Goal: Task Accomplishment & Management: Manage account settings

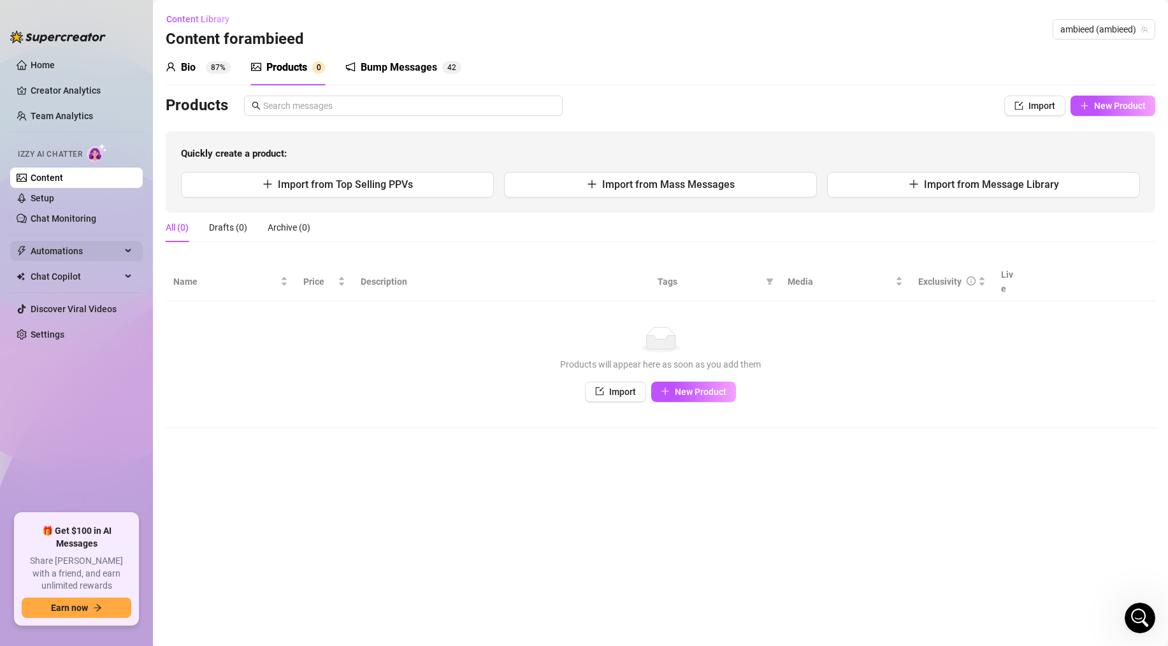
click at [68, 247] on span "Automations" at bounding box center [76, 251] width 90 height 20
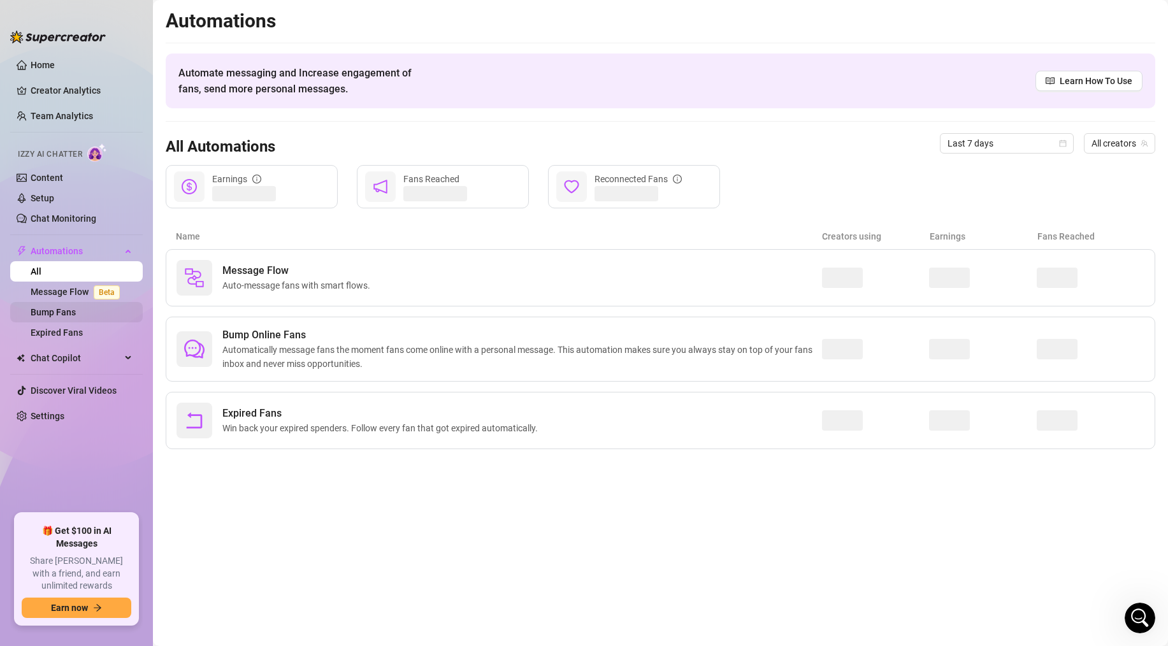
click at [60, 313] on link "Bump Fans" at bounding box center [53, 312] width 45 height 10
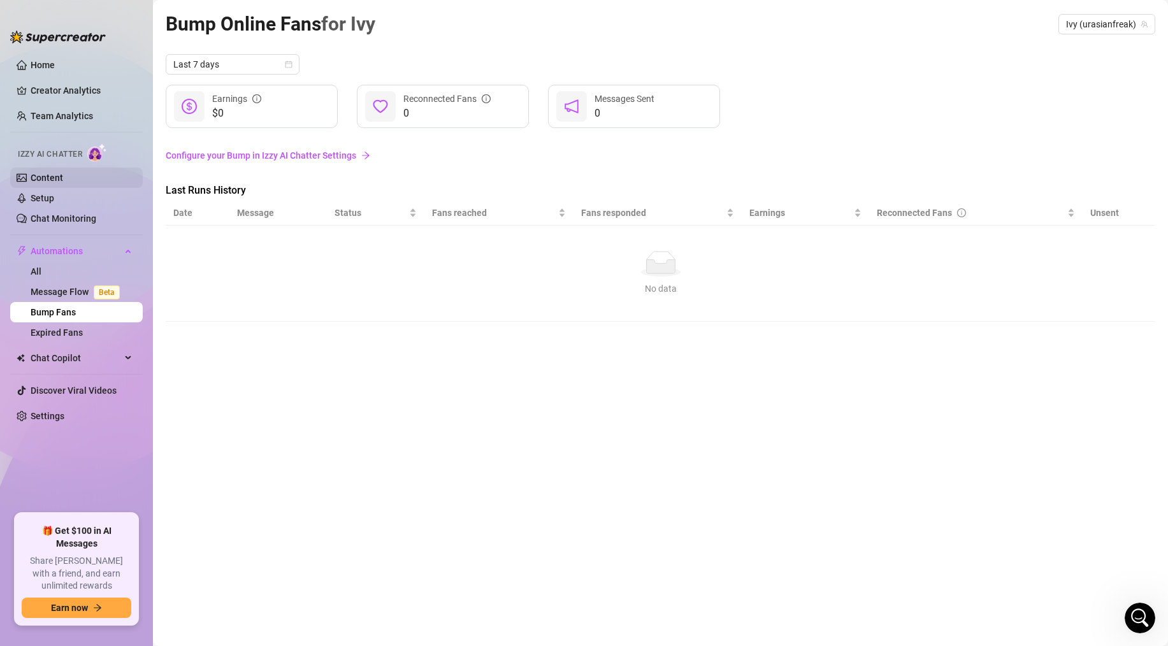
drag, startPoint x: 62, startPoint y: 192, endPoint x: 62, endPoint y: 180, distance: 11.5
click at [54, 193] on link "Setup" at bounding box center [43, 198] width 24 height 10
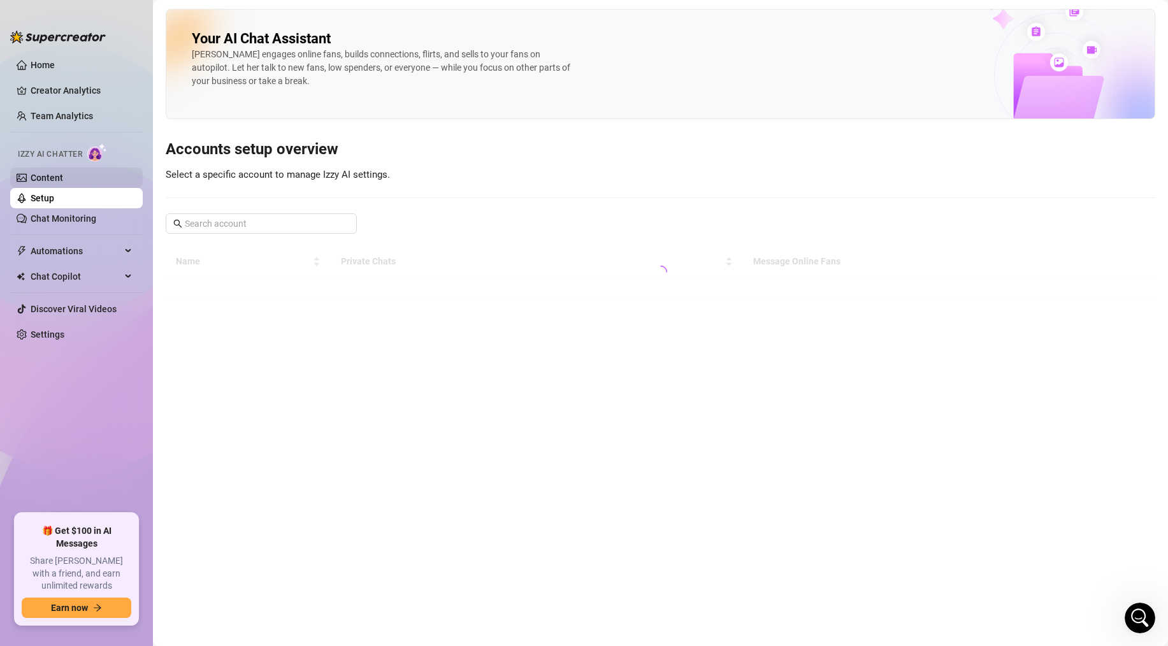
click at [62, 180] on link "Content" at bounding box center [47, 178] width 32 height 10
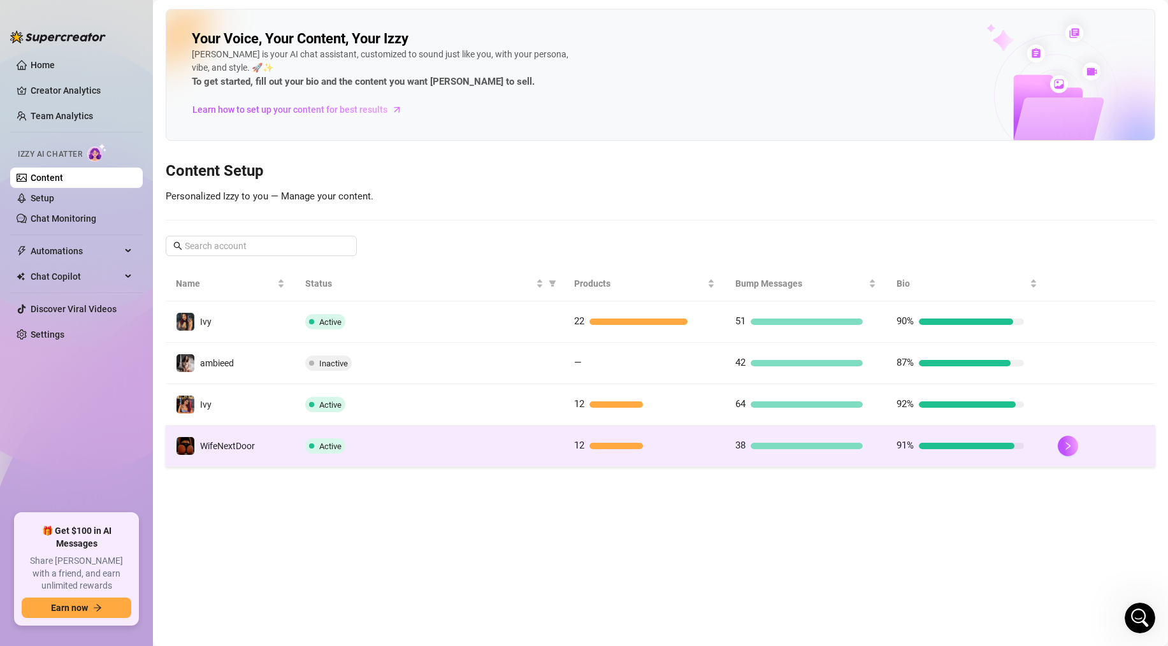
click at [480, 438] on div "Active" at bounding box center [429, 445] width 248 height 15
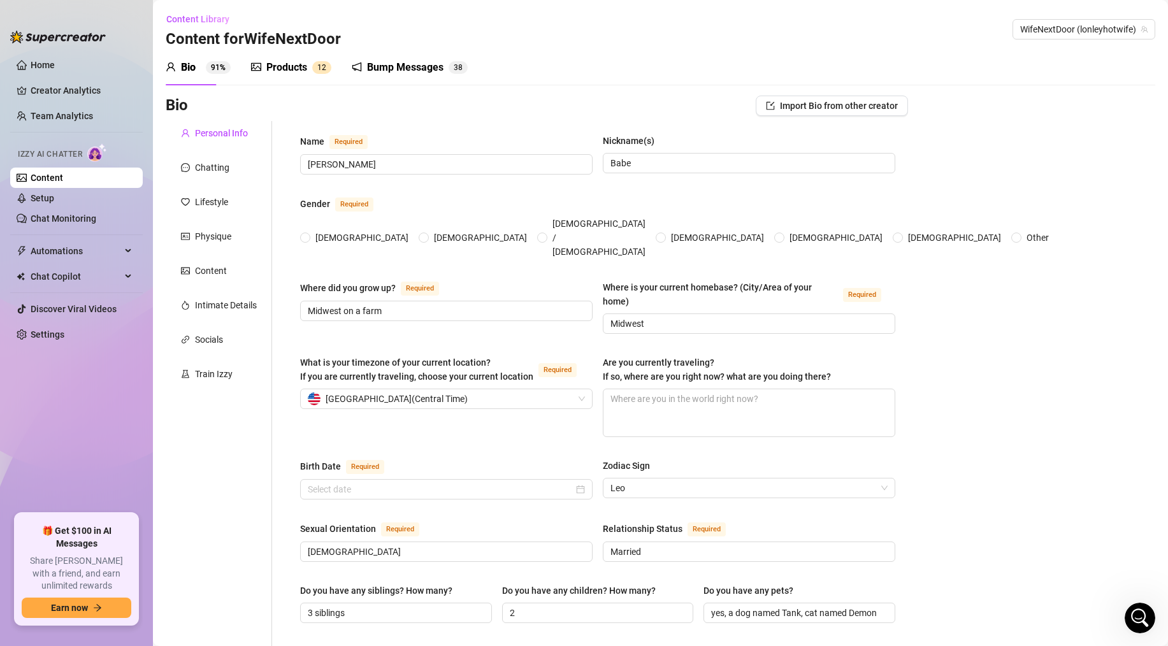
radio input "true"
type input "[DATE]"
click at [415, 78] on div "Bump Messages 3 8" at bounding box center [410, 68] width 116 height 36
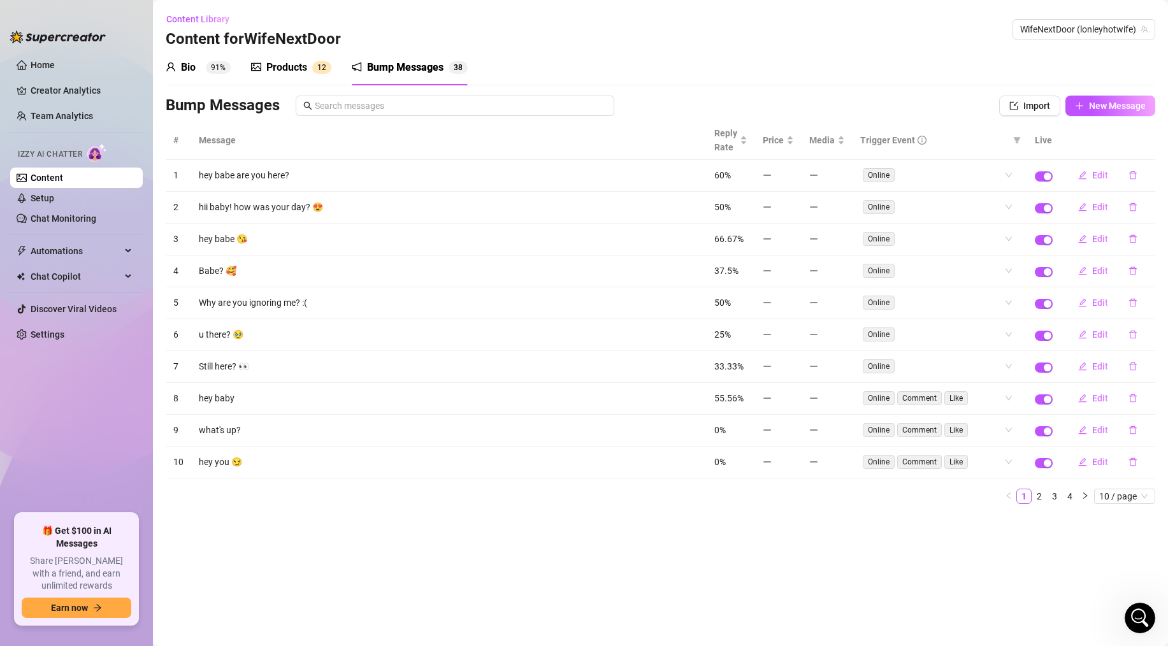
click at [332, 62] on div "Bio 91% Products 1 2 Bump Messages 3 8" at bounding box center [317, 68] width 302 height 36
click at [368, 71] on div "Bump Messages" at bounding box center [405, 67] width 76 height 15
click at [1038, 497] on link "2" at bounding box center [1039, 496] width 14 height 14
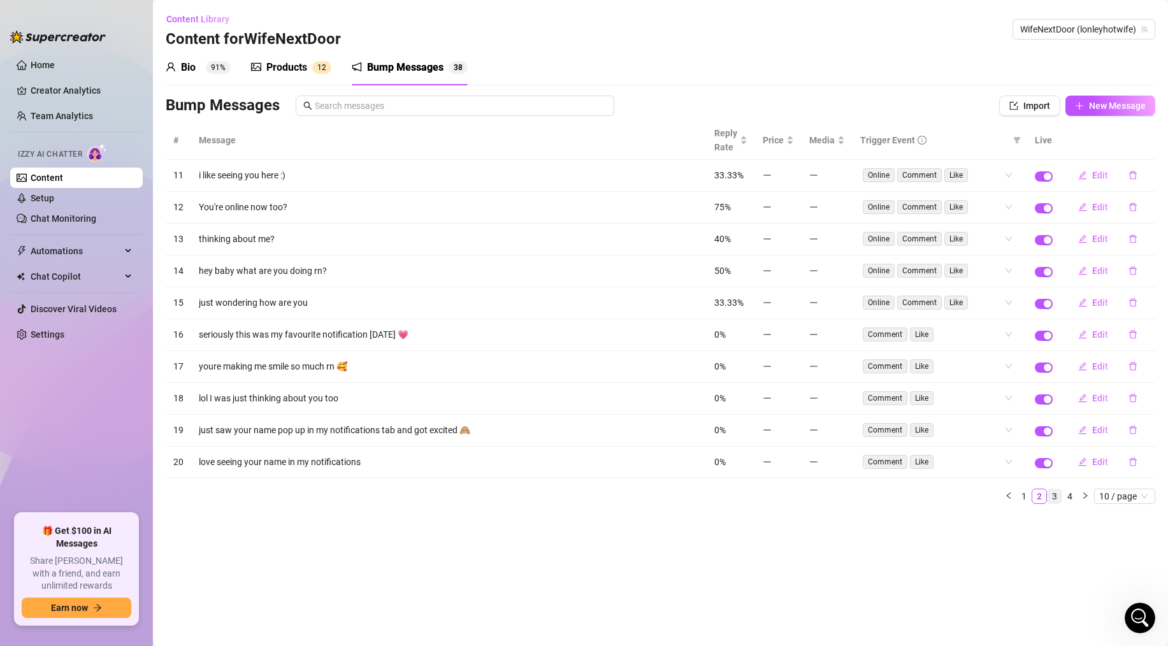
click at [1056, 497] on link "3" at bounding box center [1054, 496] width 14 height 14
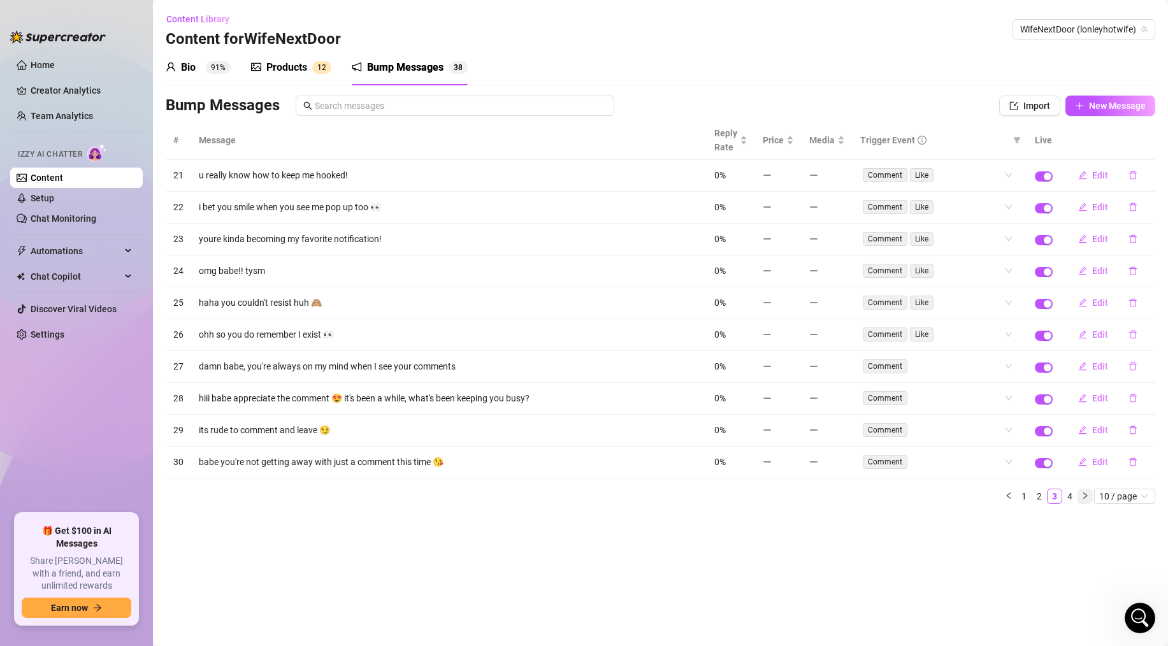
click at [1082, 497] on icon "right" at bounding box center [1085, 496] width 8 height 8
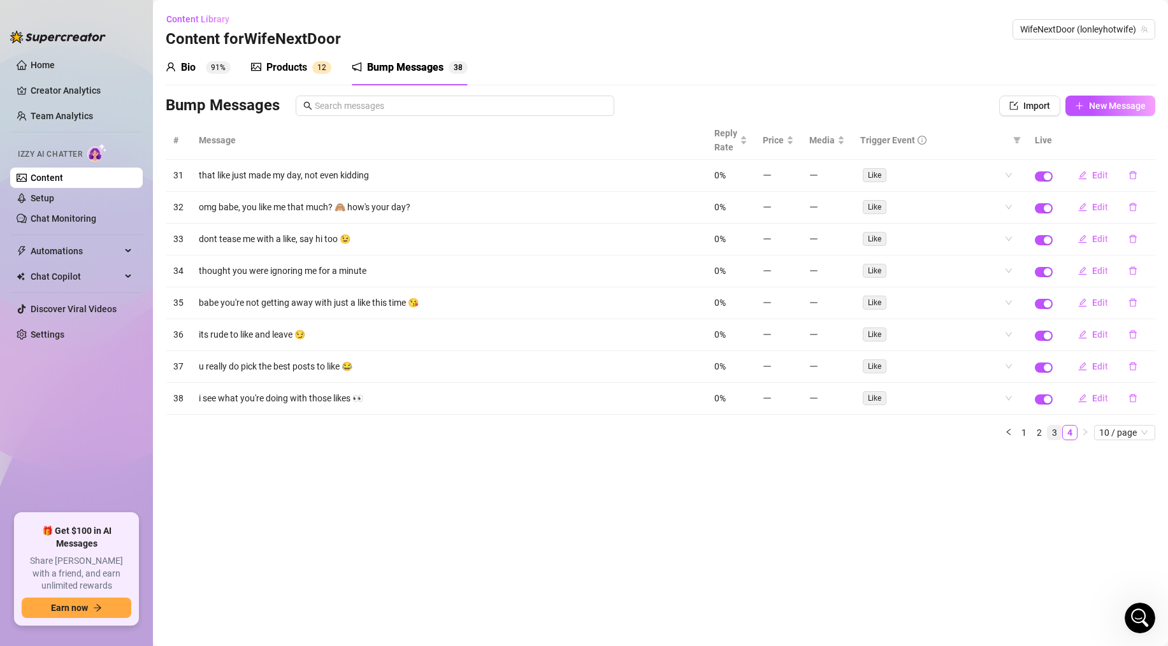
click at [1059, 426] on link "3" at bounding box center [1054, 432] width 14 height 14
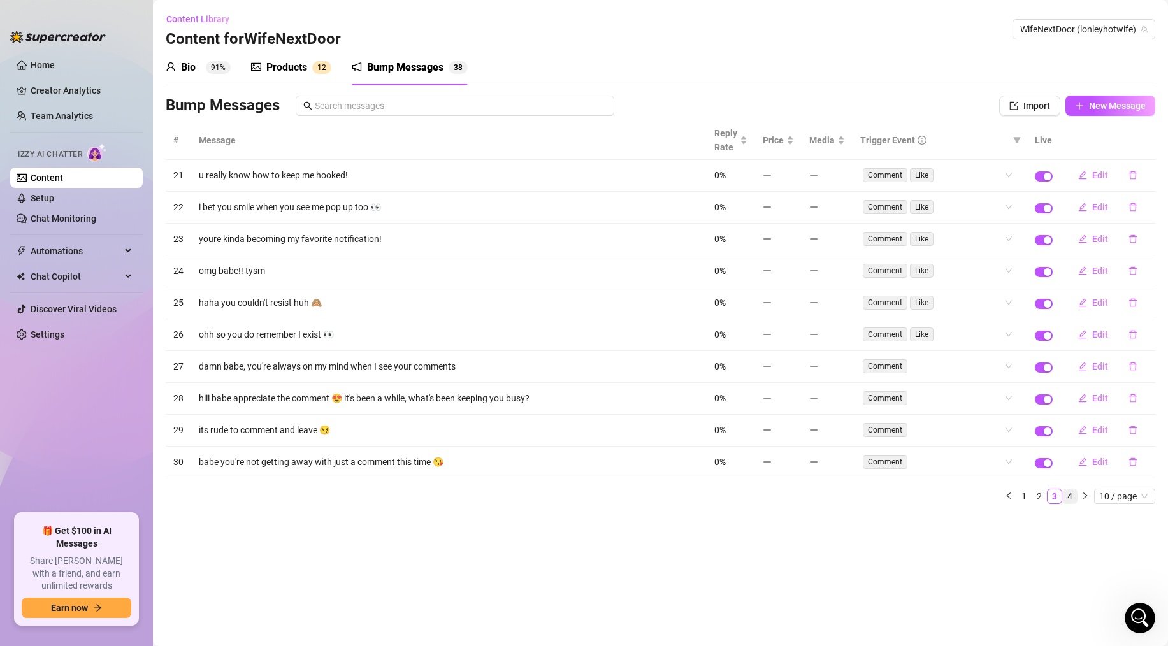
click at [1069, 501] on link "4" at bounding box center [1069, 496] width 14 height 14
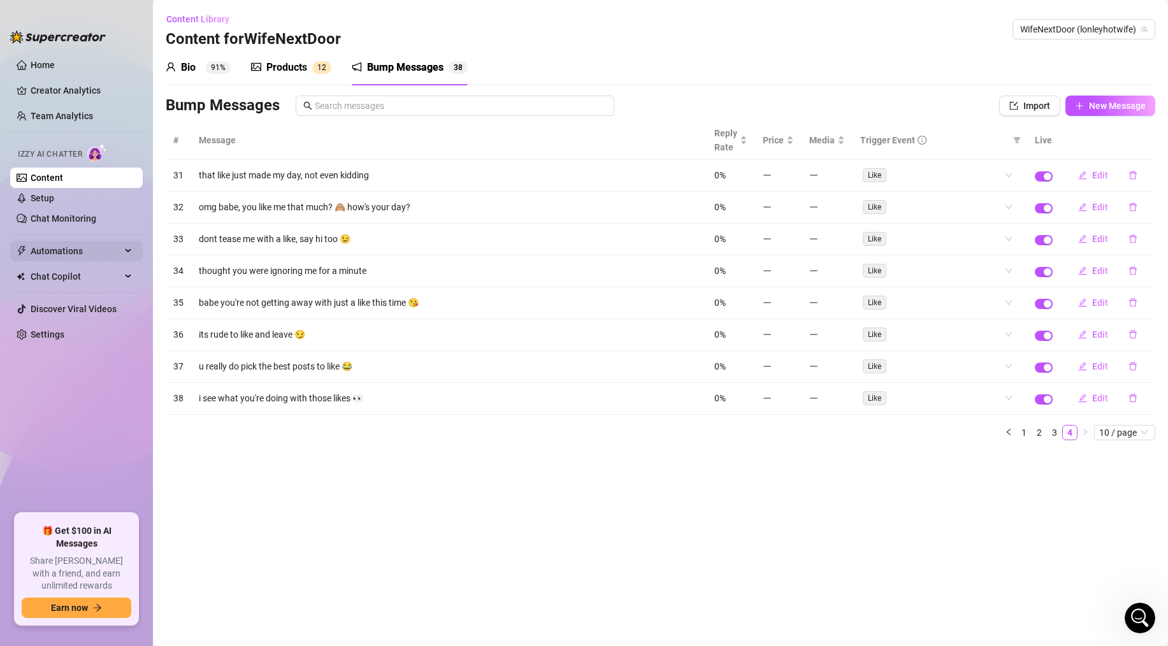
click at [69, 254] on span "Automations" at bounding box center [76, 251] width 90 height 20
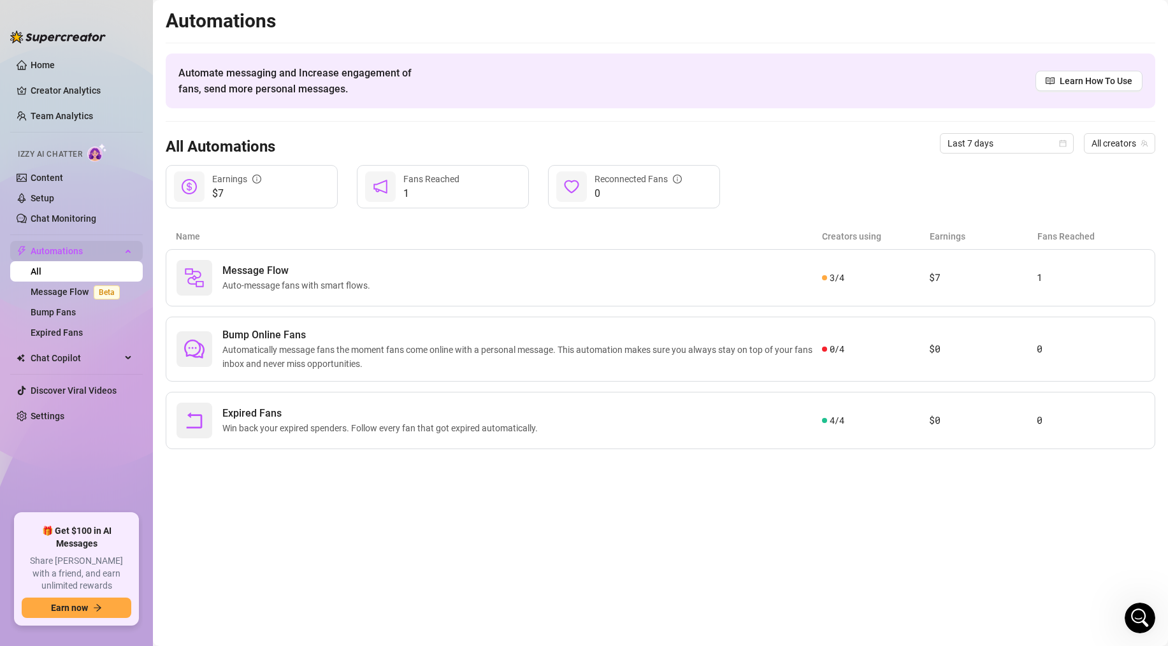
click at [59, 251] on span "Automations" at bounding box center [76, 251] width 90 height 20
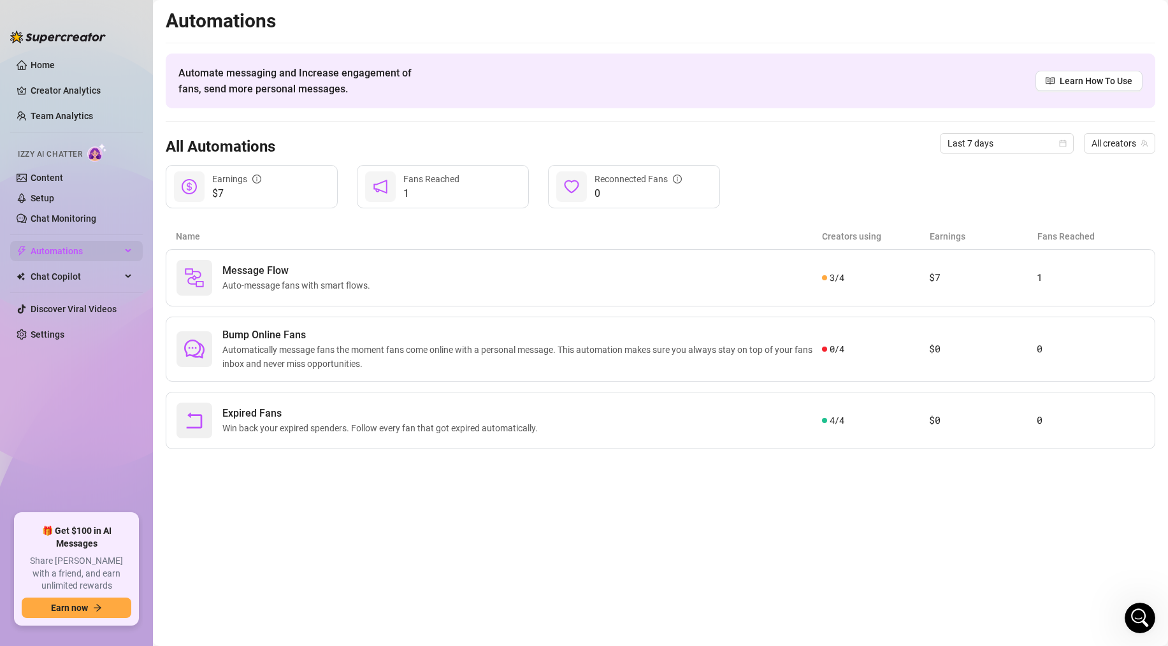
click at [59, 254] on span "Automations" at bounding box center [76, 251] width 90 height 20
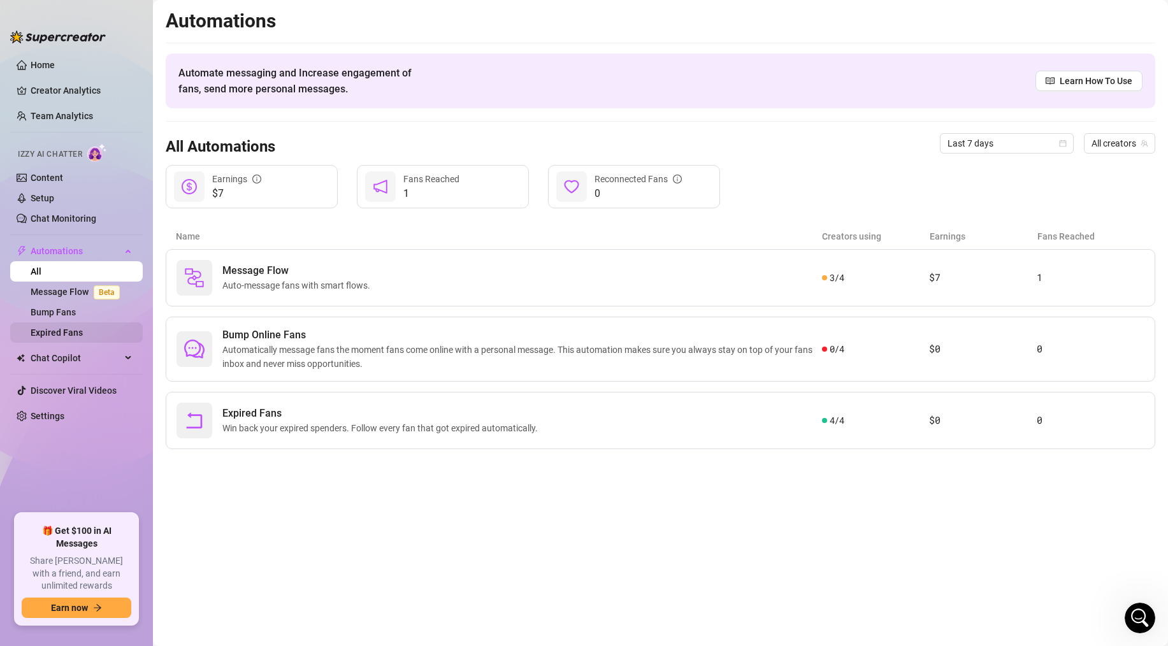
click at [59, 329] on link "Expired Fans" at bounding box center [57, 332] width 52 height 10
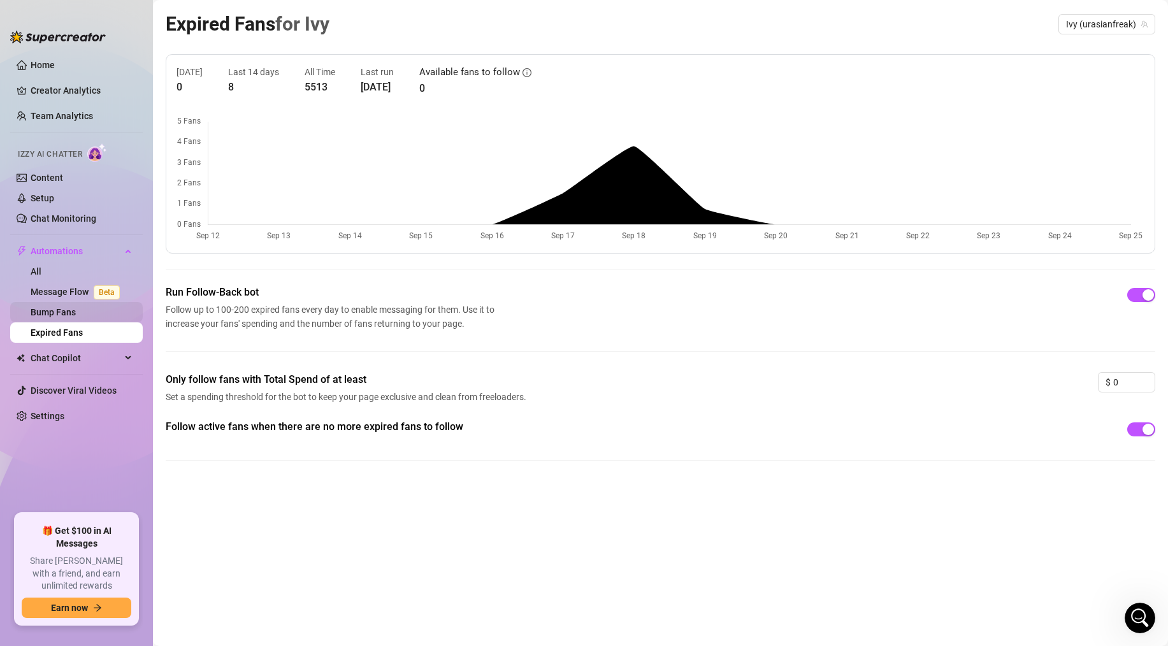
click at [55, 317] on link "Bump Fans" at bounding box center [53, 312] width 45 height 10
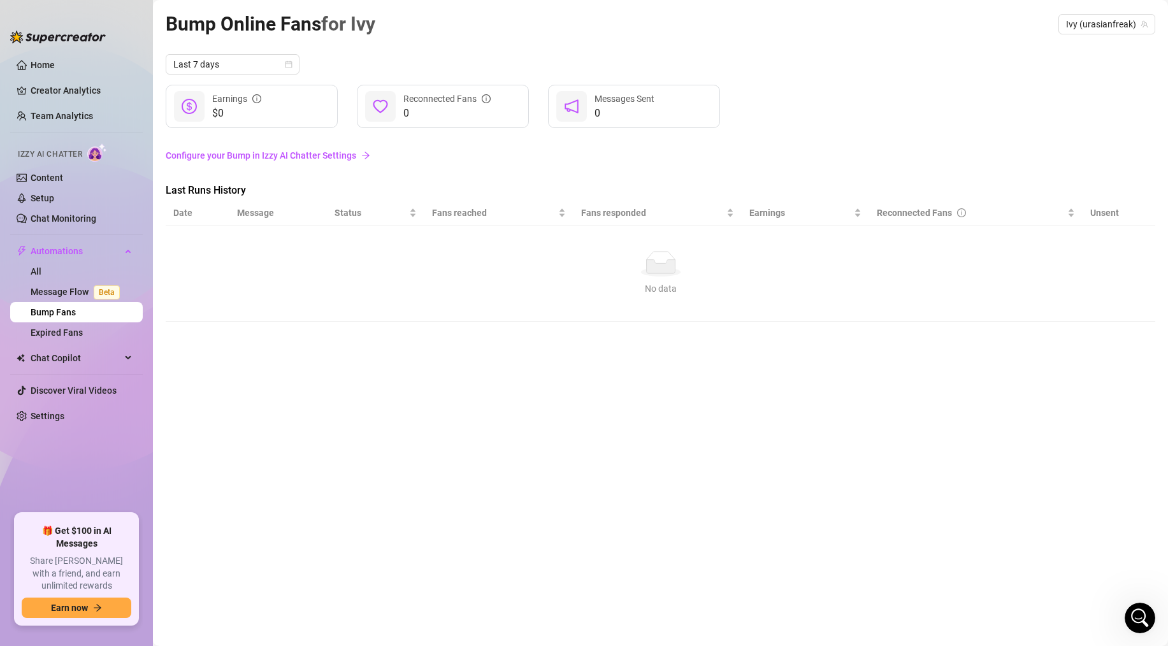
click at [55, 317] on link "Bump Fans" at bounding box center [53, 312] width 45 height 10
click at [66, 307] on link "Bump Fans" at bounding box center [53, 312] width 45 height 10
click at [301, 154] on link "Configure your Bump in Izzy AI Chatter Settings" at bounding box center [660, 155] width 989 height 14
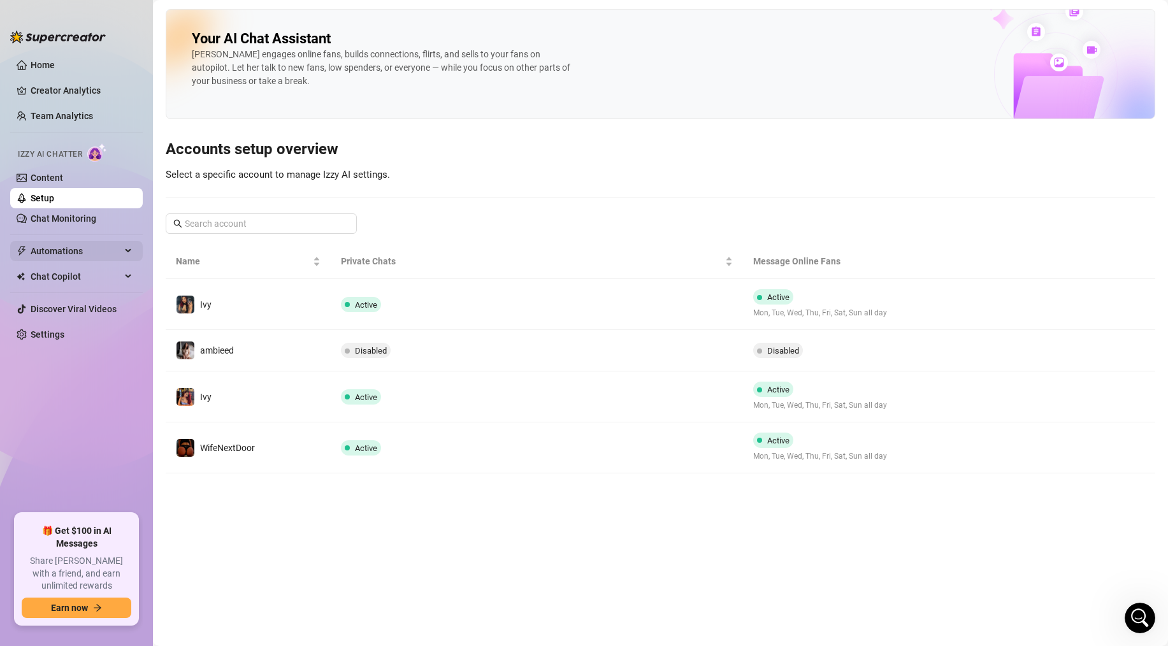
click at [66, 252] on span "Automations" at bounding box center [76, 251] width 90 height 20
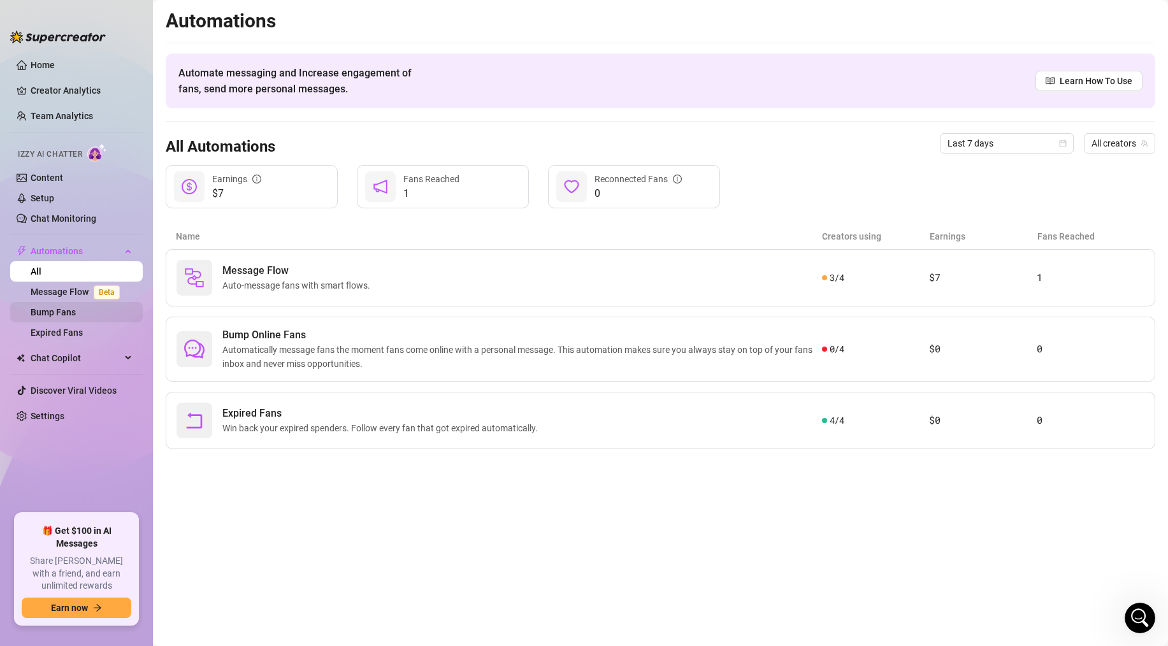
click at [53, 311] on link "Bump Fans" at bounding box center [53, 312] width 45 height 10
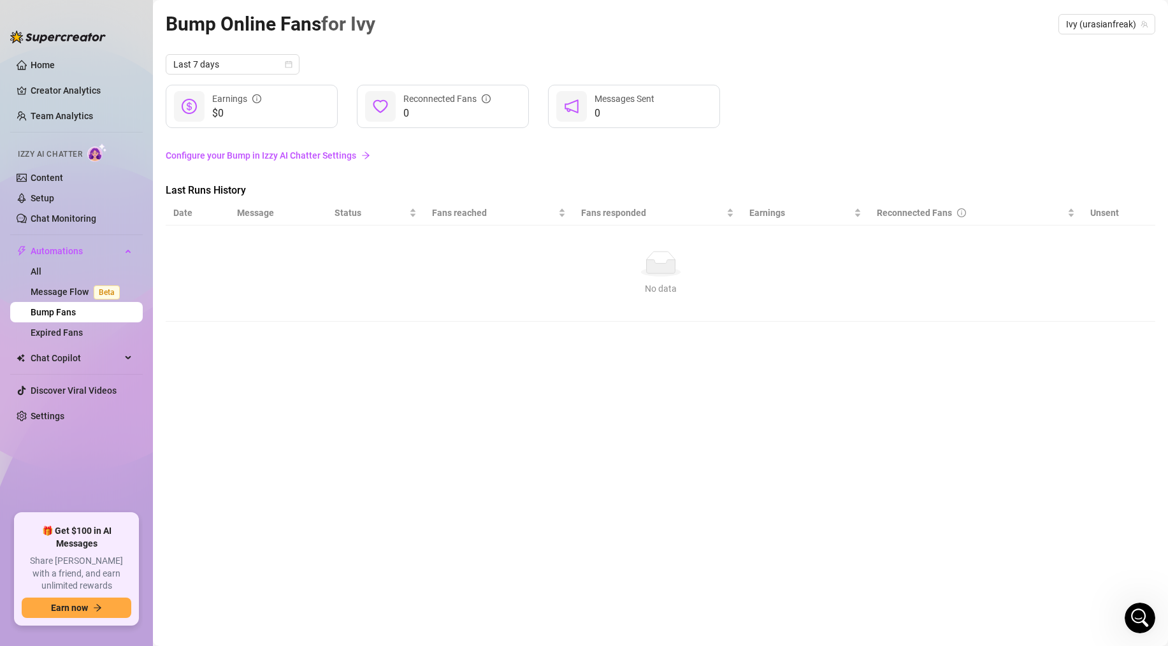
click at [54, 313] on link "Bump Fans" at bounding box center [53, 312] width 45 height 10
click at [268, 157] on link "Configure your Bump in Izzy AI Chatter Settings" at bounding box center [660, 155] width 989 height 14
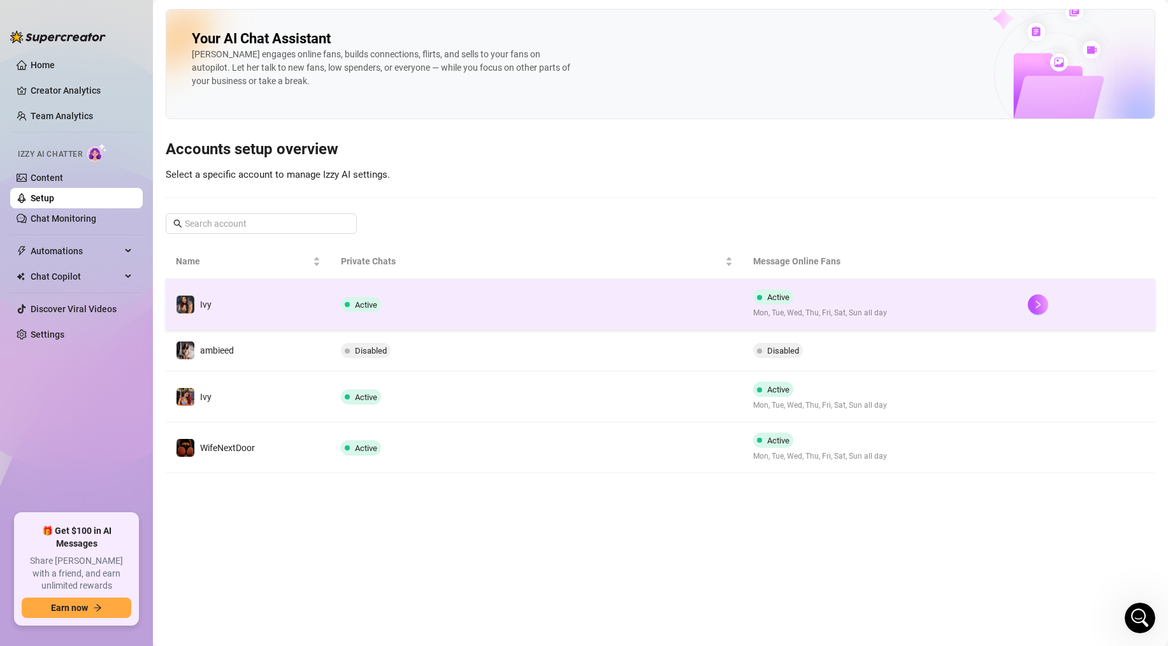
click at [484, 307] on td "Active" at bounding box center [537, 304] width 412 height 51
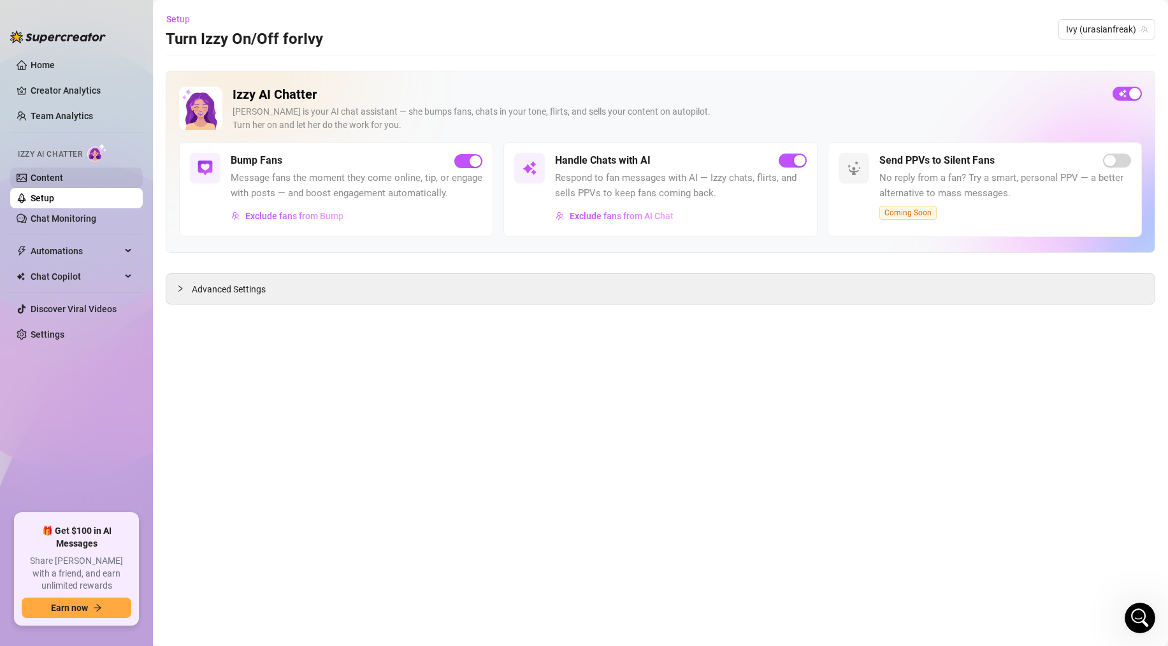
click at [58, 177] on link "Content" at bounding box center [47, 178] width 32 height 10
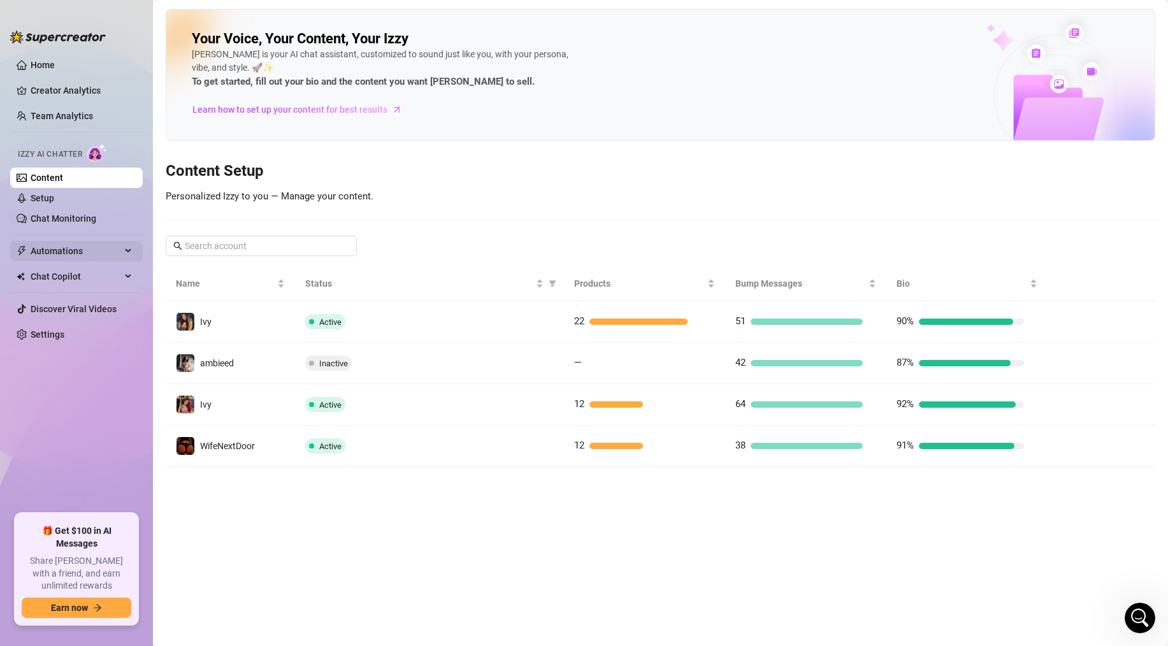
click at [76, 245] on span "Automations" at bounding box center [76, 251] width 90 height 20
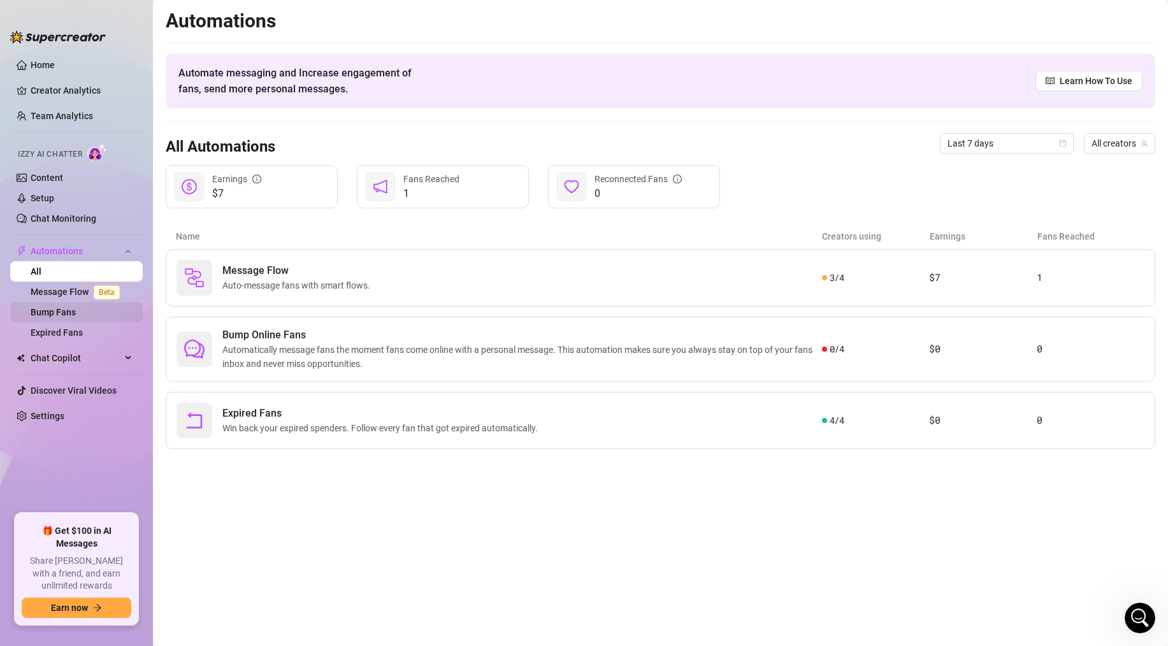
click at [51, 312] on link "Bump Fans" at bounding box center [53, 312] width 45 height 10
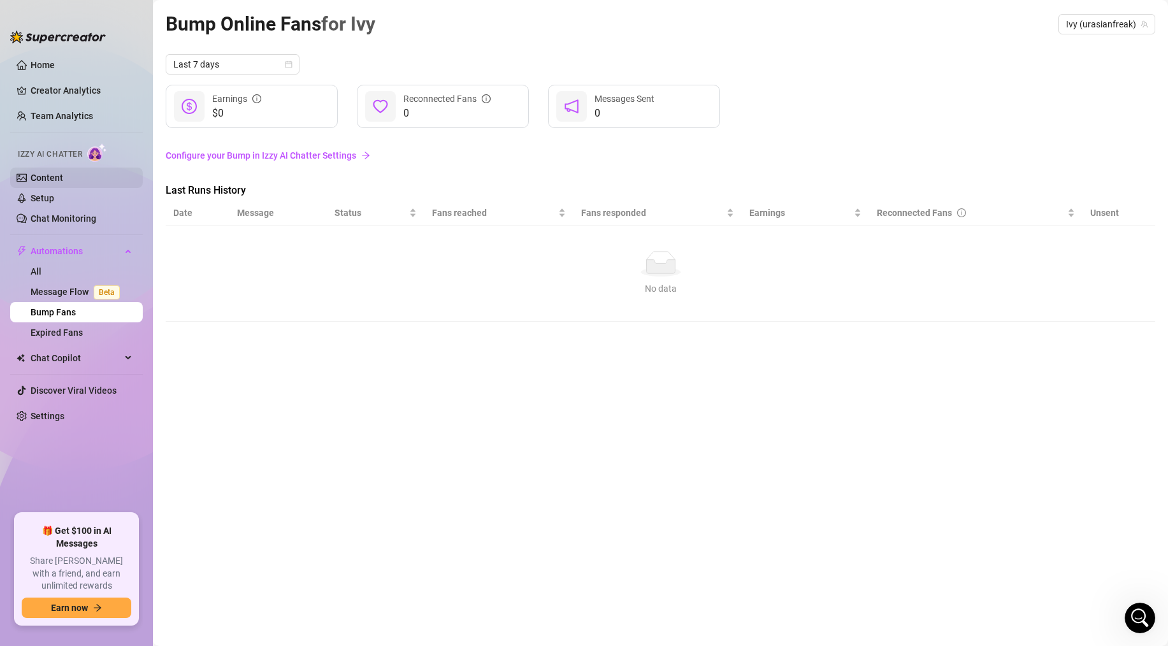
click at [52, 180] on link "Content" at bounding box center [47, 178] width 32 height 10
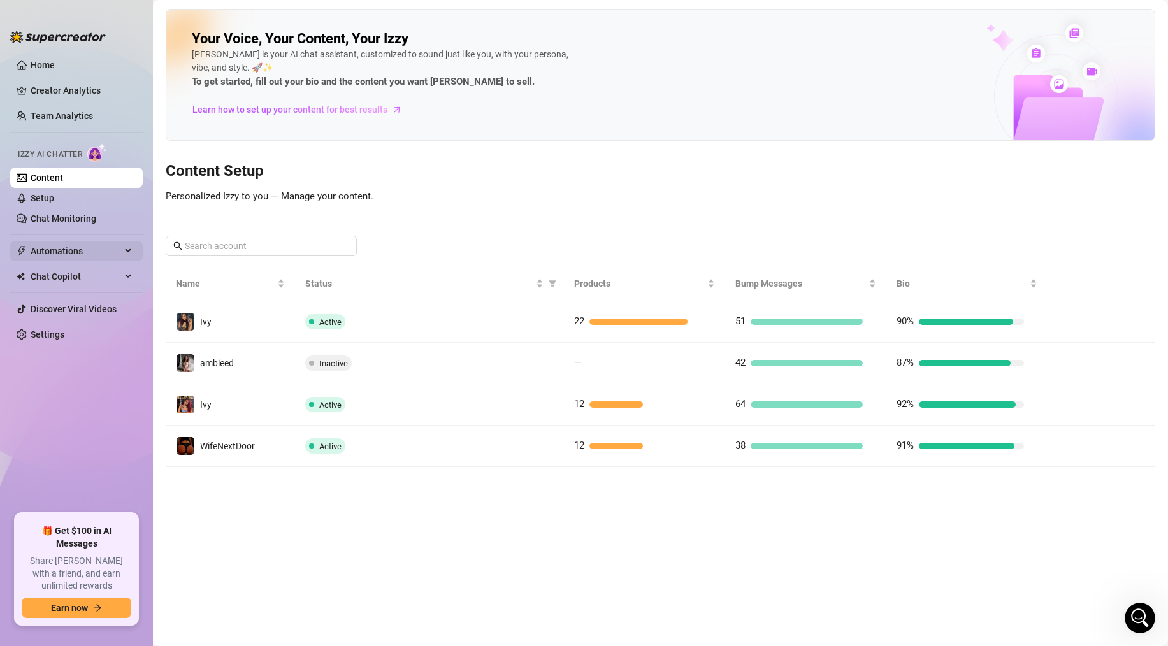
click at [55, 248] on span "Automations" at bounding box center [76, 251] width 90 height 20
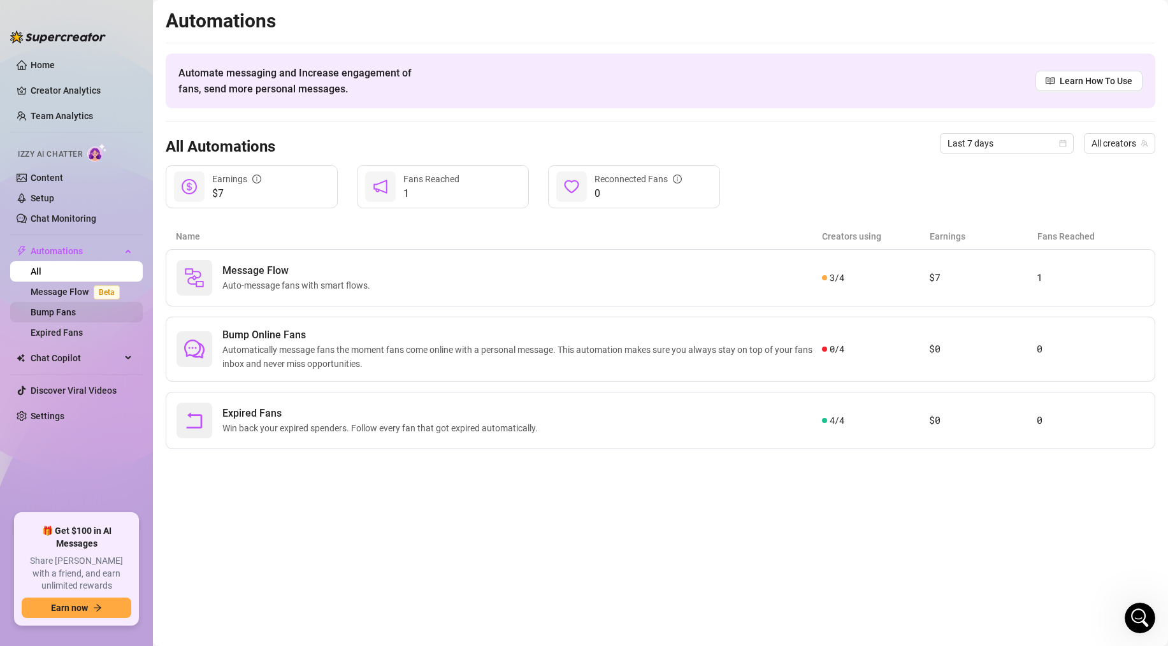
click at [46, 316] on link "Bump Fans" at bounding box center [53, 312] width 45 height 10
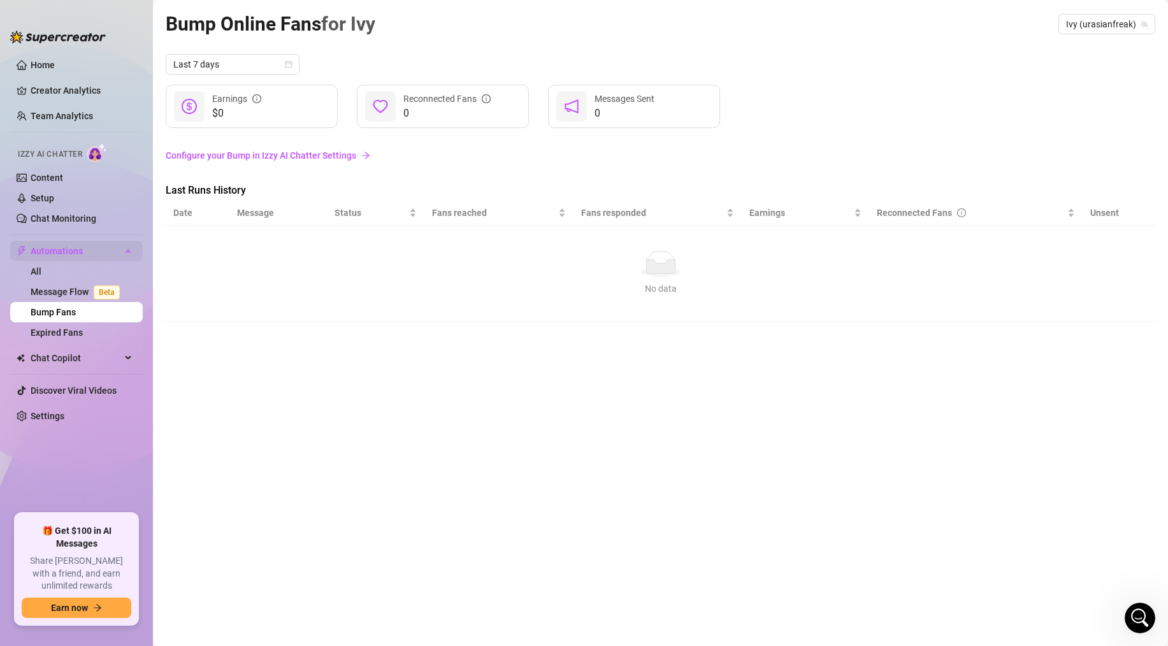
click at [69, 248] on span "Automations" at bounding box center [76, 251] width 90 height 20
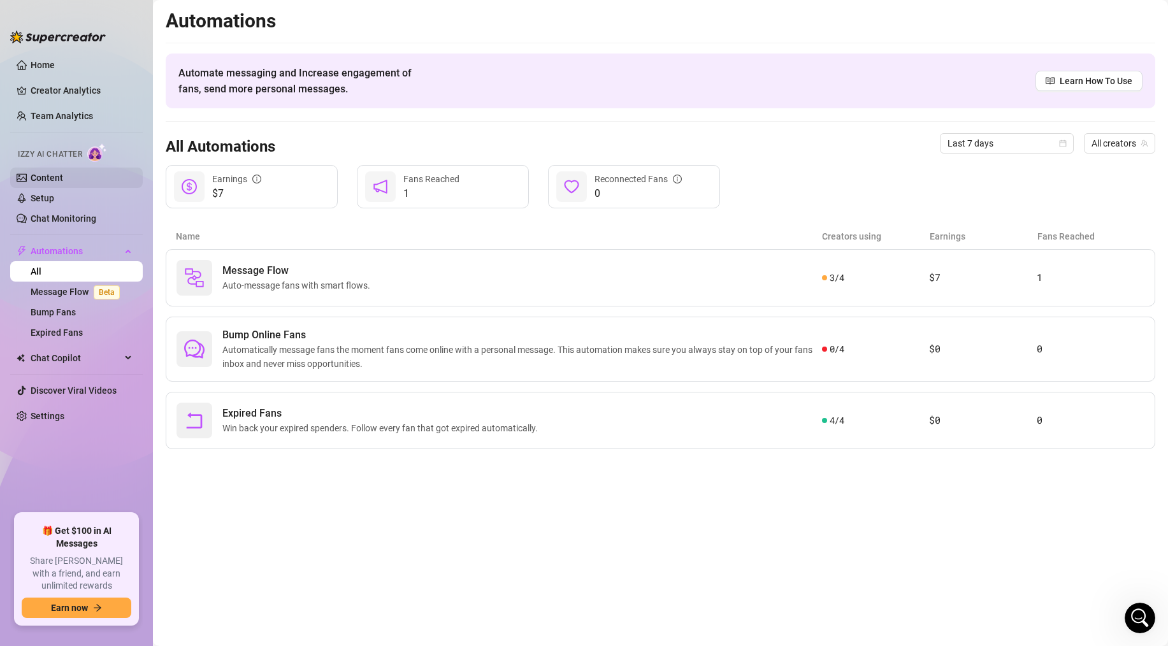
click at [54, 178] on link "Content" at bounding box center [47, 178] width 32 height 10
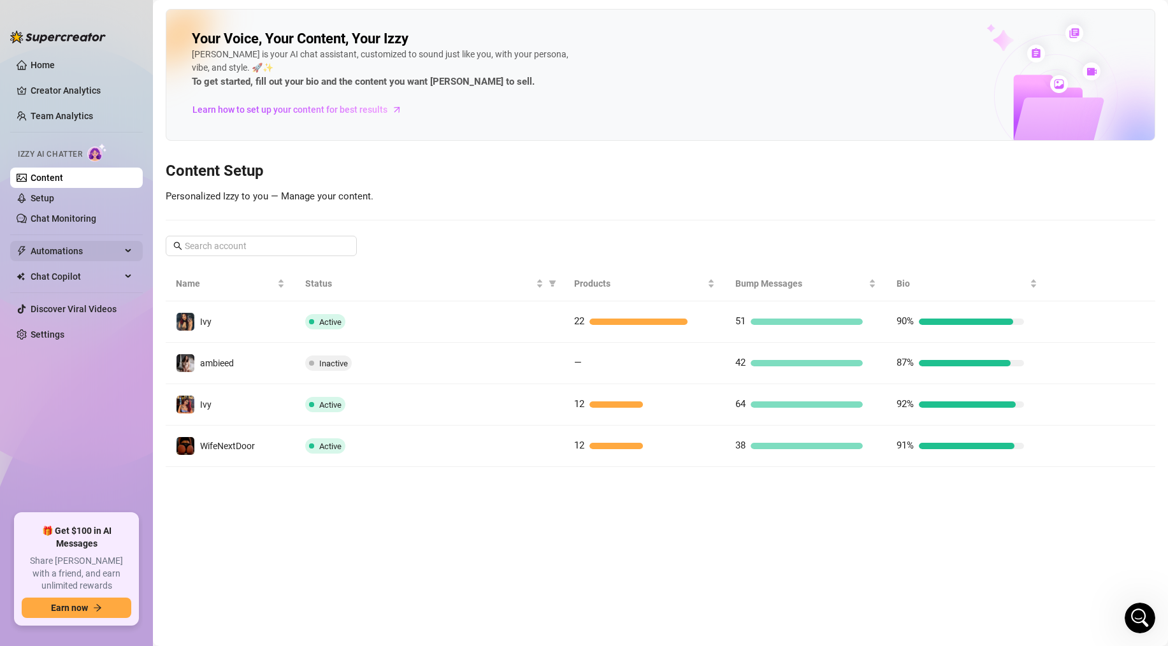
click at [50, 250] on span "Automations" at bounding box center [76, 251] width 90 height 20
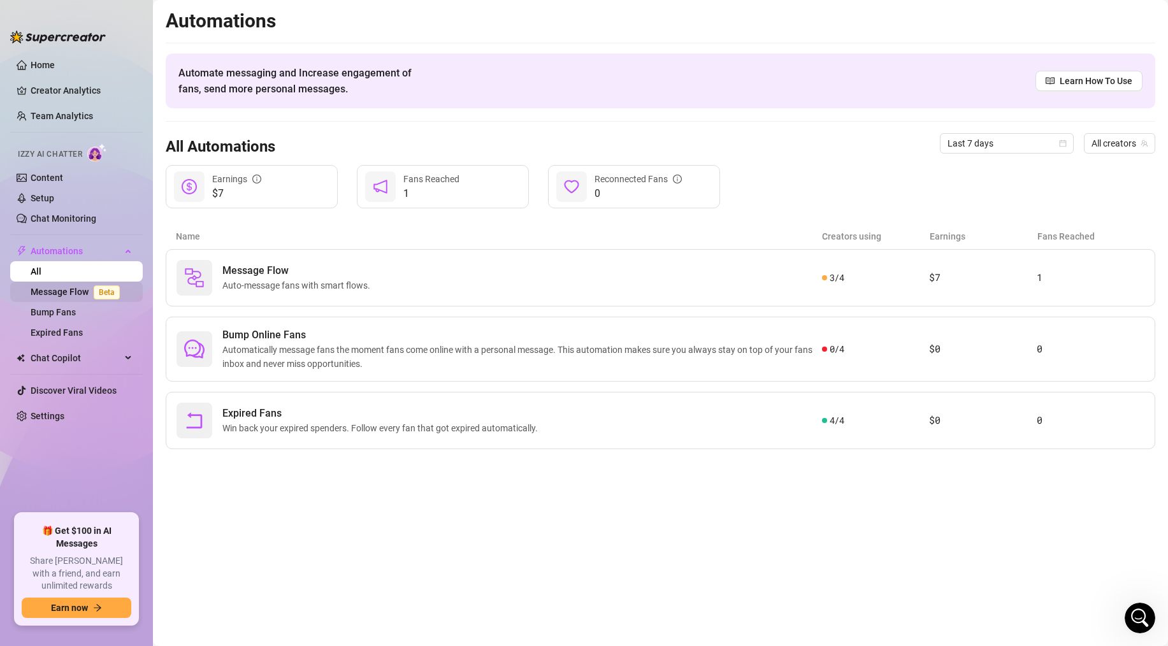
click at [64, 296] on link "Message Flow Beta" at bounding box center [78, 292] width 94 height 10
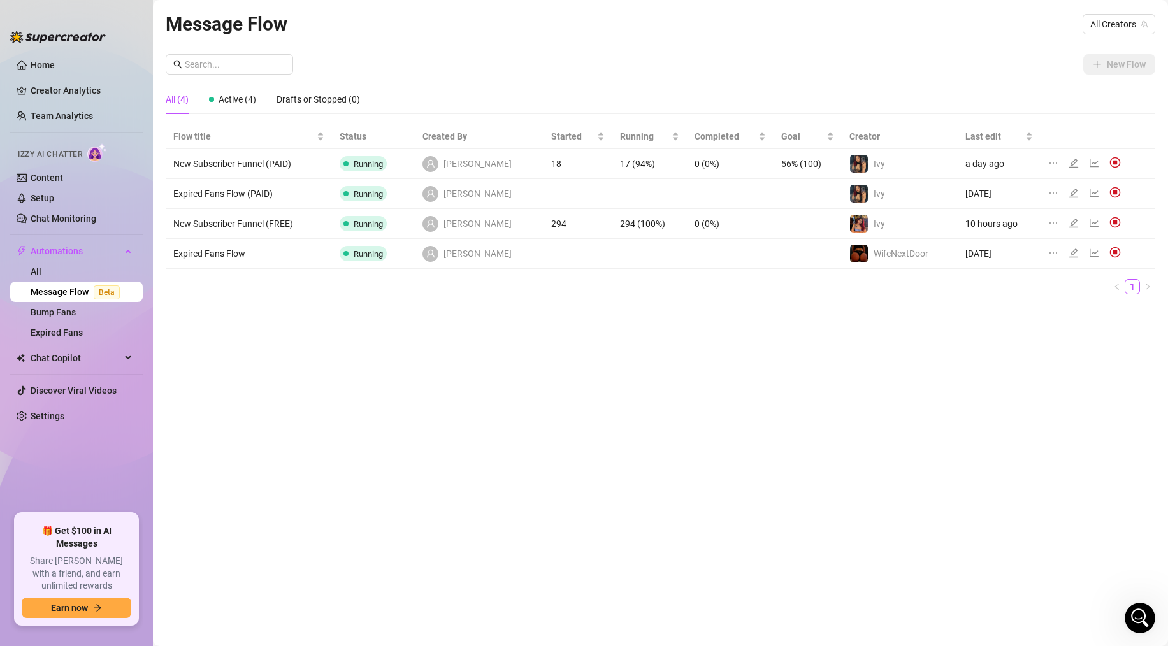
click at [68, 289] on link "Message Flow Beta" at bounding box center [78, 292] width 94 height 10
click at [60, 329] on link "Expired Fans" at bounding box center [57, 332] width 52 height 10
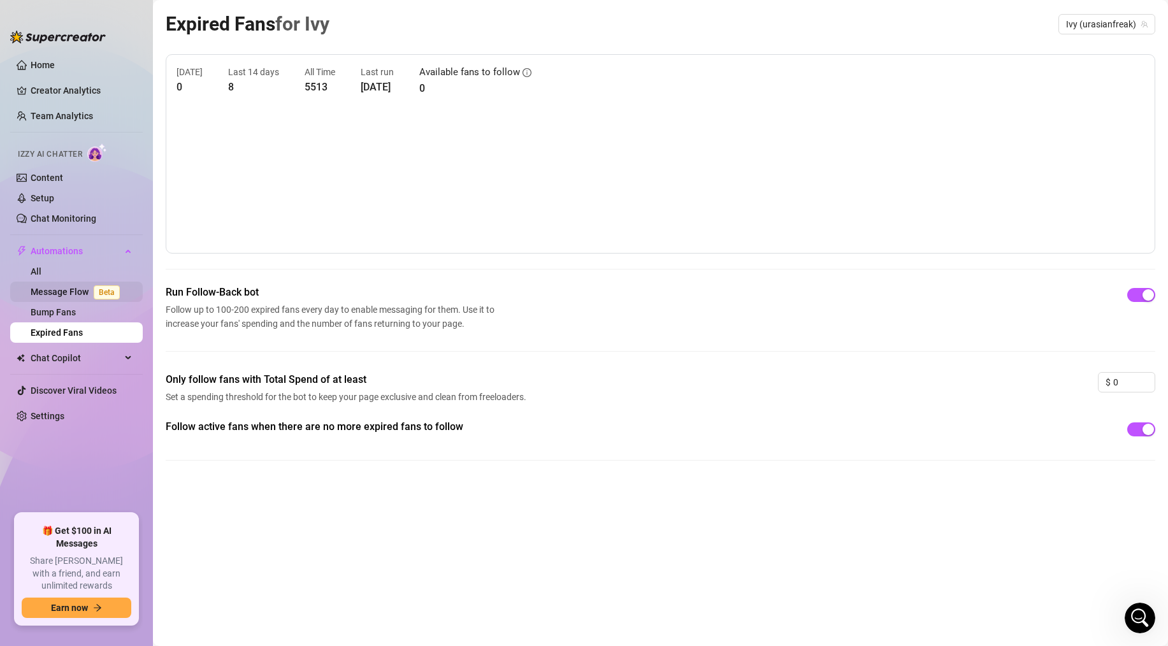
click at [59, 297] on link "Message Flow Beta" at bounding box center [78, 292] width 94 height 10
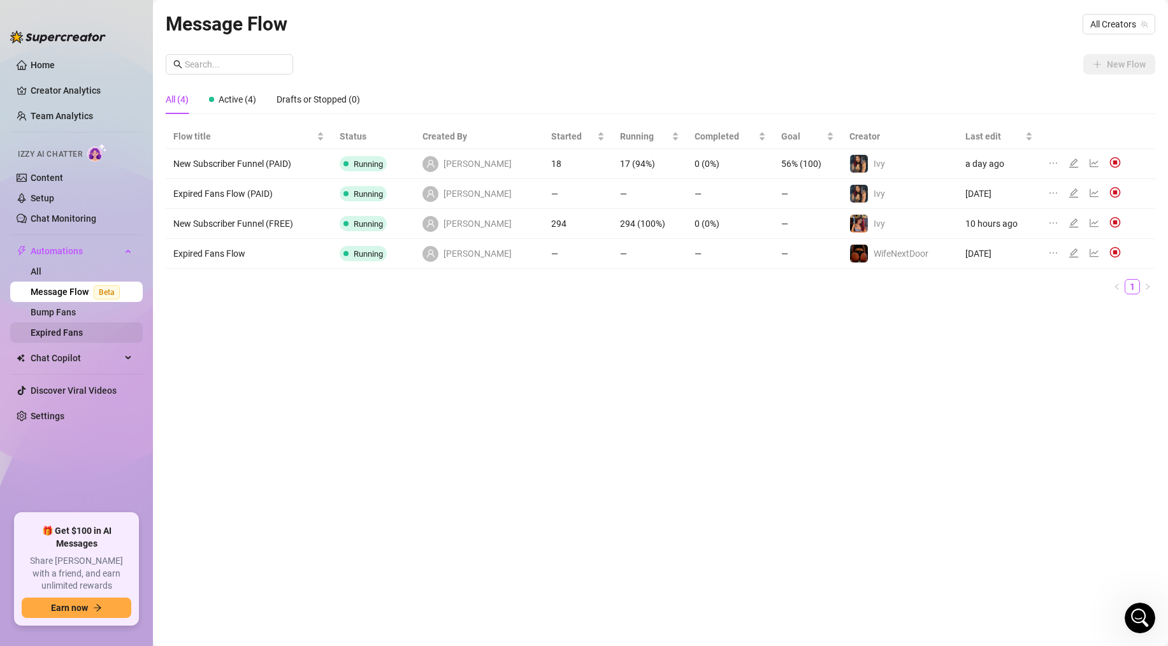
click at [55, 332] on link "Expired Fans" at bounding box center [57, 332] width 52 height 10
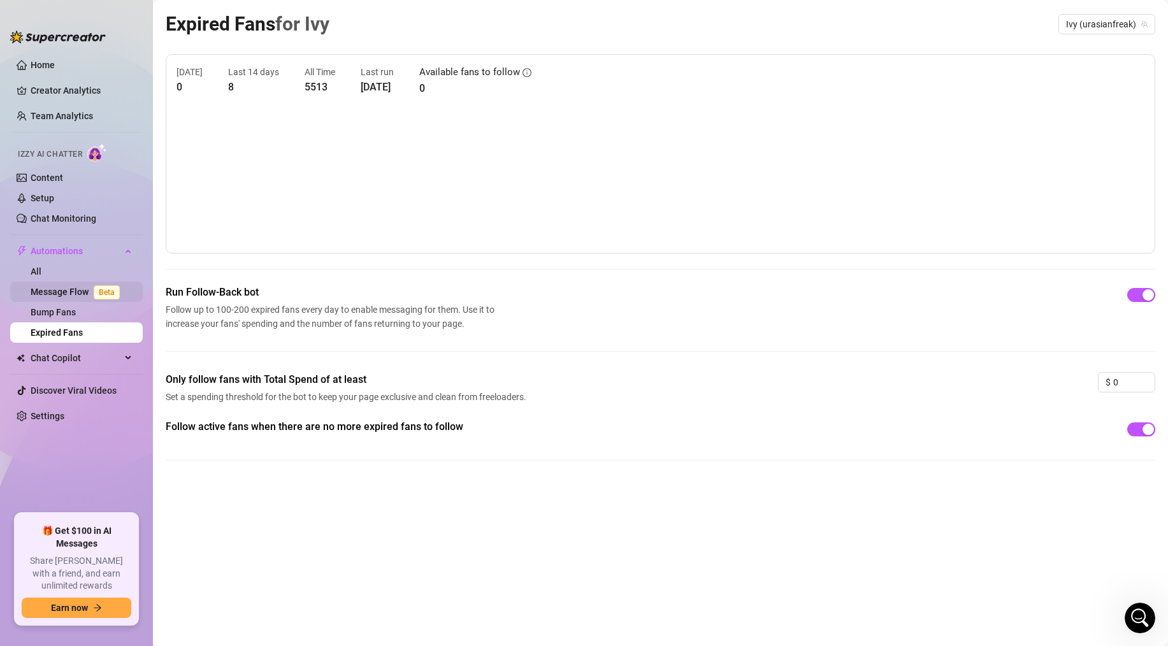
click at [57, 294] on link "Message Flow Beta" at bounding box center [78, 292] width 94 height 10
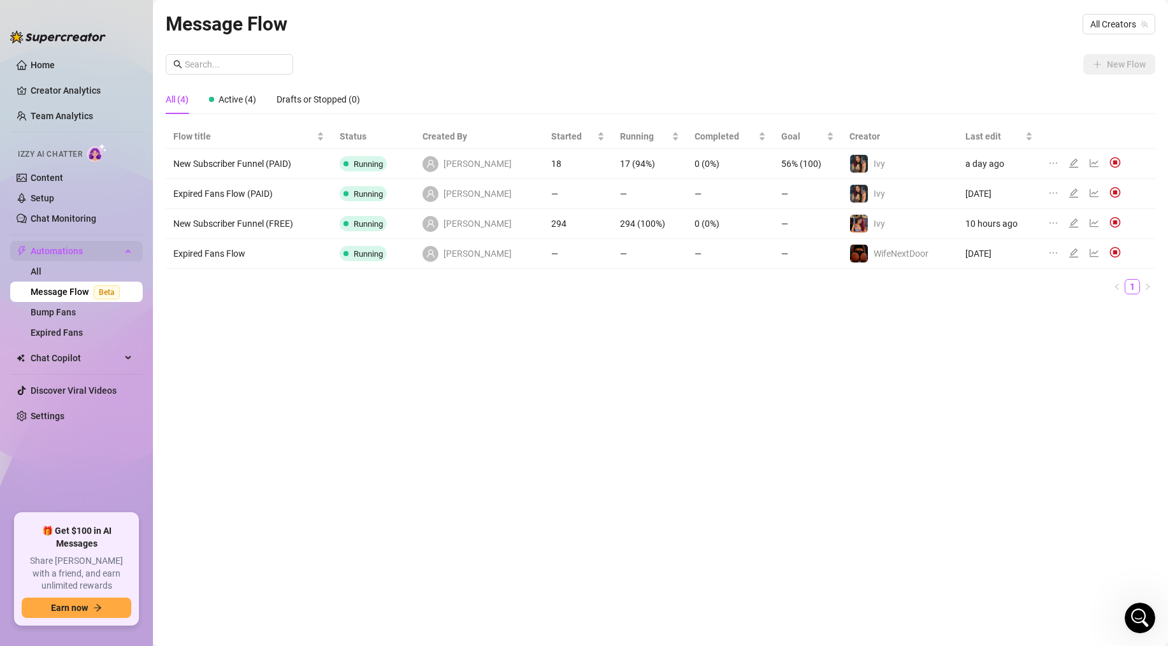
click at [49, 251] on span "Automations" at bounding box center [76, 251] width 90 height 20
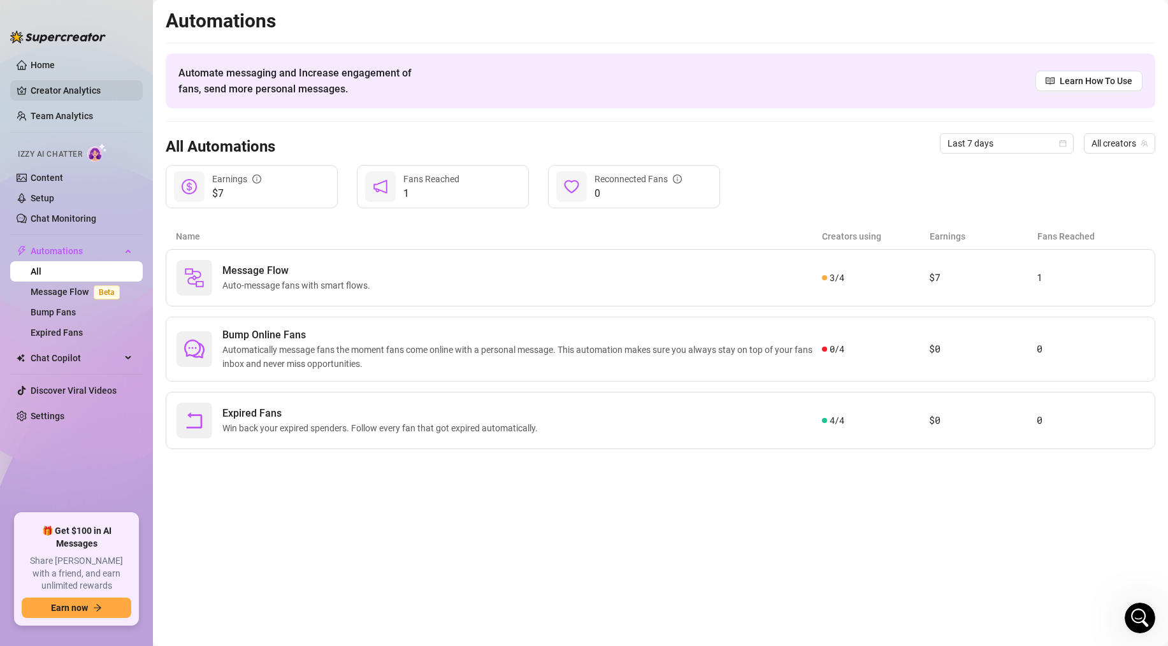
click at [52, 84] on link "Creator Analytics" at bounding box center [82, 90] width 102 height 20
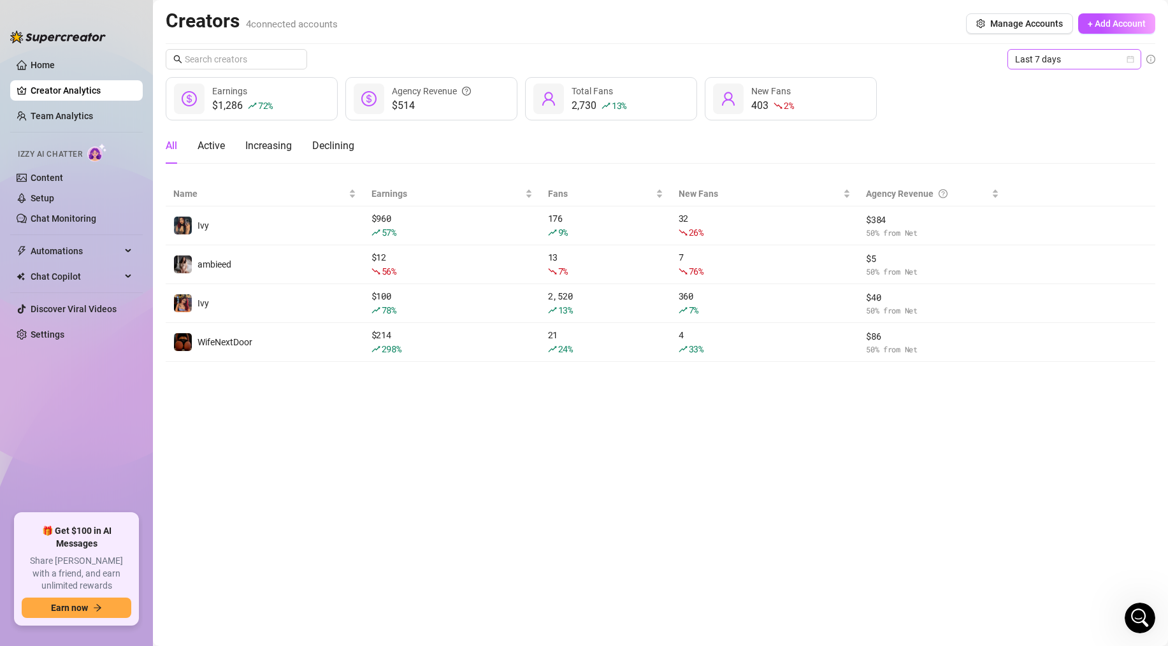
click at [1033, 63] on span "Last 7 days" at bounding box center [1074, 59] width 118 height 19
click at [1029, 94] on div "Last 24 hours" at bounding box center [1074, 85] width 129 height 20
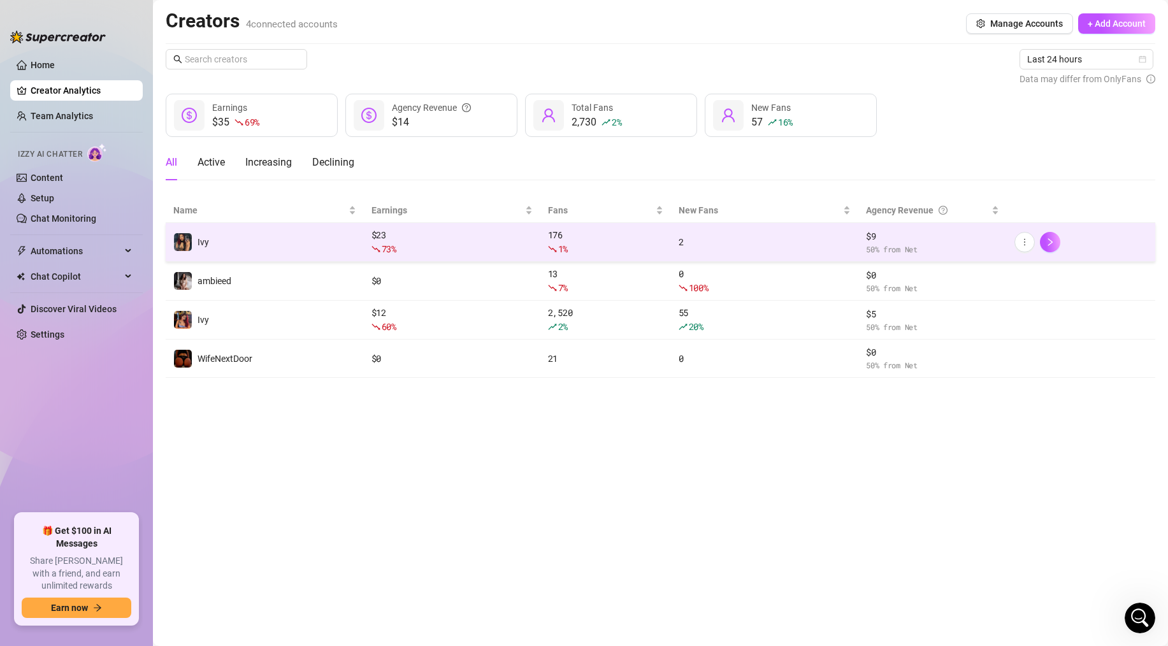
click at [300, 242] on td "Ivy" at bounding box center [265, 242] width 198 height 39
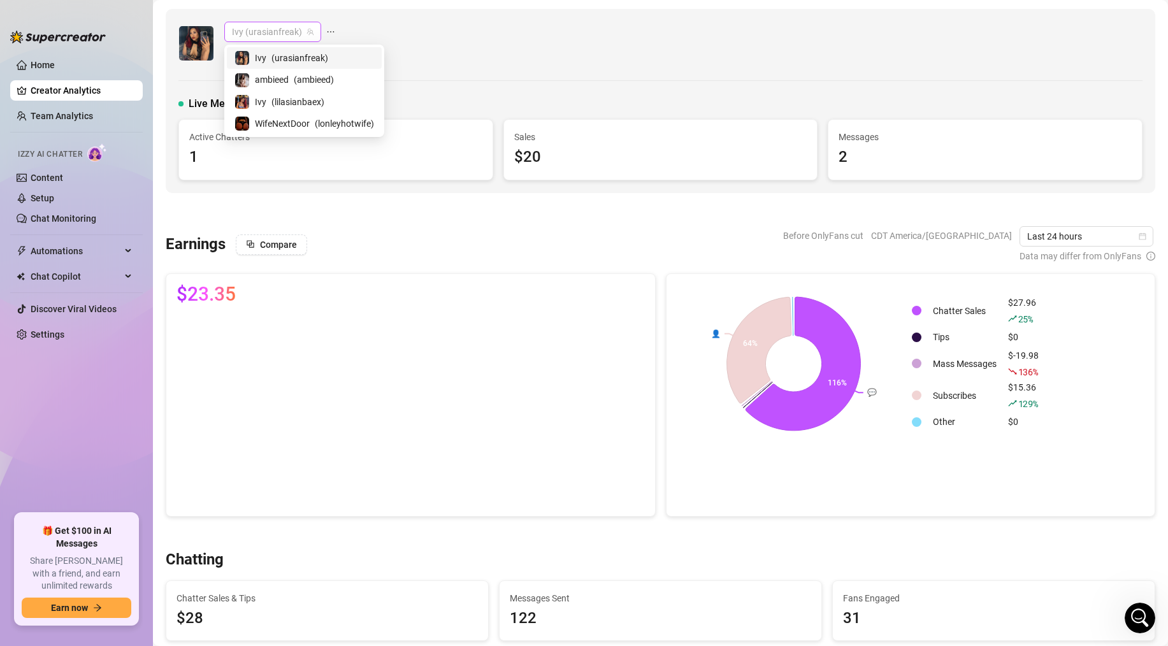
click at [251, 25] on span "Ivy (urasianfreak)" at bounding box center [273, 31] width 82 height 19
click at [257, 72] on div "ambieed ( ambieed )" at bounding box center [303, 79] width 139 height 15
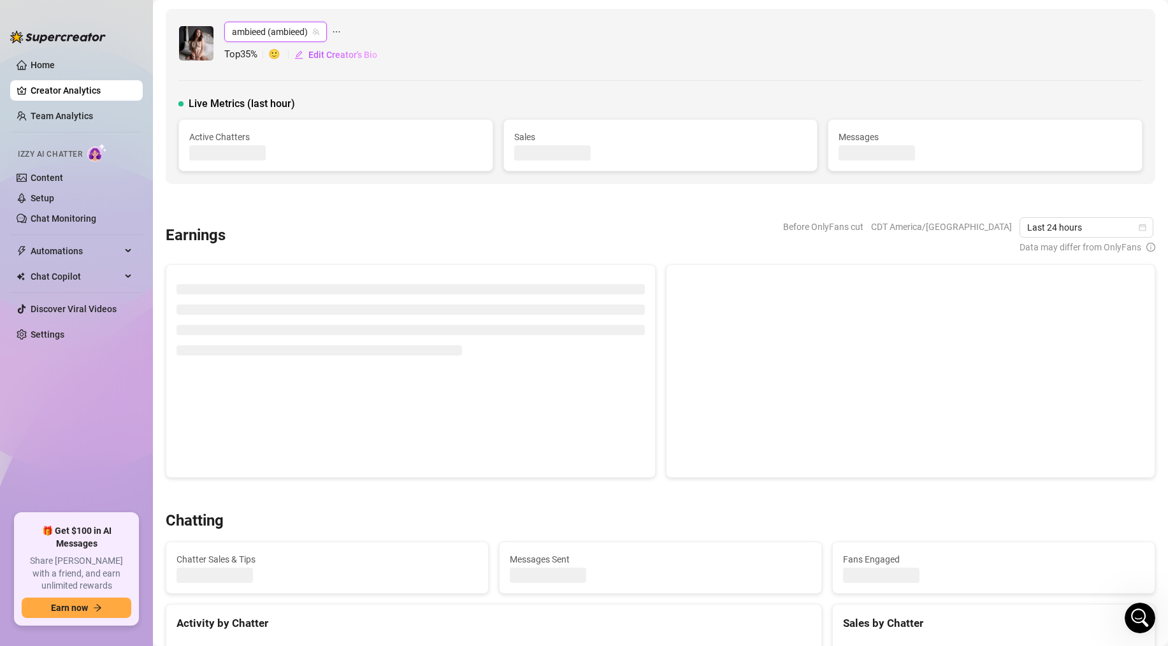
click at [269, 36] on span "ambieed (ambieed)" at bounding box center [275, 31] width 87 height 19
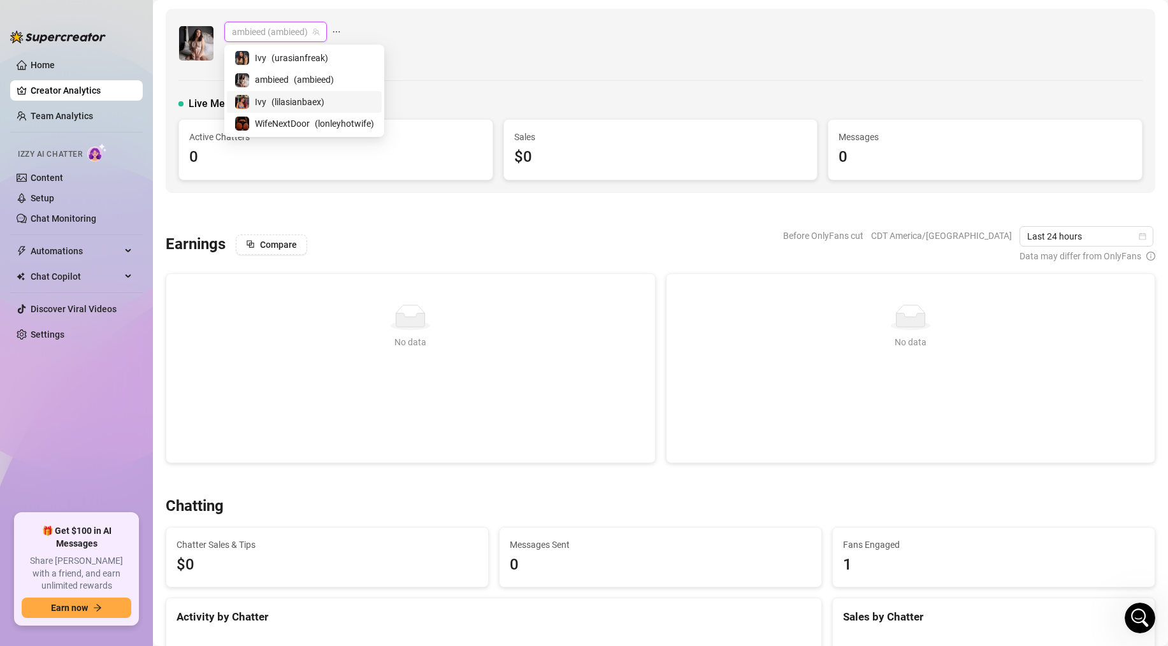
click at [268, 99] on div "Ivy ( lilasianbaex )" at bounding box center [303, 101] width 139 height 15
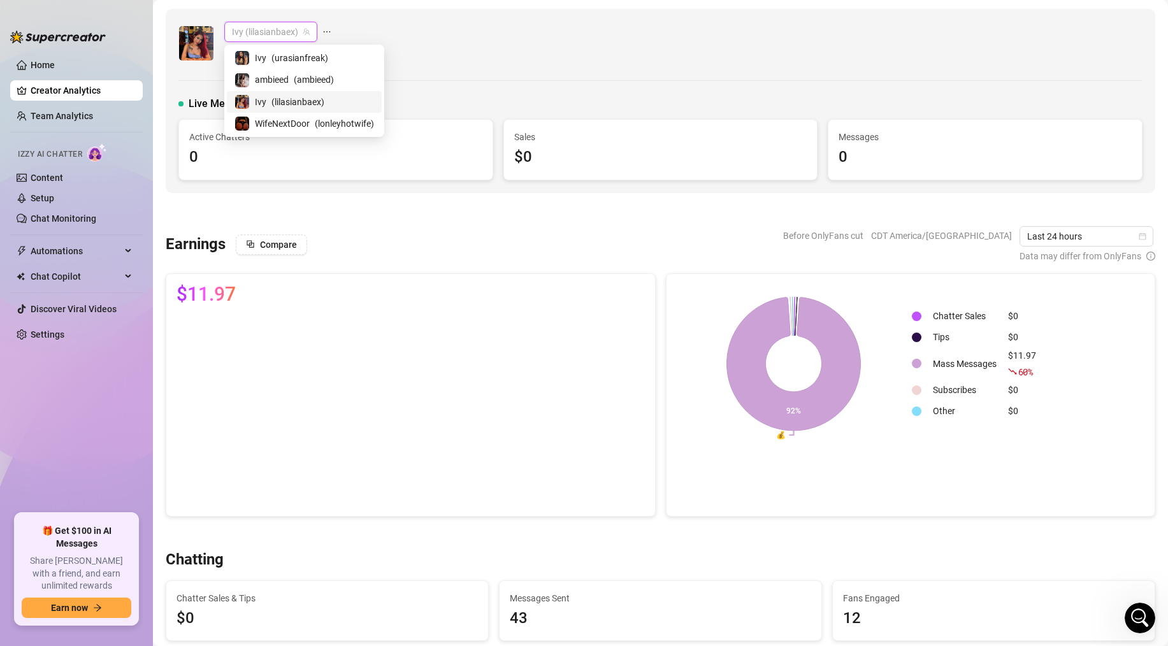
click at [257, 34] on span "Ivy (lilasianbaex)" at bounding box center [271, 31] width 78 height 19
click at [261, 53] on span "Ivy" at bounding box center [260, 58] width 11 height 14
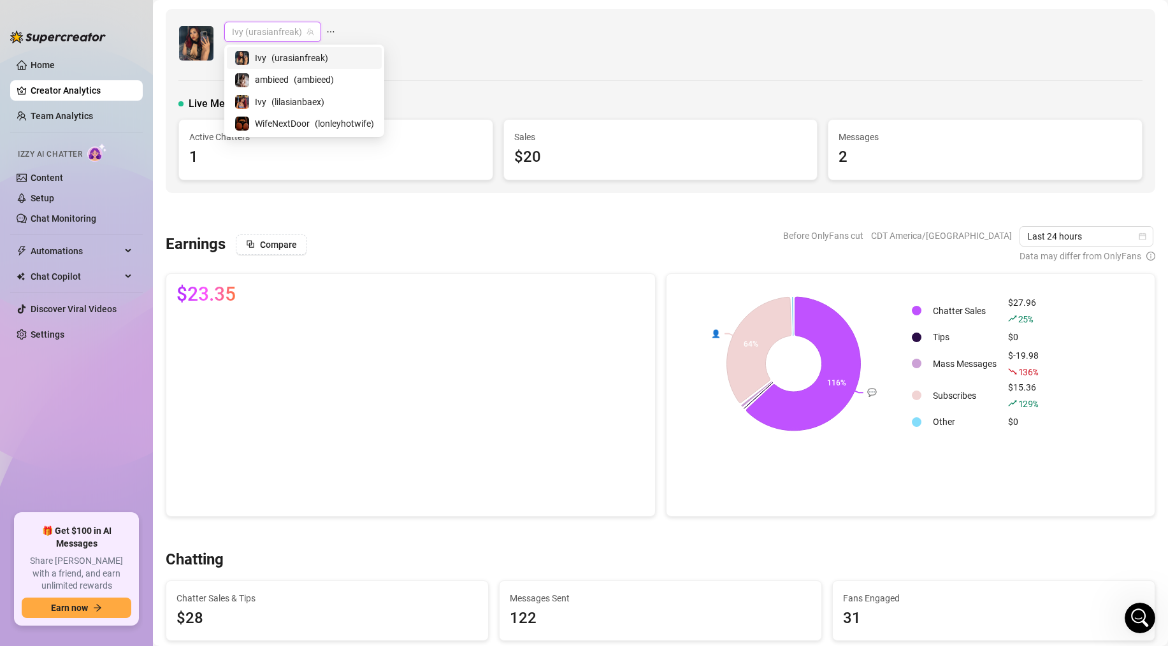
click at [265, 30] on span "Ivy (urasianfreak)" at bounding box center [273, 31] width 82 height 19
click at [265, 75] on span "ambieed" at bounding box center [272, 80] width 34 height 14
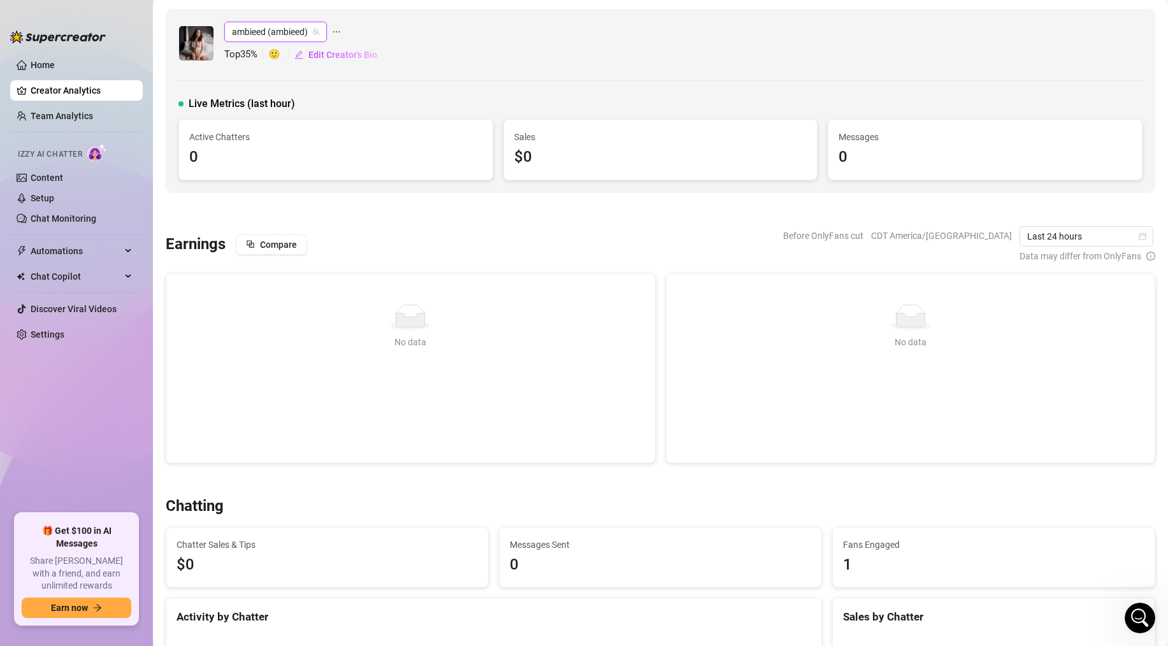
click at [264, 36] on span "ambieed (ambieed)" at bounding box center [275, 31] width 87 height 19
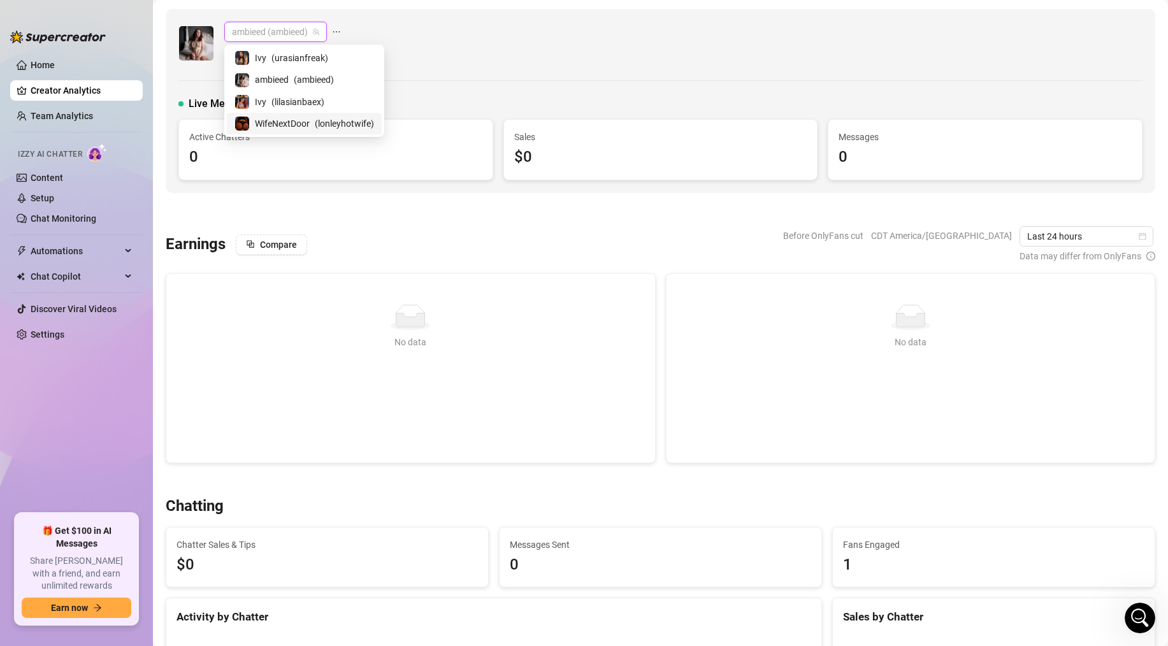
click at [263, 118] on span "WifeNextDoor" at bounding box center [282, 124] width 55 height 14
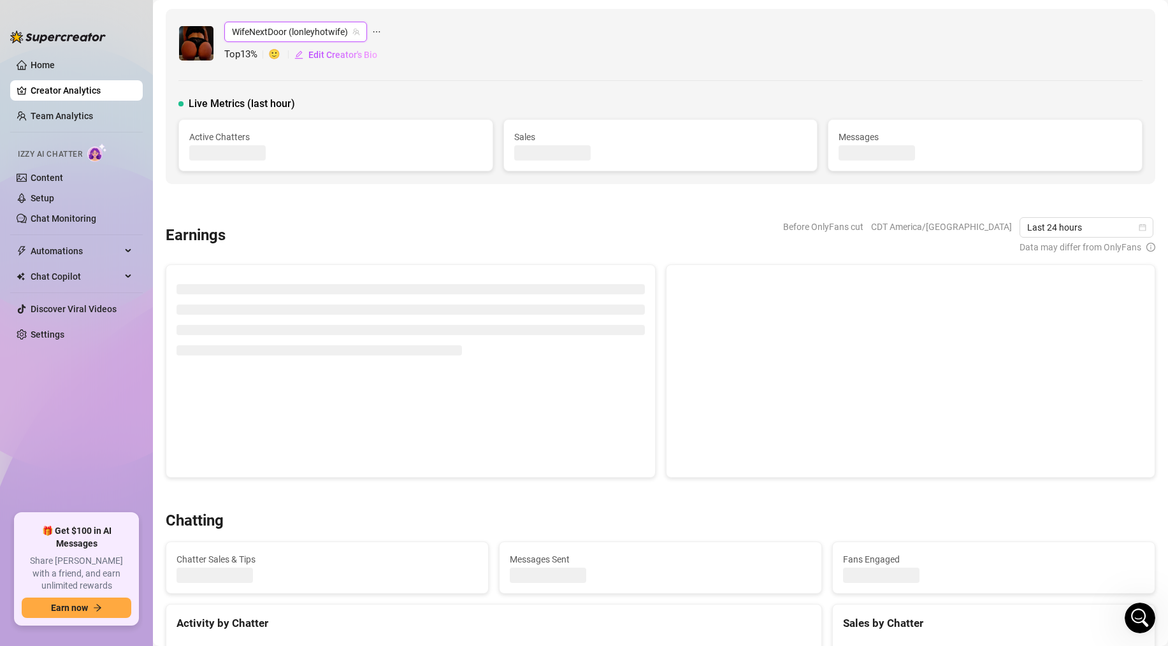
click at [263, 31] on span "WifeNextDoor (lonleyhotwife)" at bounding box center [295, 31] width 127 height 19
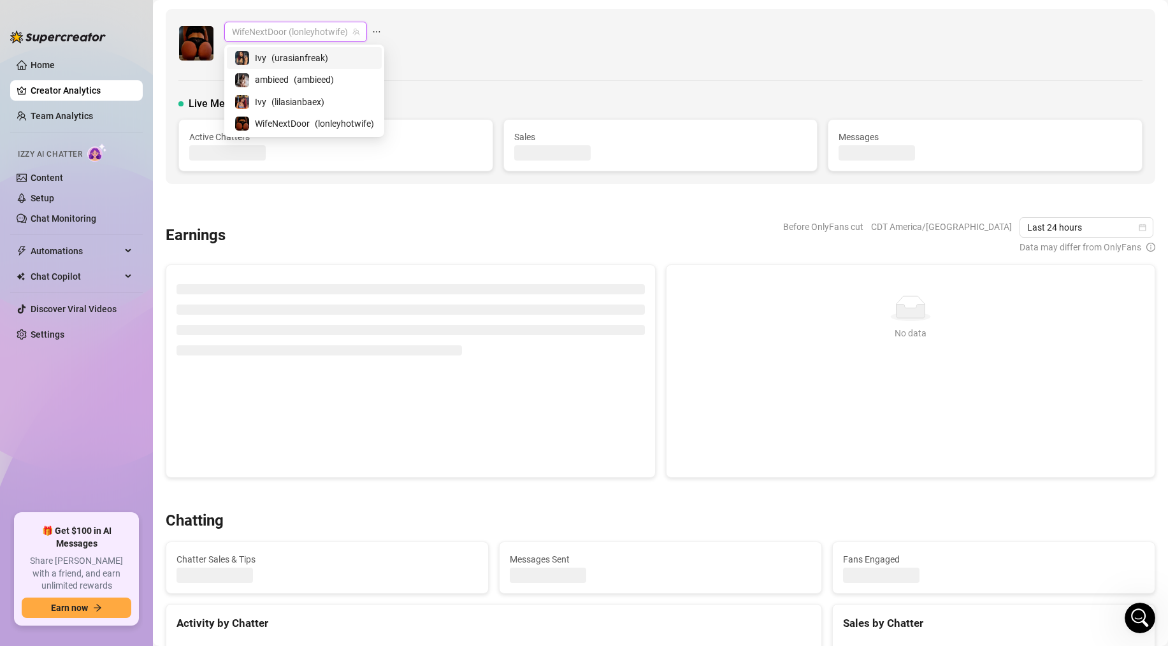
click at [263, 55] on span "Ivy" at bounding box center [260, 58] width 11 height 14
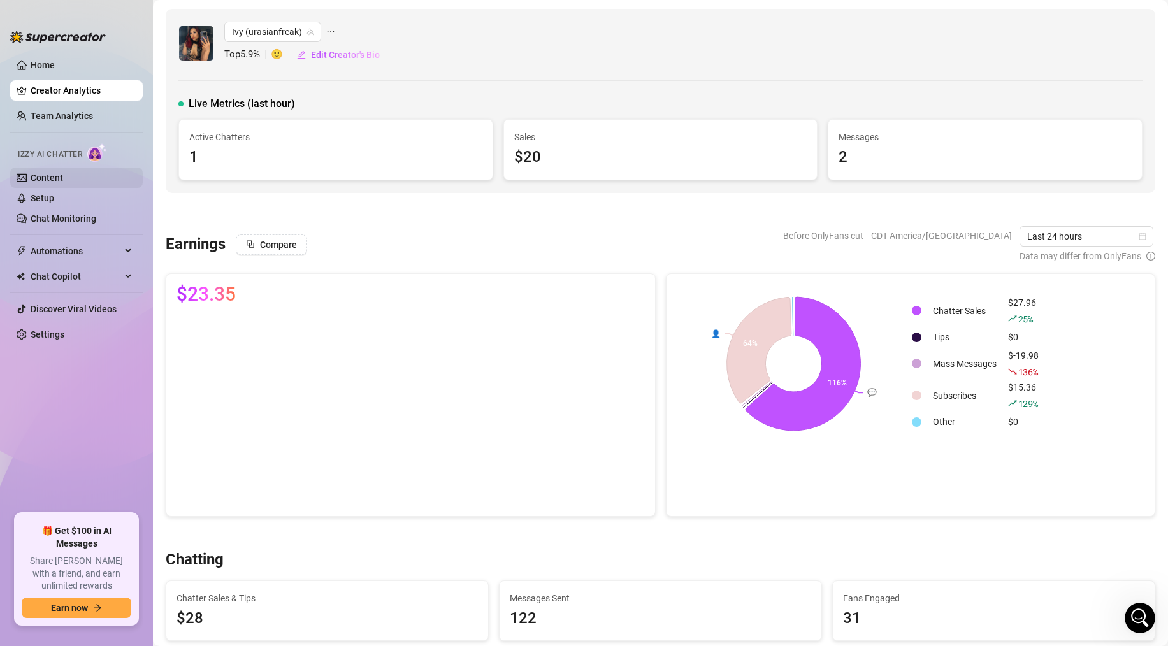
click at [39, 179] on link "Content" at bounding box center [47, 178] width 32 height 10
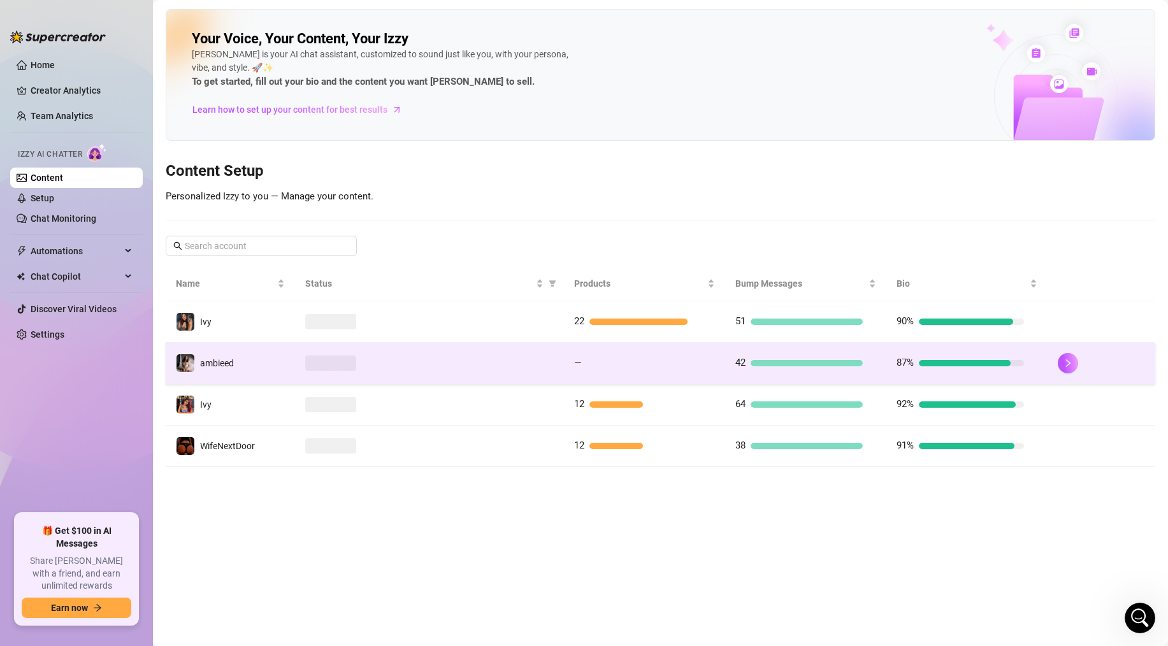
click at [484, 369] on div at bounding box center [429, 362] width 248 height 15
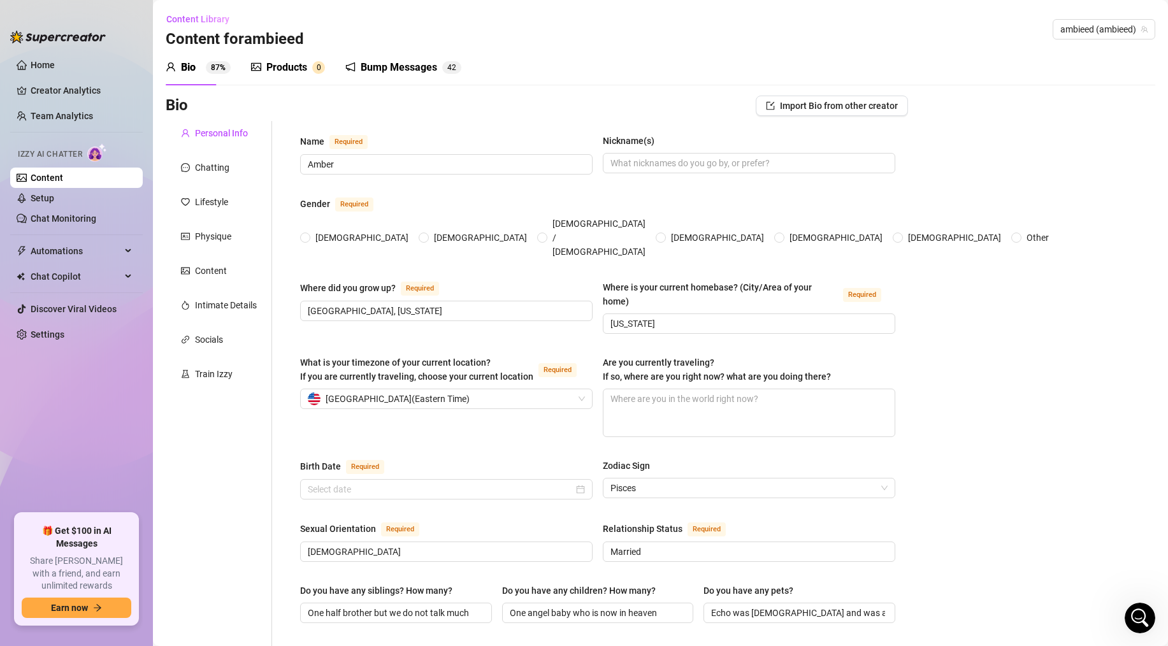
radio input "true"
type input "[DATE]"
click at [290, 62] on div "Products" at bounding box center [286, 67] width 41 height 15
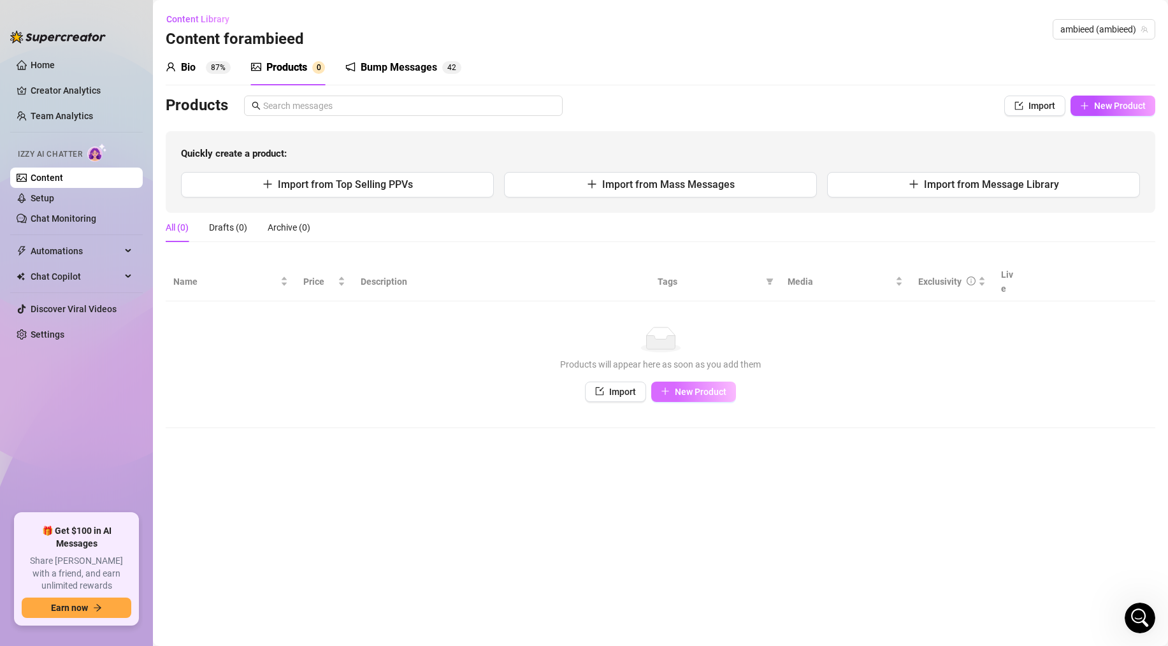
click at [673, 382] on button "New Product" at bounding box center [693, 392] width 85 height 20
type textarea "Type your message here..."
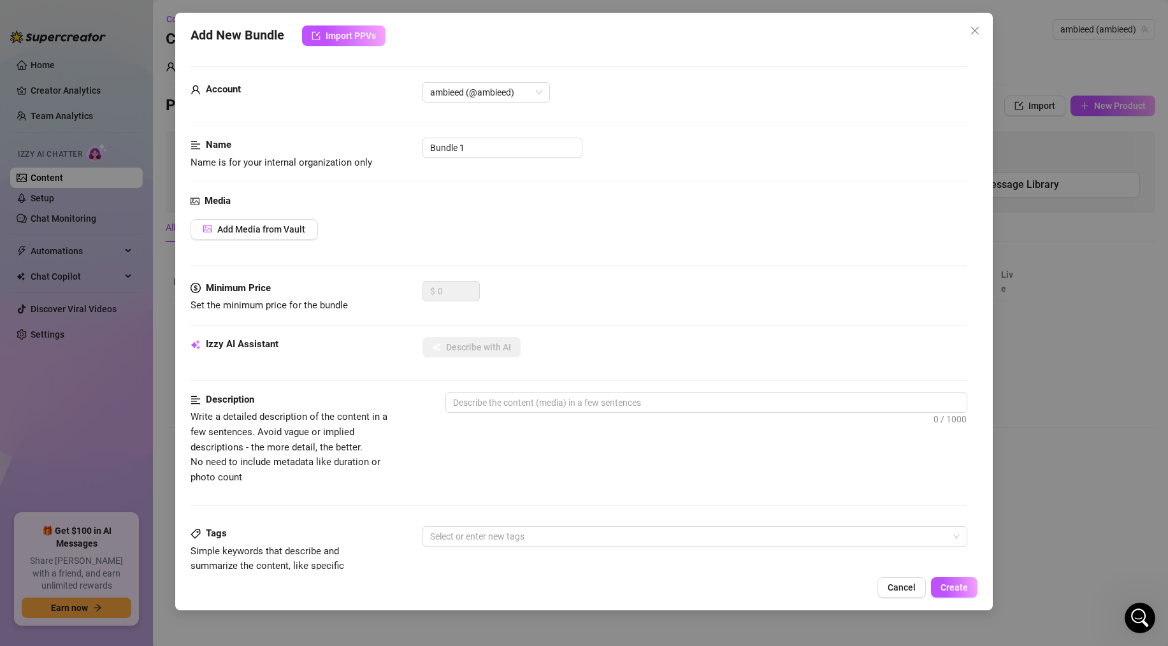
click at [292, 217] on div "Media Add Media from Vault" at bounding box center [578, 237] width 776 height 87
click at [289, 224] on span "Add Media from Vault" at bounding box center [261, 229] width 88 height 10
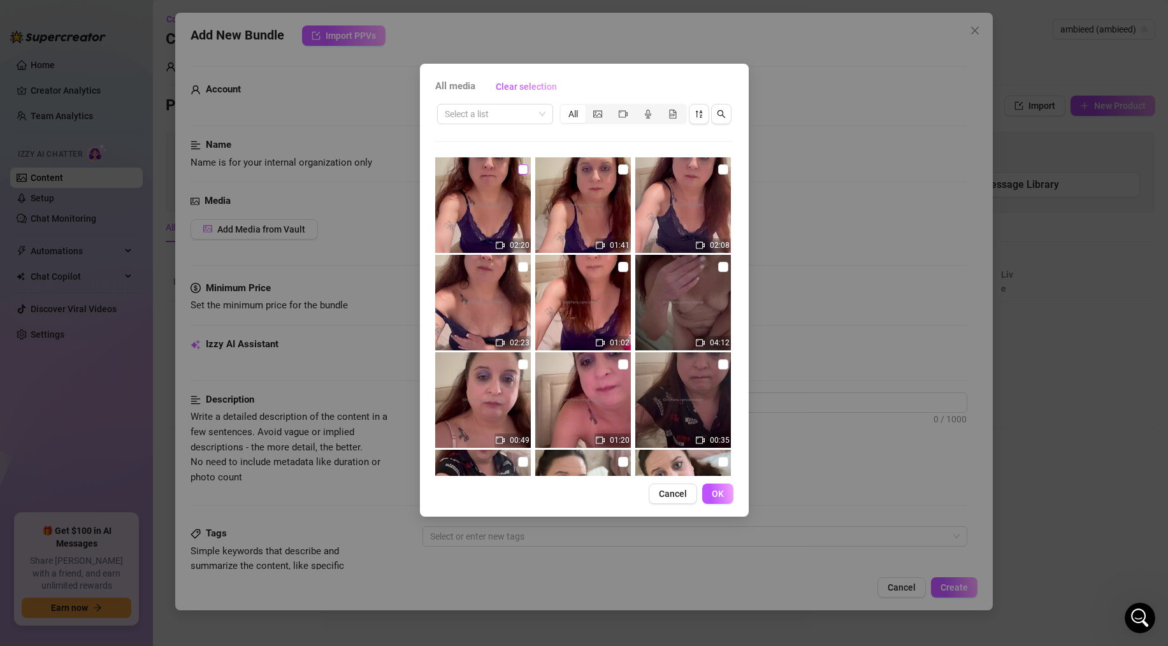
click at [521, 172] on input "checkbox" at bounding box center [523, 169] width 10 height 10
checkbox input "true"
click at [715, 486] on button "OK" at bounding box center [717, 493] width 31 height 20
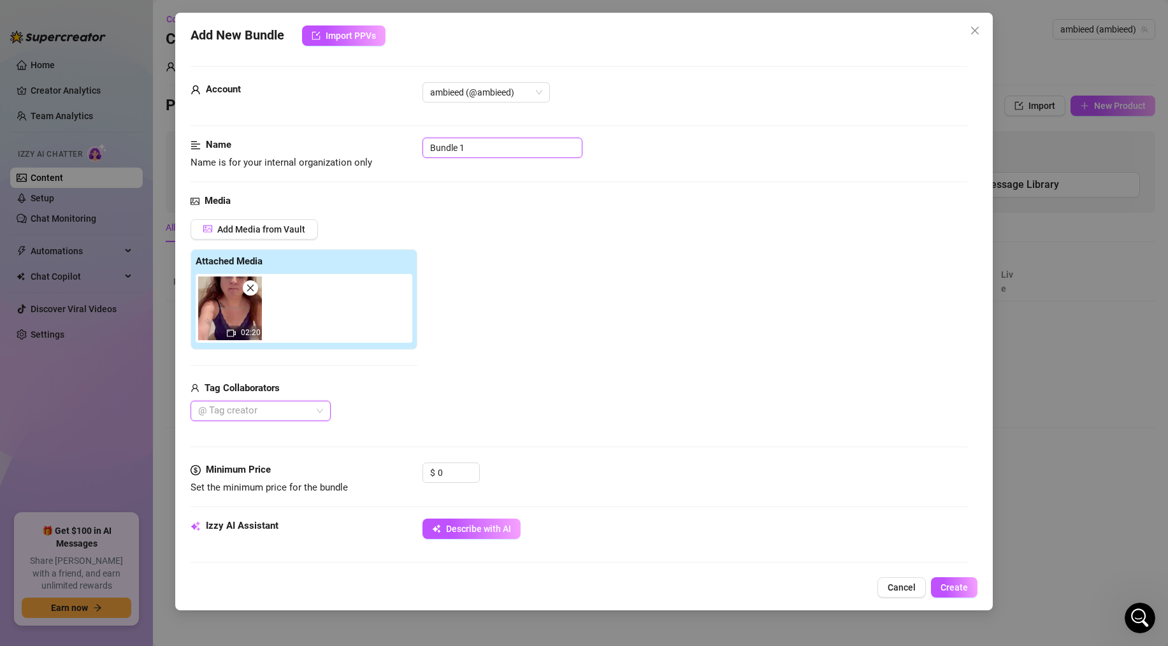
click at [458, 152] on input "Bundle 1" at bounding box center [502, 148] width 160 height 20
type input "purple lingerie tease"
click at [564, 326] on div "Add Media from Vault Attached Media 02:20 Tag Collaborators @ Tag creator" at bounding box center [578, 320] width 776 height 203
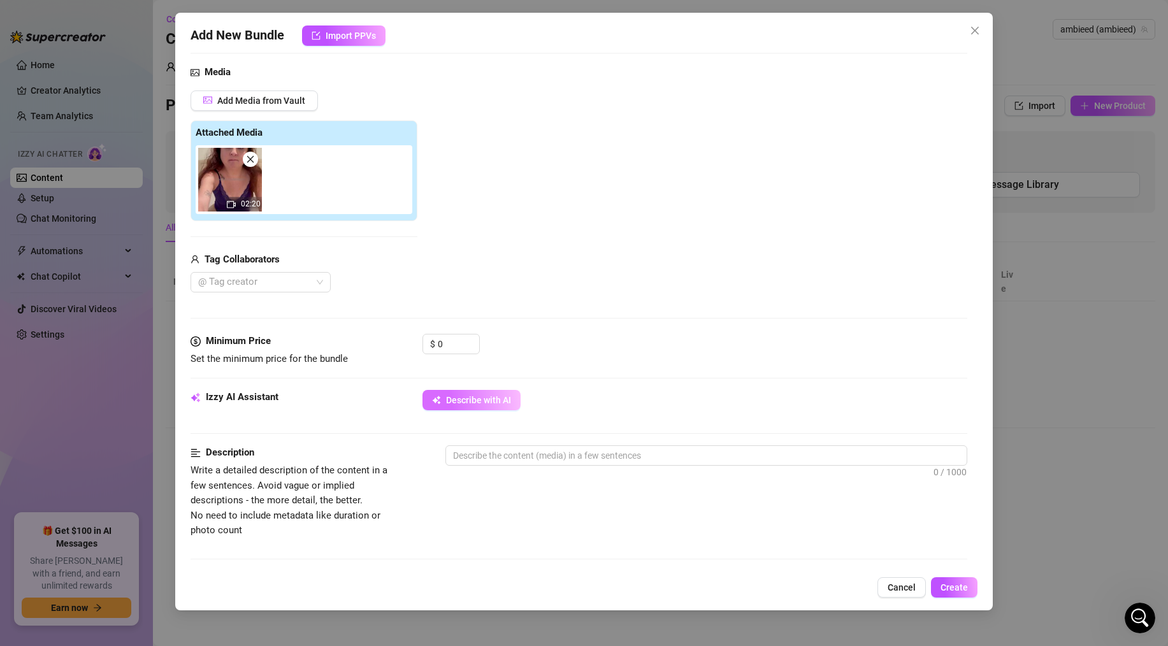
scroll to position [135, 0]
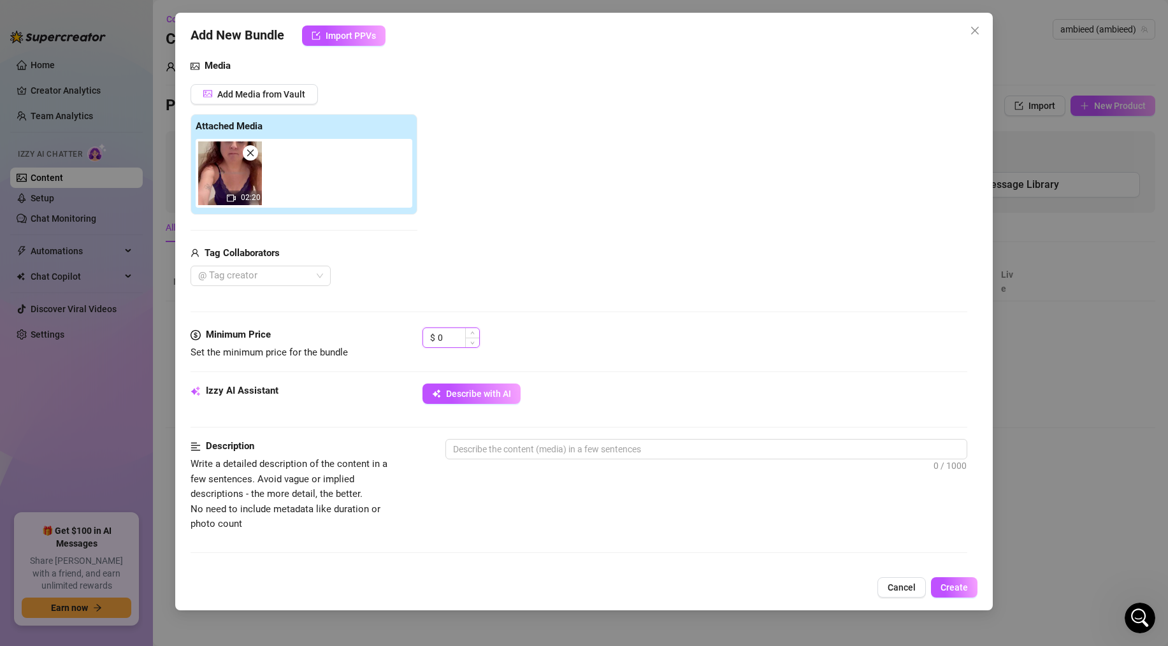
click at [450, 336] on input "0" at bounding box center [458, 337] width 41 height 19
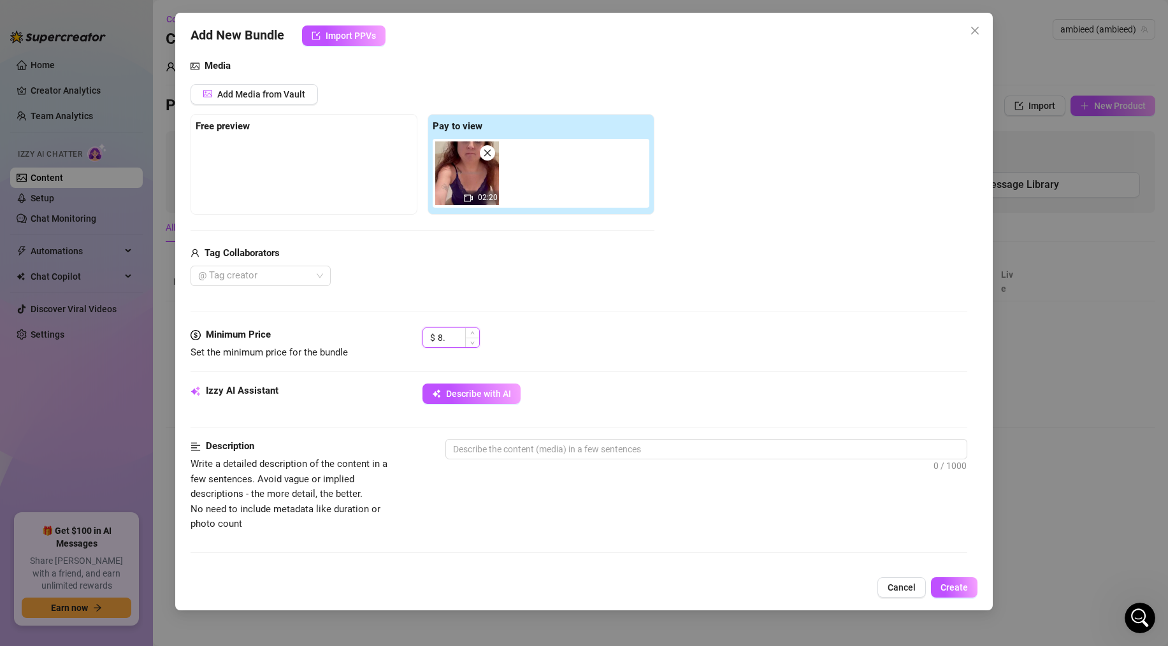
type input "8"
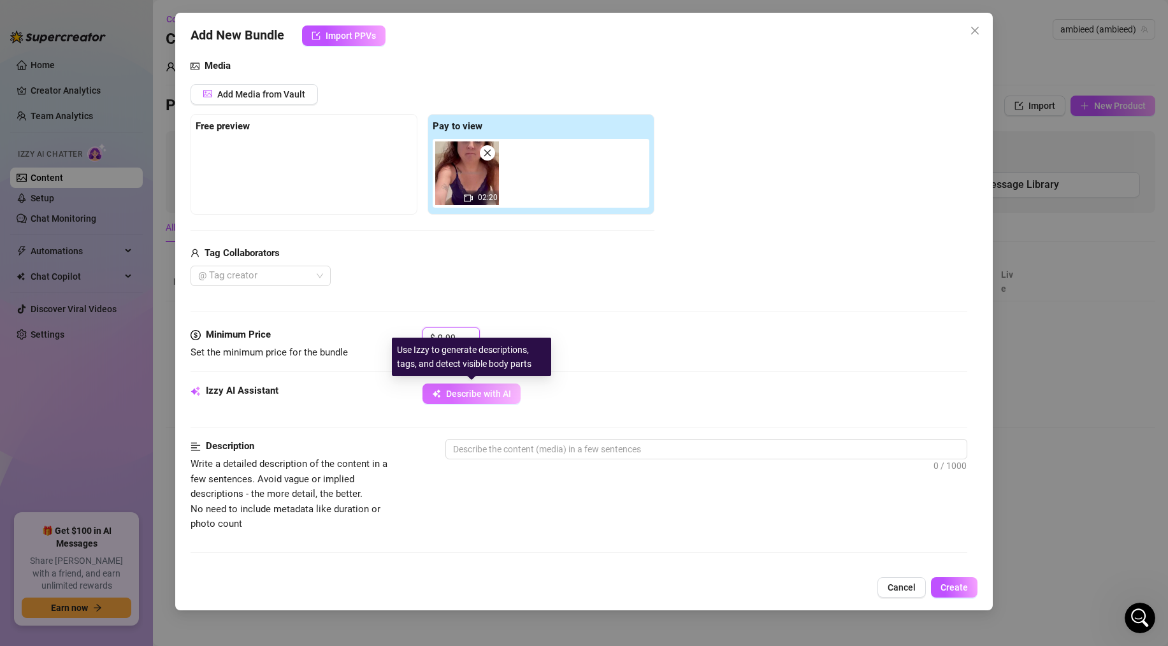
type input "9.99"
click at [494, 390] on span "Describe with AI" at bounding box center [478, 394] width 65 height 10
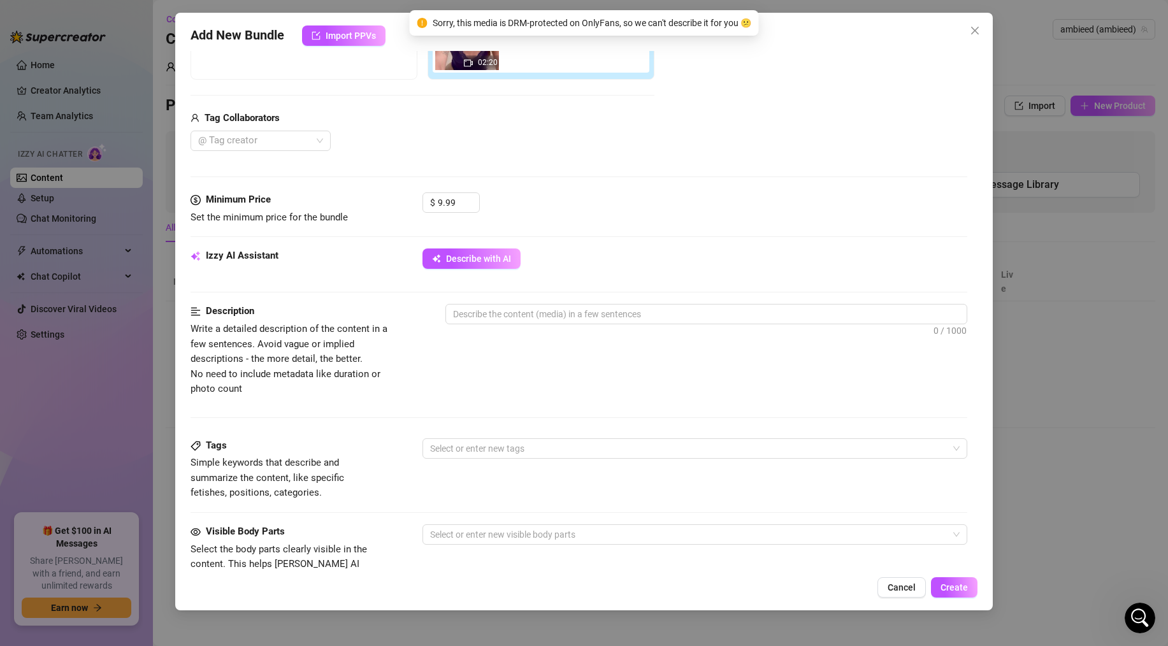
scroll to position [271, 0]
click at [497, 310] on textarea at bounding box center [706, 312] width 520 height 19
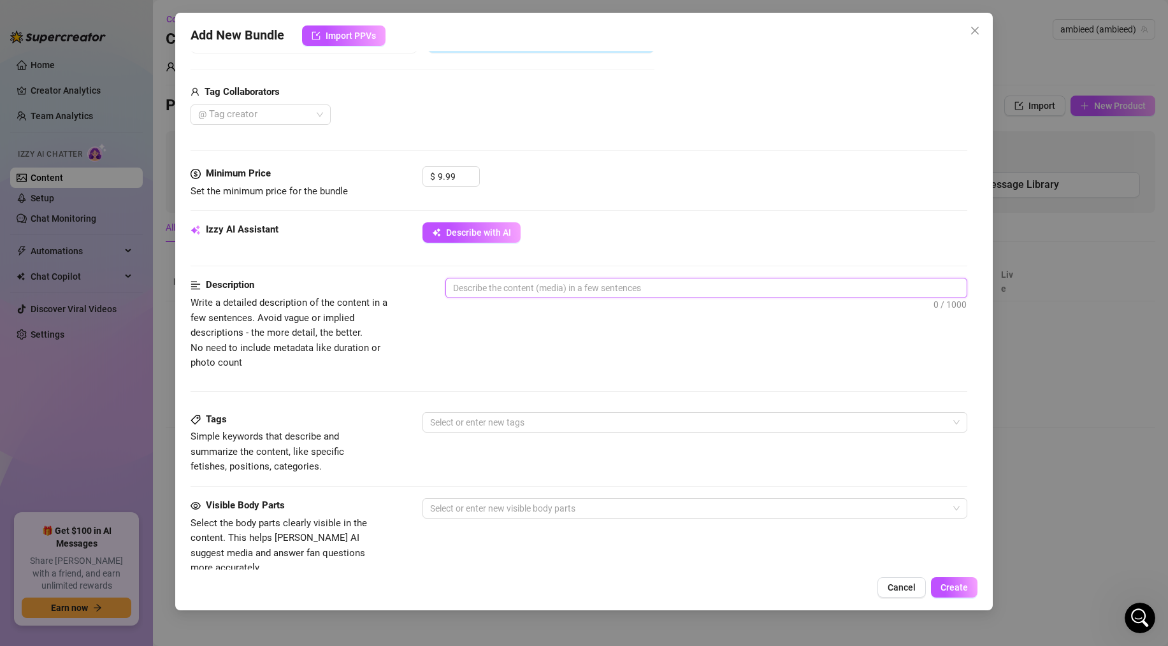
scroll to position [297, 0]
type textarea "s"
type textarea "sw"
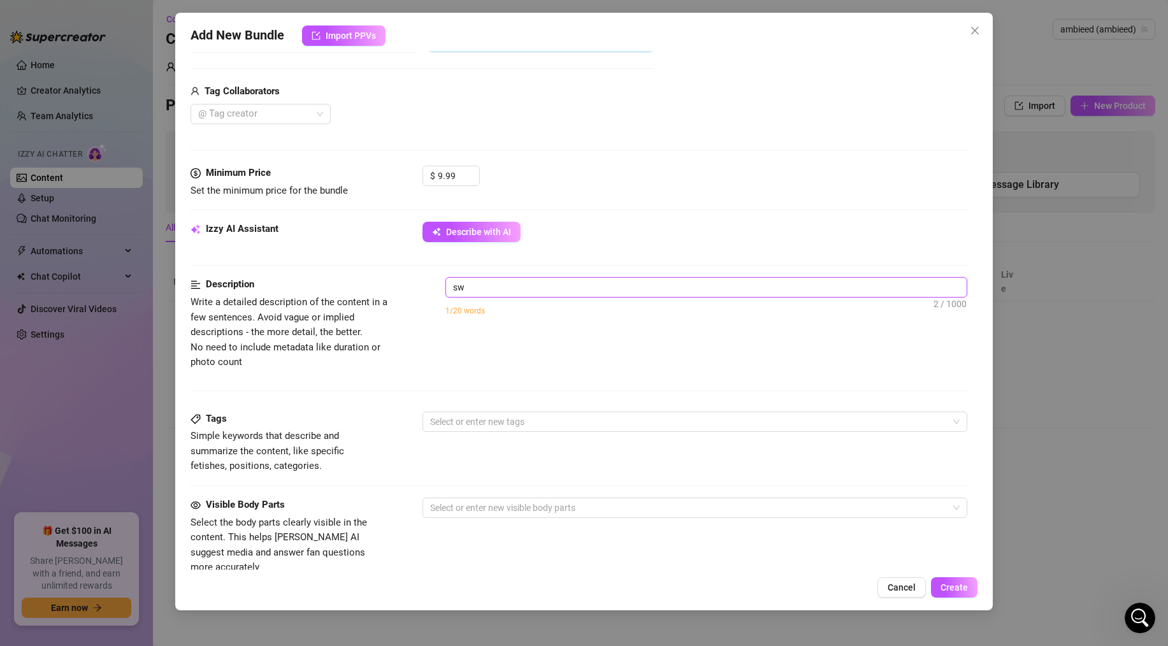
type textarea "swe"
type textarea "swee"
type textarea "sweet"
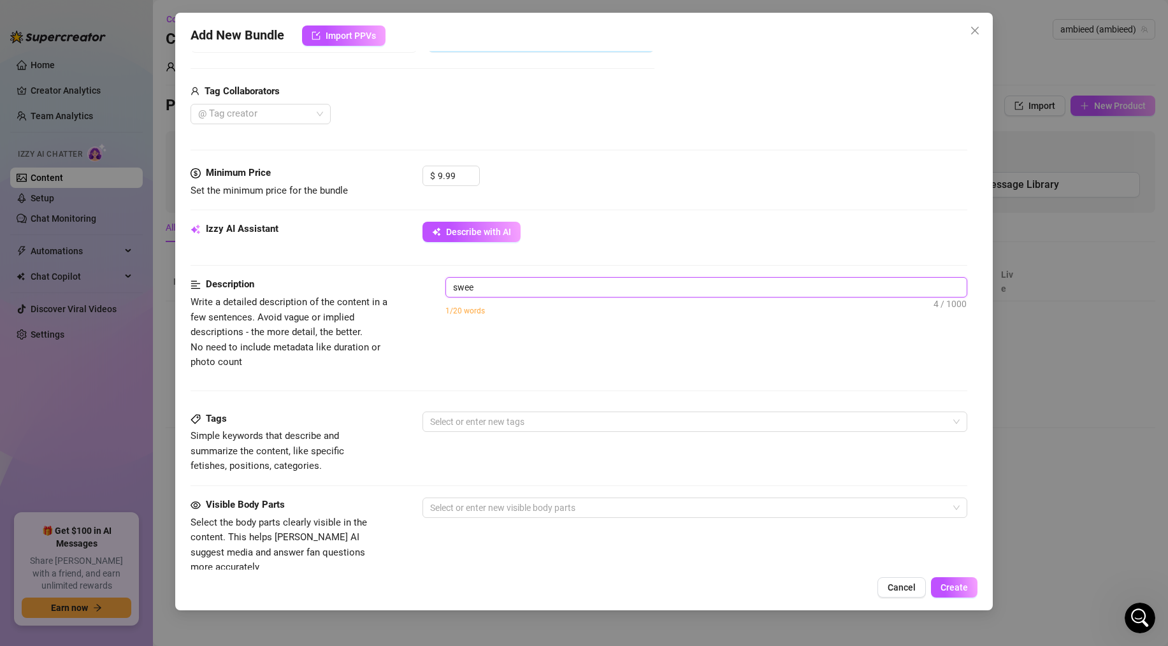
type textarea "sweet"
type textarea "sweet a"
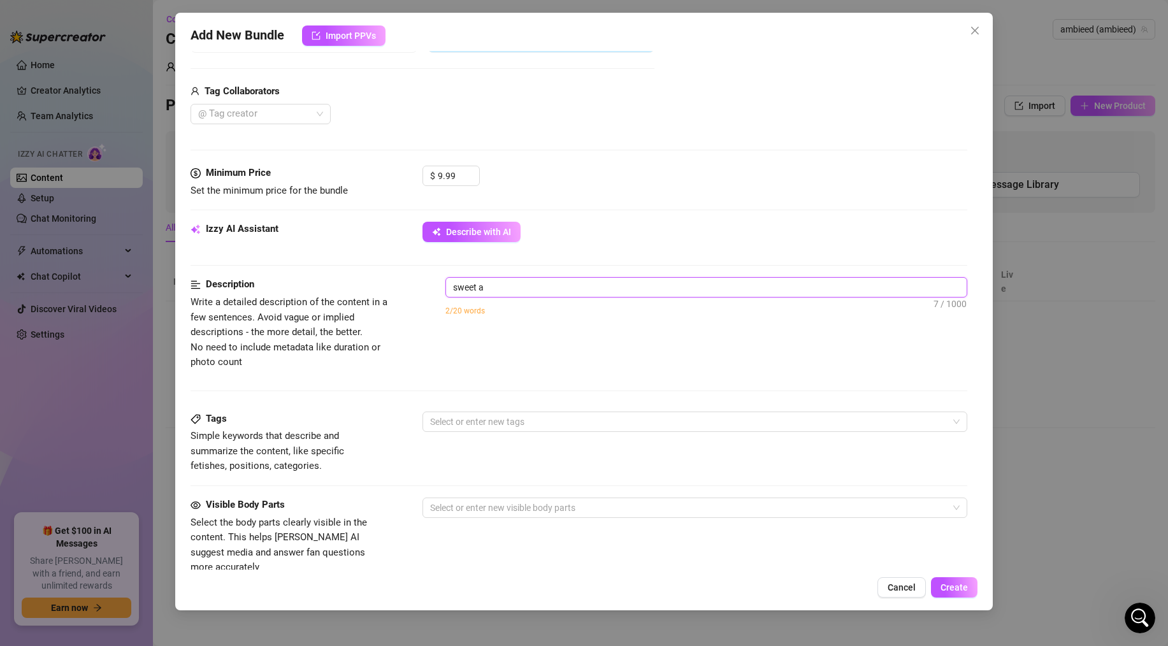
type textarea "sweet an"
type textarea "sweet and"
type textarea "sweet and s"
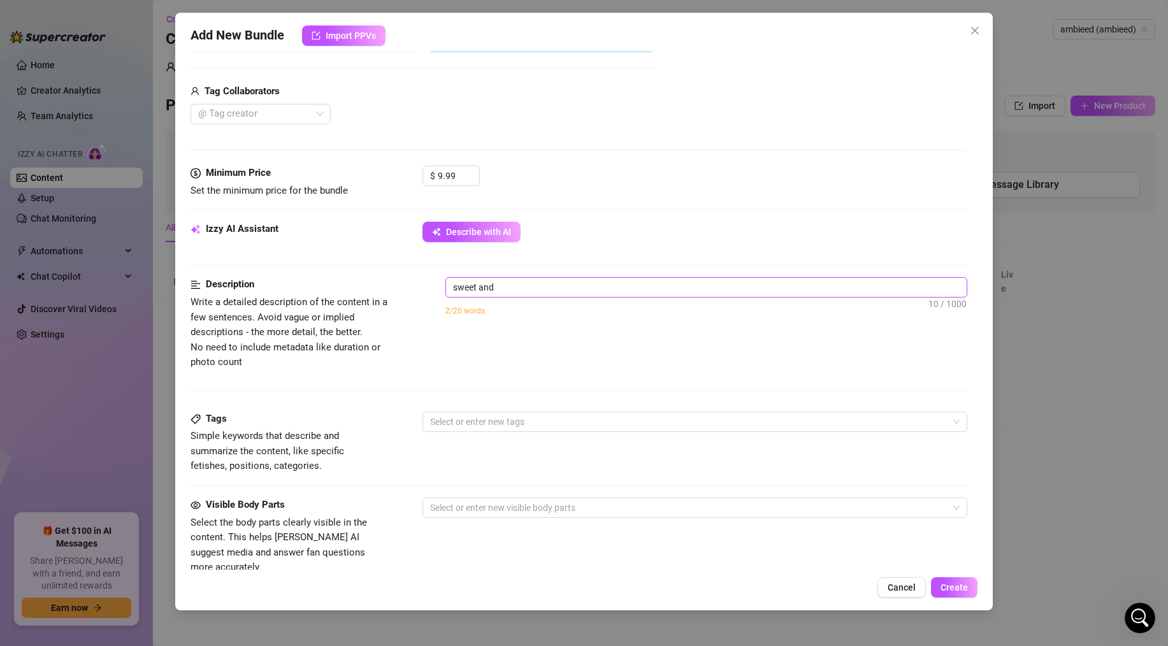
type textarea "sweet and s"
type textarea "sweet and sh"
type textarea "sweet and shy"
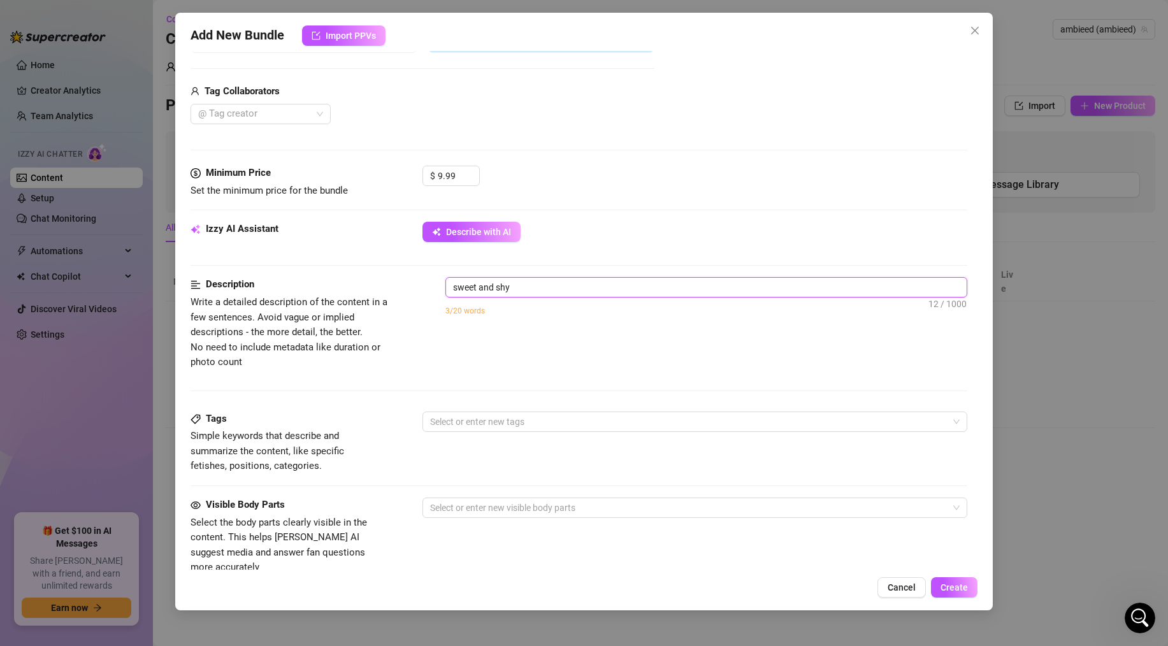
type textarea "sweet and shy"
type textarea "sweet and shy h"
type textarea "sweet and shy ho"
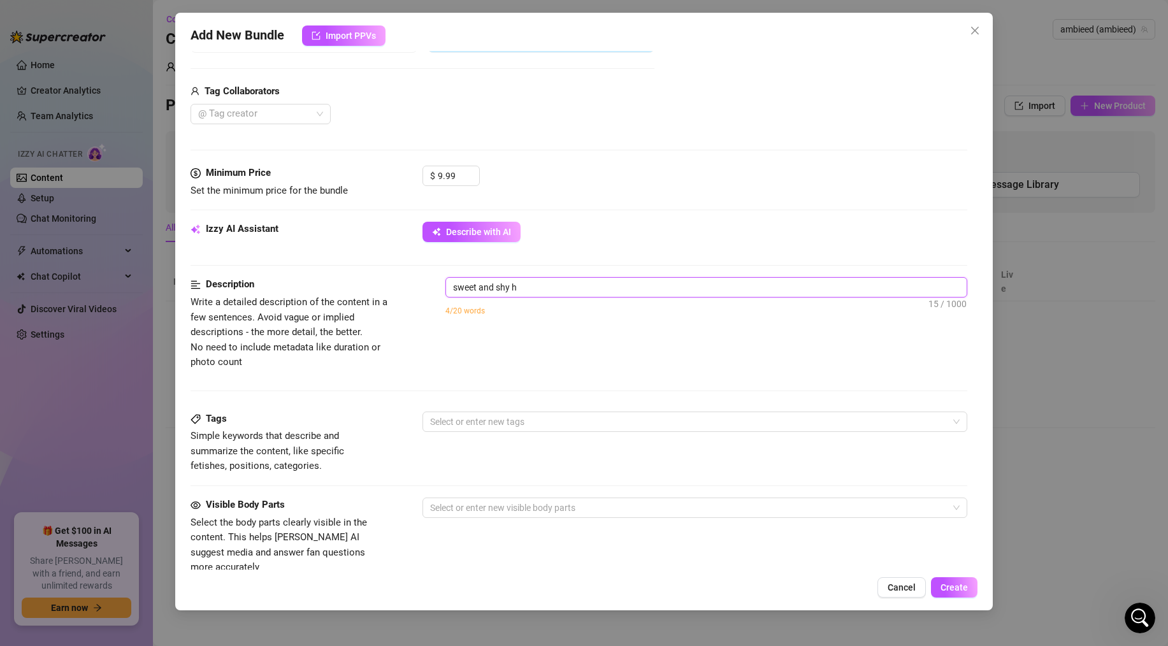
type textarea "sweet and shy ho"
type textarea "sweet and shy hou"
type textarea "sweet and shy hous"
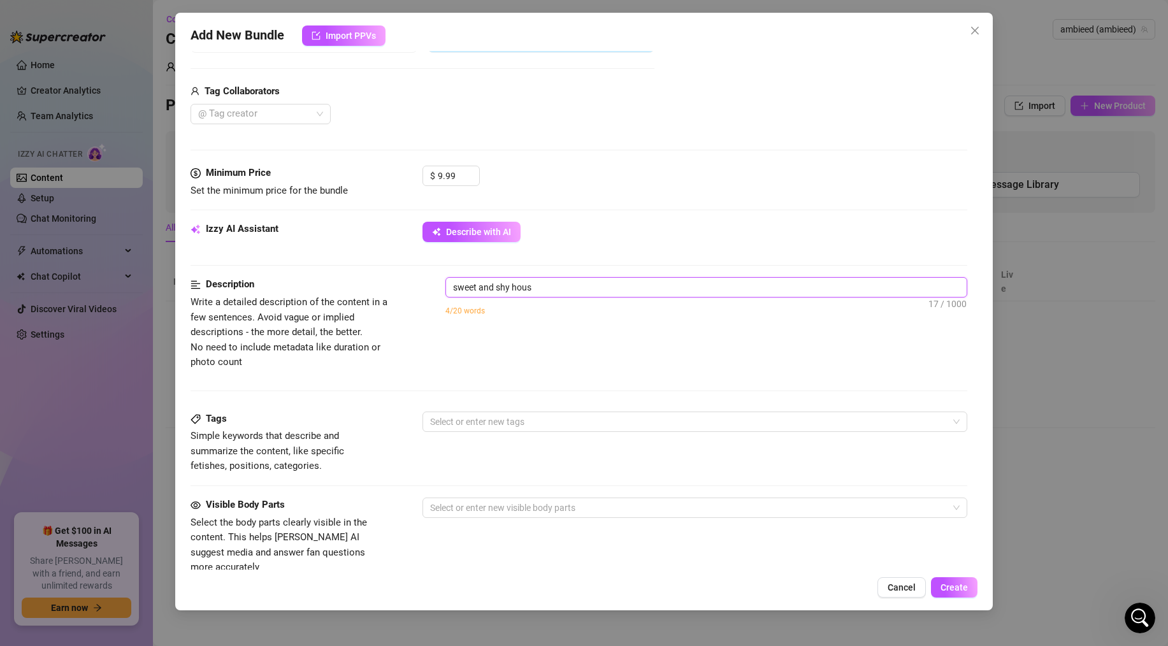
type textarea "sweet and shy house"
type textarea "sweet and shy housew"
type textarea "sweet and shy housewi"
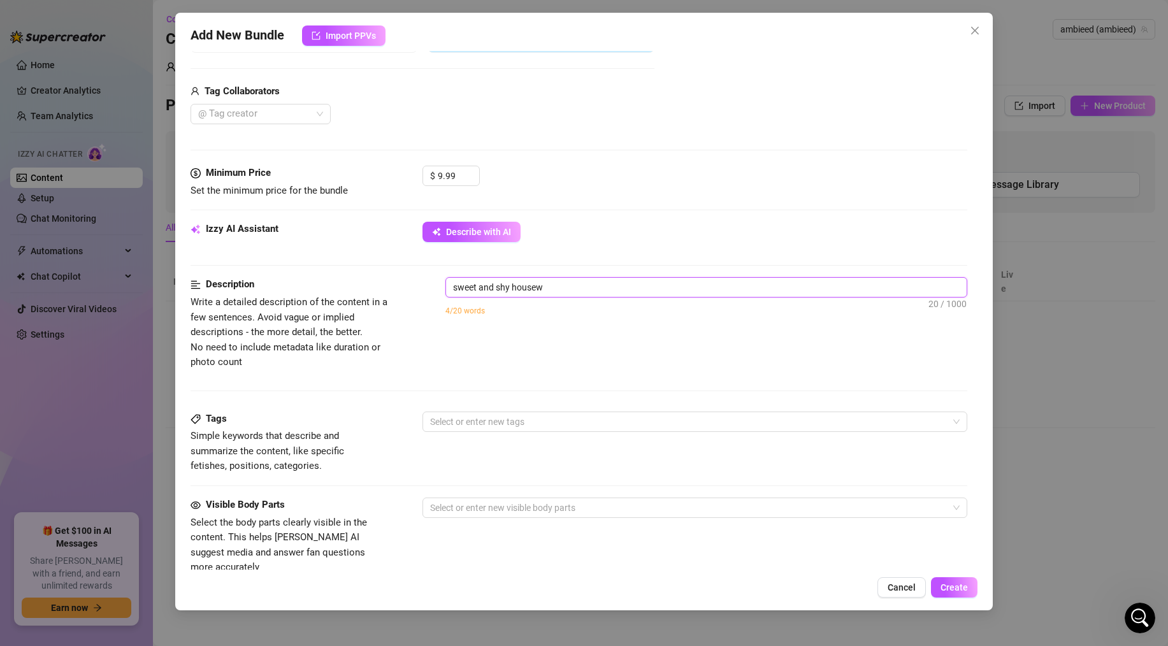
type textarea "sweet and shy housewi"
type textarea "sweet and shy housewif"
type textarea "sweet and shy housewife"
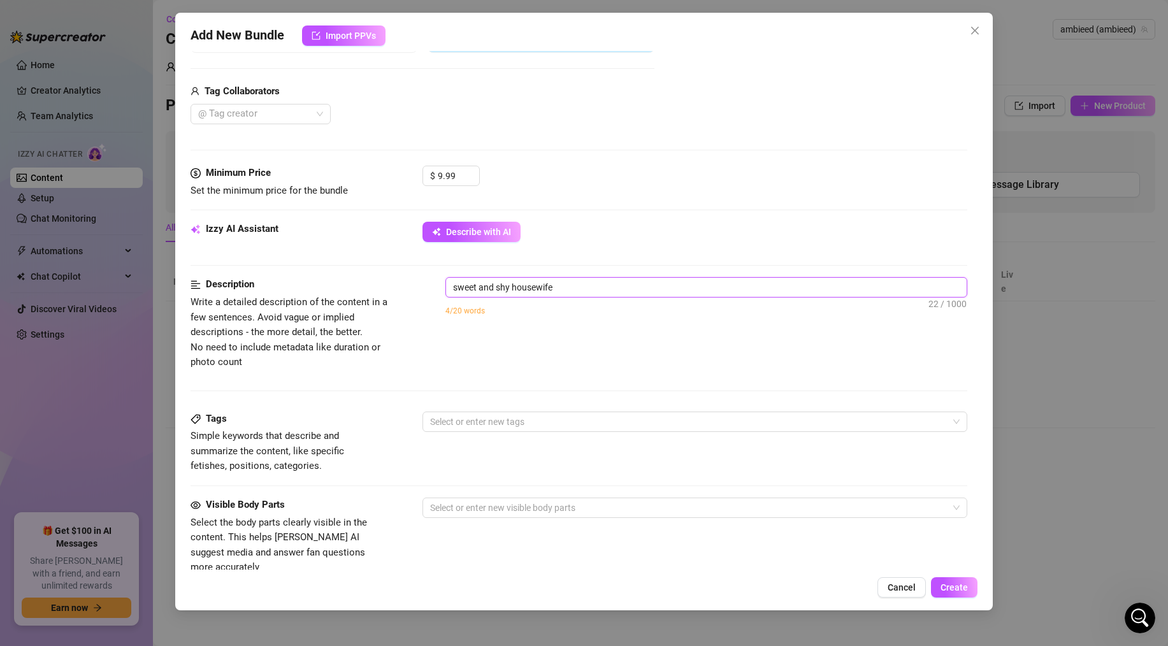
type textarea "sweet and shy housewife"
type textarea "sweet and shy housewife t"
type textarea "sweet and shy housewife te"
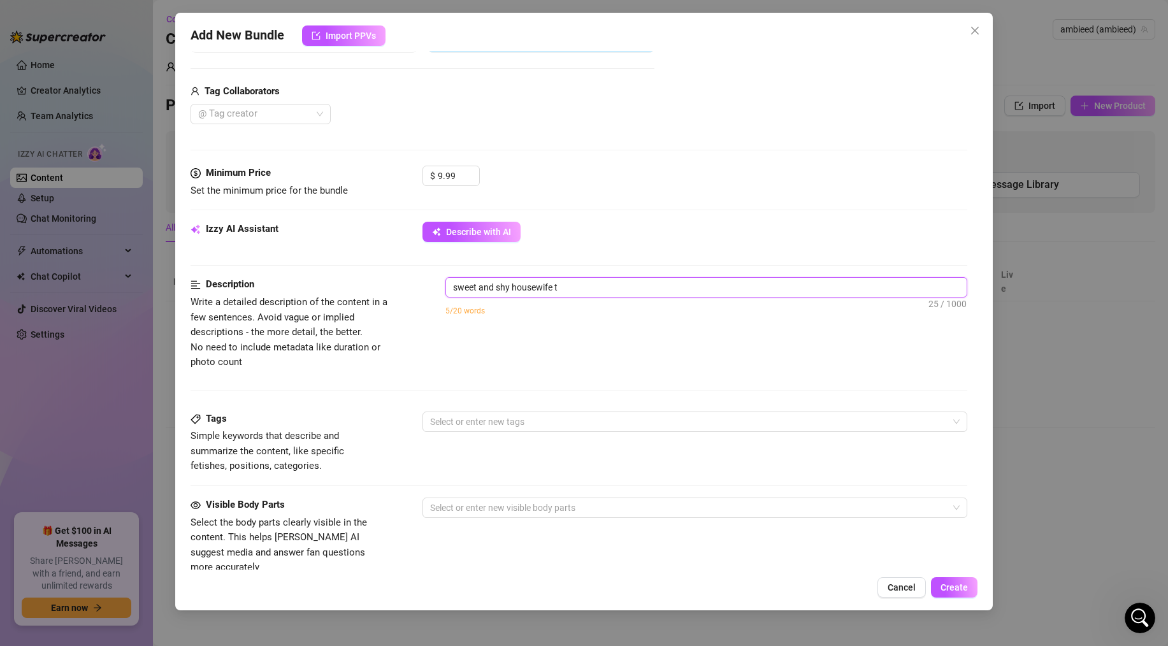
type textarea "sweet and shy housewife te"
type textarea "sweet and shy housewife tea"
type textarea "sweet and shy housewife teas"
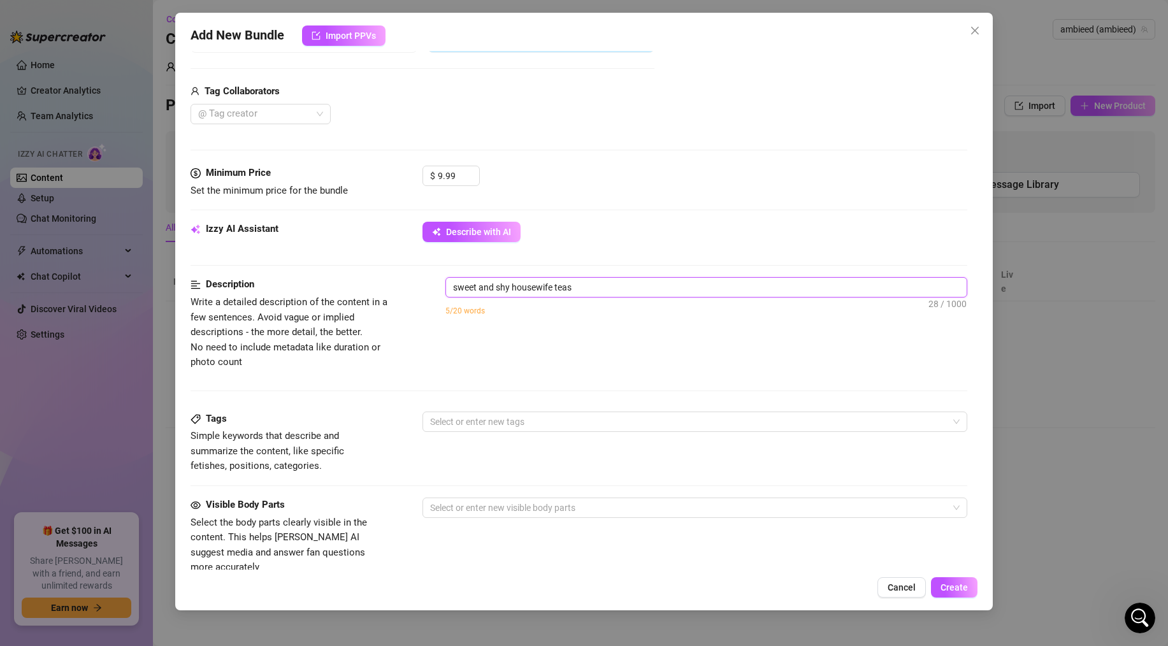
type textarea "sweet and shy housewife tease"
type textarea "sweet and shy housewife teases"
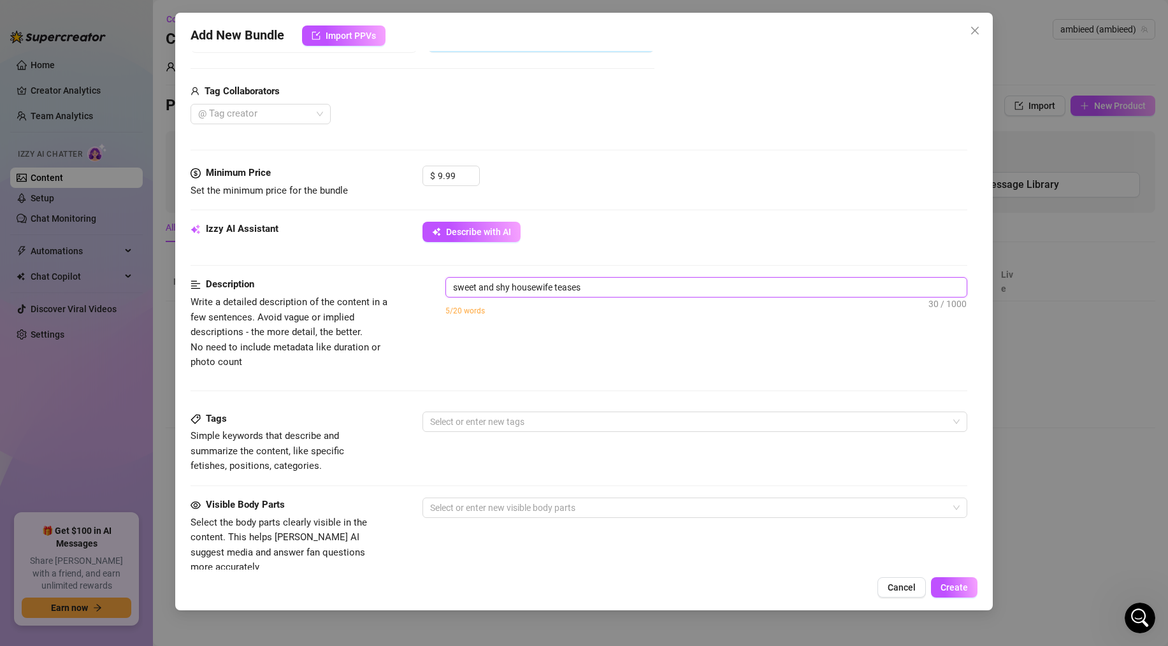
type textarea "sweet and shy housewife teases"
type textarea "sweet and shy housewife teases h"
type textarea "sweet and shy housewife teases he"
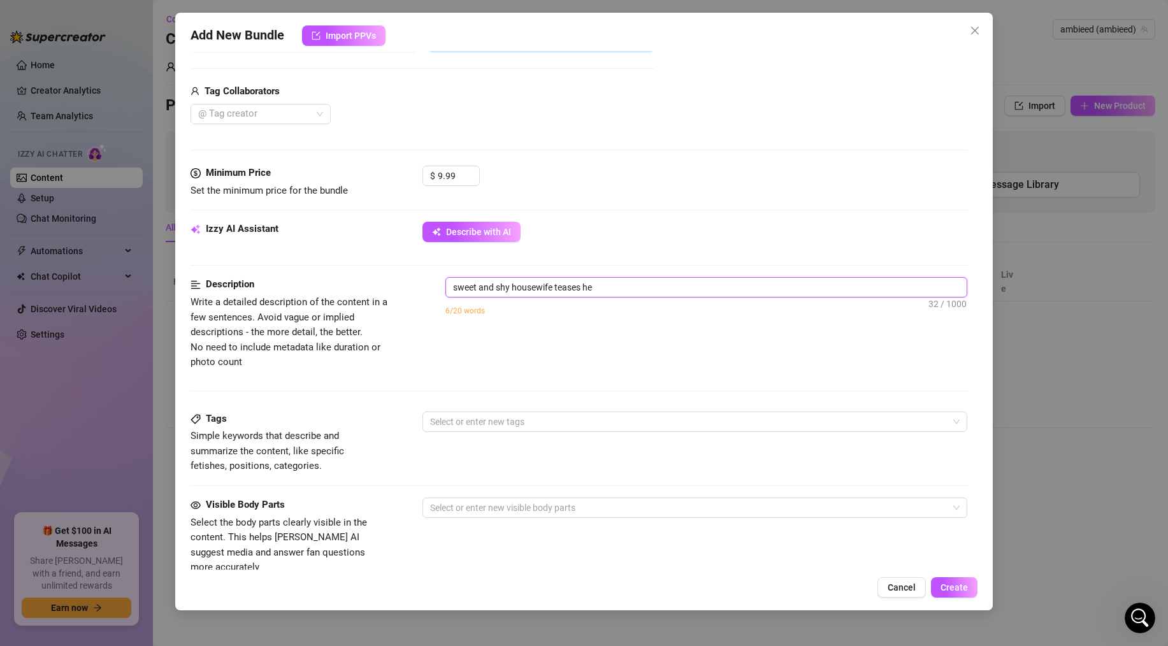
type textarea "sweet and shy housewife teases her"
type textarea "sweet and shy housewife teases her b"
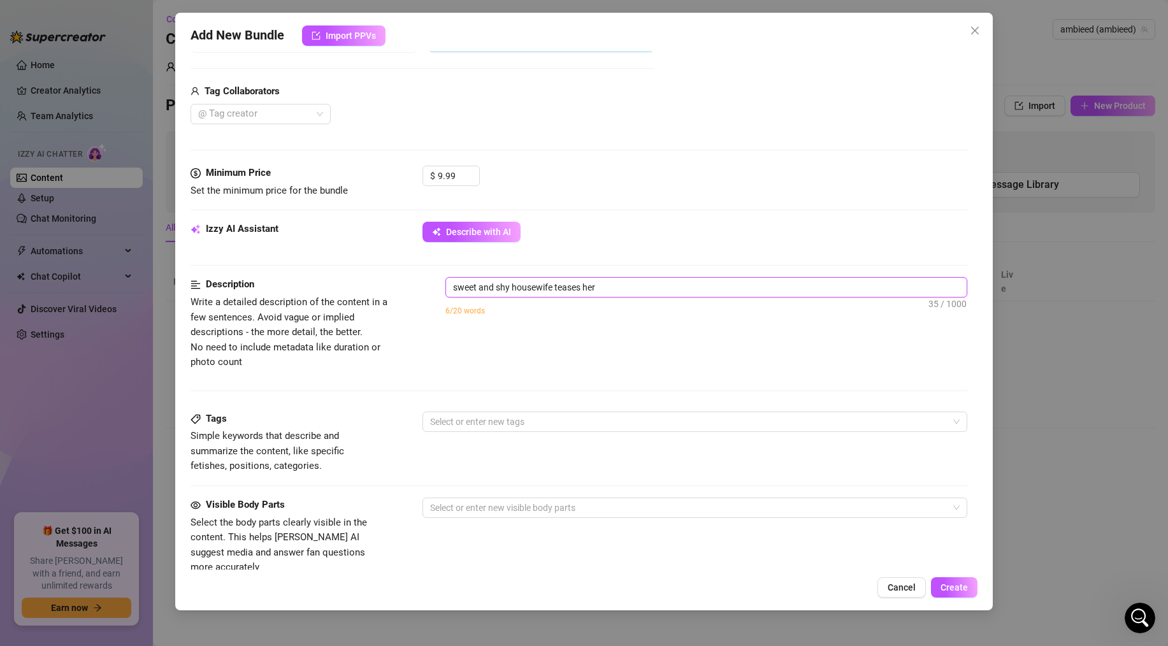
type textarea "sweet and shy housewife teases her b"
type textarea "sweet and shy housewife teases her bo"
type textarea "sweet and shy housewife teases her bod"
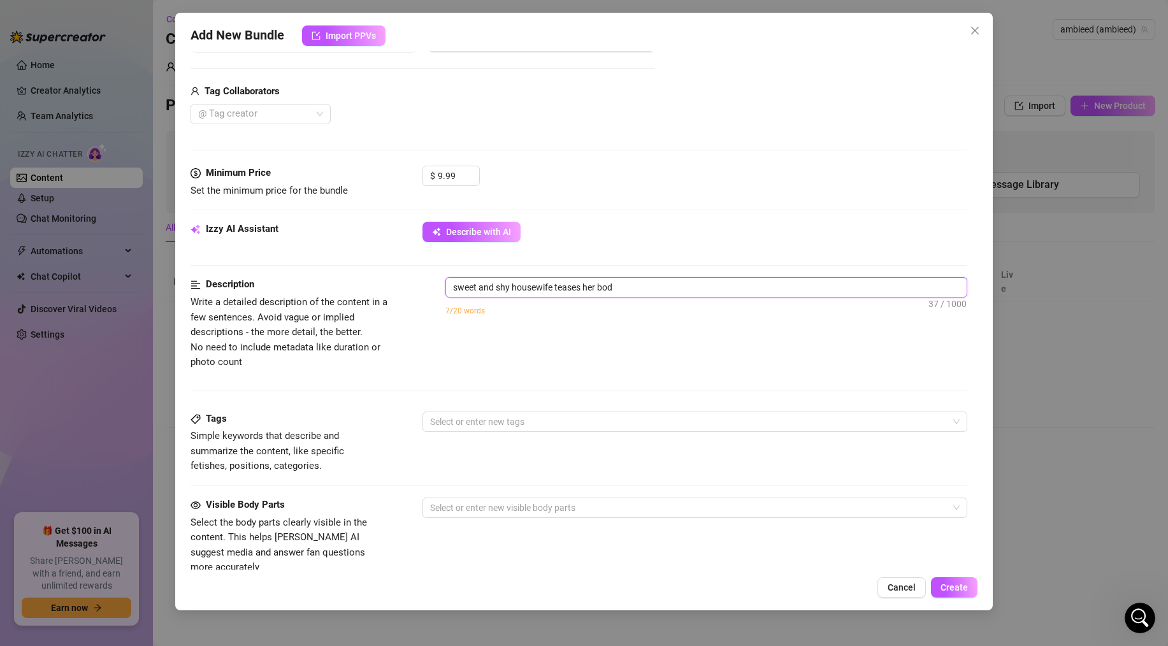
type textarea "sweet and shy housewife teases her body"
type textarea "sweet and shy housewife teases her body i"
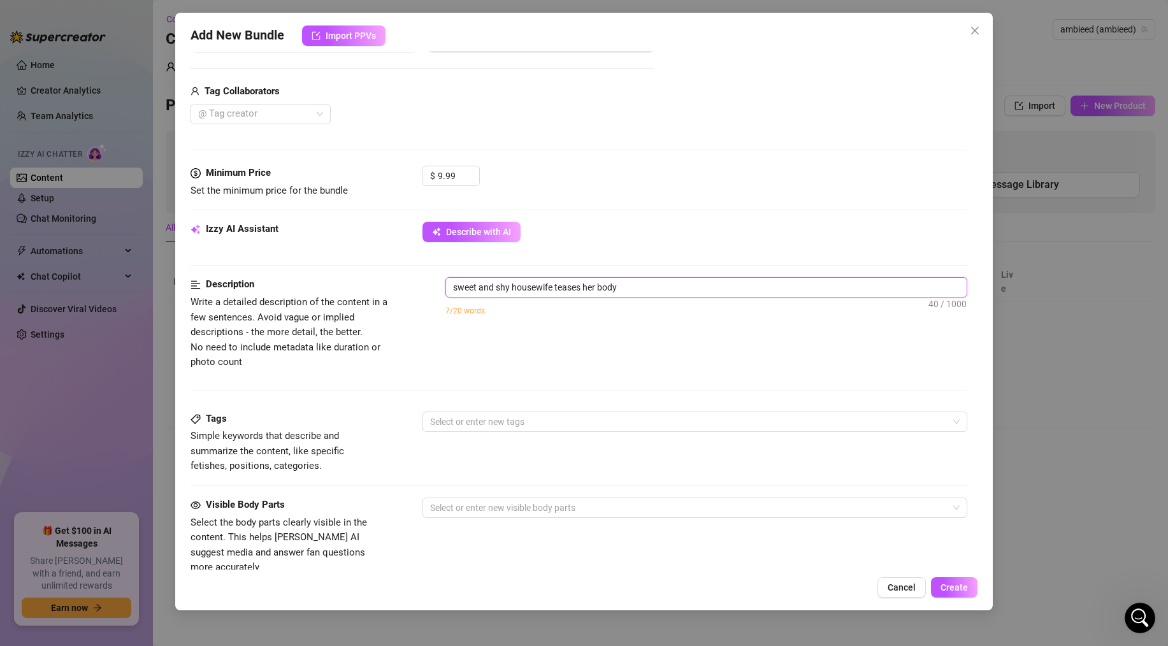
type textarea "sweet and shy housewife teases her body i"
type textarea "sweet and shy housewife teases her body in"
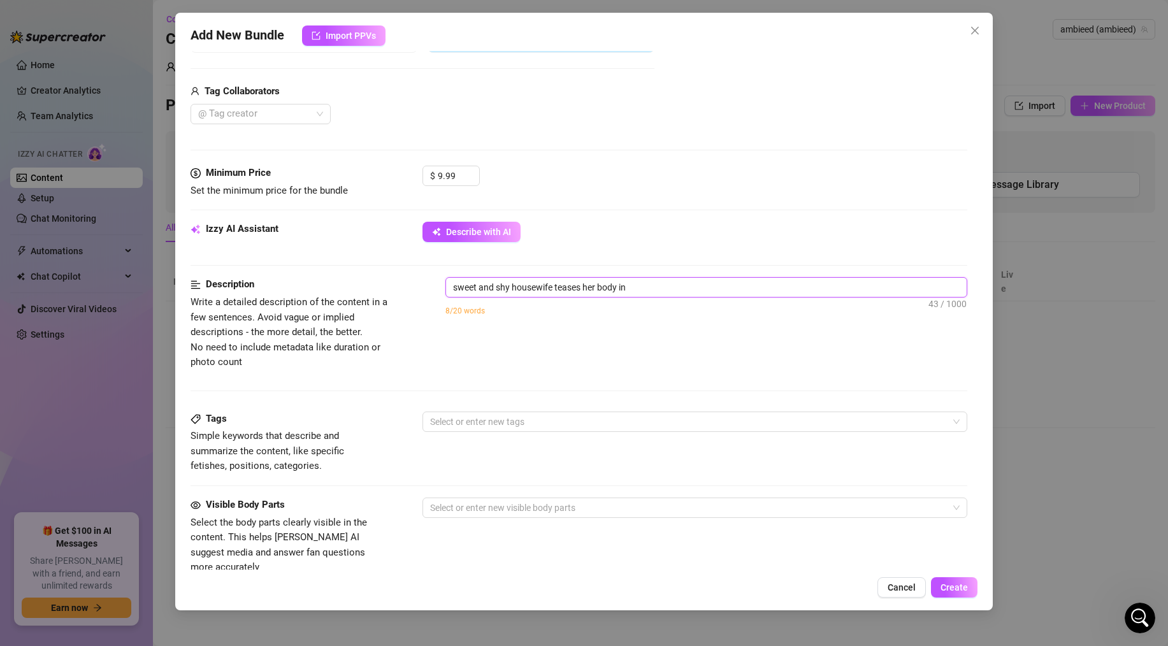
type textarea "sweet and shy housewife teases her body in p"
type textarea "sweet and shy housewife teases her body in pu"
type textarea "sweet and shy housewife teases her body in pur"
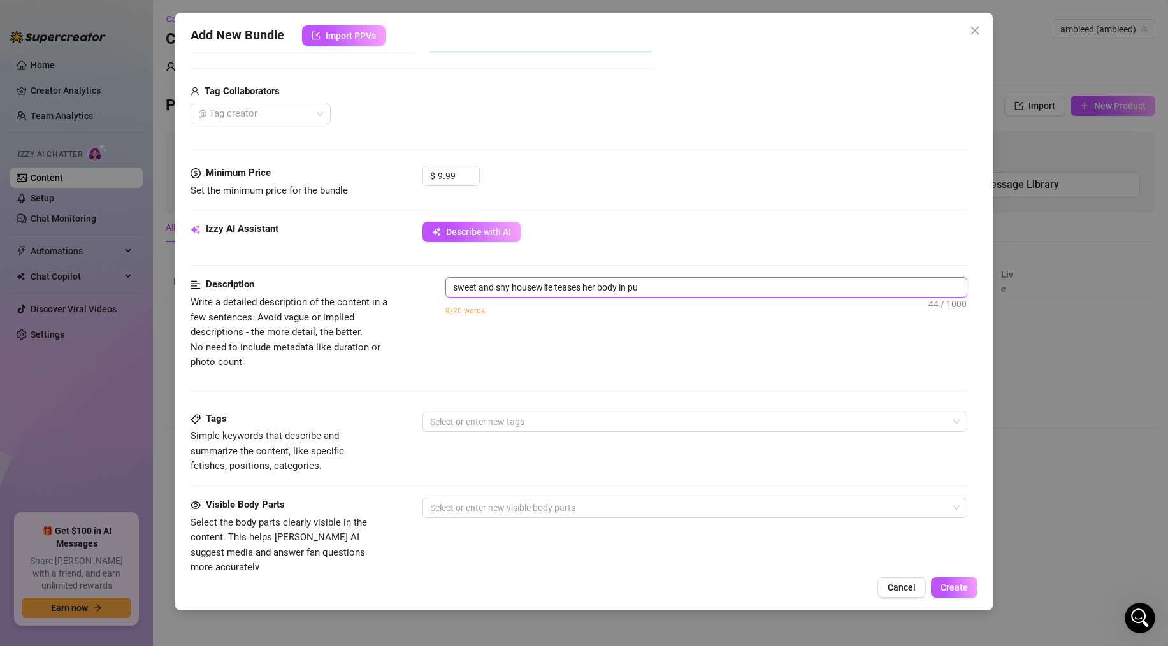
type textarea "sweet and shy housewife teases her body in pur"
type textarea "sweet and shy housewife teases her body in purp"
type textarea "sweet and shy housewife teases her body in purpl"
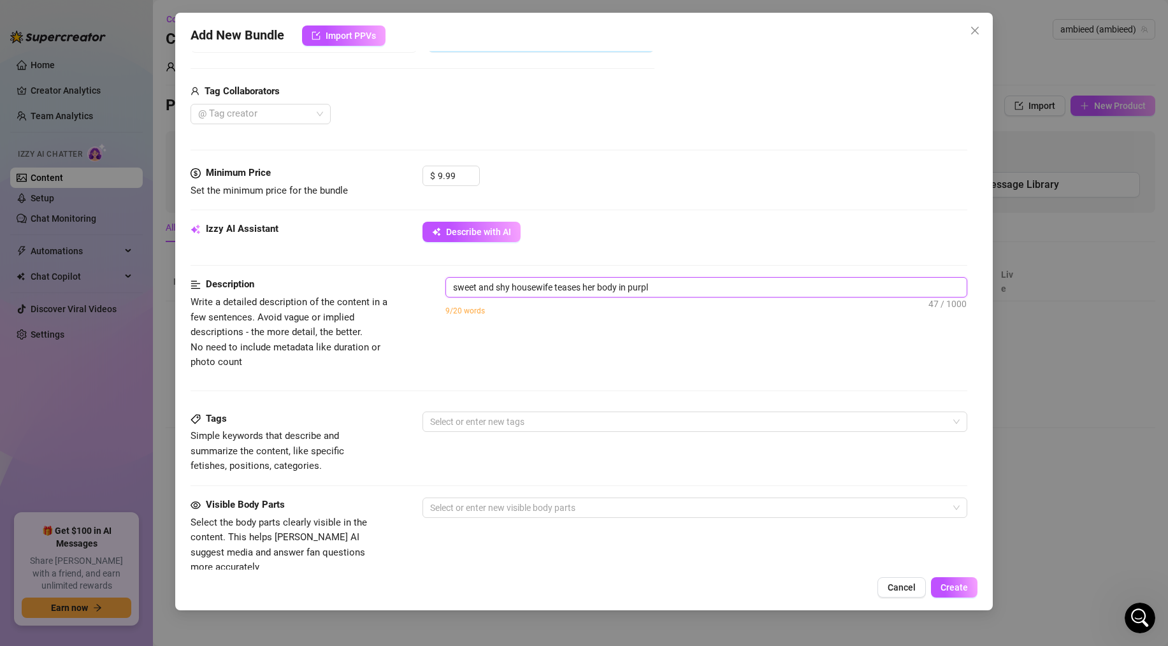
type textarea "sweet and shy housewife teases her body in purple"
type textarea "sweet and shy housewife teases her body in purple l"
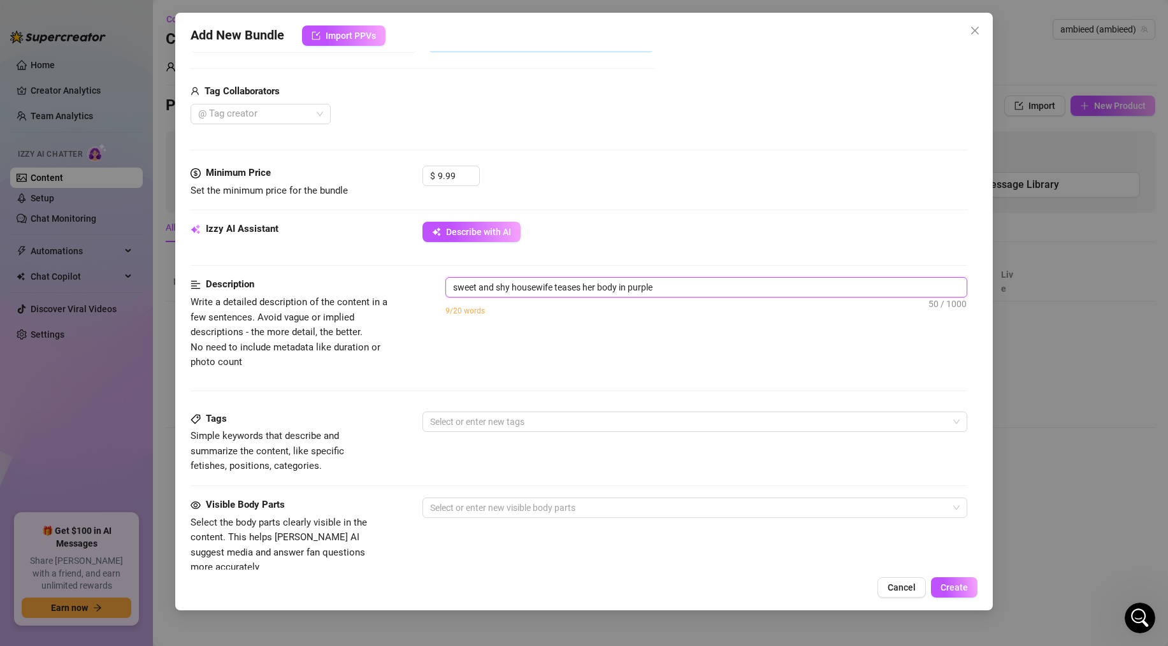
type textarea "sweet and shy housewife teases her body in purple l"
type textarea "sweet and shy housewife teases her body in purple li"
type textarea "sweet and shy housewife teases her body in purple lin"
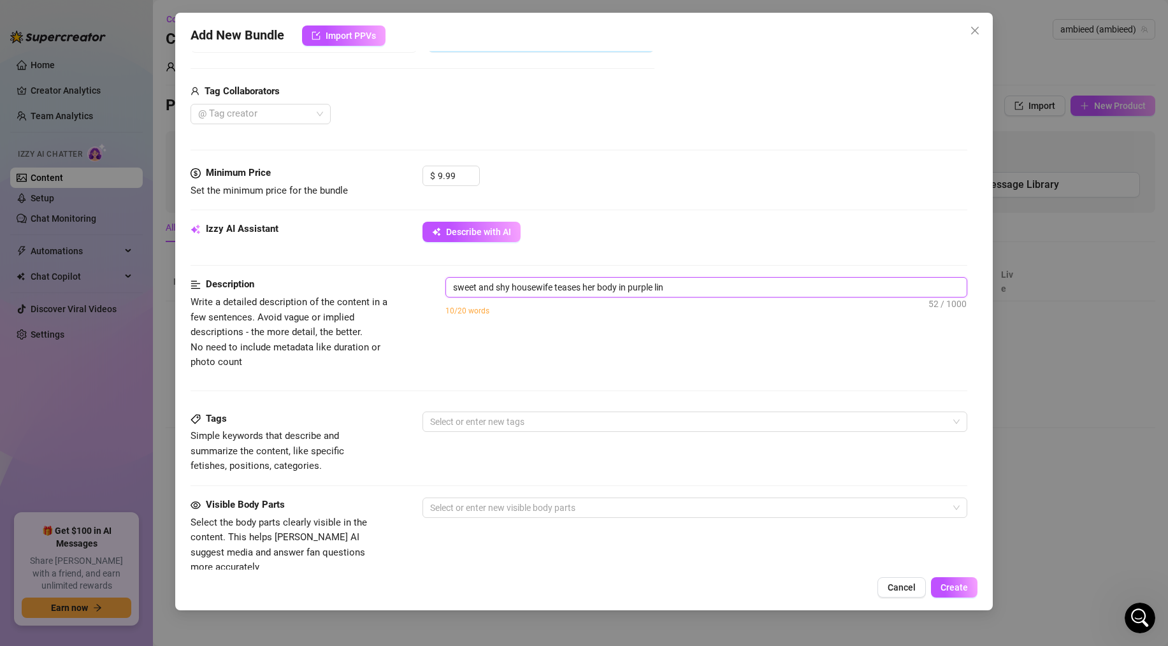
type textarea "sweet and shy housewife teases her body in purple ling"
type textarea "sweet and shy housewife teases her body in purple linge"
type textarea "sweet and shy housewife teases her body in purple linger"
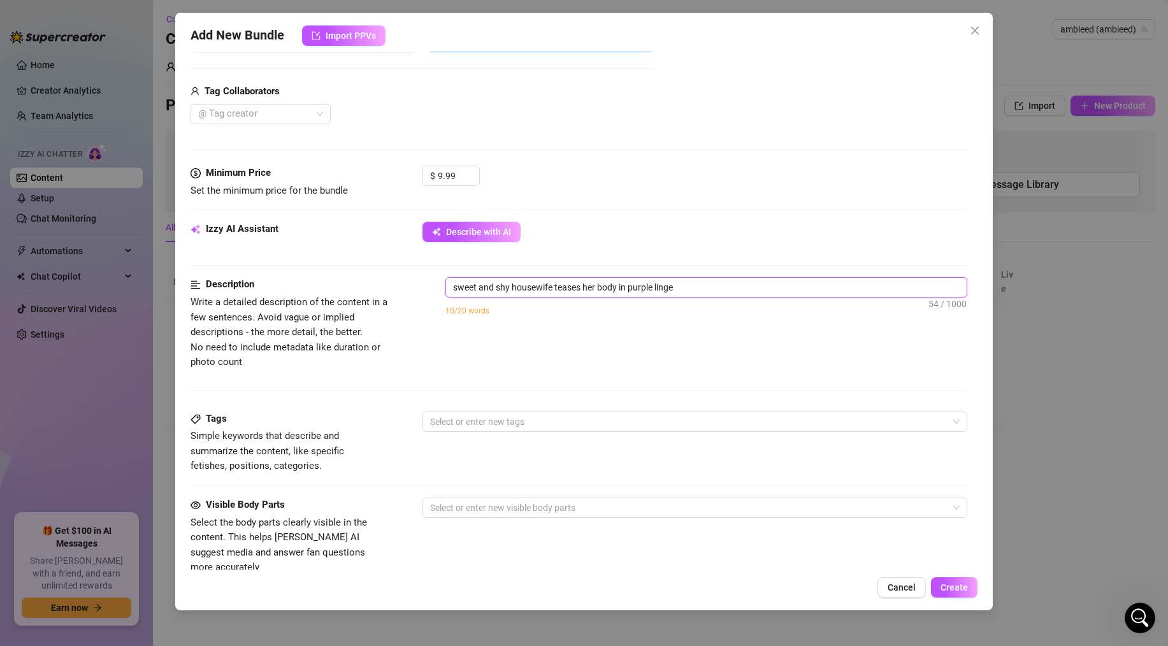
type textarea "sweet and shy housewife teases her body in purple linger"
type textarea "sweet and shy housewife teases her body in purple lingeri"
type textarea "sweet and shy housewife teases her body in purple lingerie"
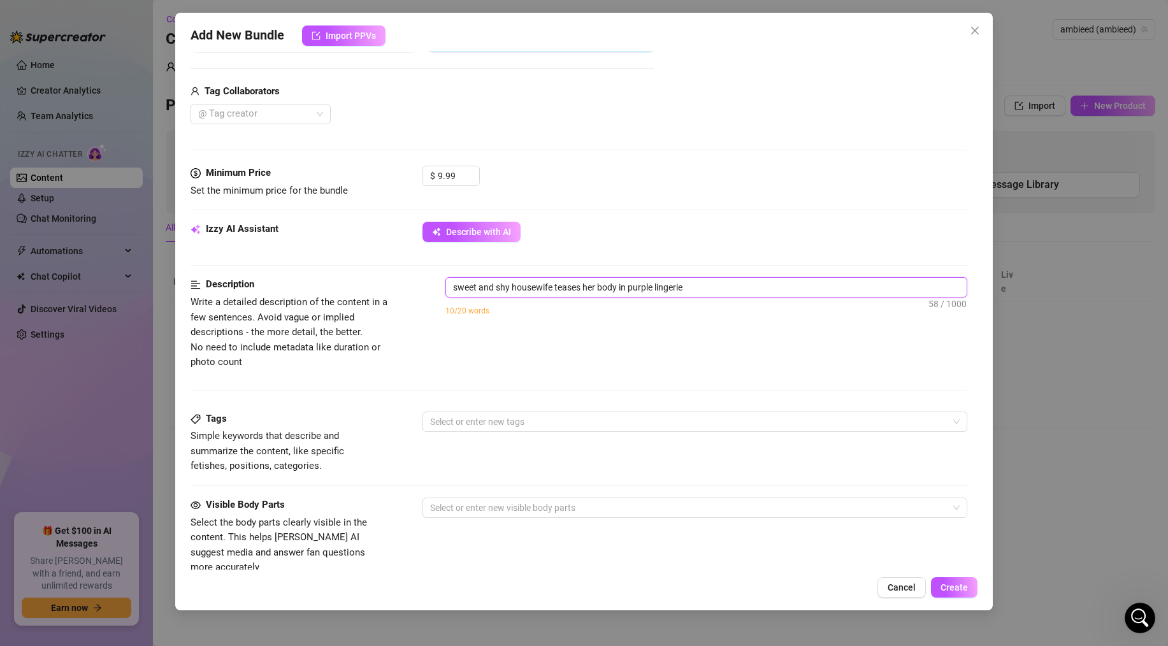
type textarea "sweet and shy housewife teases her body in purple lingerie."
type textarea "sweet and shy housewife teases her body in purple lingerie. s"
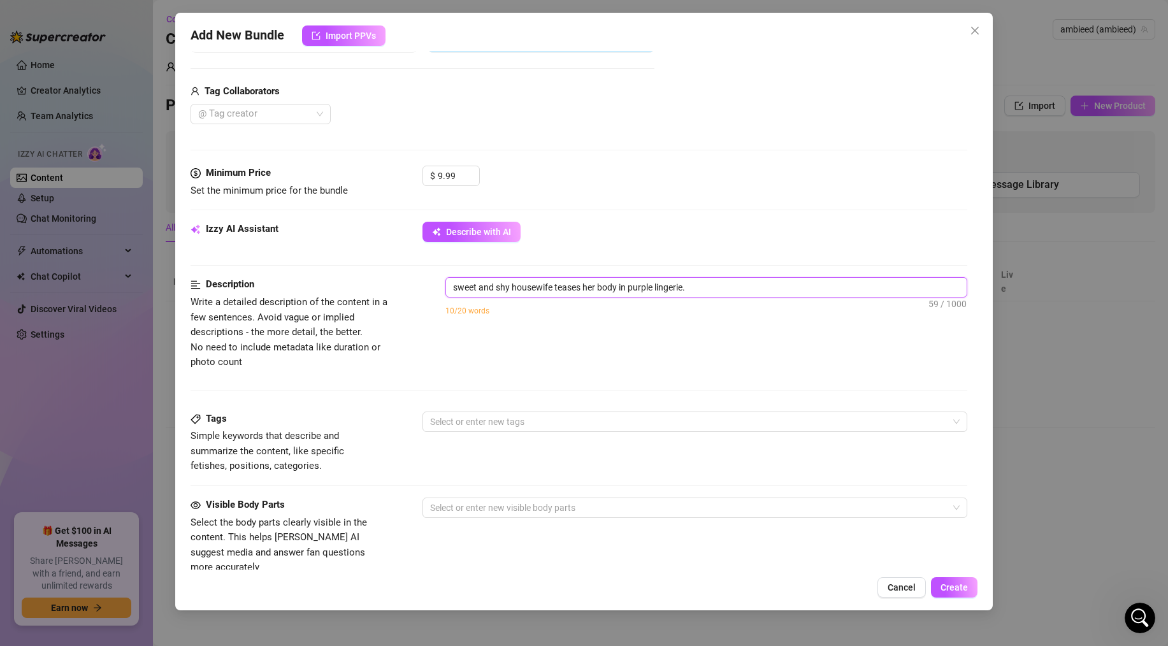
type textarea "sweet and shy housewife teases her body in purple lingerie. s"
type textarea "sweet and shy housewife teases her body in purple lingerie. sh"
type textarea "sweet and shy housewife teases her body in purple lingerie. she"
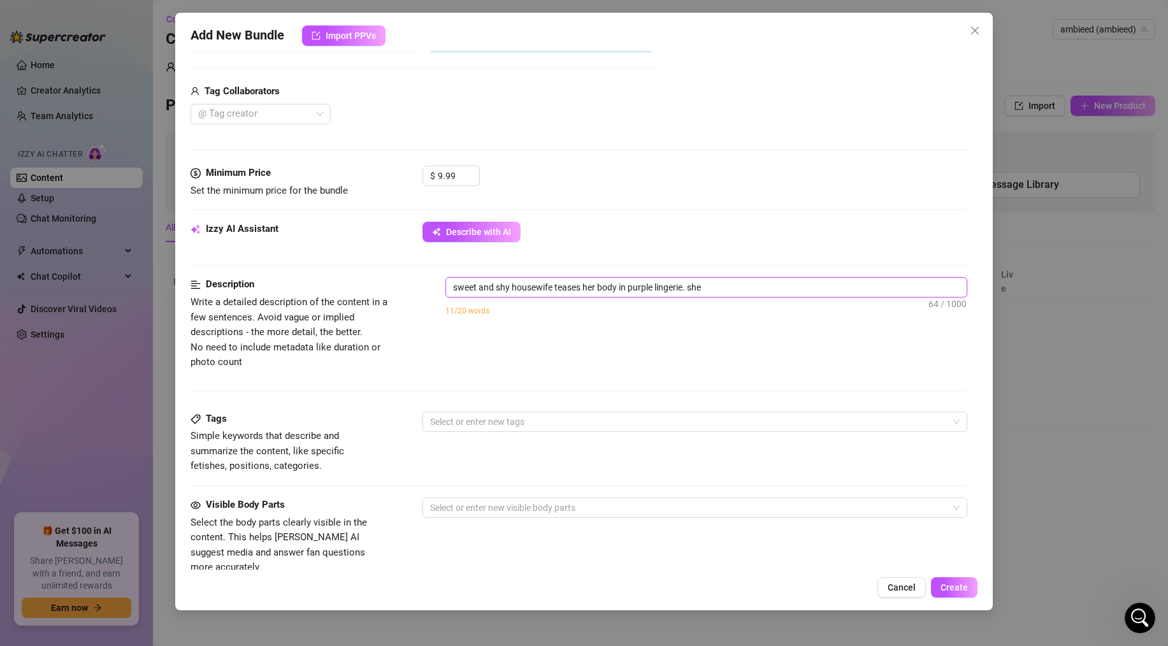
type textarea "sweet and shy housewife teases her body in purple lingerie. she r"
type textarea "sweet and shy housewife teases her body in purple lingerie. she ri"
type textarea "sweet and shy housewife teases her body in purple lingerie. she rib"
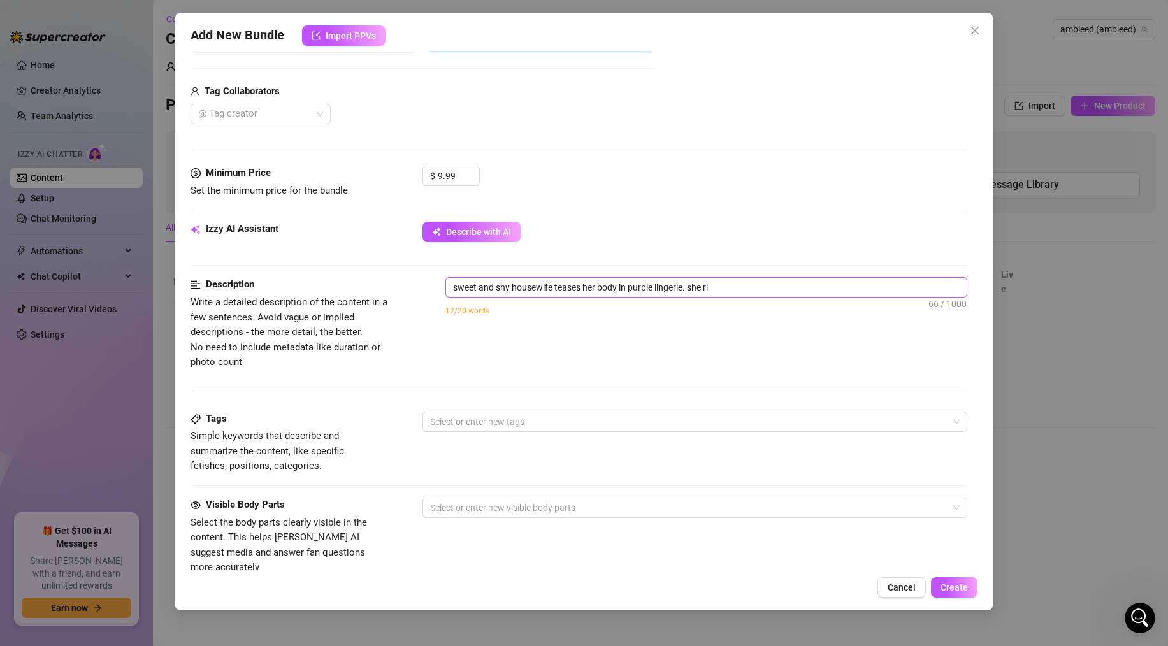
type textarea "sweet and shy housewife teases her body in purple lingerie. she rib"
type textarea "sweet and shy housewife teases her body in purple lingerie. she ribs"
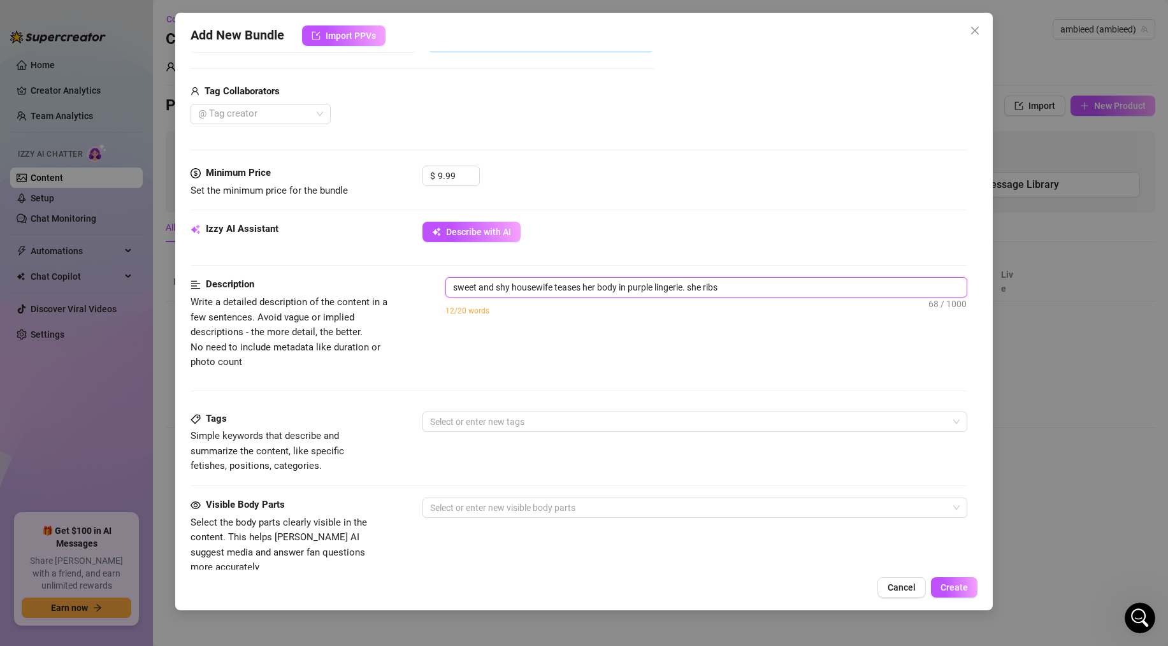
type textarea "sweet and shy housewife teases her body in purple lingerie. she ribs h"
type textarea "sweet and shy housewife teases her body in purple lingerie. she ribs he"
type textarea "sweet and shy housewife teases her body in purple lingerie. she ribs her"
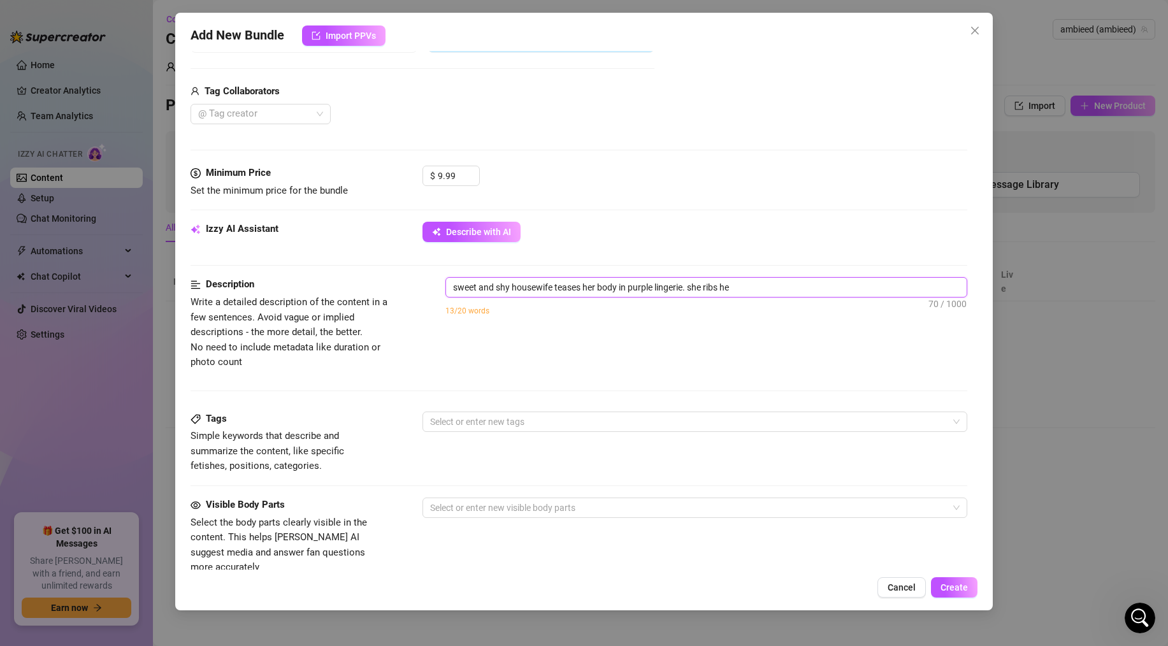
type textarea "sweet and shy housewife teases her body in purple lingerie. she ribs her"
type textarea "sweet and shy housewife teases her body in purple lingerie. she ribs her b"
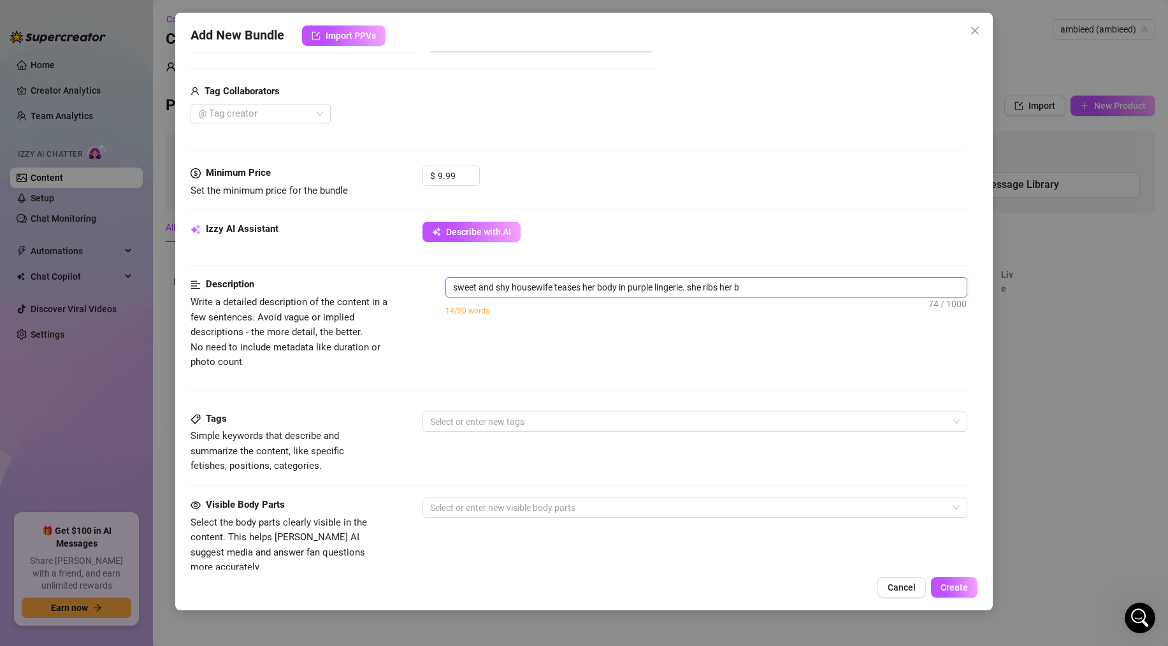
type textarea "sweet and shy housewife teases her body in purple lingerie. she ribs her bo"
type textarea "sweet and shy housewife teases her body in purple lingerie. she ribs her boo"
type textarea "sweet and shy housewife teases her body in purple lingerie. she ribs her boob"
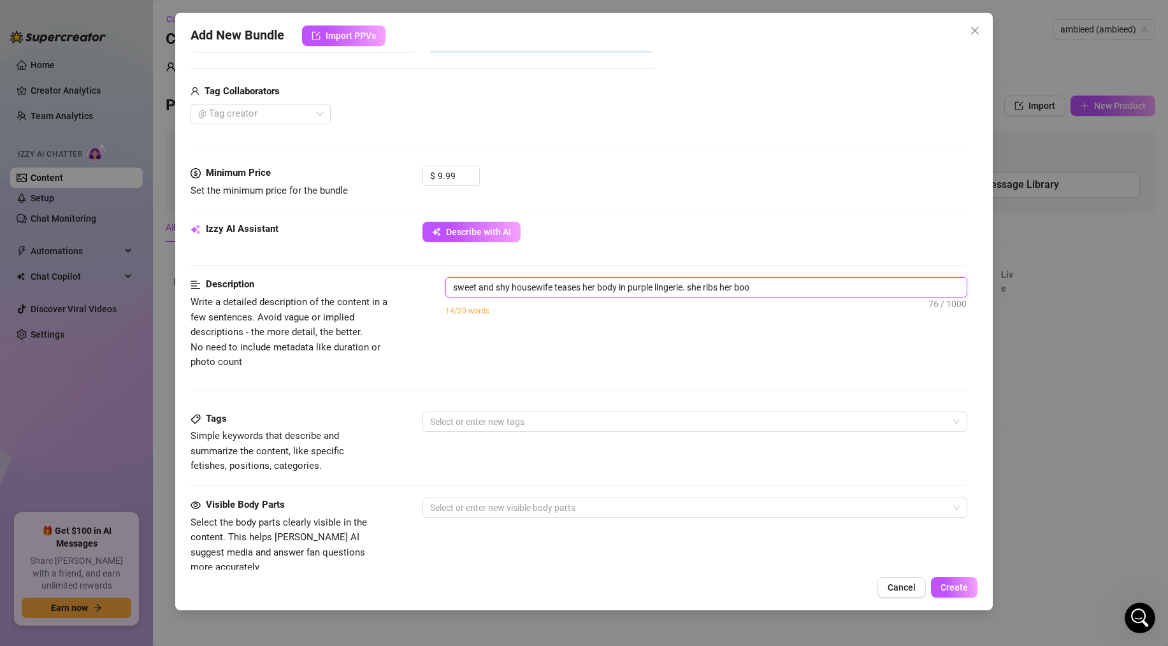
type textarea "sweet and shy housewife teases her body in purple lingerie. she ribs her boob"
type textarea "sweet and shy housewife teases her body in purple lingerie. she ribs her boobs"
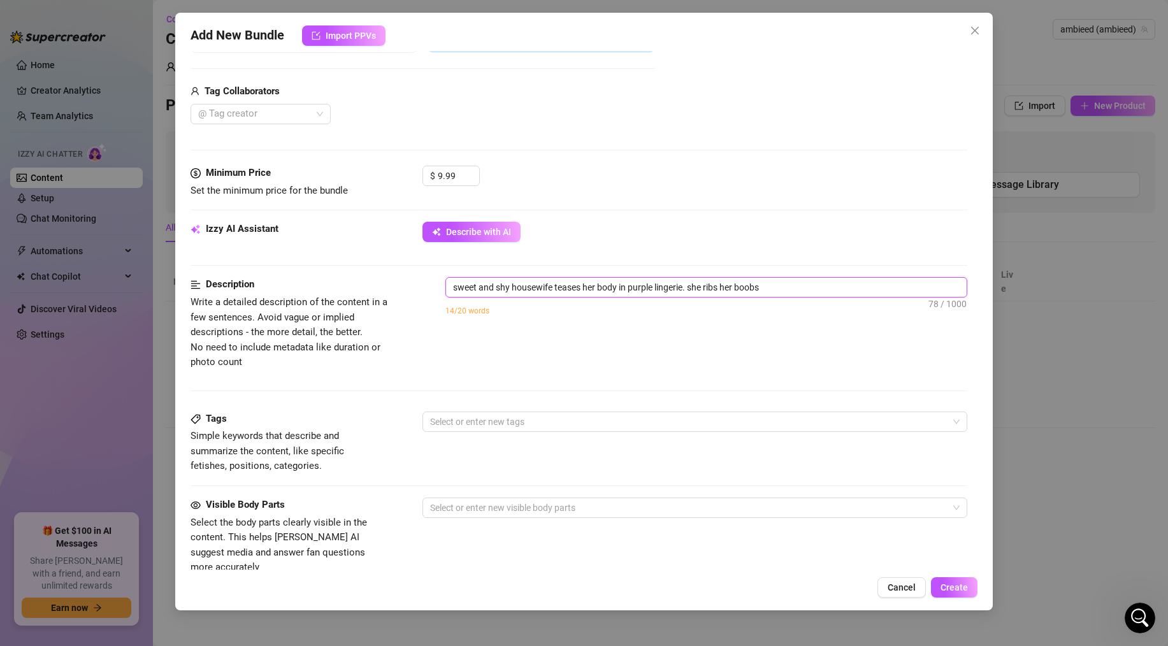
type textarea "sweet and shy housewife teases her body in purple lingerie. she ribs her boobs a"
type textarea "sweet and shy housewife teases her body in purple lingerie. she ribs her boobs …"
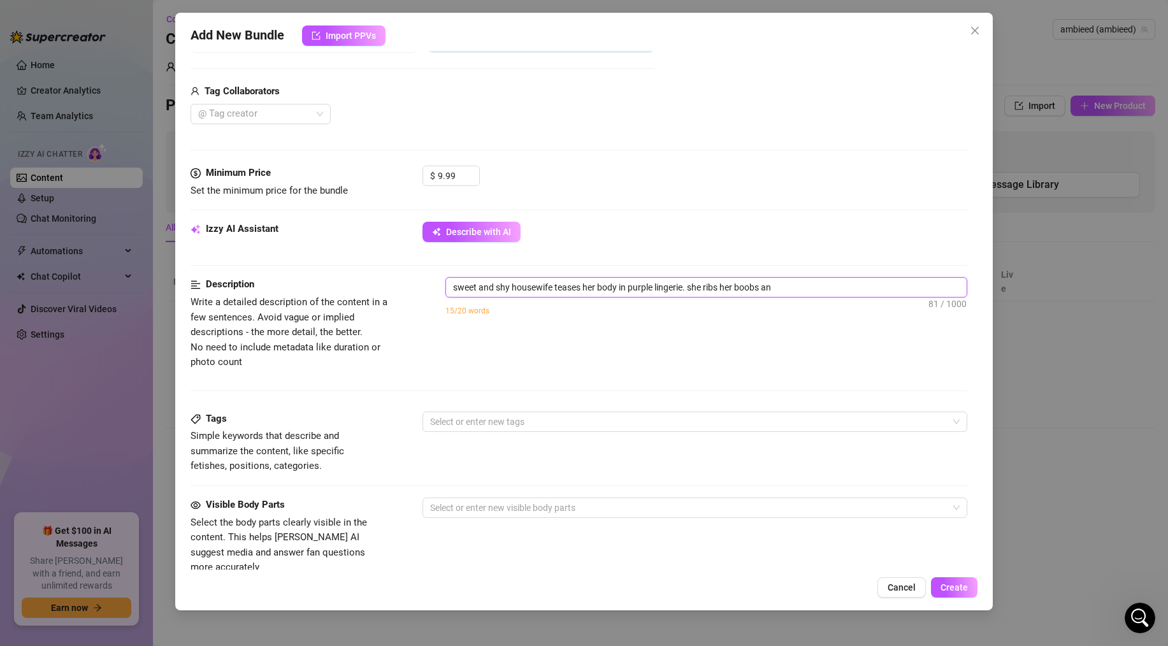
type textarea "sweet and shy housewife teases her body in purple lingerie. she ribs her boobs …"
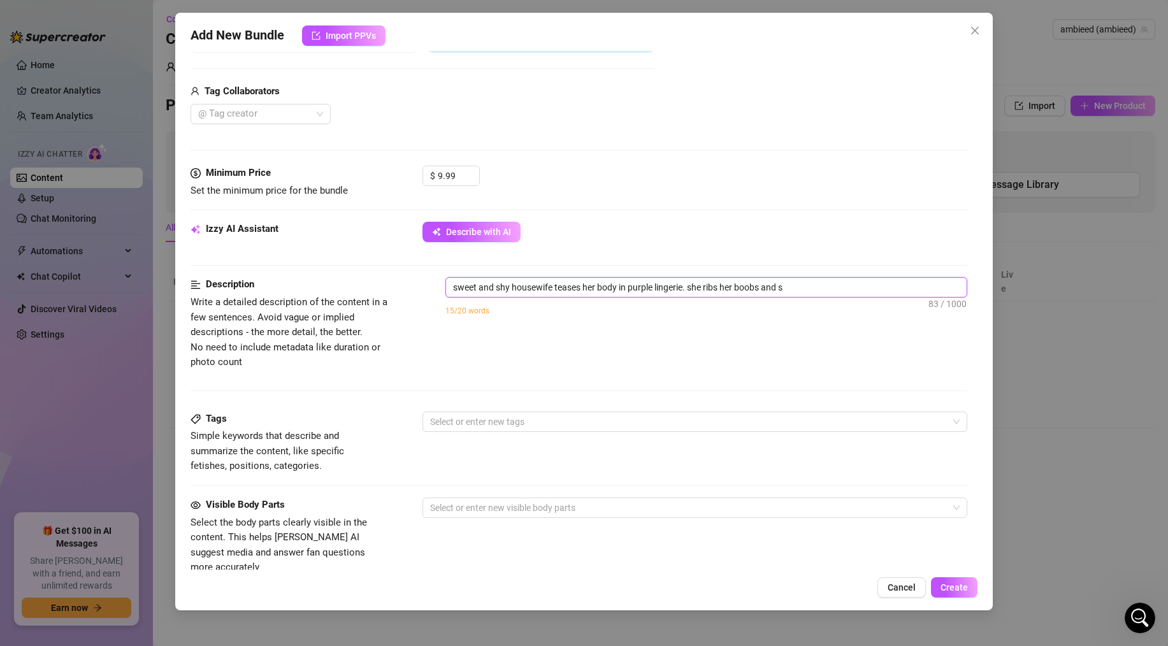
type textarea "sweet and shy housewife teases her body in purple lingerie. she ribs her boobs …"
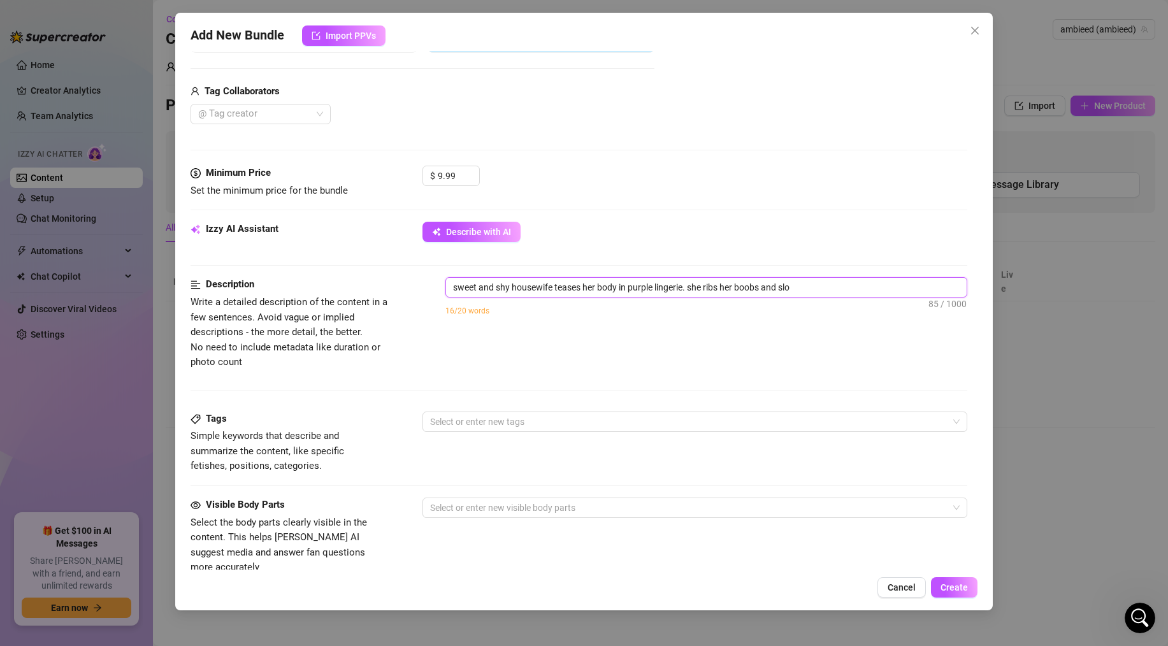
type textarea "sweet and shy housewife teases her body in purple lingerie. she ribs her boobs …"
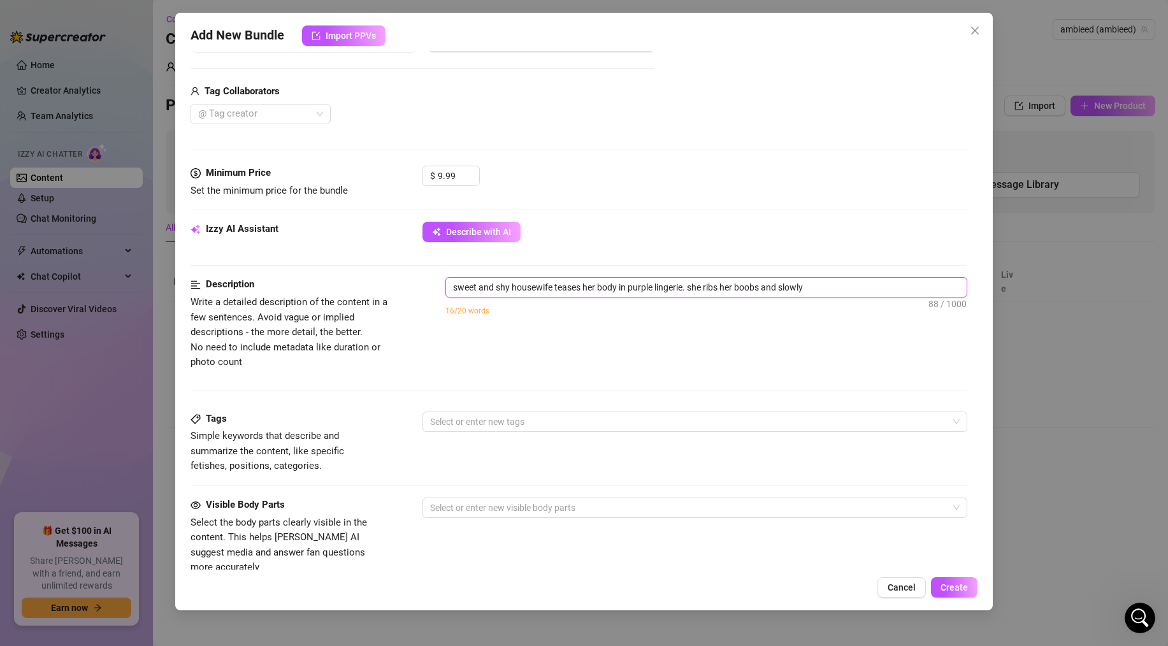
type textarea "sweet and shy housewife teases her body in purple lingerie. she ribs her boobs …"
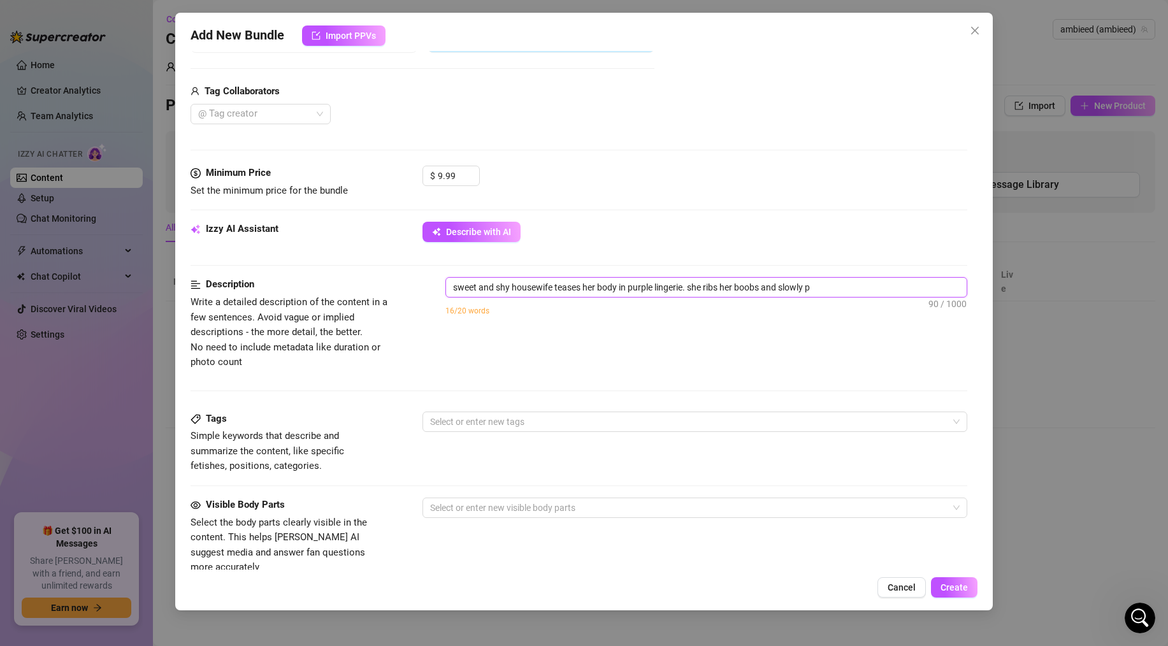
type textarea "sweet and shy housewife teases her body in purple lingerie. she ribs her boobs …"
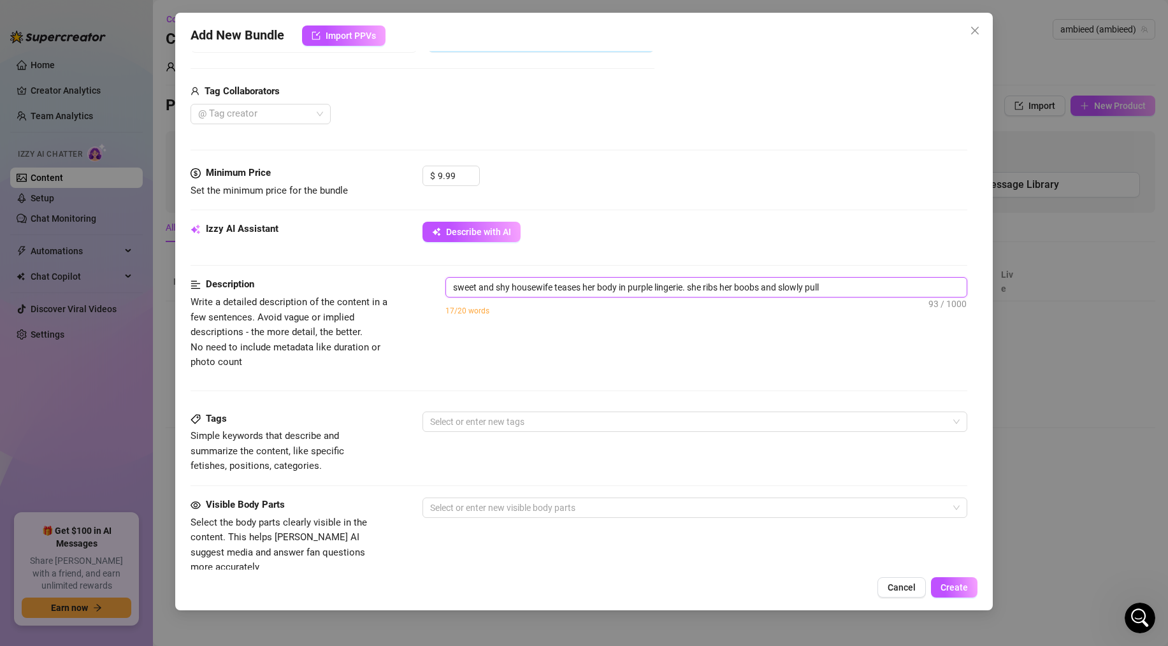
type textarea "sweet and shy housewife teases her body in purple lingerie. she ribs her boobs …"
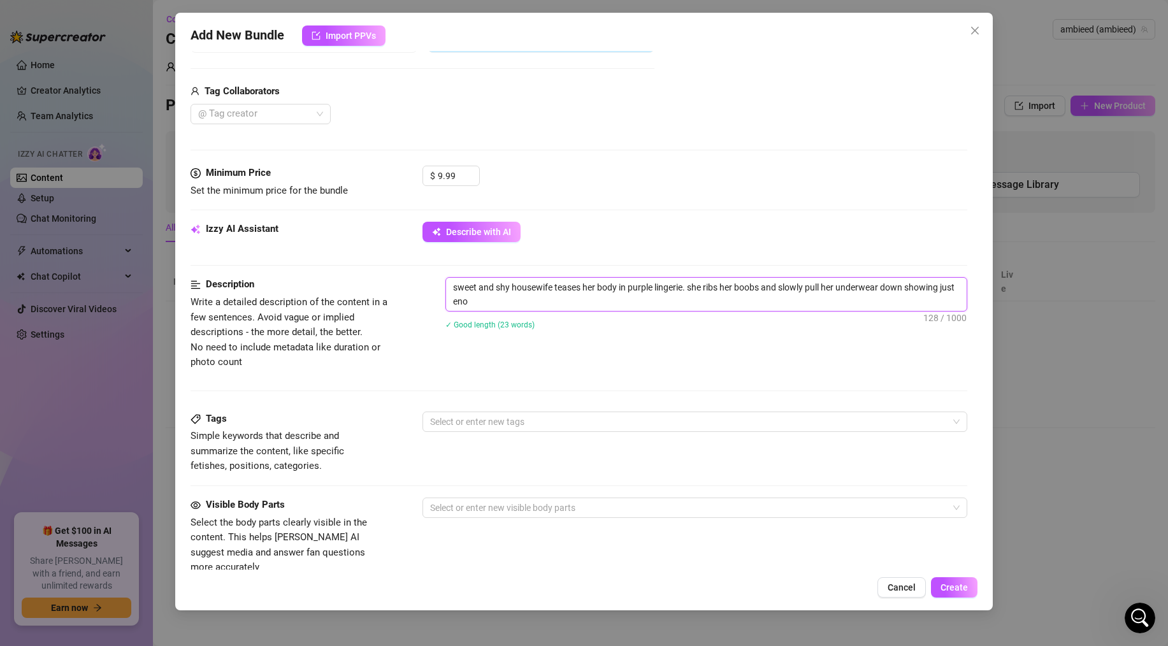
scroll to position [0, 0]
click at [689, 302] on textarea "sweet and shy housewife teases her body in purple lingerie. she ribs her boobs …" at bounding box center [706, 294] width 520 height 33
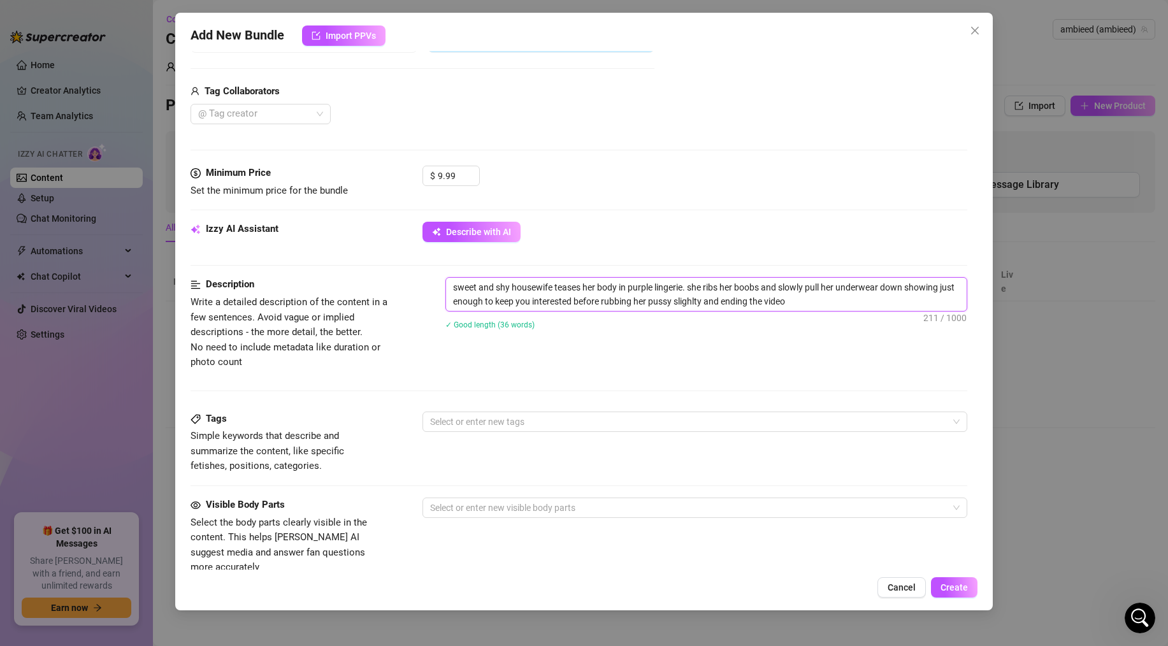
click at [689, 302] on textarea "sweet and shy housewife teases her body in purple lingerie. she ribs her boobs …" at bounding box center [706, 294] width 520 height 33
click at [786, 299] on textarea "sweet and shy housewife teases her body in purple lingerie. she ribs her boobs …" at bounding box center [706, 294] width 520 height 33
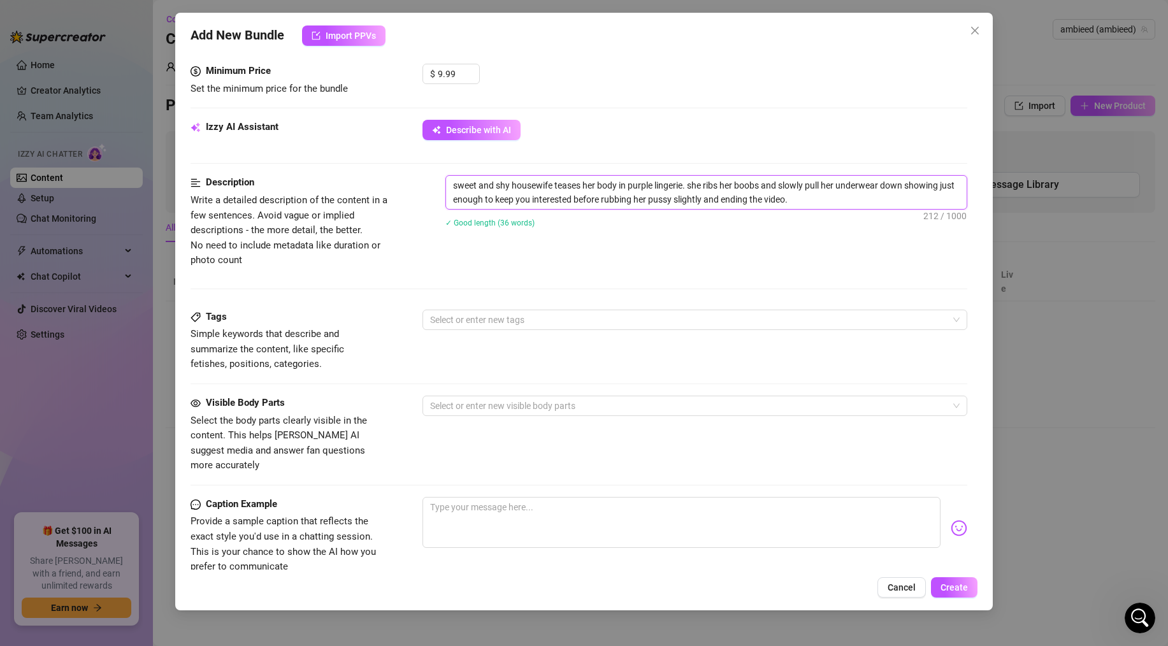
scroll to position [435, 0]
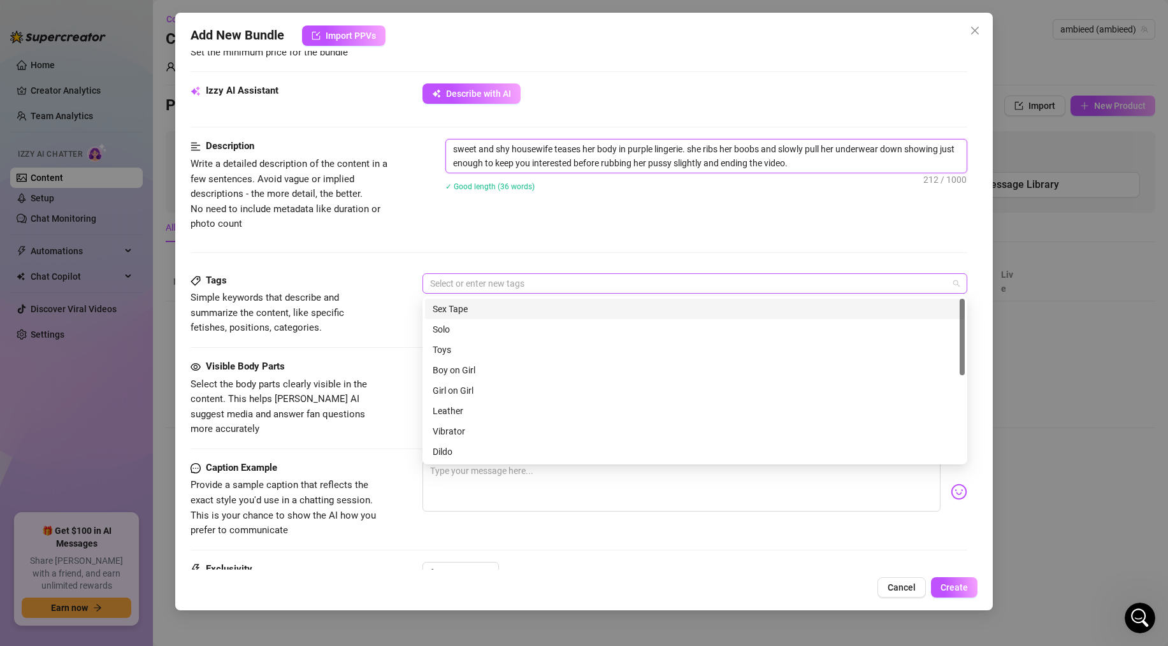
click at [516, 278] on div at bounding box center [688, 284] width 526 height 18
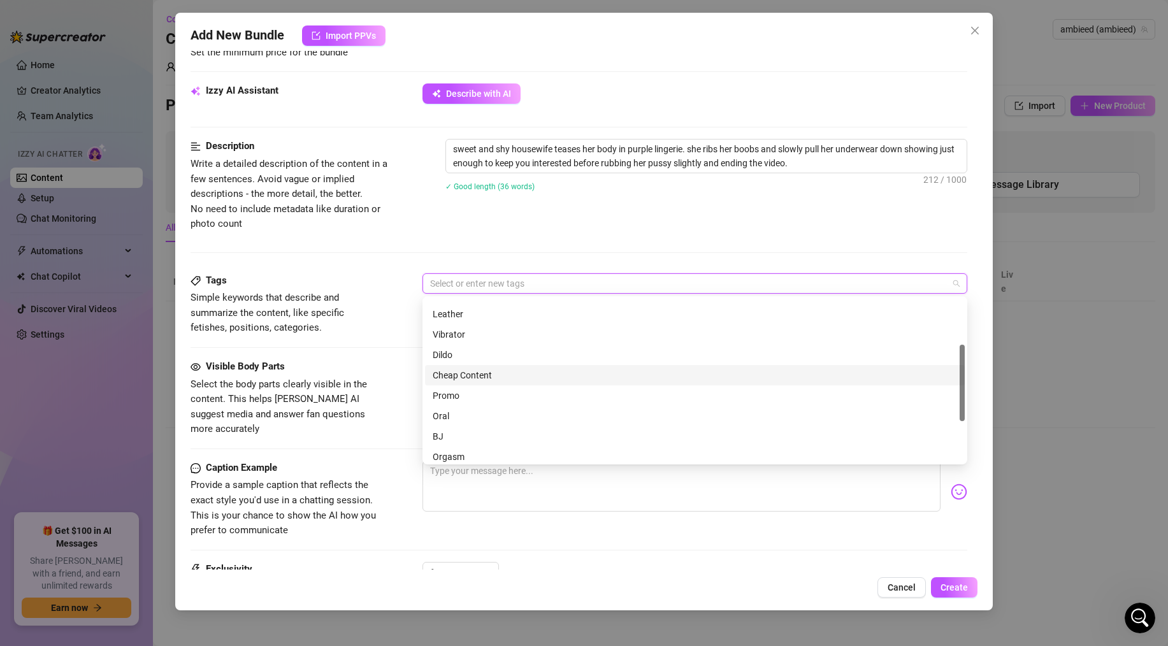
click at [461, 376] on div "Cheap Content" at bounding box center [694, 375] width 524 height 14
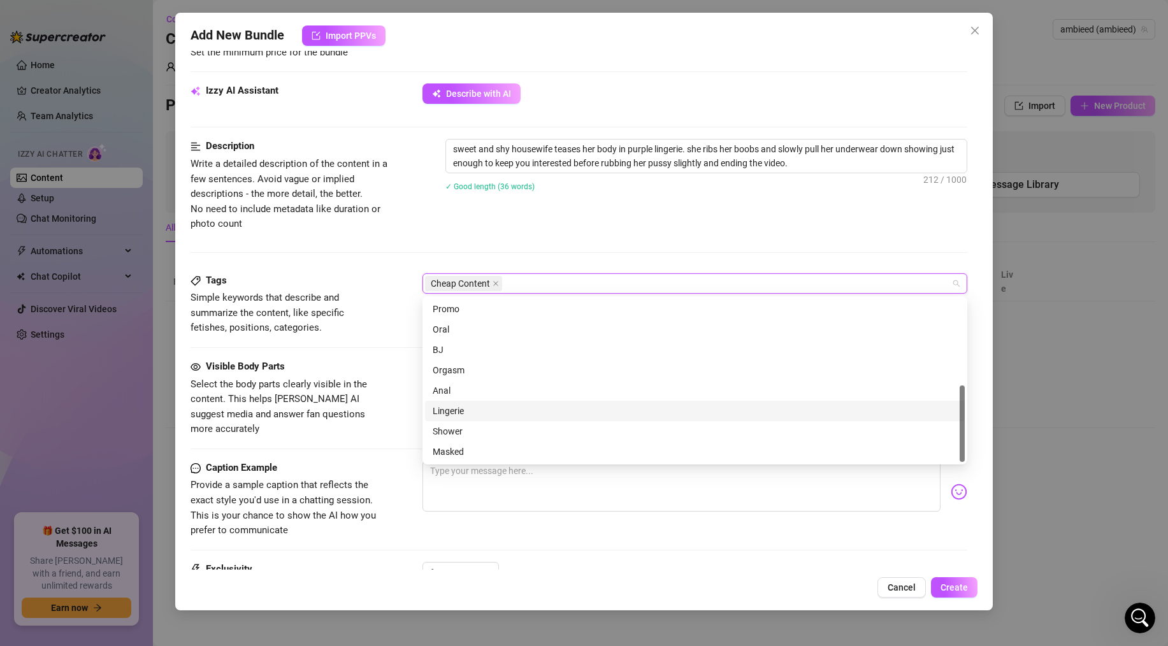
click at [453, 413] on div "Lingerie" at bounding box center [694, 411] width 524 height 14
click at [387, 383] on div "Visible Body Parts Select the body parts clearly visible in the content. This h…" at bounding box center [578, 398] width 776 height 78
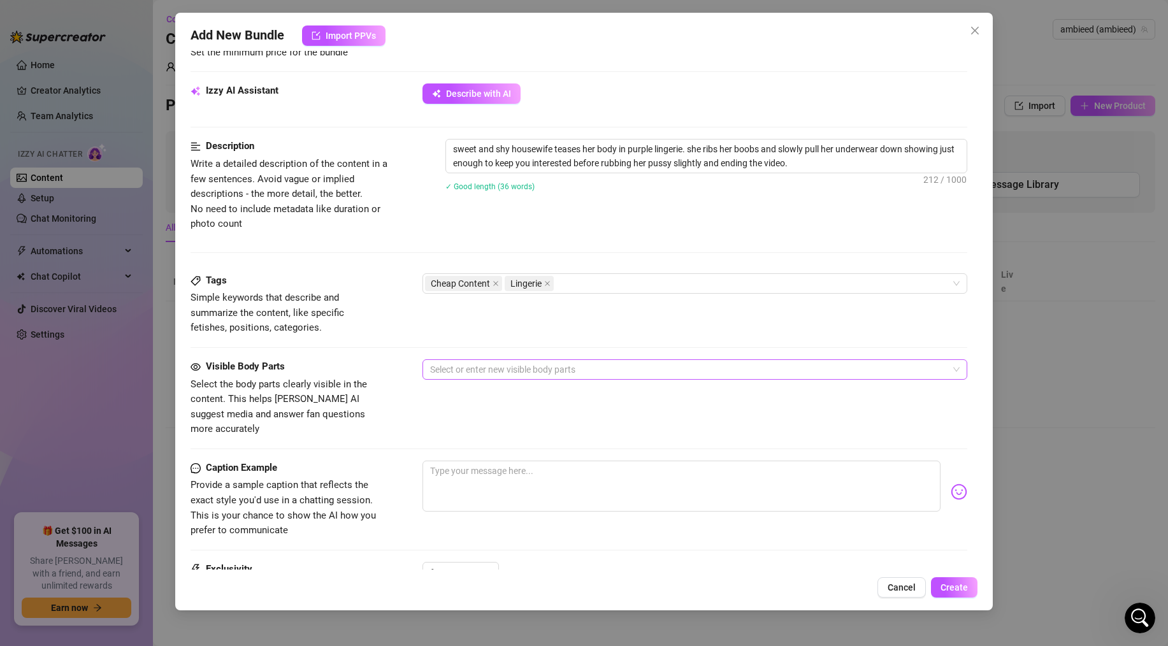
click at [464, 366] on div at bounding box center [688, 370] width 526 height 18
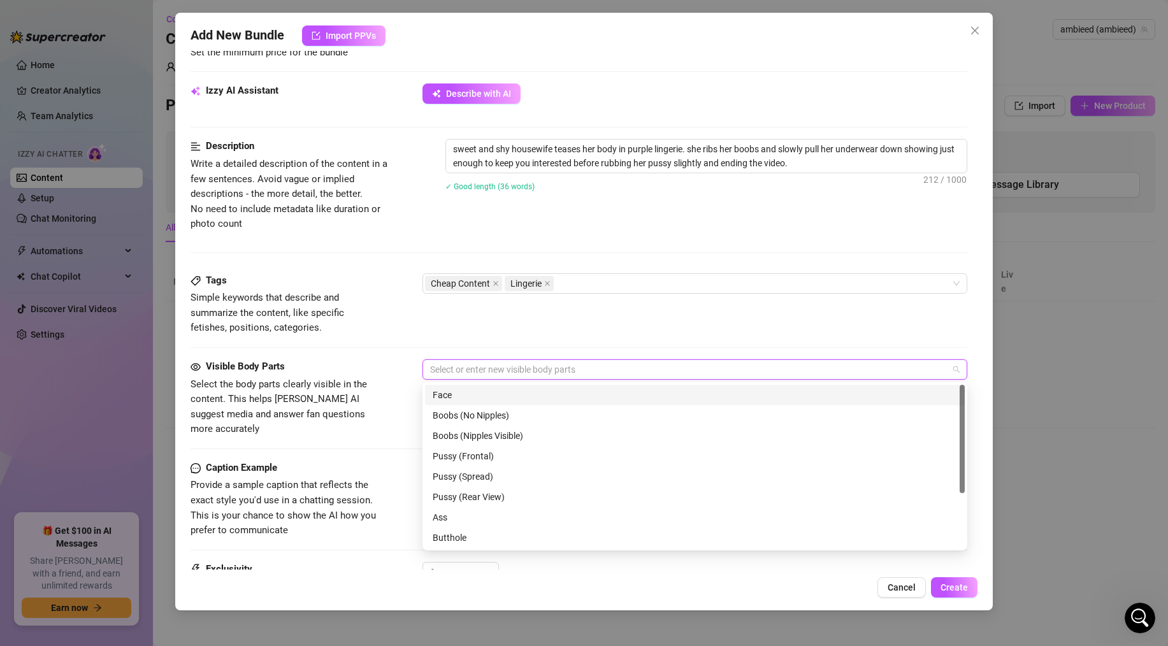
click at [455, 393] on div "Face" at bounding box center [694, 395] width 524 height 14
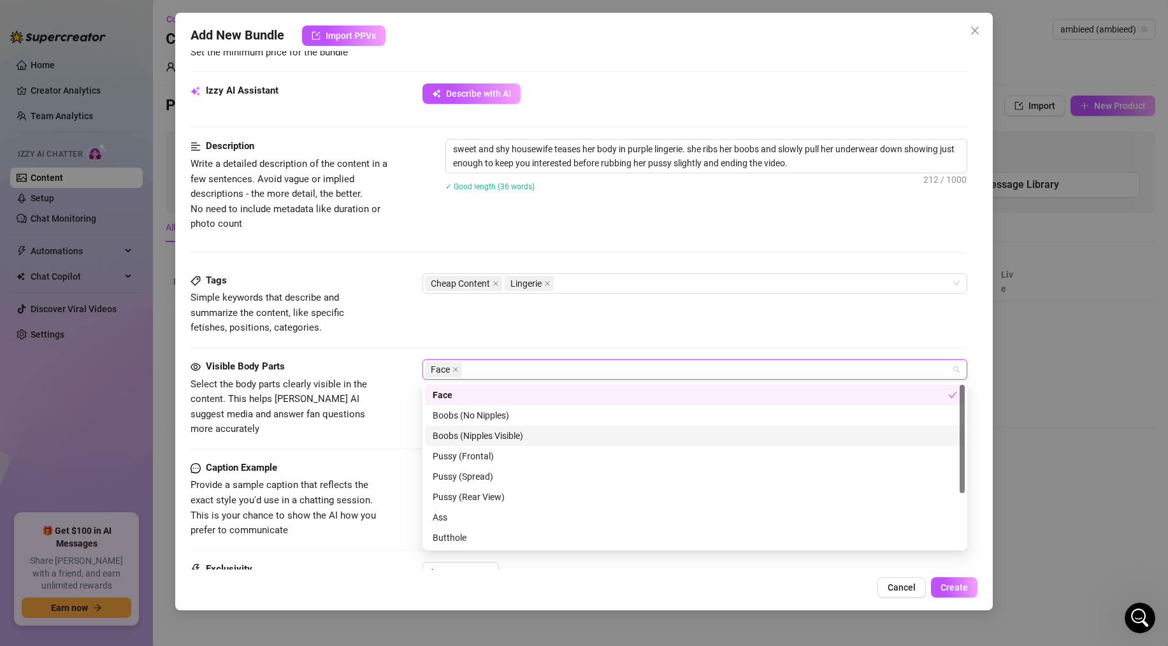
click at [455, 433] on div "Boobs (Nipples Visible)" at bounding box center [694, 436] width 524 height 14
click at [461, 434] on div "Boobs (Nipples Visible)" at bounding box center [689, 436] width 515 height 14
click at [460, 414] on div "Boobs (No Nipples)" at bounding box center [694, 415] width 524 height 14
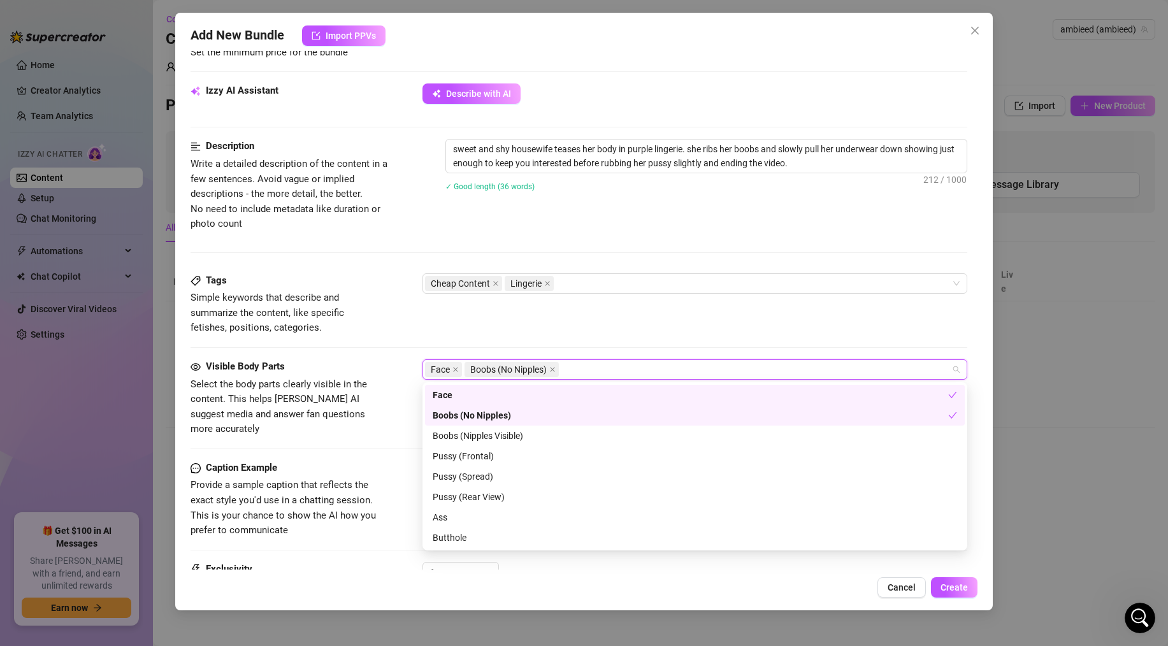
click at [461, 412] on div "Boobs (No Nipples)" at bounding box center [689, 415] width 515 height 14
click at [461, 413] on div "Boobs (No Nipples)" at bounding box center [694, 415] width 524 height 14
click at [458, 454] on div "Pussy (Frontal)" at bounding box center [694, 456] width 524 height 14
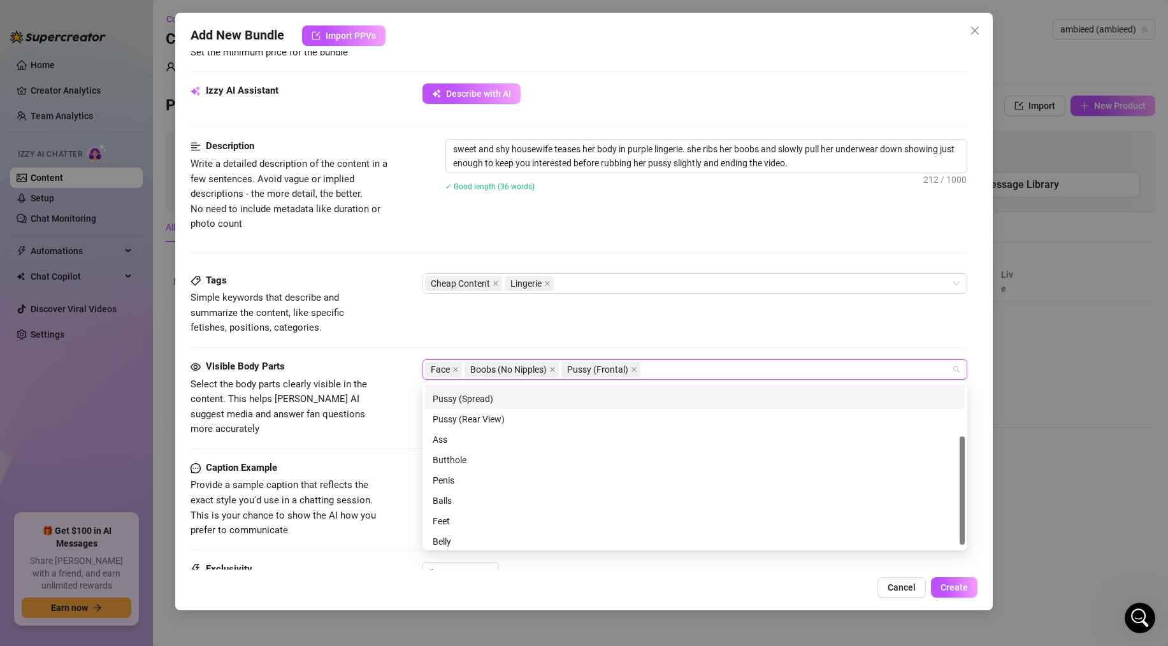
scroll to position [82, 0]
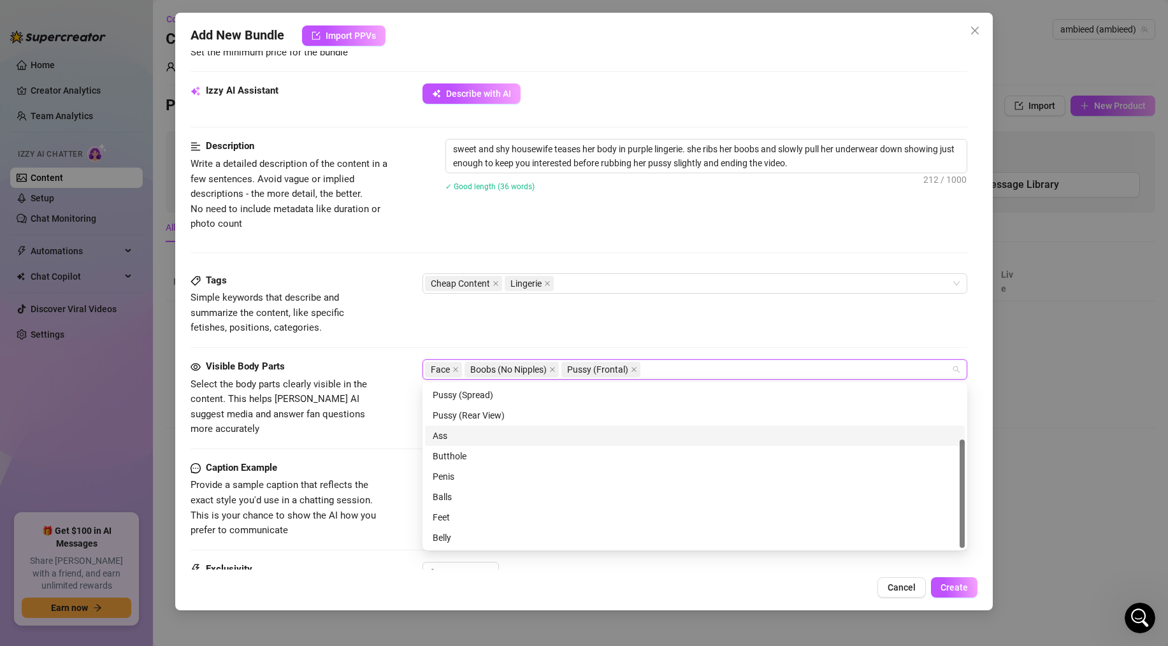
click at [452, 434] on div "Ass" at bounding box center [694, 436] width 524 height 14
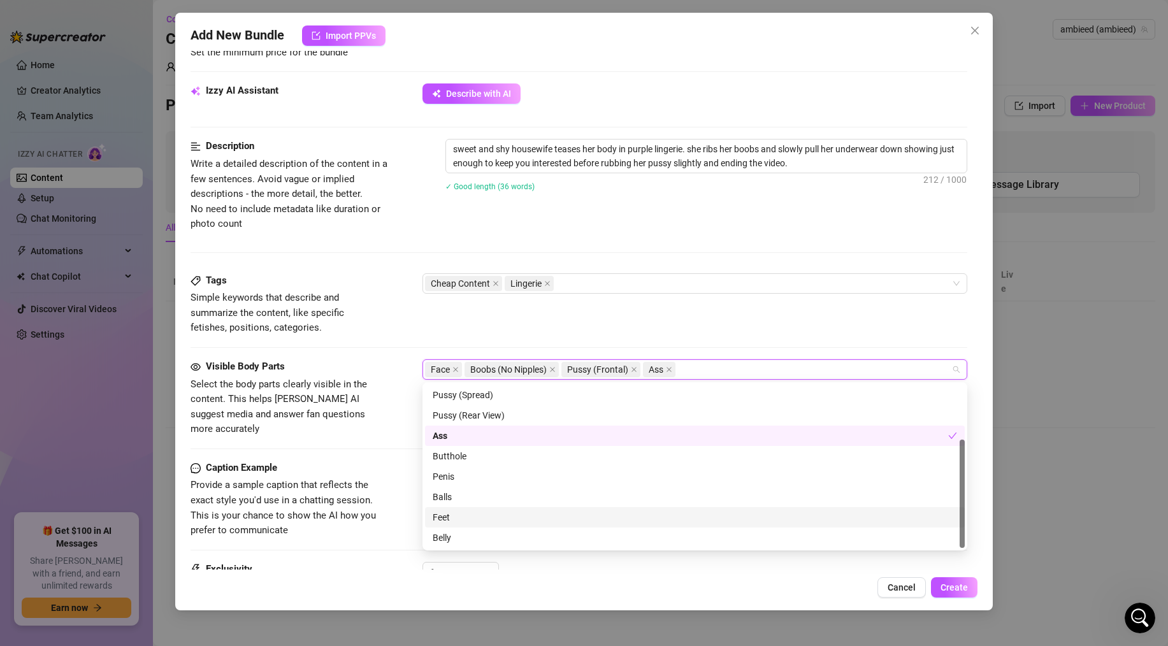
click at [443, 520] on div "Feet" at bounding box center [694, 517] width 524 height 14
click at [401, 503] on div "Caption Example Provide a sample caption that reflects the exact style you'd us…" at bounding box center [578, 500] width 776 height 78
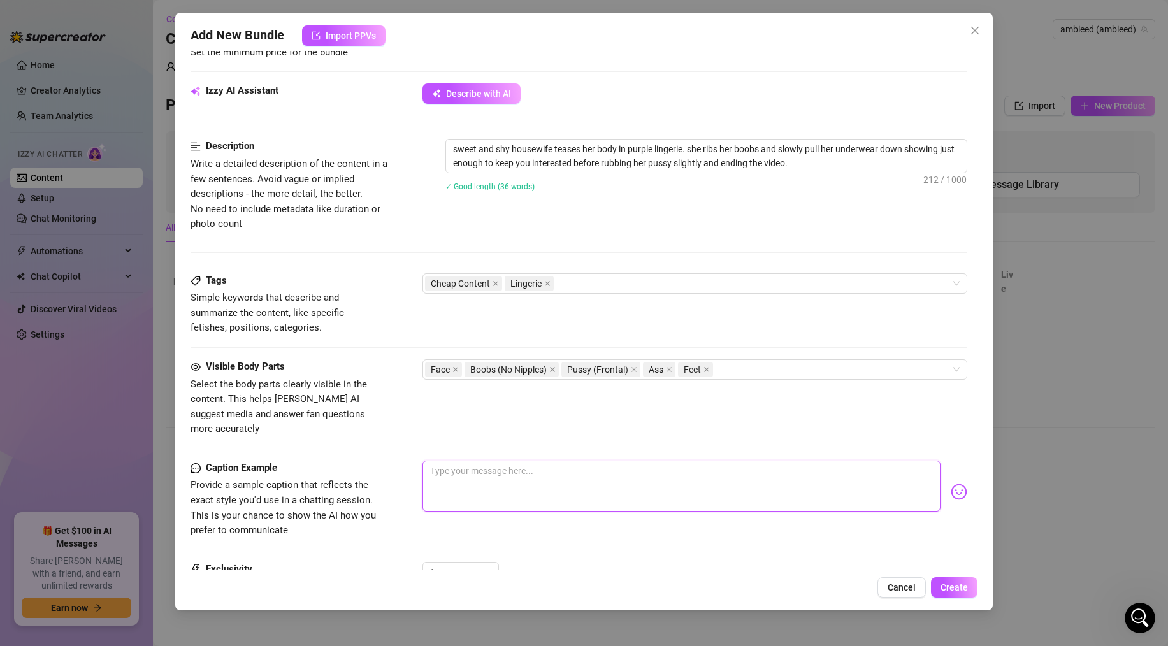
click at [464, 468] on textarea at bounding box center [681, 486] width 518 height 51
click at [685, 461] on textarea "do you like this lingerie set on me baby?? sometimes an innocent housewife need…" at bounding box center [681, 486] width 518 height 51
click at [885, 461] on textarea "do you like this lingerie set on me baby?? sometimes an innocent little housewi…" at bounding box center [681, 486] width 518 height 51
click at [955, 483] on img at bounding box center [958, 491] width 17 height 17
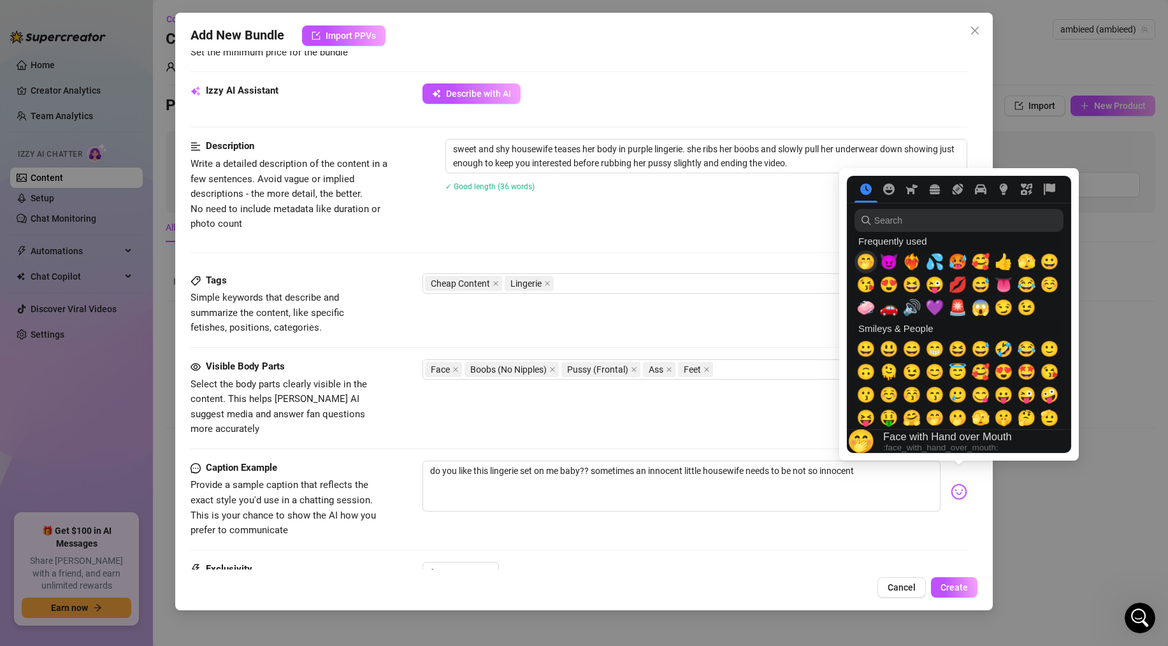
click at [868, 264] on span "🤭" at bounding box center [865, 262] width 19 height 18
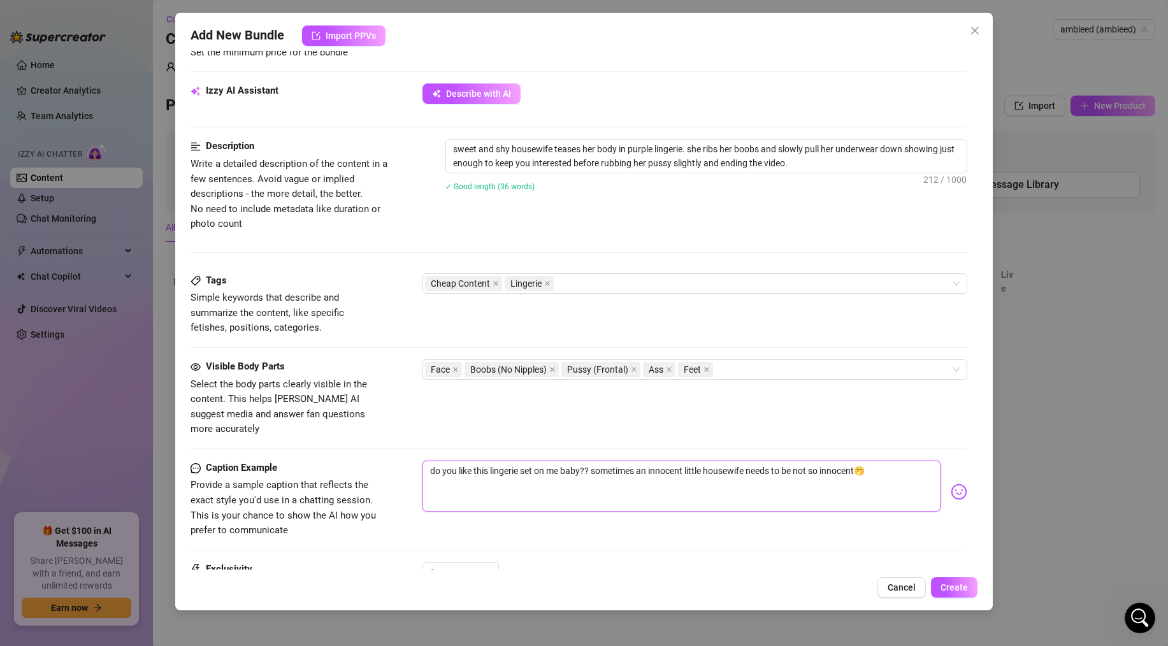
click at [864, 461] on textarea "do you like this lingerie set on me baby?? sometimes an innocent little housewi…" at bounding box center [681, 486] width 518 height 51
click at [875, 461] on textarea "do you like this lingerie set on me baby?? sometimes an innocent little housewi…" at bounding box center [681, 486] width 518 height 51
paste textarea "😳"
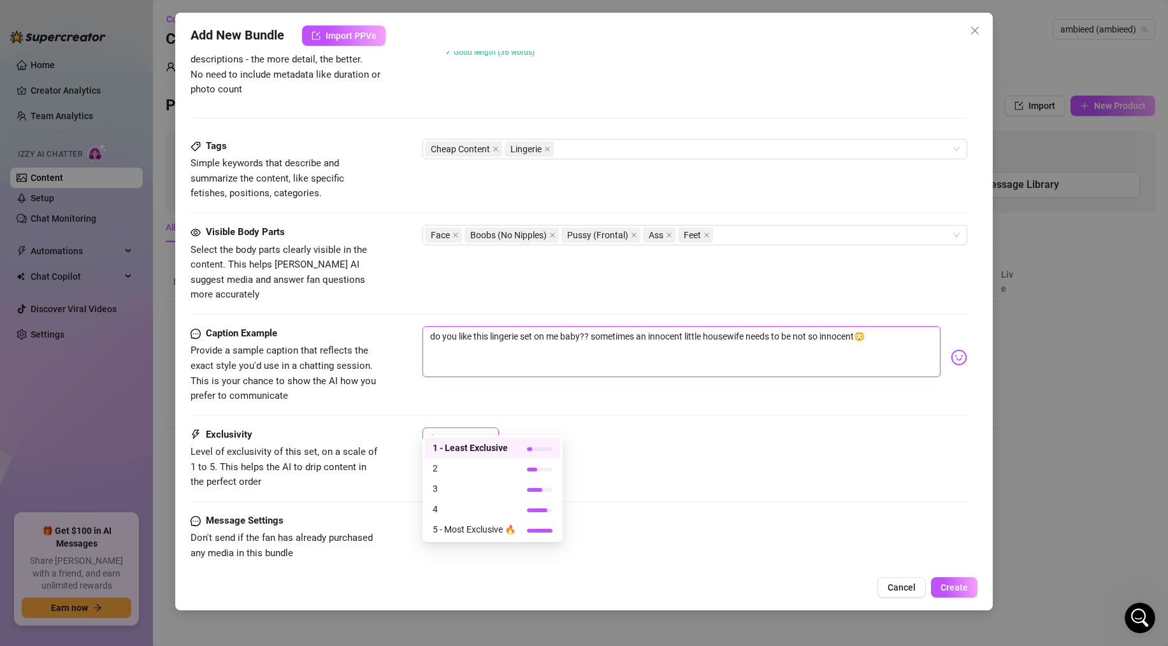
click at [487, 428] on span "1" at bounding box center [460, 437] width 61 height 19
click at [467, 494] on span "3" at bounding box center [473, 489] width 83 height 14
click at [971, 578] on button "Create" at bounding box center [954, 587] width 46 height 20
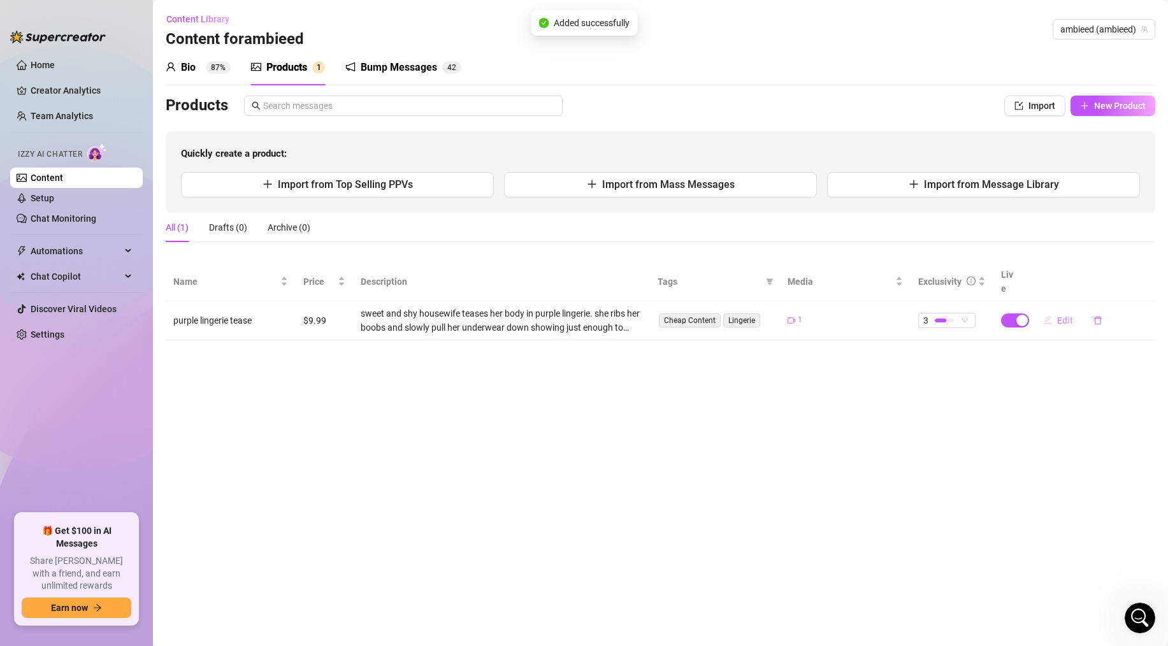
click at [1068, 315] on span "Edit" at bounding box center [1065, 320] width 16 height 10
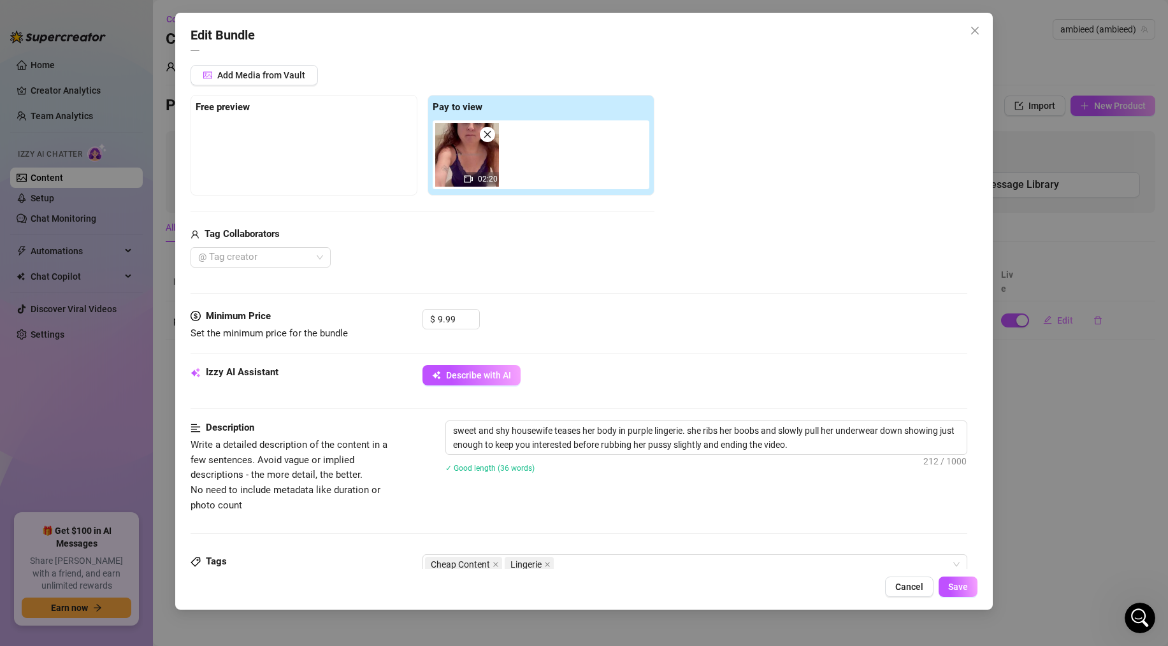
scroll to position [0, 0]
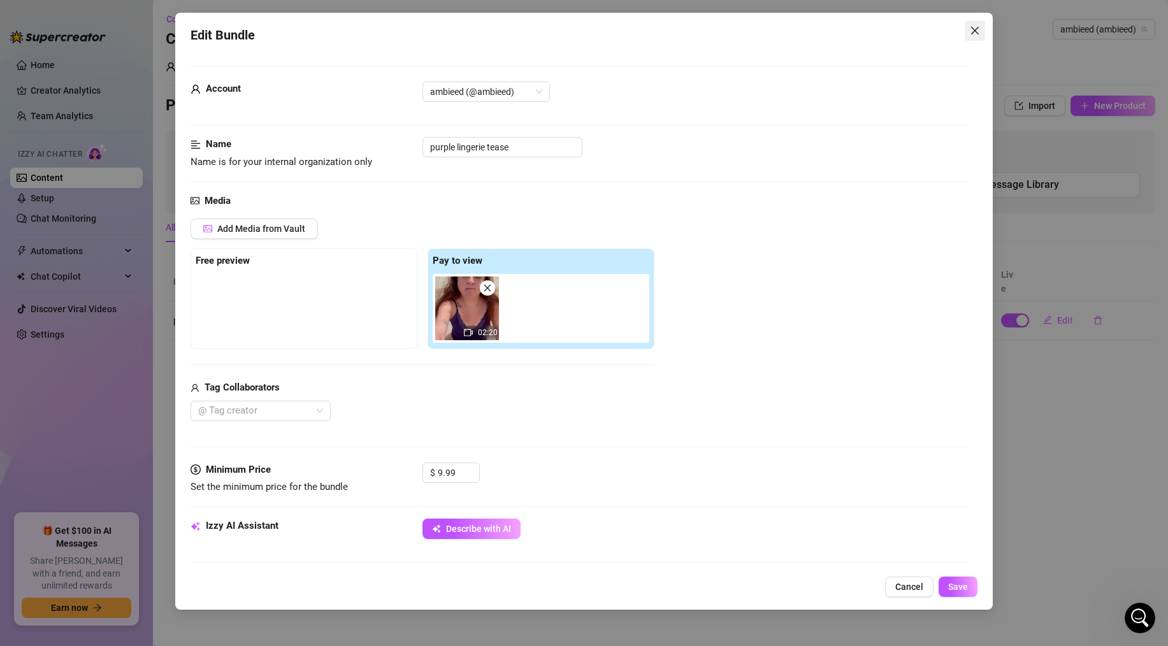
click at [982, 28] on span "Close" at bounding box center [974, 30] width 20 height 10
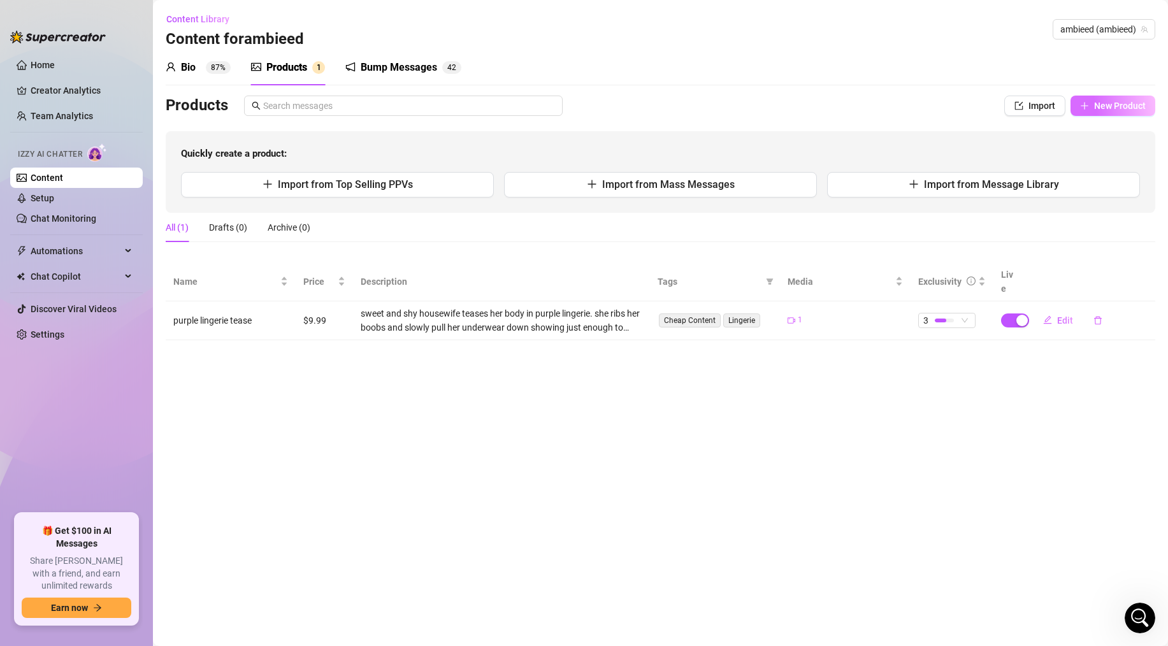
click at [1113, 110] on span "New Product" at bounding box center [1120, 106] width 52 height 10
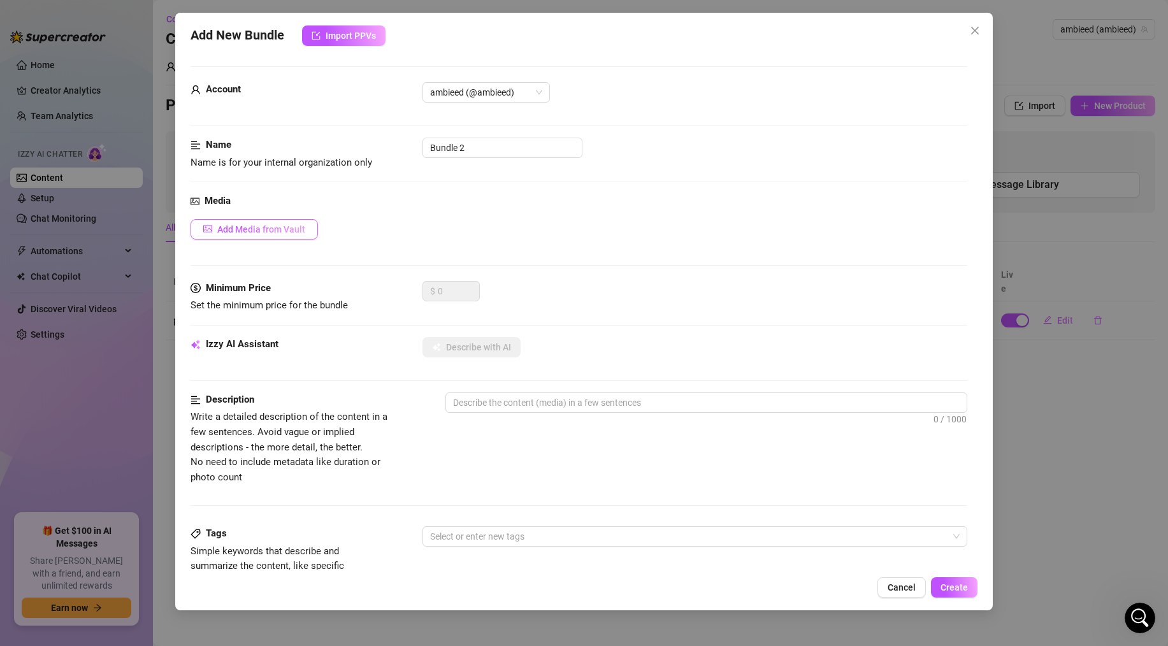
click at [286, 236] on button "Add Media from Vault" at bounding box center [253, 229] width 127 height 20
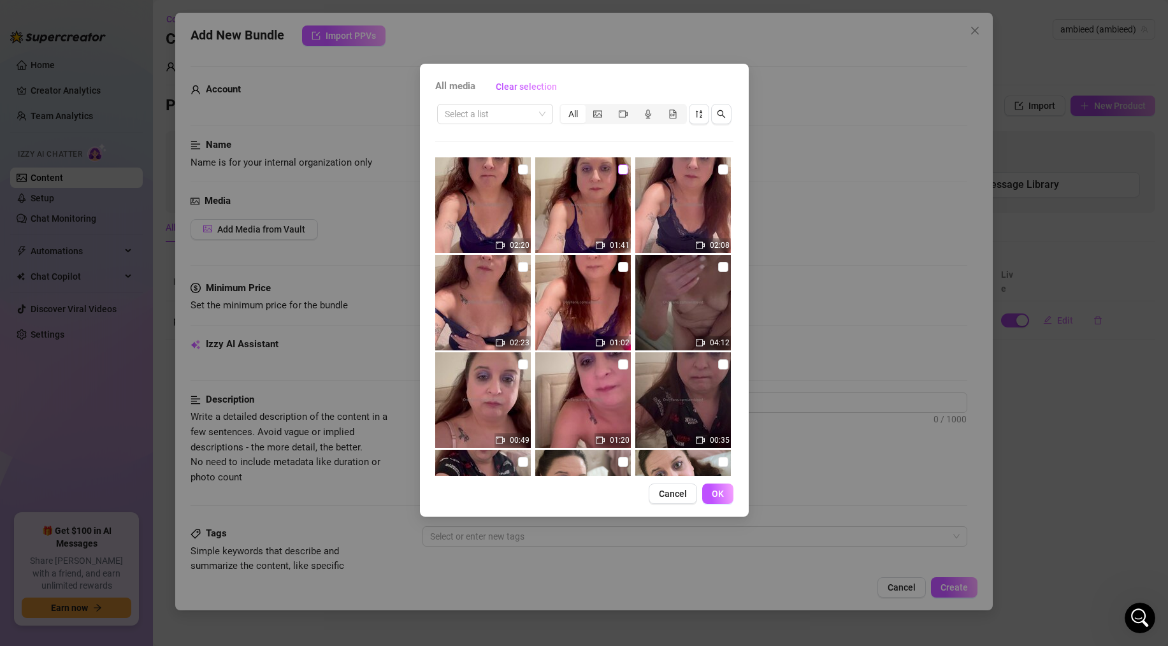
click at [619, 176] on label at bounding box center [623, 169] width 10 height 14
click at [619, 175] on input "checkbox" at bounding box center [623, 169] width 10 height 10
click at [718, 487] on button "OK" at bounding box center [717, 493] width 31 height 20
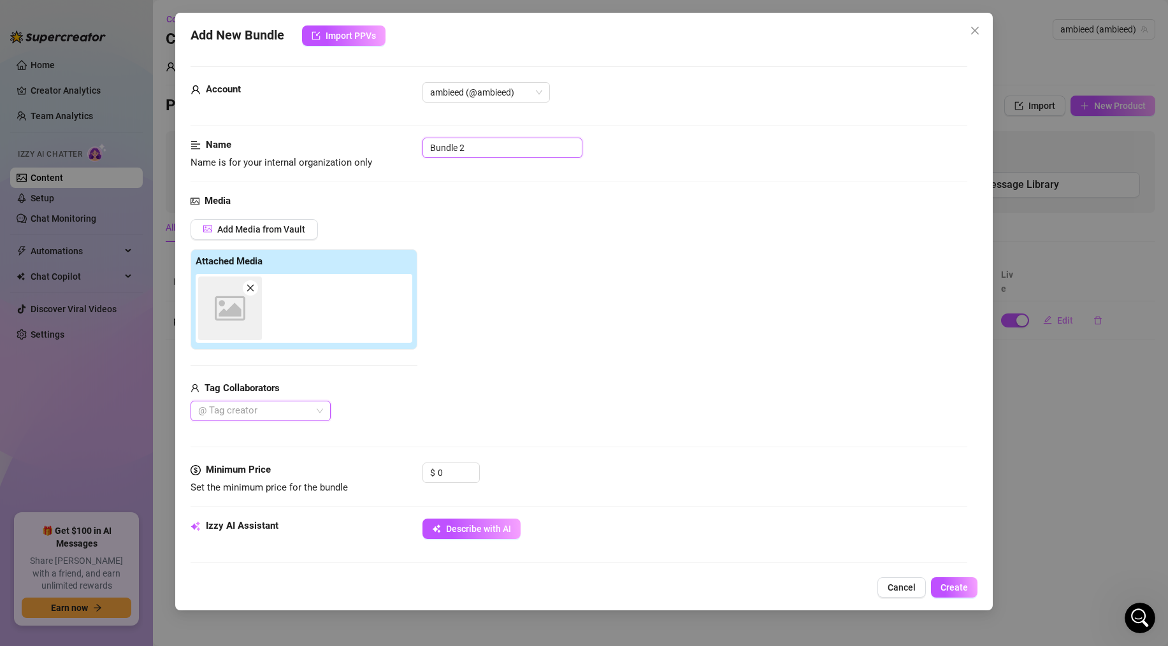
click at [464, 144] on input "Bundle 2" at bounding box center [502, 148] width 160 height 20
click at [283, 224] on span "Add Media from Vault" at bounding box center [261, 229] width 88 height 10
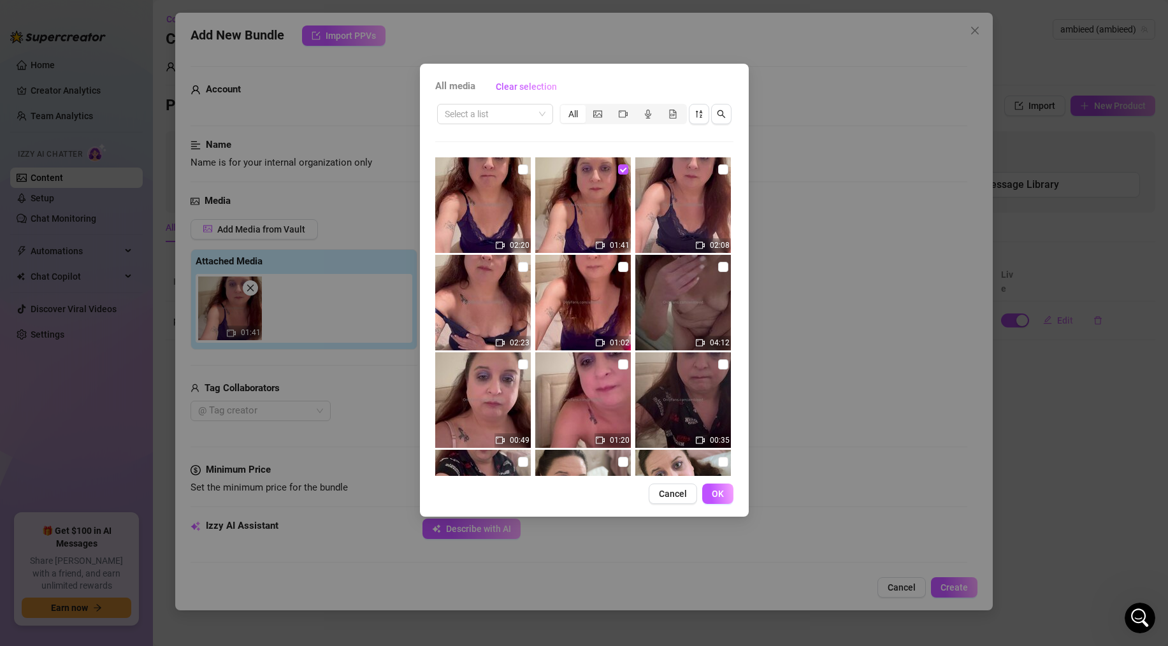
click at [345, 217] on div "All media Clear selection Select a list All 02:20 01:41 02:08 02:23 01:02 04:12…" at bounding box center [584, 323] width 1168 height 646
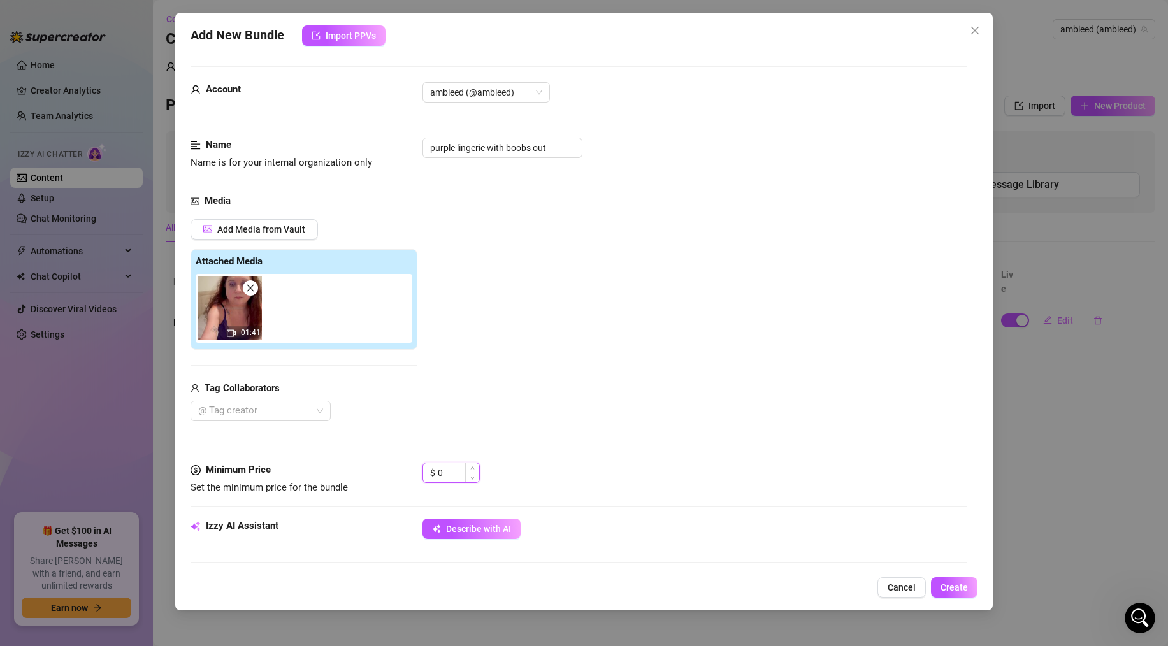
click at [439, 468] on input "0" at bounding box center [458, 472] width 41 height 19
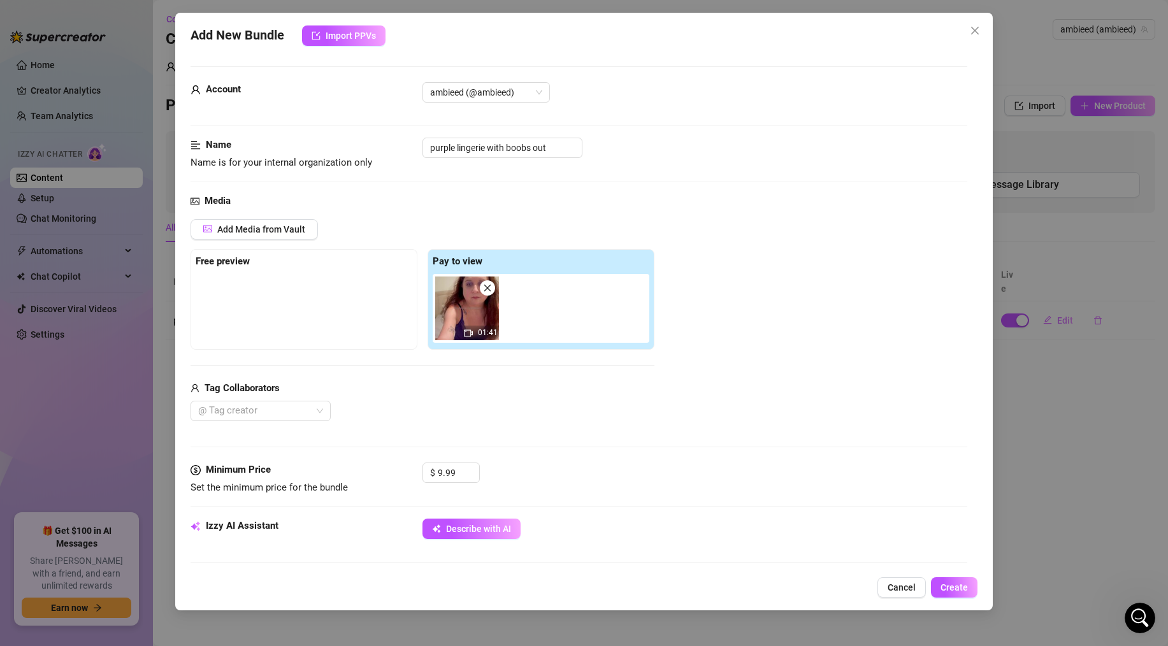
click at [548, 394] on div "Tag Collaborators" at bounding box center [422, 388] width 464 height 15
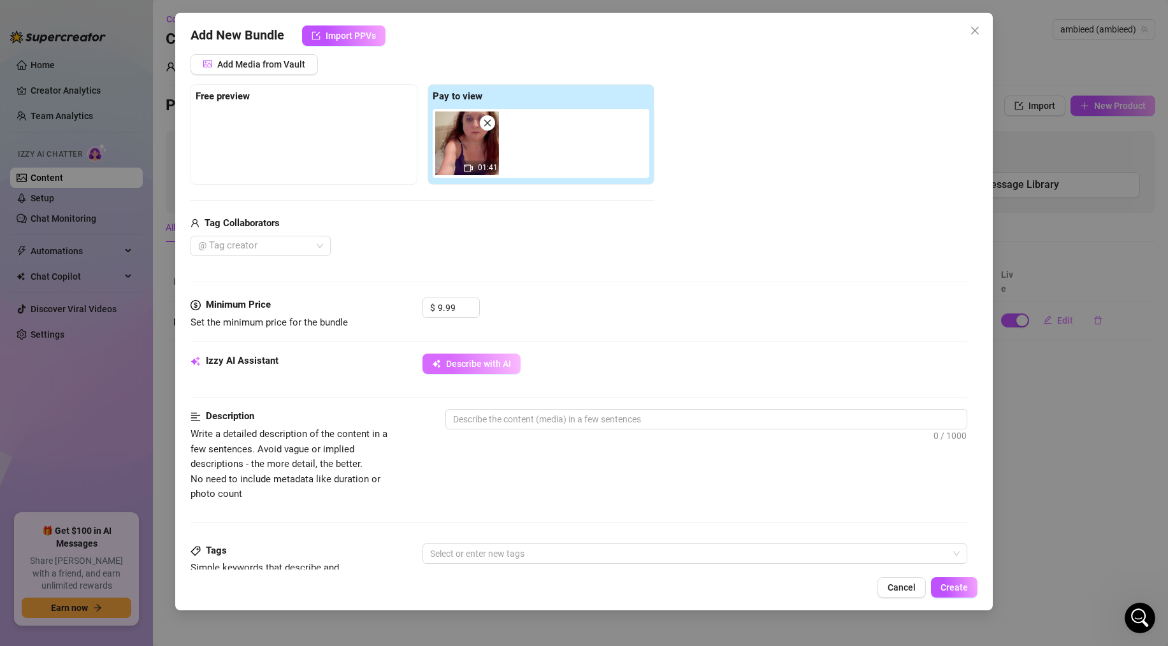
scroll to position [166, 0]
click at [469, 366] on span "Describe with AI" at bounding box center [478, 363] width 65 height 10
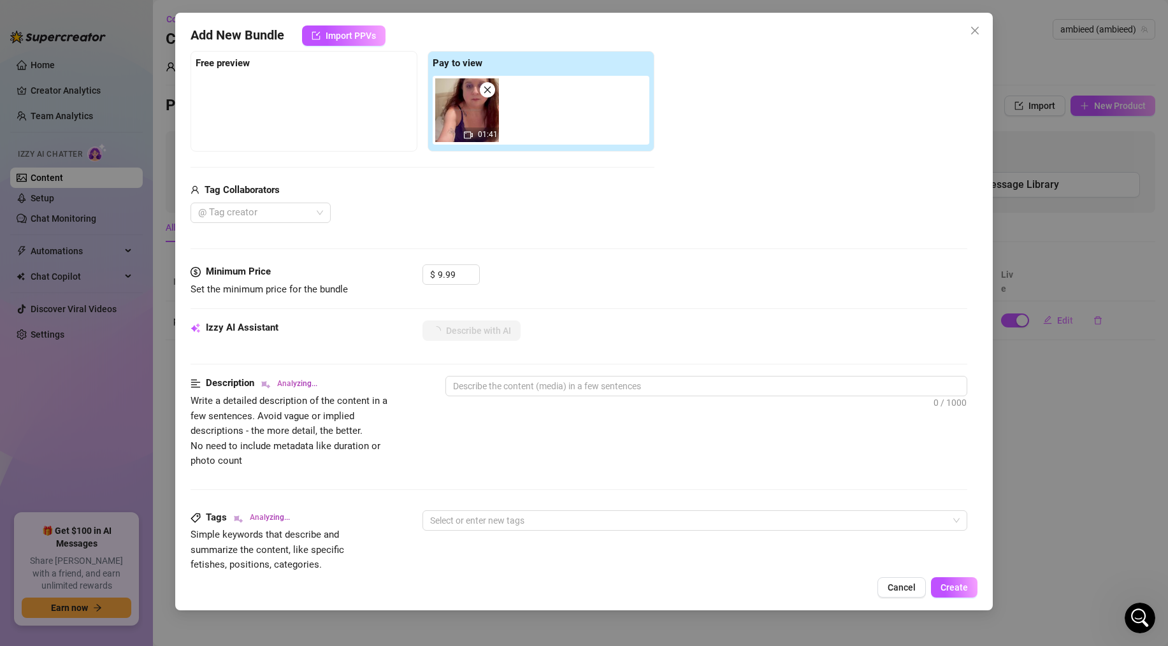
scroll to position [205, 0]
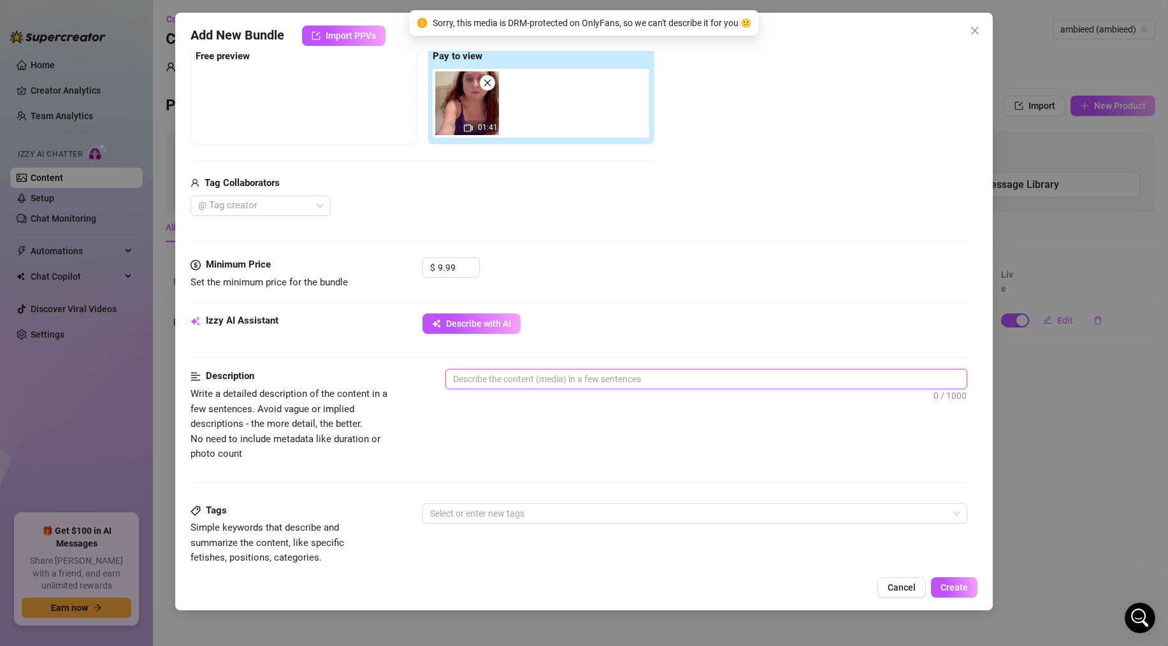
click at [513, 380] on textarea at bounding box center [706, 378] width 520 height 19
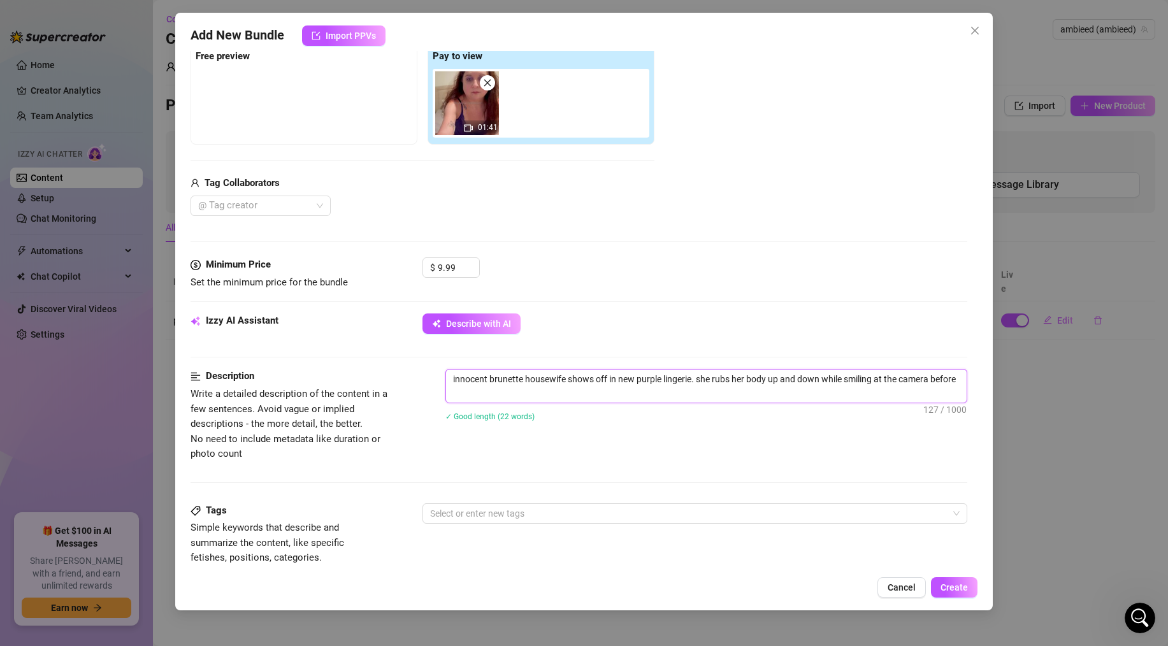
scroll to position [0, 0]
click at [586, 523] on div "Select or enter new tags" at bounding box center [694, 513] width 545 height 20
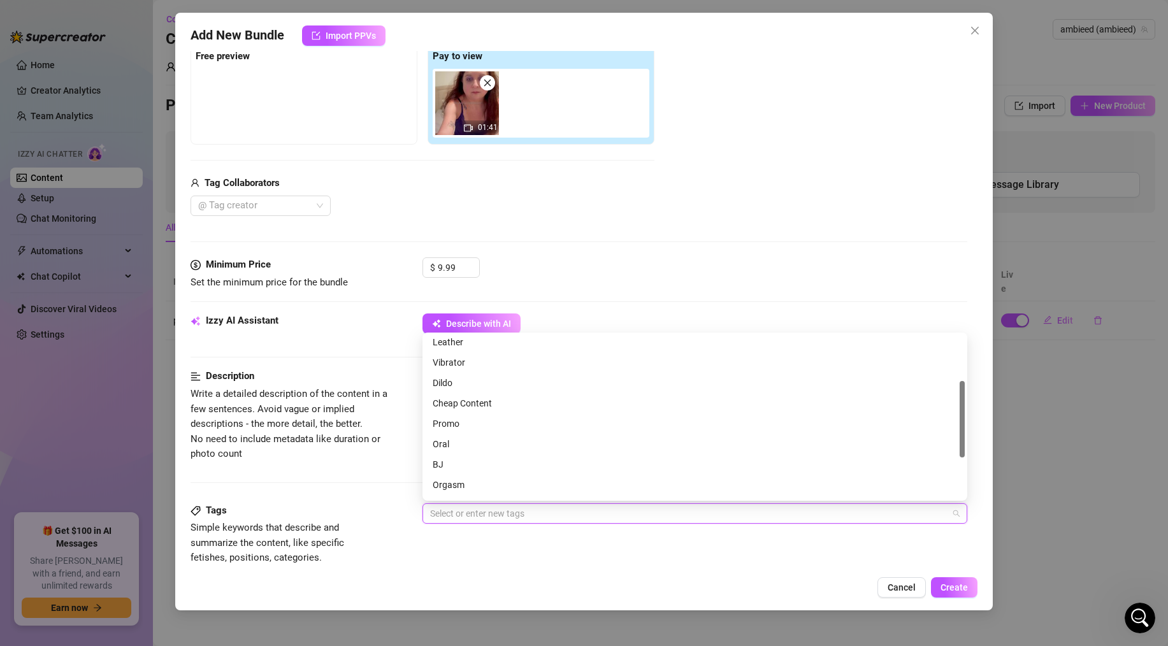
scroll to position [111, 0]
click at [458, 395] on div "Cheap Content" at bounding box center [694, 397] width 524 height 14
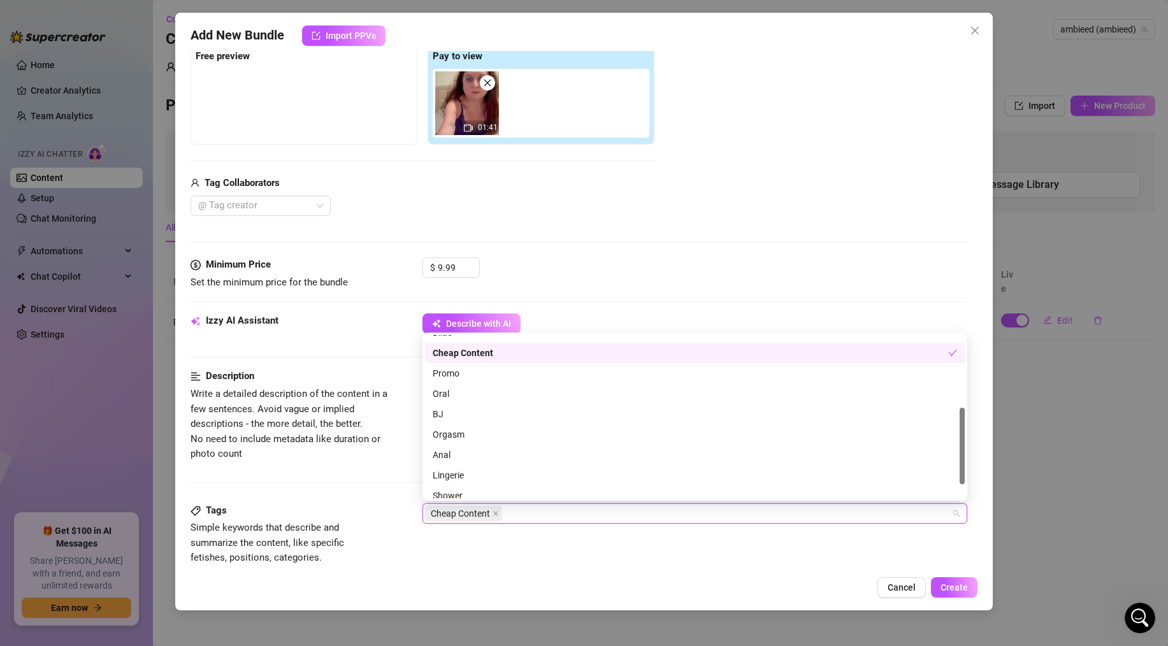
scroll to position [183, 0]
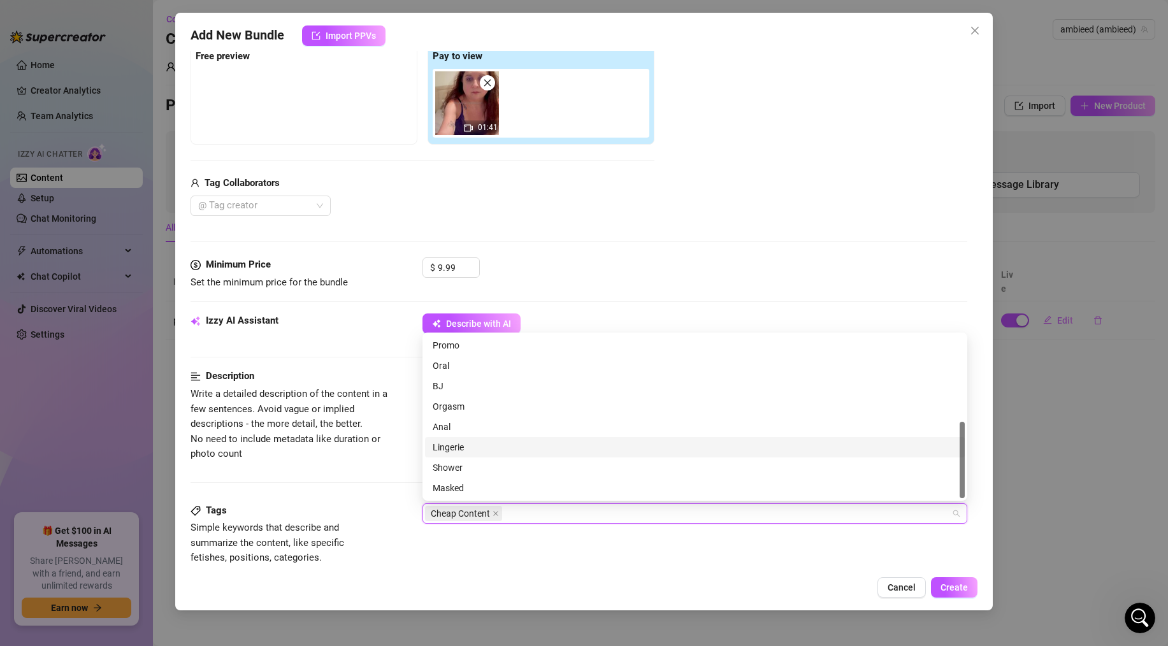
click at [450, 453] on div "Lingerie" at bounding box center [694, 447] width 524 height 14
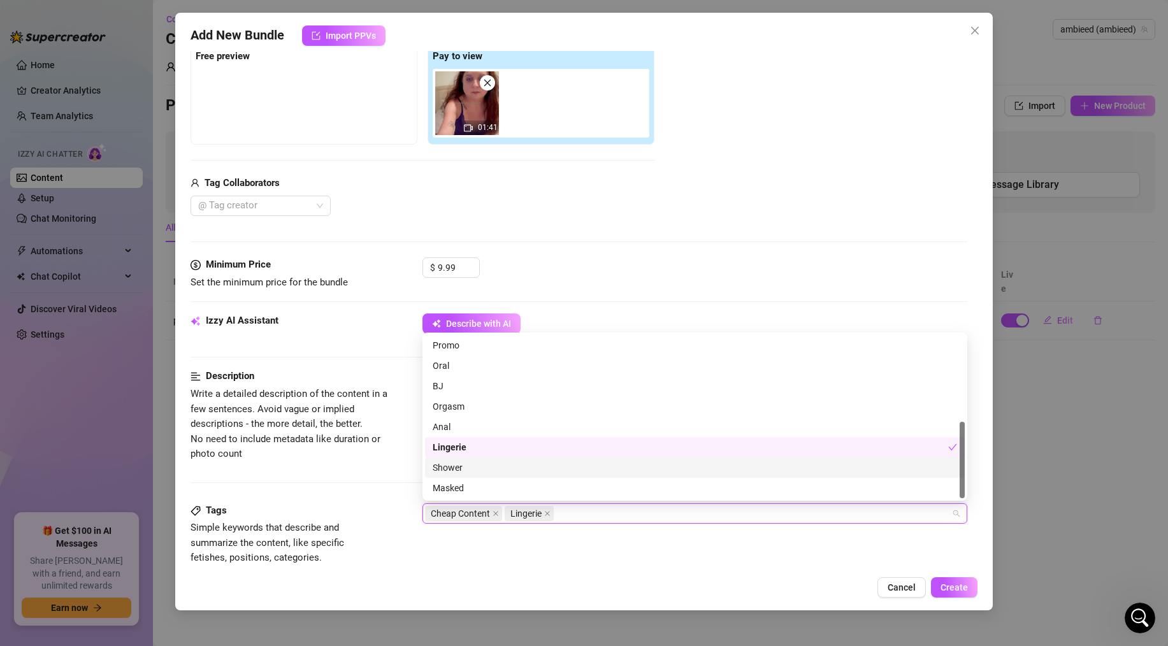
click at [369, 463] on div "Description Write a detailed description of the content in a few sentences. Avo…" at bounding box center [578, 436] width 776 height 134
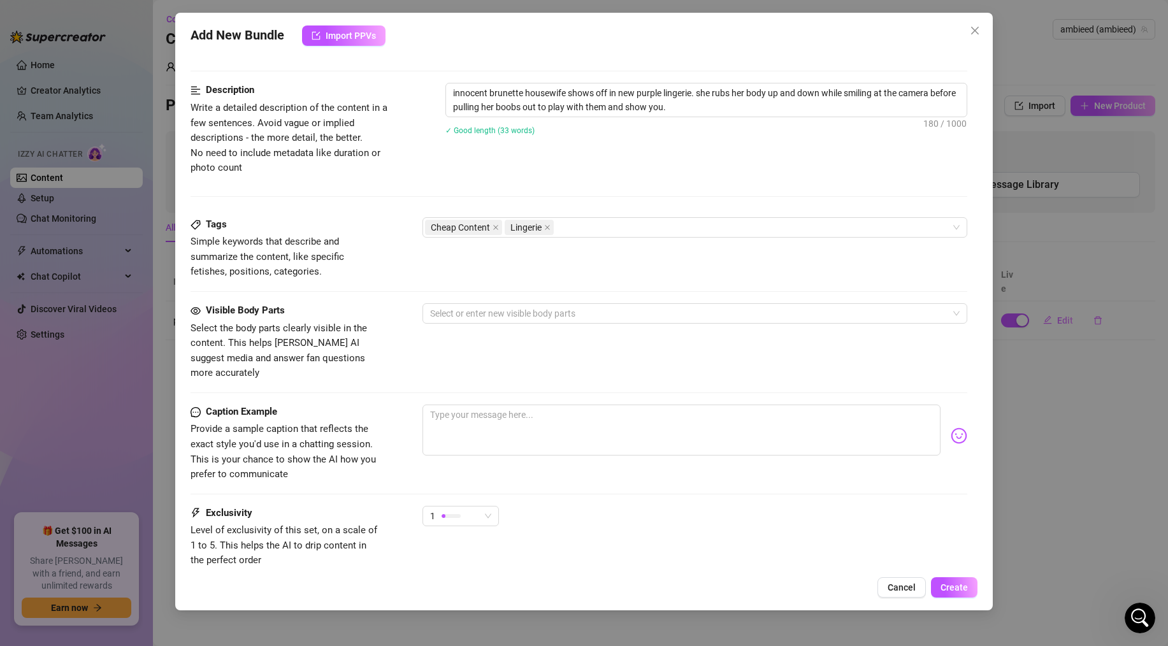
scroll to position [569, 0]
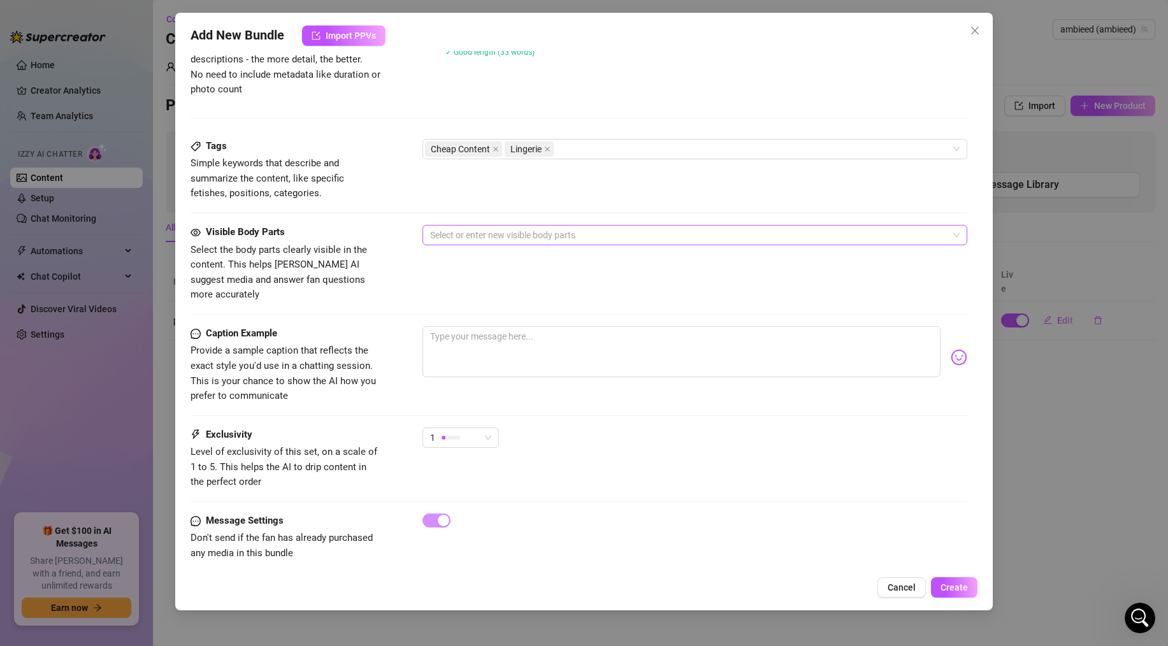
click at [487, 240] on div at bounding box center [688, 235] width 526 height 18
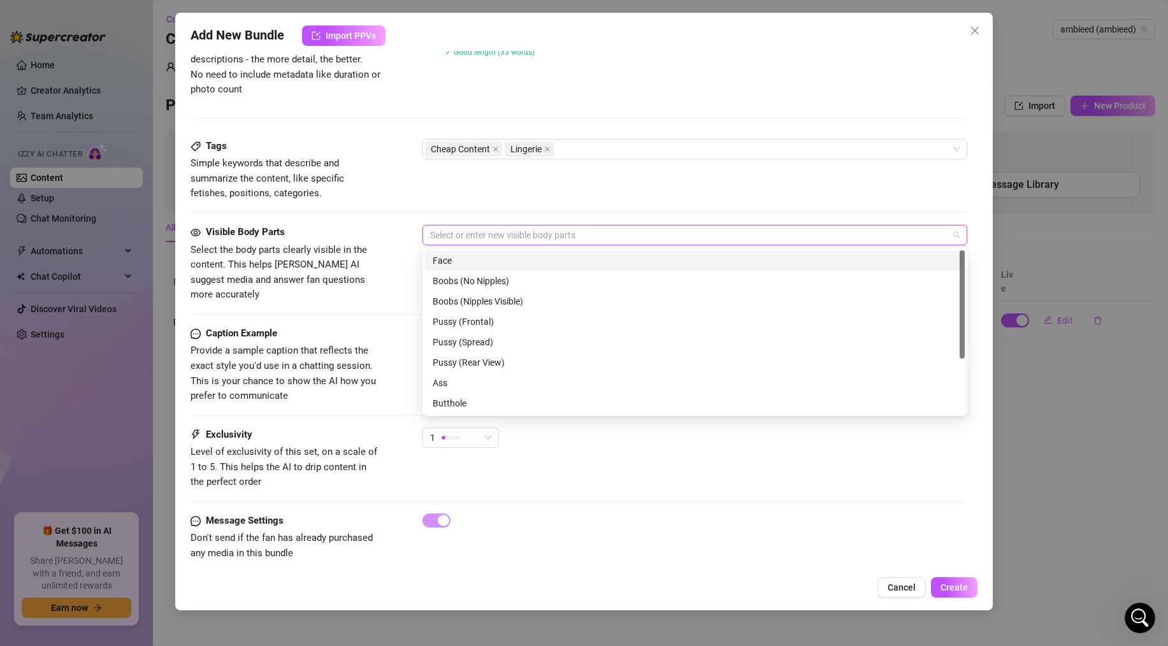
click at [466, 263] on div "Face" at bounding box center [694, 261] width 524 height 14
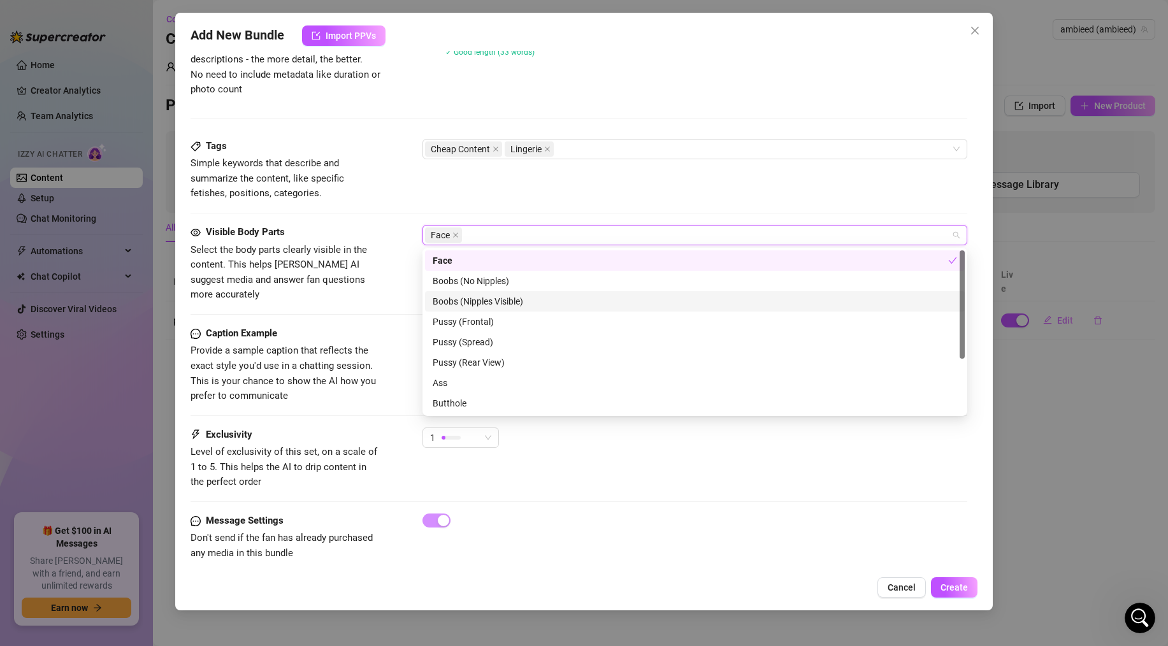
click at [463, 299] on div "Boobs (Nipples Visible)" at bounding box center [694, 301] width 524 height 14
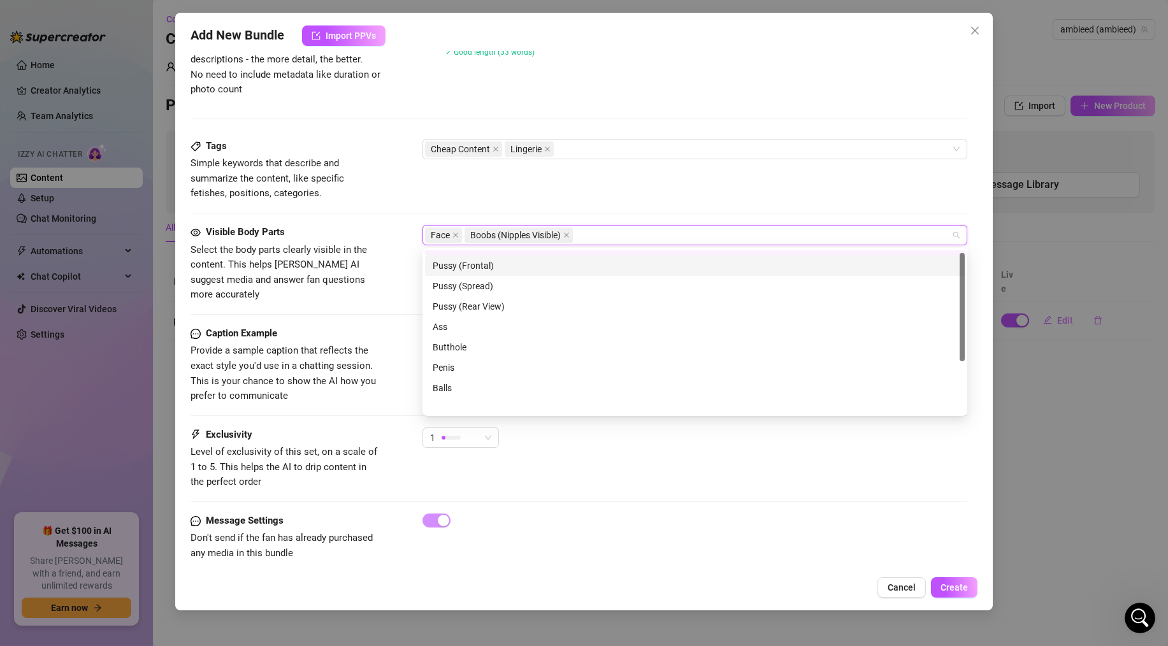
scroll to position [82, 0]
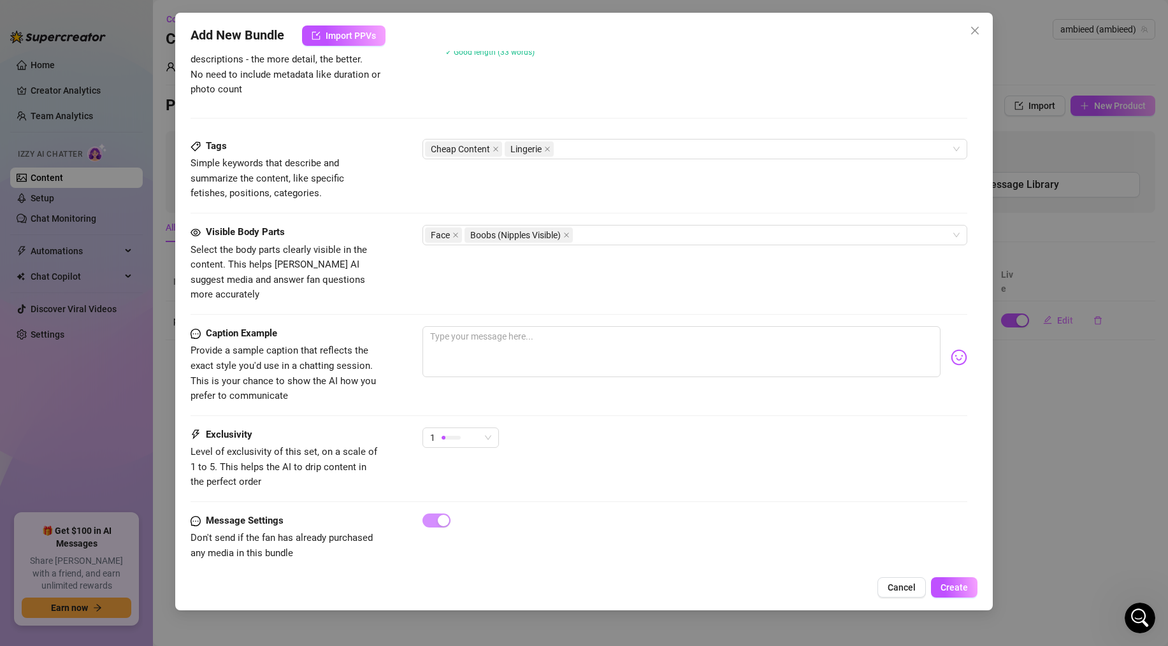
click at [385, 368] on div "Caption Example Provide a sample caption that reflects the exact style you'd us…" at bounding box center [578, 365] width 776 height 78
click at [460, 329] on textarea at bounding box center [681, 351] width 518 height 51
click at [971, 340] on div "Account ambieed (@ambieed) Name Name is for your internal organization only pur…" at bounding box center [583, 310] width 787 height 518
click at [962, 349] on img at bounding box center [958, 357] width 17 height 17
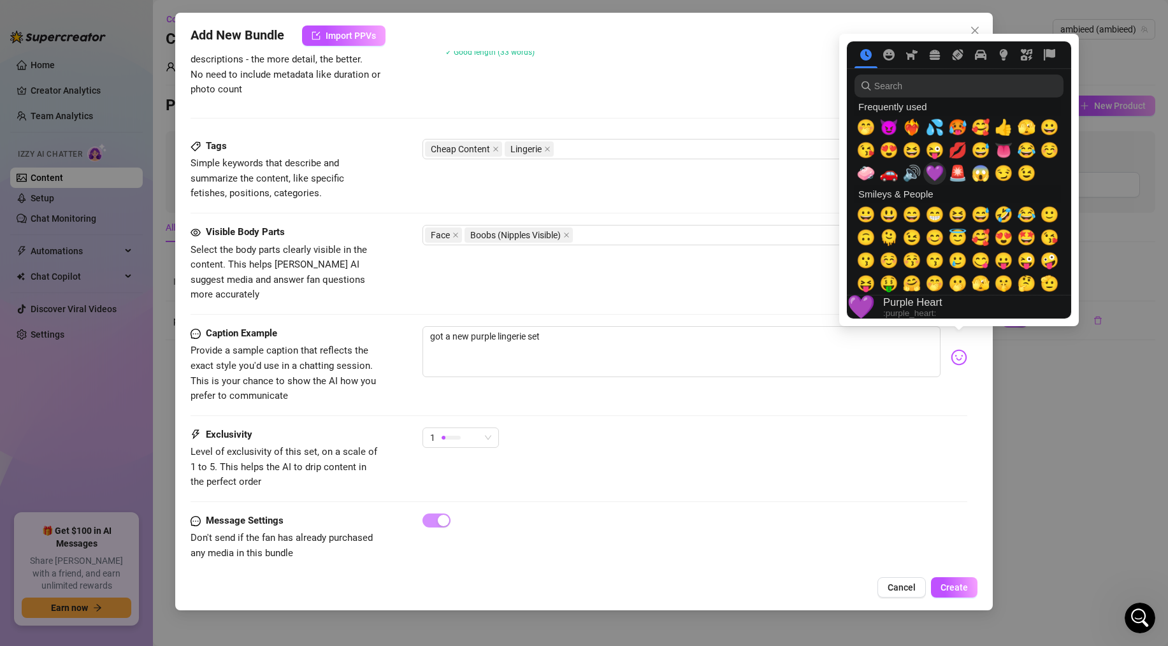
click at [931, 178] on span "💜" at bounding box center [934, 173] width 19 height 18
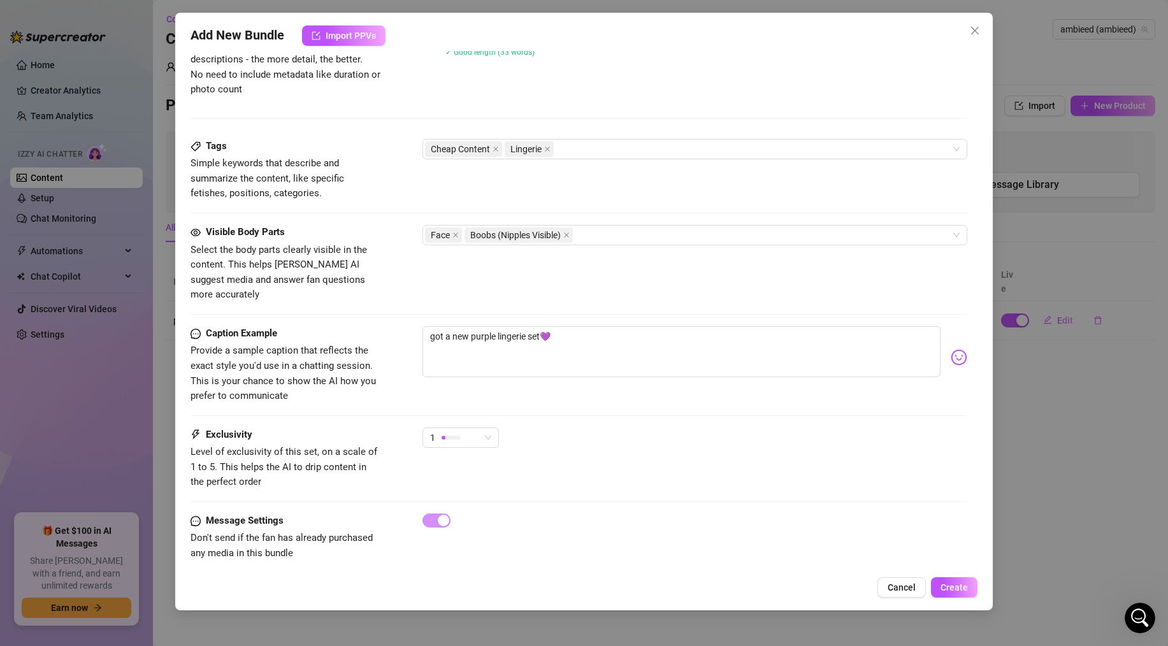
click at [959, 349] on img at bounding box center [958, 357] width 17 height 17
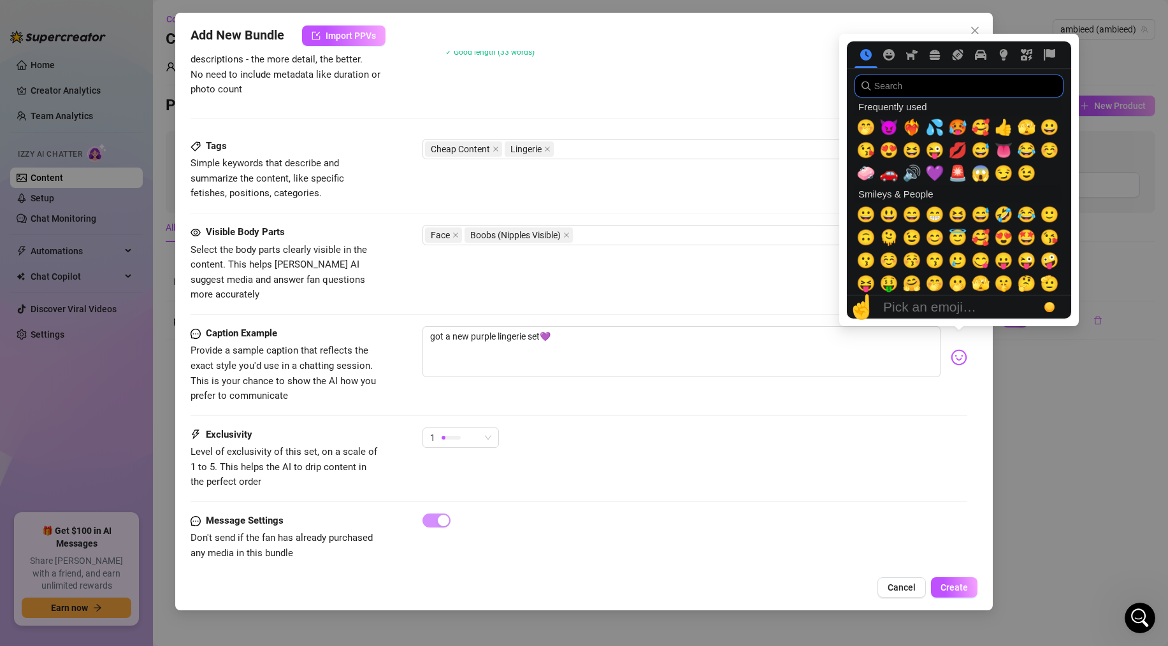
click at [958, 87] on input "search" at bounding box center [958, 86] width 209 height 23
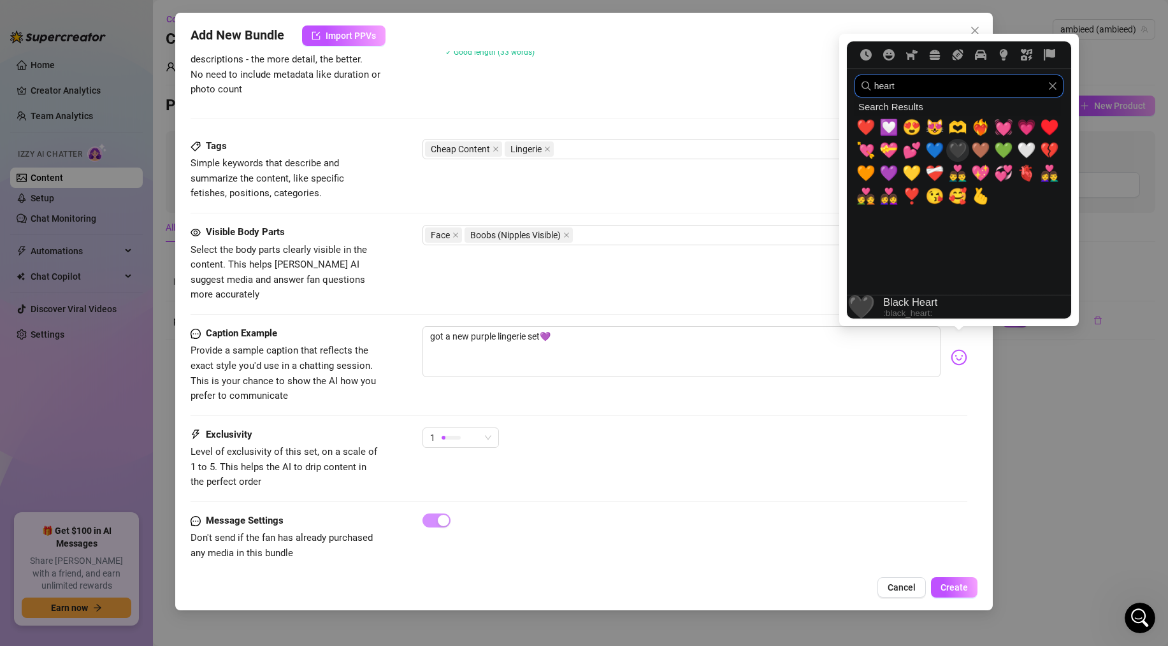
click at [964, 150] on span "🖤" at bounding box center [957, 150] width 19 height 18
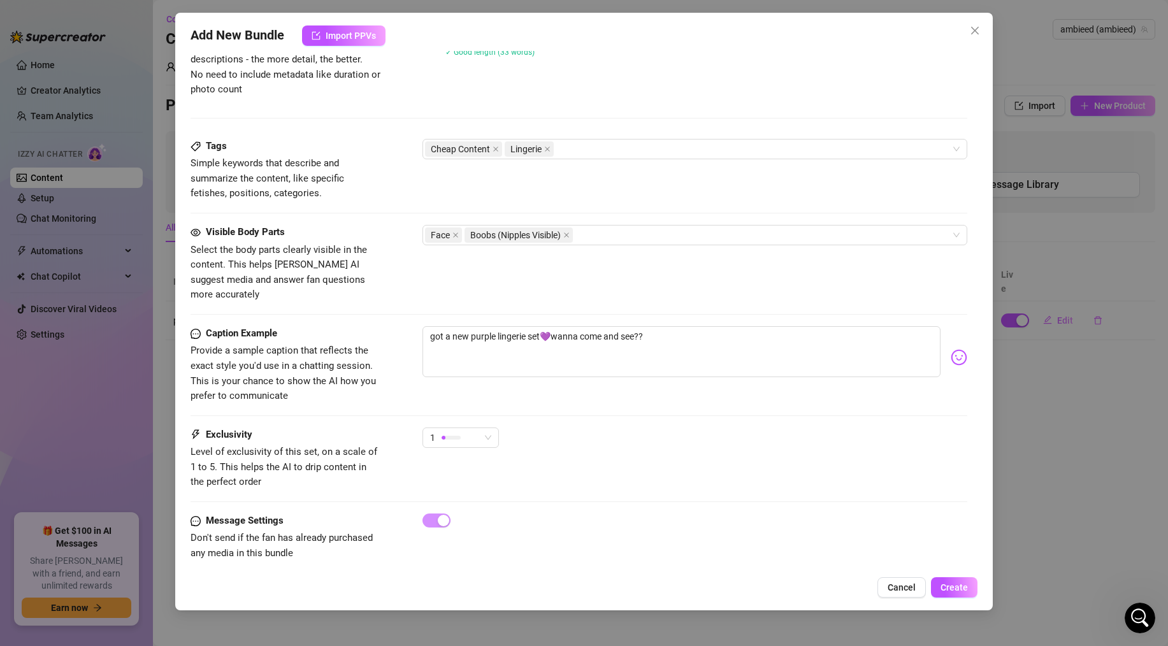
click at [969, 342] on div "Account ambieed (@ambieed) Name Name is for your internal organization only pur…" at bounding box center [583, 310] width 787 height 518
click at [961, 349] on img at bounding box center [958, 357] width 17 height 17
click at [676, 326] on textarea "got a new purple lingerie set💜wanna come and see??" at bounding box center [681, 351] width 518 height 51
paste textarea "🥀"
click at [450, 436] on div at bounding box center [450, 438] width 19 height 4
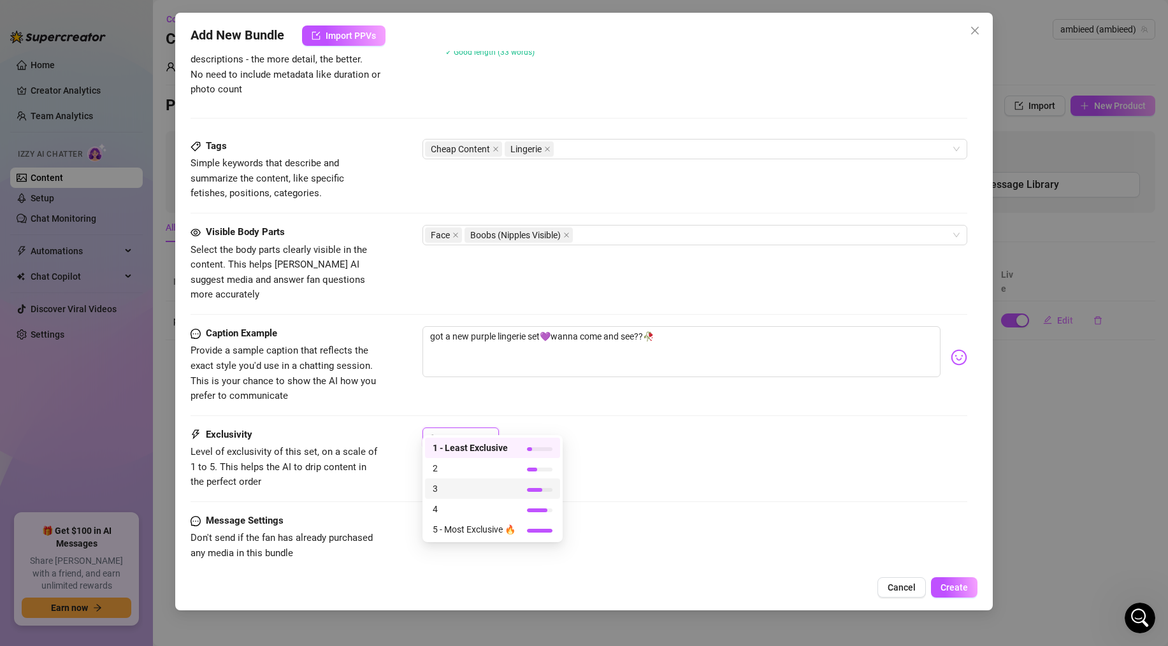
click at [448, 480] on div "3" at bounding box center [492, 488] width 135 height 20
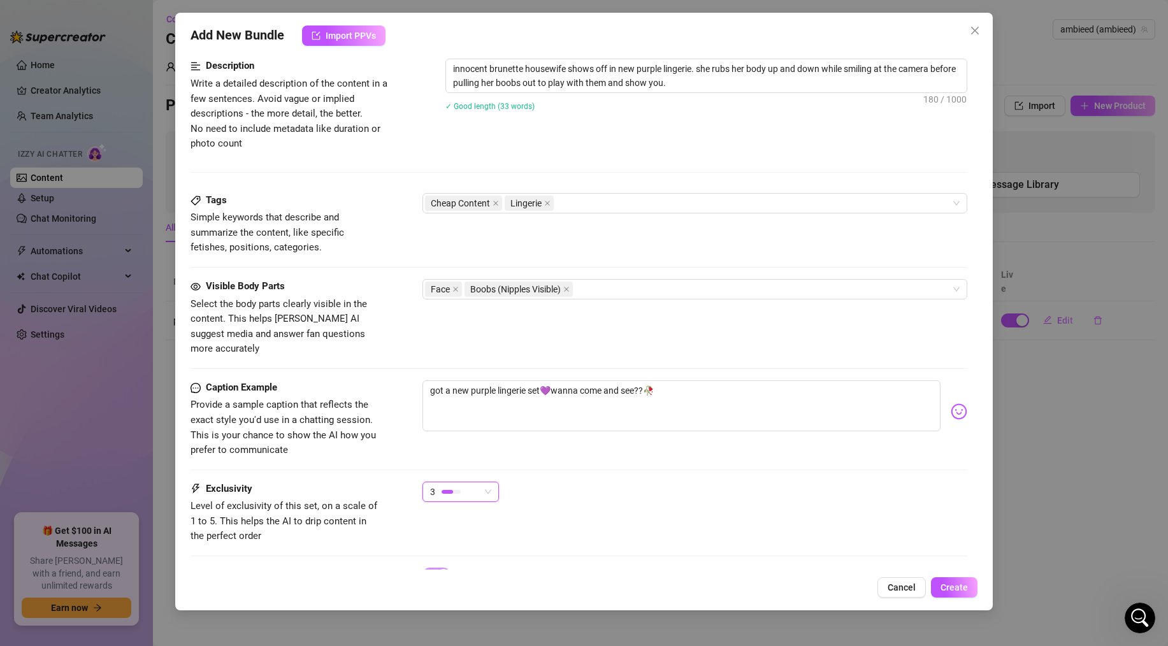
scroll to position [569, 0]
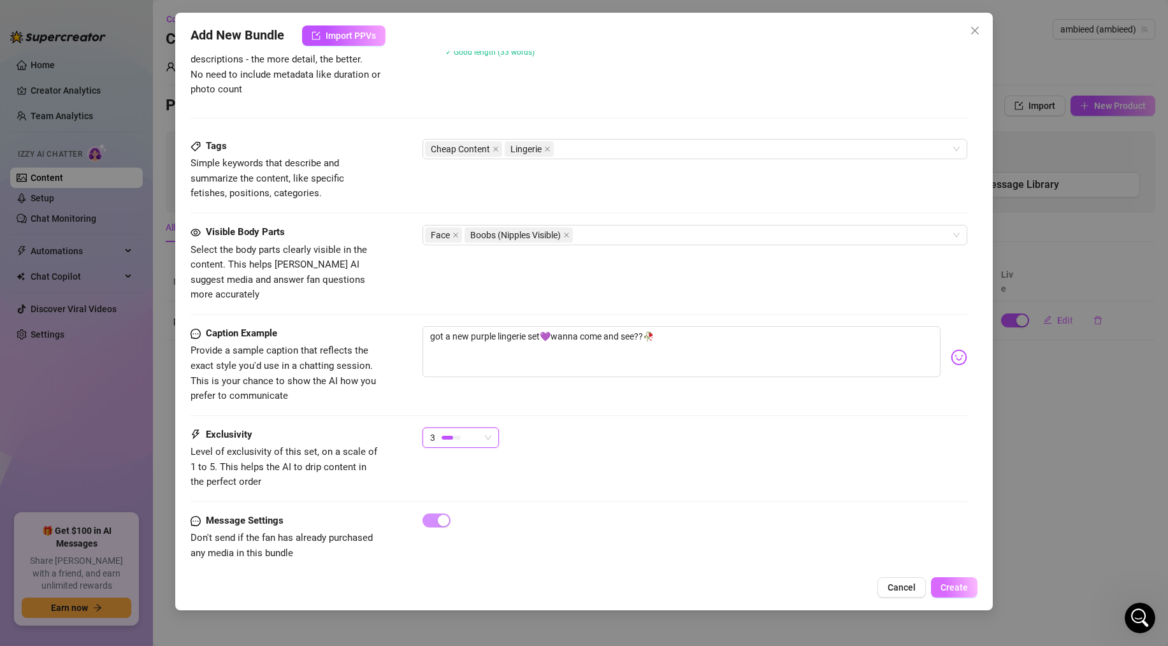
click at [951, 588] on span "Create" at bounding box center [953, 587] width 27 height 10
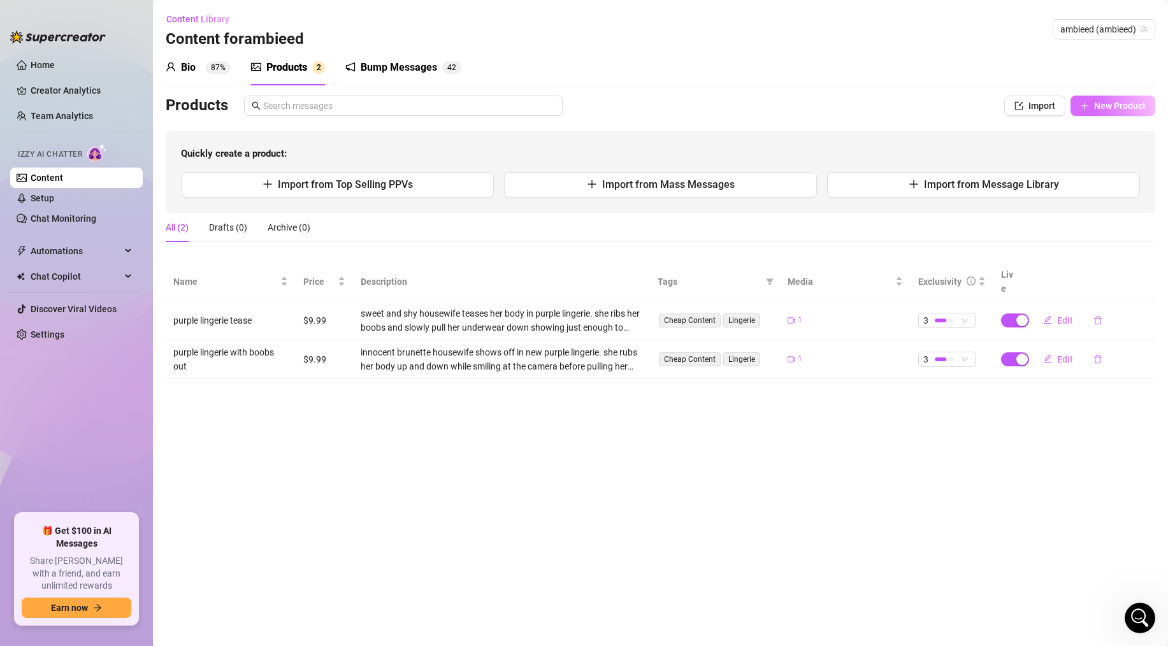
click at [1090, 111] on button "New Product" at bounding box center [1112, 106] width 85 height 20
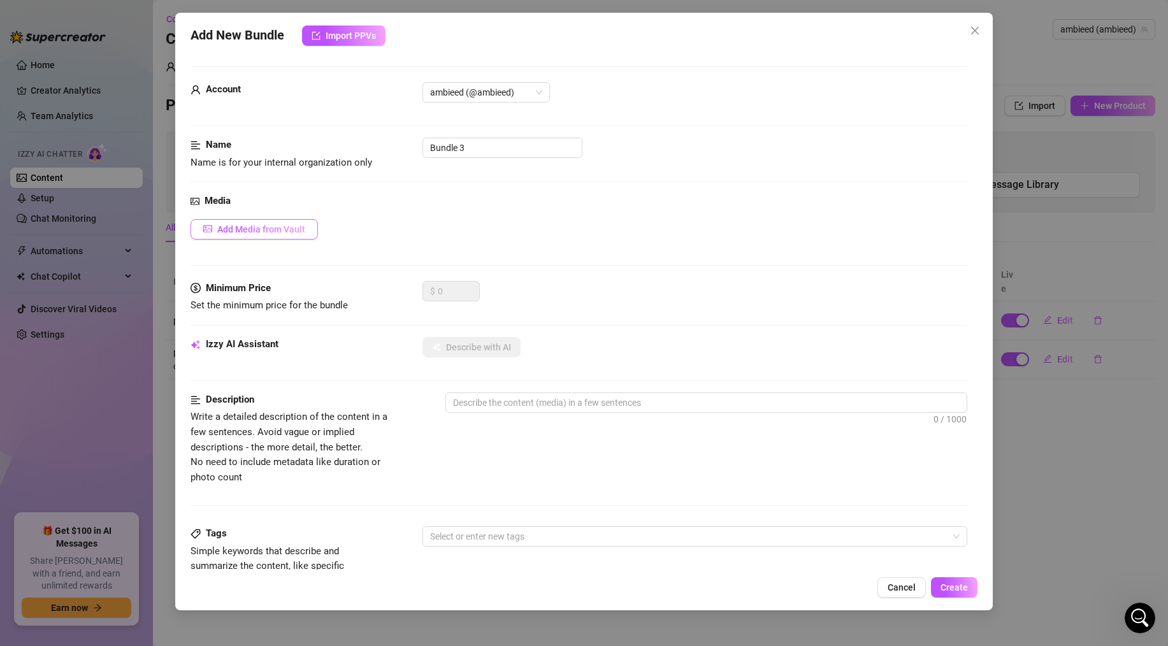
click at [263, 231] on span "Add Media from Vault" at bounding box center [261, 229] width 88 height 10
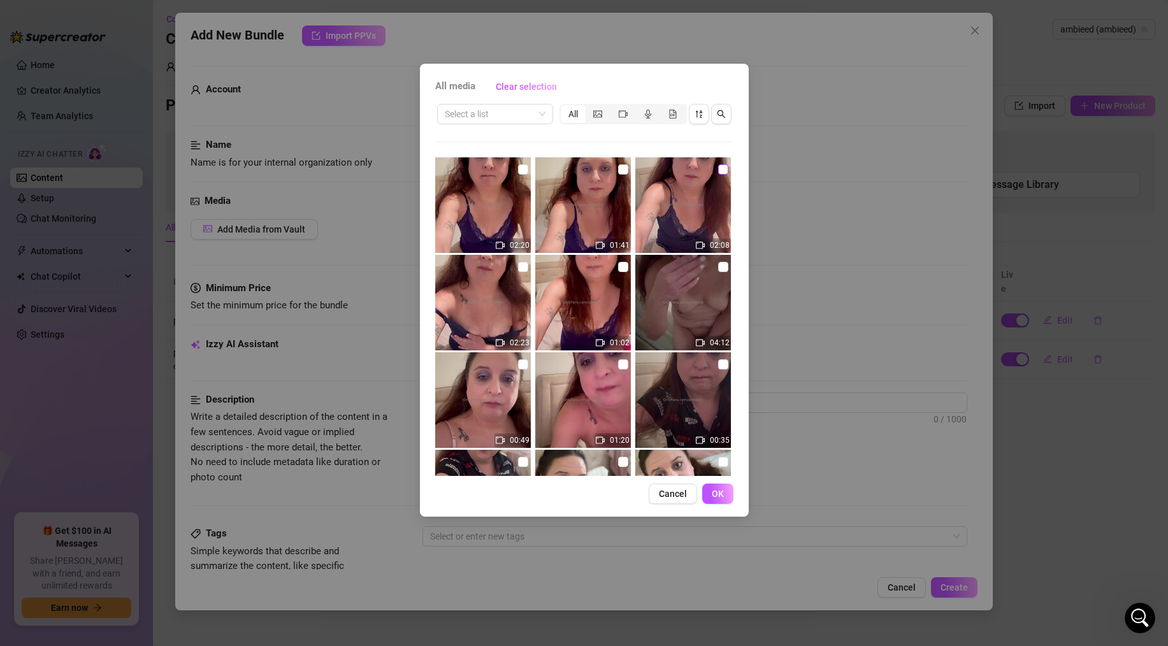
click at [722, 173] on input "checkbox" at bounding box center [723, 169] width 10 height 10
click at [708, 490] on button "OK" at bounding box center [717, 493] width 31 height 20
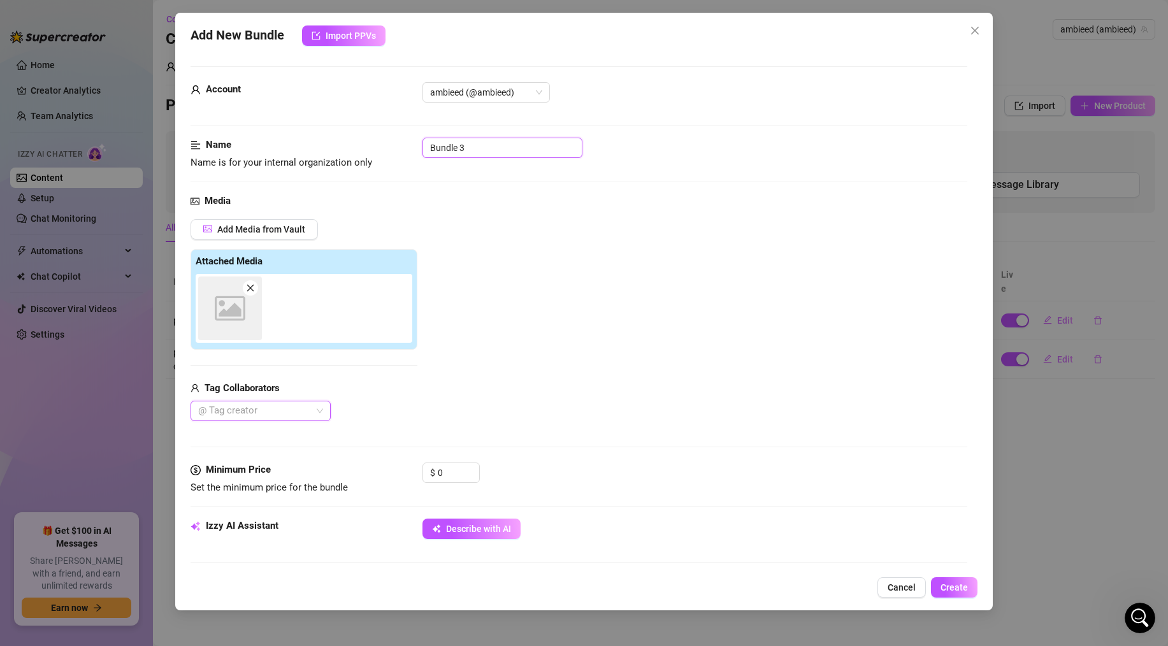
click at [453, 152] on input "Bundle 3" at bounding box center [502, 148] width 160 height 20
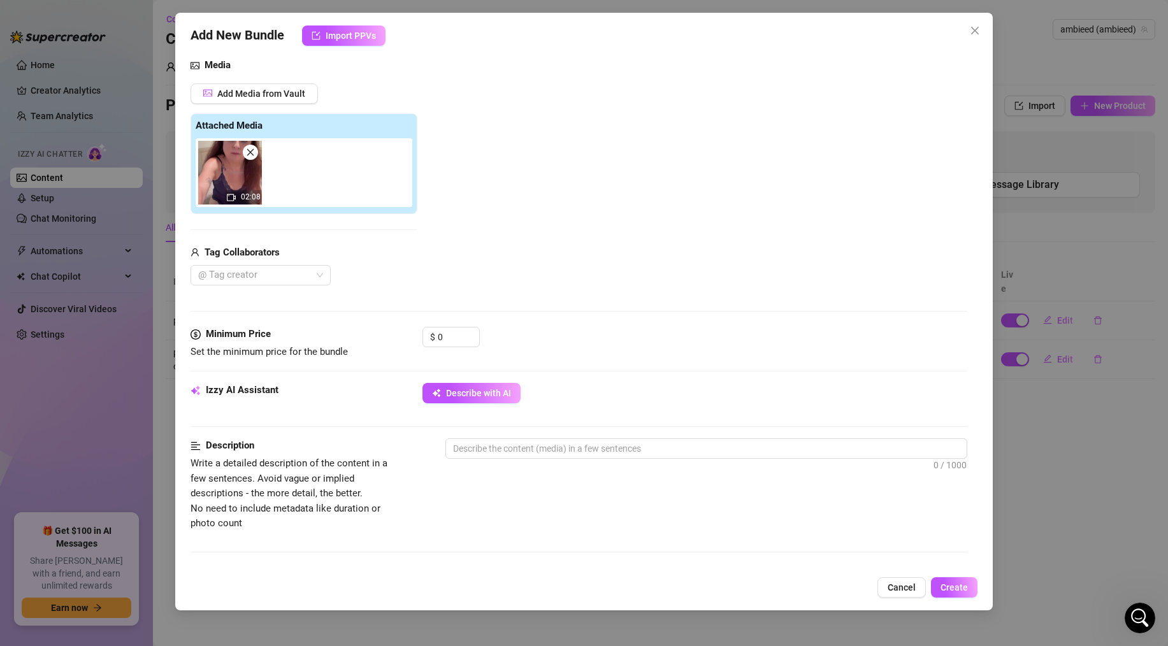
scroll to position [157, 0]
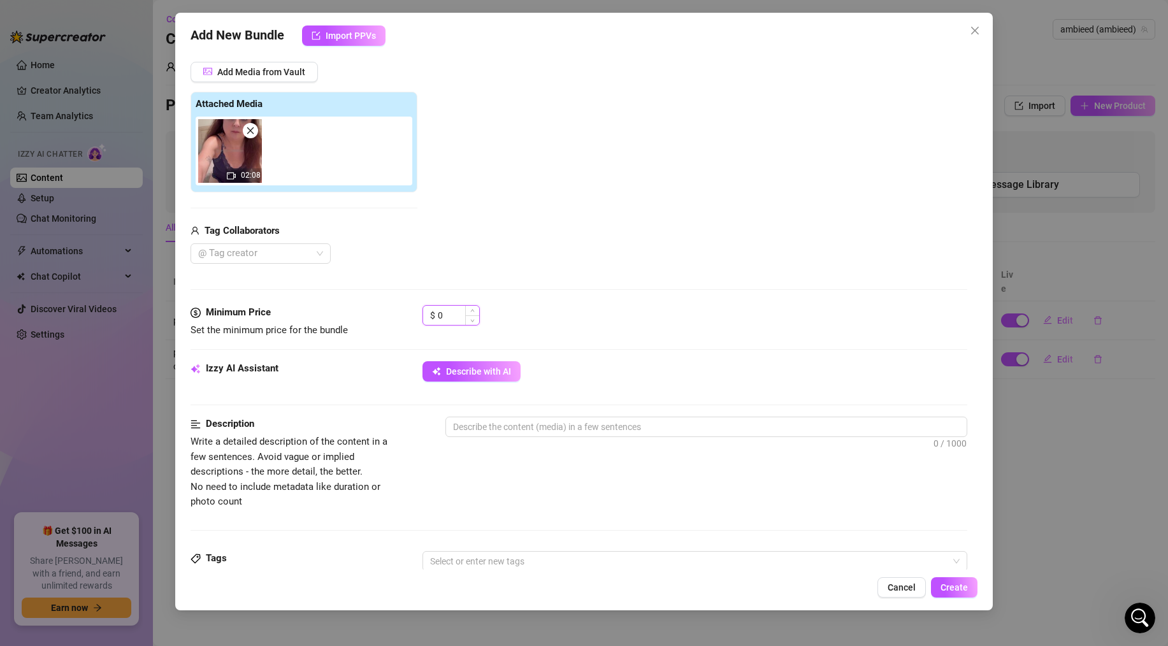
click at [447, 311] on input "0" at bounding box center [458, 315] width 41 height 19
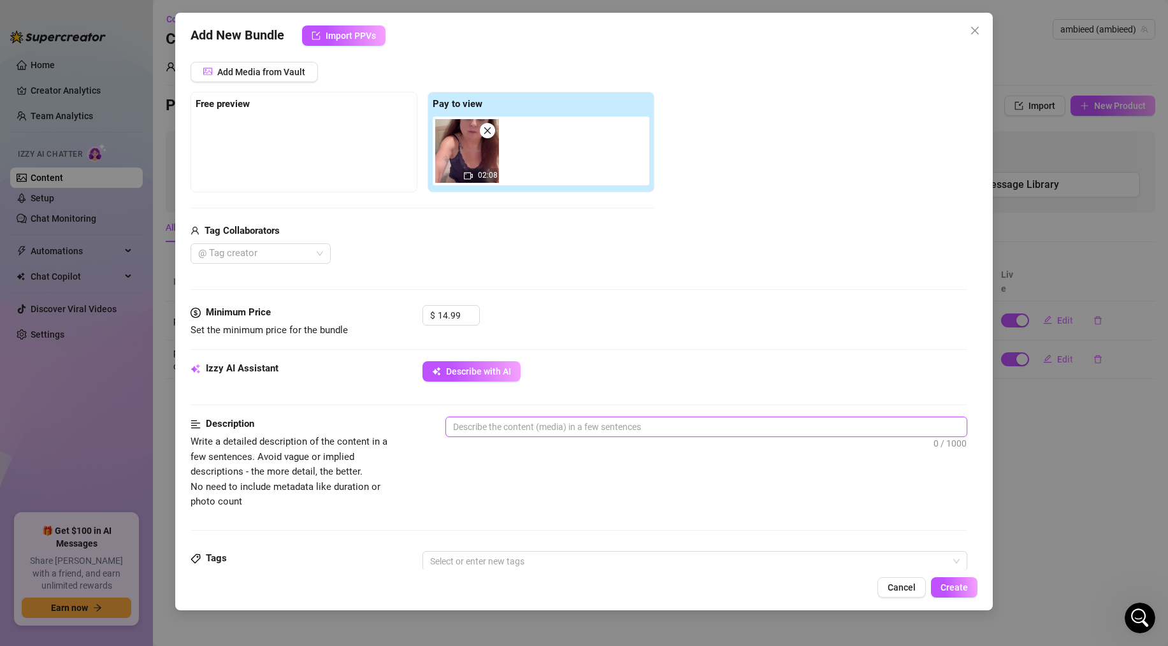
click at [479, 426] on textarea at bounding box center [706, 426] width 520 height 19
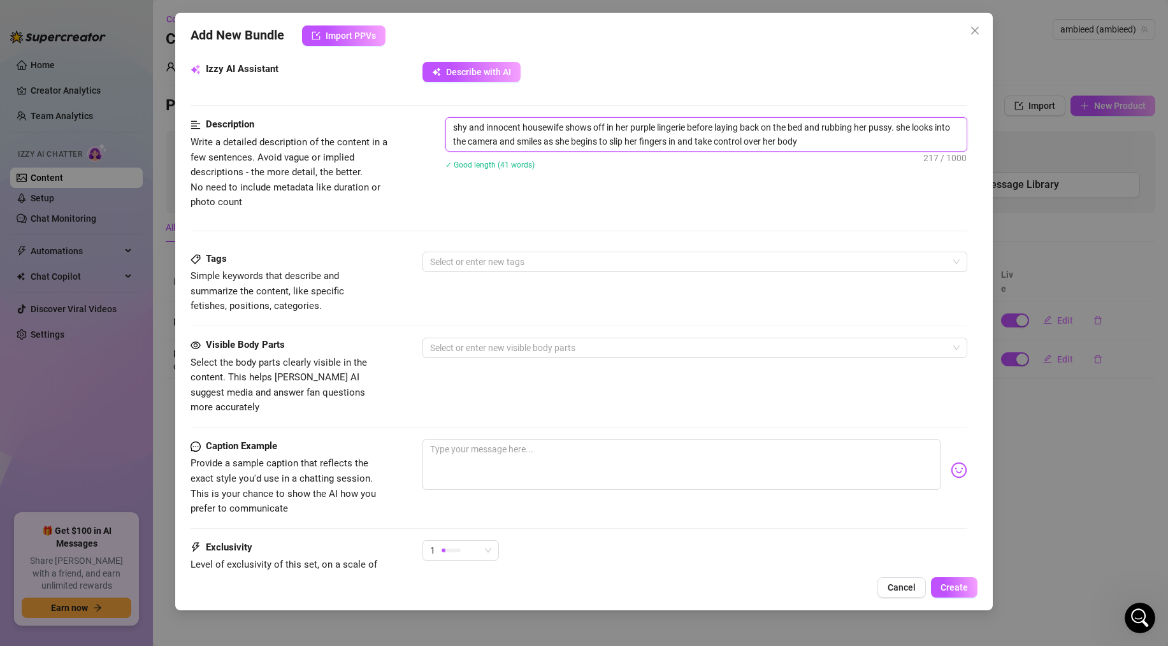
scroll to position [528, 0]
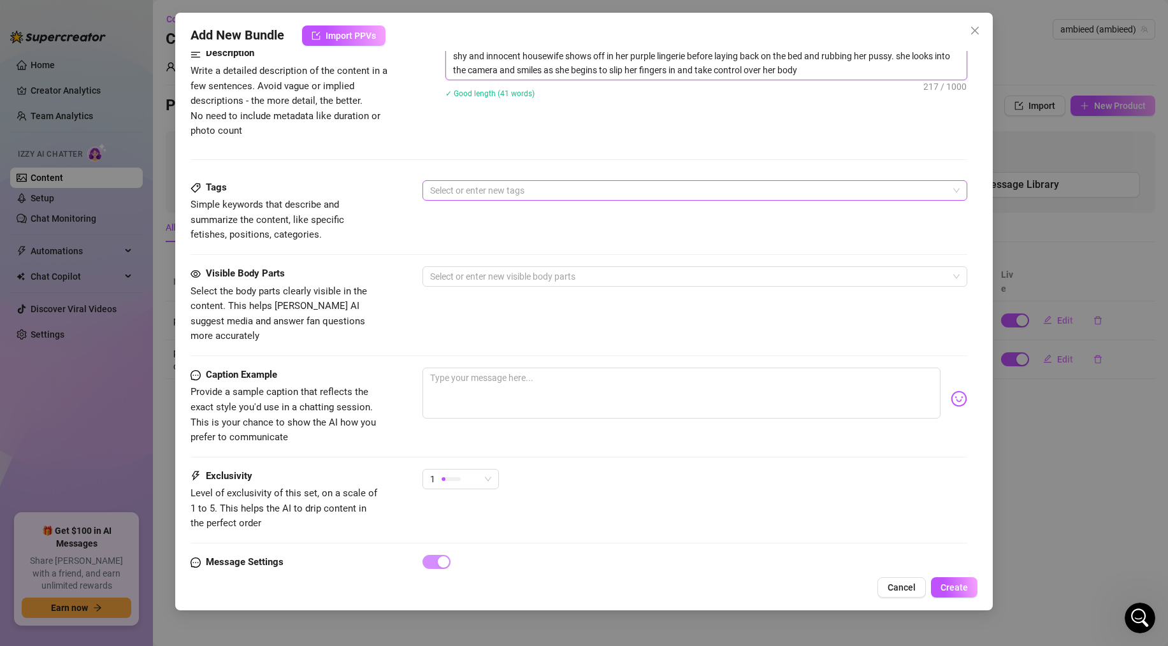
click at [470, 196] on div at bounding box center [688, 191] width 526 height 18
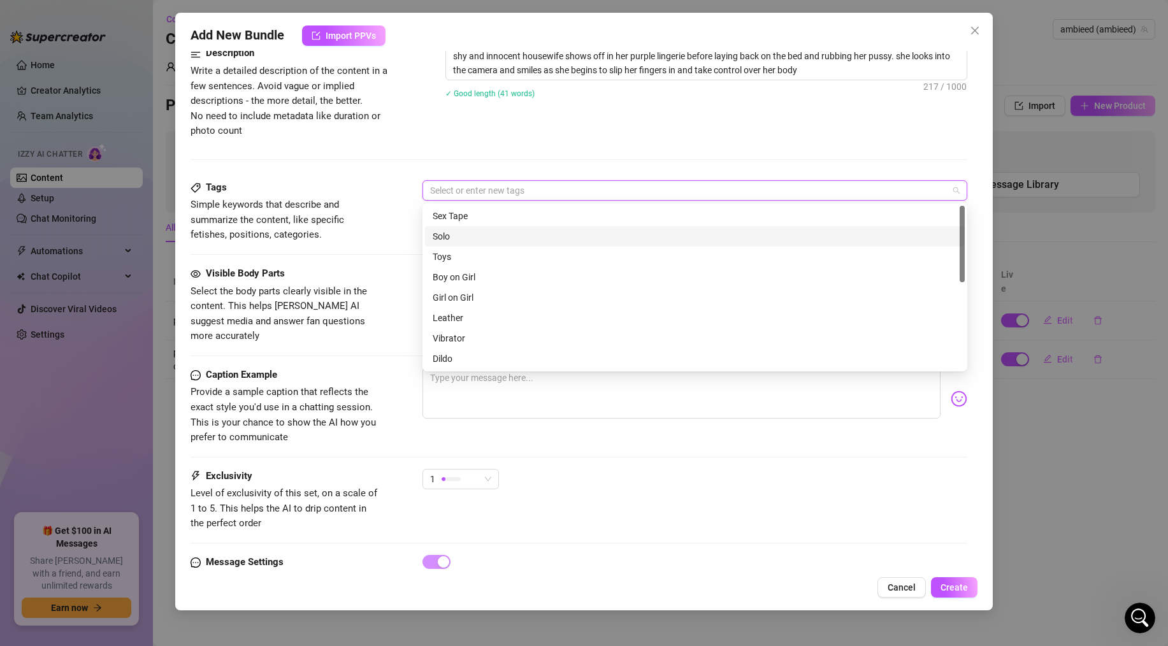
click at [460, 237] on div "Solo" at bounding box center [694, 236] width 524 height 14
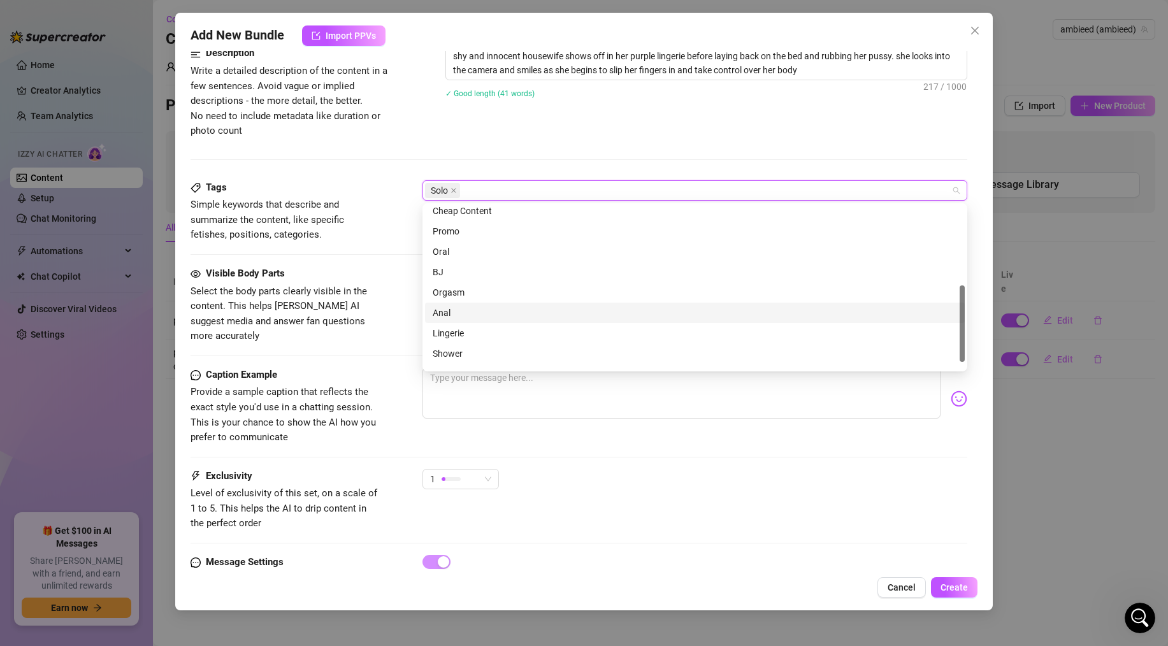
scroll to position [183, 0]
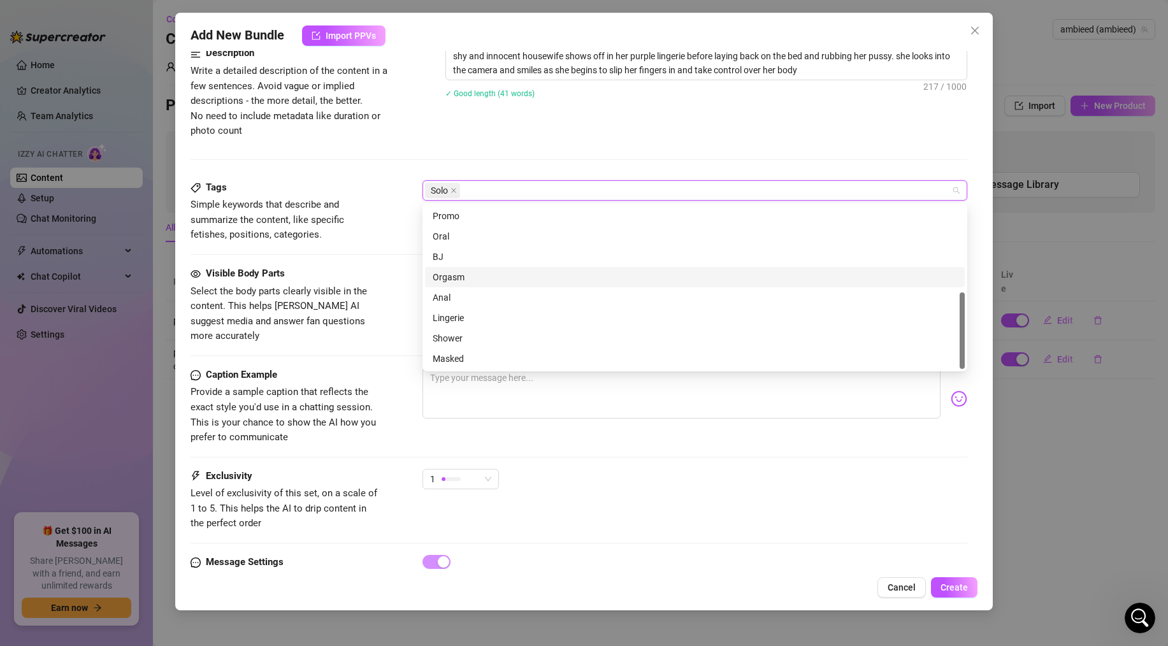
click at [462, 281] on div "Orgasm" at bounding box center [694, 277] width 524 height 14
click at [462, 281] on div "Orgasm" at bounding box center [689, 277] width 515 height 14
click at [456, 321] on div "Lingerie" at bounding box center [694, 318] width 524 height 14
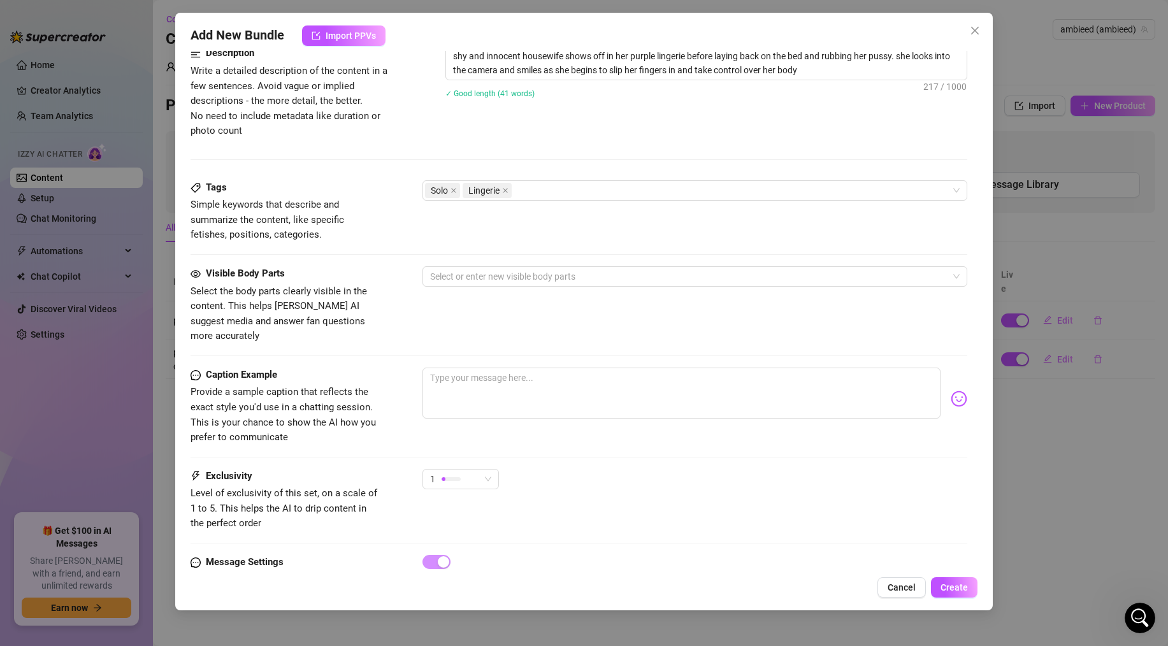
click at [378, 278] on div "Visible Body Parts" at bounding box center [285, 273] width 191 height 15
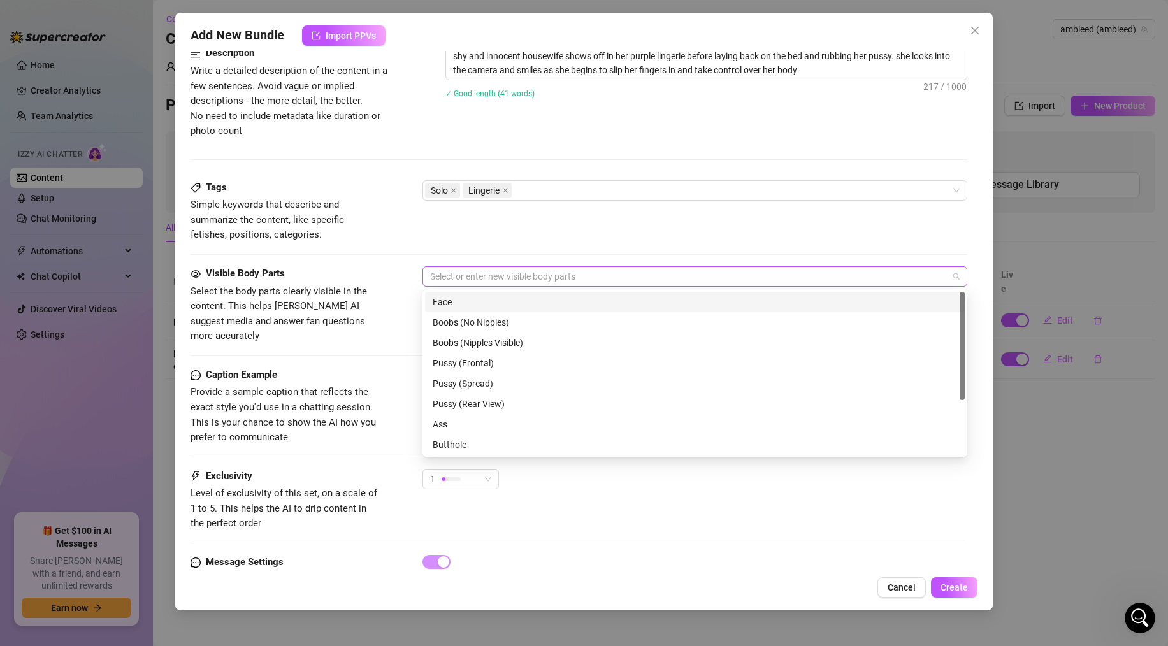
click at [436, 281] on div at bounding box center [688, 277] width 526 height 18
click at [441, 303] on div "Face" at bounding box center [694, 302] width 524 height 14
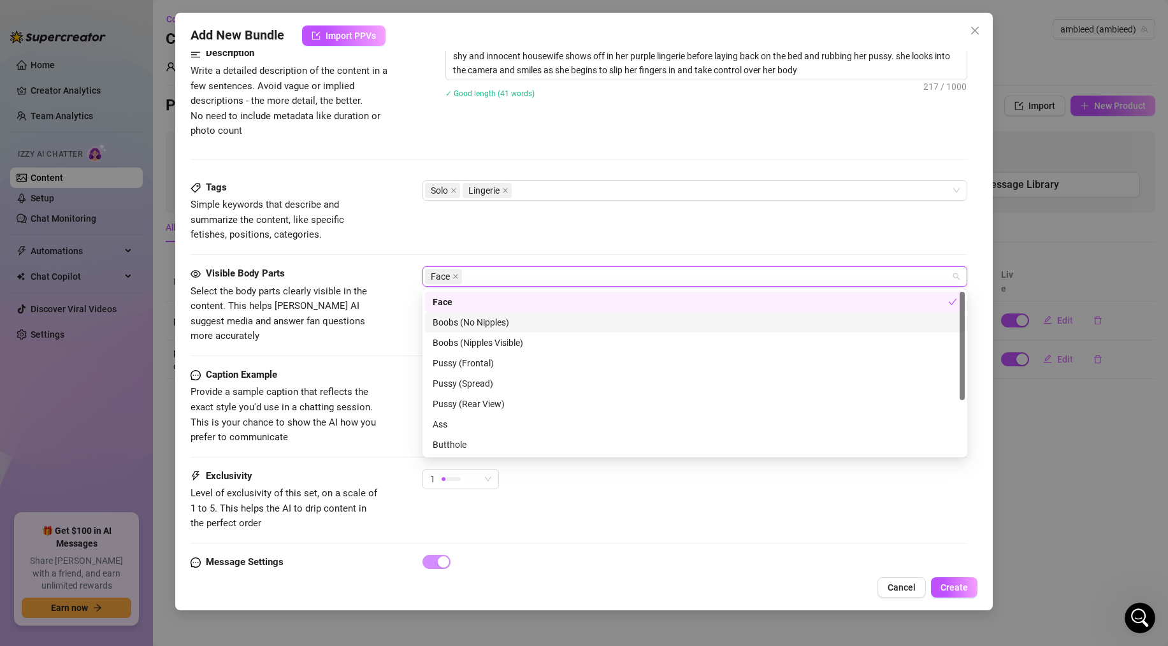
click at [450, 321] on div "Boobs (No Nipples)" at bounding box center [694, 322] width 524 height 14
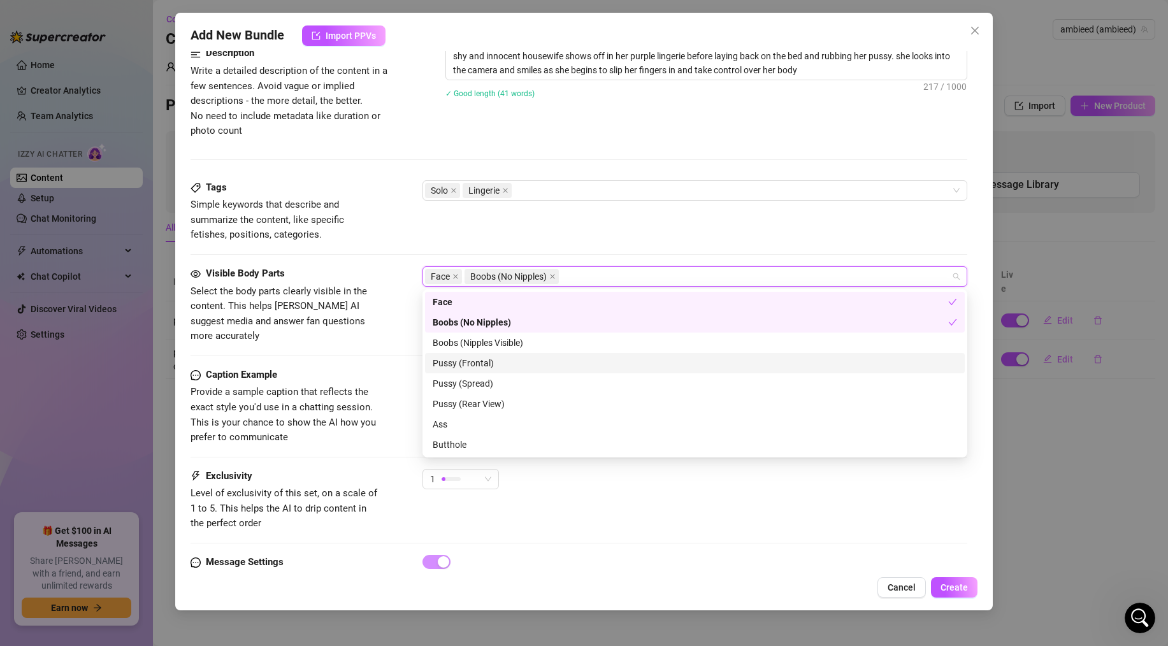
click at [454, 365] on div "Pussy (Frontal)" at bounding box center [694, 363] width 524 height 14
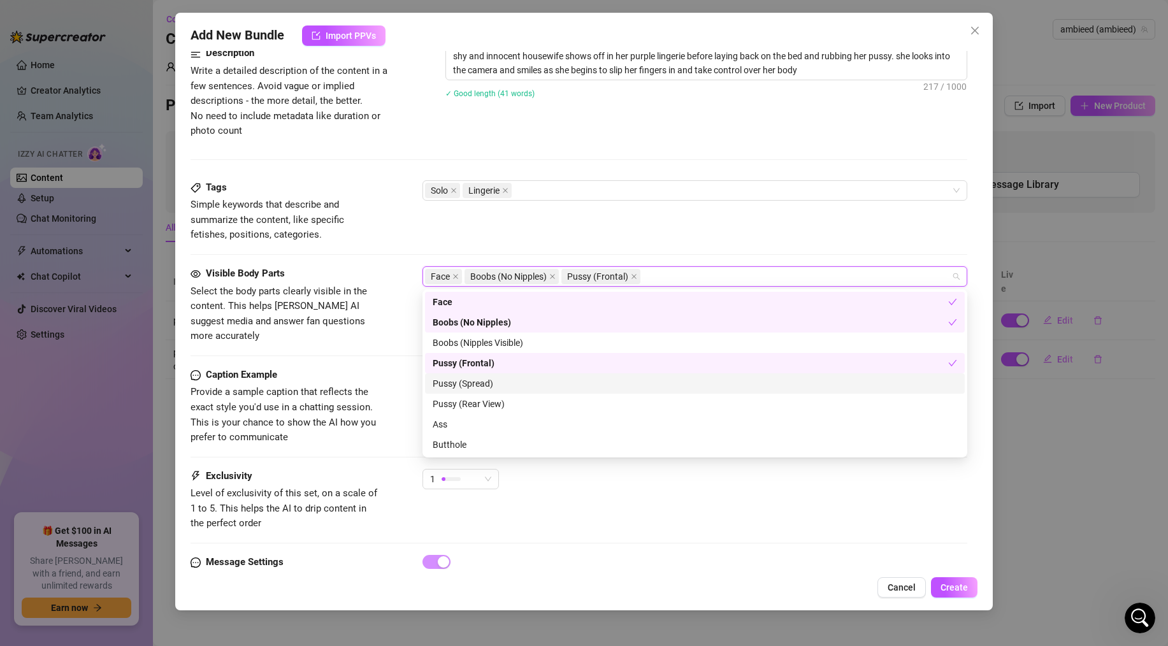
click at [454, 378] on div "Pussy (Spread)" at bounding box center [694, 383] width 524 height 14
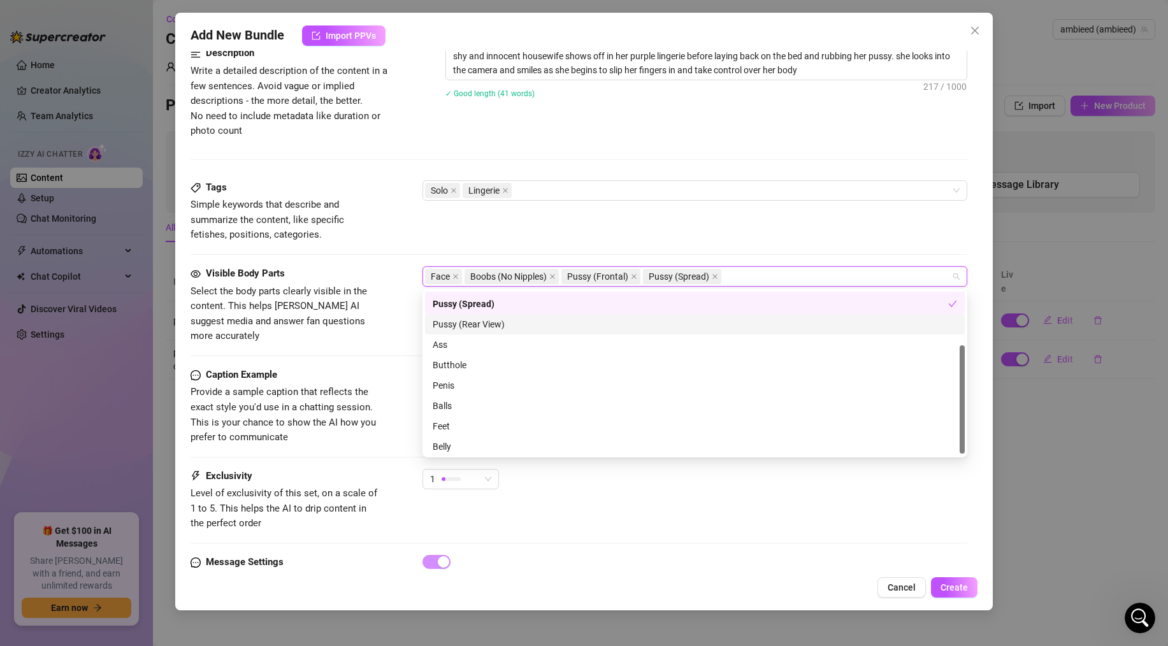
scroll to position [82, 0]
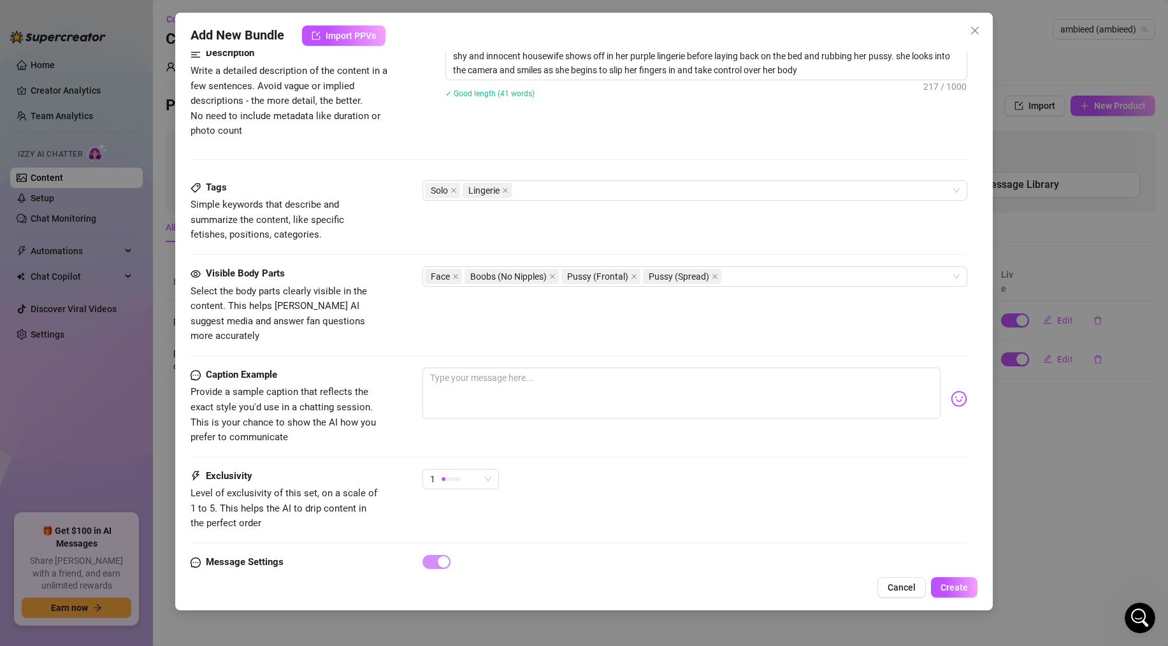
click at [394, 417] on div "Caption Example Provide a sample caption that reflects the exact style you'd us…" at bounding box center [578, 407] width 776 height 78
click at [454, 384] on textarea at bounding box center [681, 393] width 518 height 51
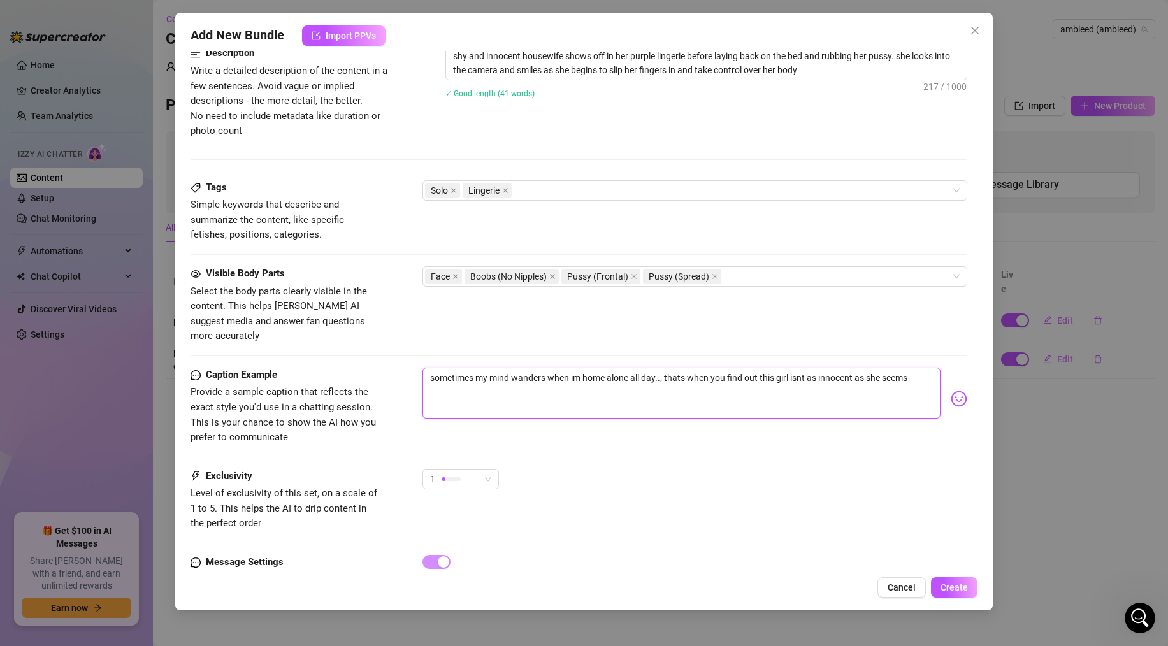
click at [916, 368] on textarea "sometimes my mind wanders when im home alone all day.., thats when you find out…" at bounding box center [681, 393] width 518 height 51
paste textarea "🖤"
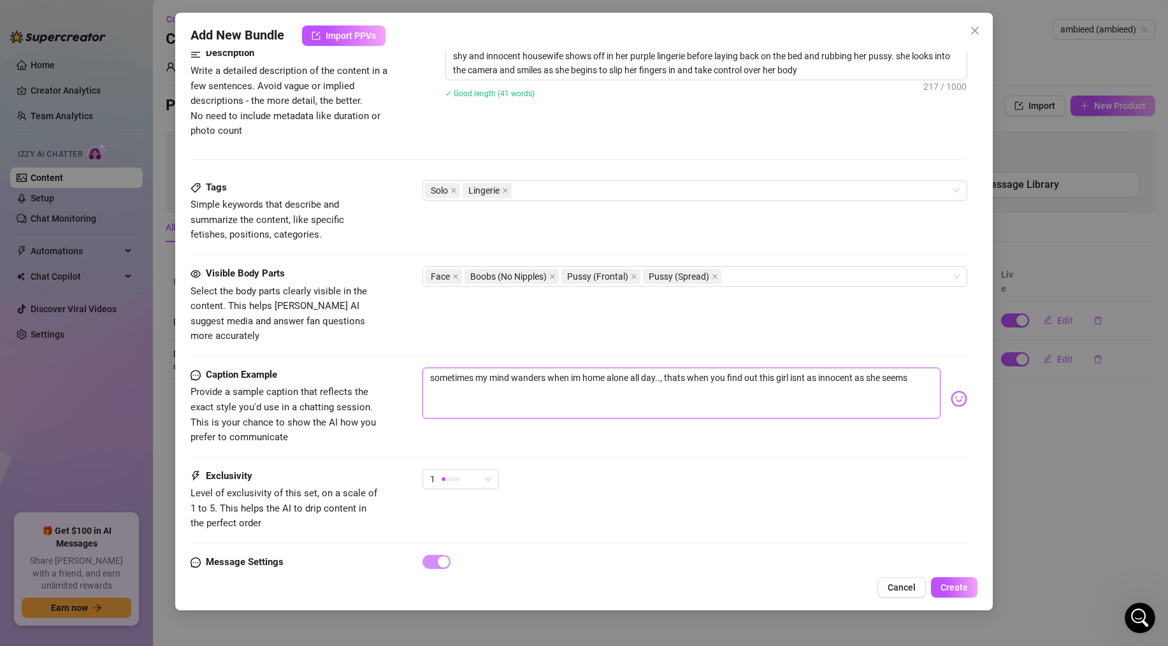
paste textarea "🖤"
click at [957, 390] on img at bounding box center [958, 398] width 17 height 17
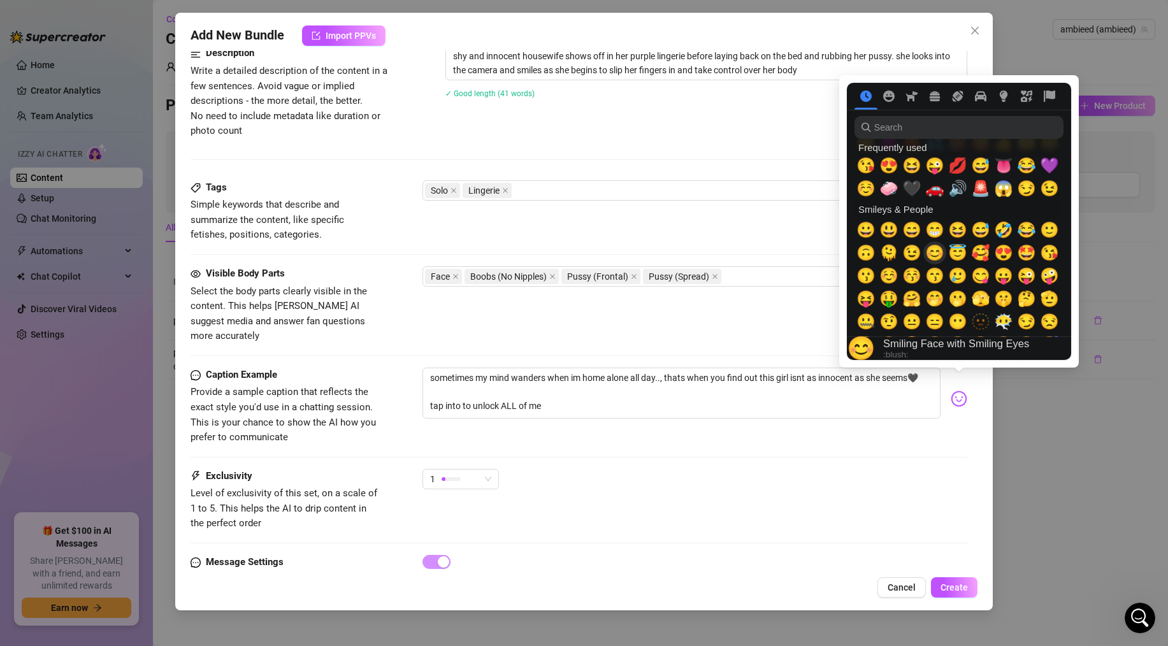
scroll to position [29, 0]
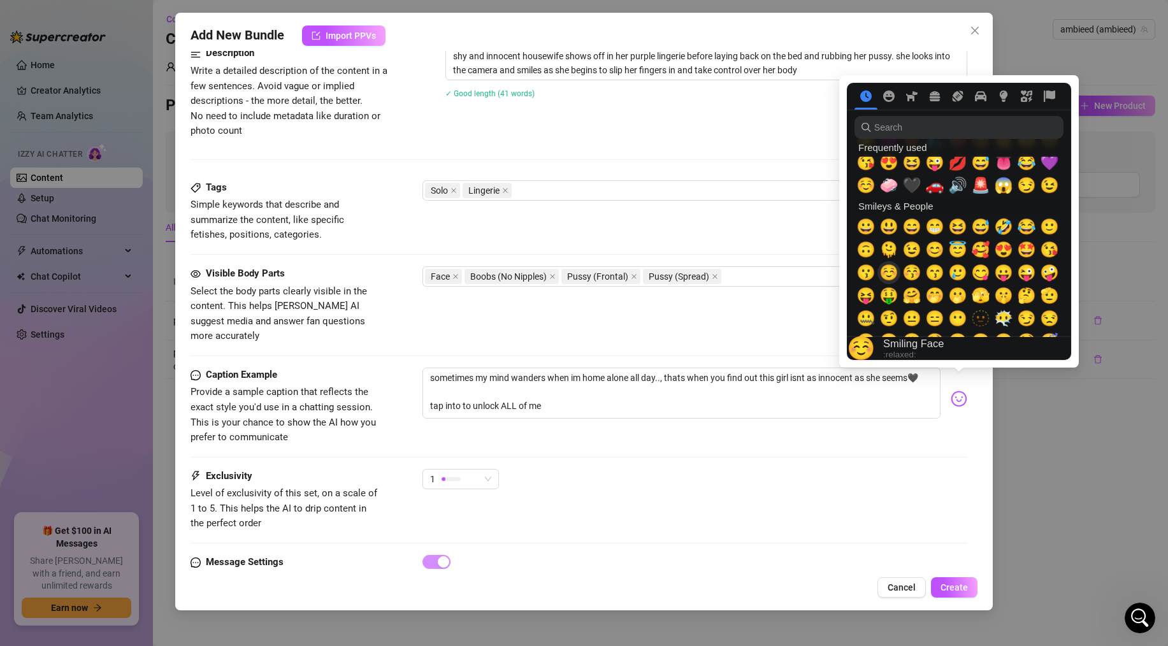
click at [894, 270] on span "☺️" at bounding box center [888, 273] width 19 height 18
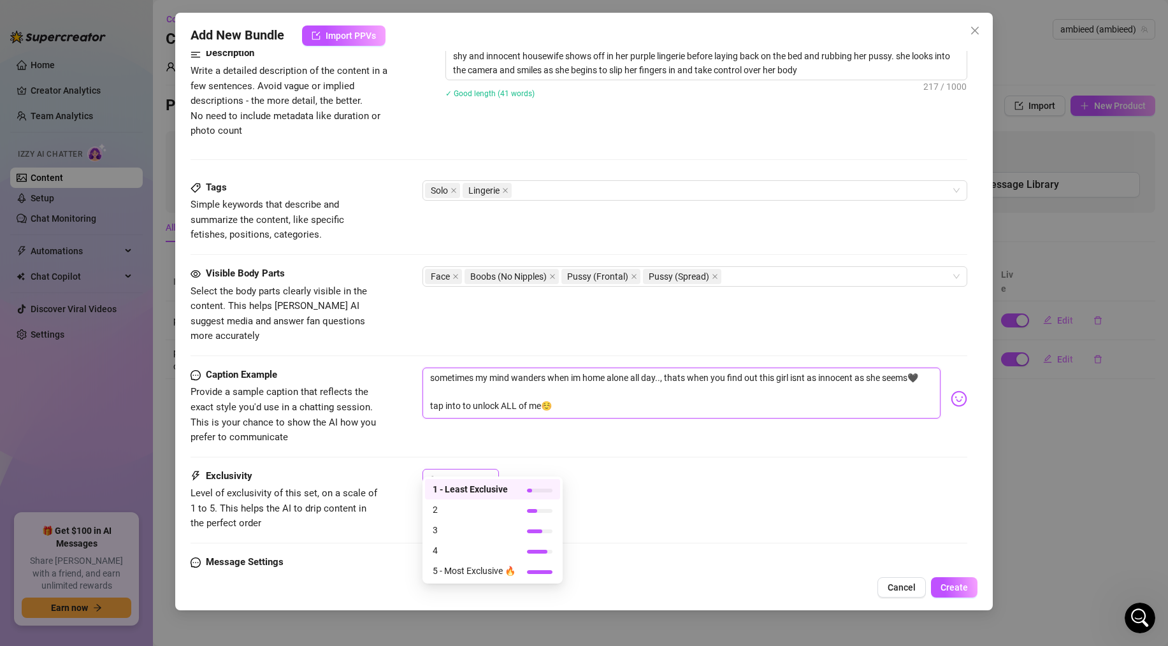
click at [477, 469] on div "1" at bounding box center [455, 478] width 50 height 19
click at [462, 548] on span "4" at bounding box center [473, 550] width 83 height 14
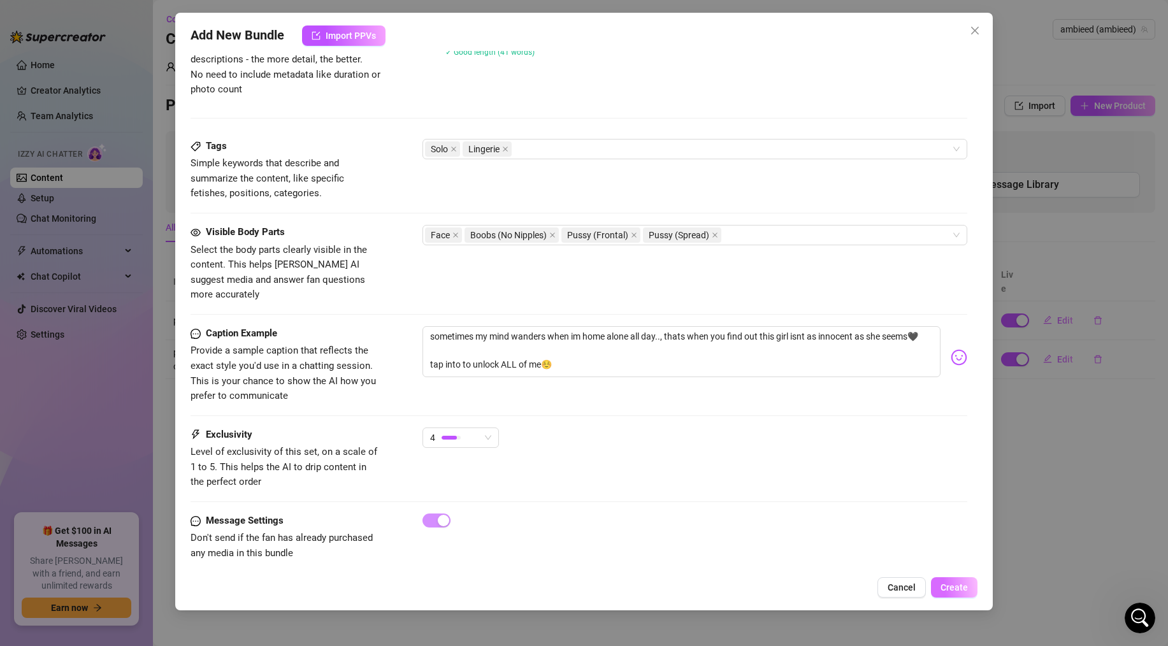
click at [954, 577] on button "Create" at bounding box center [954, 587] width 46 height 20
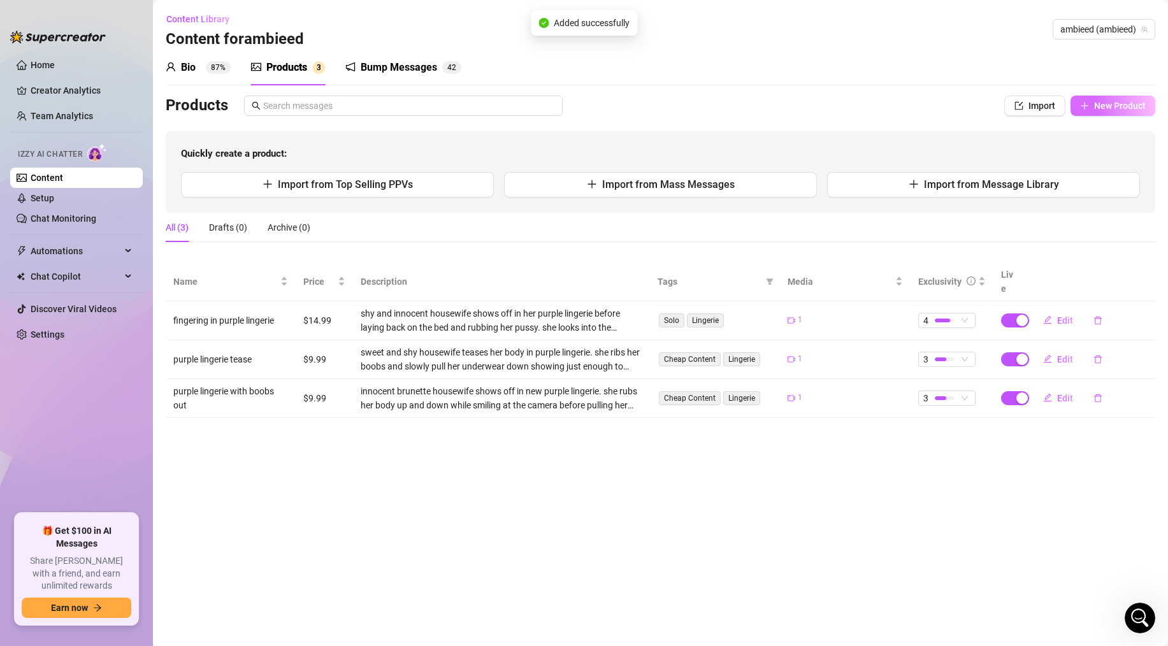
click at [1097, 96] on button "New Product" at bounding box center [1112, 106] width 85 height 20
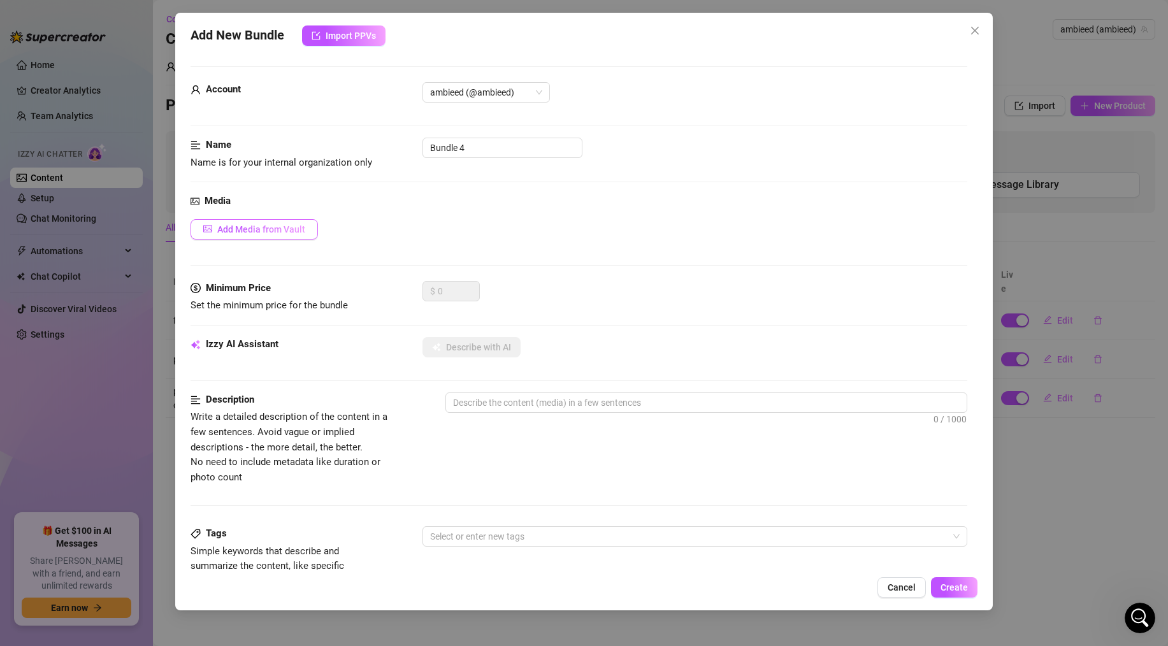
click at [281, 229] on span "Add Media from Vault" at bounding box center [261, 229] width 88 height 10
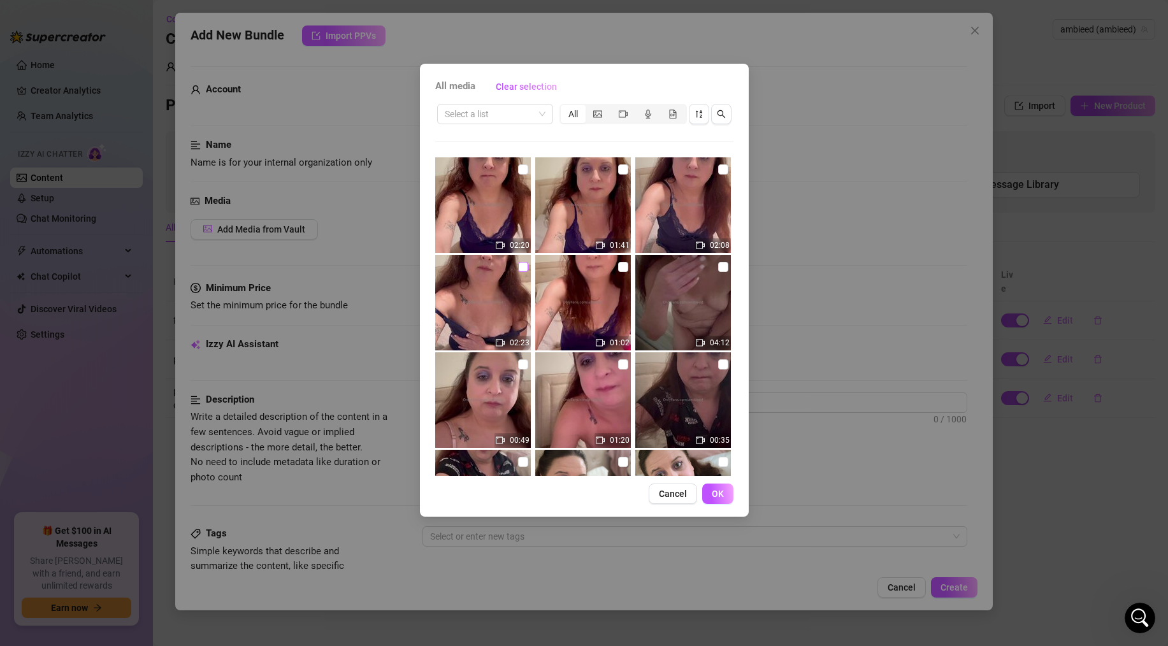
click at [521, 267] on input "checkbox" at bounding box center [523, 267] width 10 height 10
click at [723, 494] on span "OK" at bounding box center [717, 494] width 12 height 10
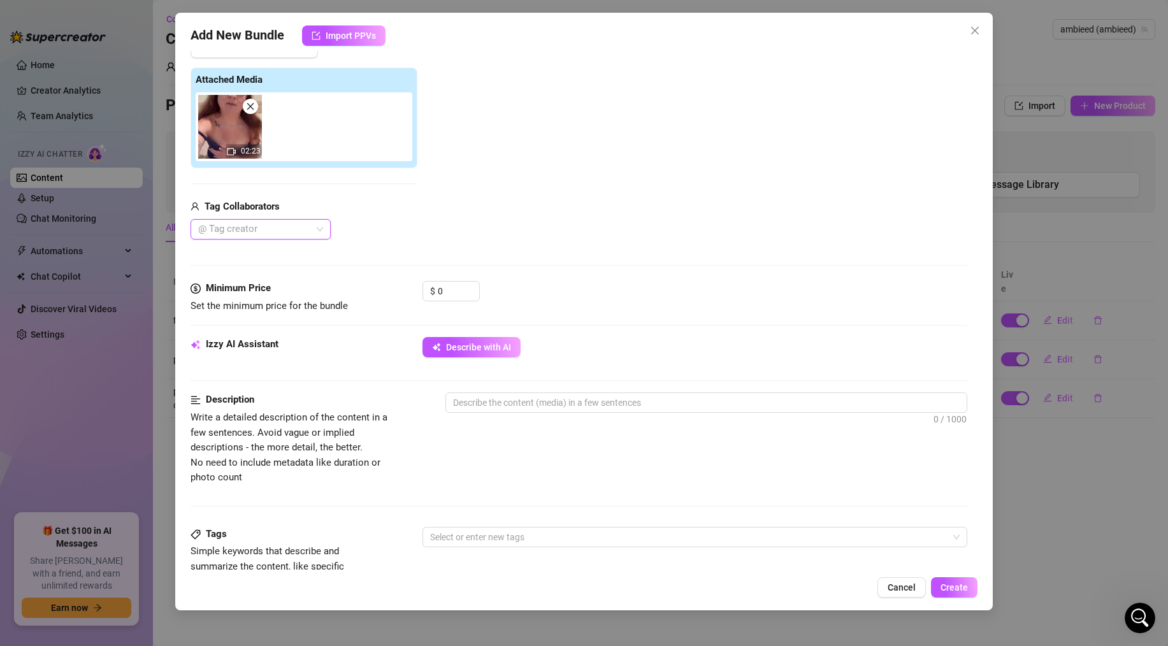
scroll to position [191, 0]
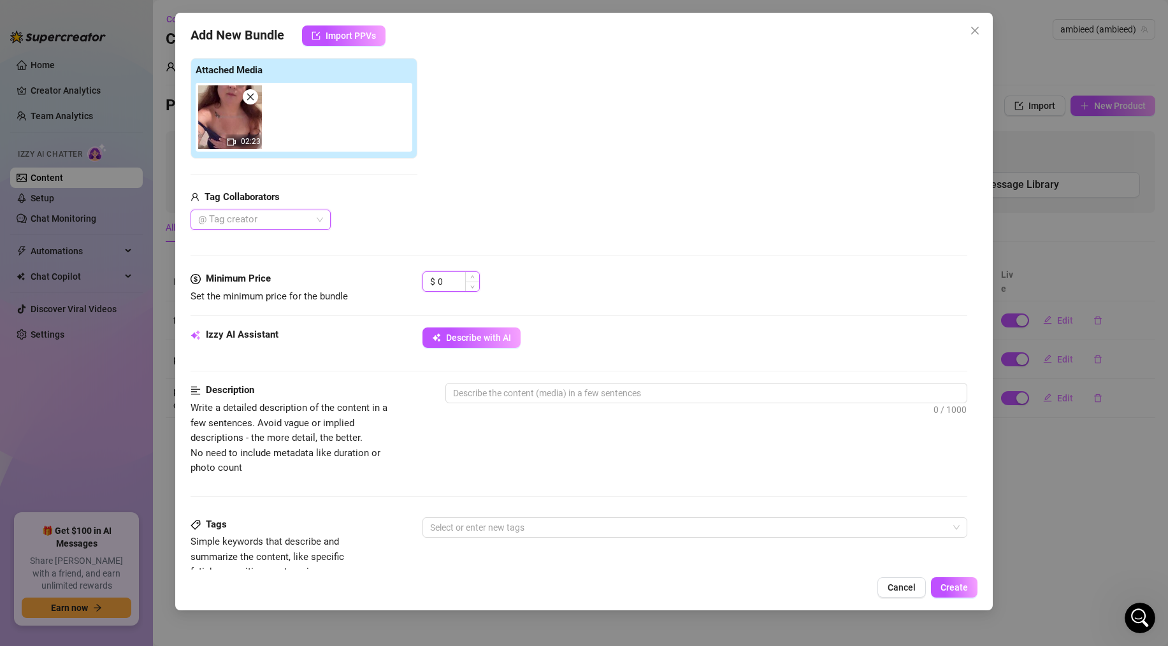
click at [446, 275] on input "0" at bounding box center [458, 281] width 41 height 19
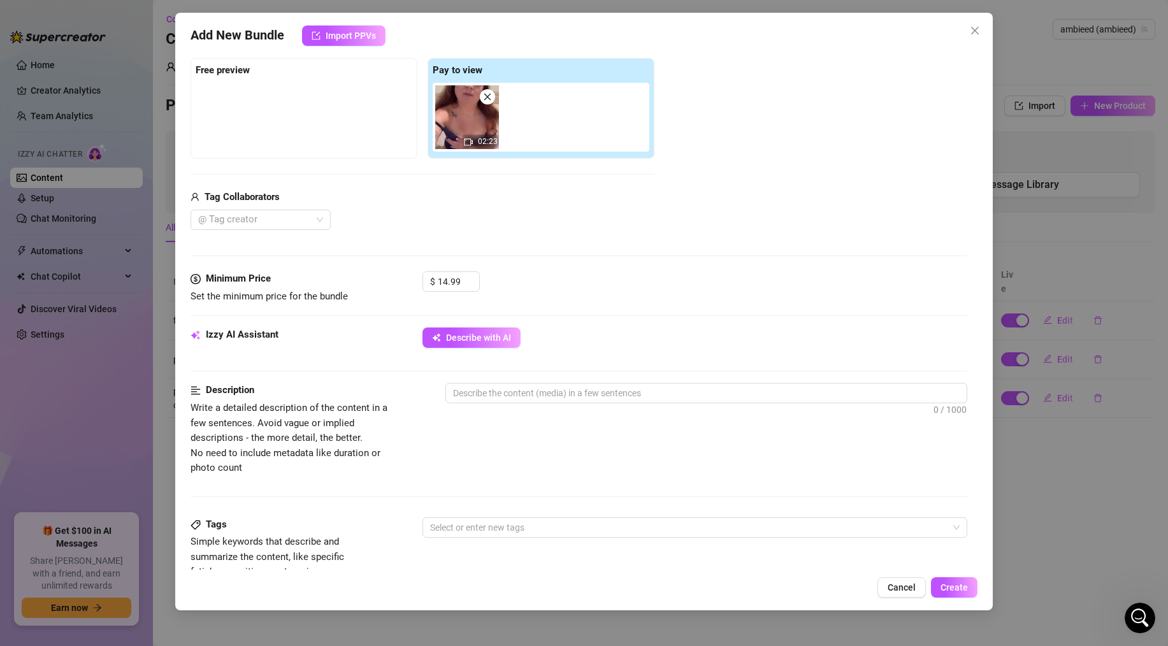
click at [541, 306] on div "Minimum Price Set the minimum price for the bundle $ 14.99" at bounding box center [578, 299] width 776 height 56
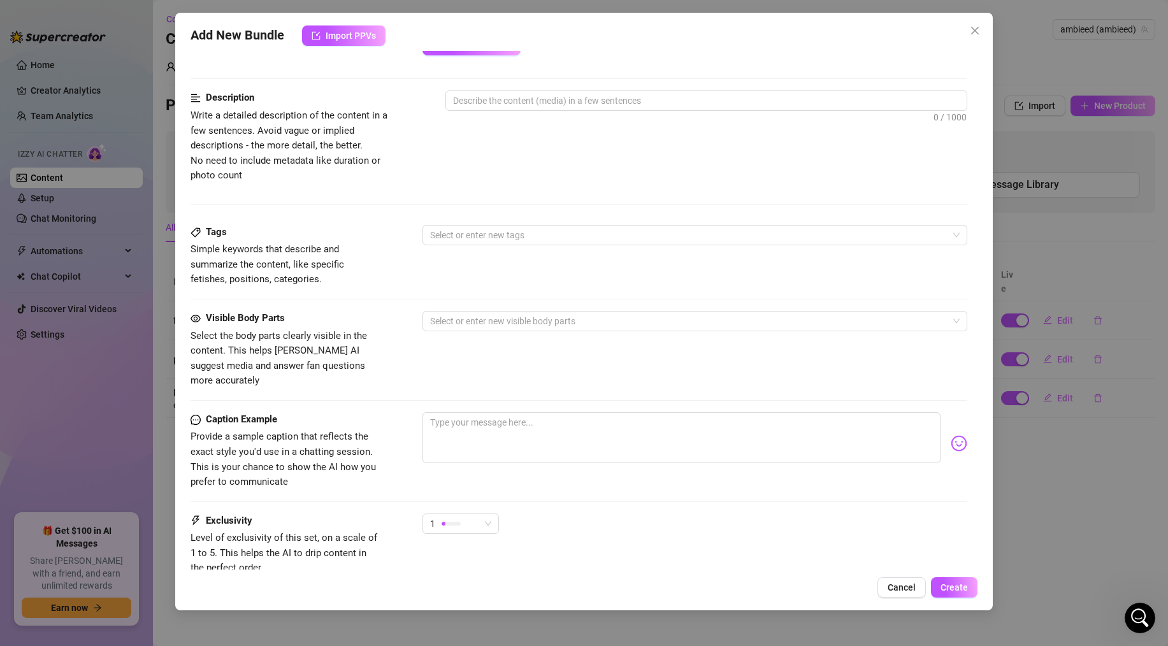
scroll to position [569, 0]
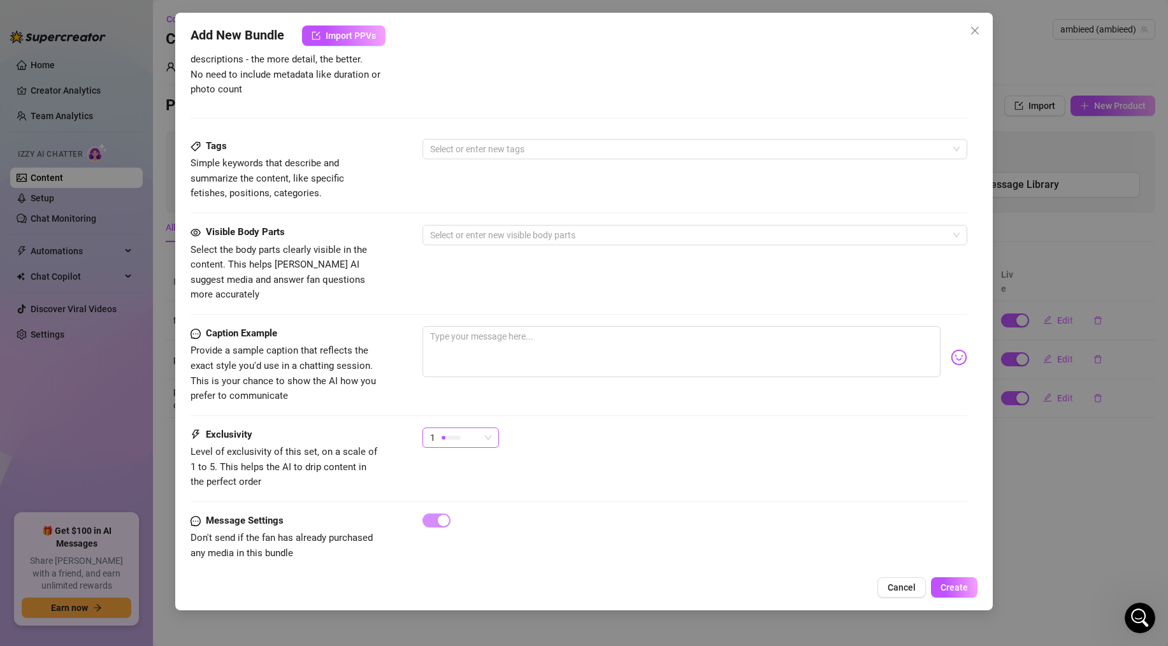
click at [468, 428] on div "1" at bounding box center [455, 437] width 50 height 19
click at [455, 525] on span "5 - Most Exclusive 🔥" at bounding box center [473, 529] width 83 height 14
click at [462, 428] on div "5" at bounding box center [455, 437] width 50 height 19
click at [461, 526] on span "5 - Most Exclusive 🔥" at bounding box center [474, 529] width 85 height 14
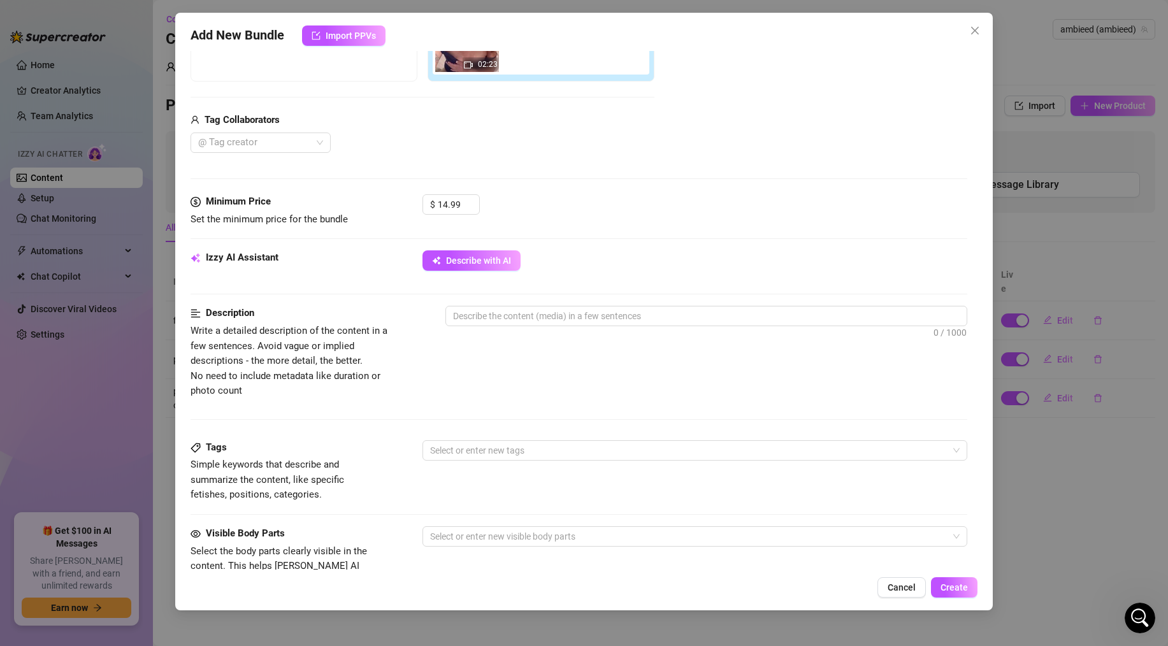
scroll to position [255, 0]
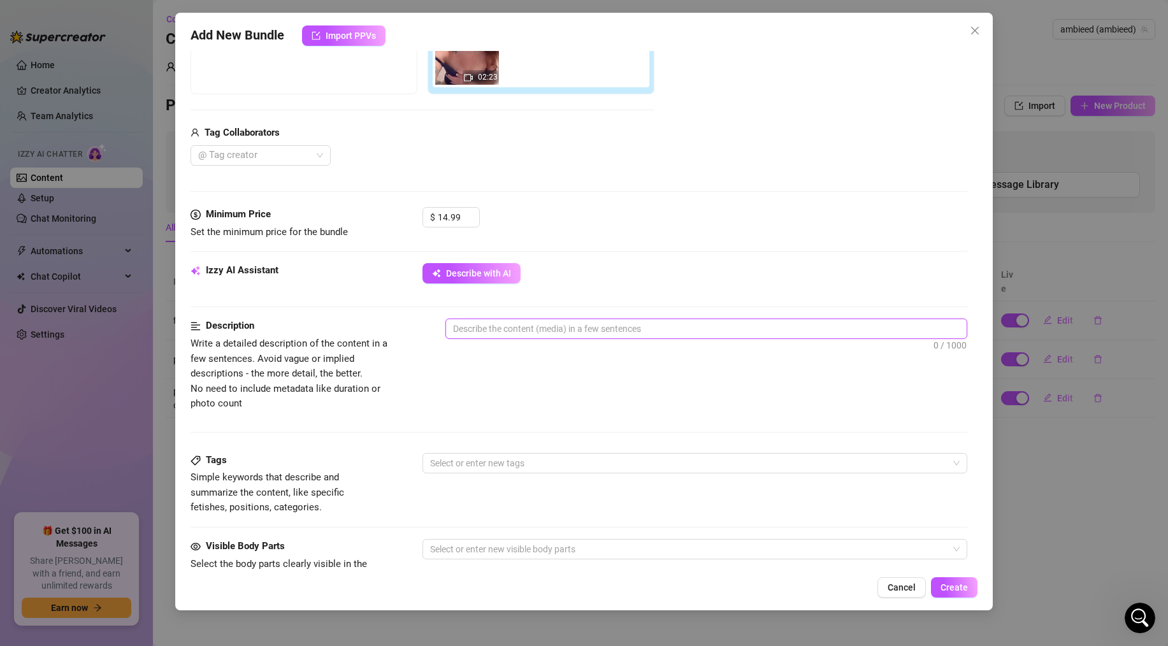
click at [511, 329] on textarea at bounding box center [706, 328] width 520 height 19
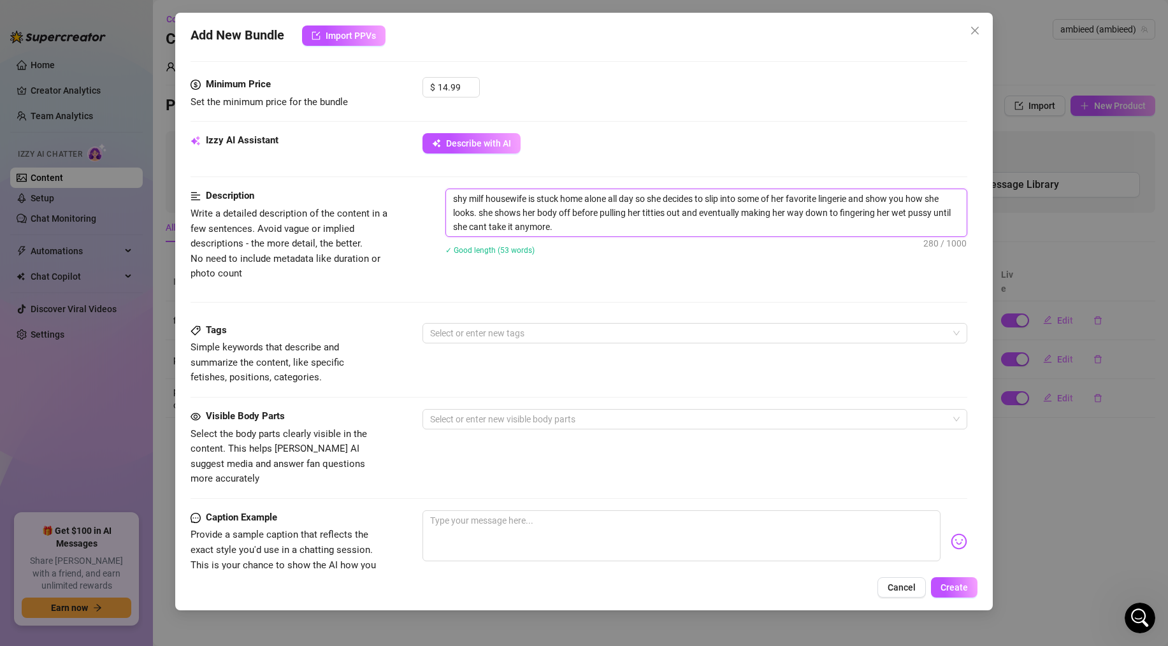
scroll to position [392, 0]
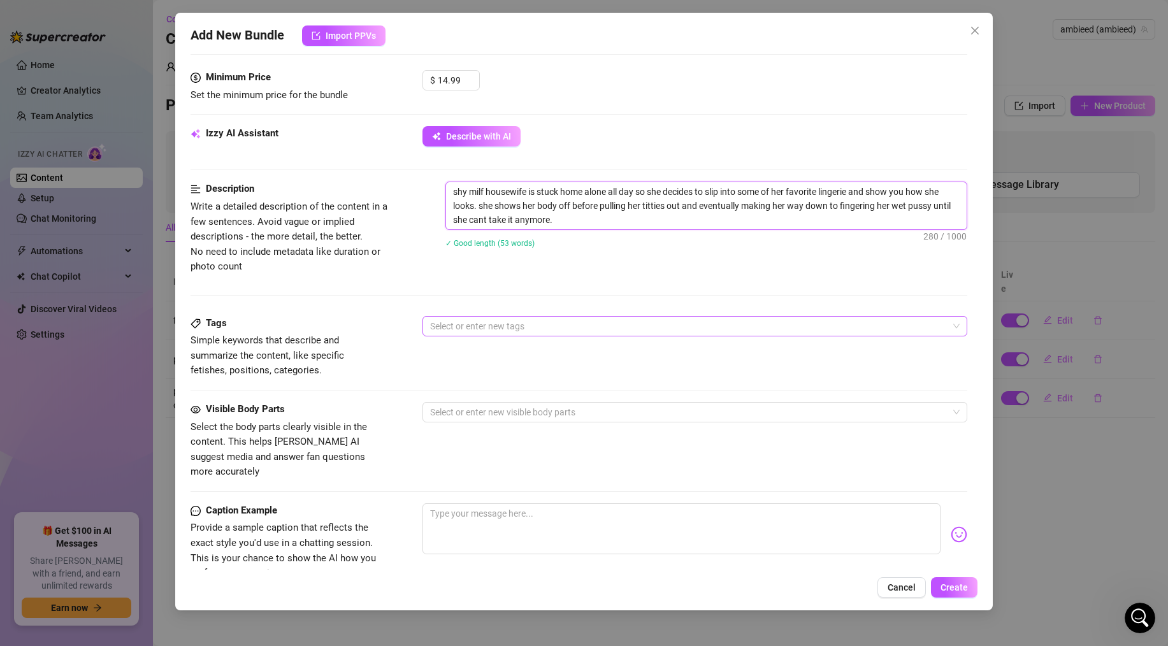
click at [452, 322] on div at bounding box center [688, 326] width 526 height 18
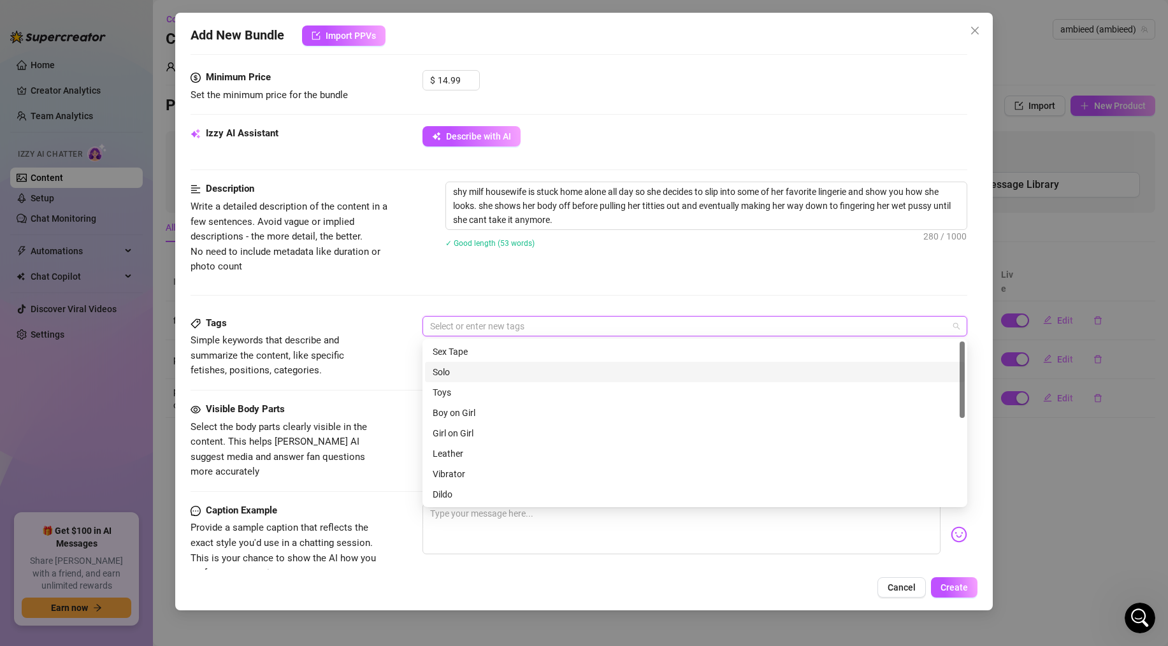
click at [450, 373] on div "Solo" at bounding box center [694, 372] width 524 height 14
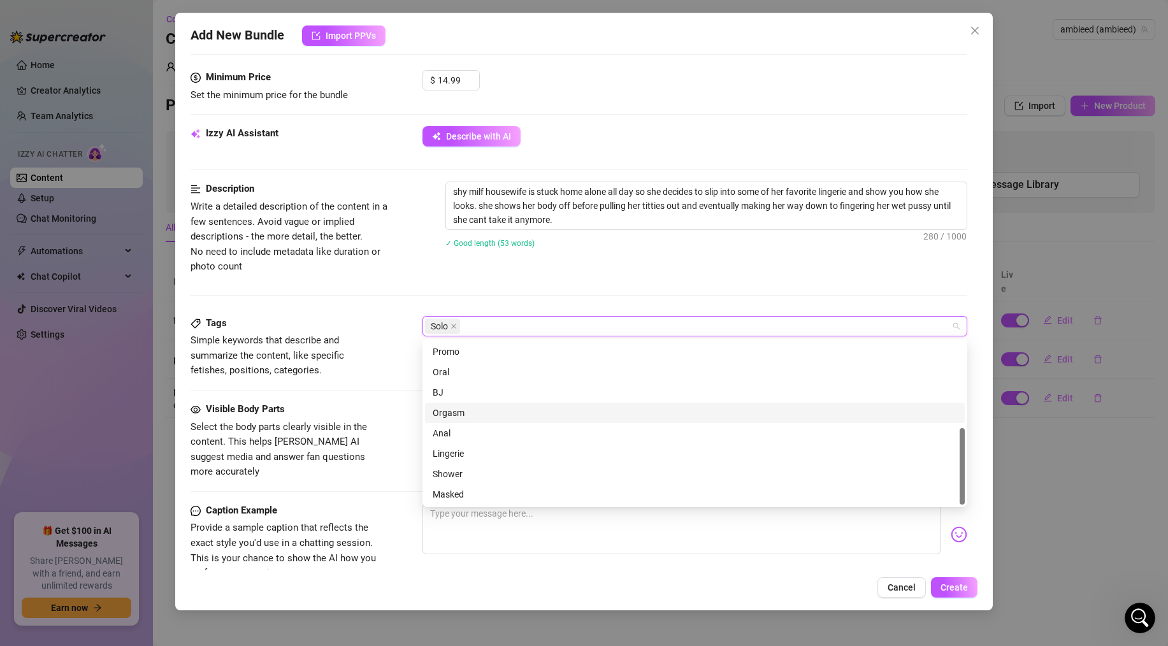
click at [450, 411] on div "Orgasm" at bounding box center [694, 413] width 524 height 14
click at [450, 447] on div "Lingerie" at bounding box center [694, 453] width 524 height 14
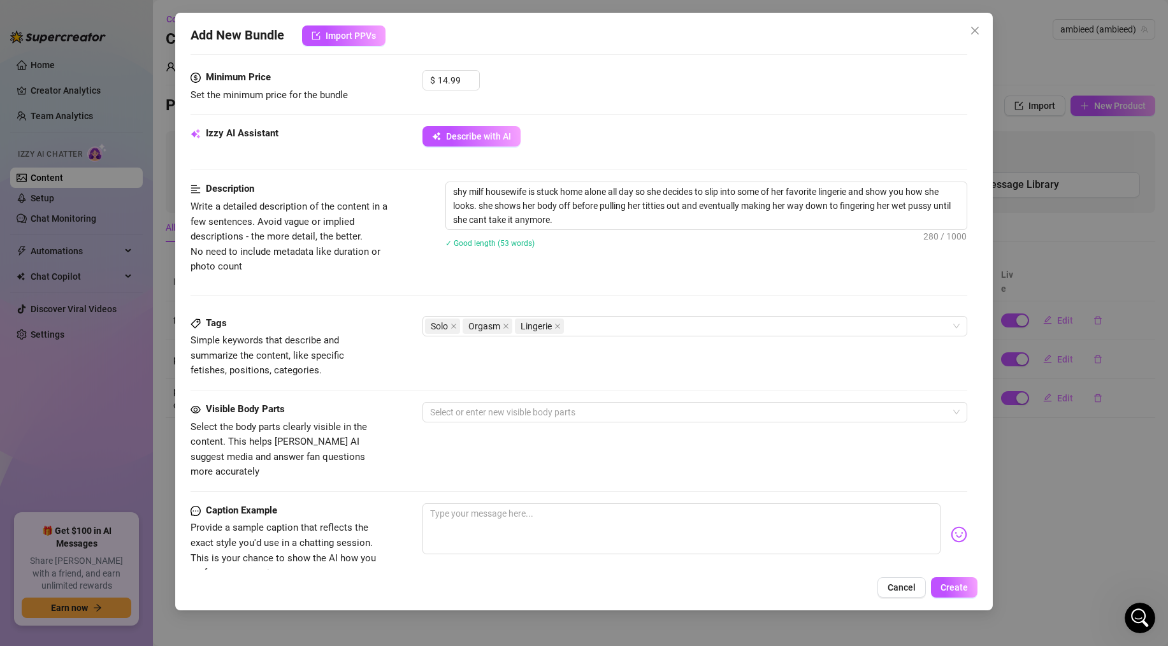
click at [390, 400] on div "Tags Simple keywords that describe and summarize the content, like specific fet…" at bounding box center [578, 359] width 776 height 86
click at [442, 422] on div "Visible Body Parts Select the body parts clearly visible in the content. This h…" at bounding box center [578, 441] width 776 height 78
click at [447, 413] on div at bounding box center [688, 412] width 526 height 18
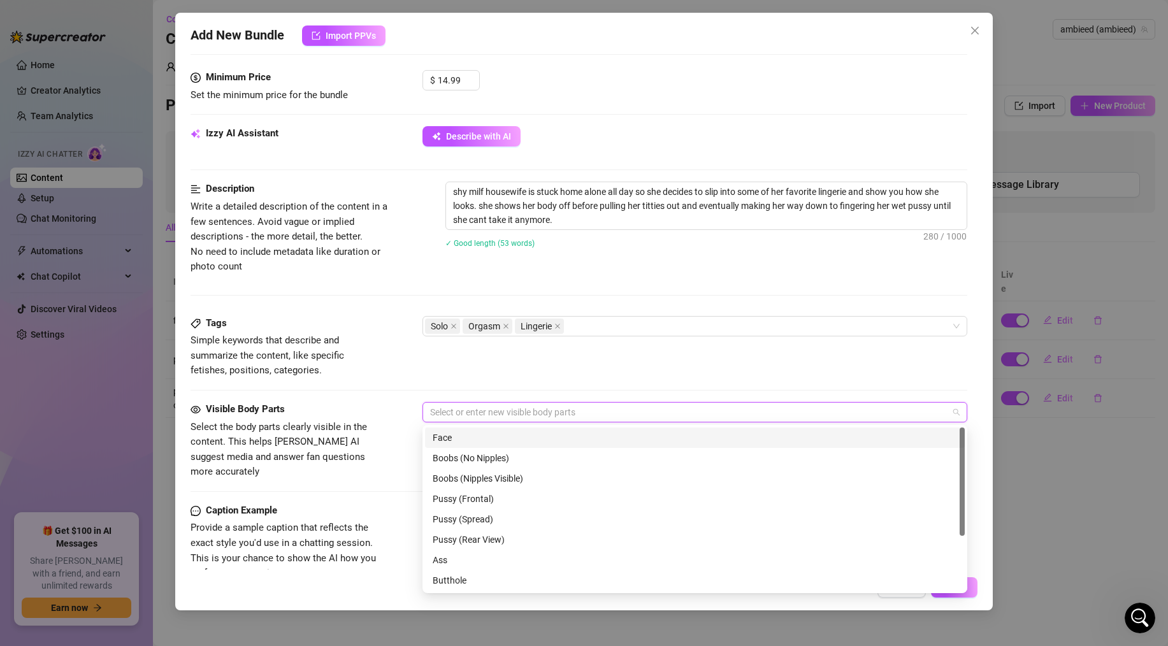
click at [454, 436] on div "Face" at bounding box center [694, 438] width 524 height 14
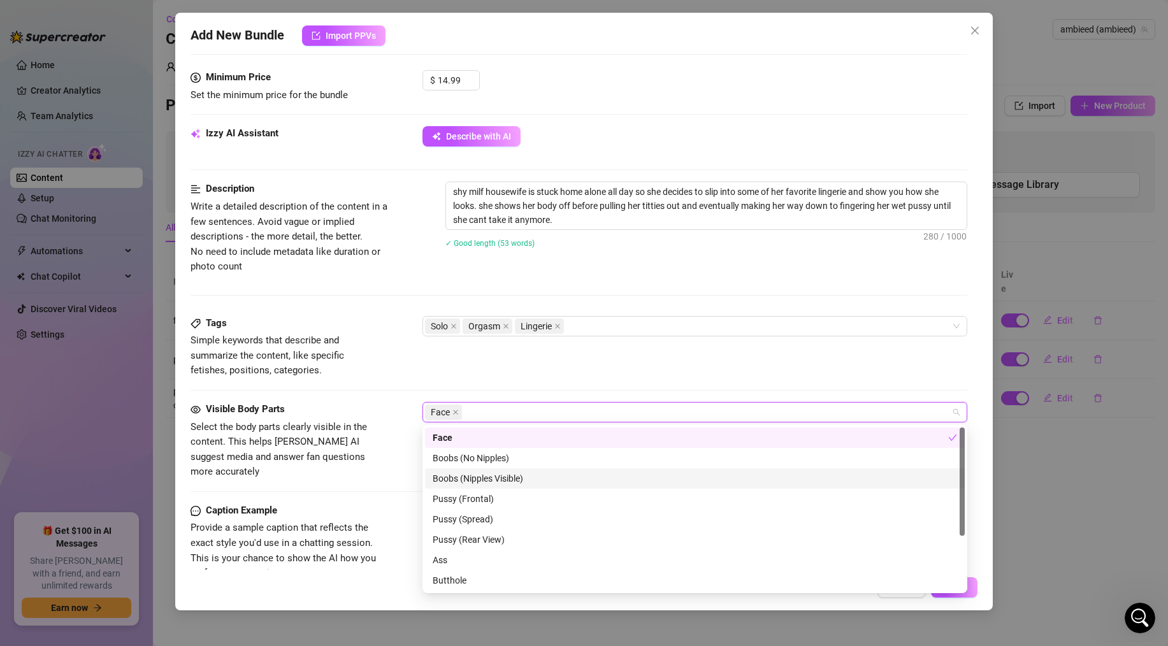
click at [455, 478] on div "Boobs (Nipples Visible)" at bounding box center [694, 478] width 524 height 14
click at [455, 496] on div "Pussy (Frontal)" at bounding box center [694, 499] width 524 height 14
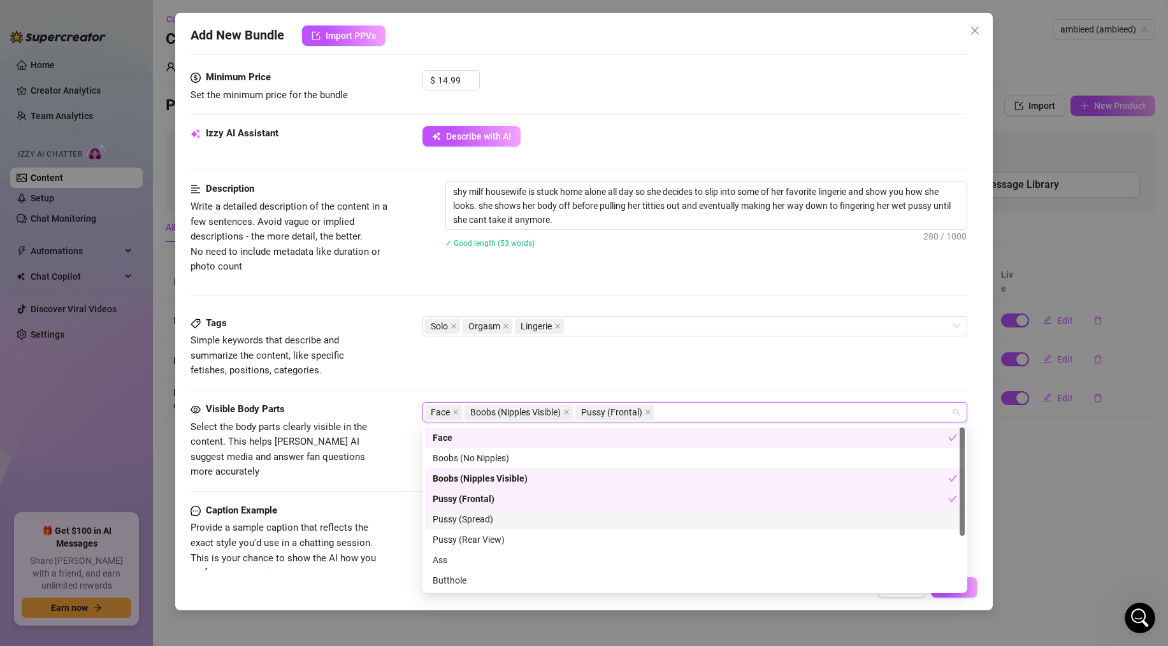
click at [454, 518] on div "Pussy (Spread)" at bounding box center [694, 519] width 524 height 14
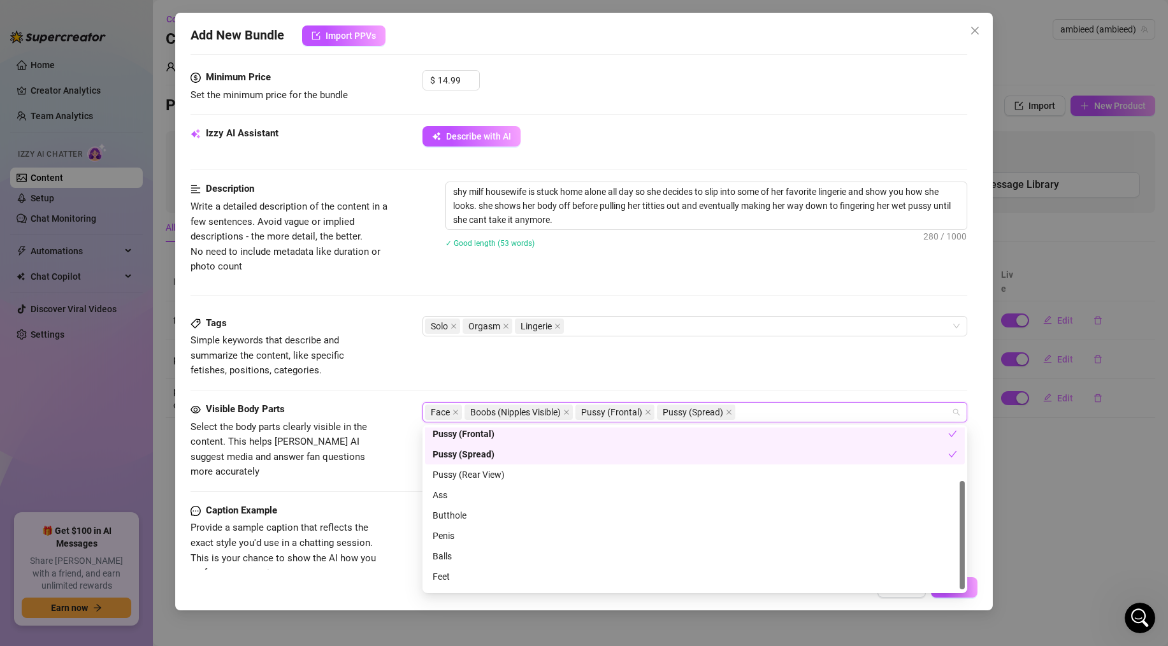
scroll to position [82, 0]
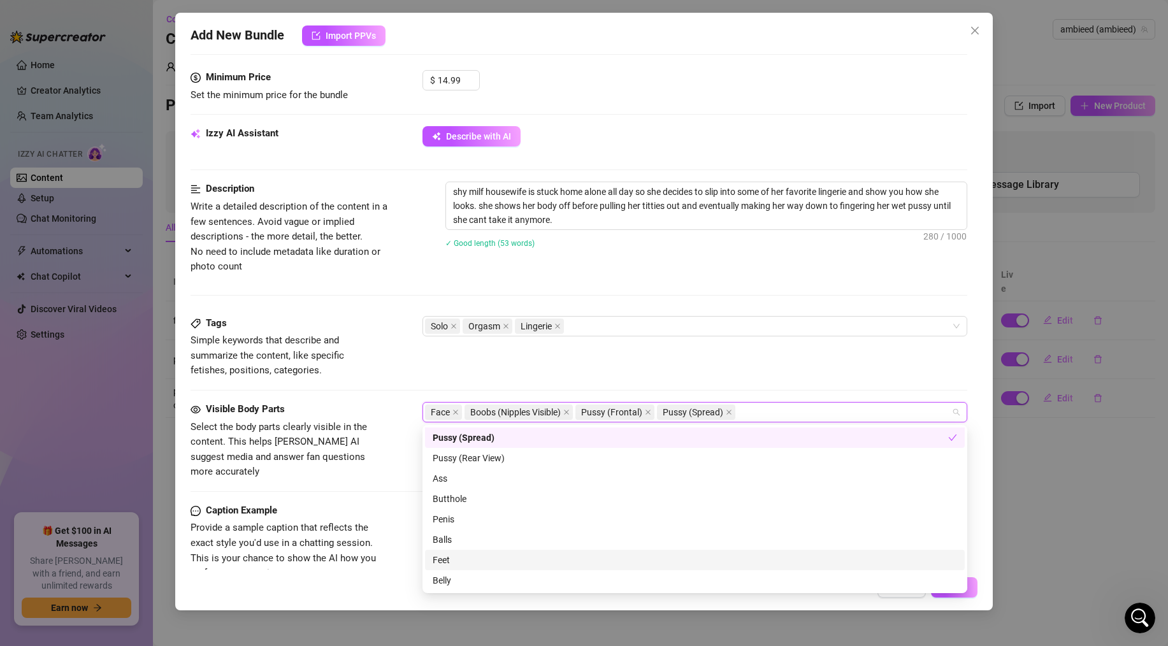
click at [444, 561] on div "Feet" at bounding box center [694, 560] width 524 height 14
click at [444, 577] on div "Belly" at bounding box center [694, 580] width 524 height 14
click at [444, 577] on div "Belly" at bounding box center [689, 580] width 515 height 14
click at [399, 503] on div "Caption Example Provide a sample caption that reflects the exact style you'd us…" at bounding box center [578, 542] width 776 height 78
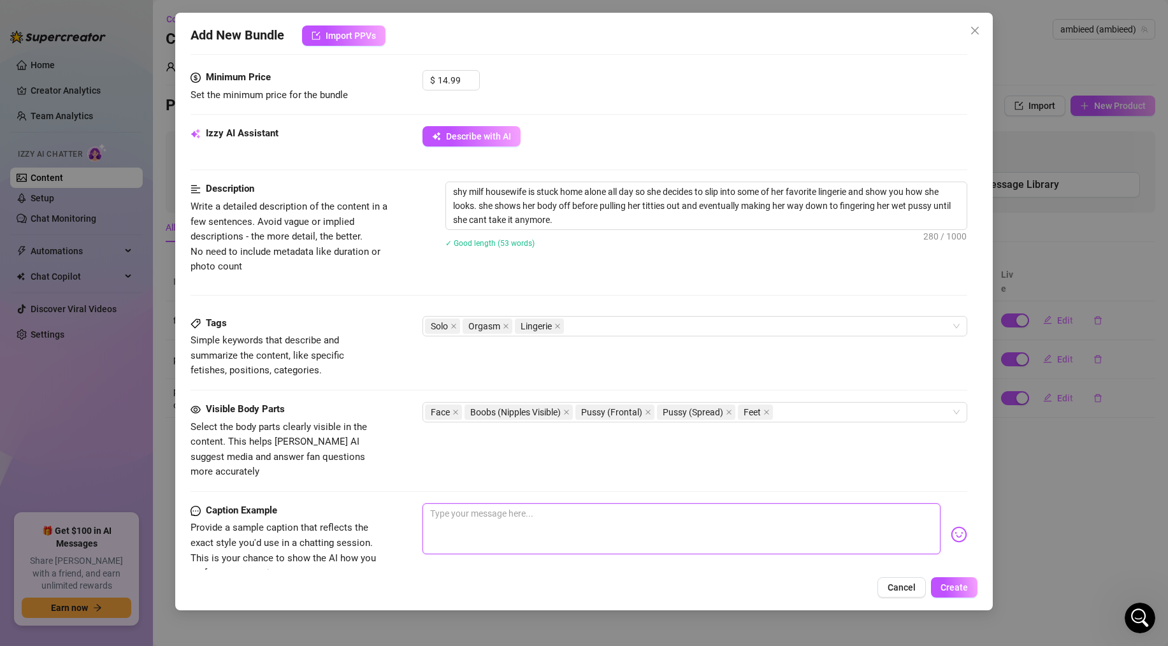
click at [471, 503] on textarea at bounding box center [681, 528] width 518 height 51
click at [791, 503] on textarea "got a little bored home alone [DATE] so thought i would slip into something mor…" at bounding box center [681, 528] width 518 height 51
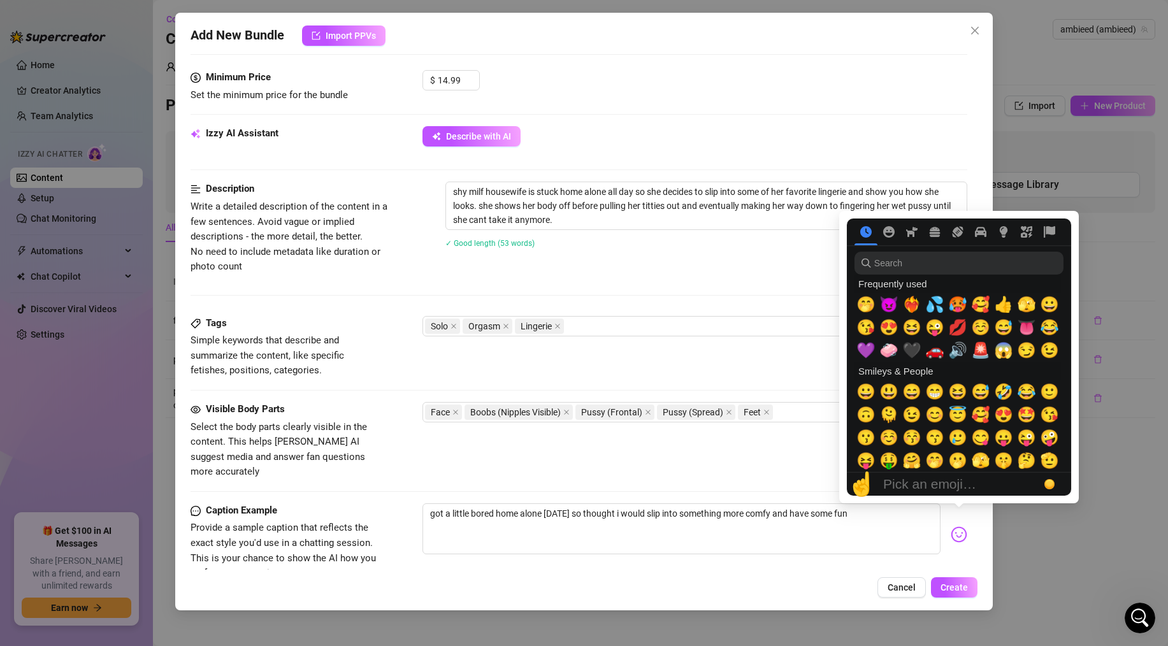
click at [953, 526] on img at bounding box center [958, 534] width 17 height 17
click at [913, 348] on span "🖤" at bounding box center [911, 350] width 19 height 18
click at [964, 526] on img at bounding box center [958, 534] width 17 height 17
click at [911, 352] on span "🖤" at bounding box center [911, 350] width 19 height 18
click at [858, 517] on textarea "got a little bored home alone [DATE] so thought i would slip into something mor…" at bounding box center [681, 528] width 518 height 51
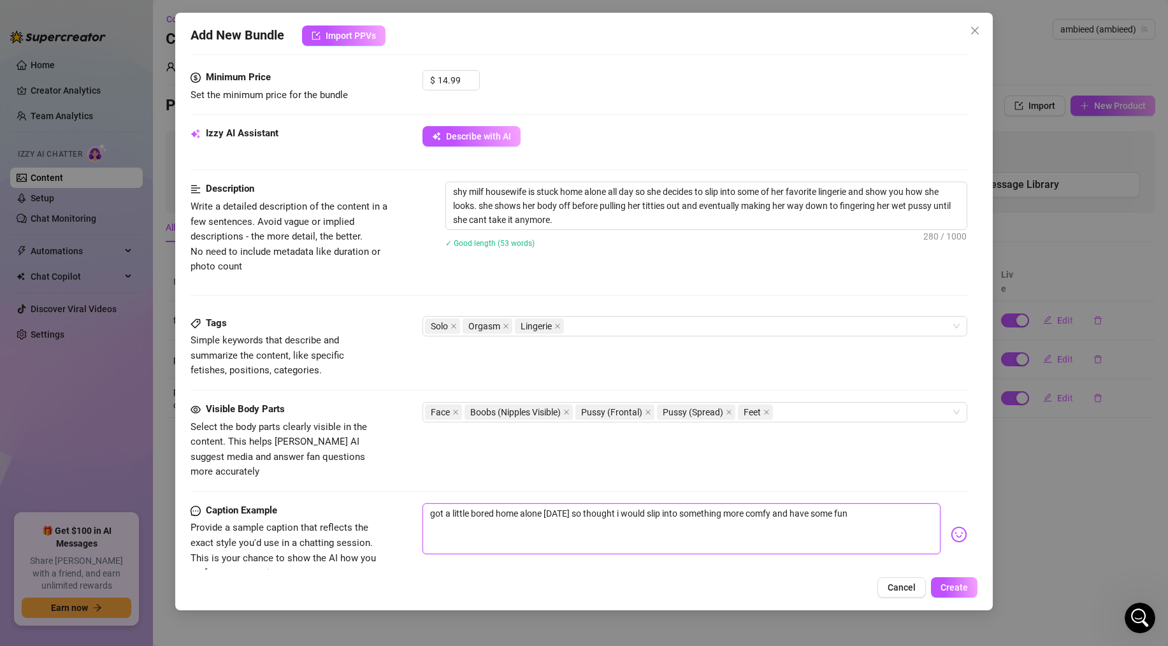
drag, startPoint x: 859, startPoint y: 506, endPoint x: 891, endPoint y: 504, distance: 31.9
click at [859, 506] on textarea "got a little bored home alone [DATE] so thought i would slip into something mor…" at bounding box center [681, 528] width 518 height 51
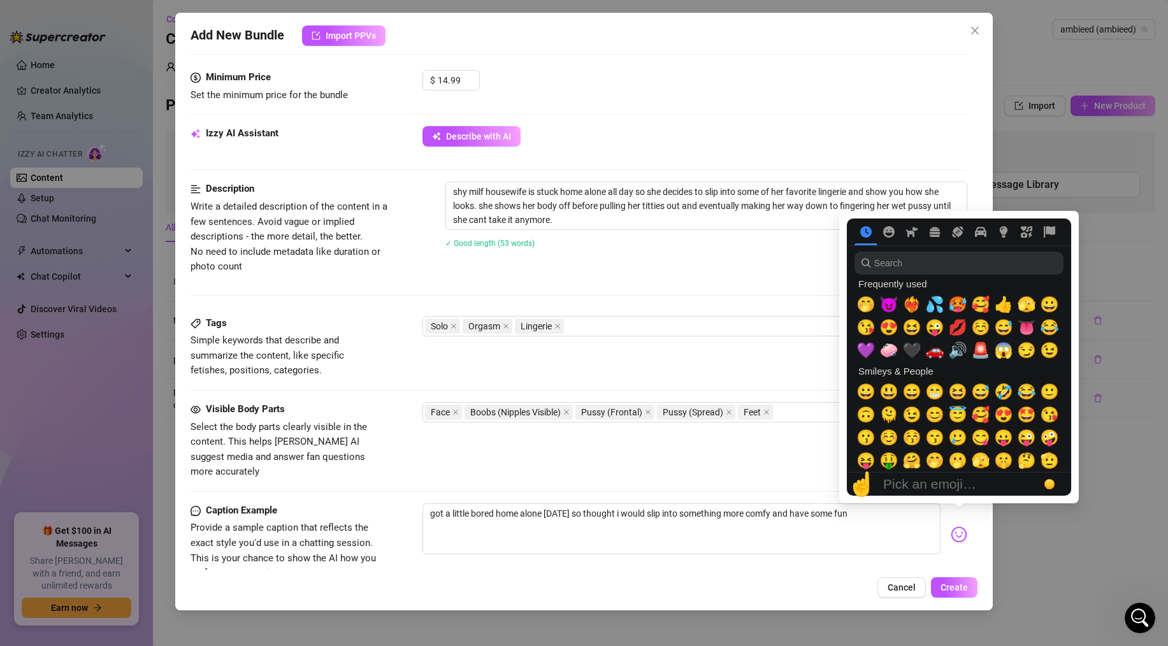
click at [957, 526] on img at bounding box center [958, 534] width 17 height 17
click at [916, 348] on span "🖤" at bounding box center [911, 350] width 19 height 18
click at [961, 526] on img at bounding box center [958, 534] width 17 height 17
click at [868, 306] on span "🤭" at bounding box center [865, 305] width 19 height 18
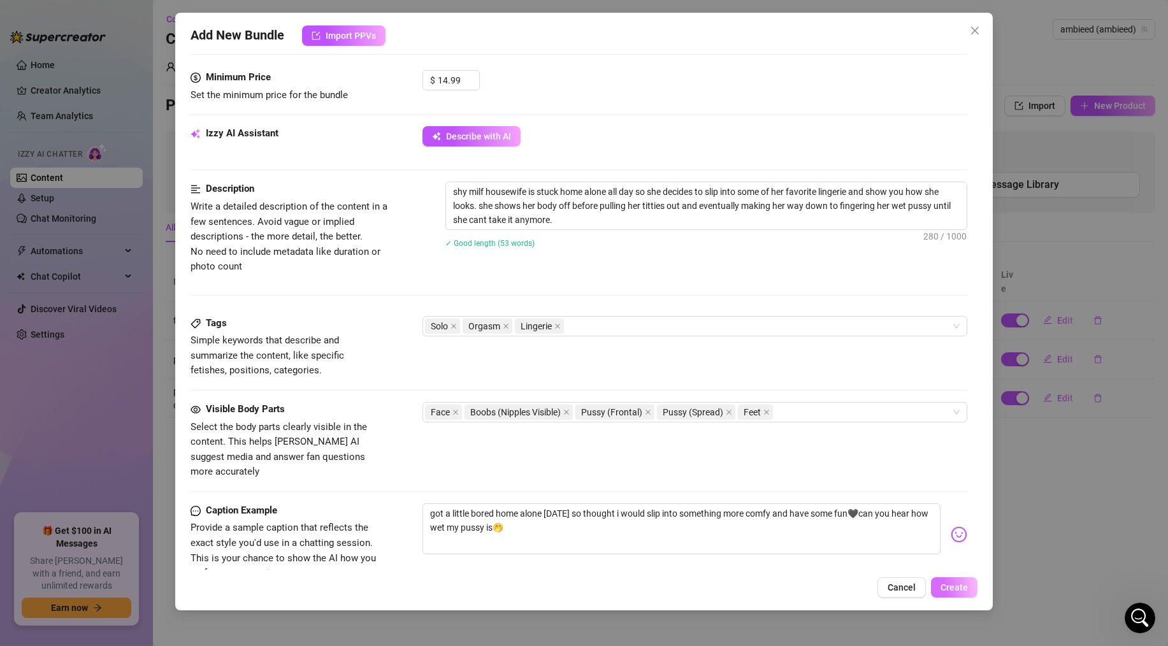
click at [964, 587] on span "Create" at bounding box center [953, 587] width 27 height 10
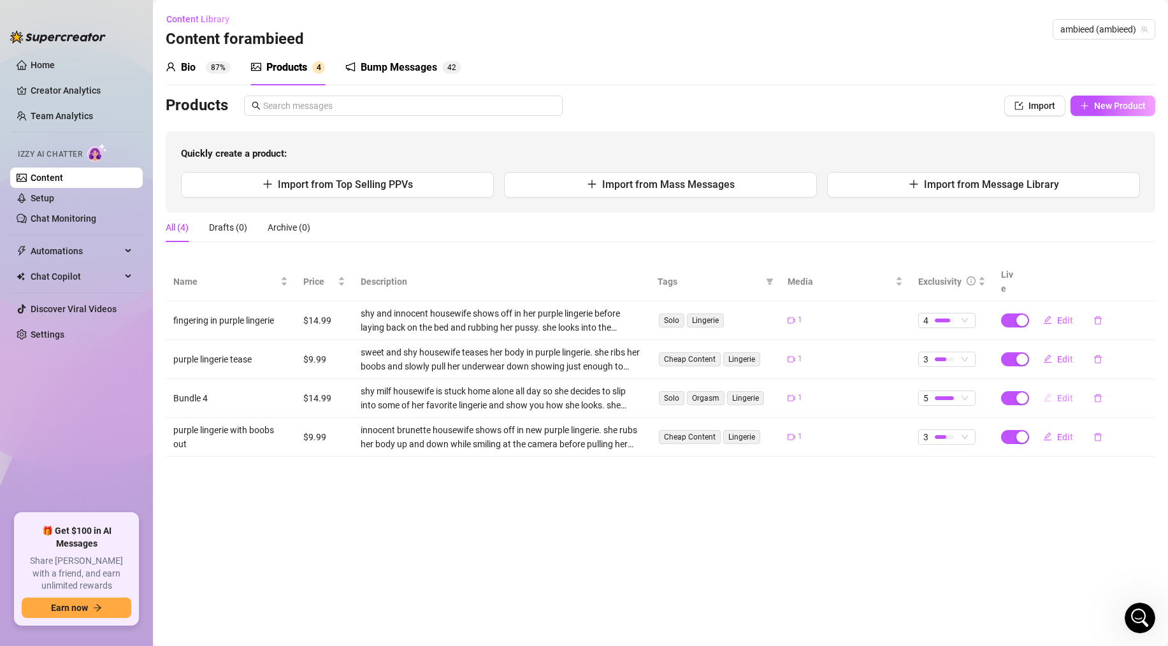
click at [1054, 388] on button "Edit" at bounding box center [1057, 398] width 50 height 20
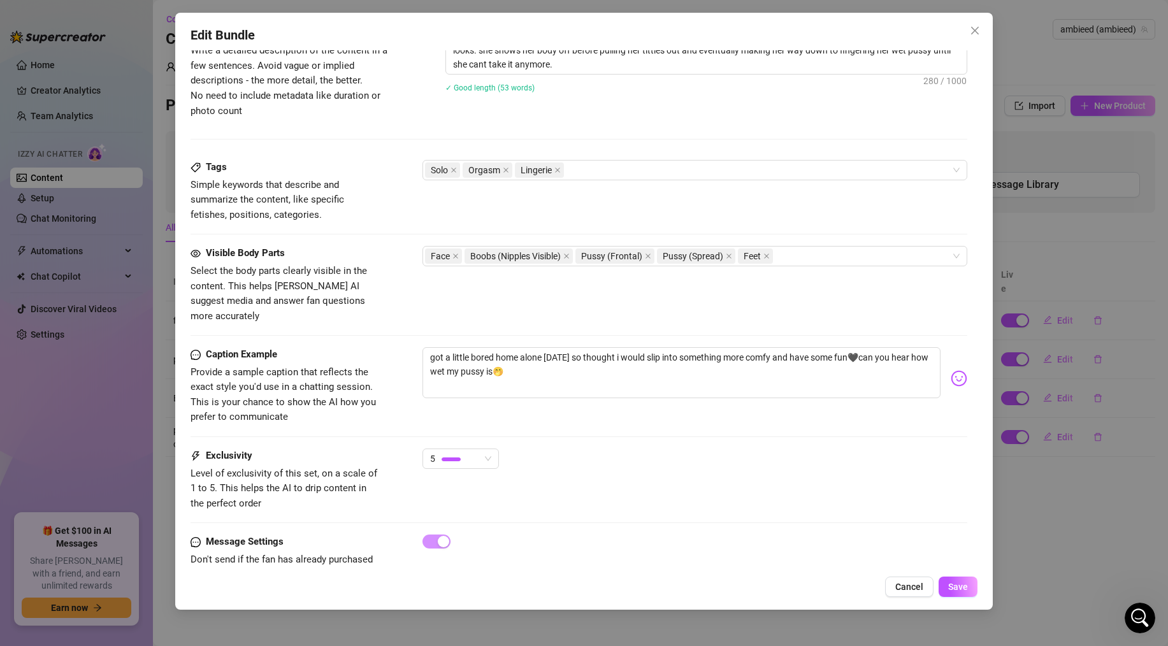
scroll to position [569, 0]
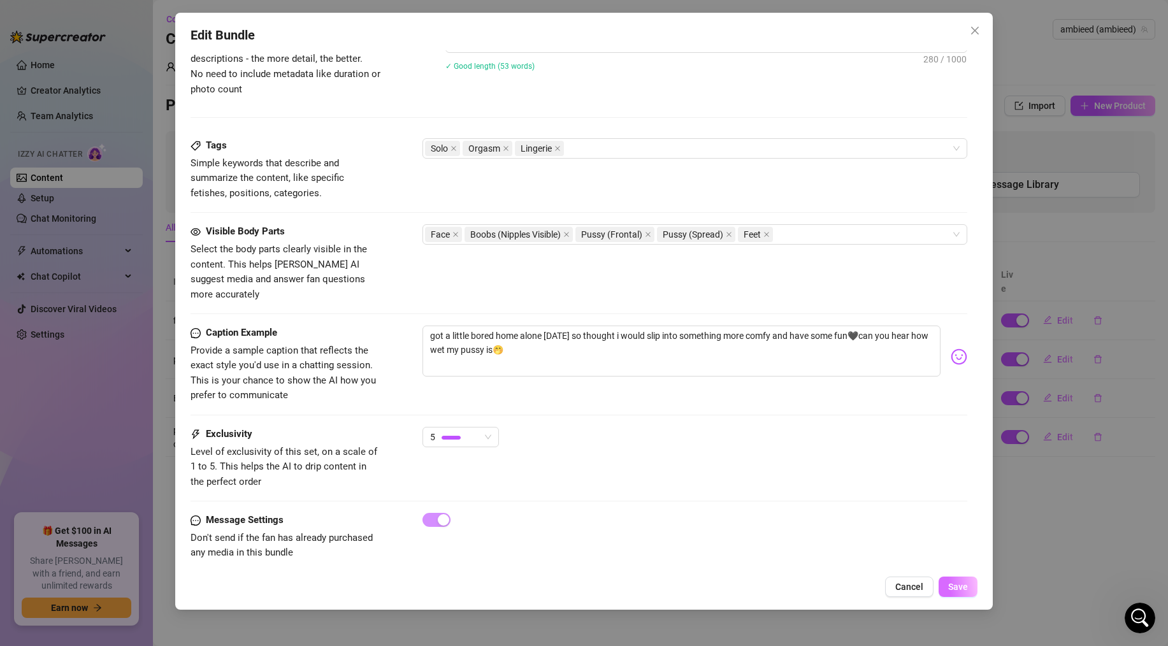
click at [949, 580] on button "Save" at bounding box center [957, 586] width 39 height 20
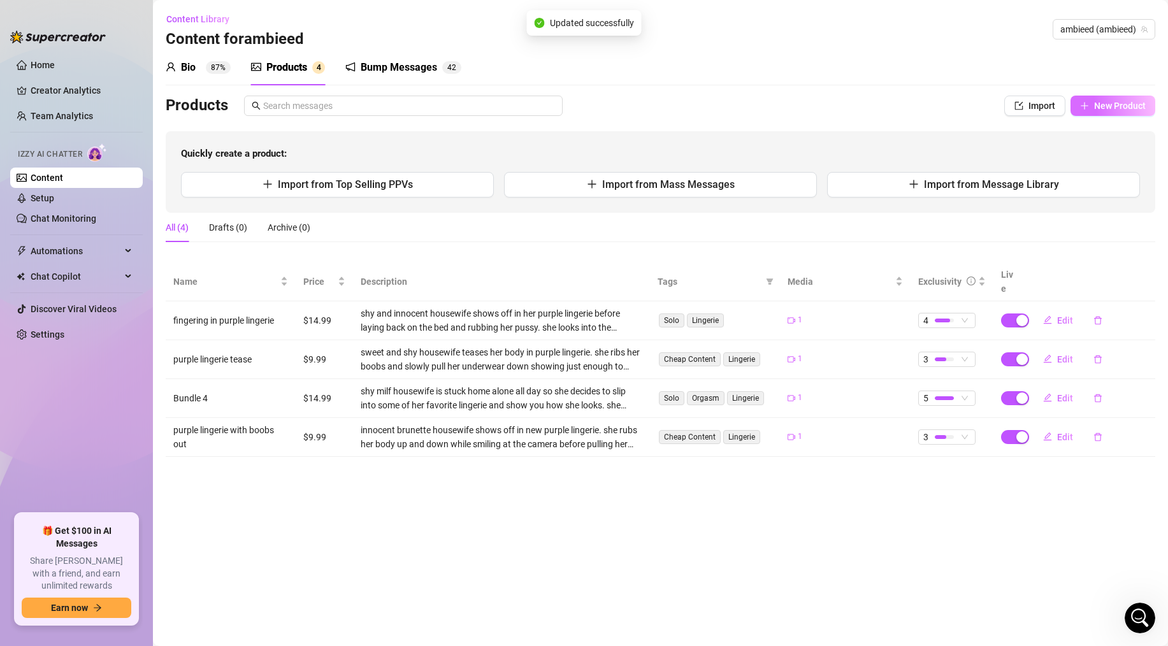
click at [1100, 105] on span "New Product" at bounding box center [1120, 106] width 52 height 10
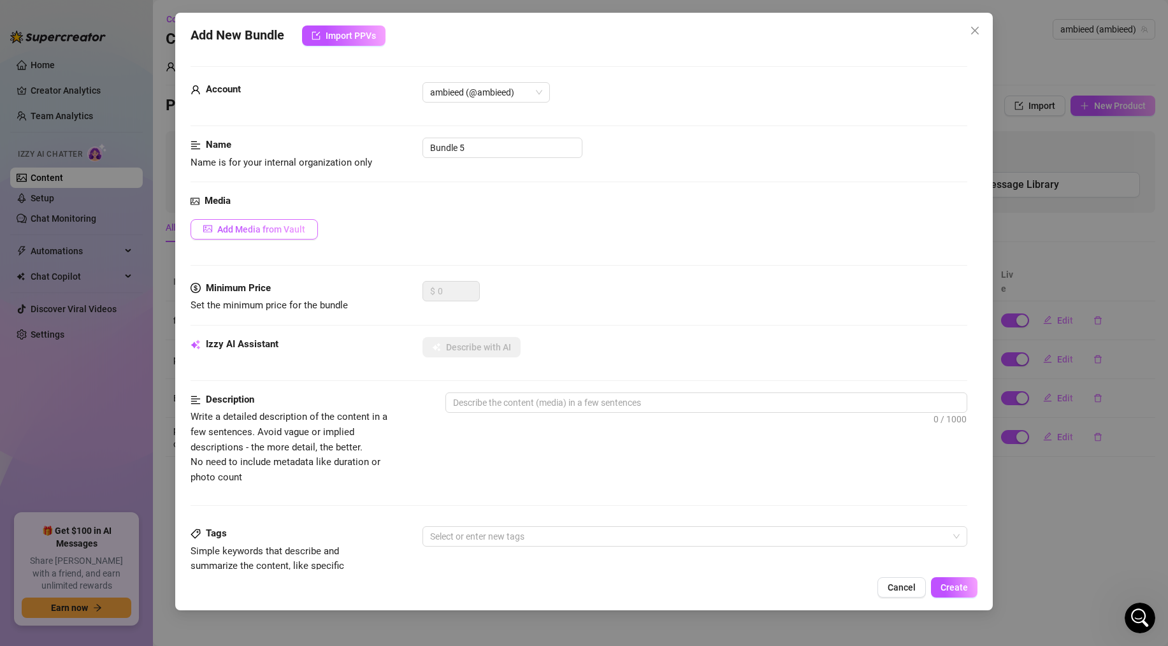
click at [273, 229] on span "Add Media from Vault" at bounding box center [261, 229] width 88 height 10
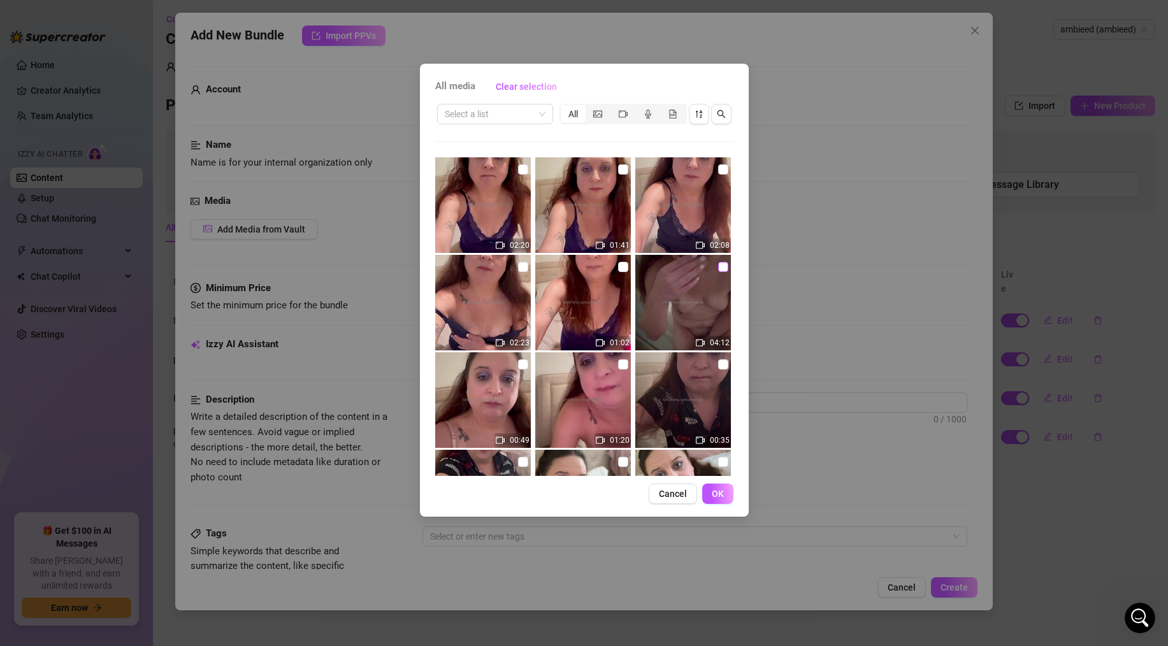
click at [722, 273] on label at bounding box center [723, 267] width 10 height 14
click at [722, 272] on input "checkbox" at bounding box center [723, 267] width 10 height 10
click at [717, 497] on span "OK" at bounding box center [717, 494] width 12 height 10
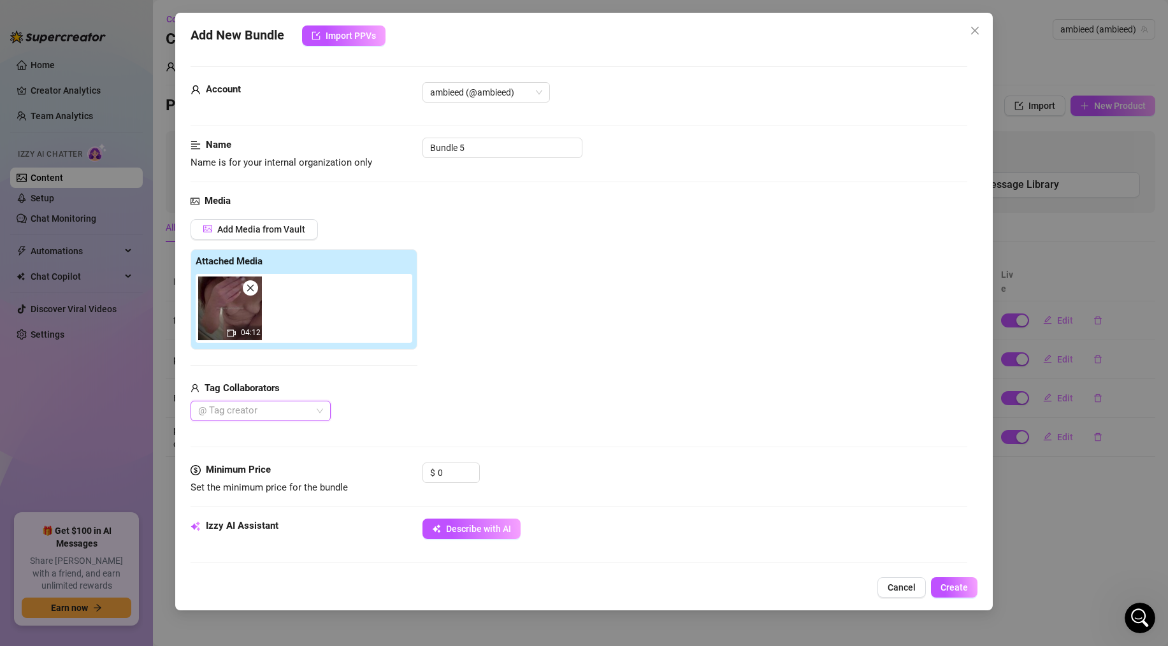
click at [425, 166] on div "Name Name is for your internal organization only Bundle 5" at bounding box center [578, 154] width 776 height 32
click at [446, 150] on input "Bundle 5" at bounding box center [502, 148] width 160 height 20
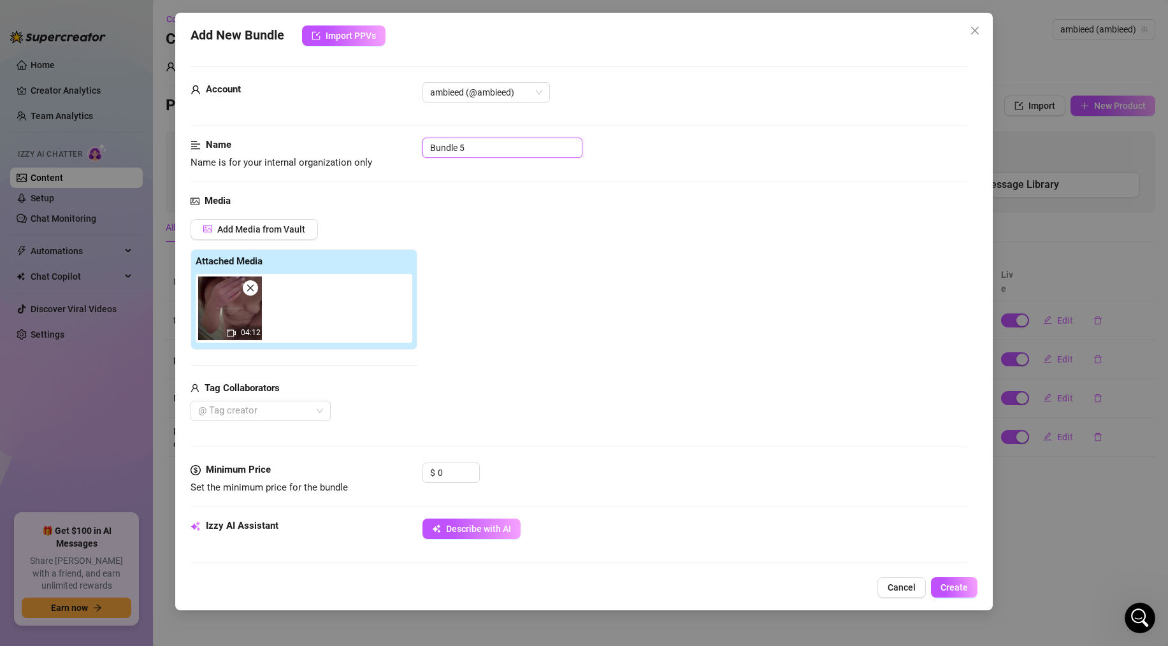
click at [446, 150] on input "Bundle 5" at bounding box center [502, 148] width 160 height 20
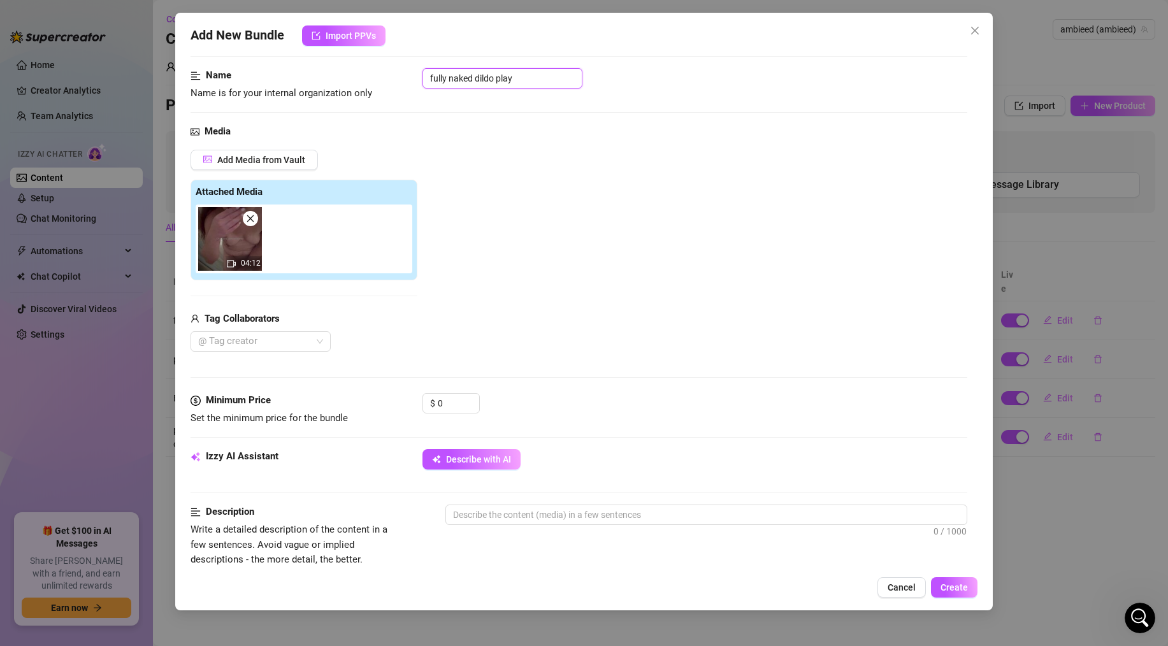
scroll to position [72, 0]
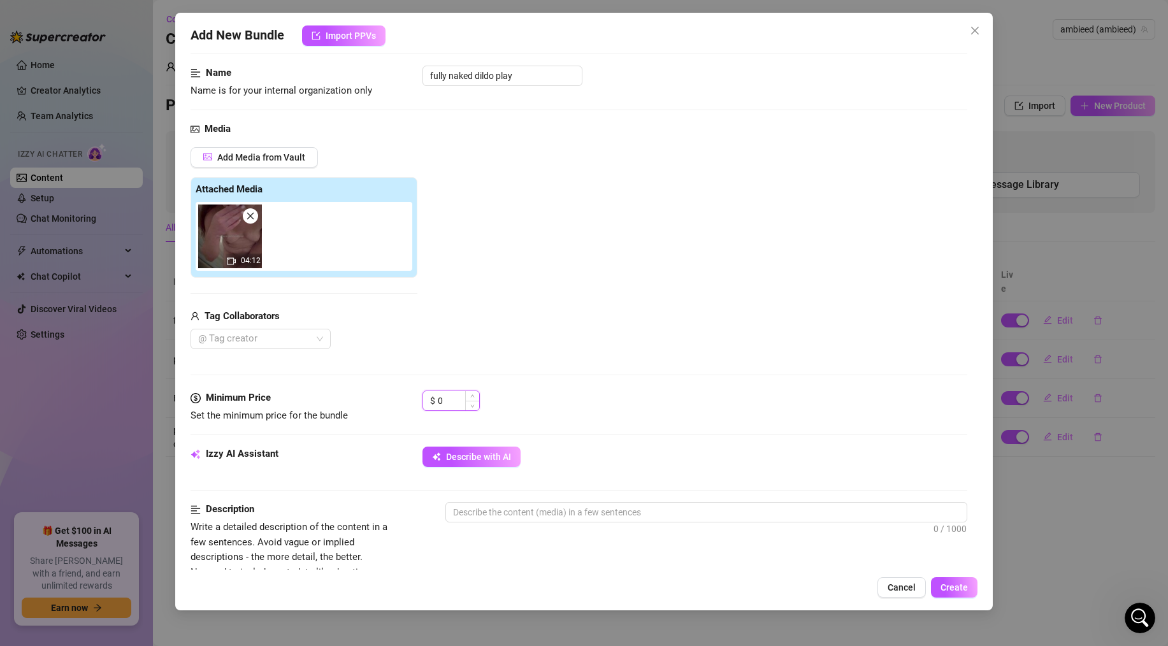
click at [439, 401] on input "0" at bounding box center [458, 400] width 41 height 19
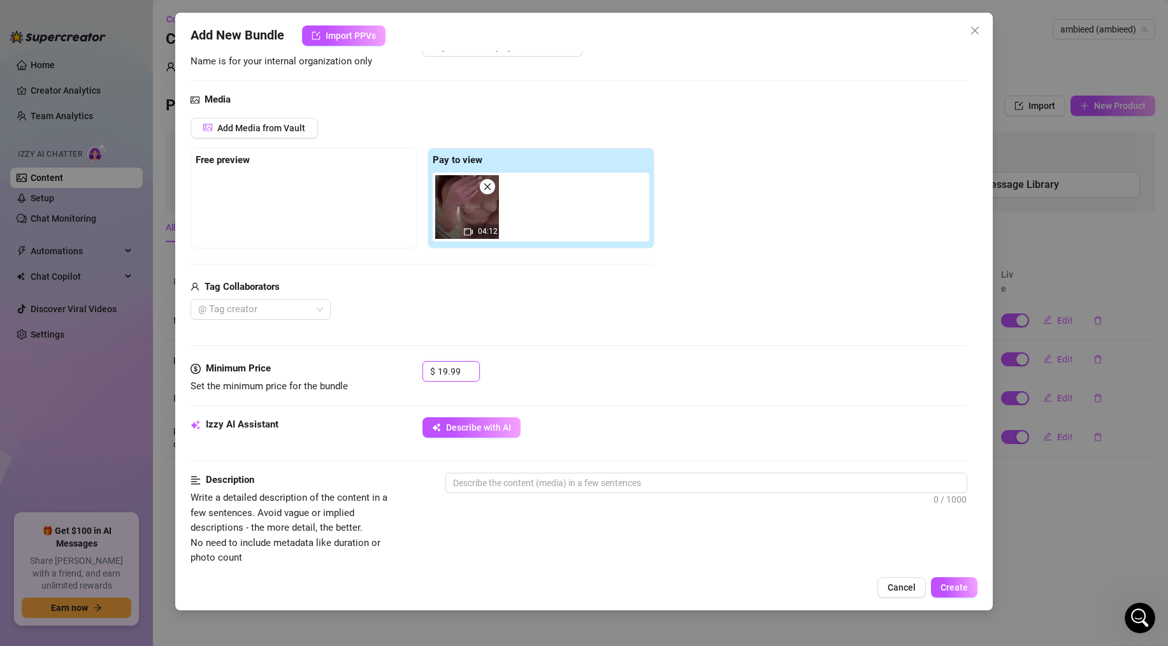
scroll to position [128, 0]
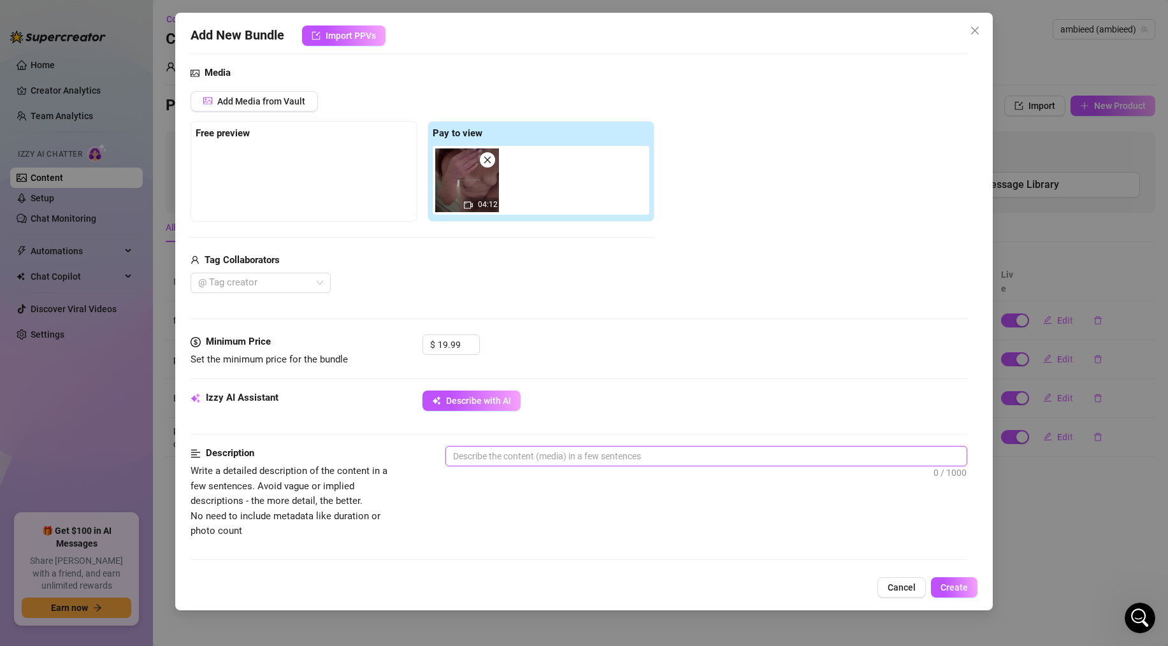
click at [500, 454] on textarea at bounding box center [706, 455] width 520 height 19
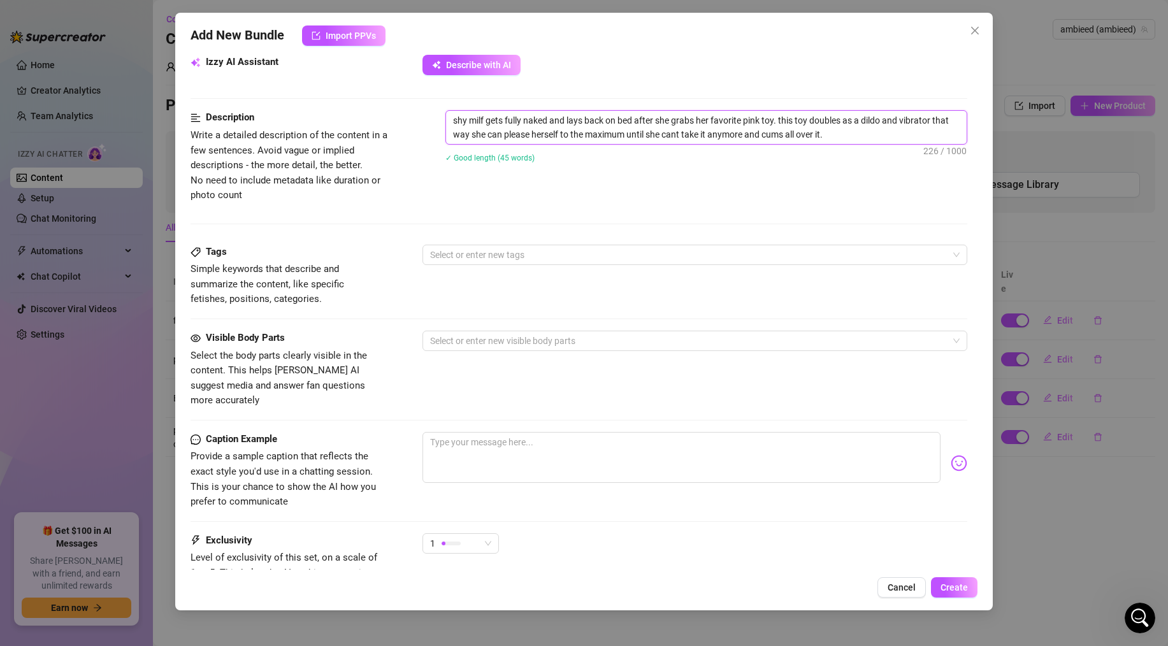
scroll to position [446, 0]
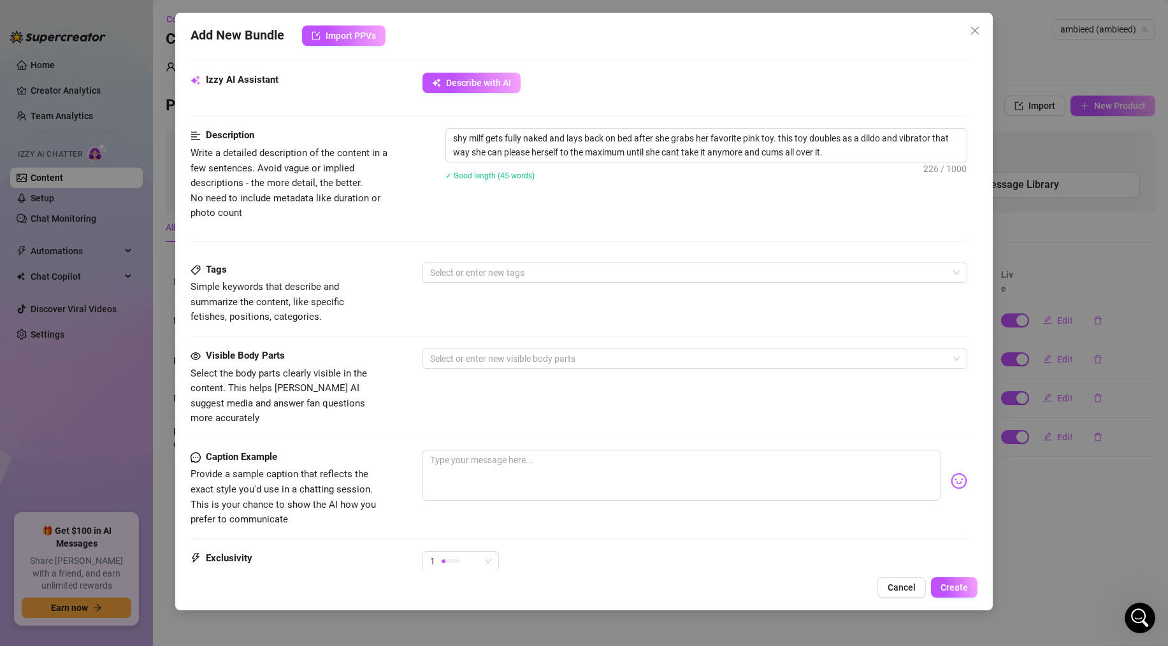
click at [498, 255] on div "Description Write a detailed description of the content in a few sentences. Avo…" at bounding box center [578, 195] width 776 height 134
click at [498, 264] on div at bounding box center [688, 273] width 526 height 18
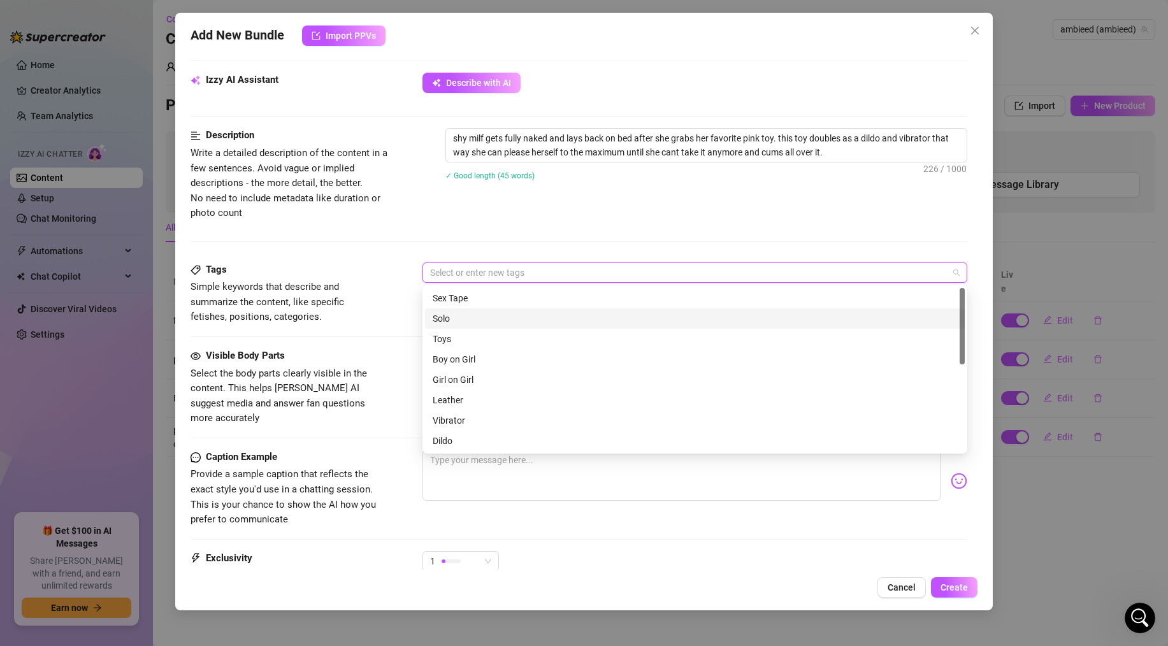
click at [443, 323] on div "Solo" at bounding box center [694, 318] width 524 height 14
click at [450, 338] on div "Toys" at bounding box center [694, 339] width 524 height 14
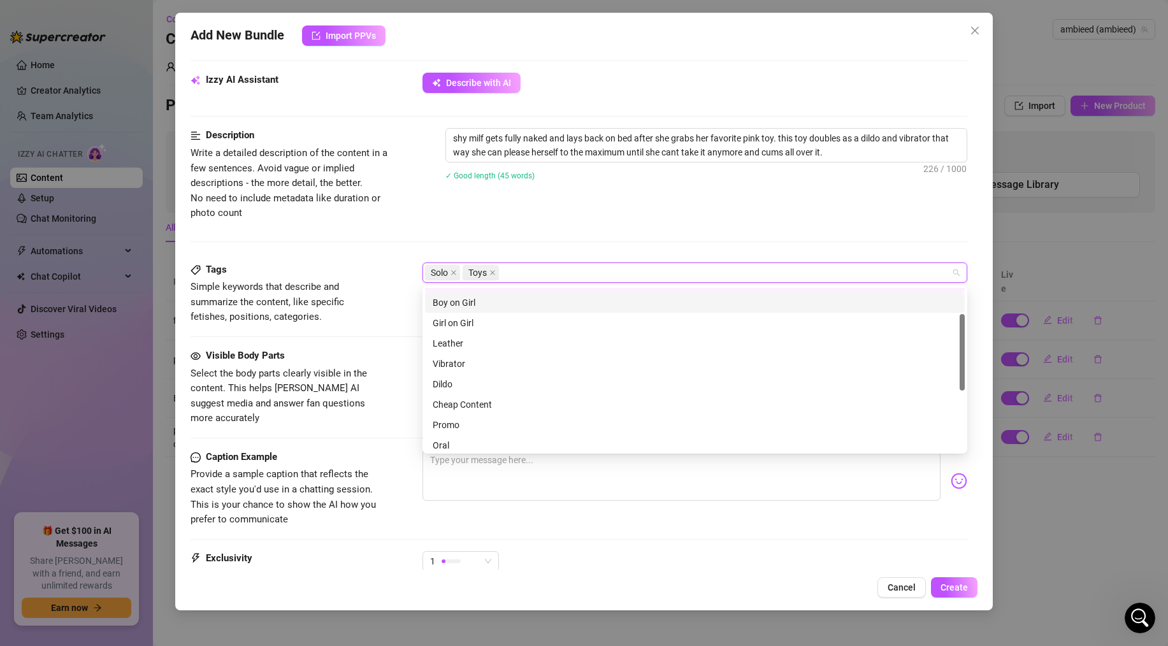
scroll to position [58, 0]
click at [462, 362] on div "Vibrator" at bounding box center [694, 362] width 524 height 14
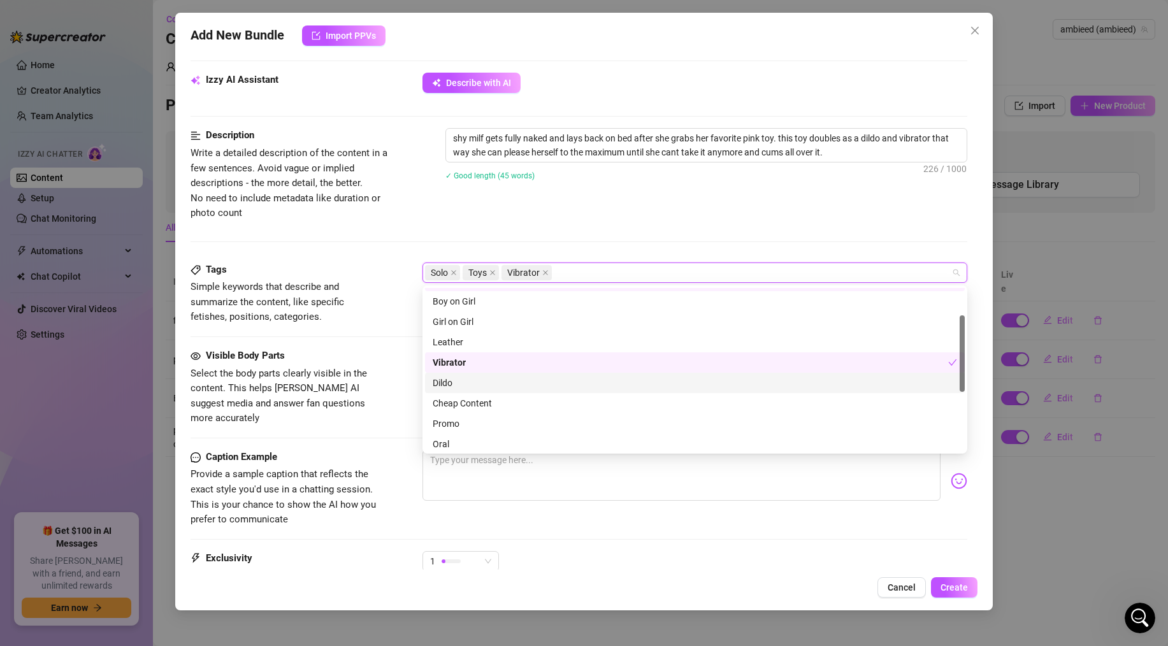
click at [457, 381] on div "Dildo" at bounding box center [694, 383] width 524 height 14
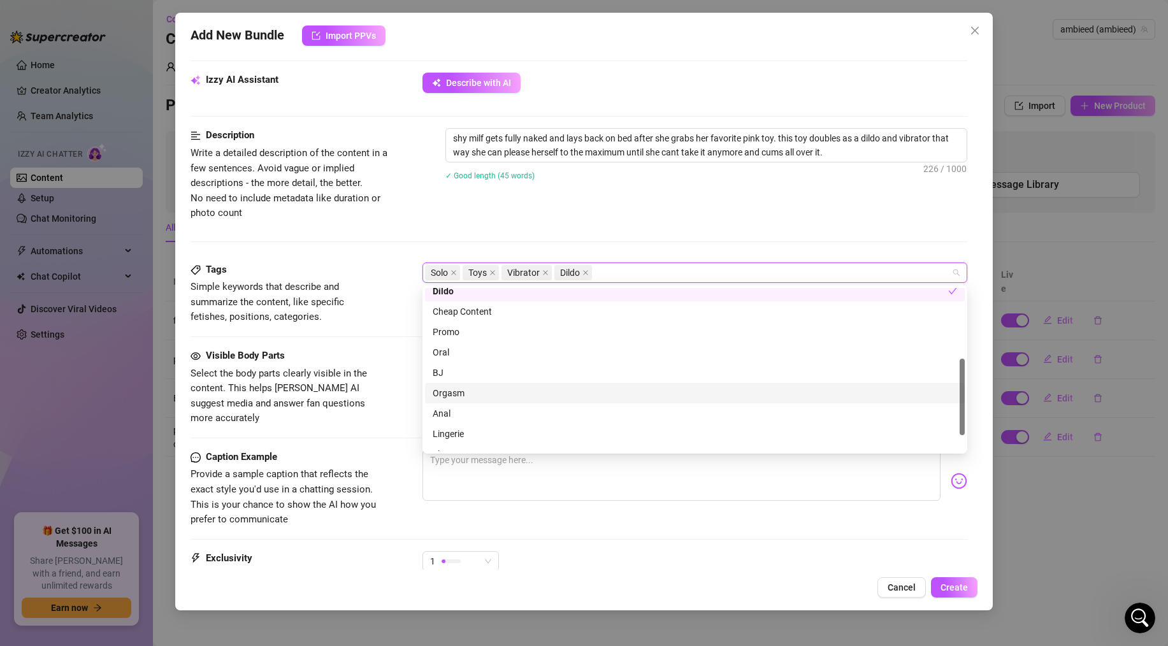
click at [458, 397] on div "Orgasm" at bounding box center [694, 393] width 524 height 14
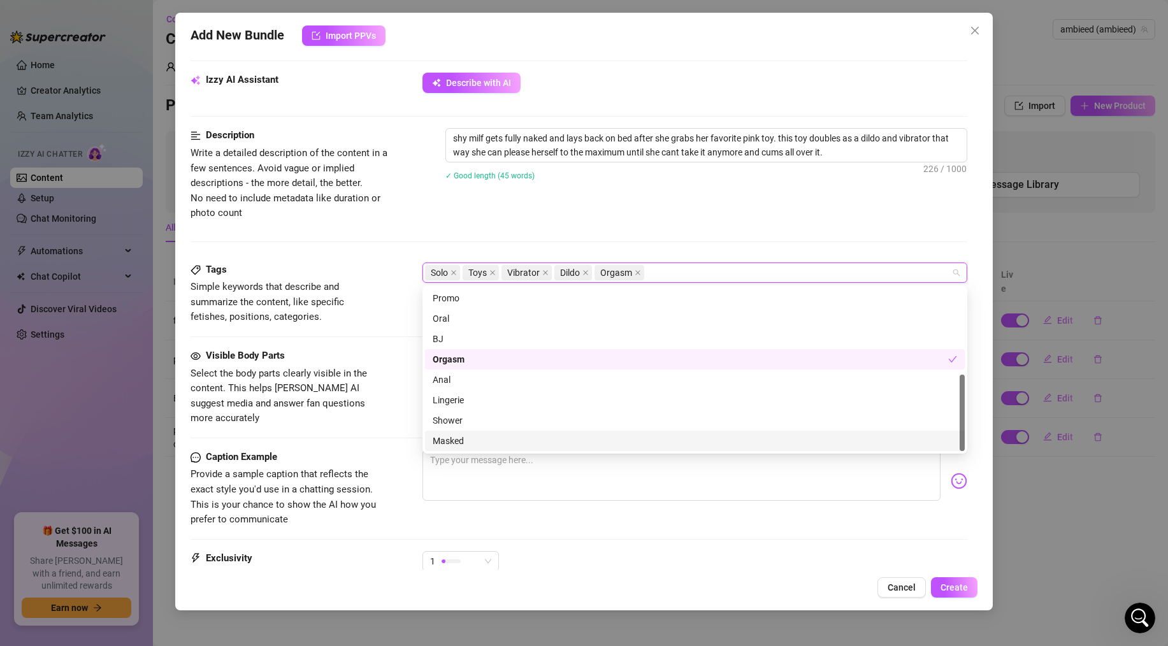
click at [401, 450] on div "Caption Example Provide a sample caption that reflects the exact style you'd us…" at bounding box center [578, 489] width 776 height 78
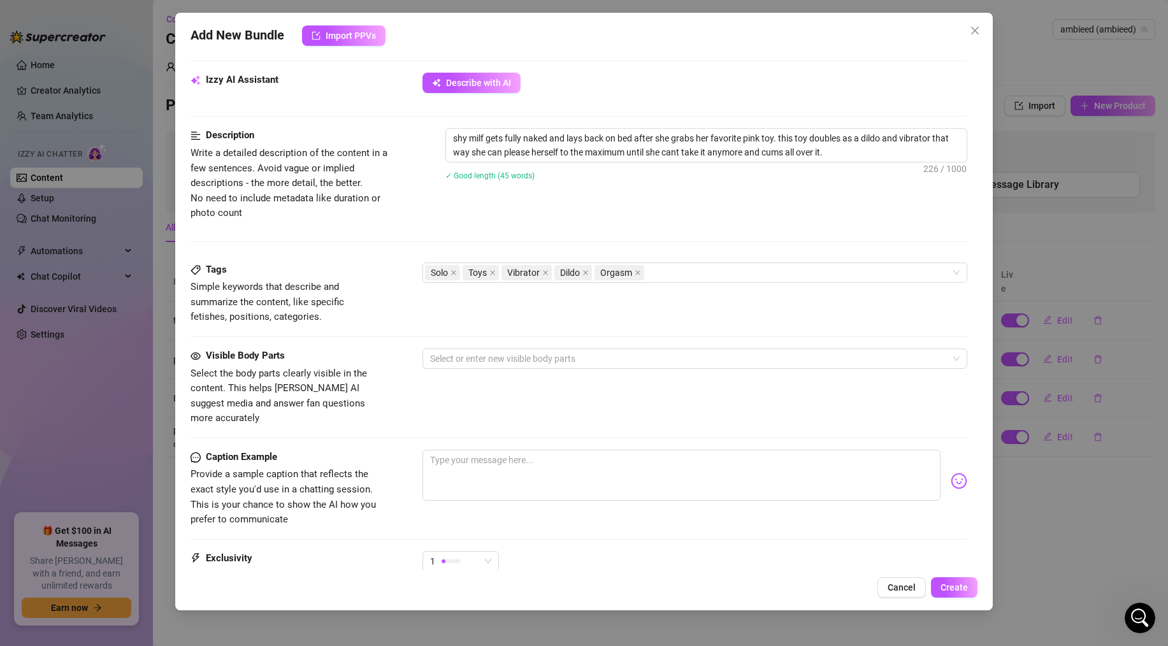
click at [475, 369] on div "Visible Body Parts Select the body parts clearly visible in the content. This h…" at bounding box center [578, 387] width 776 height 78
click at [477, 367] on div at bounding box center [688, 359] width 526 height 18
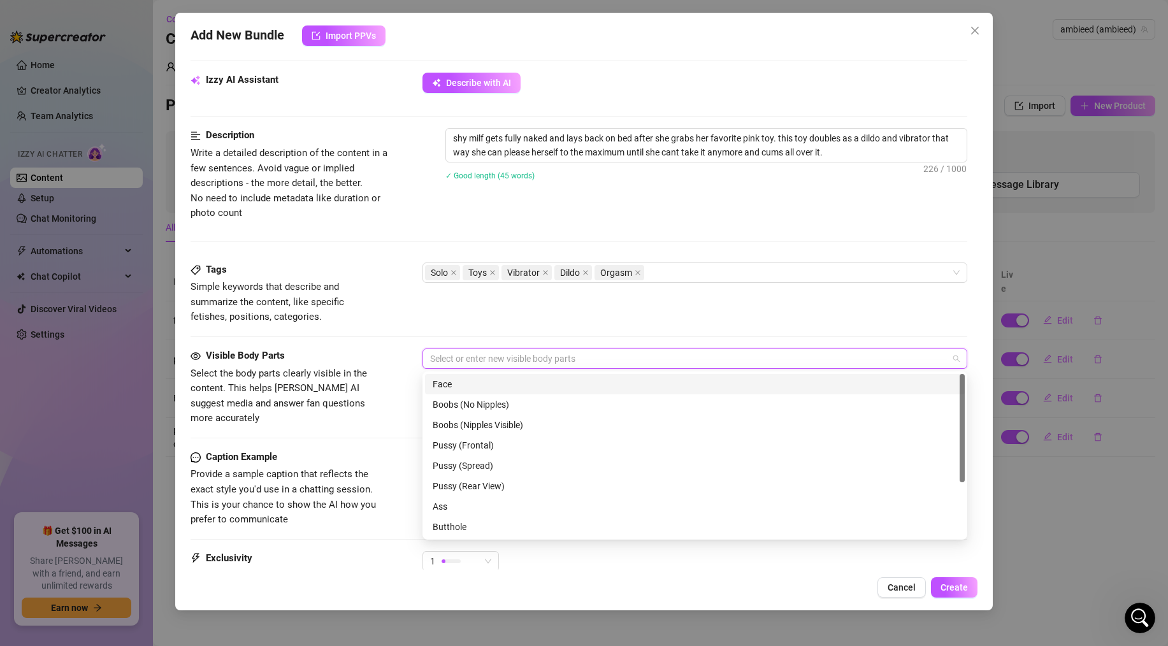
click at [470, 385] on div "Face" at bounding box center [694, 384] width 524 height 14
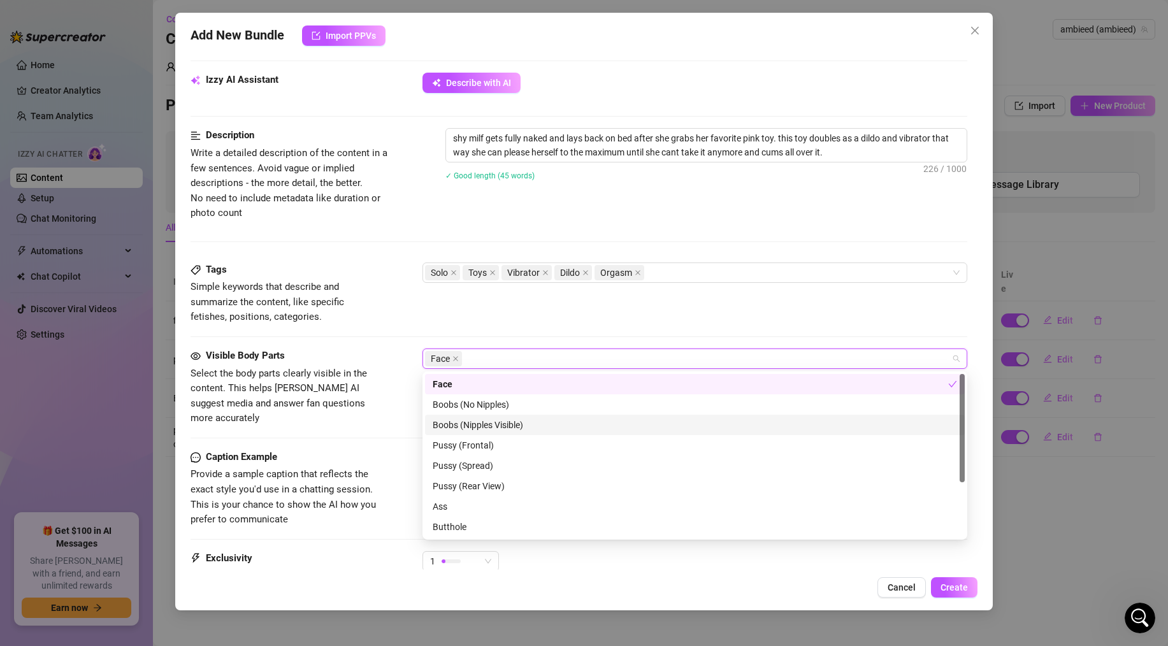
click at [462, 424] on div "Boobs (Nipples Visible)" at bounding box center [694, 425] width 524 height 14
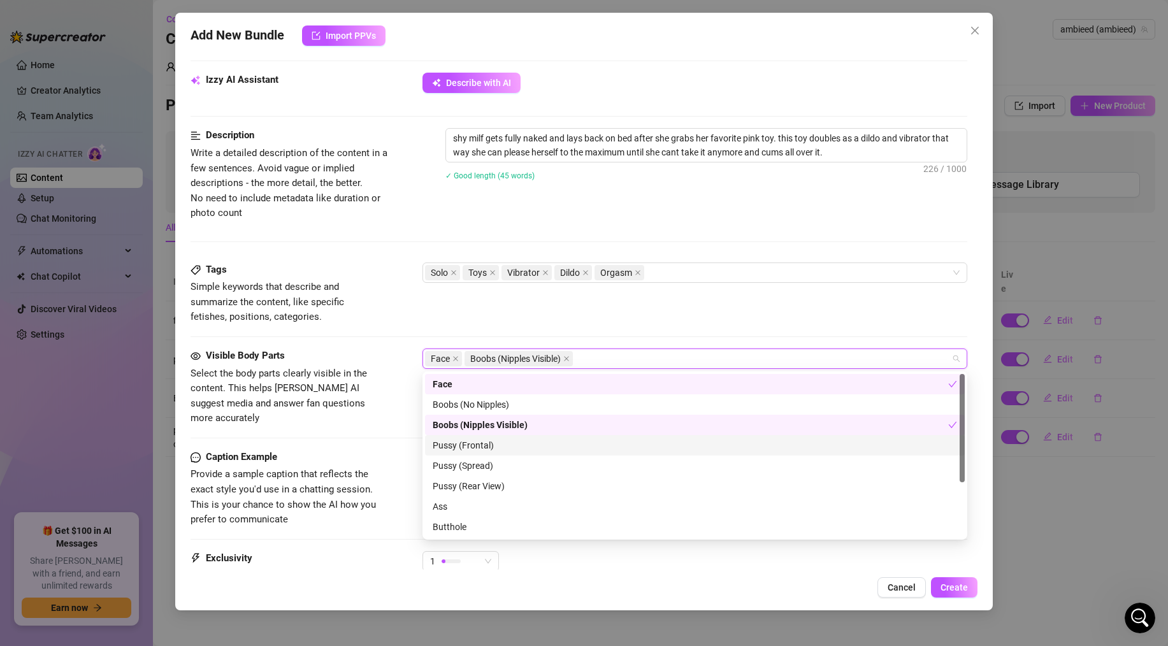
click at [459, 443] on div "Pussy (Frontal)" at bounding box center [694, 445] width 524 height 14
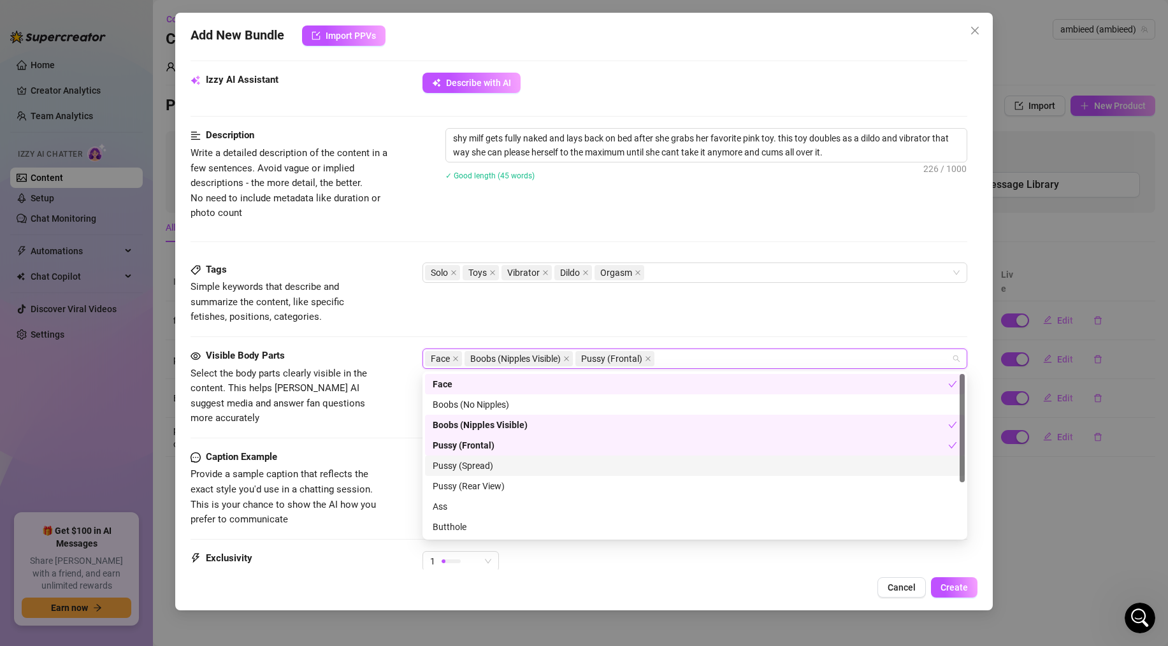
click at [455, 460] on div "Pussy (Spread)" at bounding box center [694, 466] width 524 height 14
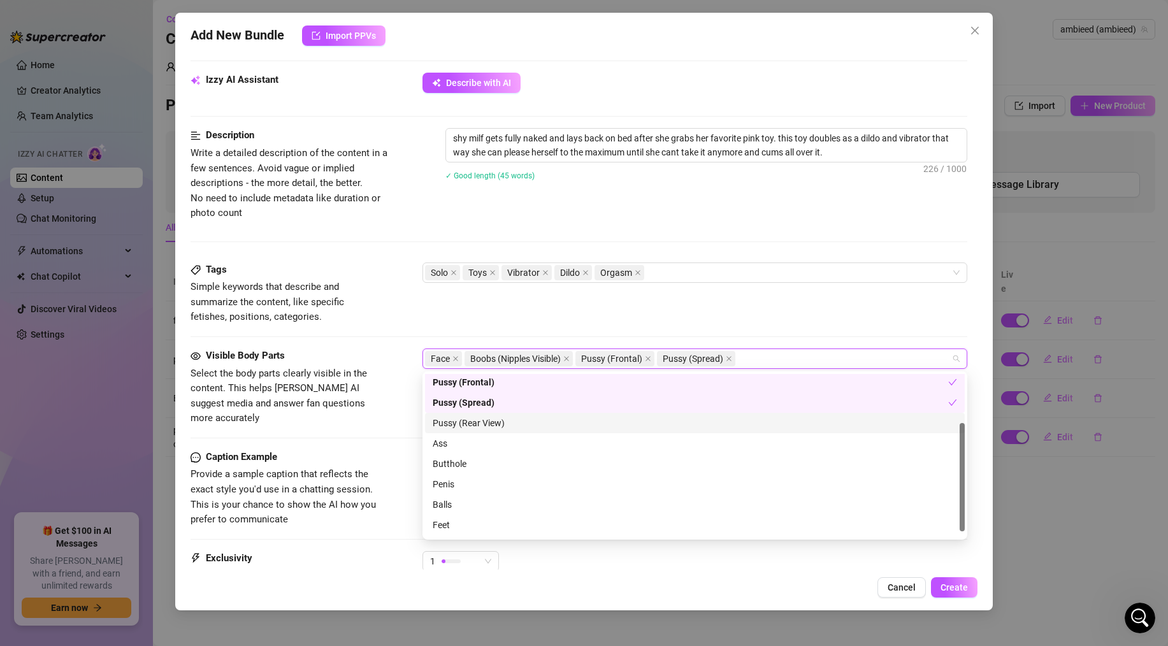
scroll to position [82, 0]
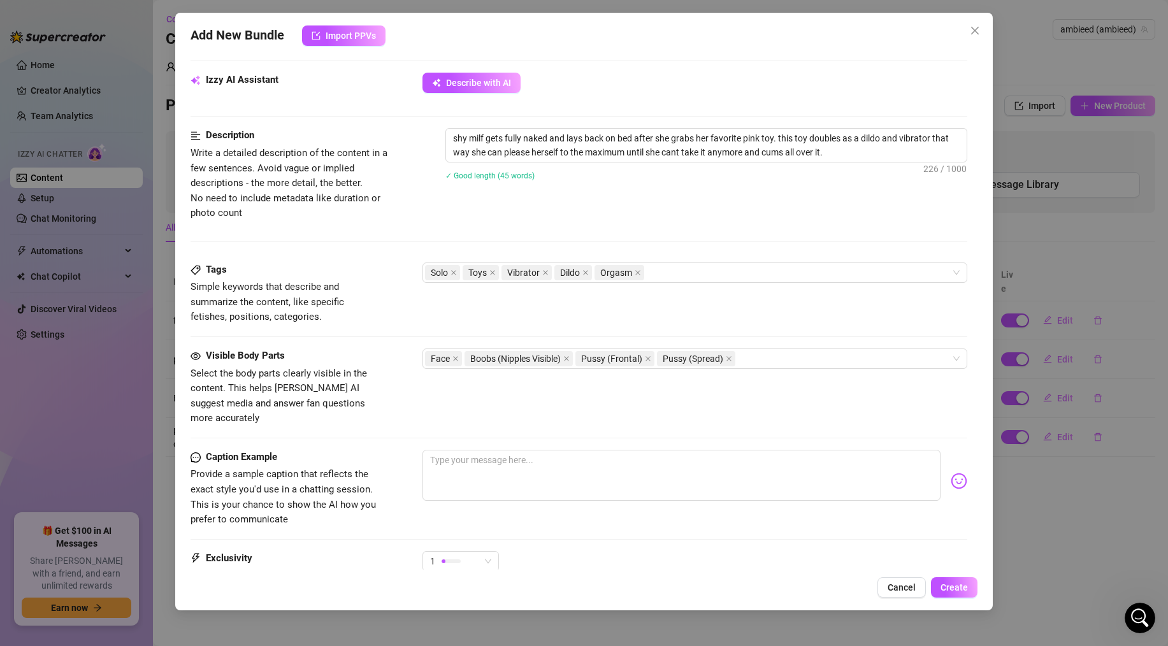
click at [392, 458] on div "Caption Example Provide a sample caption that reflects the exact style you'd us…" at bounding box center [578, 489] width 776 height 78
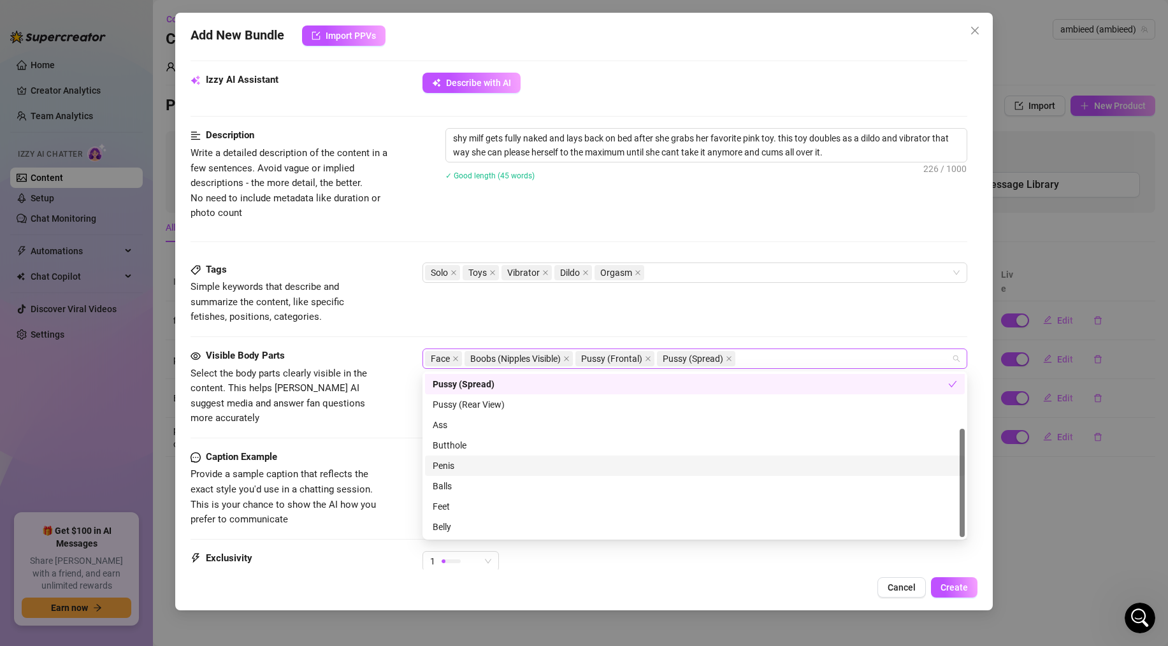
click at [746, 353] on div "Face Boobs (Nipples Visible) Pussy (Frontal) Pussy (Spread)" at bounding box center [688, 359] width 526 height 18
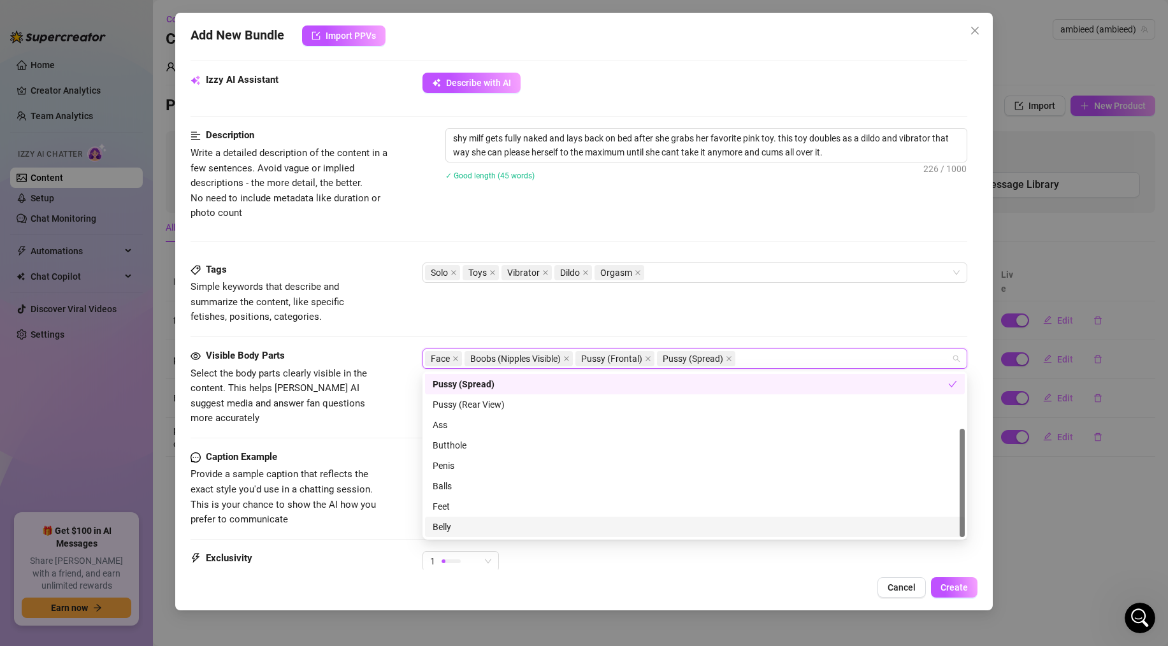
click at [441, 524] on div "Belly" at bounding box center [694, 527] width 524 height 14
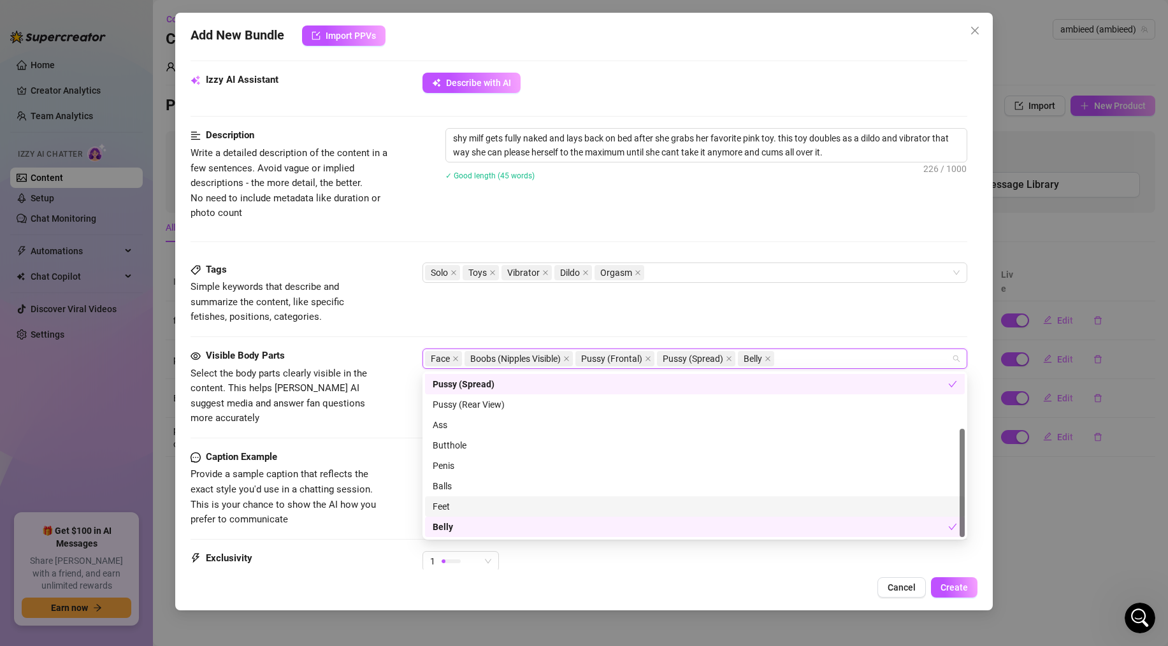
click at [445, 510] on div "Feet" at bounding box center [694, 506] width 524 height 14
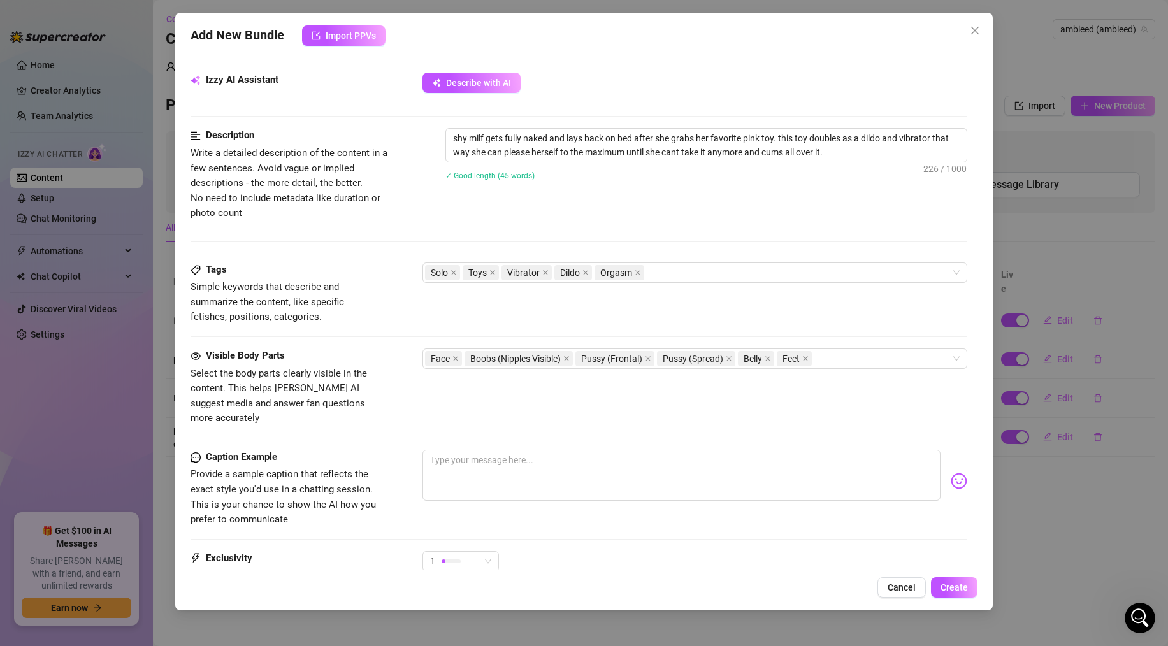
click at [407, 489] on div "Caption Example Provide a sample caption that reflects the exact style you'd us…" at bounding box center [578, 489] width 776 height 78
click at [470, 552] on div "1" at bounding box center [455, 561] width 50 height 19
click at [452, 524] on span "5 - Most Exclusive 🔥" at bounding box center [473, 520] width 83 height 14
click at [511, 450] on textarea at bounding box center [681, 475] width 518 height 51
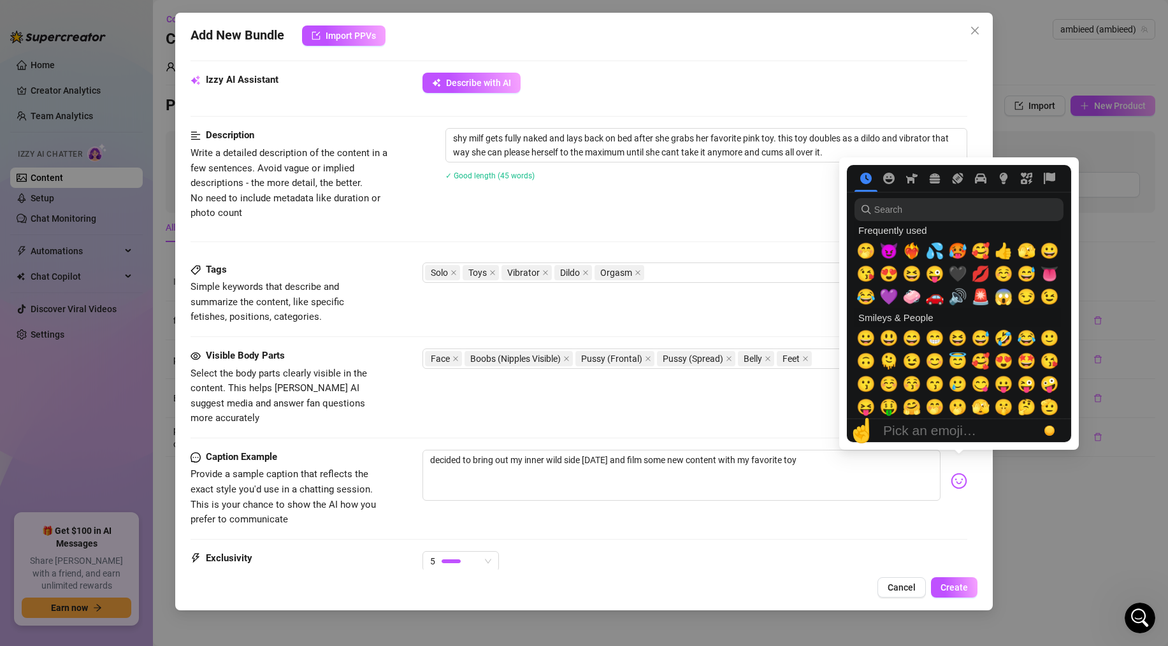
click at [961, 473] on img at bounding box center [958, 481] width 17 height 17
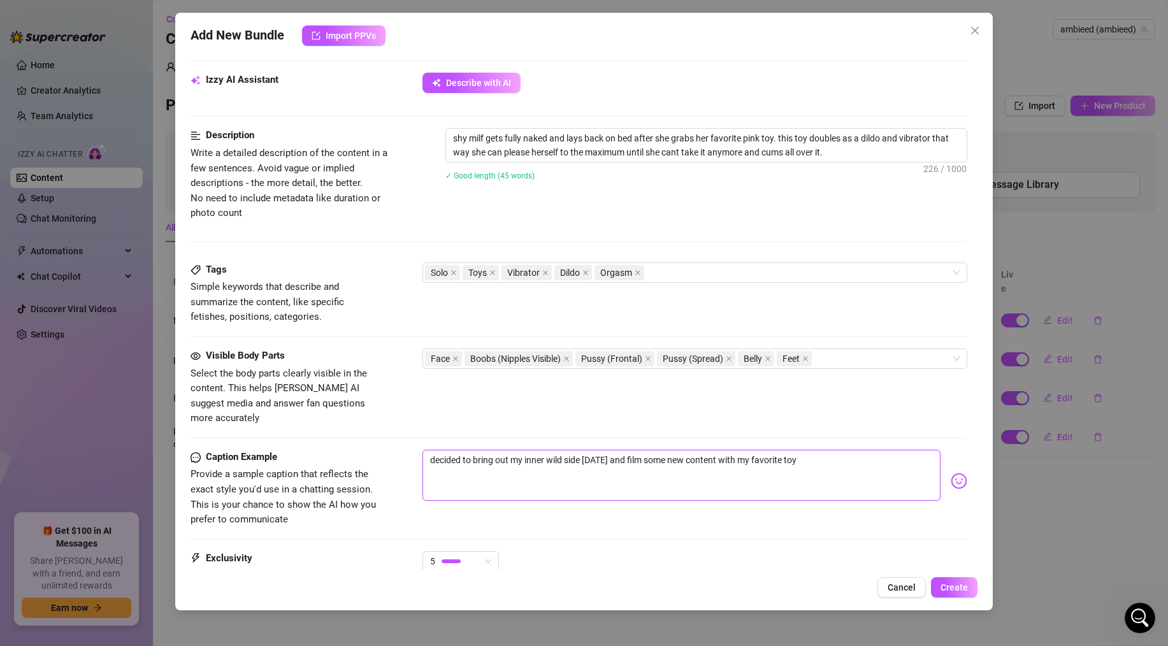
click at [806, 450] on textarea "decided to bring out my inner wild side [DATE] and film some new content with m…" at bounding box center [681, 475] width 518 height 51
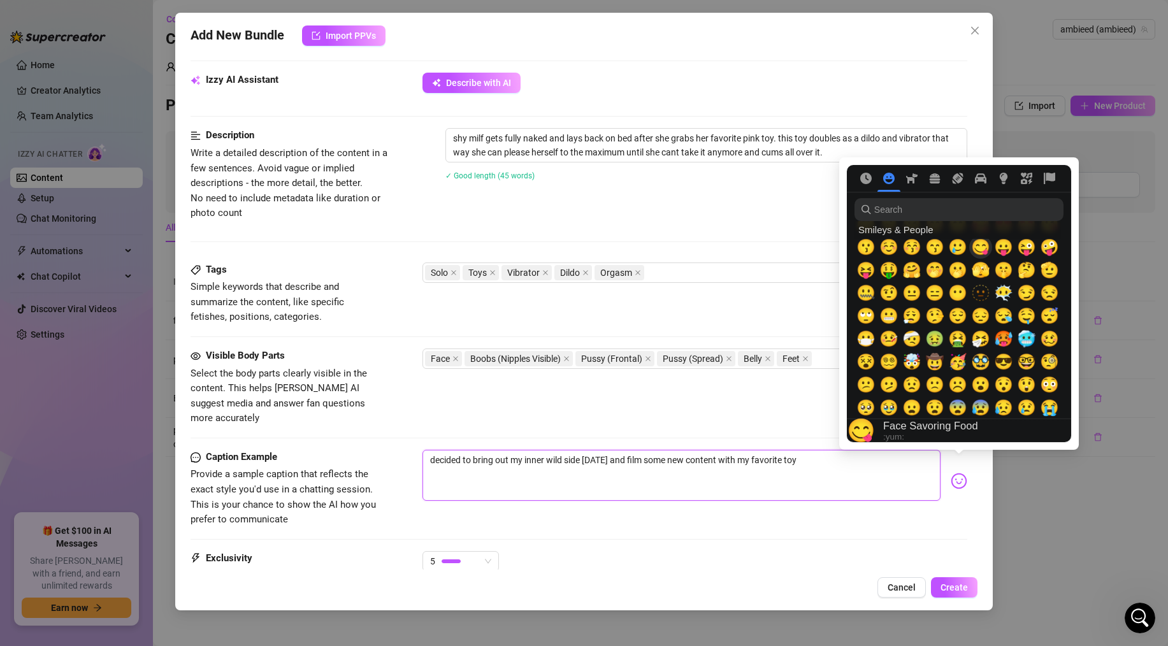
scroll to position [148, 0]
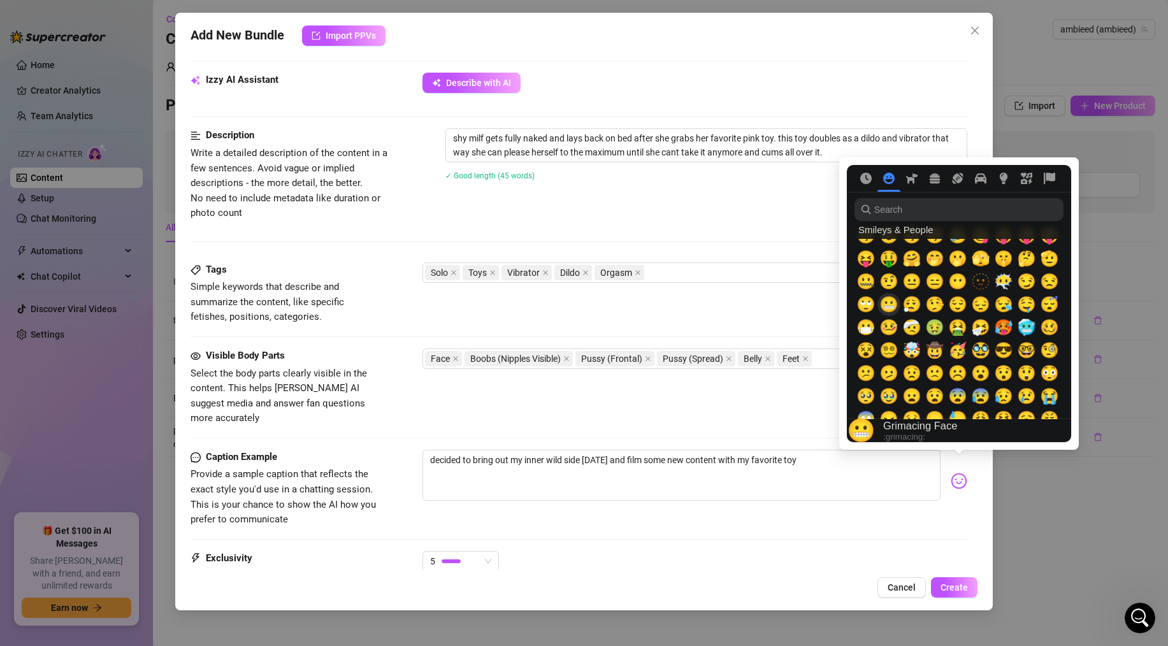
click at [889, 305] on span "😬" at bounding box center [888, 305] width 19 height 18
click at [1048, 368] on span "😳" at bounding box center [1048, 373] width 19 height 18
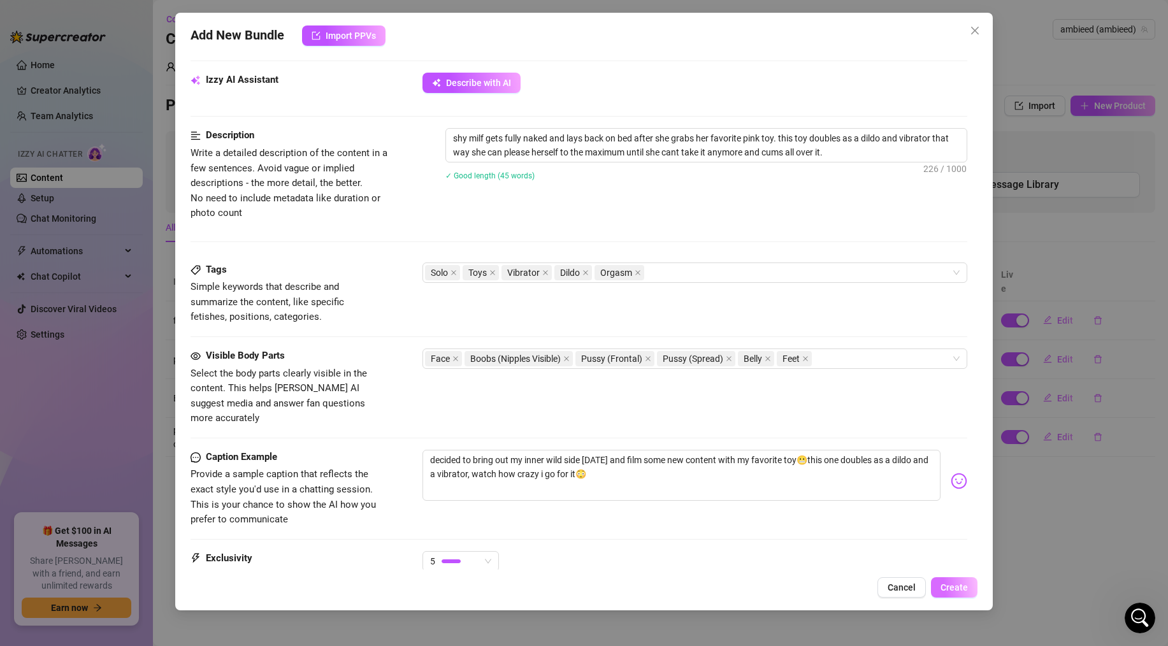
click at [945, 590] on span "Create" at bounding box center [953, 587] width 27 height 10
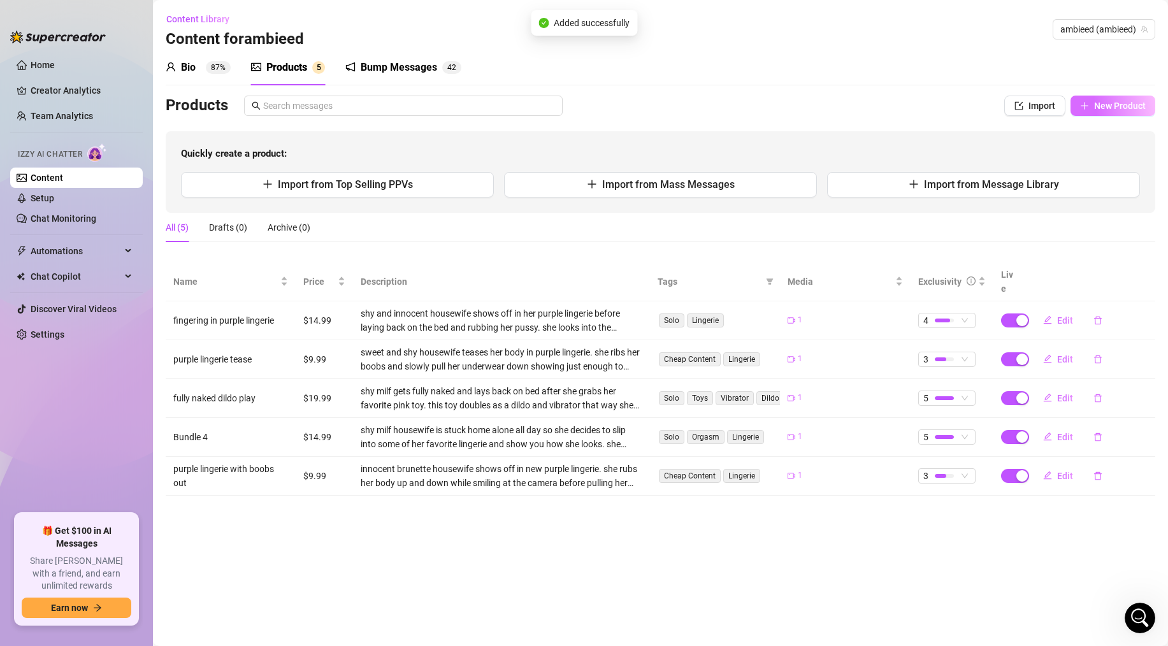
click at [1101, 111] on button "New Product" at bounding box center [1112, 106] width 85 height 20
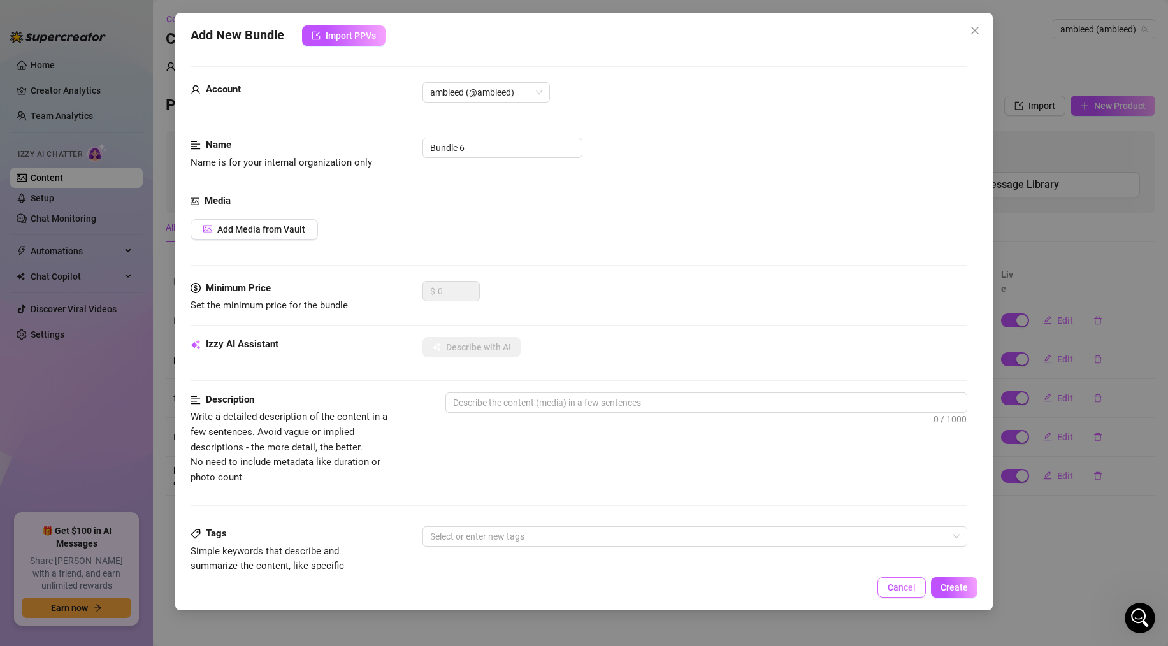
click at [907, 580] on button "Cancel" at bounding box center [901, 587] width 48 height 20
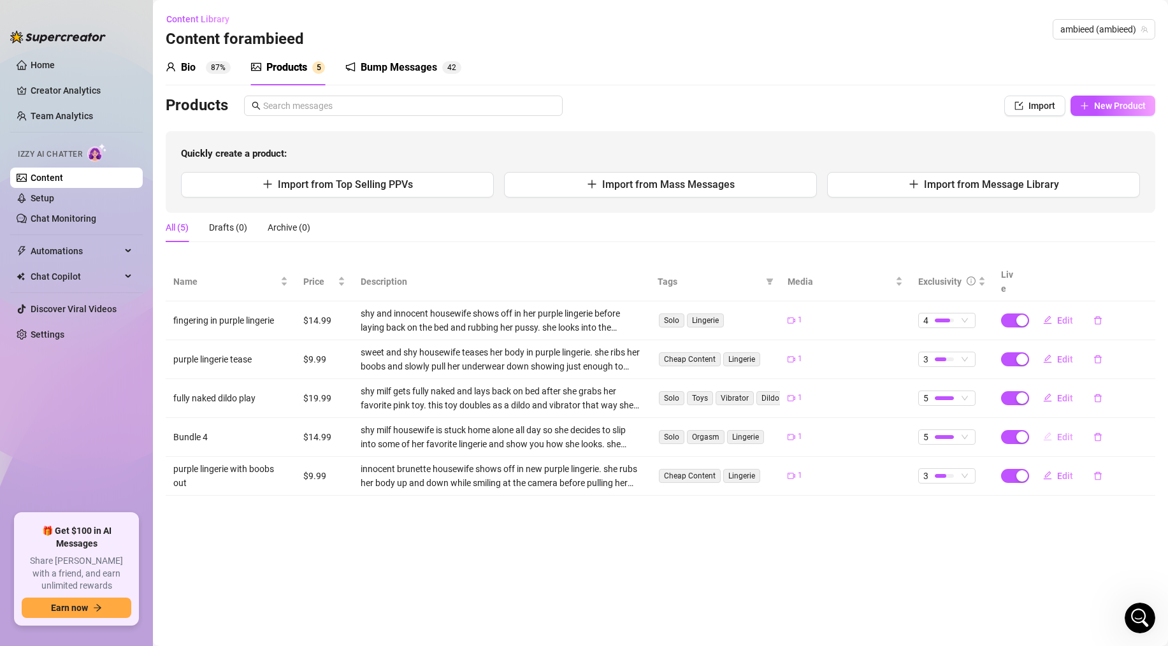
click at [1053, 427] on button "Edit" at bounding box center [1057, 437] width 50 height 20
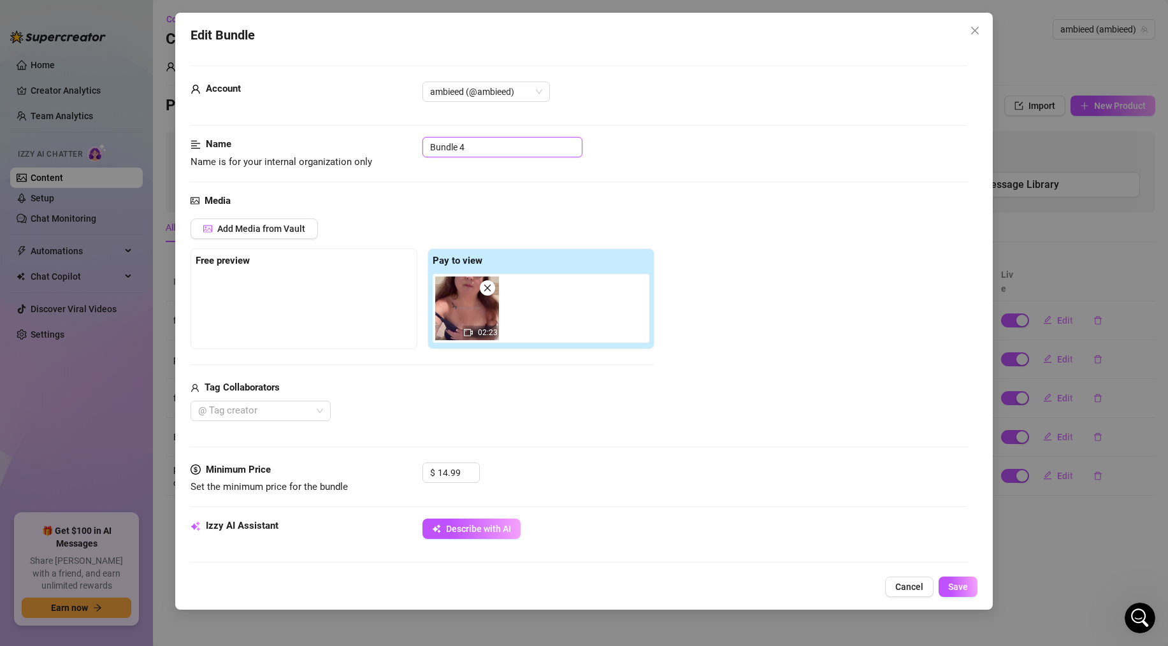
click at [446, 145] on input "Bundle 4" at bounding box center [502, 147] width 160 height 20
click at [965, 580] on button "Save" at bounding box center [957, 586] width 39 height 20
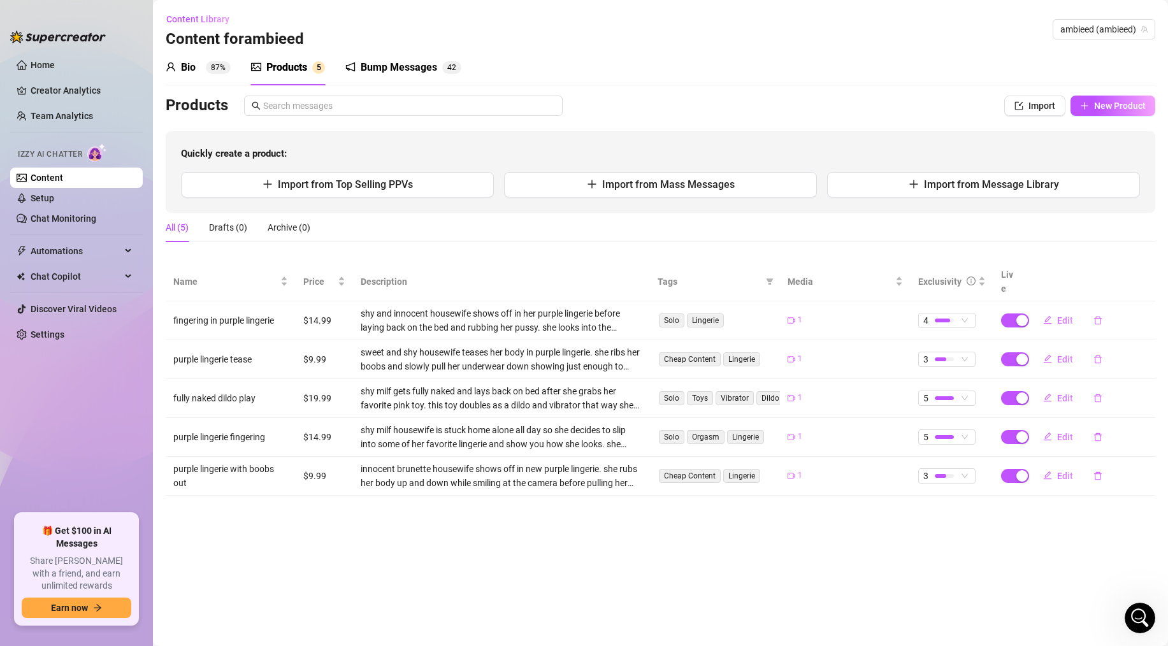
click at [1134, 90] on div "Bio 87% Products 5 Bump Messages 4 2 Bio Import Bio from other creator Personal…" at bounding box center [660, 273] width 989 height 446
click at [1099, 106] on span "New Product" at bounding box center [1120, 106] width 52 height 10
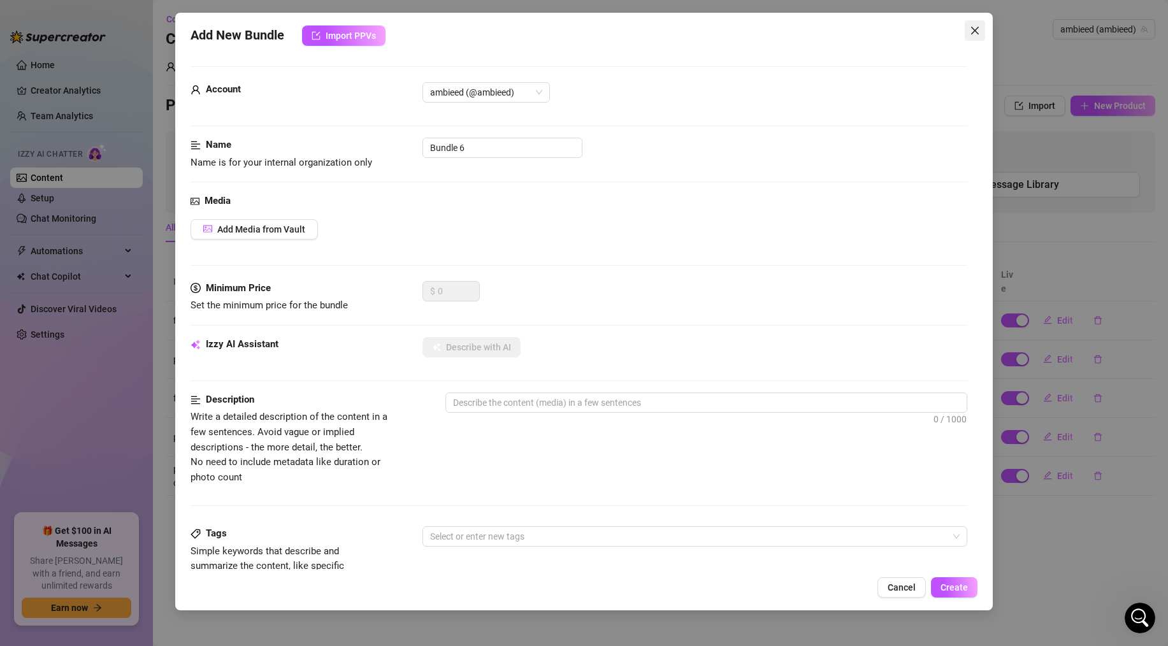
click at [979, 28] on icon "close" at bounding box center [974, 30] width 10 height 10
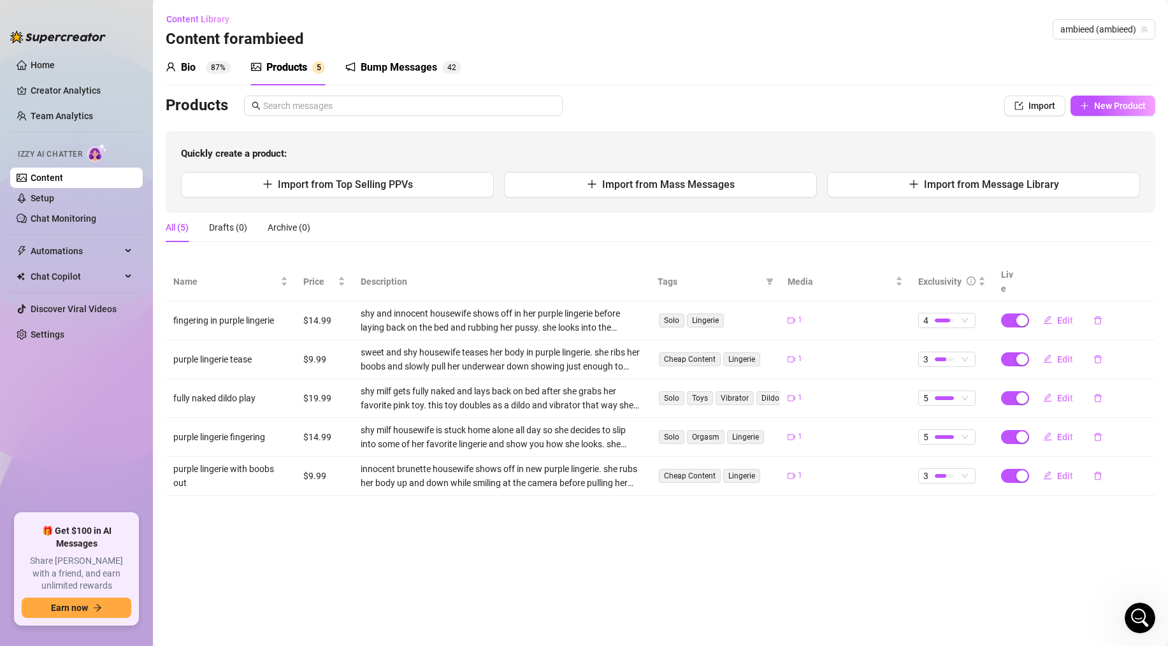
click at [1048, 82] on div "Bio 87% Products 5 Bump Messages 4 2" at bounding box center [660, 68] width 989 height 36
click at [1096, 106] on span "New Product" at bounding box center [1120, 106] width 52 height 10
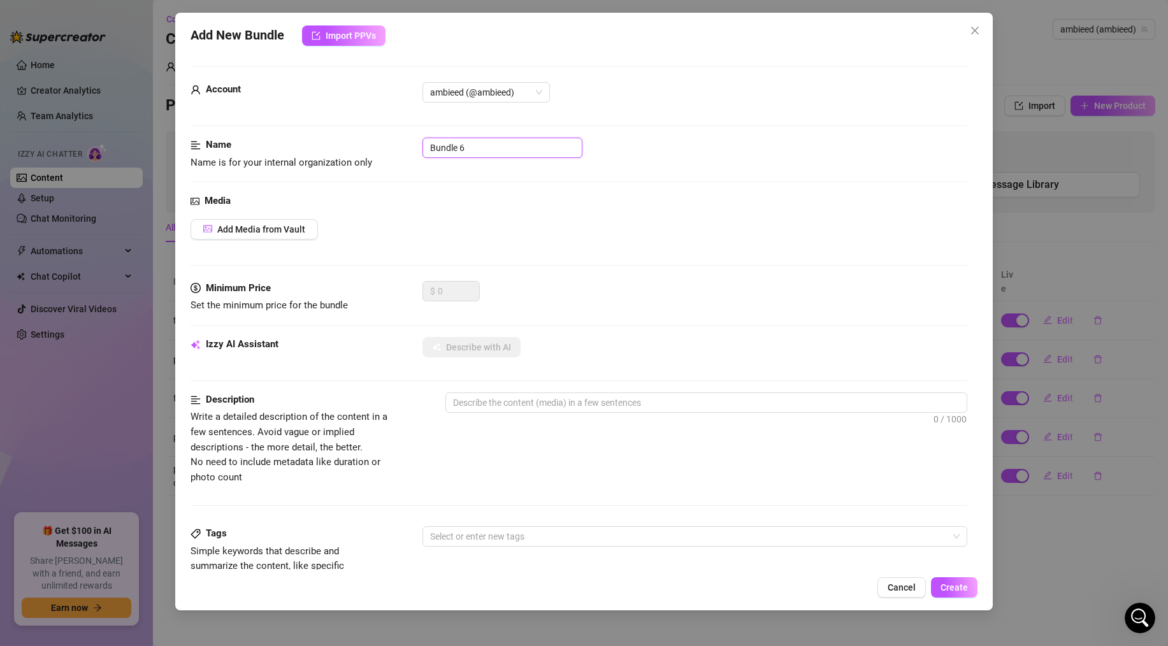
click at [454, 153] on input "Bundle 6" at bounding box center [502, 148] width 160 height 20
click at [310, 225] on button "Add Media from Vault" at bounding box center [253, 229] width 127 height 20
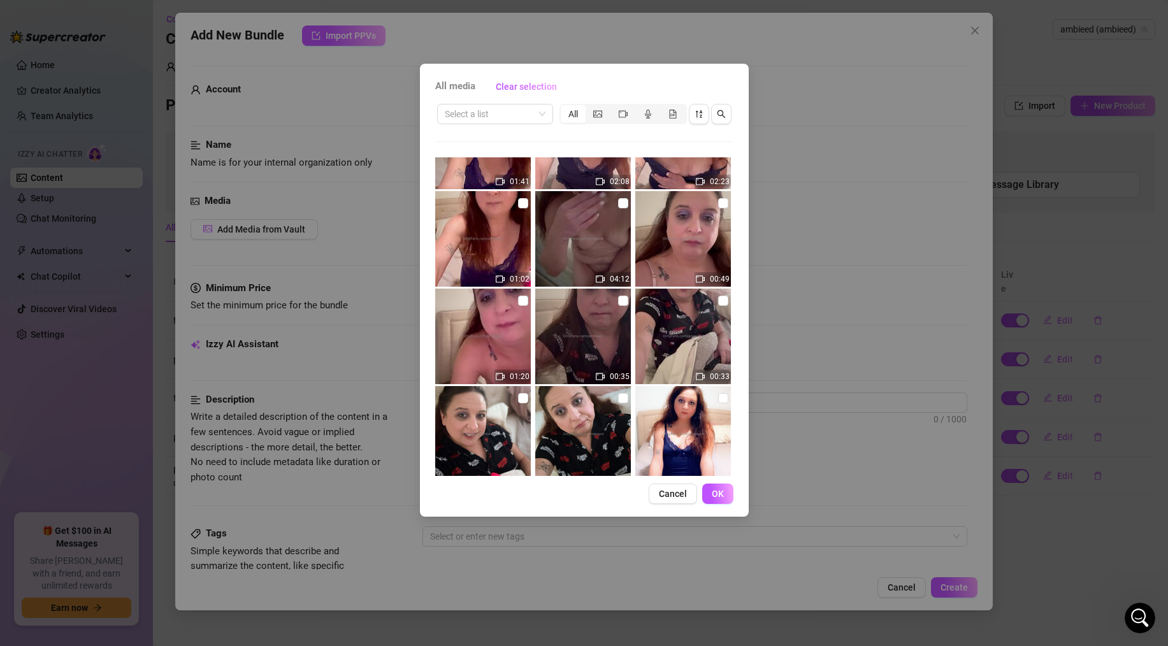
scroll to position [353, 0]
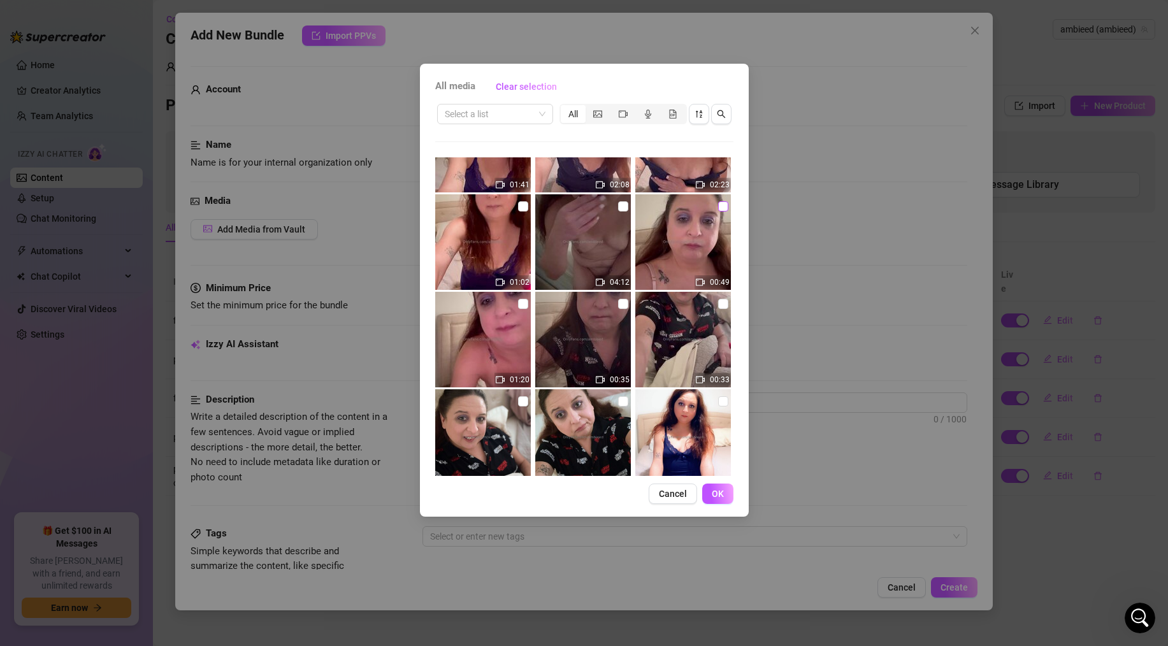
click at [721, 206] on input "checkbox" at bounding box center [723, 206] width 10 height 10
click at [954, 589] on div "All media Clear selection Select a list All 00:10 01:25 00:41 00:20 01:12 01:00…" at bounding box center [584, 323] width 1168 height 646
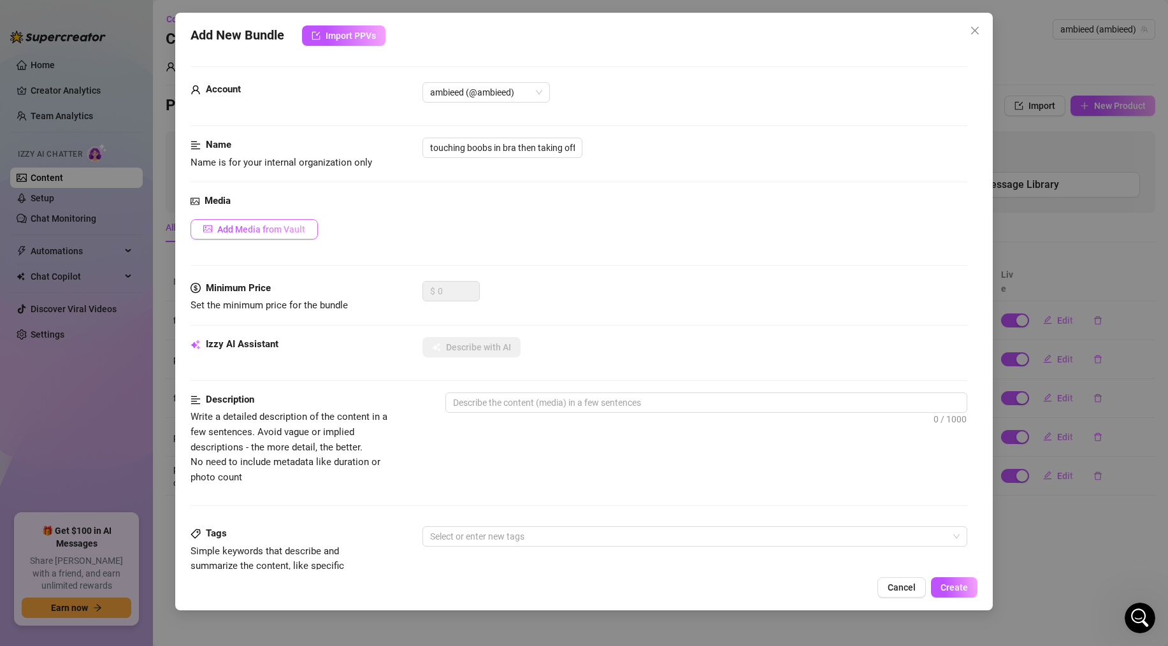
click at [271, 232] on span "Add Media from Vault" at bounding box center [261, 229] width 88 height 10
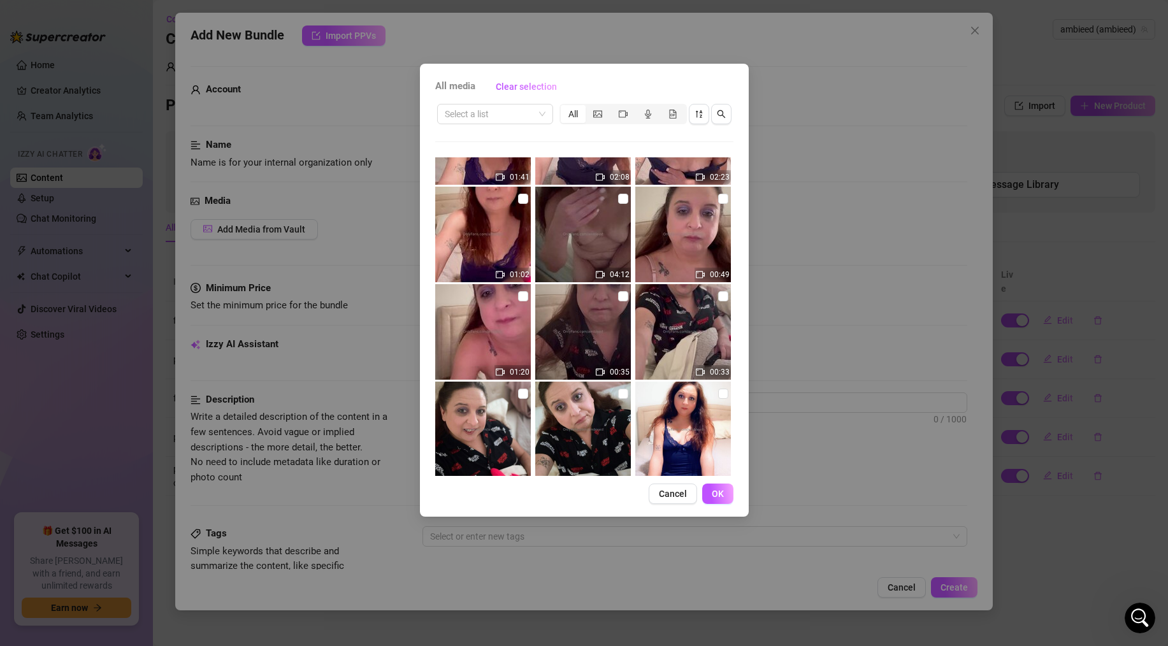
scroll to position [352, 0]
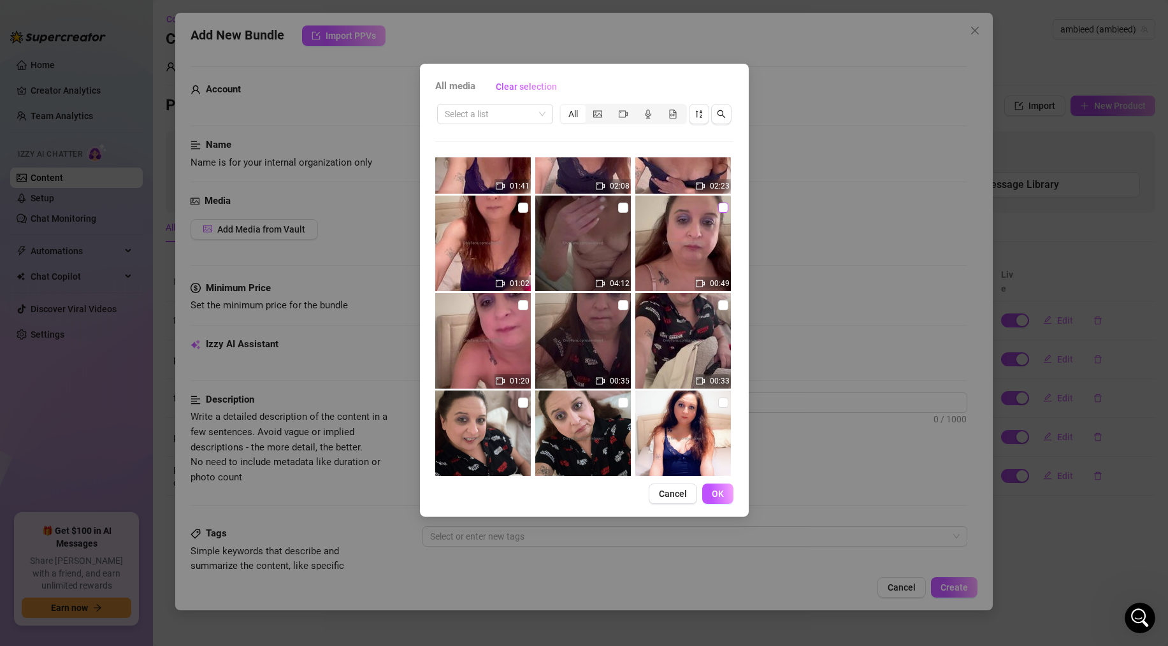
click at [718, 206] on input "checkbox" at bounding box center [723, 208] width 10 height 10
click at [714, 489] on span "OK" at bounding box center [717, 494] width 12 height 10
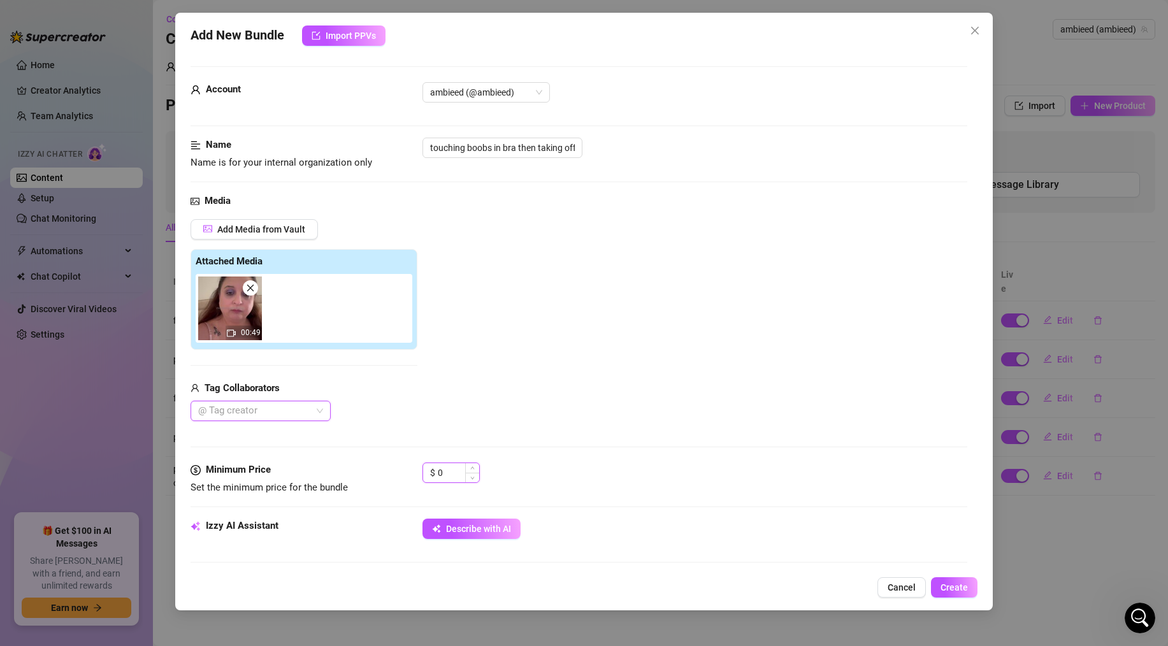
click at [462, 468] on input "0" at bounding box center [458, 472] width 41 height 19
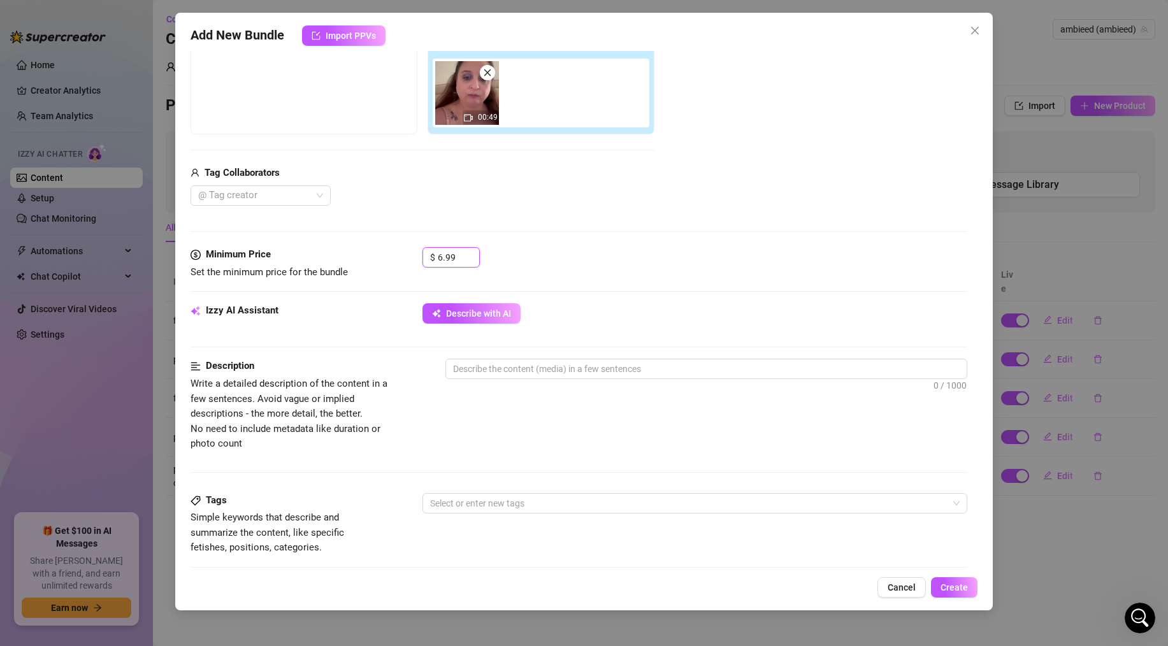
scroll to position [225, 0]
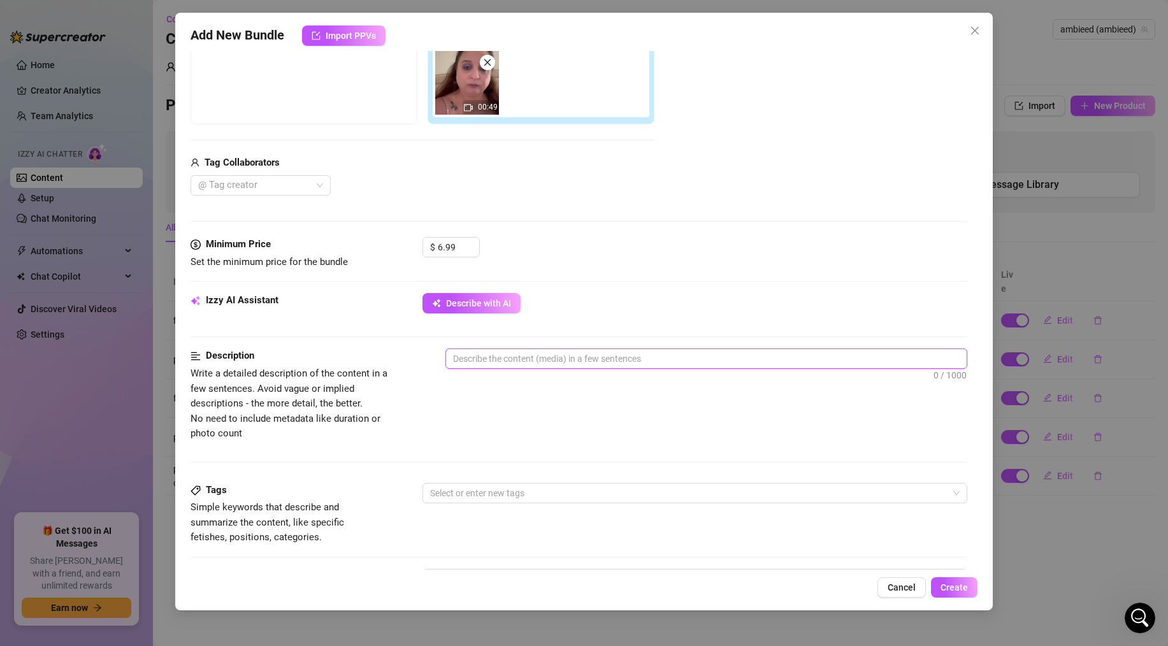
click at [517, 355] on textarea at bounding box center [706, 358] width 520 height 19
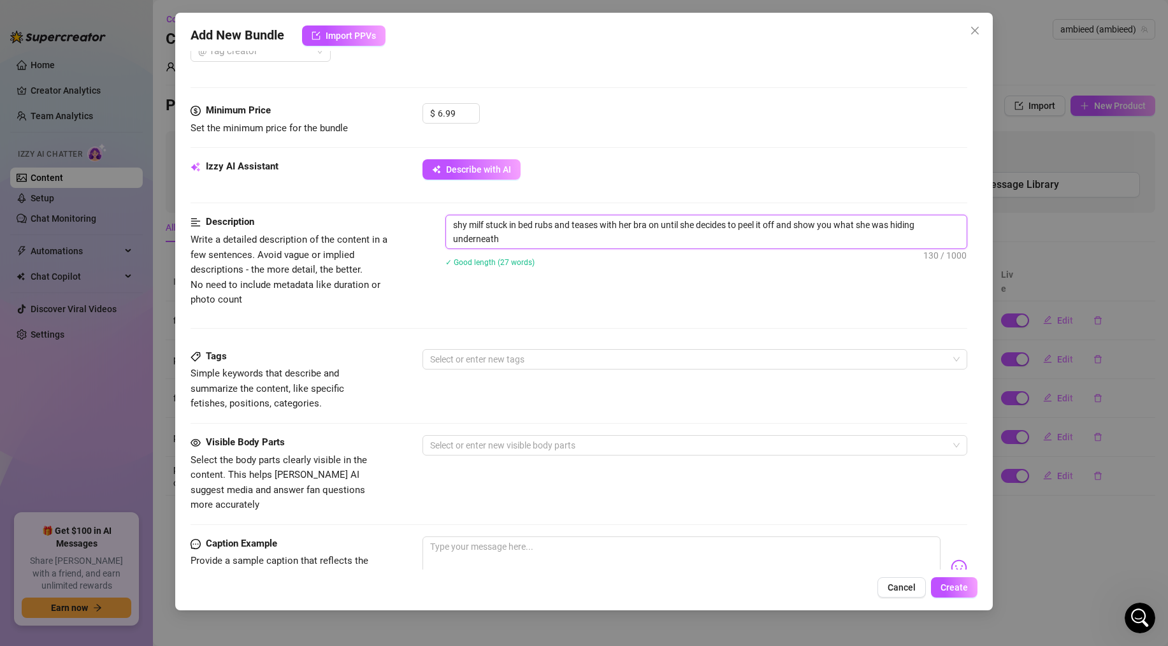
scroll to position [384, 0]
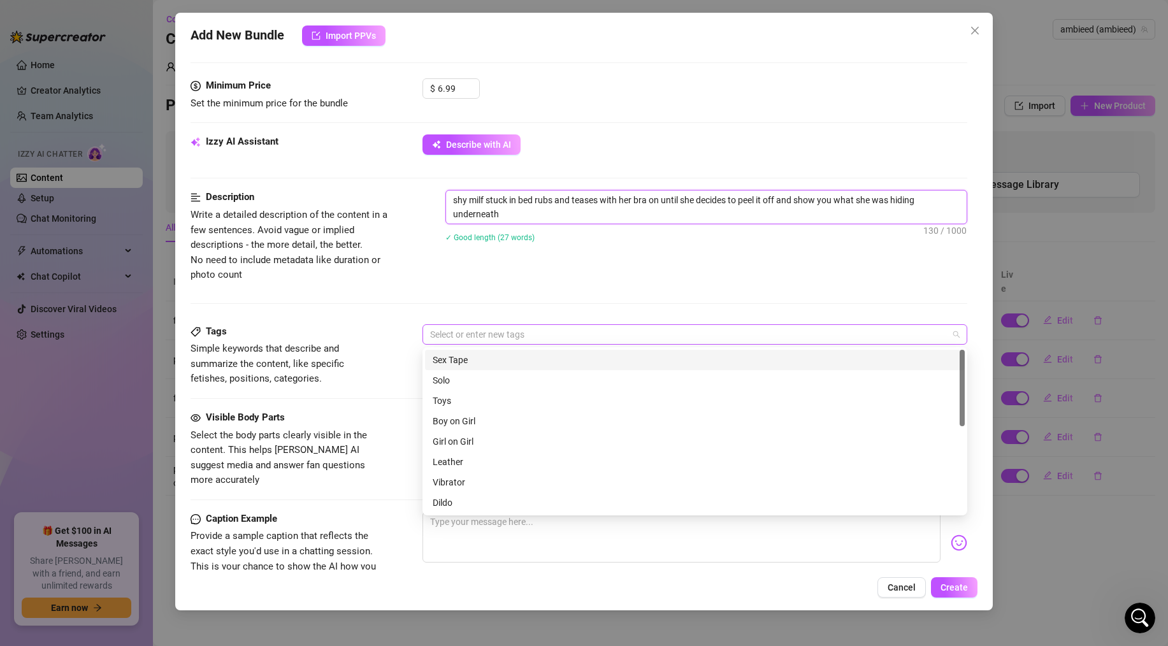
click at [633, 327] on div at bounding box center [688, 334] width 526 height 18
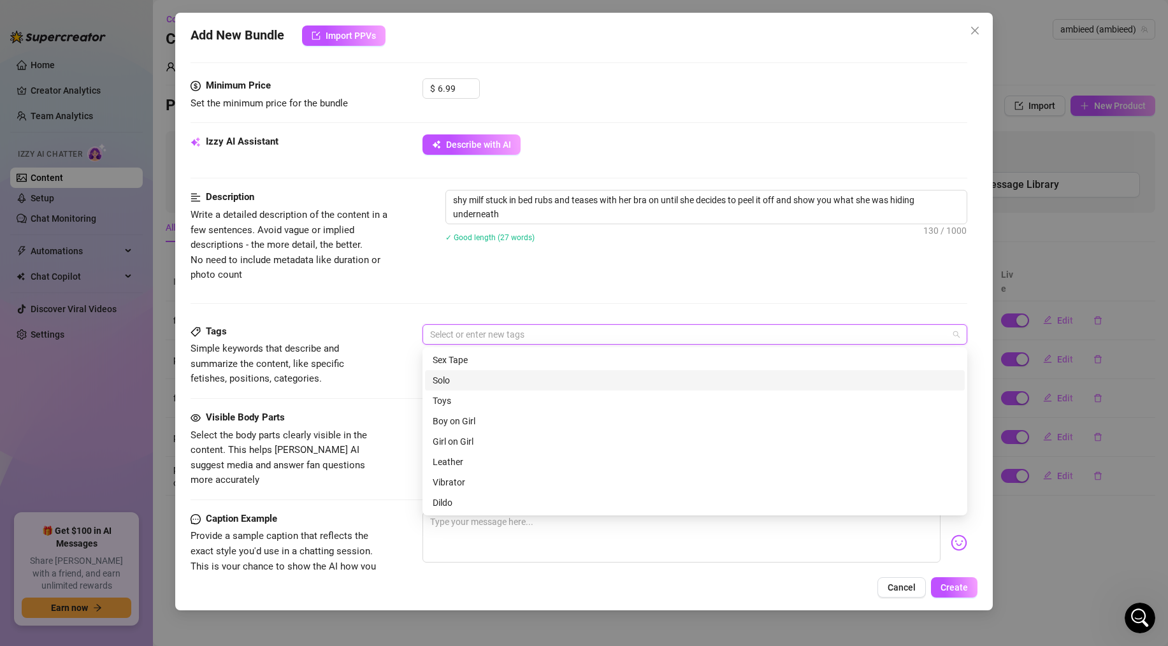
click at [476, 382] on div "Solo" at bounding box center [694, 380] width 524 height 14
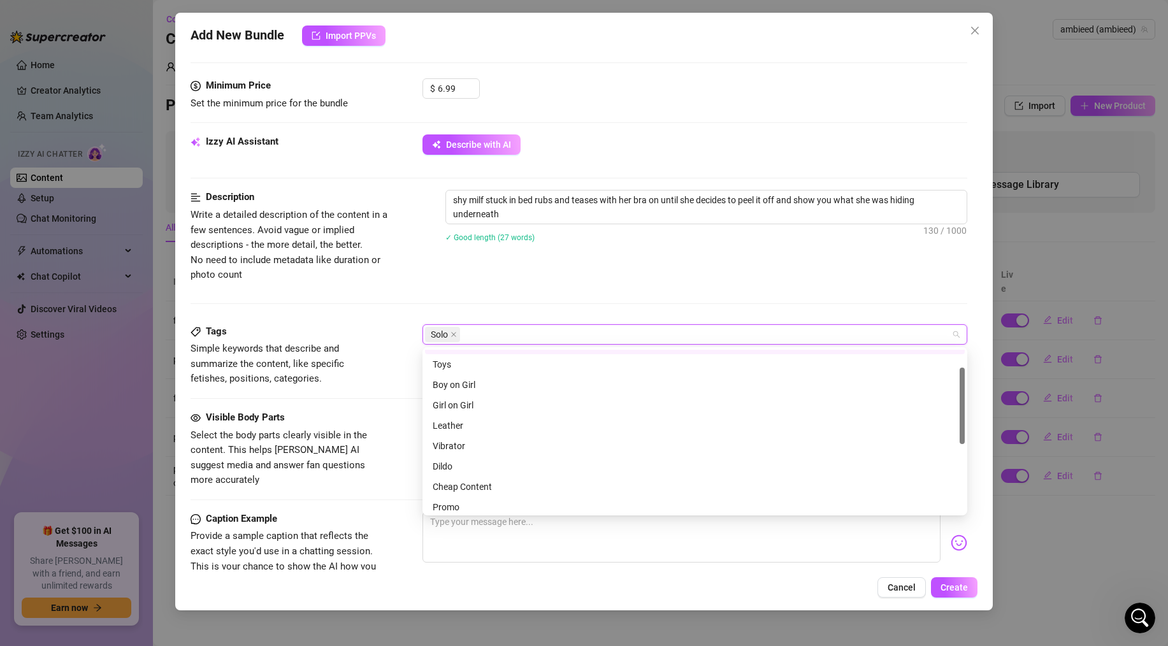
scroll to position [39, 0]
click at [462, 437] on div "Cheap Content" at bounding box center [694, 438] width 524 height 14
click at [455, 461] on div "Lingerie" at bounding box center [694, 462] width 524 height 14
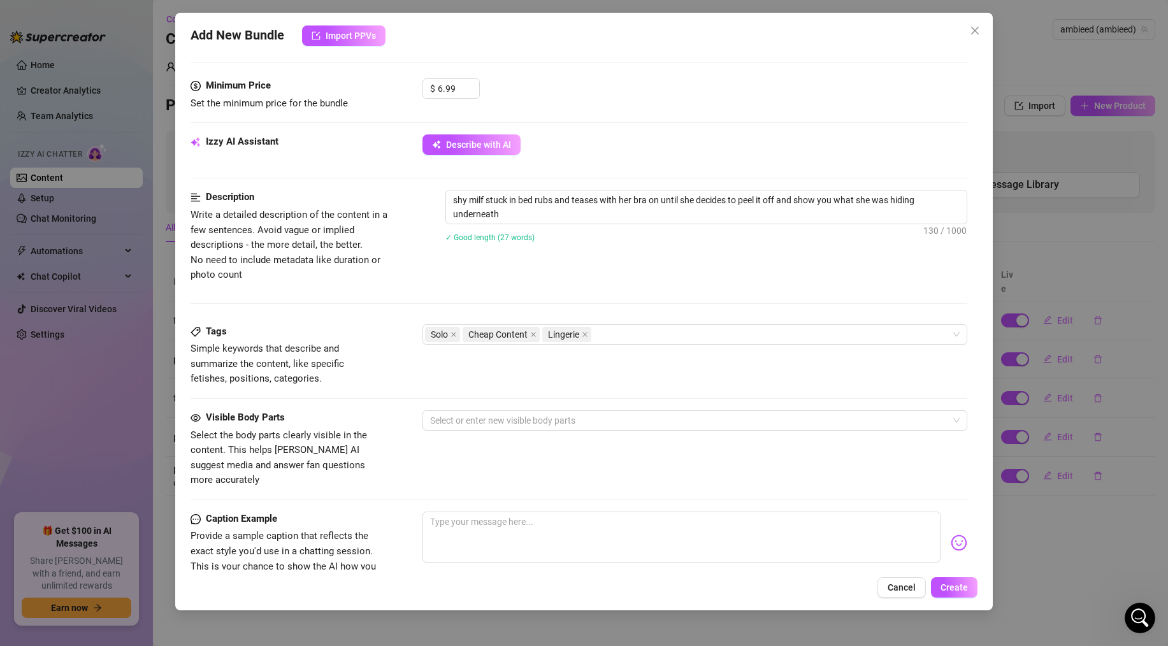
click at [376, 402] on div "Tags Simple keywords that describe and summarize the content, like specific fet…" at bounding box center [578, 367] width 776 height 86
click at [460, 422] on div at bounding box center [688, 420] width 526 height 18
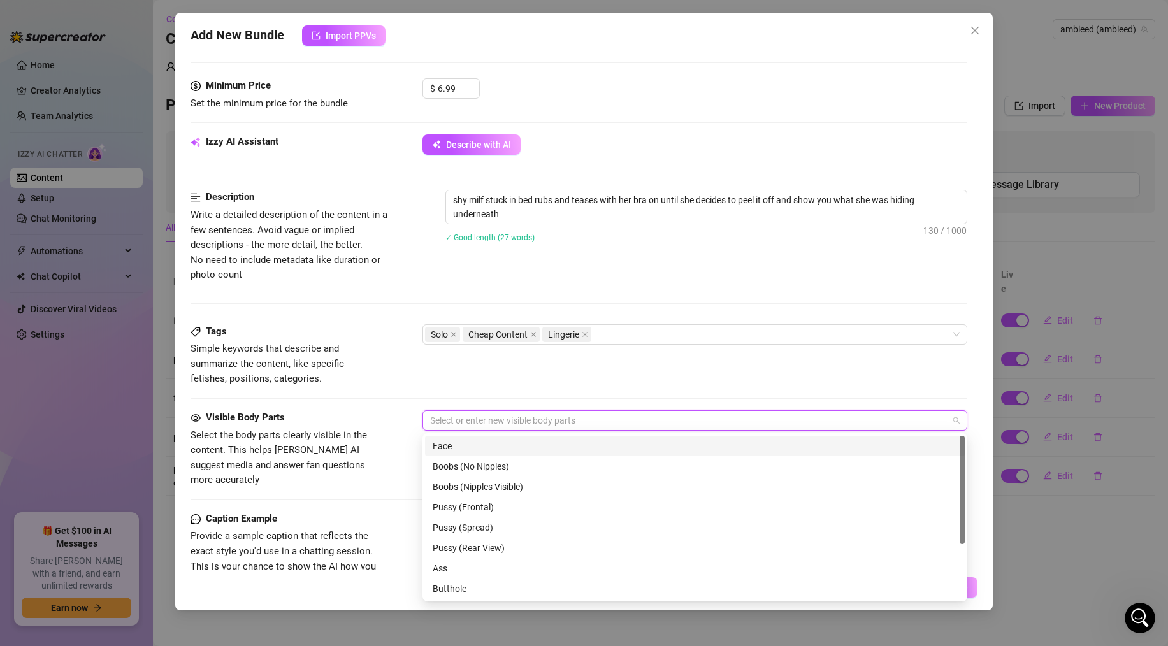
click at [460, 446] on div "Face" at bounding box center [694, 446] width 524 height 14
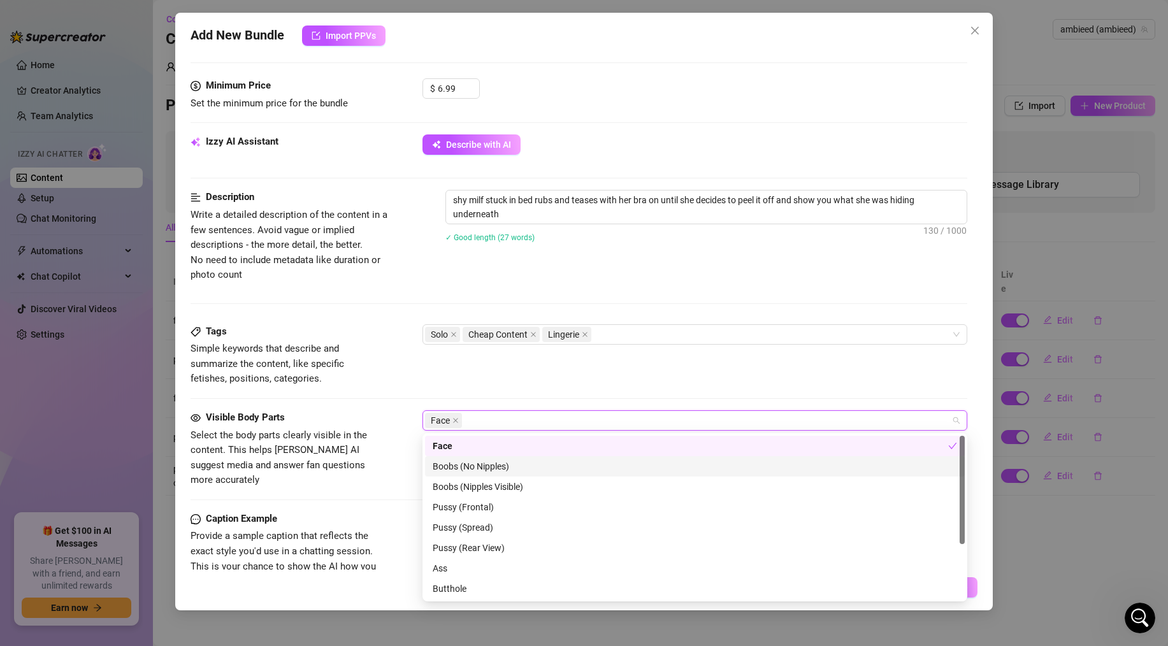
click at [459, 469] on div "Boobs (No Nipples)" at bounding box center [694, 466] width 524 height 14
click at [459, 483] on div "Boobs (Nipples Visible)" at bounding box center [694, 487] width 524 height 14
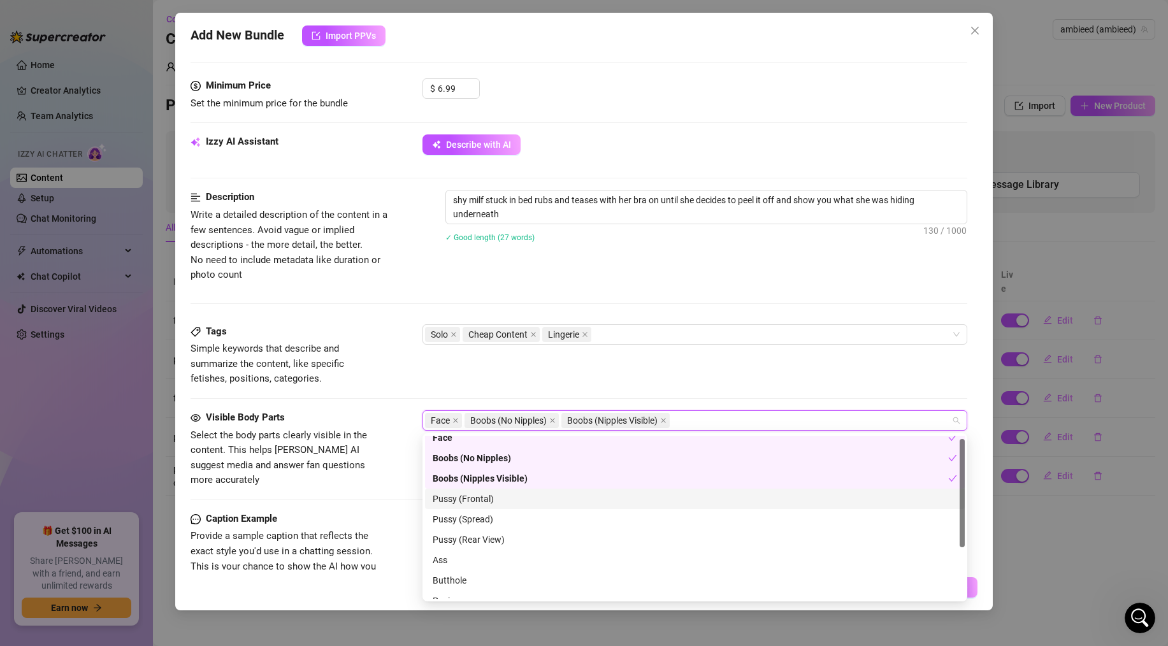
scroll to position [9, 0]
click at [392, 441] on div "Visible Body Parts Select the body parts clearly visible in the content. This h…" at bounding box center [578, 449] width 776 height 78
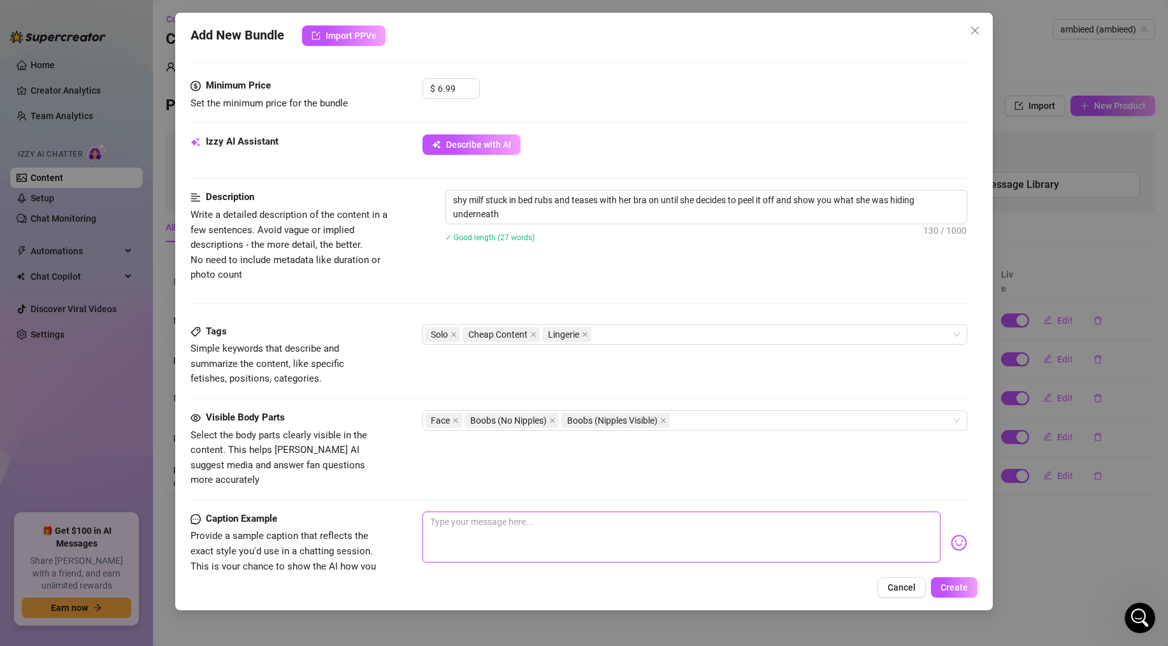
click at [476, 511] on textarea at bounding box center [681, 536] width 518 height 51
drag, startPoint x: 564, startPoint y: 605, endPoint x: 497, endPoint y: 562, distance: 79.1
click at [497, 562] on div "Add New Bundle Import PPVs Account ambieed (@ambieed) Name Name is for your int…" at bounding box center [583, 311] width 817 height 597
click at [656, 511] on textarea "do you like when i rub myself all over for you?" at bounding box center [681, 536] width 518 height 51
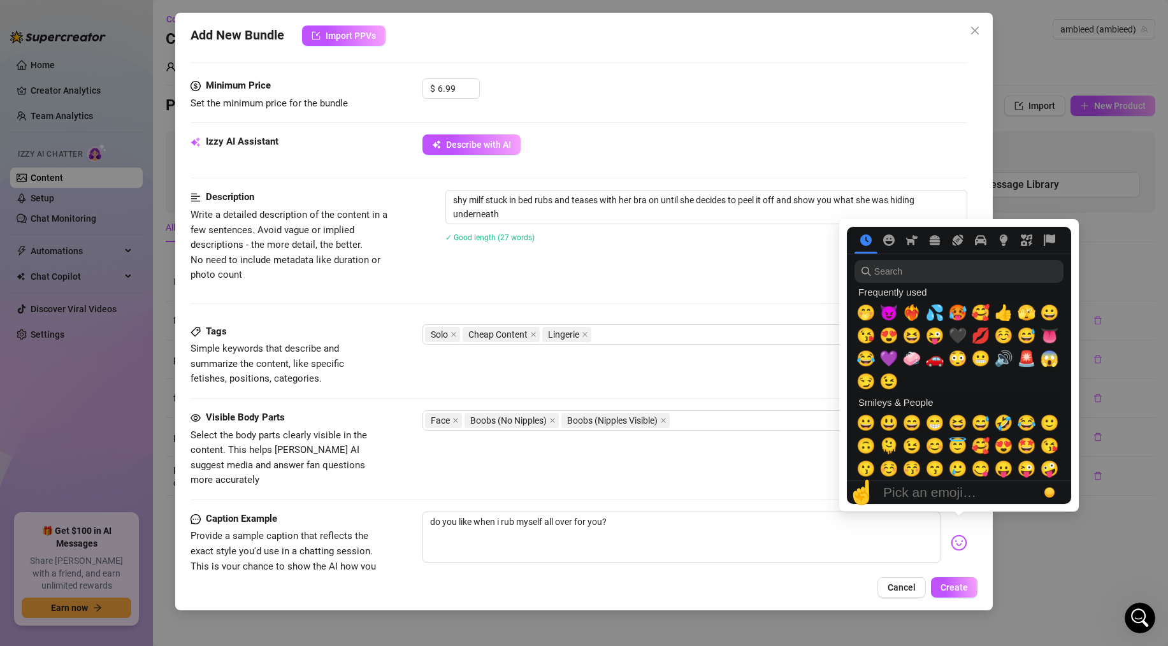
click at [957, 534] on img at bounding box center [958, 542] width 17 height 17
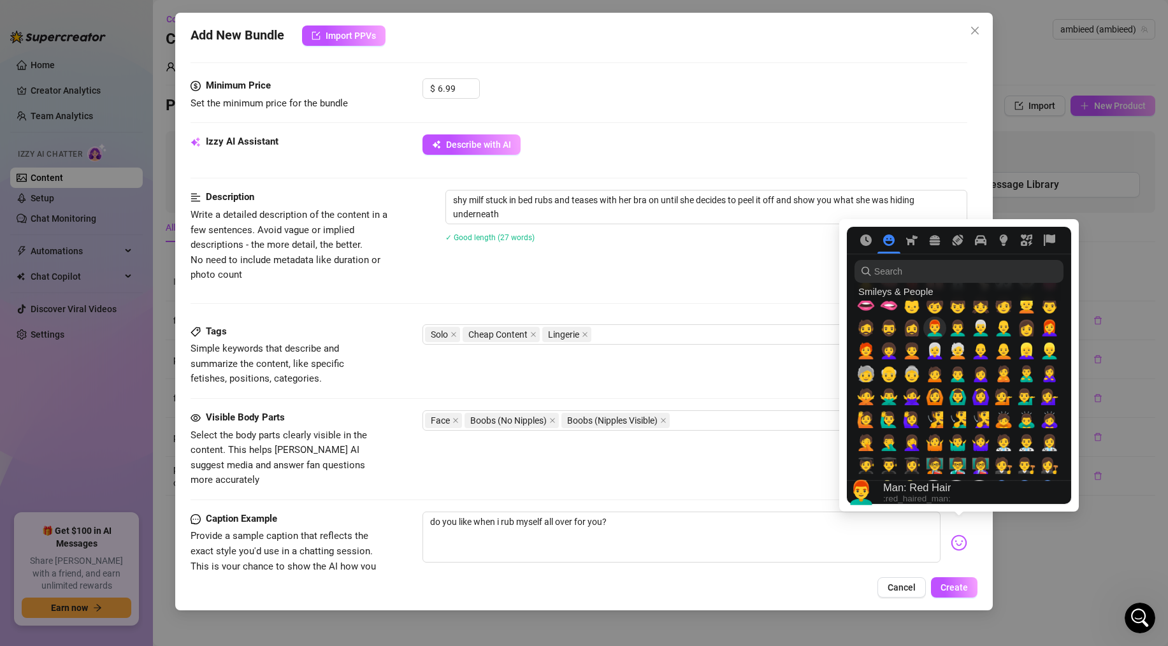
scroll to position [563, 0]
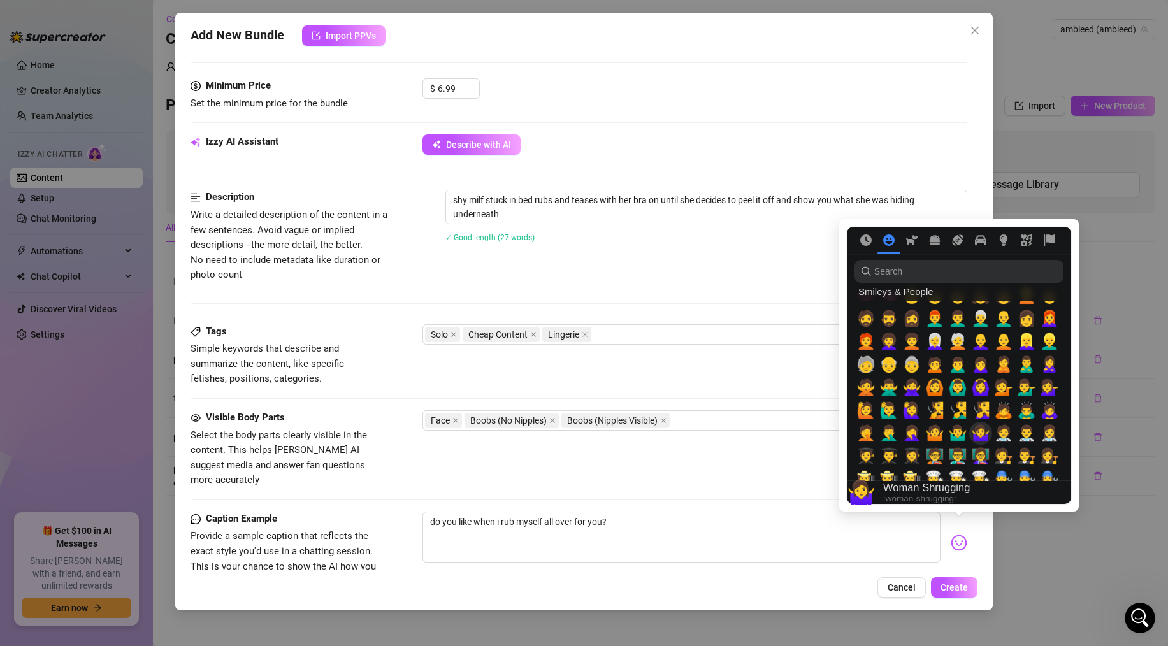
click at [980, 432] on span "🤷‍♀️" at bounding box center [980, 433] width 19 height 18
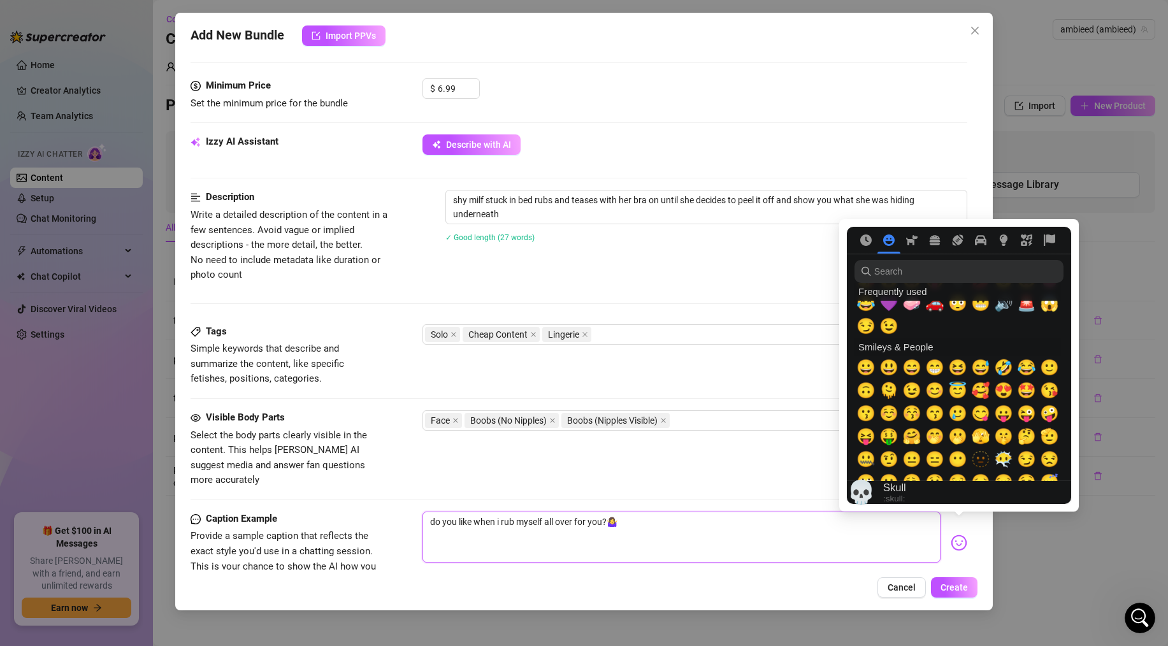
scroll to position [0, 0]
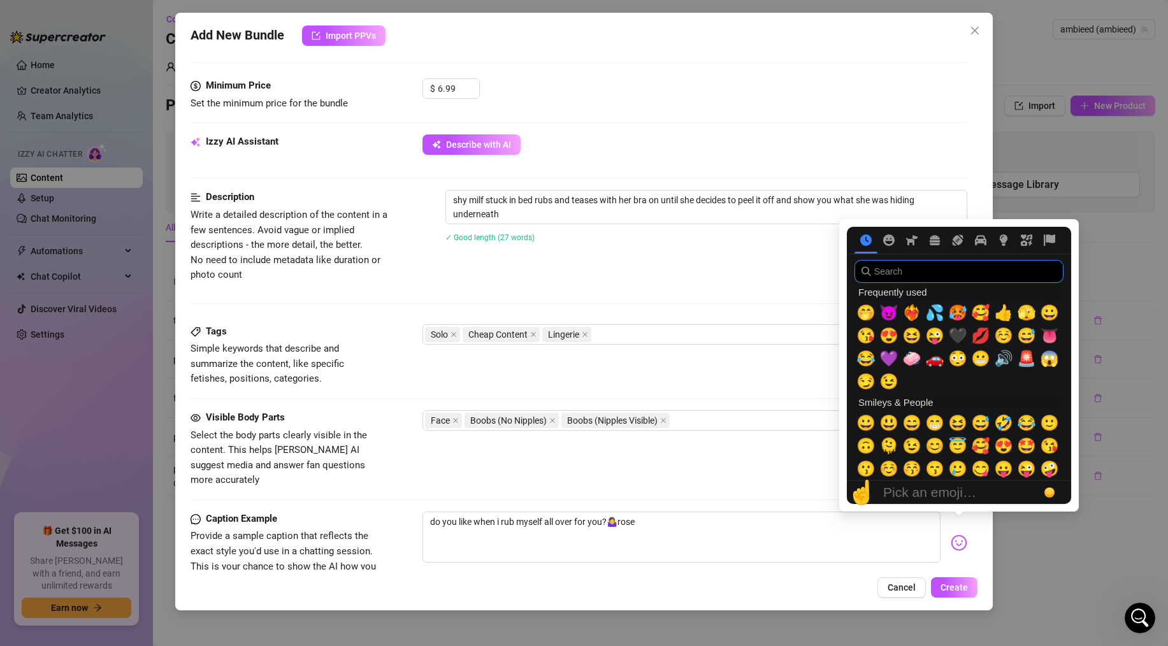
click at [924, 269] on input "search" at bounding box center [958, 271] width 209 height 23
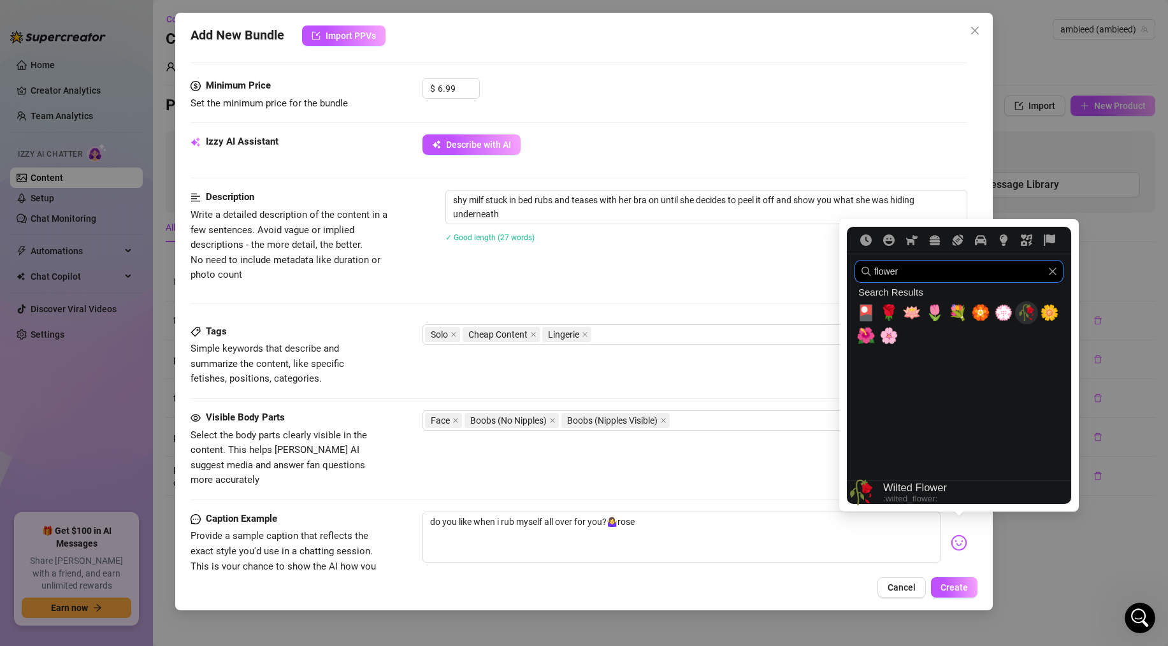
click at [1031, 310] on span "🥀" at bounding box center [1026, 313] width 19 height 18
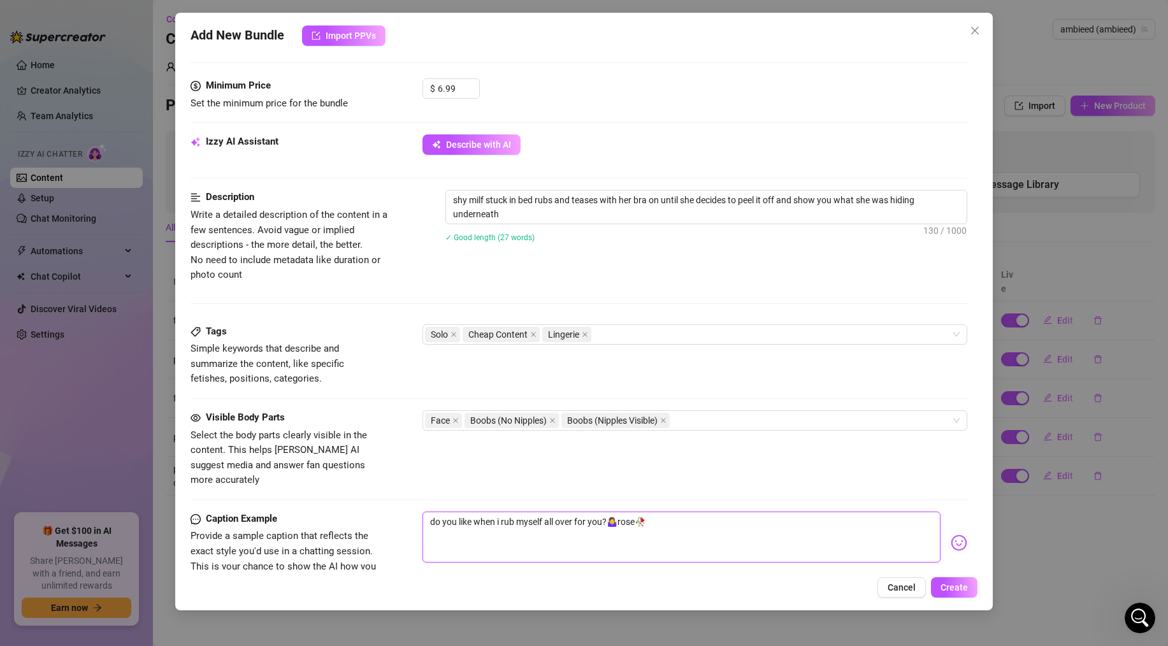
click at [639, 511] on textarea "do you like when i rub myself all over for you?🤷‍♀️rose🥀" at bounding box center [681, 536] width 518 height 51
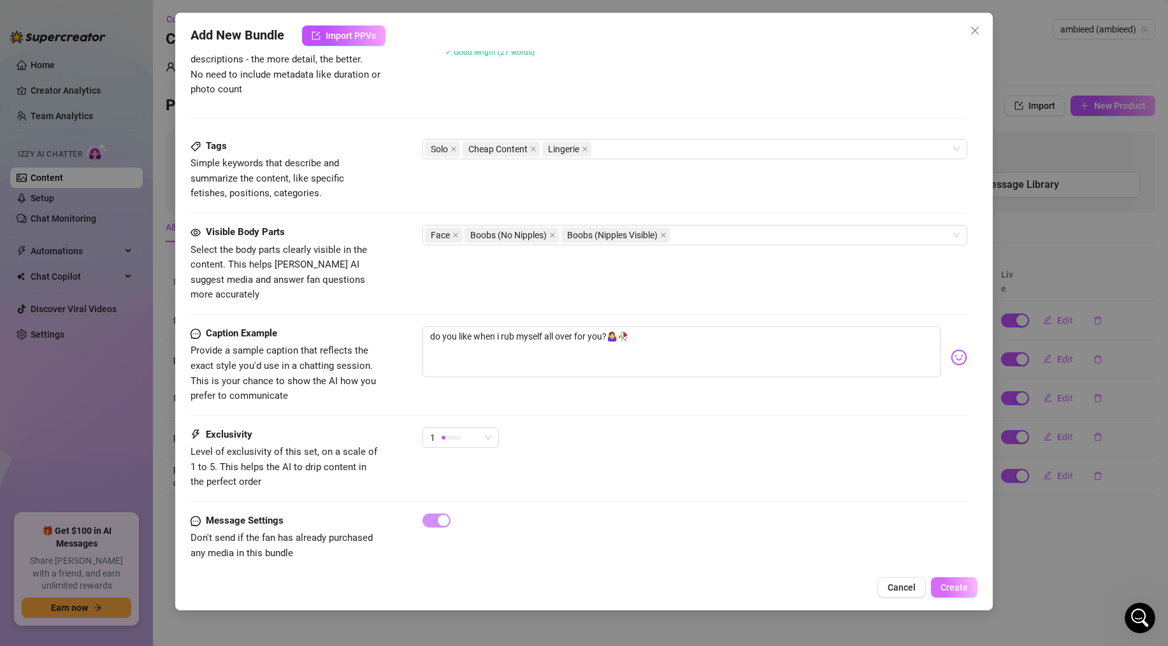
click at [951, 582] on span "Create" at bounding box center [953, 587] width 27 height 10
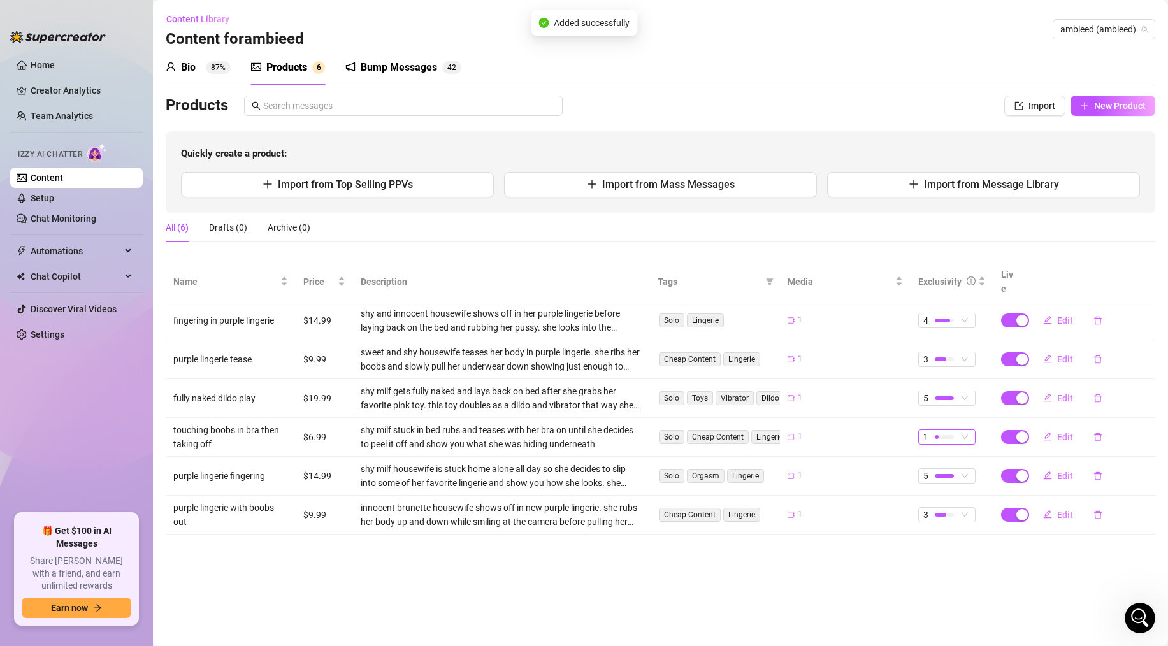
click at [962, 430] on span "1" at bounding box center [946, 437] width 47 height 14
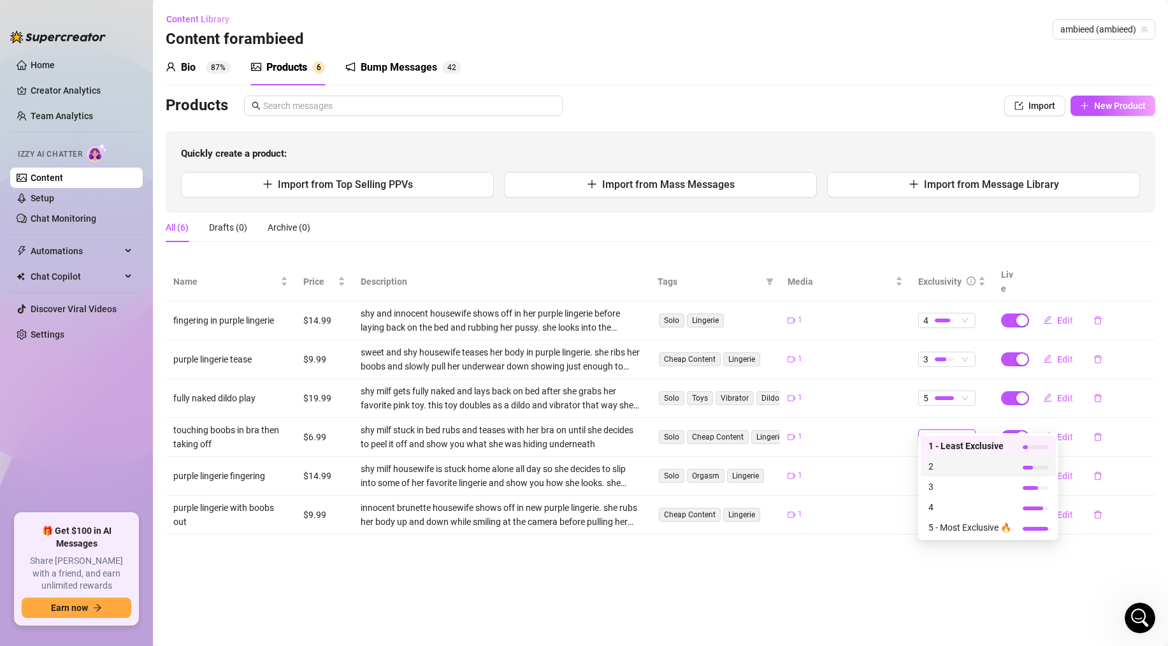
click at [950, 463] on span "2" at bounding box center [969, 466] width 83 height 14
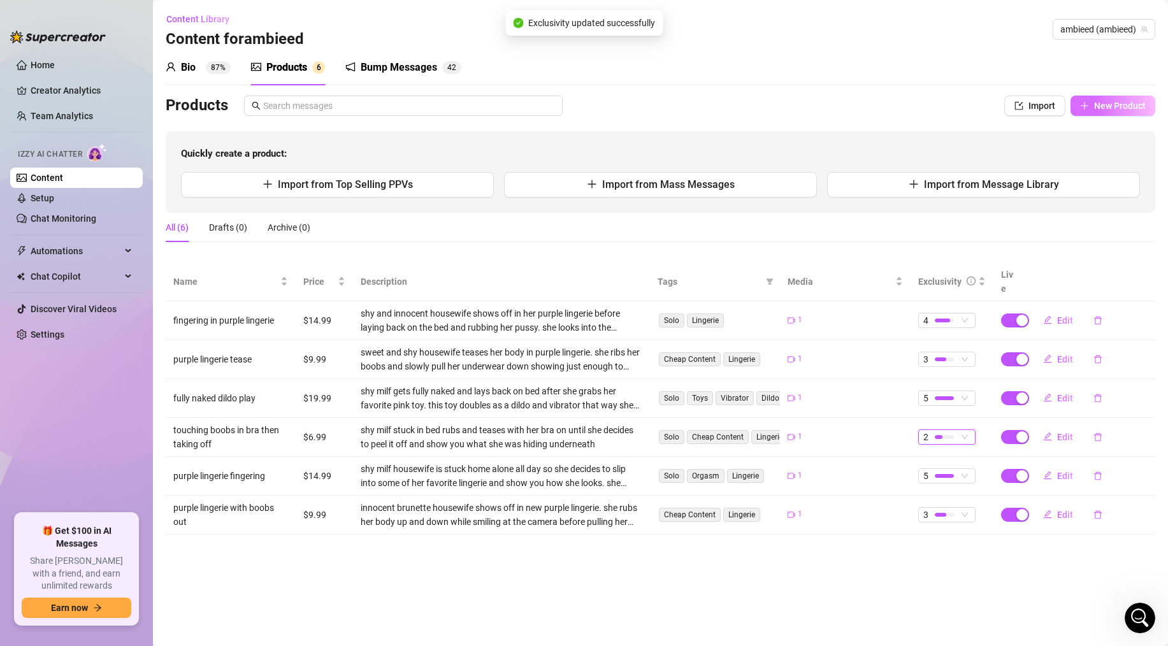
click at [1089, 108] on button "New Product" at bounding box center [1112, 106] width 85 height 20
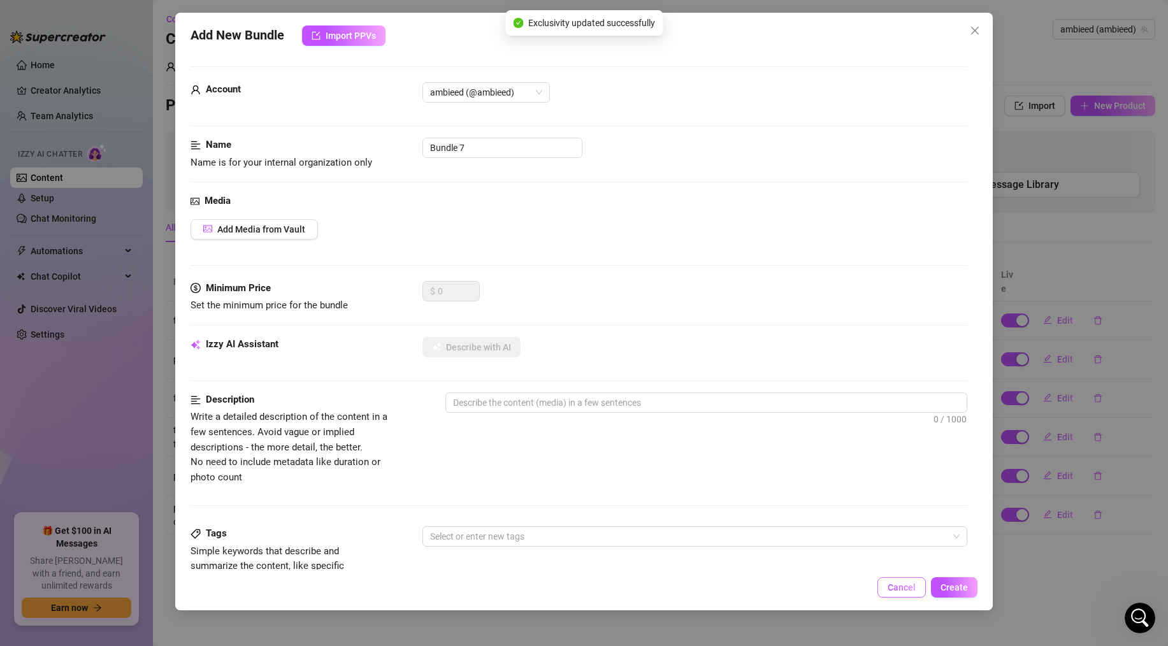
click at [884, 589] on button "Cancel" at bounding box center [901, 587] width 48 height 20
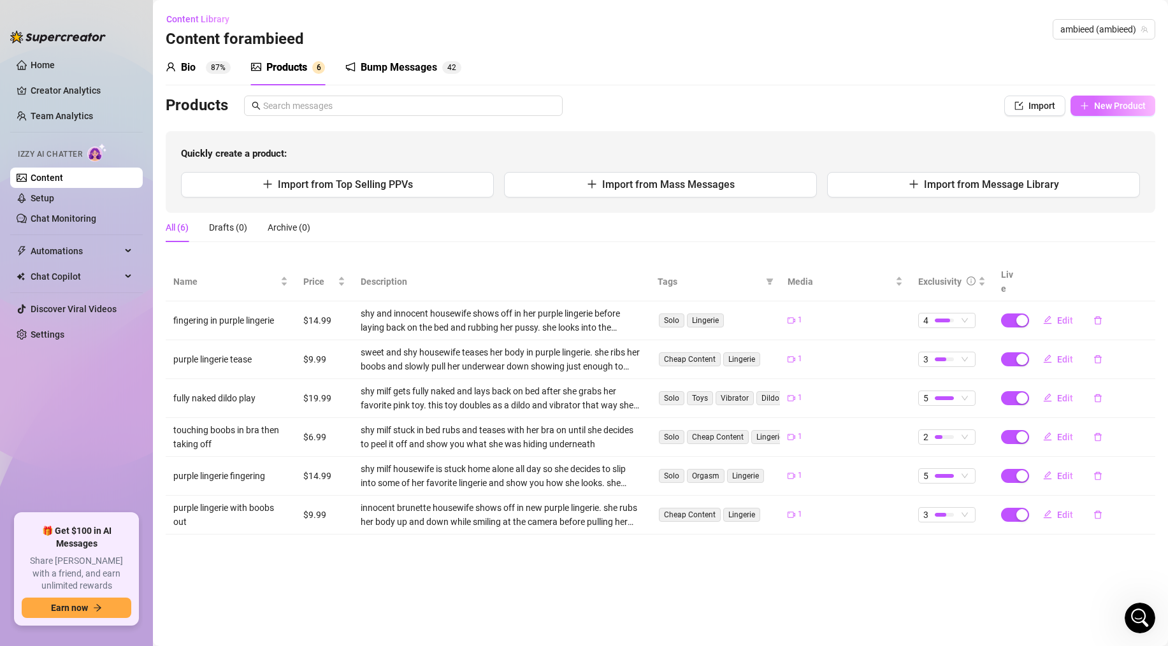
click at [1106, 104] on span "New Product" at bounding box center [1120, 106] width 52 height 10
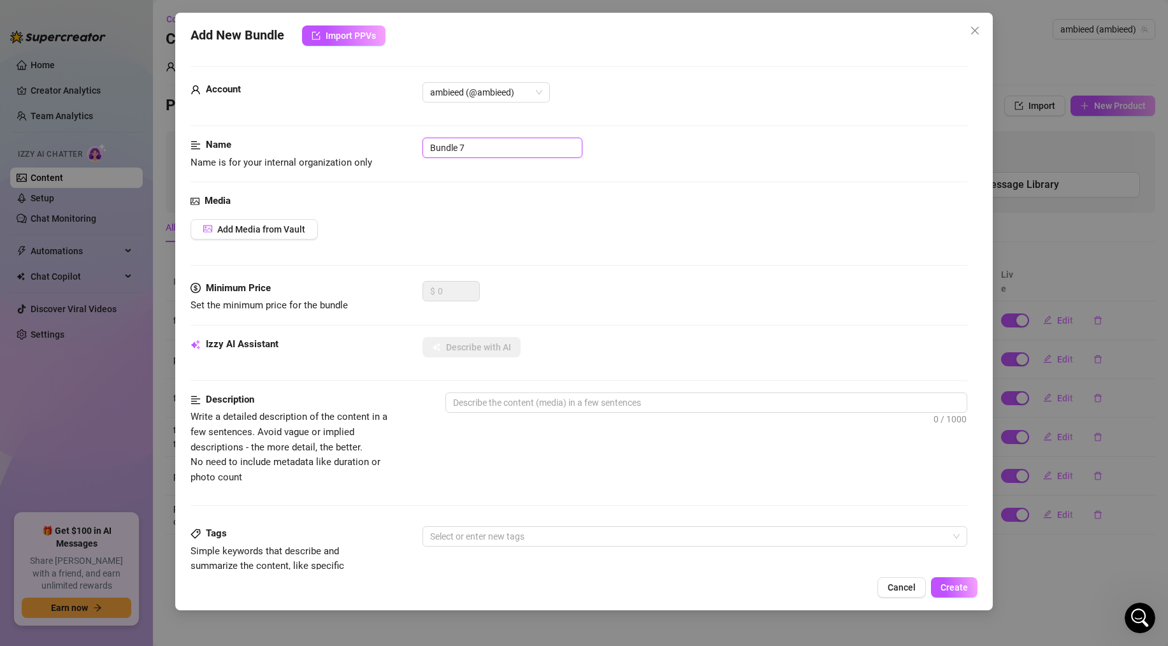
click at [527, 149] on input "Bundle 7" at bounding box center [502, 148] width 160 height 20
click at [511, 151] on input "pussy rub and tease n bed naked" at bounding box center [502, 148] width 160 height 20
click at [290, 231] on span "Add Media from Vault" at bounding box center [261, 229] width 88 height 10
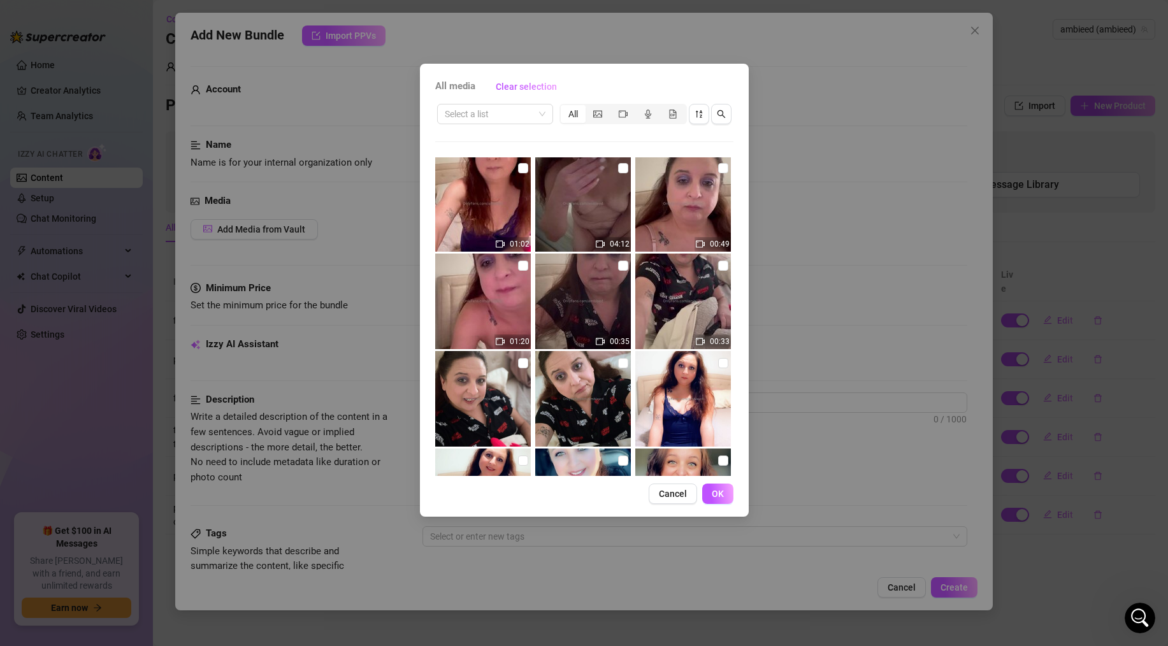
scroll to position [360, 0]
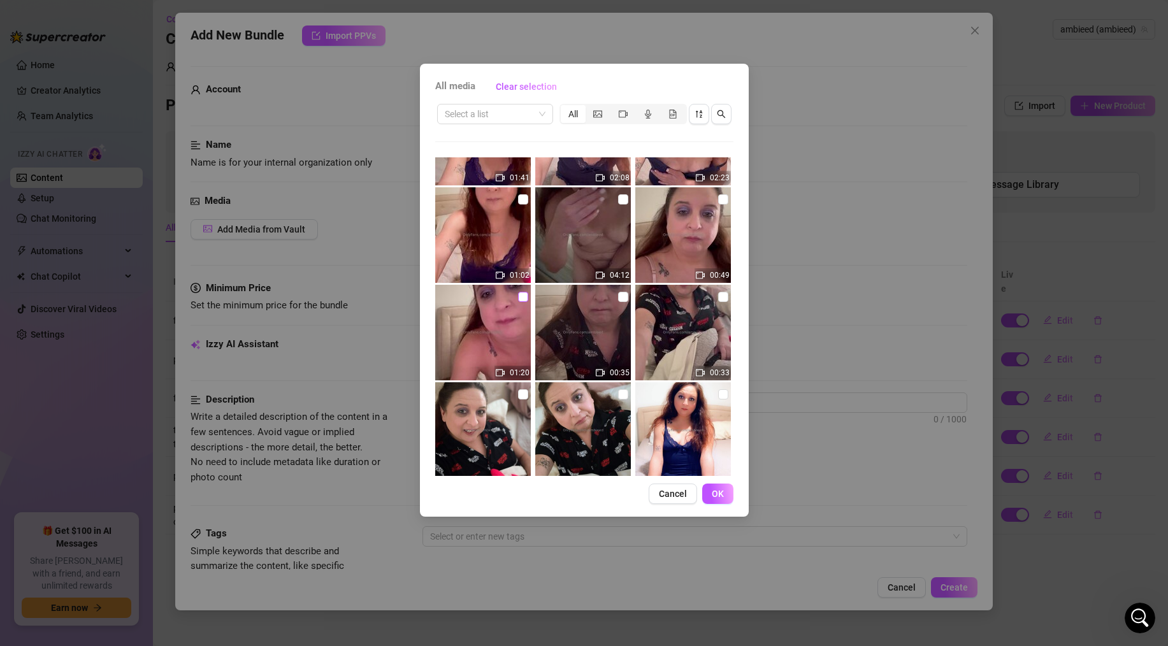
click at [518, 293] on input "checkbox" at bounding box center [523, 297] width 10 height 10
click at [723, 497] on span "OK" at bounding box center [717, 494] width 12 height 10
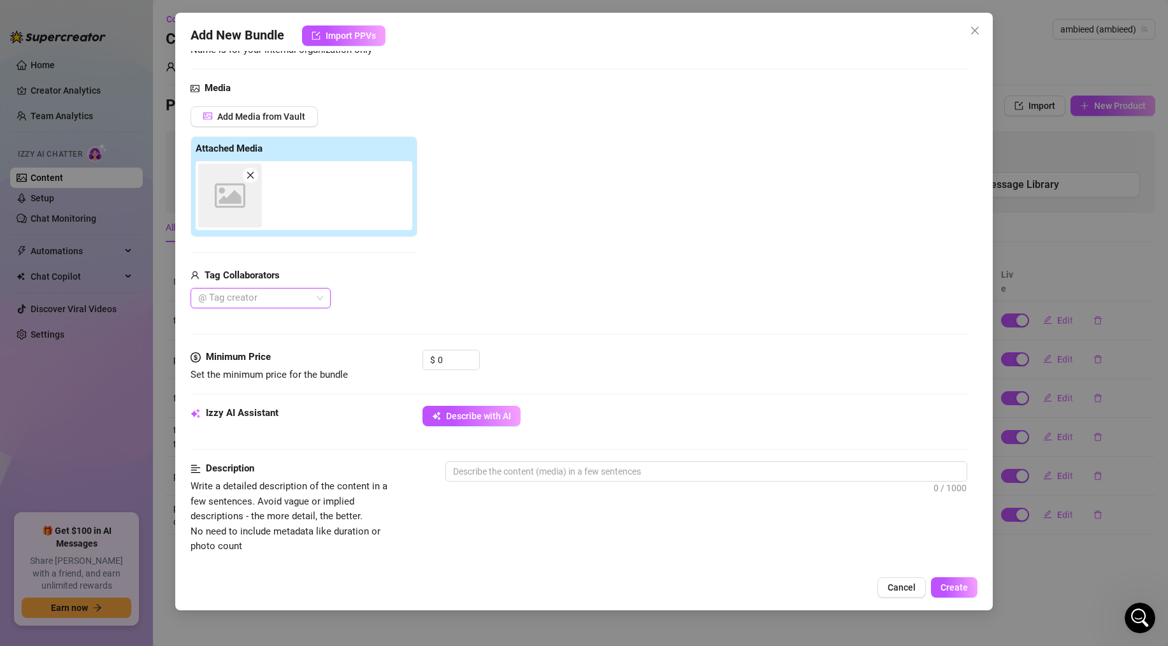
scroll to position [154, 0]
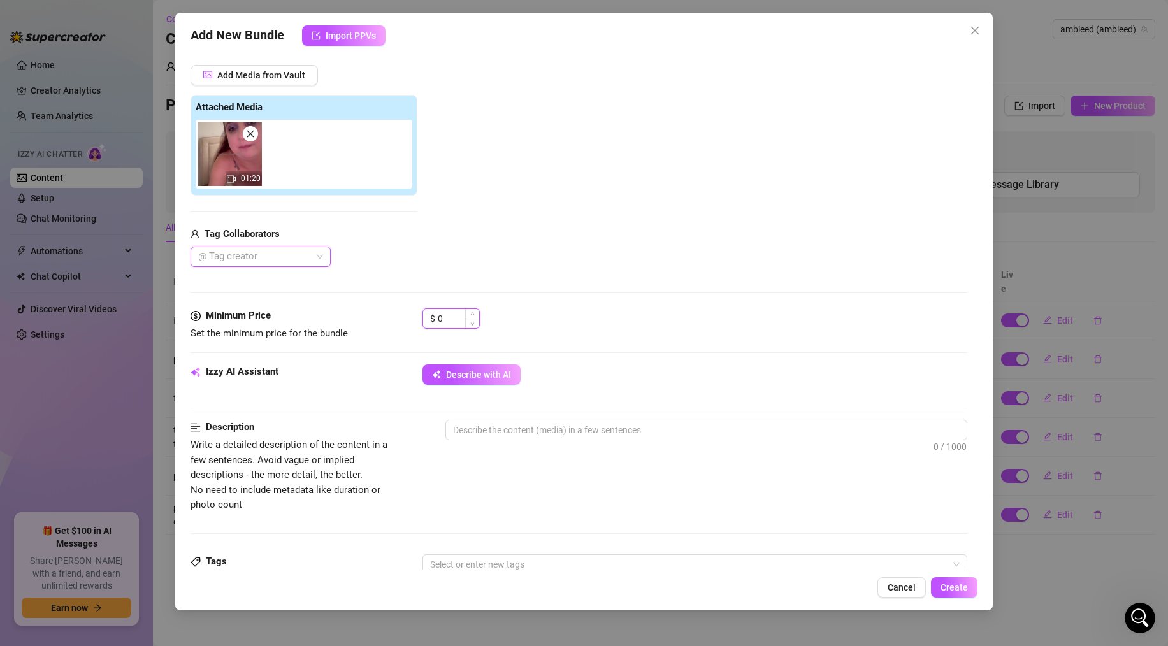
click at [448, 320] on input "0" at bounding box center [458, 318] width 41 height 19
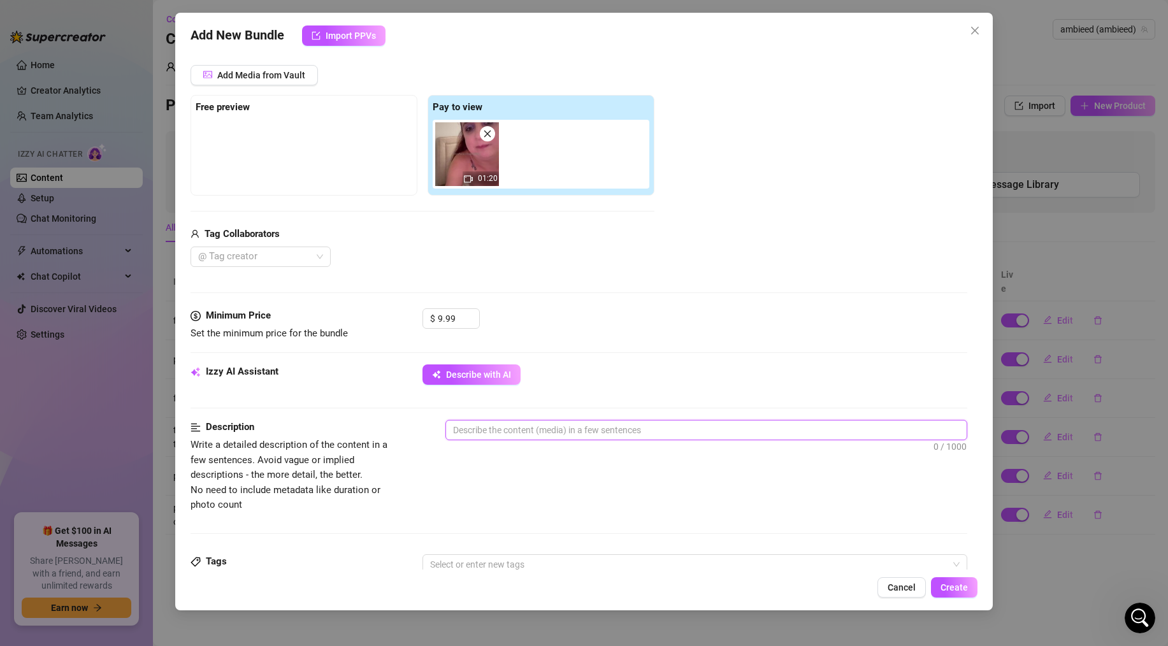
click at [550, 426] on textarea at bounding box center [706, 429] width 520 height 19
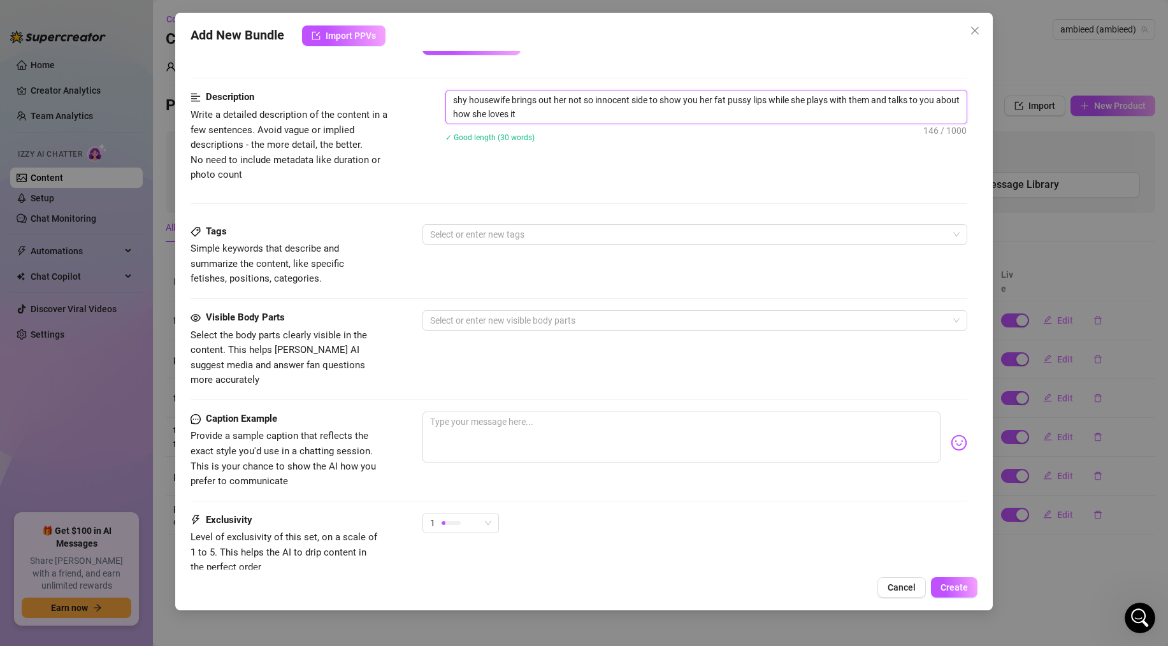
scroll to position [569, 0]
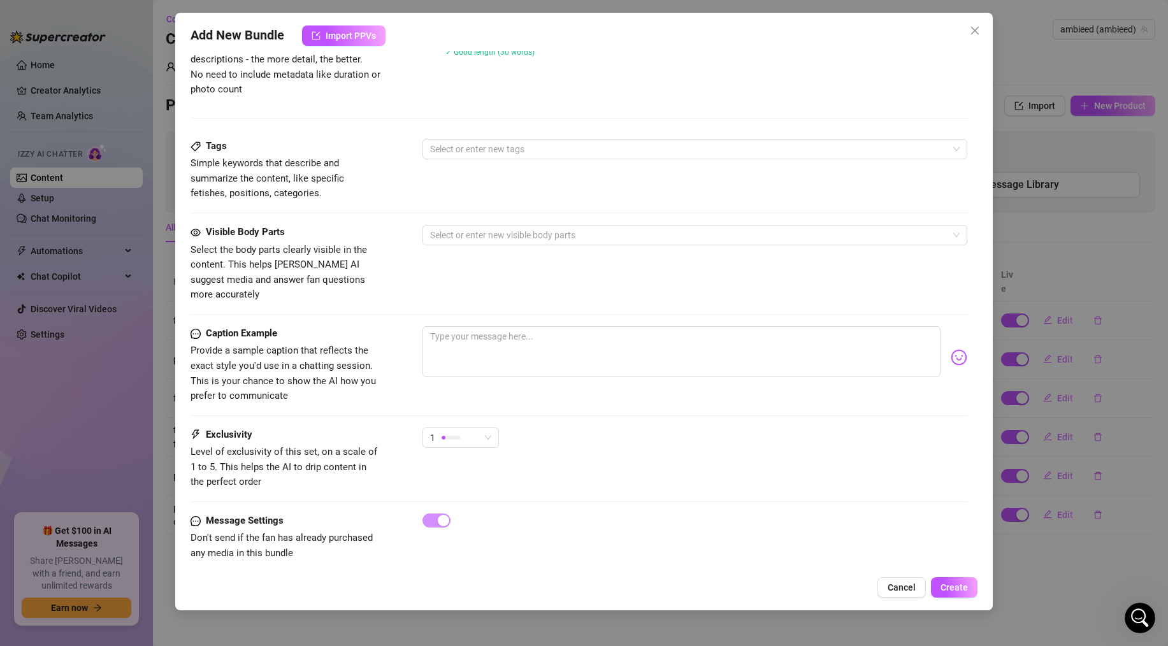
click at [506, 166] on div "Tags Simple keywords that describe and summarize the content, like specific fet…" at bounding box center [578, 170] width 776 height 62
click at [494, 155] on div at bounding box center [688, 149] width 526 height 18
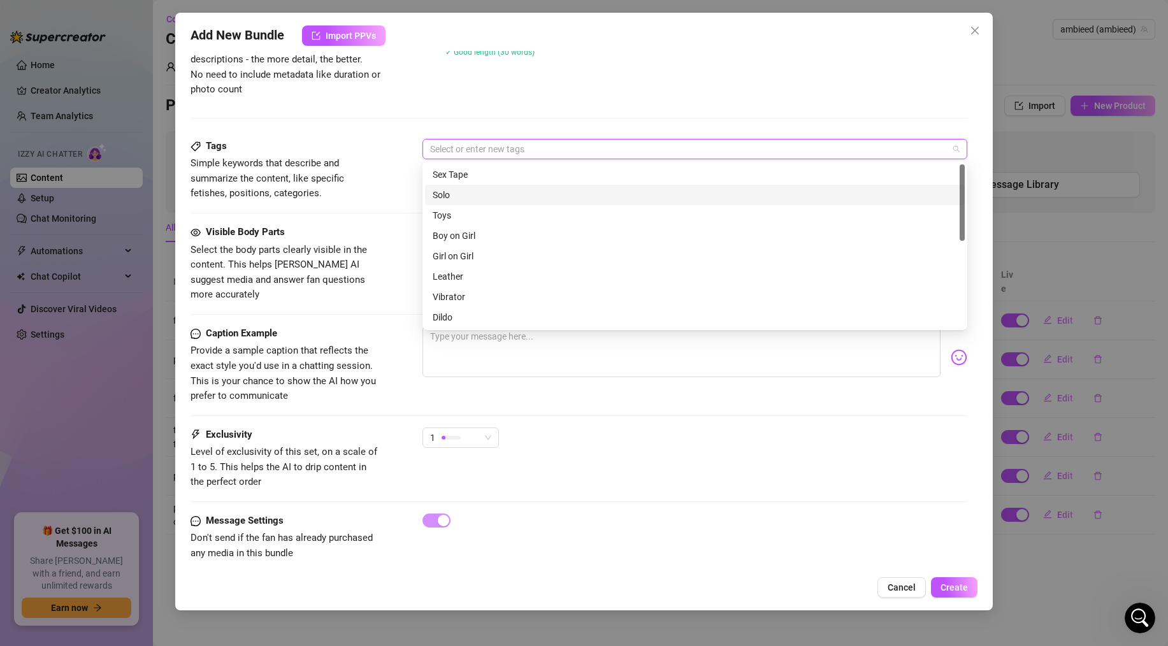
click at [454, 191] on div "Solo" at bounding box center [694, 195] width 524 height 14
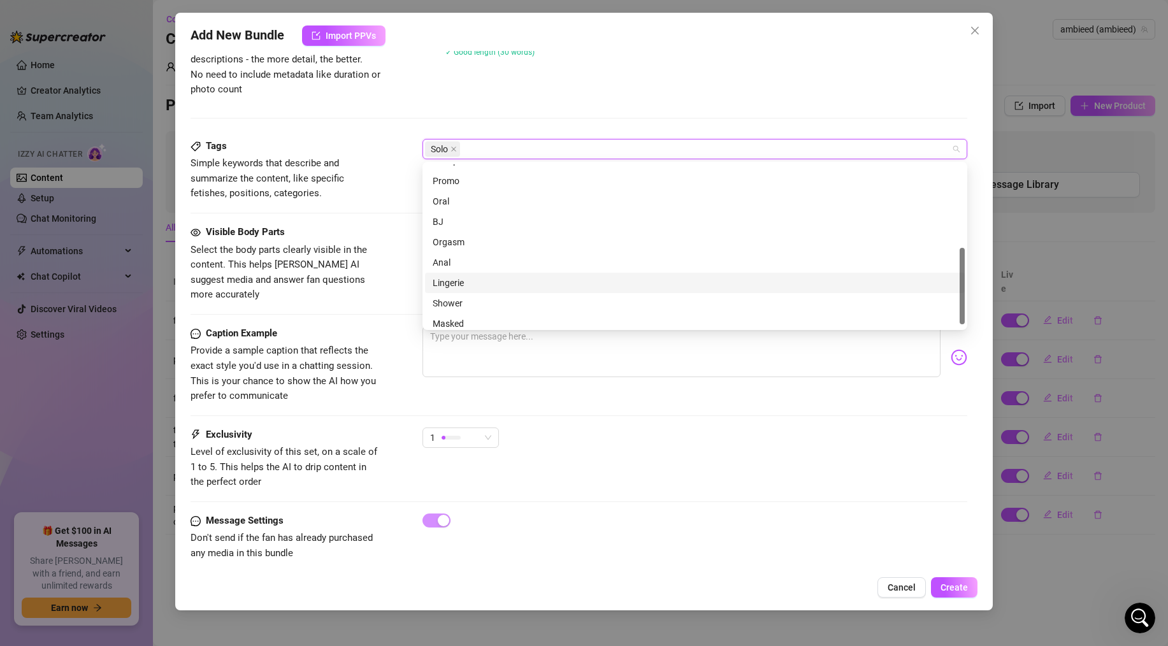
scroll to position [183, 0]
click at [383, 327] on div "Caption Example Provide a sample caption that reflects the exact style you'd us…" at bounding box center [578, 365] width 776 height 78
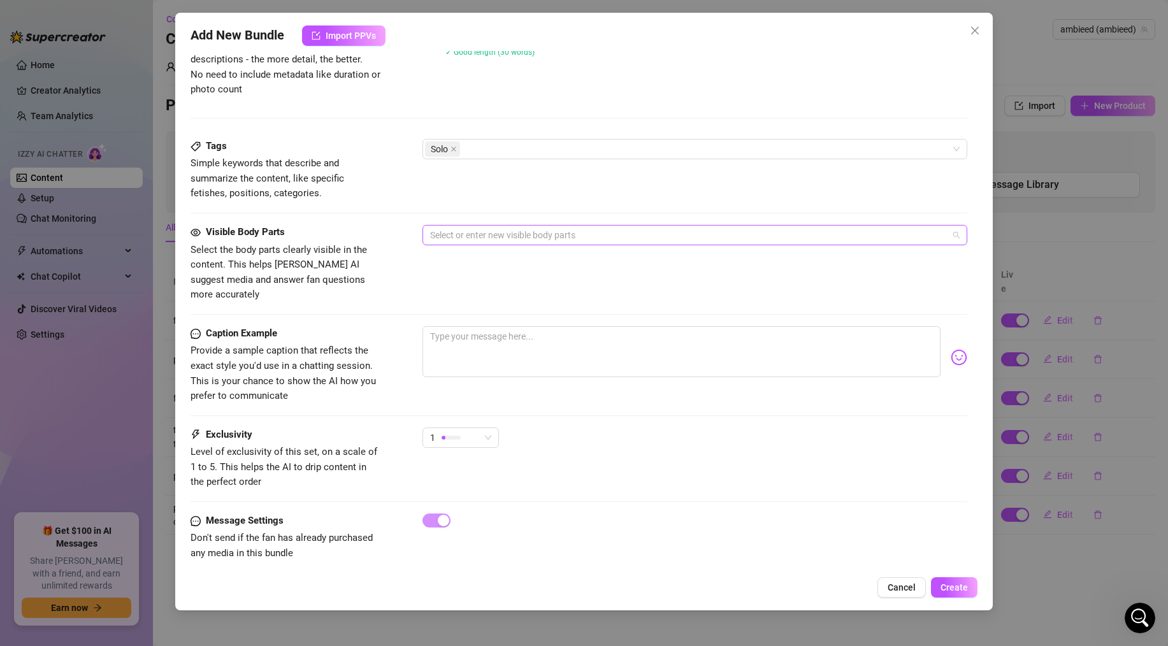
click at [467, 232] on div at bounding box center [688, 235] width 526 height 18
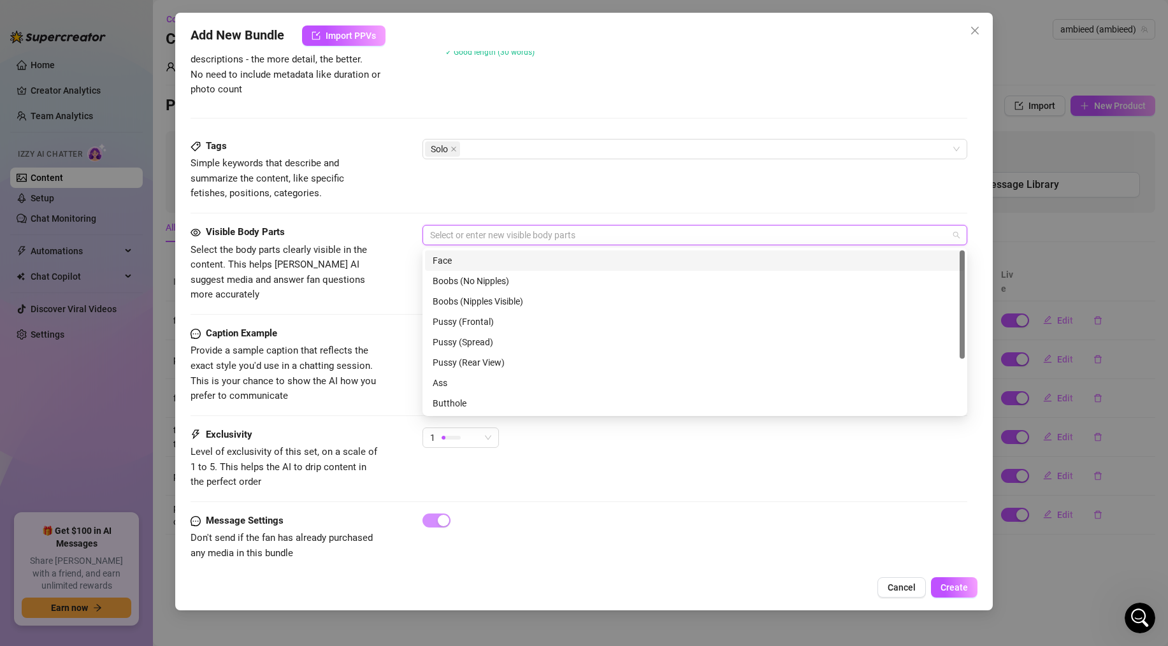
click at [466, 259] on div "Face" at bounding box center [694, 261] width 524 height 14
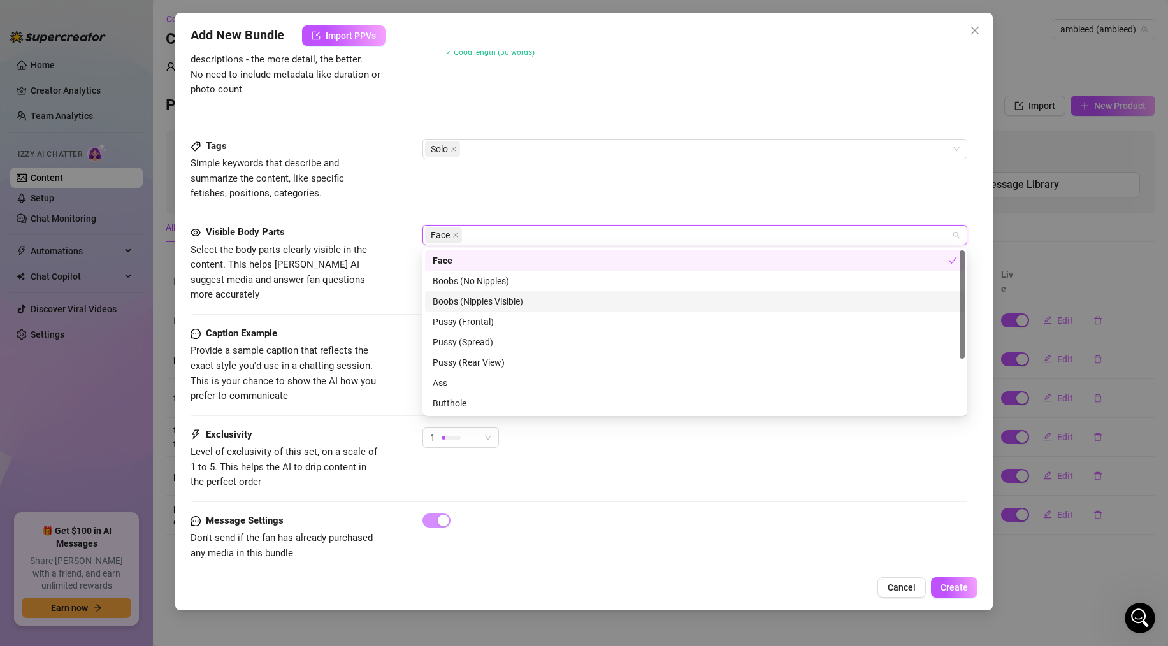
click at [462, 299] on div "Boobs (Nipples Visible)" at bounding box center [694, 301] width 524 height 14
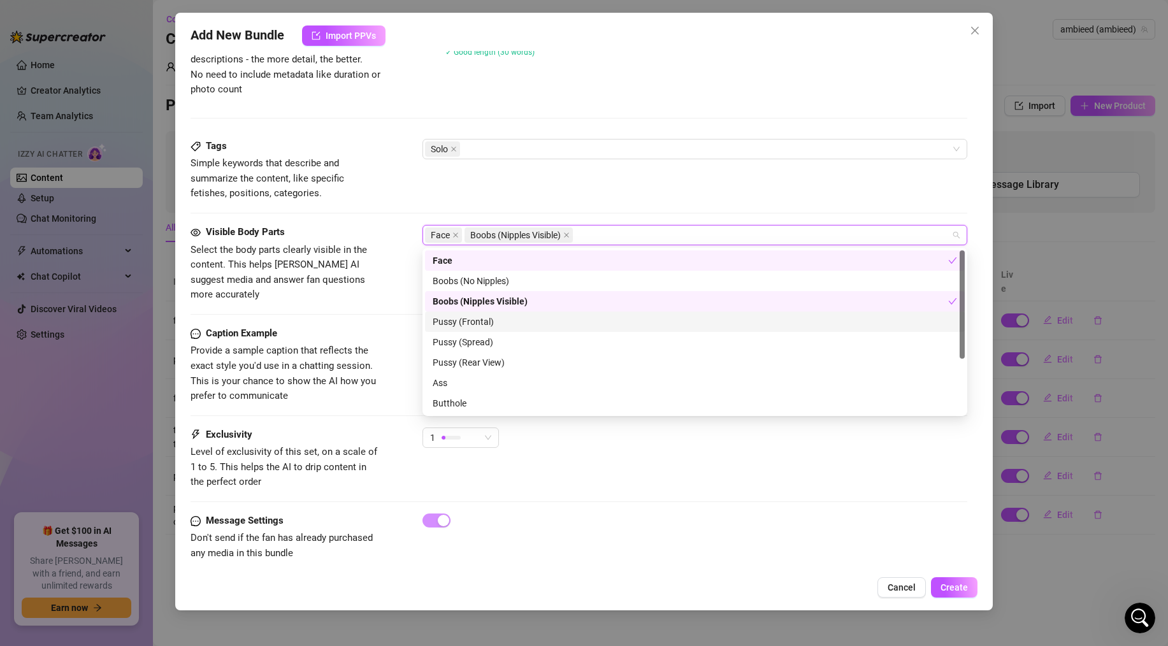
click at [461, 320] on div "Pussy (Frontal)" at bounding box center [694, 322] width 524 height 14
click at [461, 337] on div "Pussy (Spread)" at bounding box center [694, 342] width 524 height 14
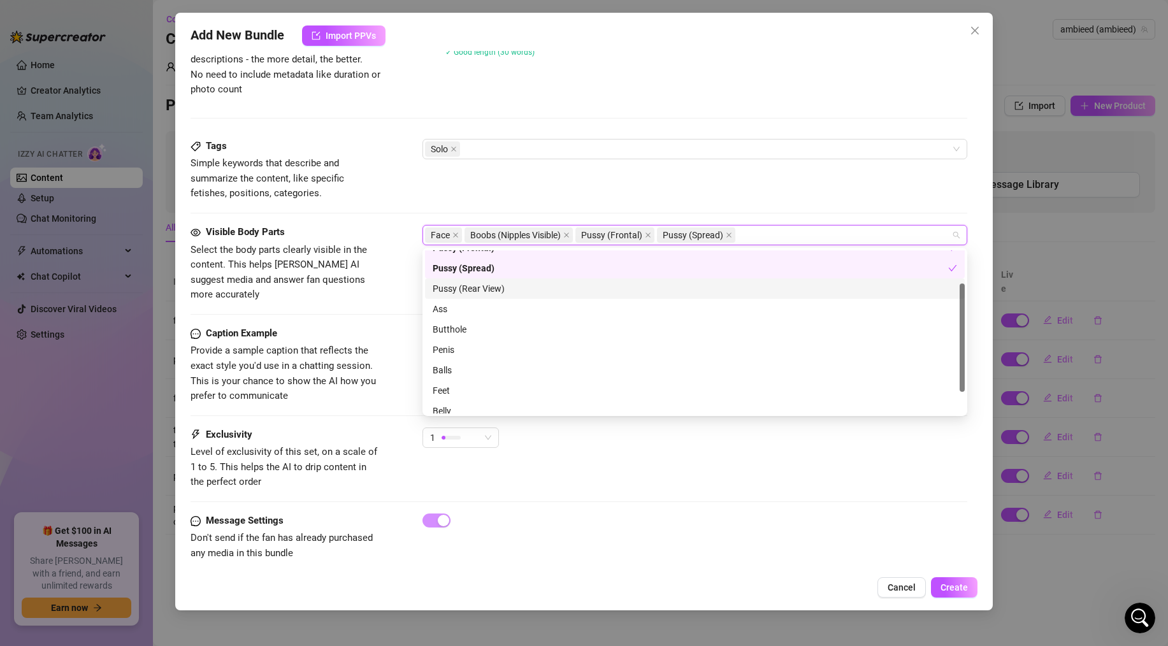
scroll to position [82, 0]
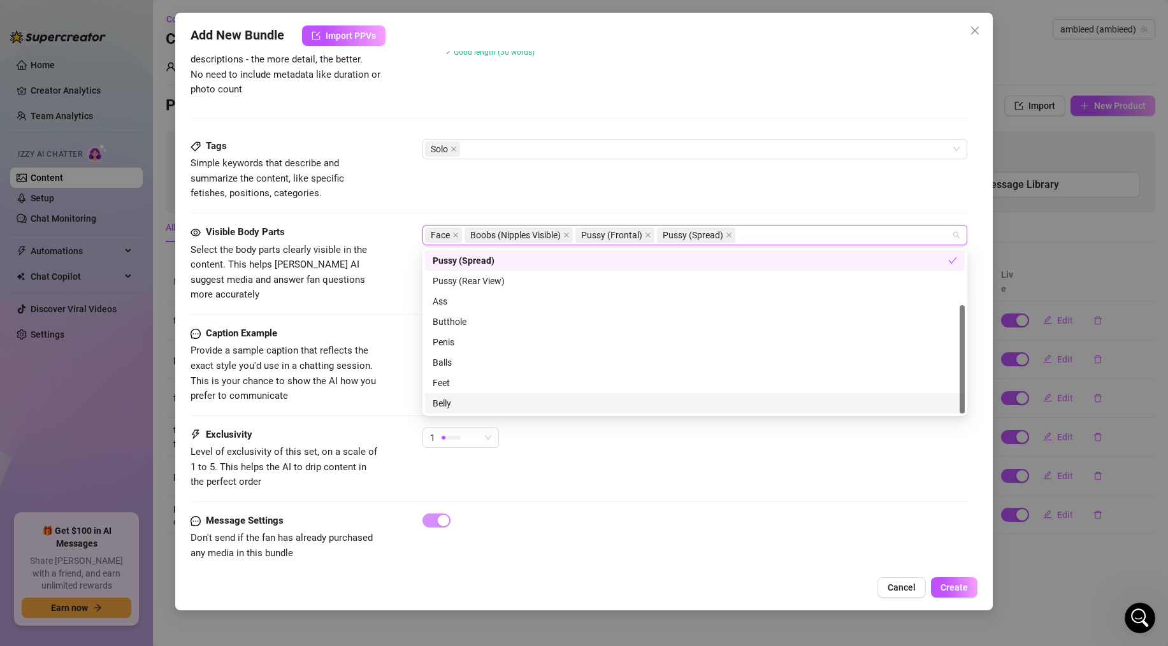
click at [437, 404] on div "Belly" at bounding box center [694, 403] width 524 height 14
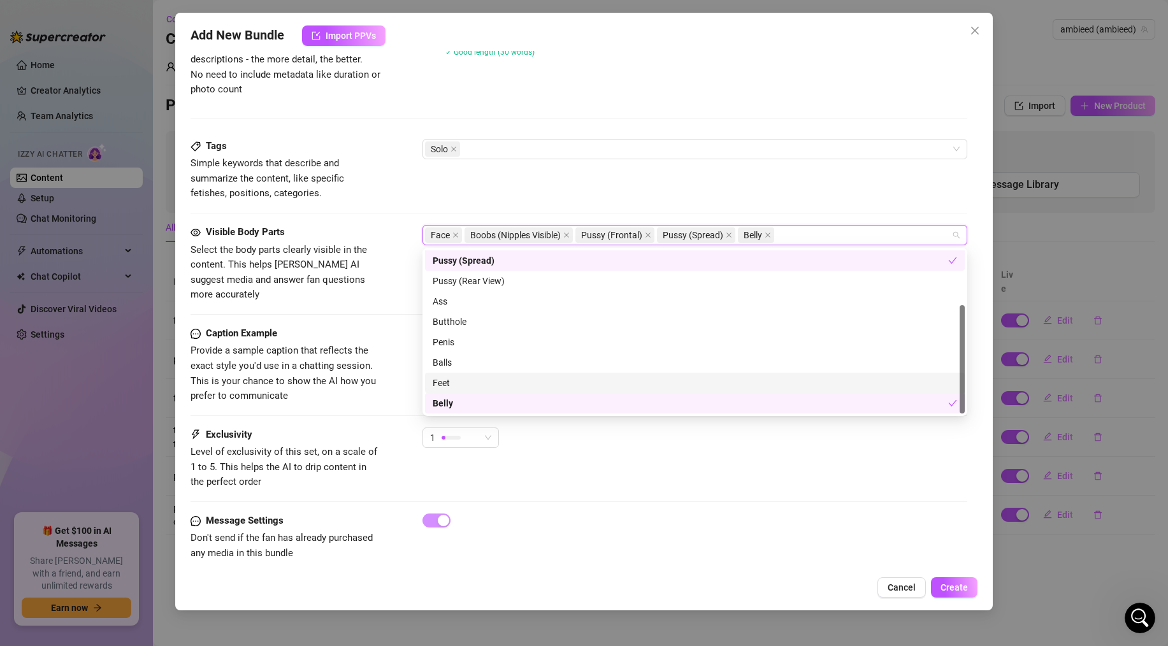
click at [443, 386] on div "Feet" at bounding box center [694, 383] width 524 height 14
click at [396, 359] on div "Caption Example Provide a sample caption that reflects the exact style you'd us…" at bounding box center [578, 365] width 776 height 78
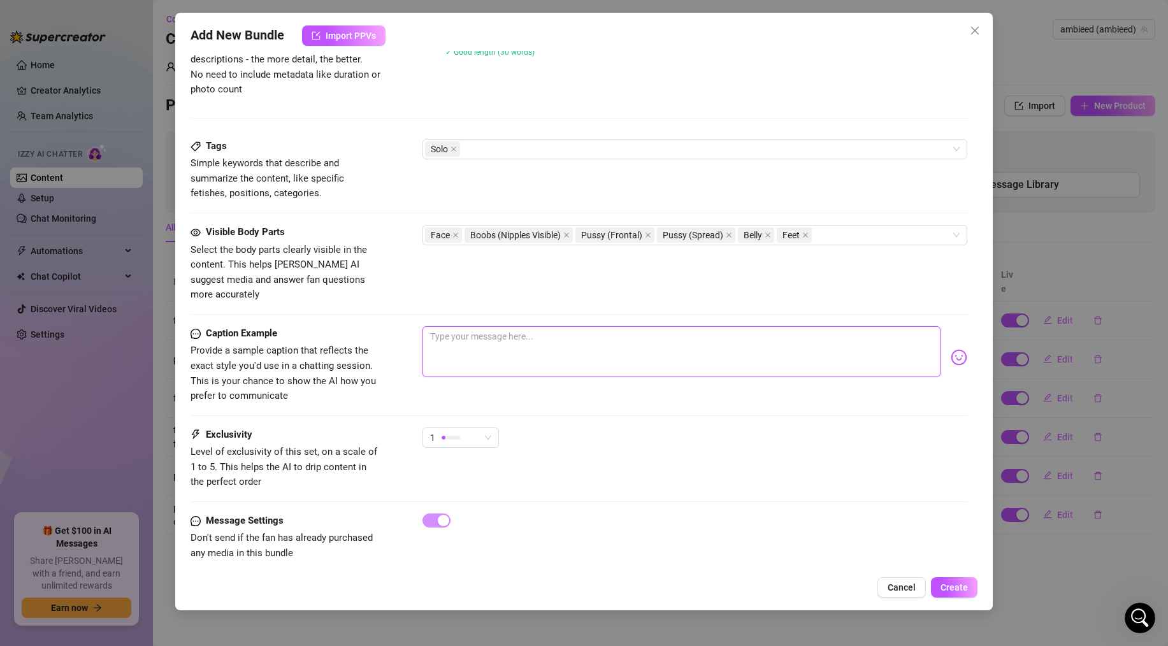
click at [473, 336] on textarea at bounding box center [681, 351] width 518 height 51
click at [686, 326] on textarea "i tried to tell you all i wasnt as shy and innocent as i may seem" at bounding box center [681, 351] width 518 height 51
click at [963, 349] on img at bounding box center [958, 357] width 17 height 17
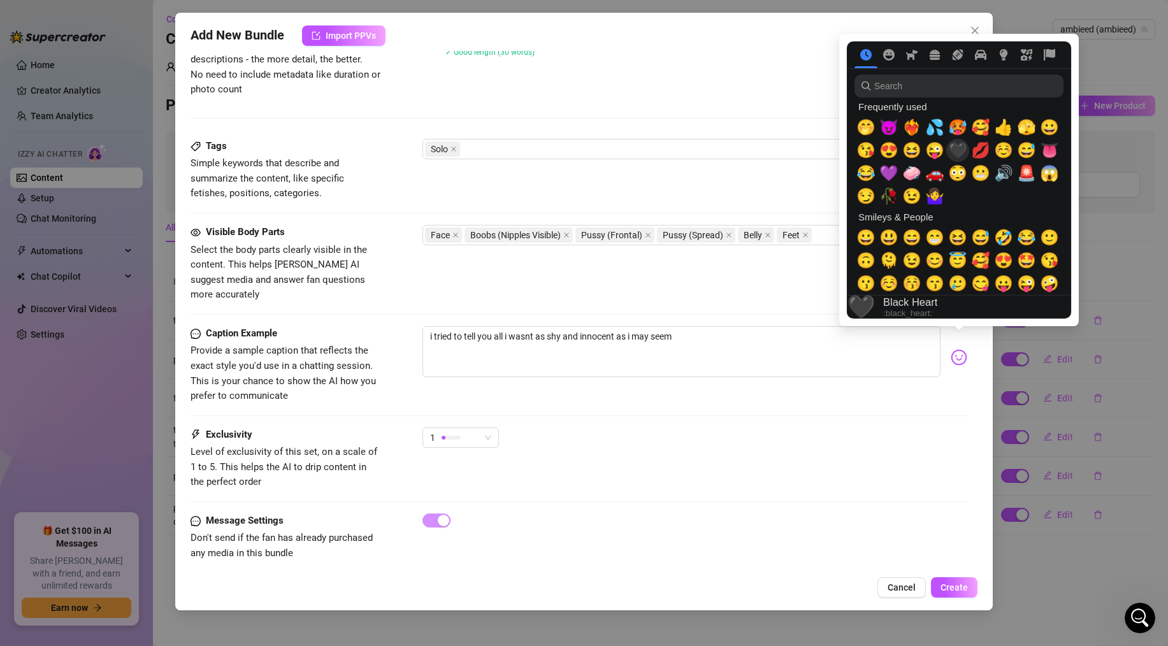
click at [952, 153] on span "🖤" at bounding box center [957, 150] width 19 height 18
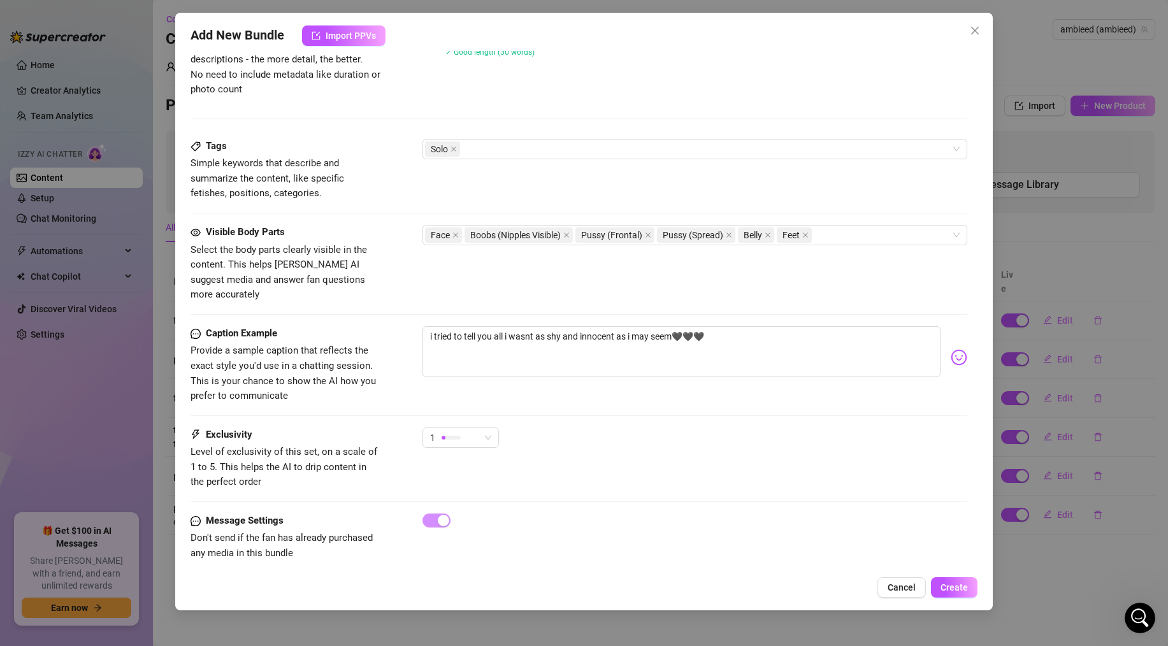
click at [484, 408] on div "Caption Example Provide a sample caption that reflects the exact style you'd us…" at bounding box center [578, 376] width 776 height 101
click at [475, 428] on div "1" at bounding box center [455, 437] width 50 height 19
click at [464, 490] on span "3" at bounding box center [473, 489] width 83 height 14
click at [937, 584] on button "Create" at bounding box center [954, 587] width 46 height 20
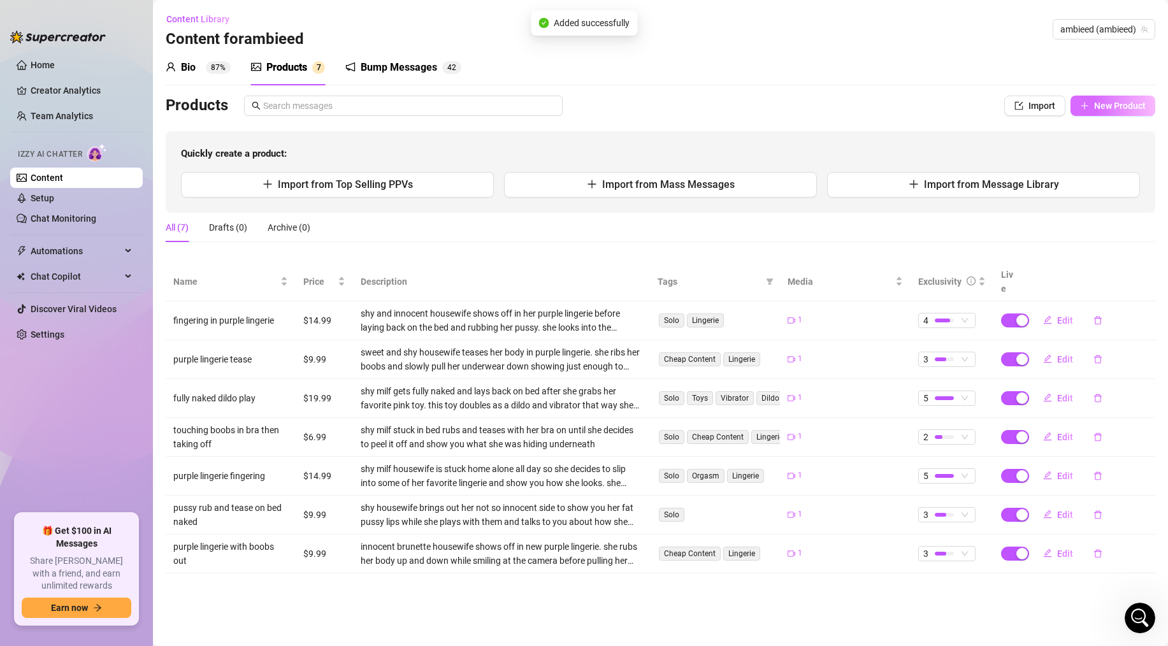
click at [1113, 111] on button "New Product" at bounding box center [1112, 106] width 85 height 20
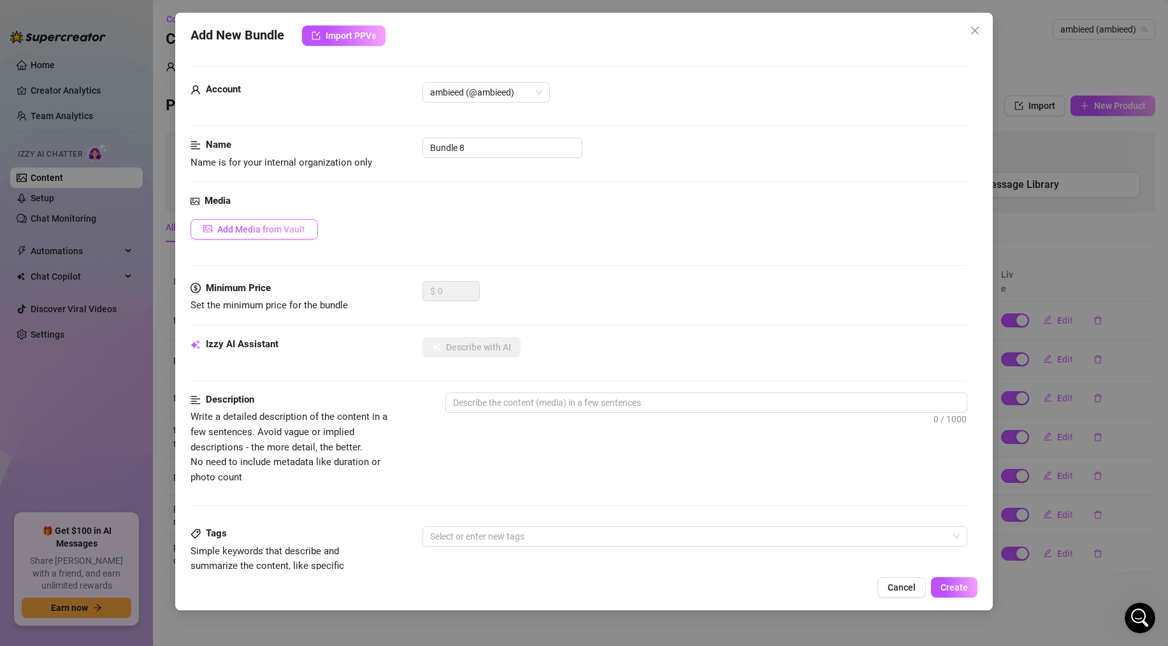
click at [262, 224] on span "Add Media from Vault" at bounding box center [261, 229] width 88 height 10
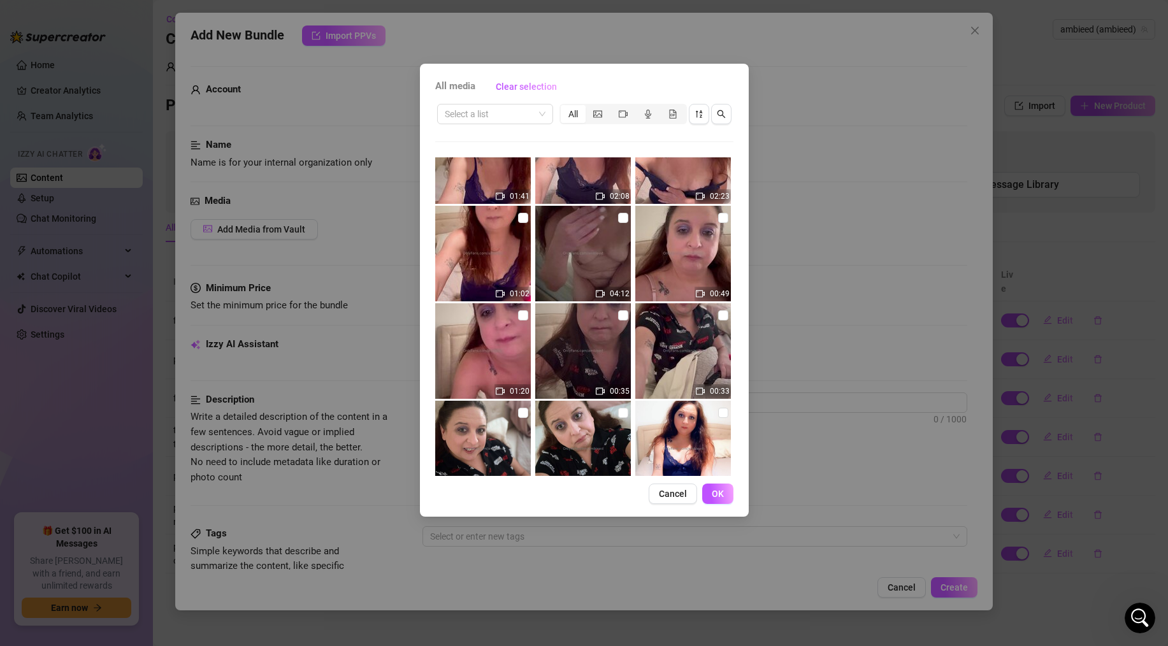
scroll to position [350, 0]
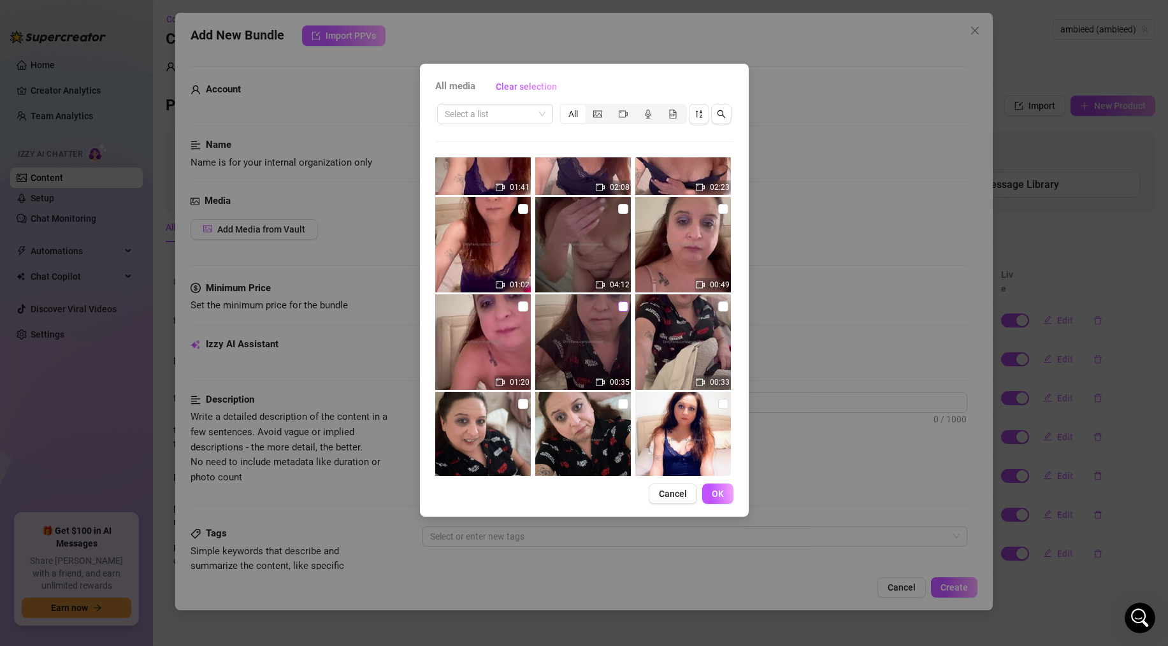
click at [626, 300] on label at bounding box center [623, 306] width 10 height 14
click at [626, 301] on input "checkbox" at bounding box center [623, 306] width 10 height 10
click at [717, 496] on span "OK" at bounding box center [717, 494] width 12 height 10
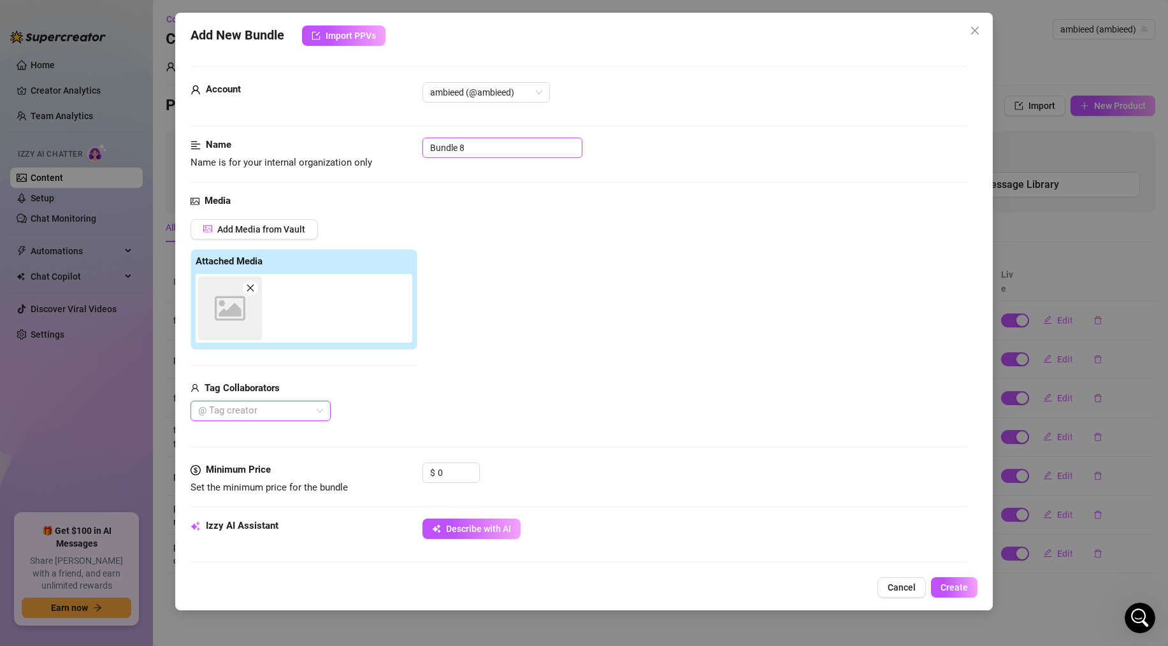
click at [467, 151] on input "Bundle 8" at bounding box center [502, 148] width 160 height 20
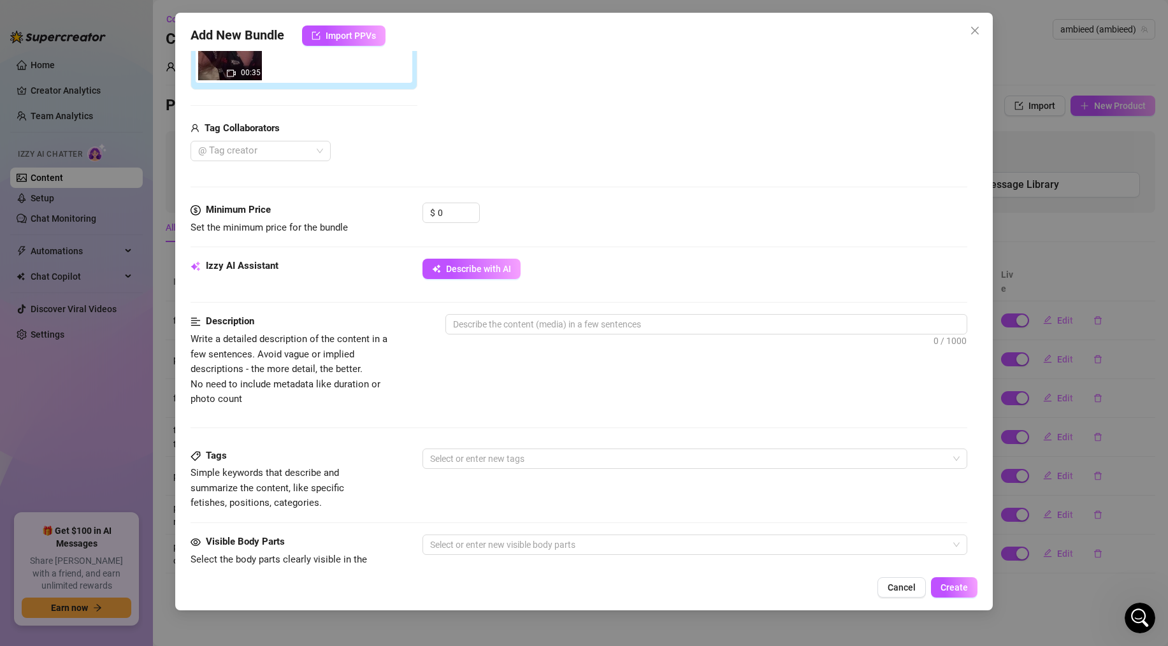
scroll to position [320, 0]
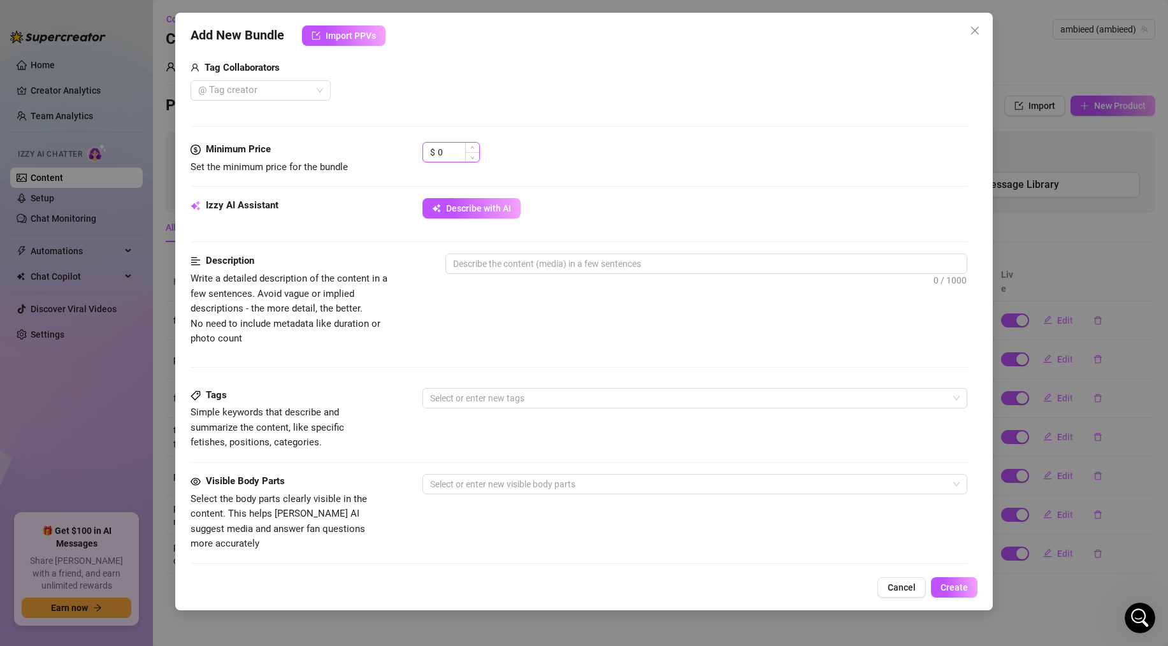
click at [442, 155] on input "0" at bounding box center [458, 152] width 41 height 19
click at [489, 256] on textarea at bounding box center [706, 263] width 520 height 19
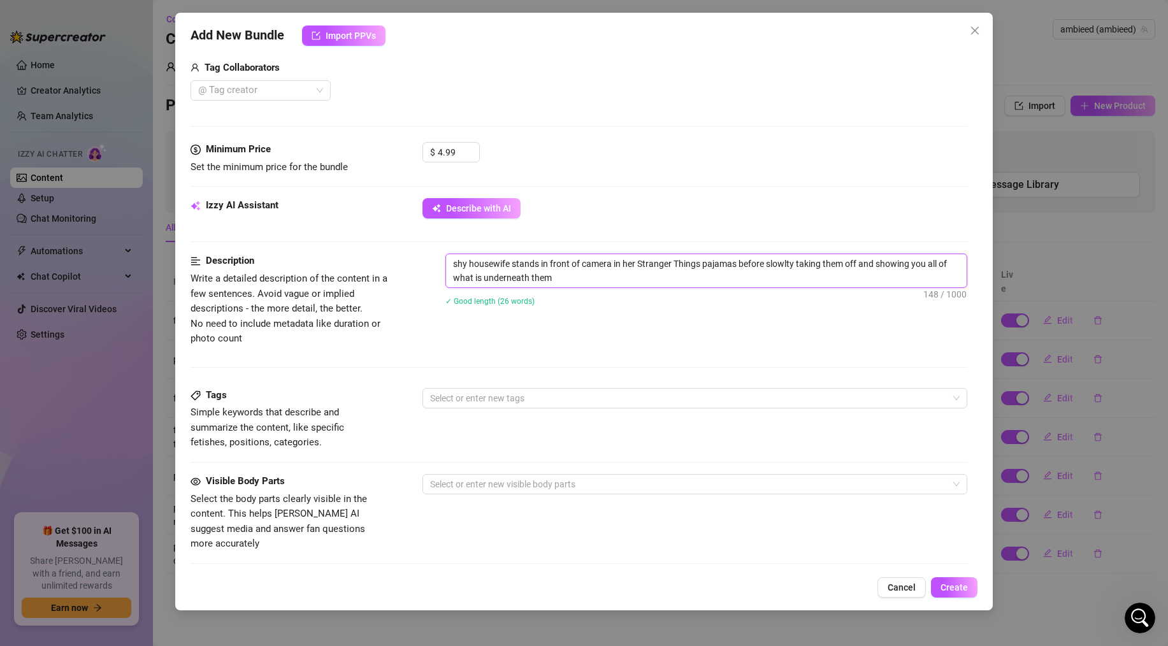
click at [776, 264] on textarea "shy housewife stands in front of camera in her Stranger Things pajamas before s…" at bounding box center [706, 270] width 520 height 33
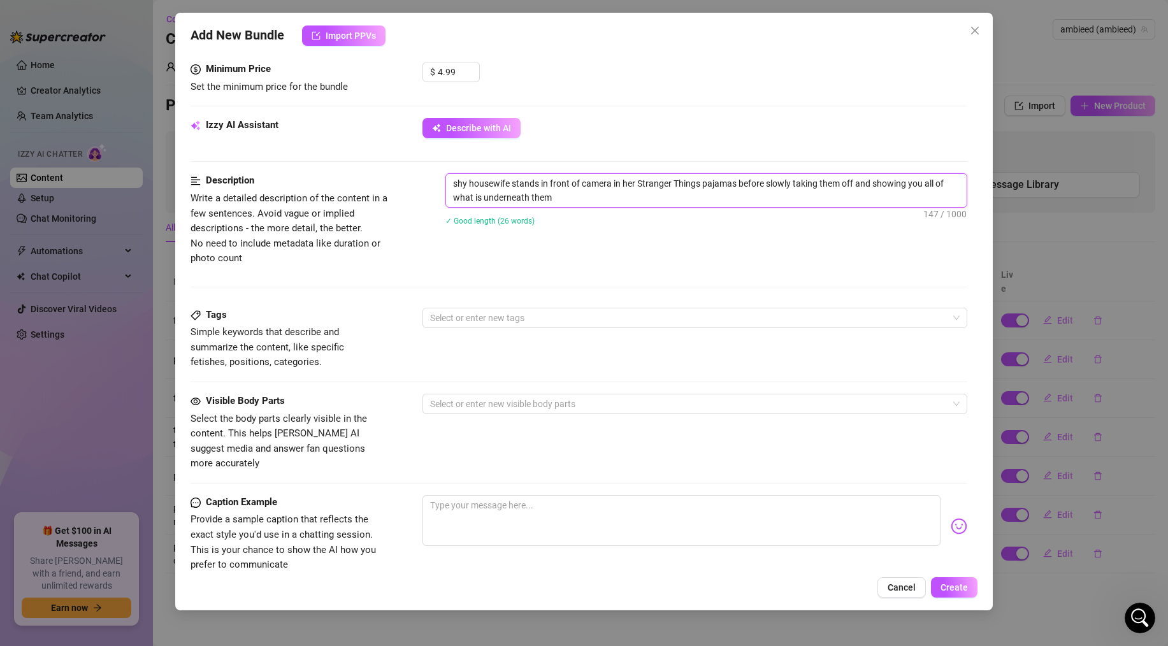
scroll to position [403, 0]
click at [496, 317] on div at bounding box center [688, 315] width 526 height 18
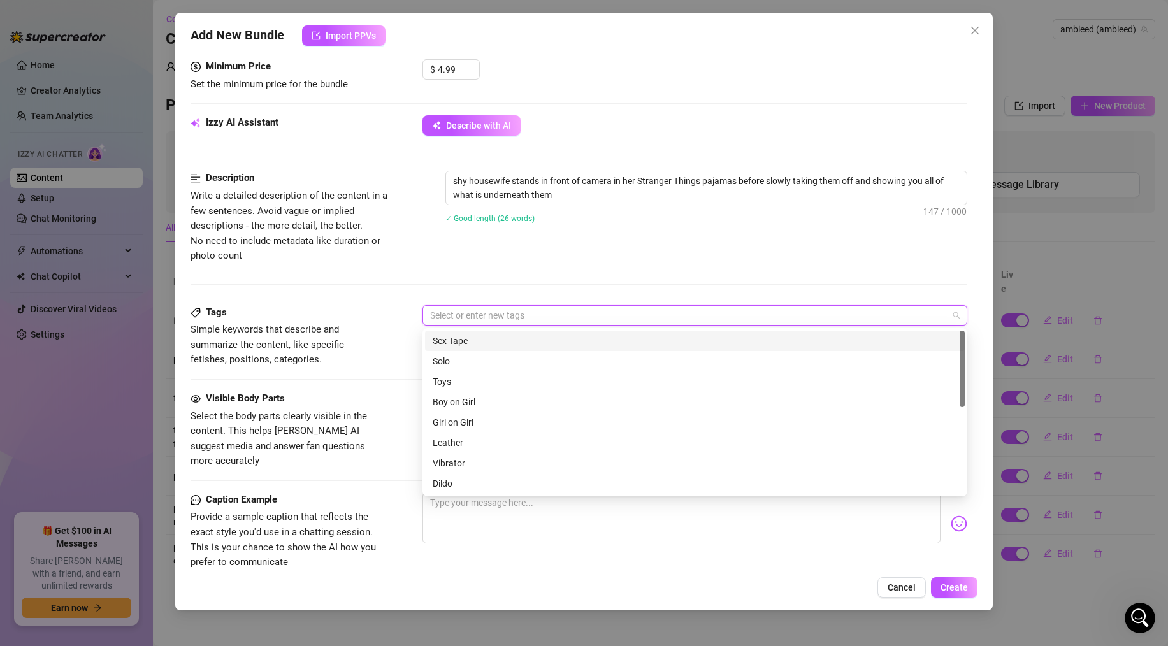
click at [450, 357] on div "Solo" at bounding box center [694, 361] width 524 height 14
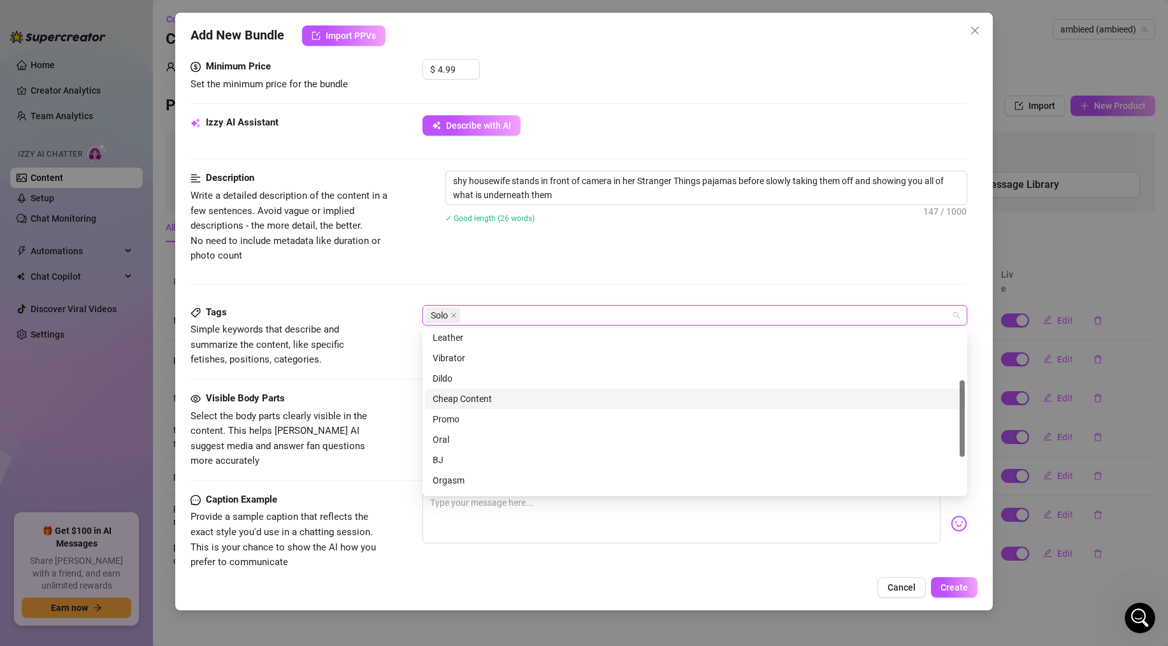
click at [460, 399] on div "Cheap Content" at bounding box center [694, 399] width 524 height 14
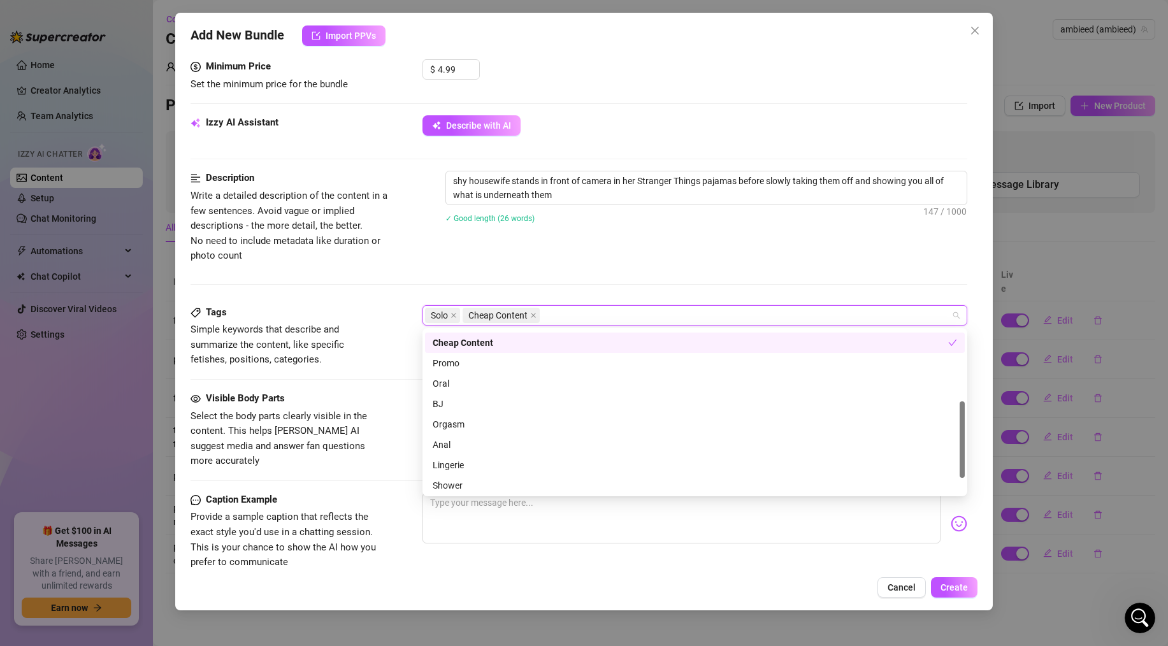
scroll to position [162, 0]
click at [451, 362] on div "Promo" at bounding box center [694, 362] width 524 height 14
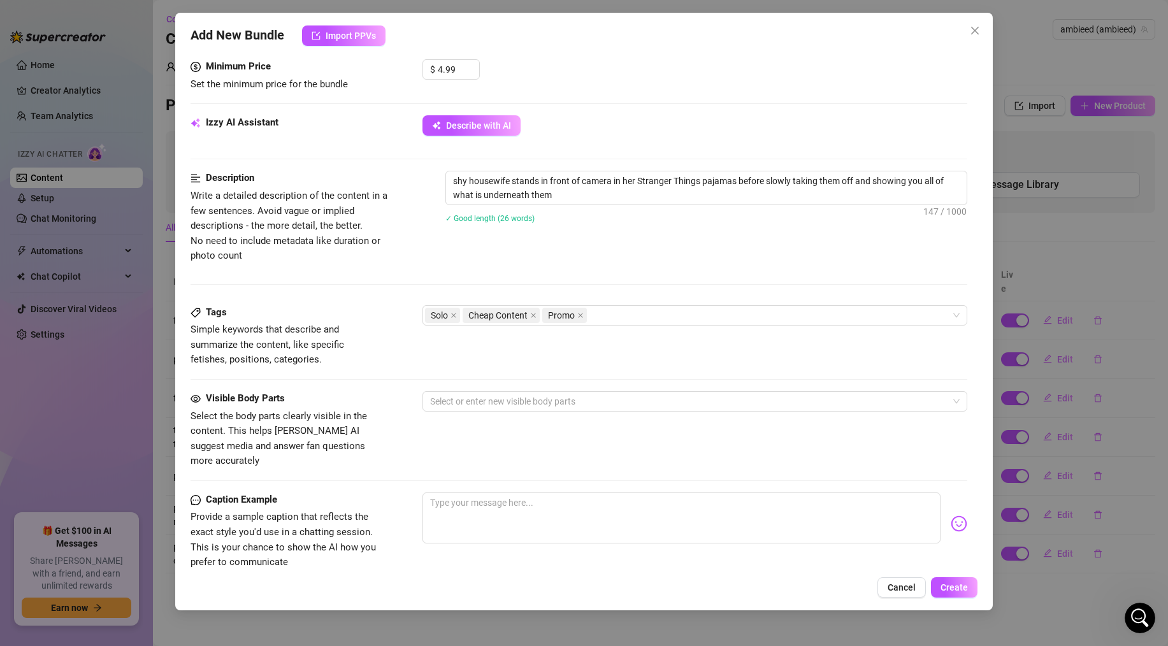
click at [397, 445] on div "Visible Body Parts Select the body parts clearly visible in the content. This h…" at bounding box center [578, 430] width 776 height 78
click at [454, 403] on div at bounding box center [688, 401] width 526 height 18
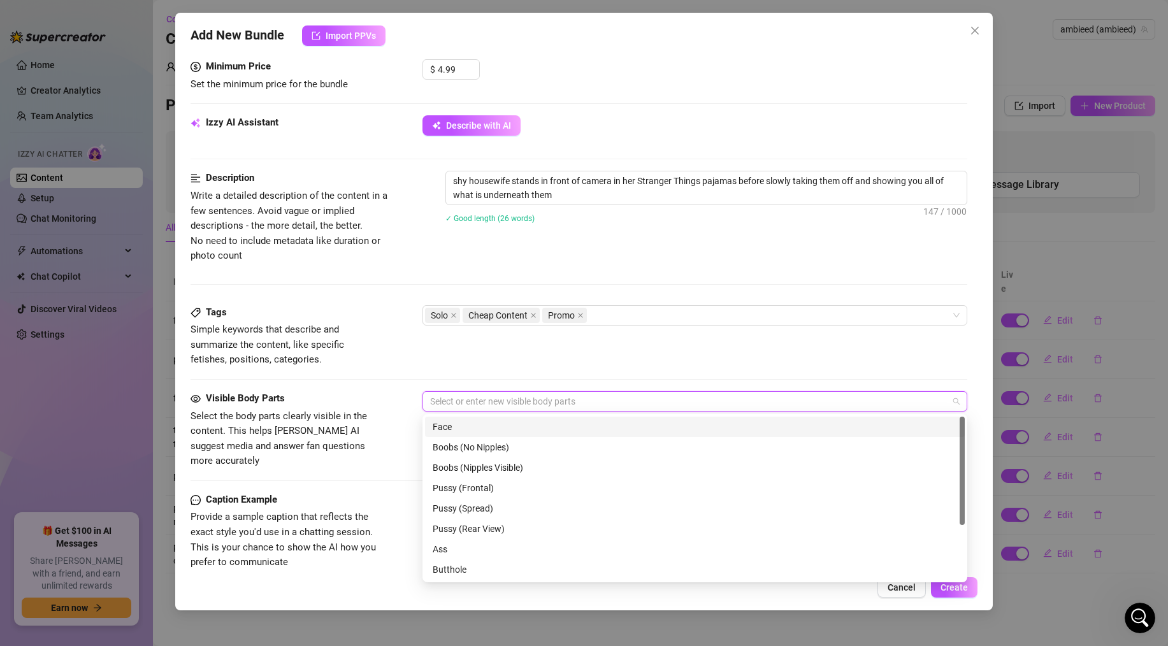
click at [450, 429] on div "Face" at bounding box center [694, 427] width 524 height 14
click at [462, 466] on div "Boobs (Nipples Visible)" at bounding box center [694, 468] width 524 height 14
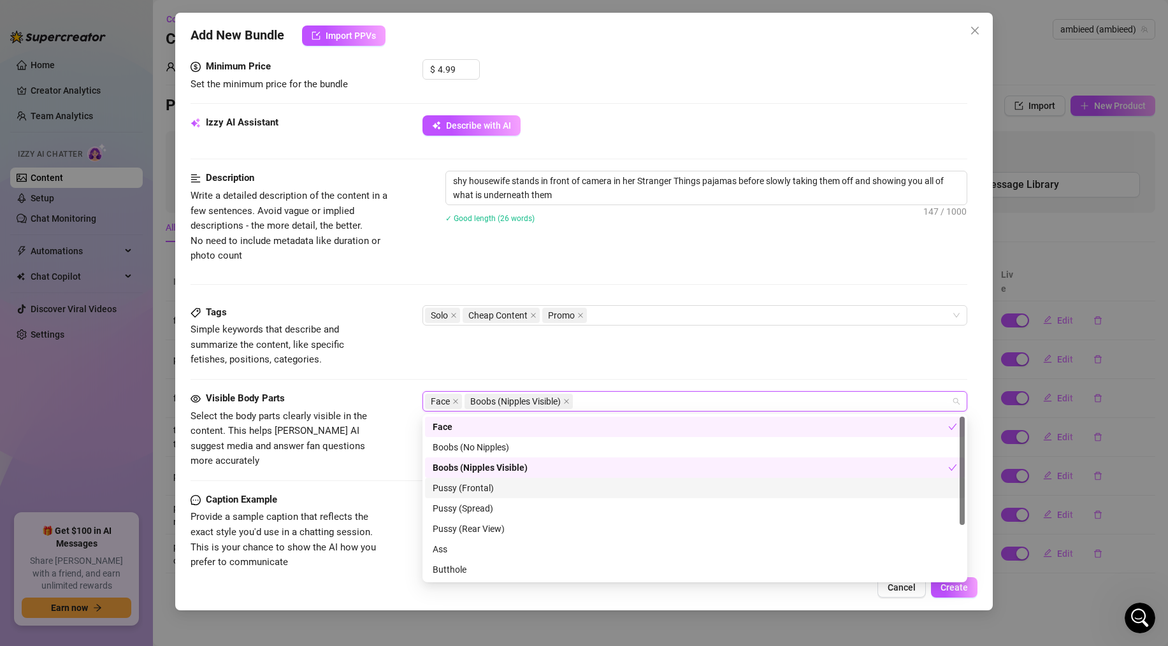
click at [455, 489] on div "Pussy (Frontal)" at bounding box center [694, 488] width 524 height 14
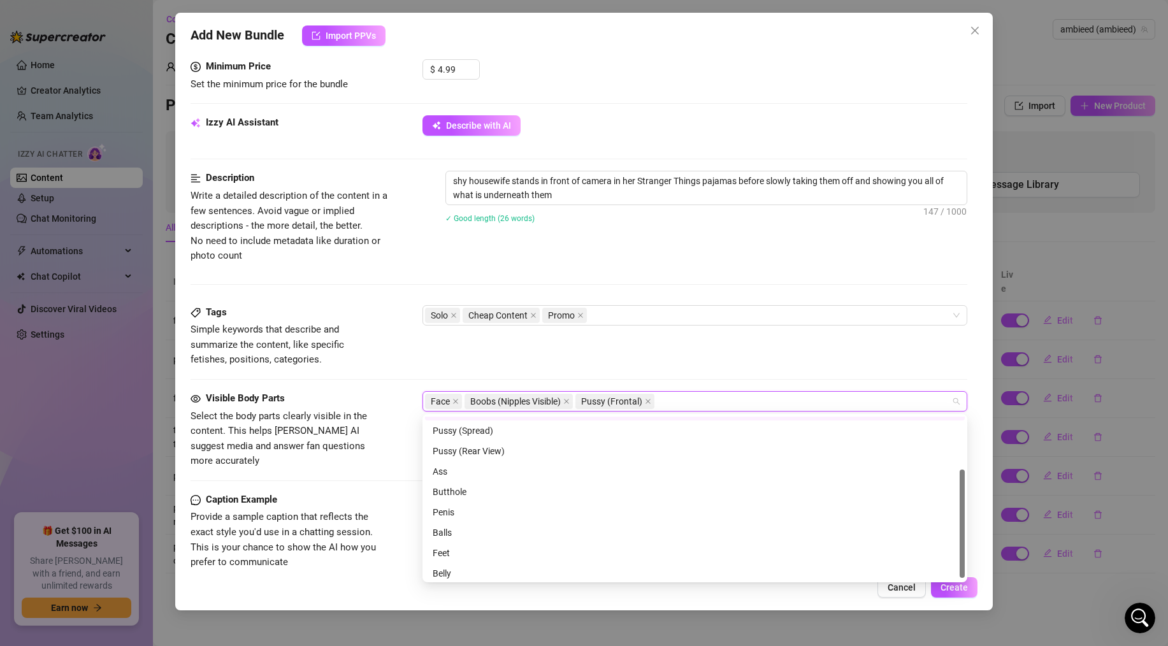
scroll to position [79, 0]
click at [450, 472] on div "Ass" at bounding box center [694, 470] width 524 height 14
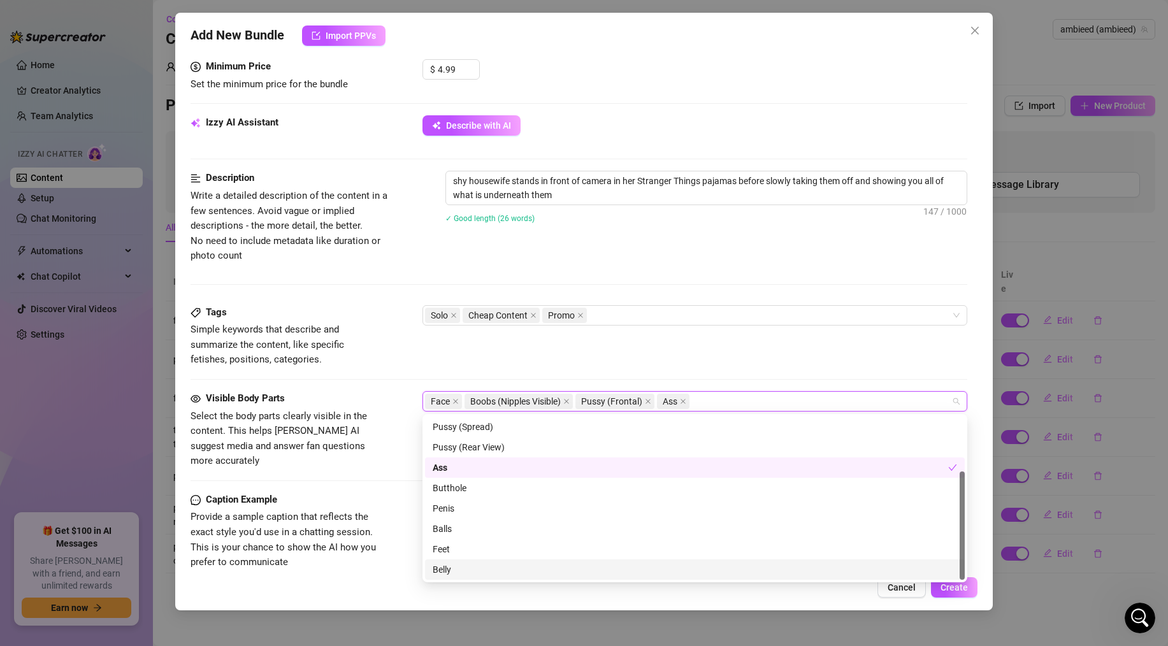
click at [443, 568] on div "Belly" at bounding box center [694, 569] width 524 height 14
click at [382, 506] on div "Caption Example Provide a sample caption that reflects the exact style you'd us…" at bounding box center [578, 531] width 776 height 78
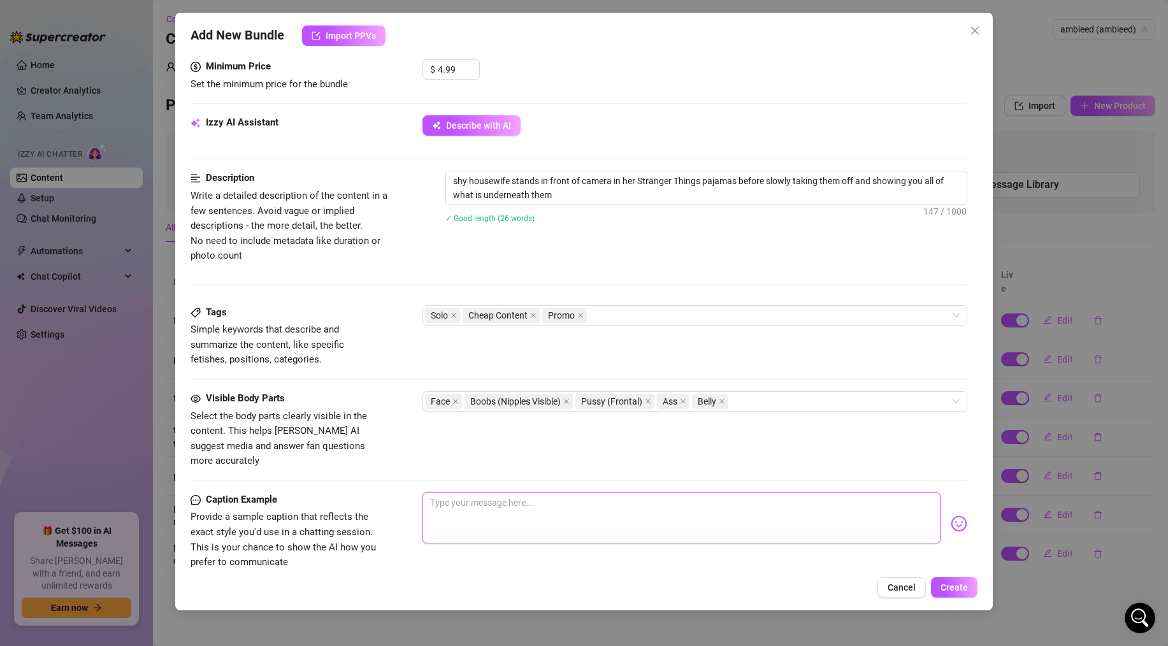
click at [445, 513] on textarea at bounding box center [681, 517] width 518 height 51
click at [672, 492] on textarea "havent done a strip tease in a while and i was feeling bold toi giht so here yo…" at bounding box center [681, 517] width 518 height 51
click at [675, 492] on textarea "havent done a strip tease in a while and i was feeling bold tonigiht so here yo…" at bounding box center [681, 517] width 518 height 51
click at [778, 494] on textarea "havent done a strip tease in a while and i was feeling bold tonight so here you…" at bounding box center [681, 517] width 518 height 51
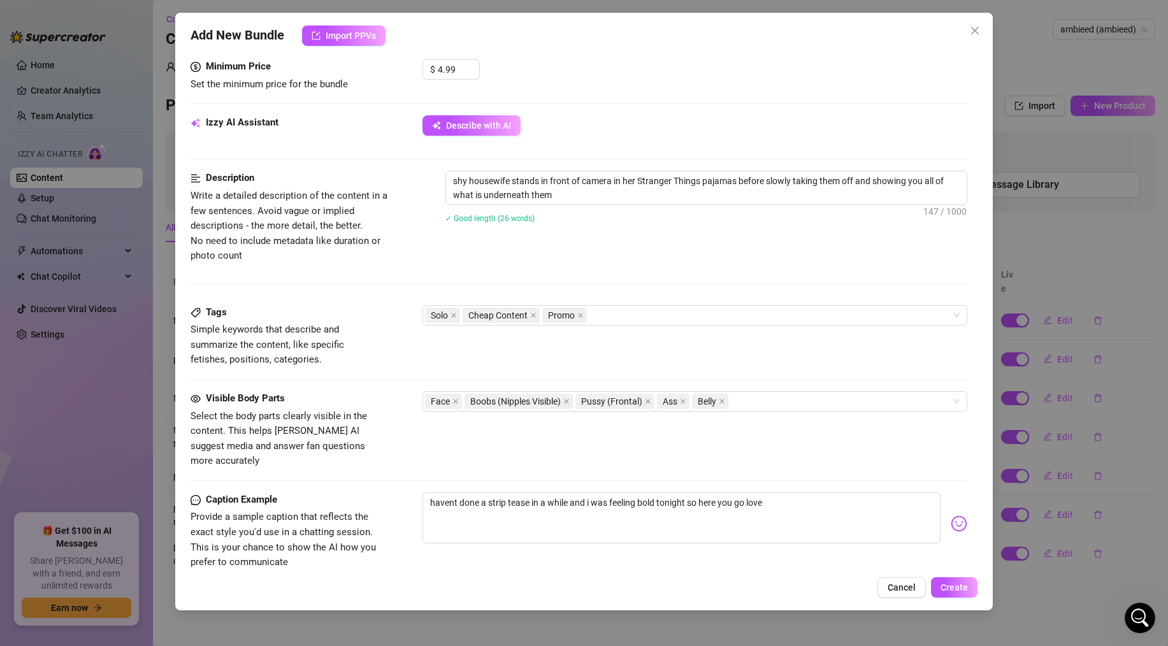
click at [952, 515] on img at bounding box center [958, 523] width 17 height 17
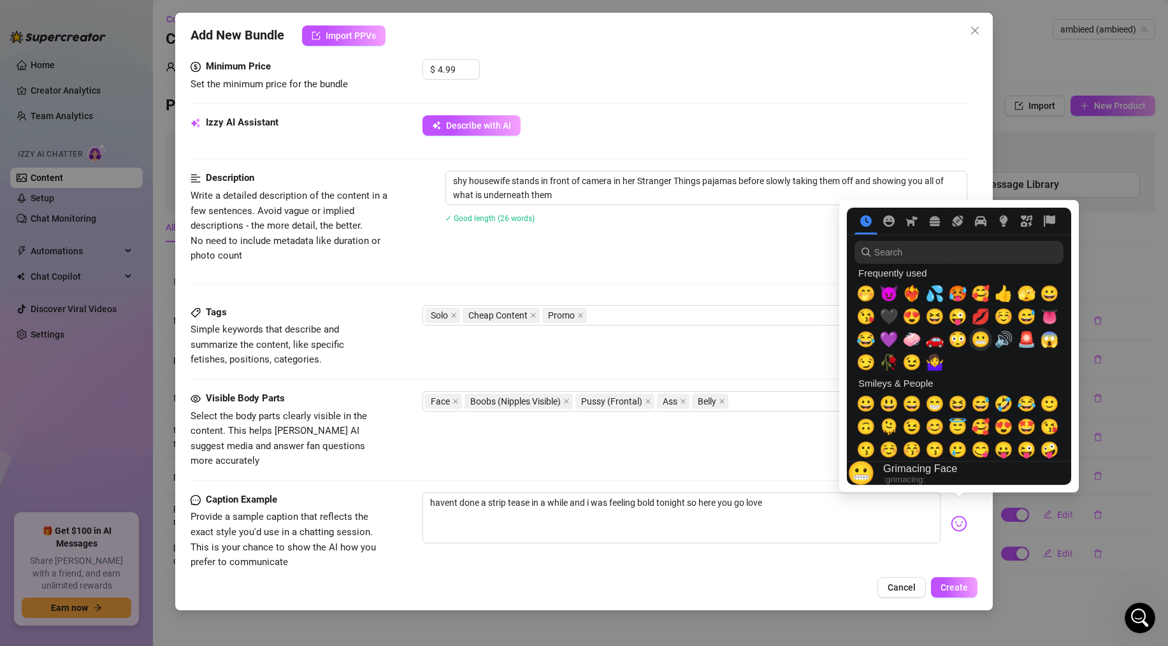
click at [979, 341] on span "😬" at bounding box center [980, 340] width 19 height 18
click at [915, 294] on span "❤️‍🔥" at bounding box center [911, 294] width 19 height 18
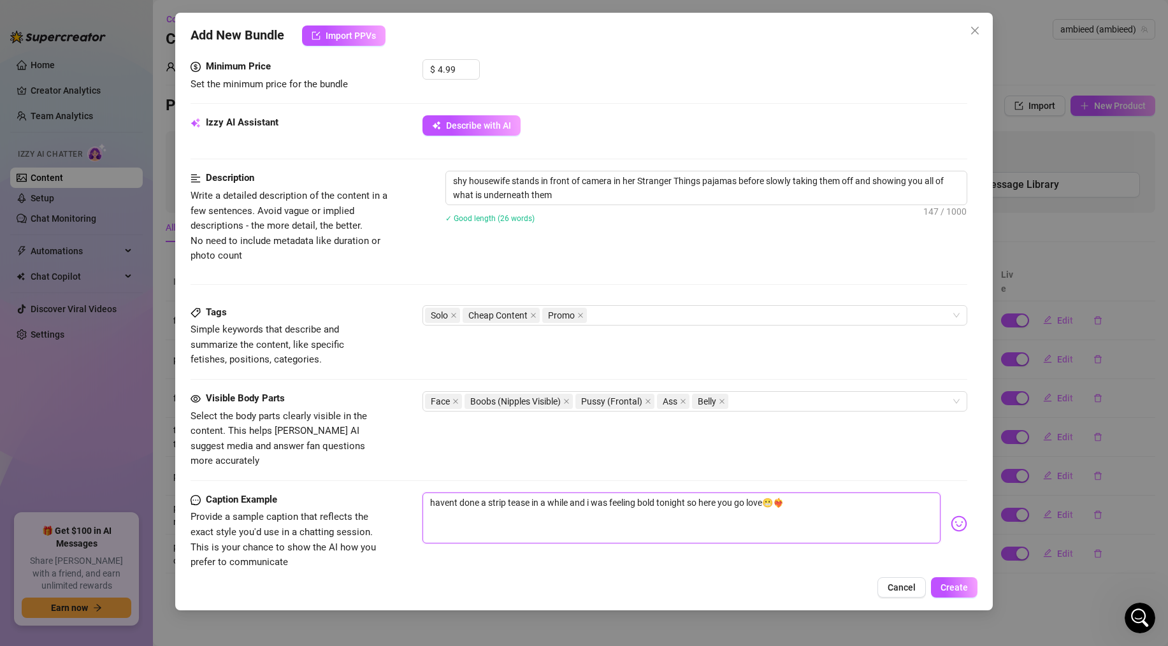
scroll to position [463, 0]
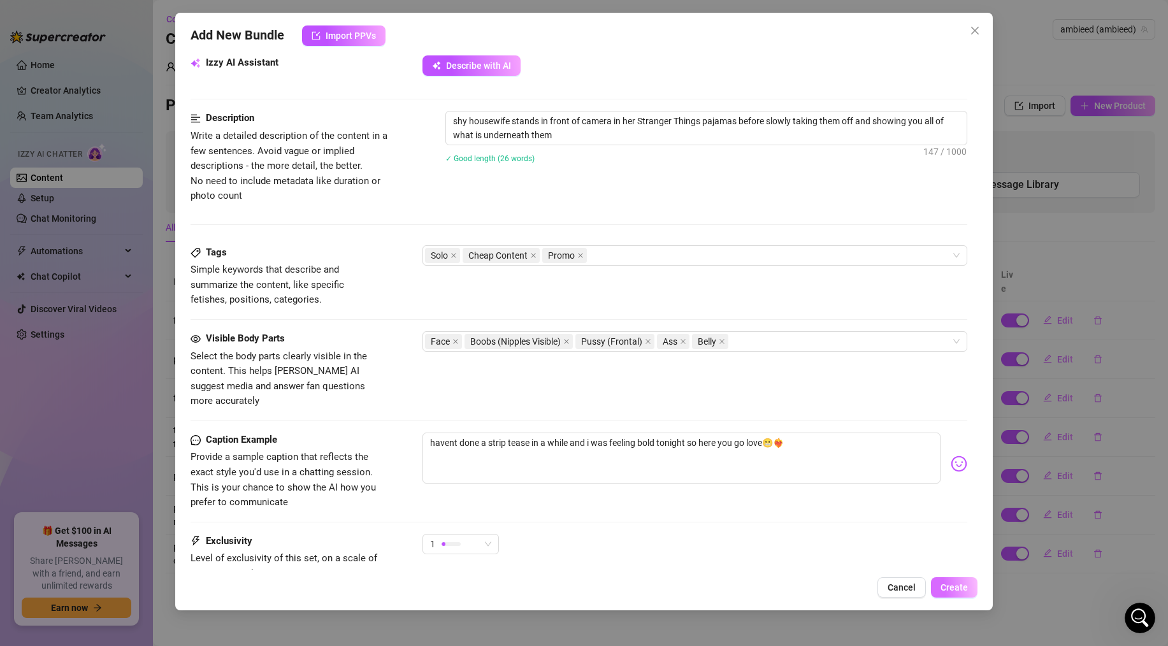
click at [940, 586] on span "Create" at bounding box center [953, 587] width 27 height 10
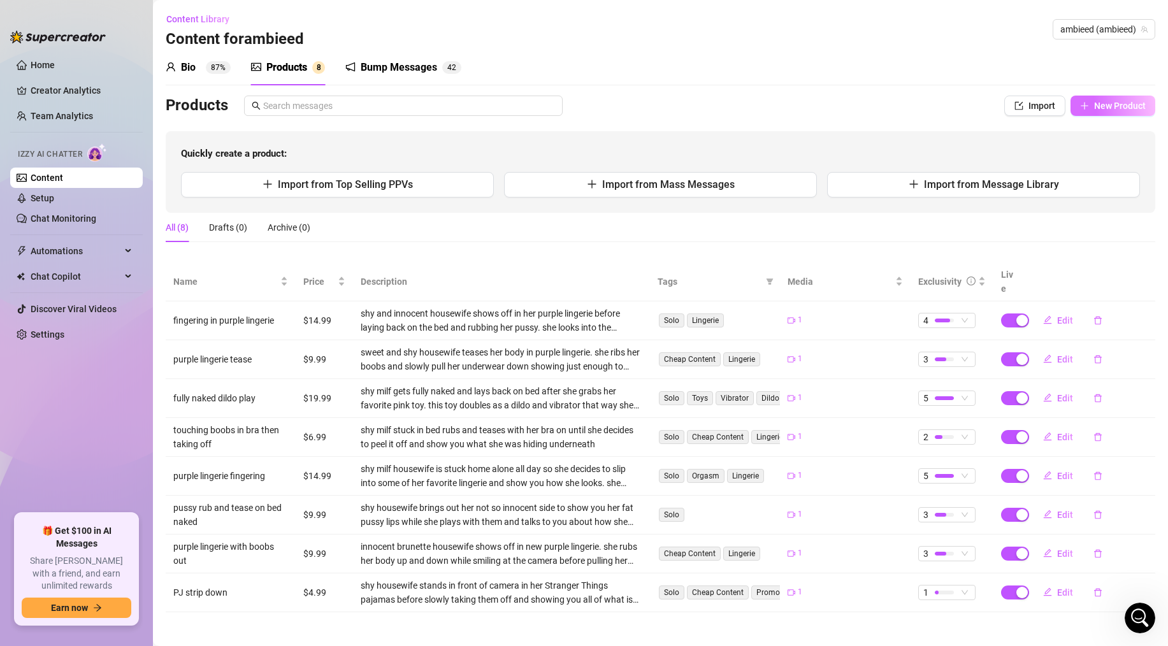
click at [1111, 99] on button "New Product" at bounding box center [1112, 106] width 85 height 20
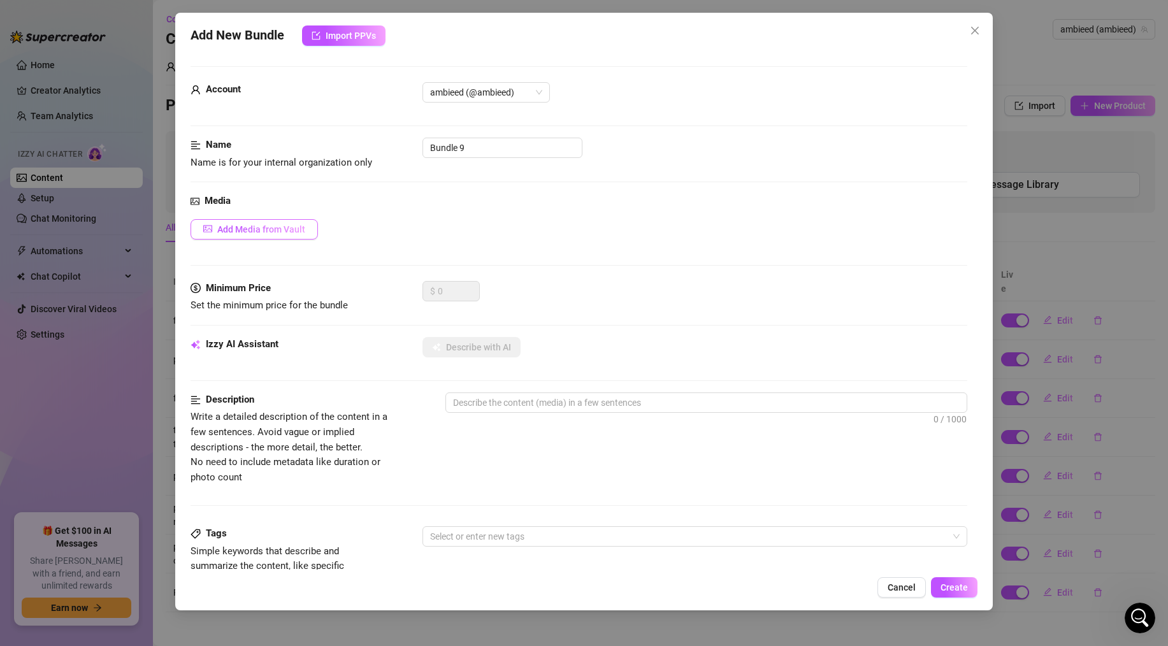
click at [282, 229] on span "Add Media from Vault" at bounding box center [261, 229] width 88 height 10
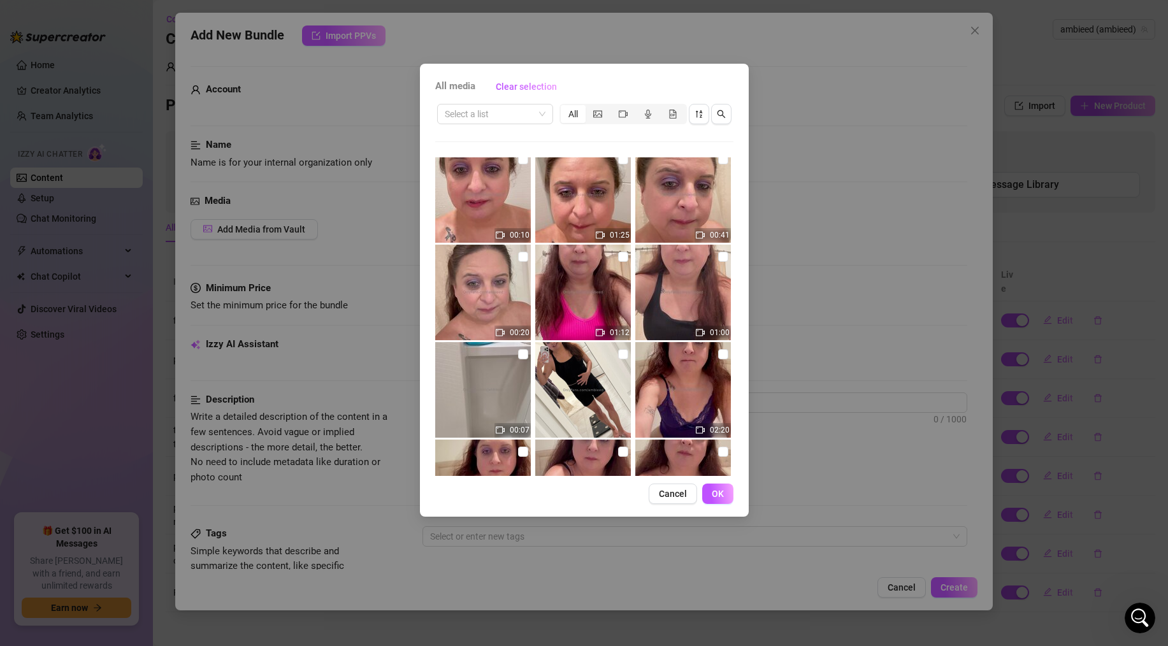
scroll to position [41, 0]
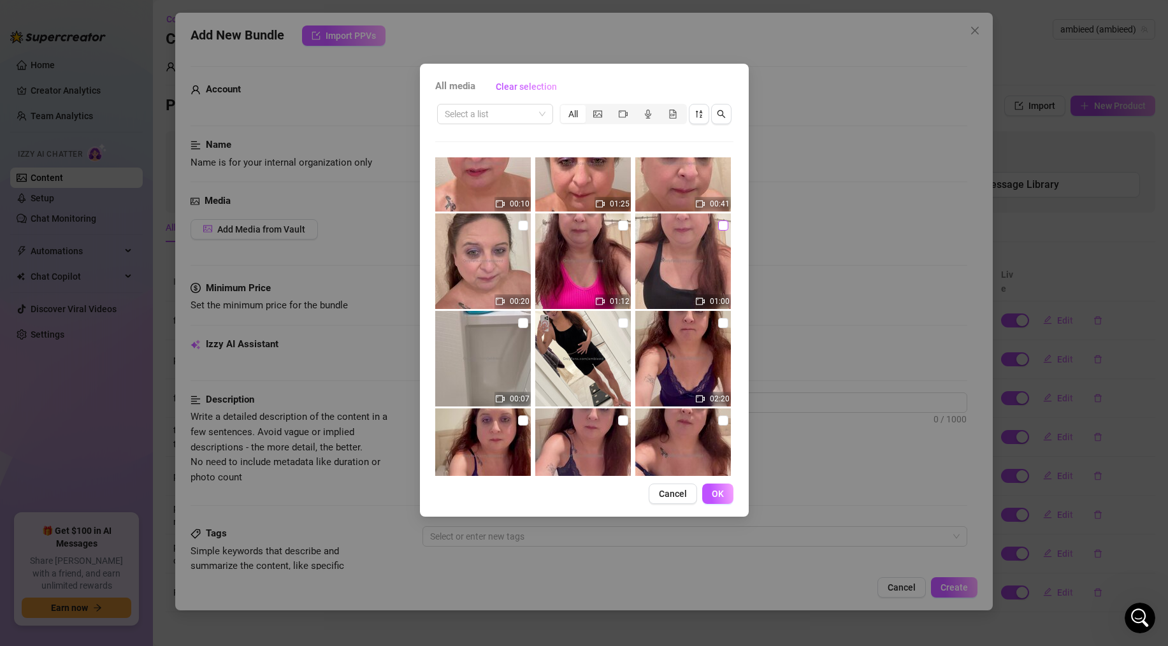
click at [721, 229] on input "checkbox" at bounding box center [723, 225] width 10 height 10
click at [711, 489] on span "OK" at bounding box center [717, 494] width 12 height 10
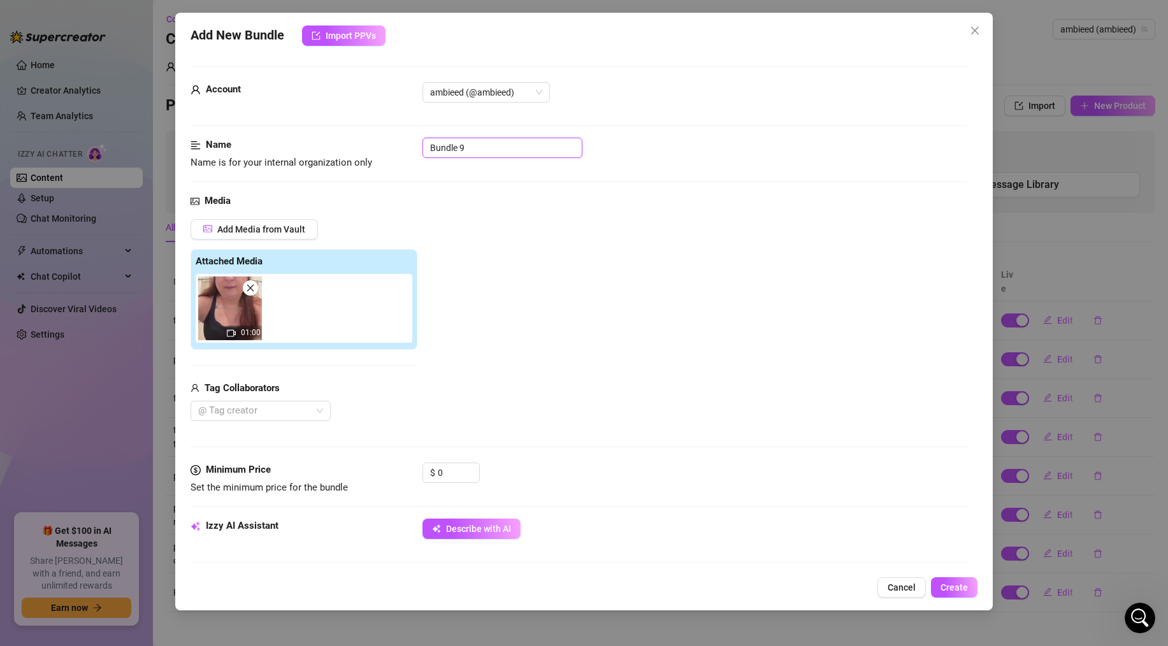
click at [471, 152] on input "Bundle 9" at bounding box center [502, 148] width 160 height 20
click at [455, 476] on input "0" at bounding box center [458, 472] width 41 height 19
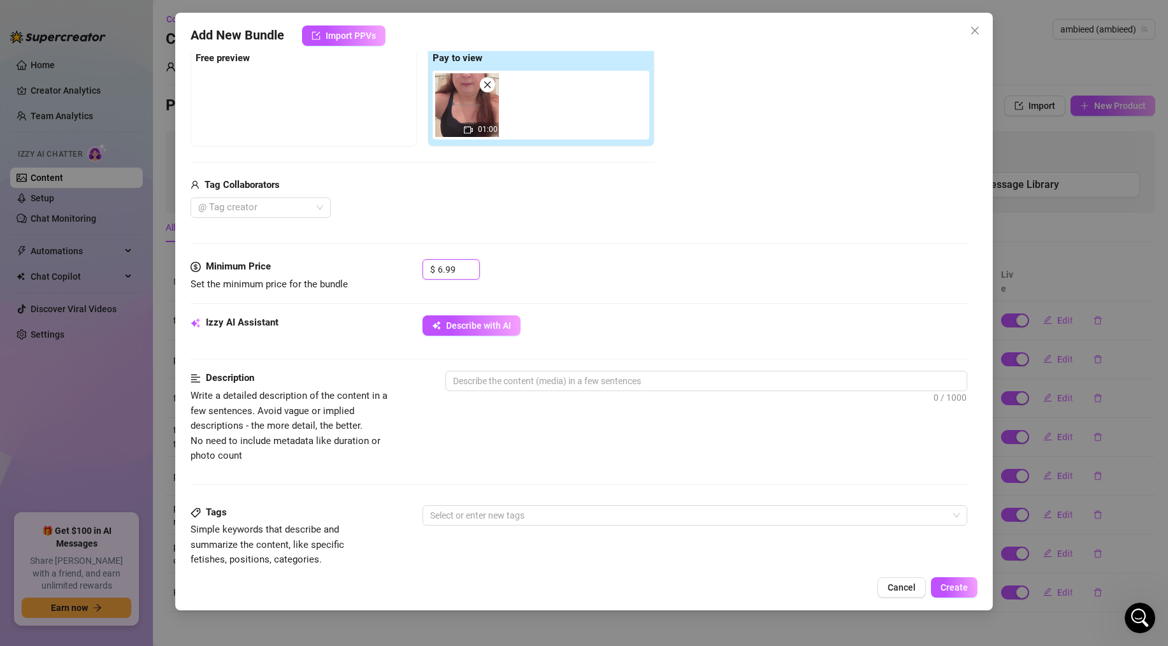
scroll to position [222, 0]
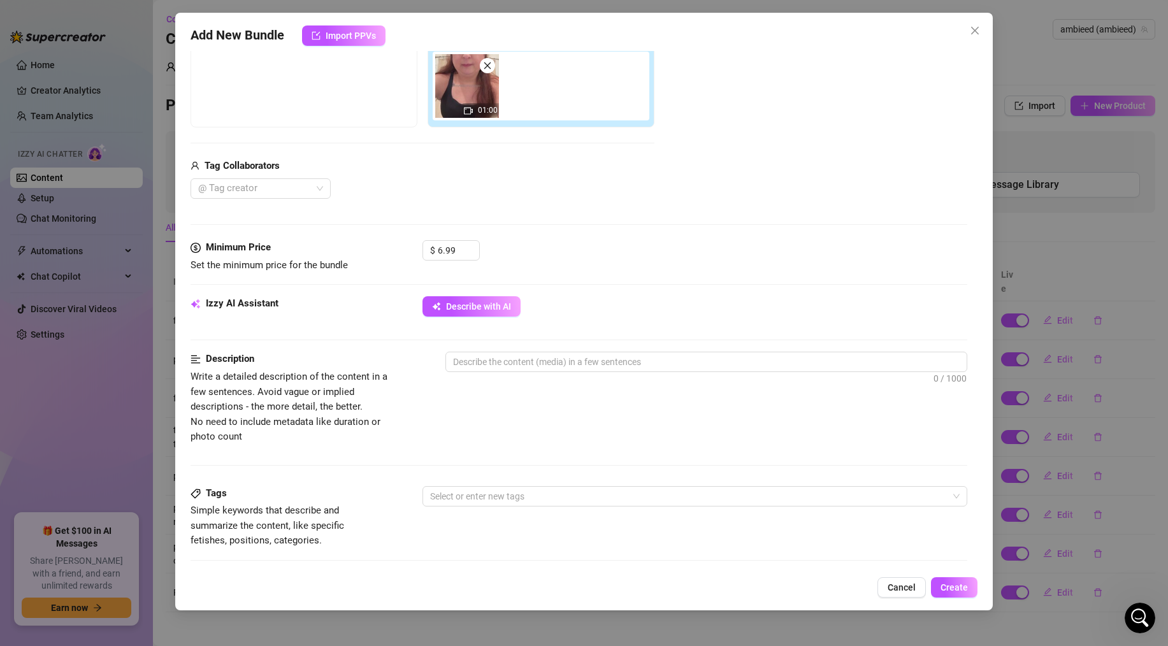
click at [518, 373] on div "0 / 1000" at bounding box center [706, 379] width 522 height 55
click at [518, 369] on textarea at bounding box center [706, 361] width 520 height 19
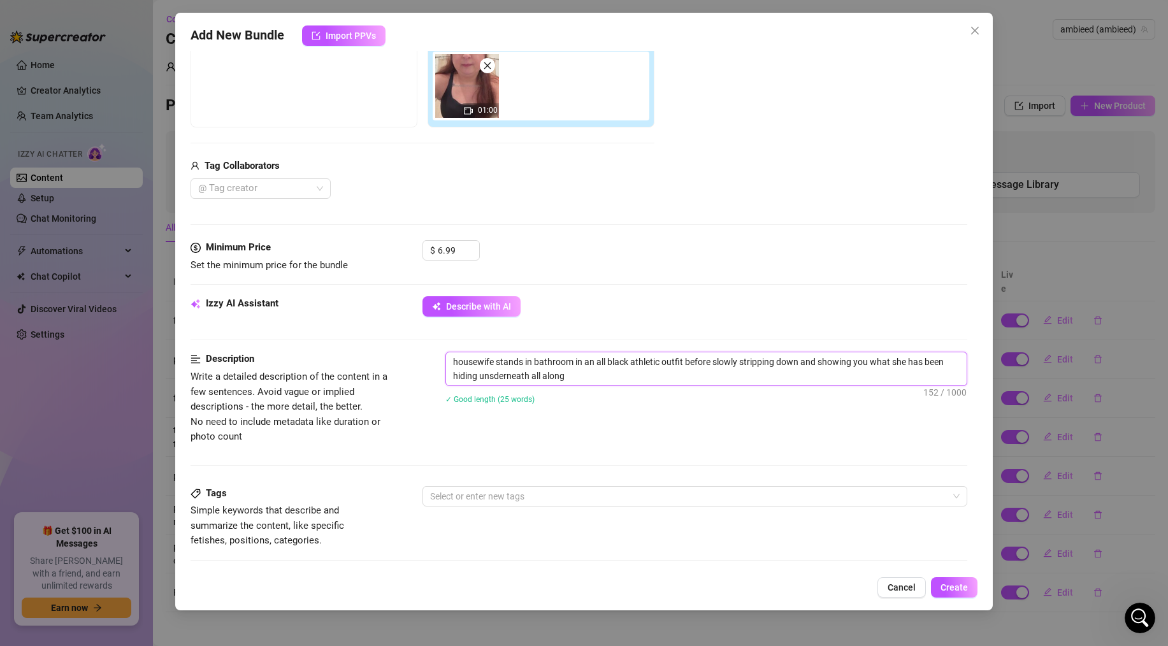
click at [504, 376] on textarea "housewife stands in bathroom in an all black athletic outfit before slowly stri…" at bounding box center [706, 368] width 520 height 33
click at [574, 372] on textarea "housewife stands in bathroom in an all black athletic outfit before slowly stri…" at bounding box center [706, 368] width 520 height 33
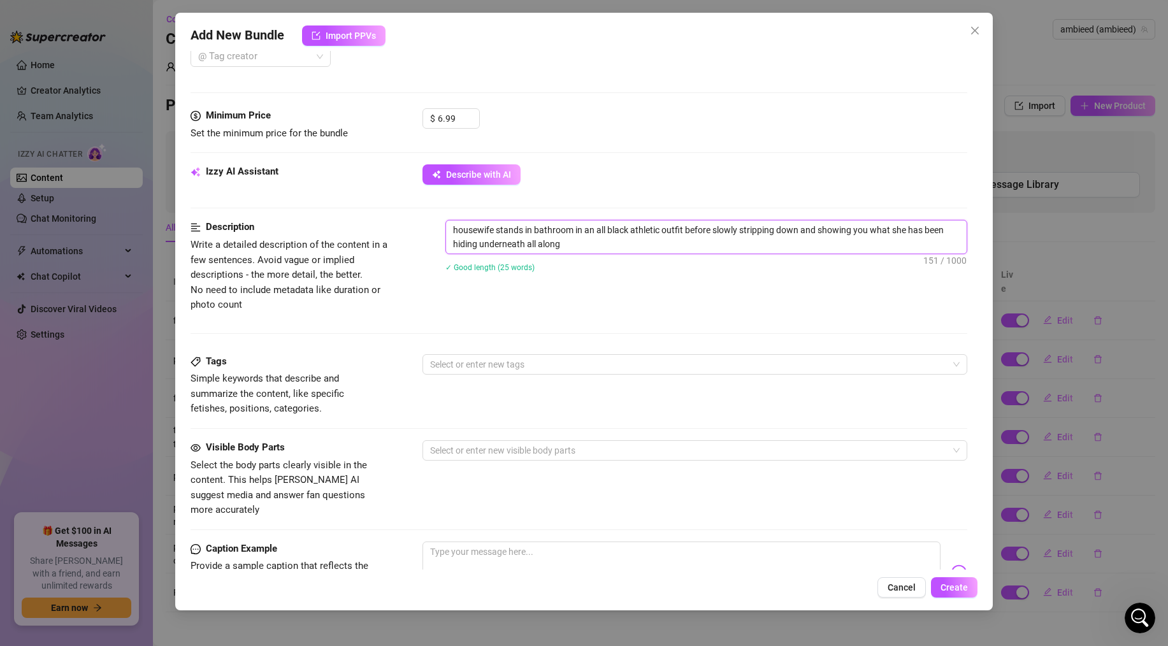
scroll to position [411, 0]
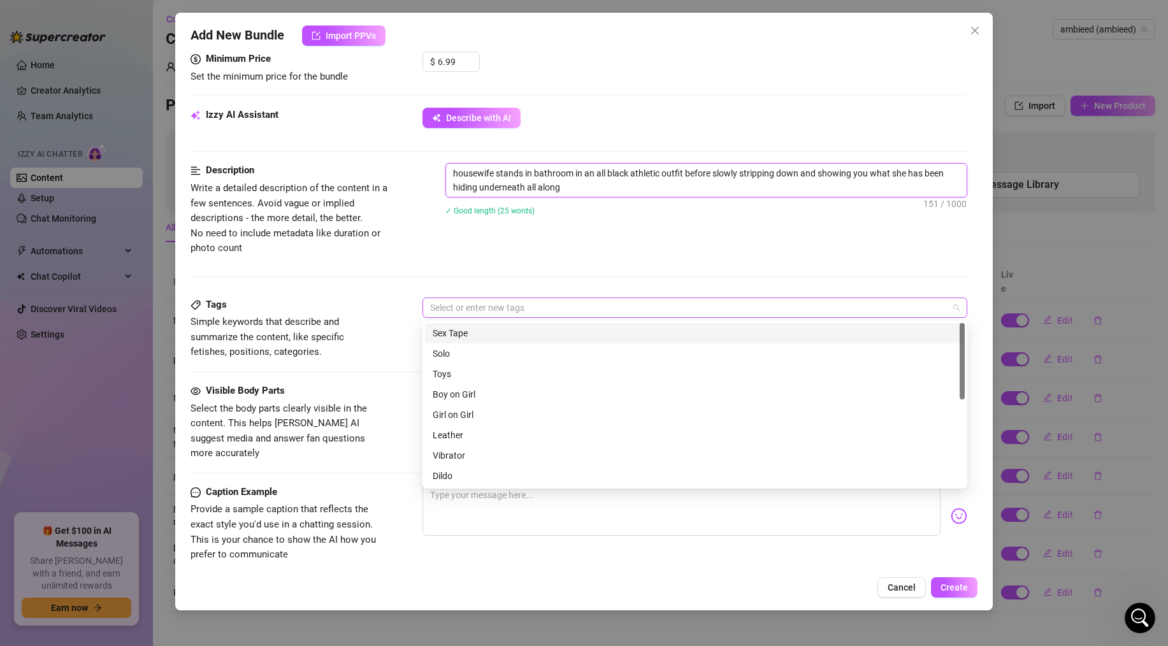
click at [515, 303] on div at bounding box center [688, 308] width 526 height 18
click at [461, 354] on div "Solo" at bounding box center [694, 353] width 524 height 14
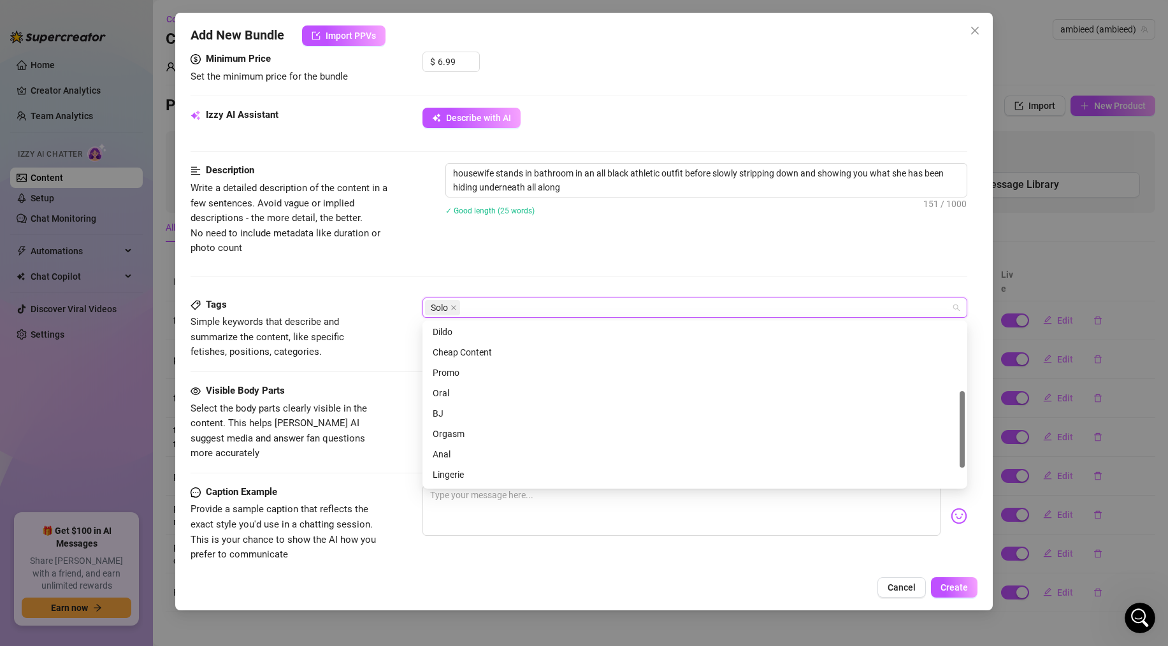
scroll to position [150, 0]
click at [475, 345] on div "Cheap Content" at bounding box center [694, 346] width 524 height 14
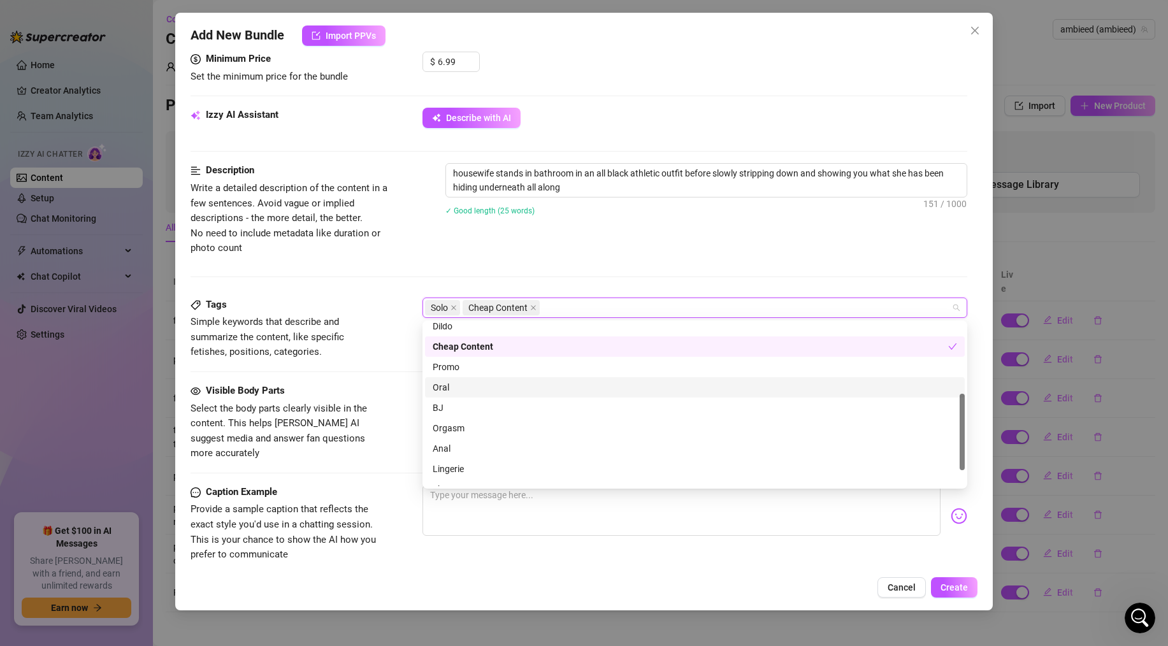
scroll to position [183, 0]
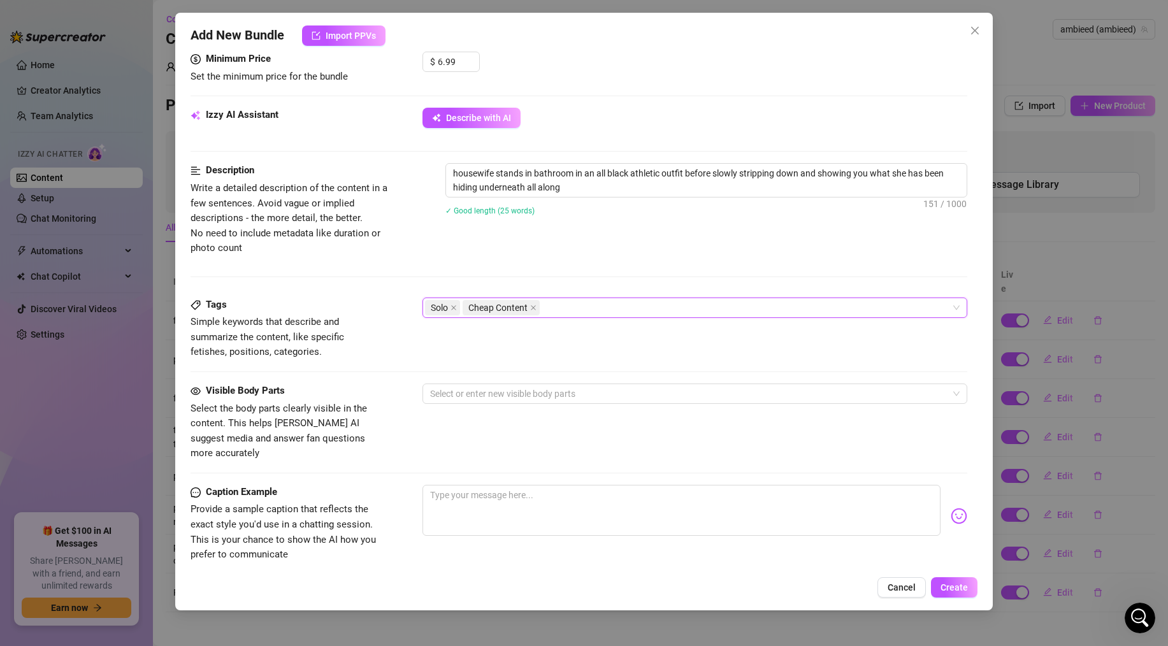
click at [388, 397] on div "Visible Body Parts Select the body parts clearly visible in the content. This h…" at bounding box center [578, 422] width 776 height 78
click at [464, 391] on div at bounding box center [688, 394] width 526 height 18
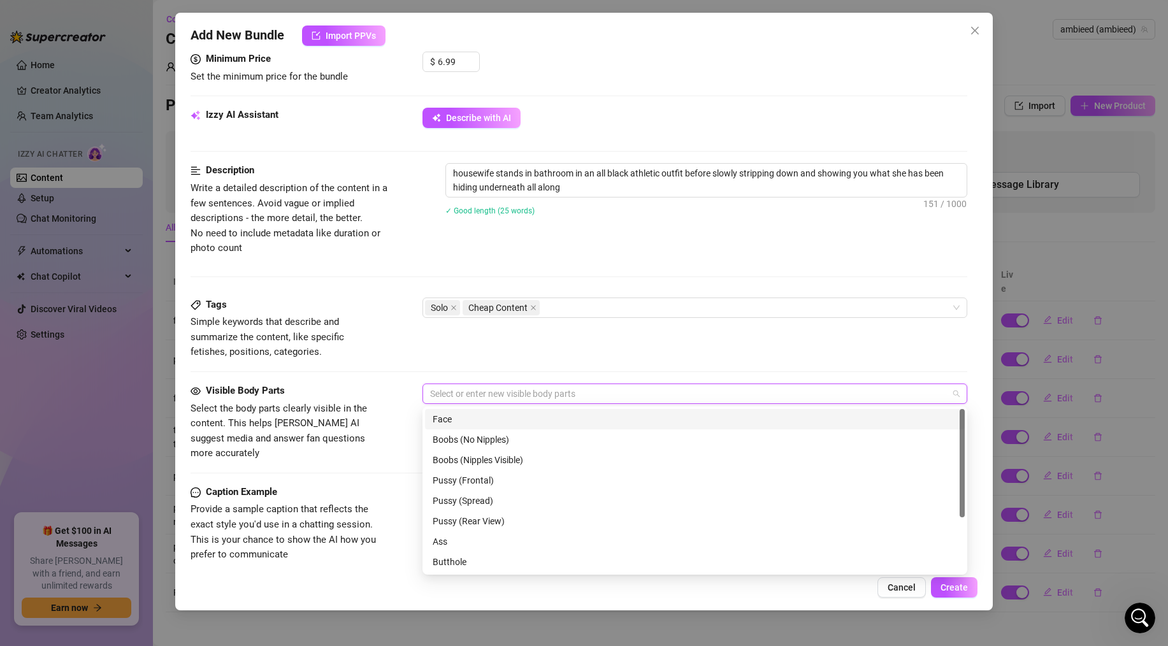
click at [466, 422] on div "Face" at bounding box center [694, 419] width 524 height 14
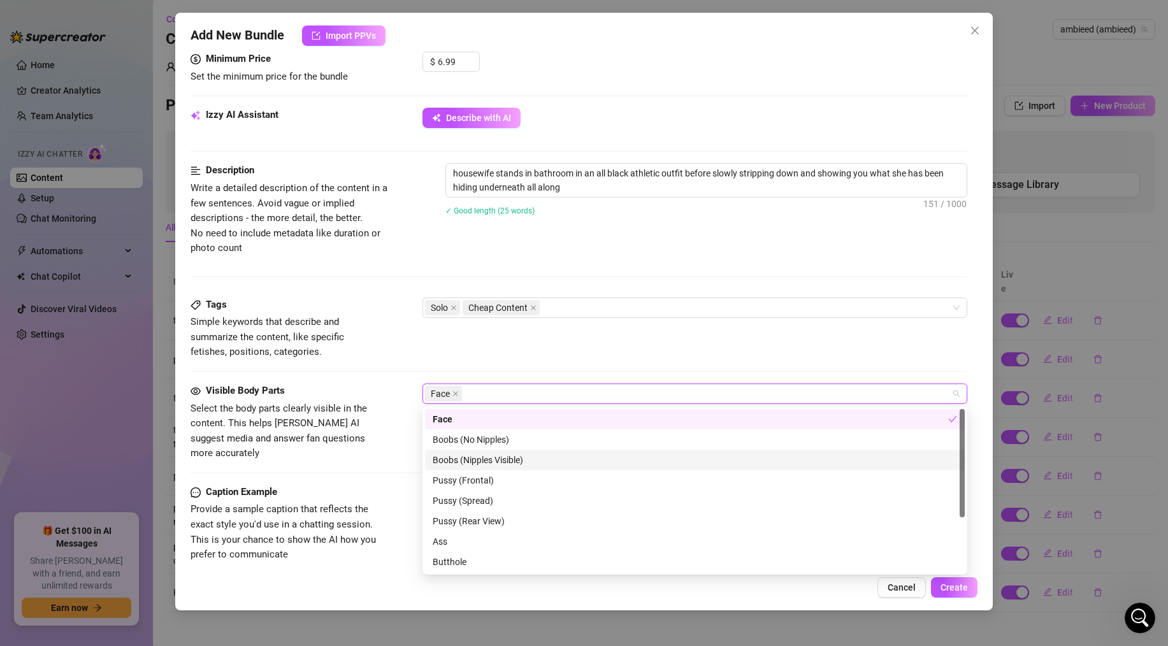
click at [466, 455] on div "Boobs (Nipples Visible)" at bounding box center [694, 460] width 524 height 14
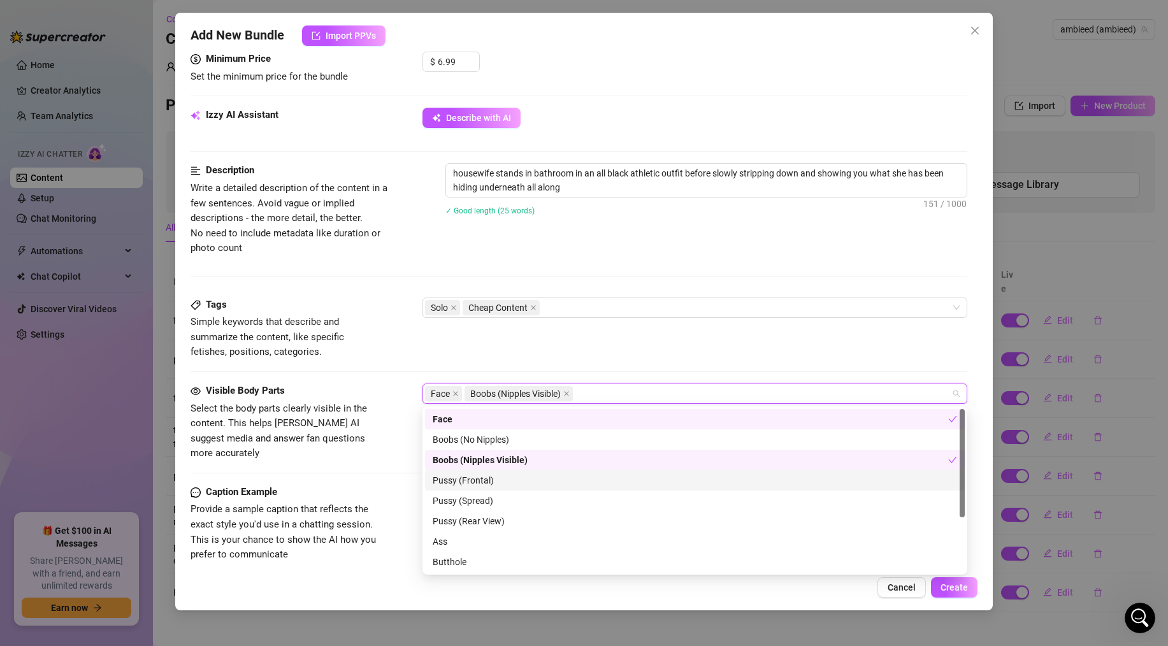
click at [464, 476] on div "Pussy (Frontal)" at bounding box center [694, 480] width 524 height 14
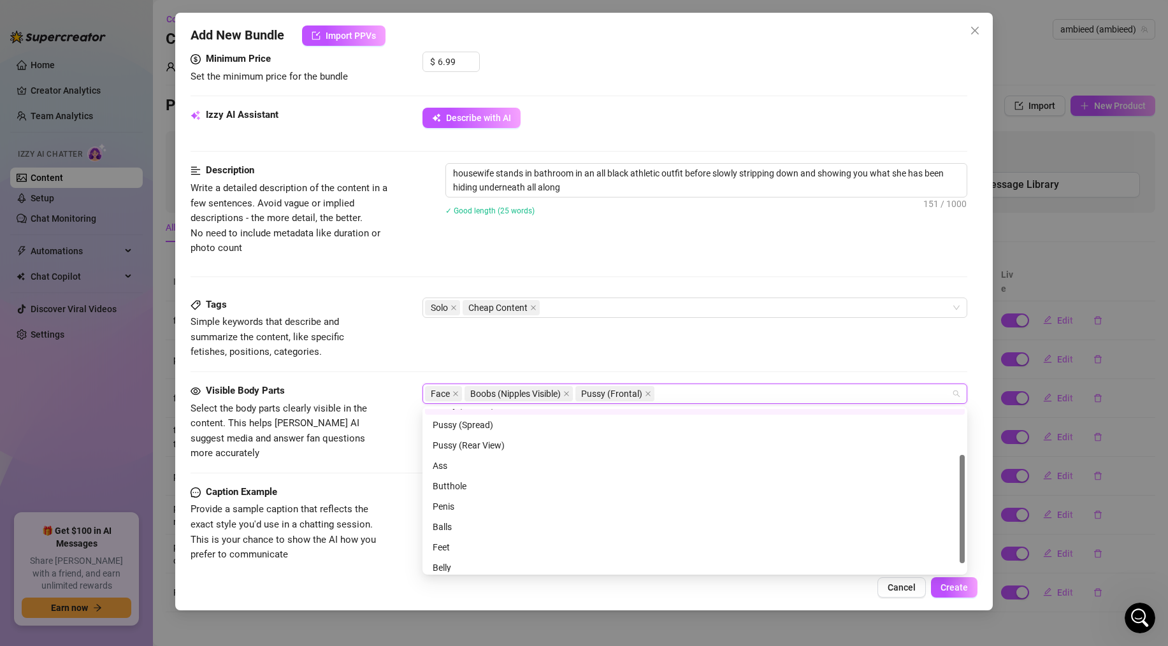
scroll to position [82, 0]
click at [450, 461] on div "Ass" at bounding box center [694, 460] width 524 height 14
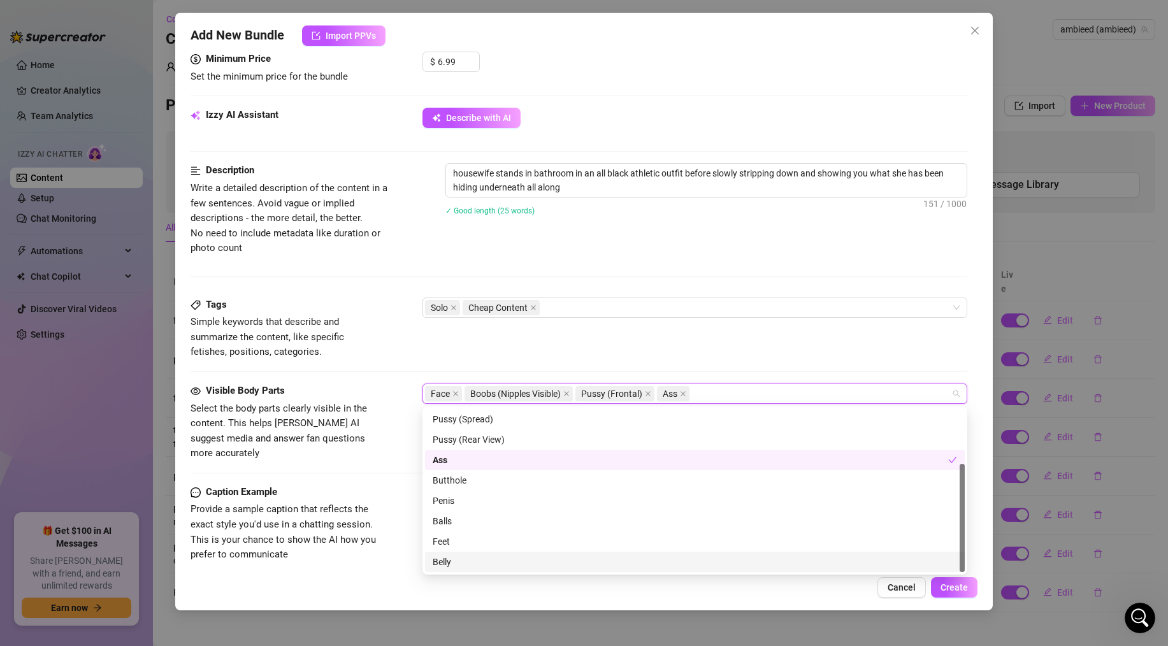
click at [441, 561] on div "Belly" at bounding box center [694, 562] width 524 height 14
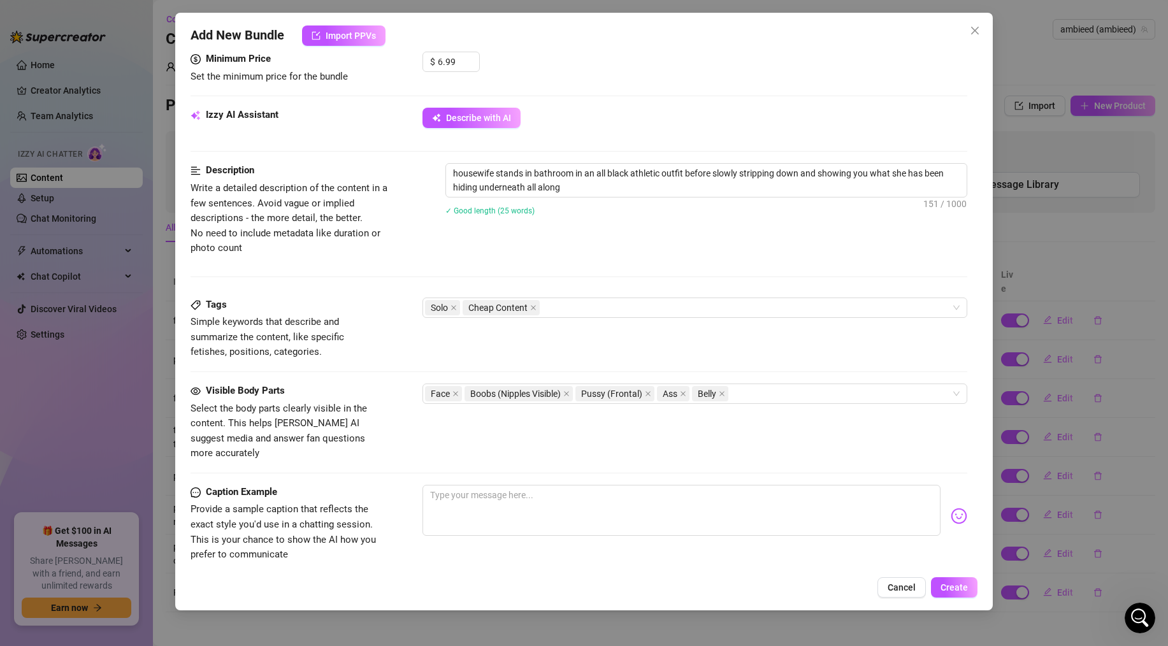
click at [396, 529] on div "Caption Example Provide a sample caption that reflects the exact style you'd us…" at bounding box center [578, 524] width 776 height 78
click at [469, 488] on textarea at bounding box center [681, 510] width 518 height 51
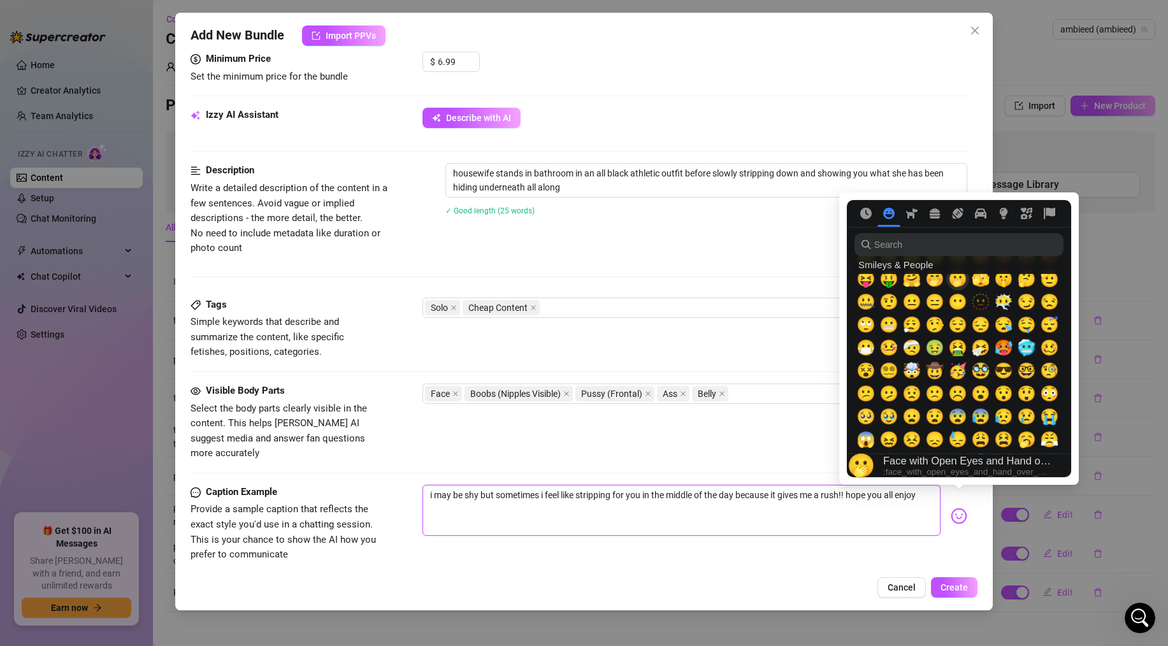
scroll to position [155, 0]
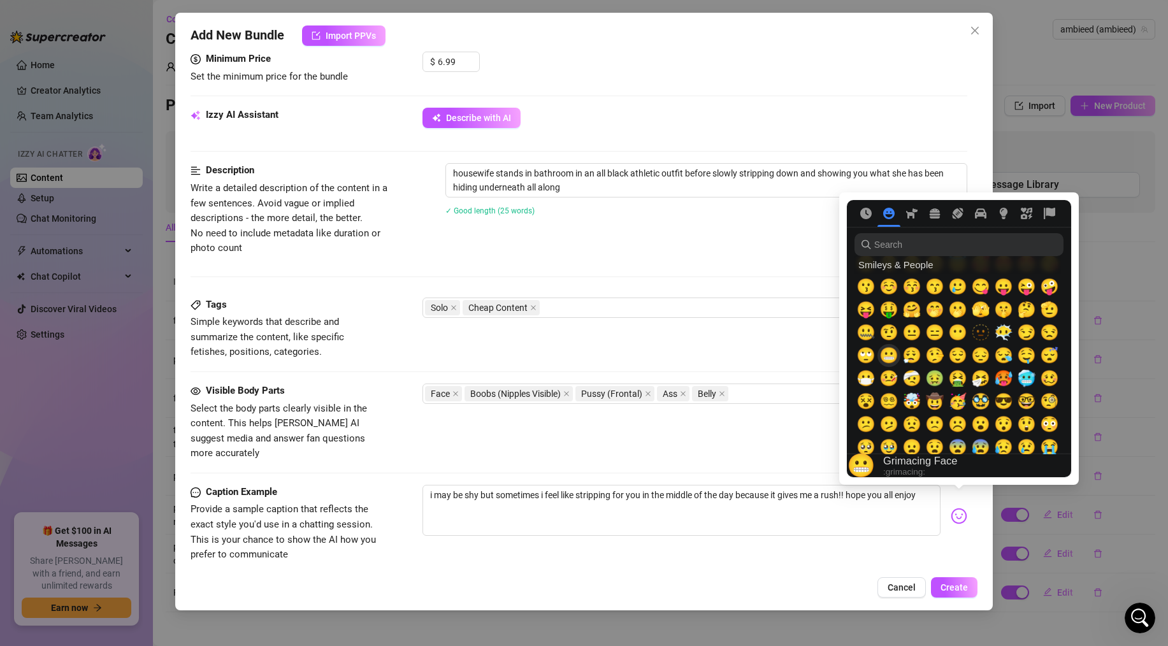
click at [891, 362] on span "😬" at bounding box center [888, 355] width 19 height 18
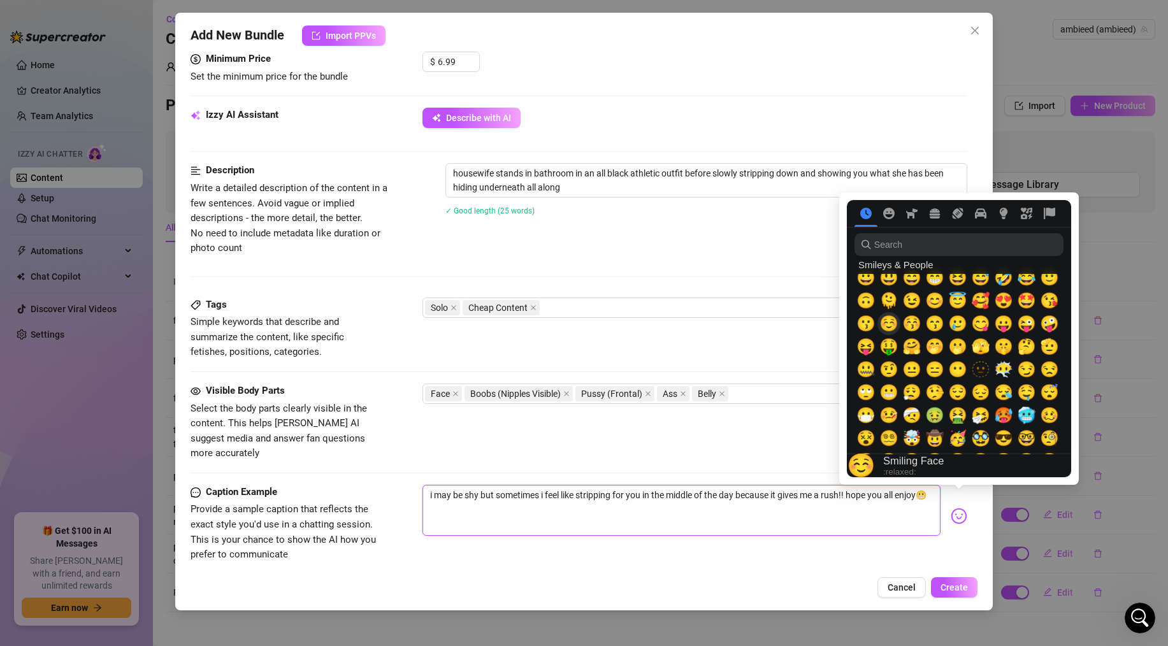
scroll to position [0, 0]
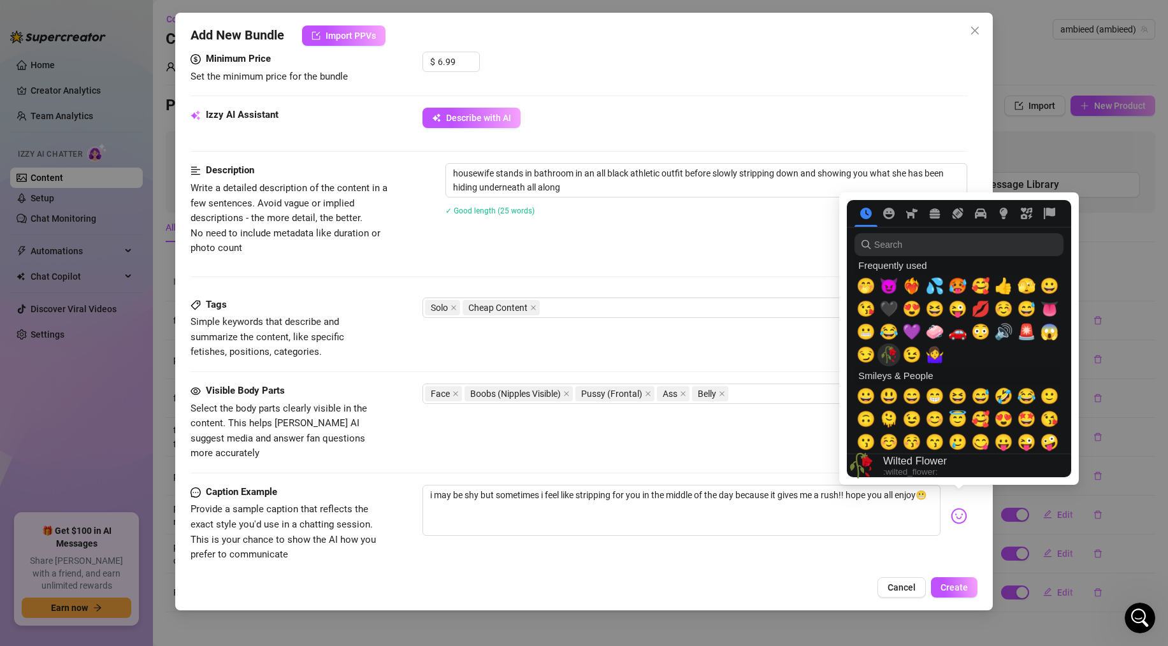
click at [892, 350] on span "🥀" at bounding box center [888, 355] width 19 height 18
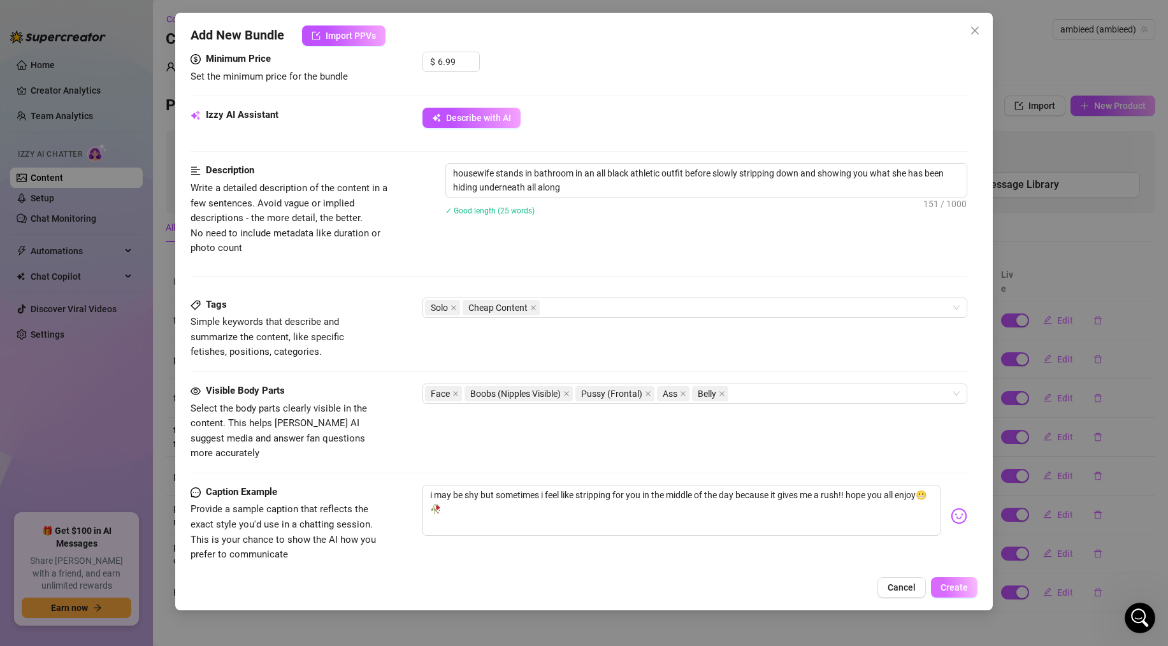
click at [942, 582] on span "Create" at bounding box center [953, 587] width 27 height 10
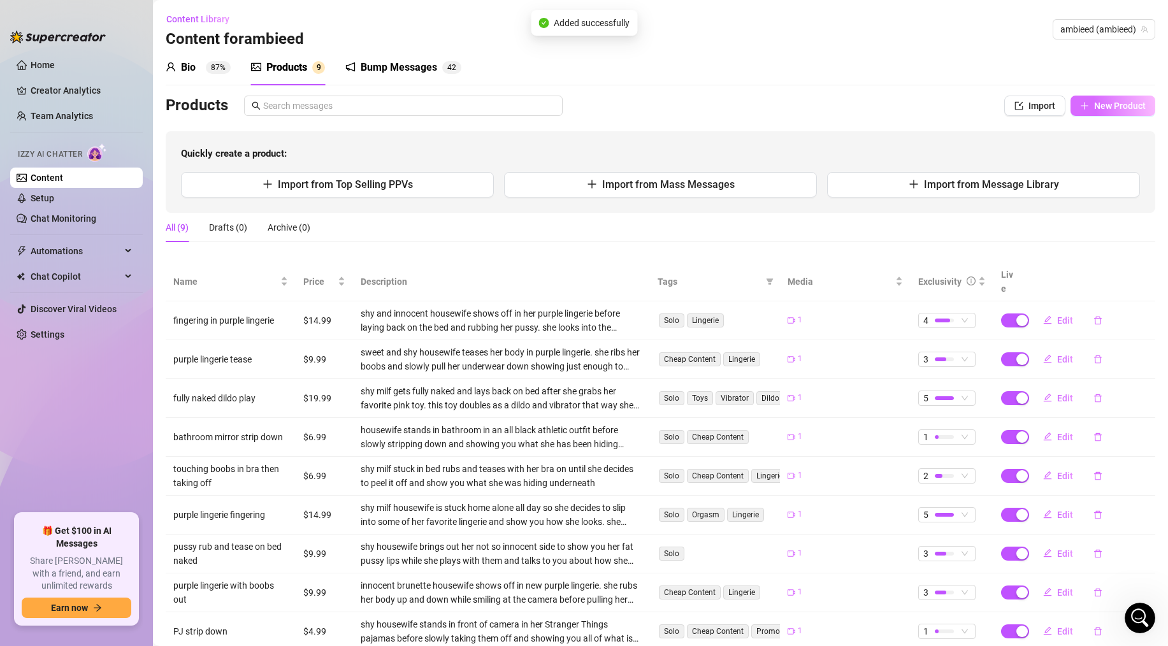
click at [1089, 109] on button "New Product" at bounding box center [1112, 106] width 85 height 20
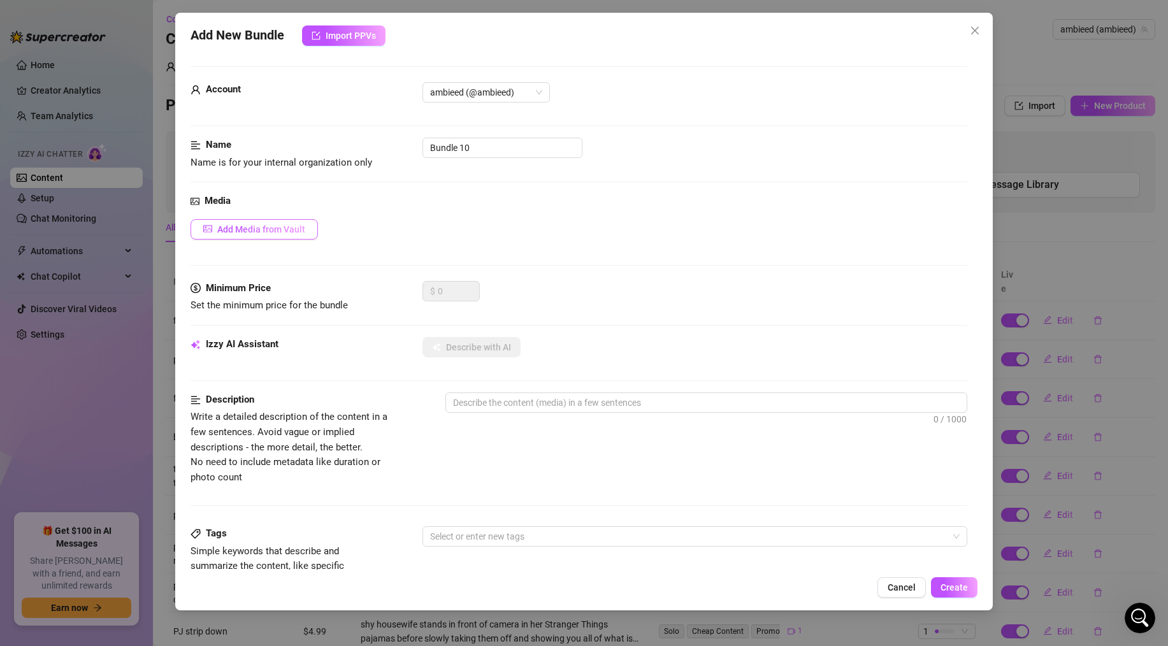
click at [301, 229] on span "Add Media from Vault" at bounding box center [261, 229] width 88 height 10
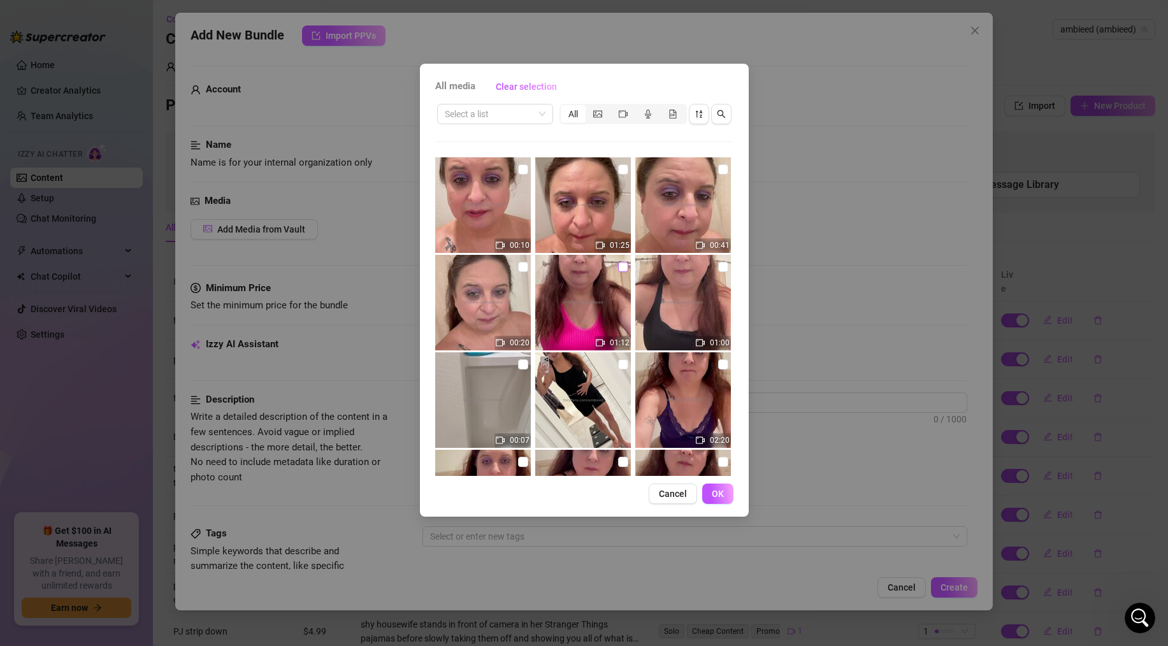
click at [625, 270] on input "checkbox" at bounding box center [623, 267] width 10 height 10
click at [722, 497] on span "OK" at bounding box center [717, 494] width 12 height 10
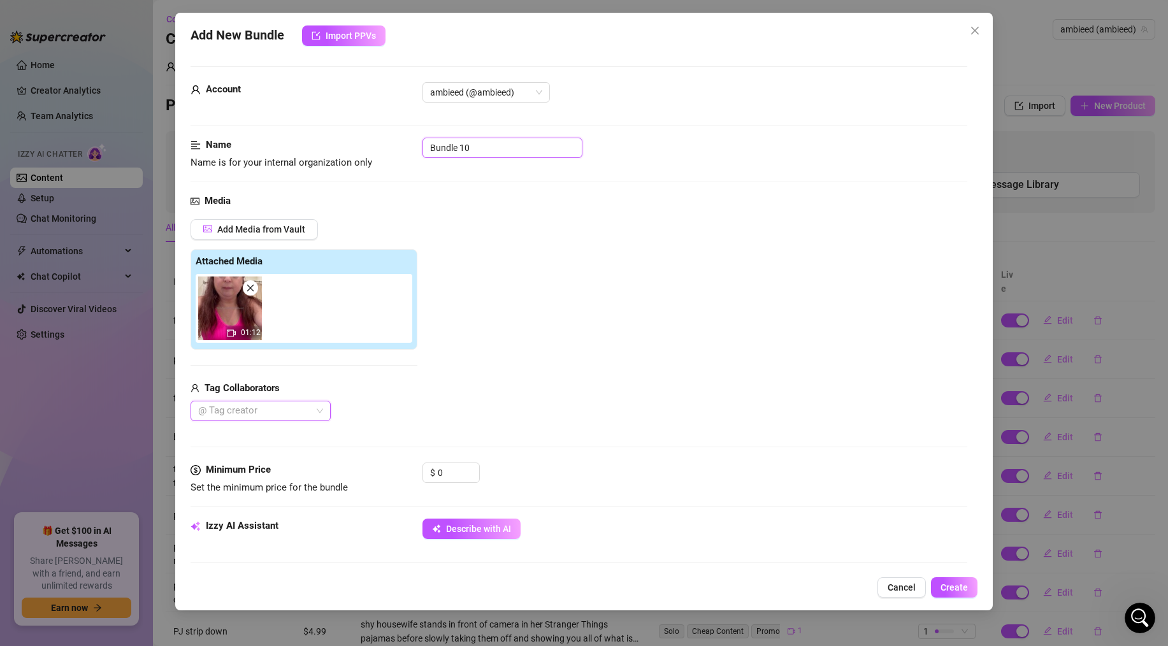
click at [473, 155] on input "Bundle 10" at bounding box center [502, 148] width 160 height 20
click at [449, 476] on input "0" at bounding box center [458, 472] width 41 height 19
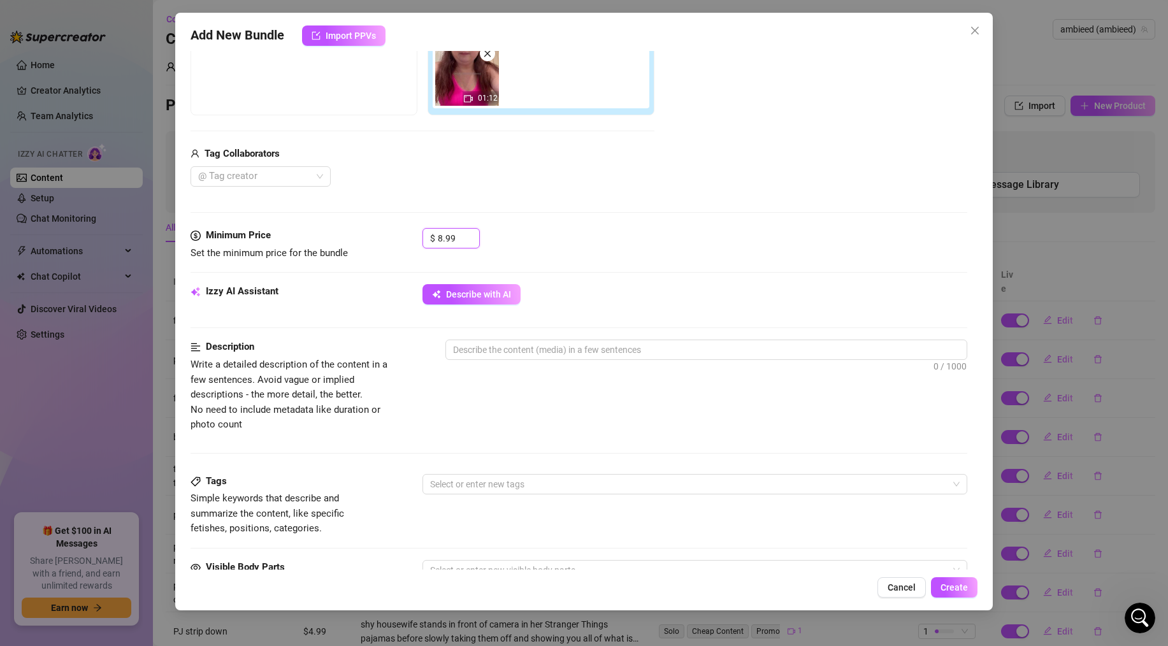
scroll to position [286, 0]
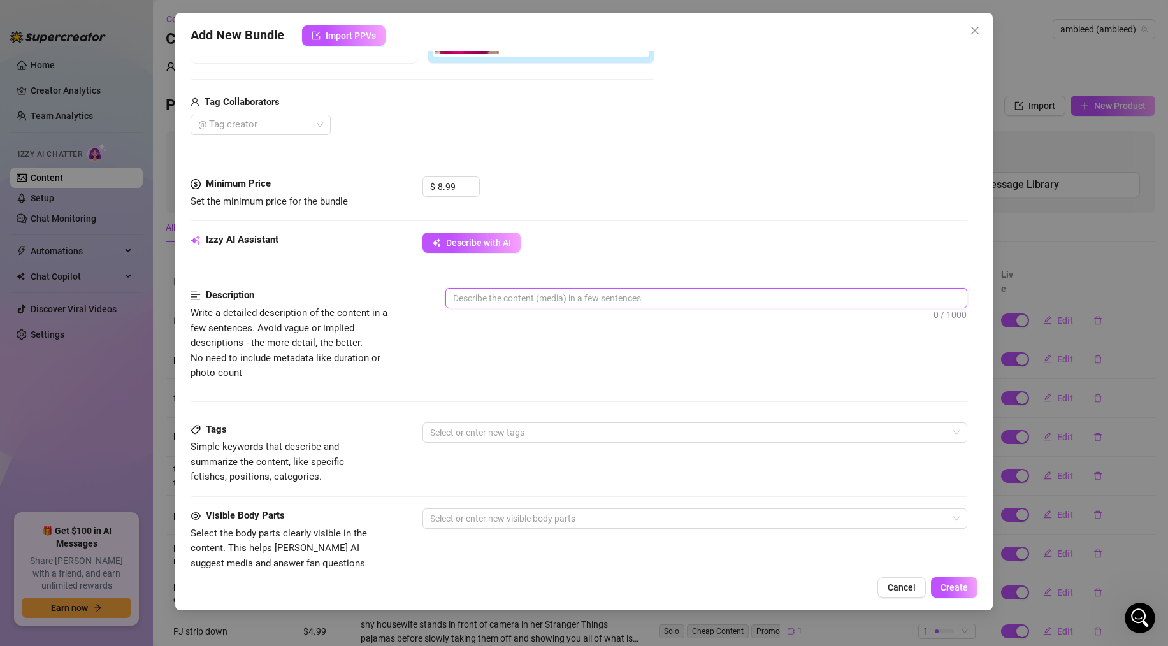
click at [564, 291] on textarea at bounding box center [706, 298] width 520 height 19
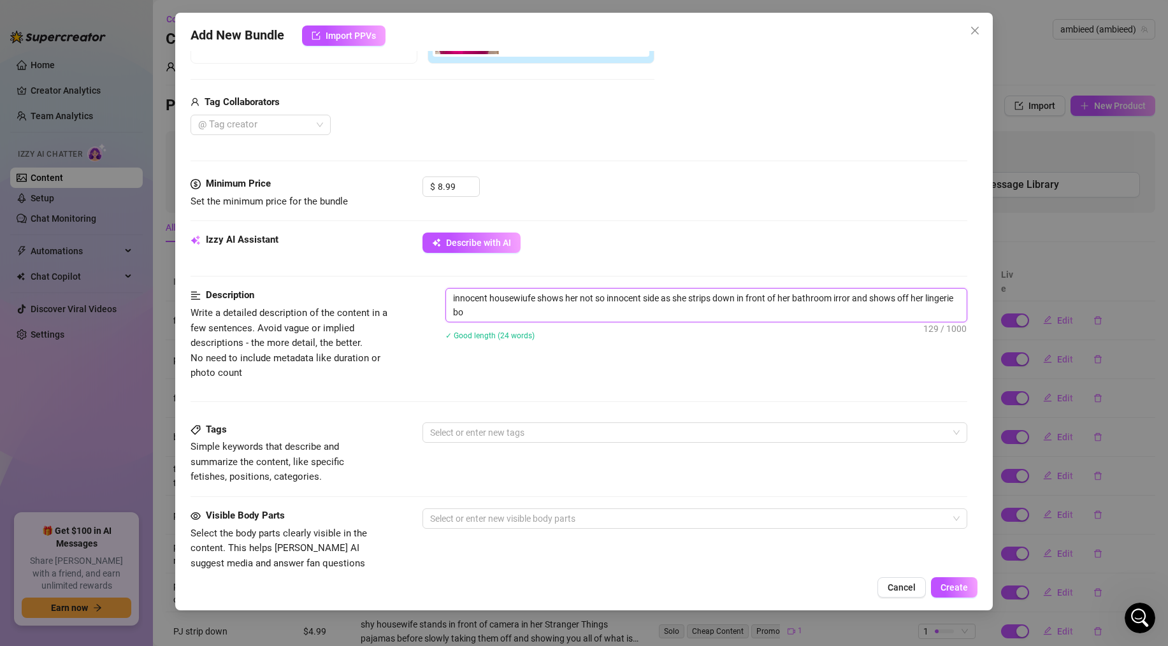
scroll to position [0, 0]
click at [845, 300] on textarea "innocent housewiufe shows her not so innocent side as she strips down in front …" at bounding box center [706, 305] width 520 height 33
click at [513, 296] on textarea "innocent housewiufe shows her not so innocent side as she strips down in front …" at bounding box center [706, 305] width 520 height 33
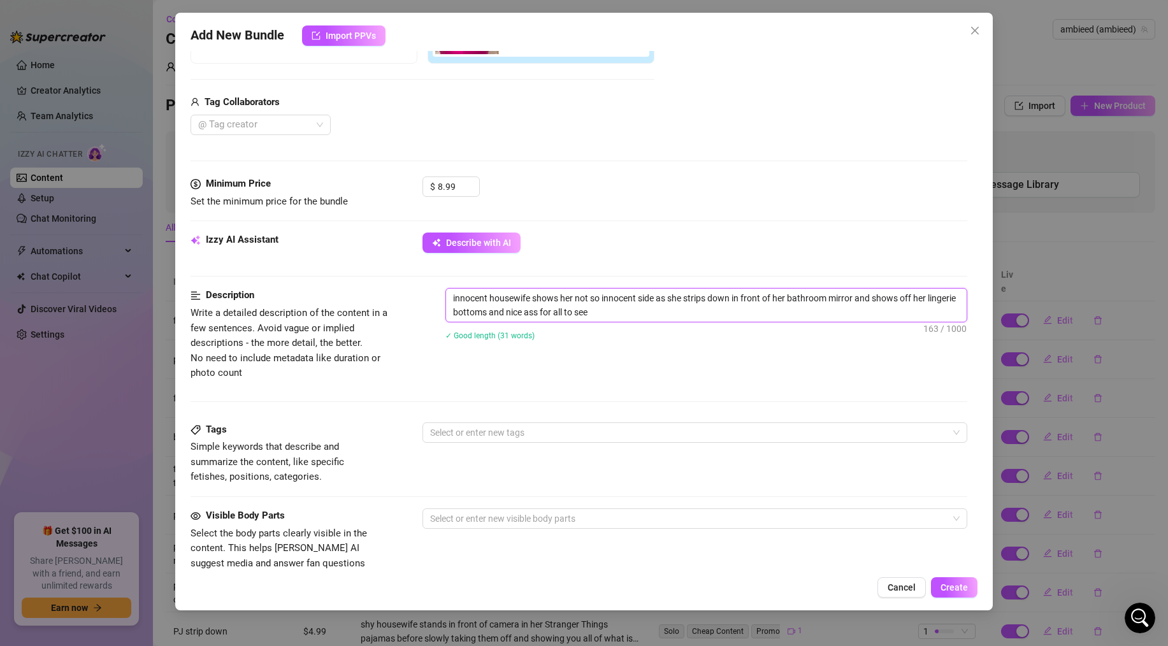
click at [605, 307] on textarea "innocent housewife shows her not so innocent side as she strips down in front o…" at bounding box center [706, 305] width 520 height 33
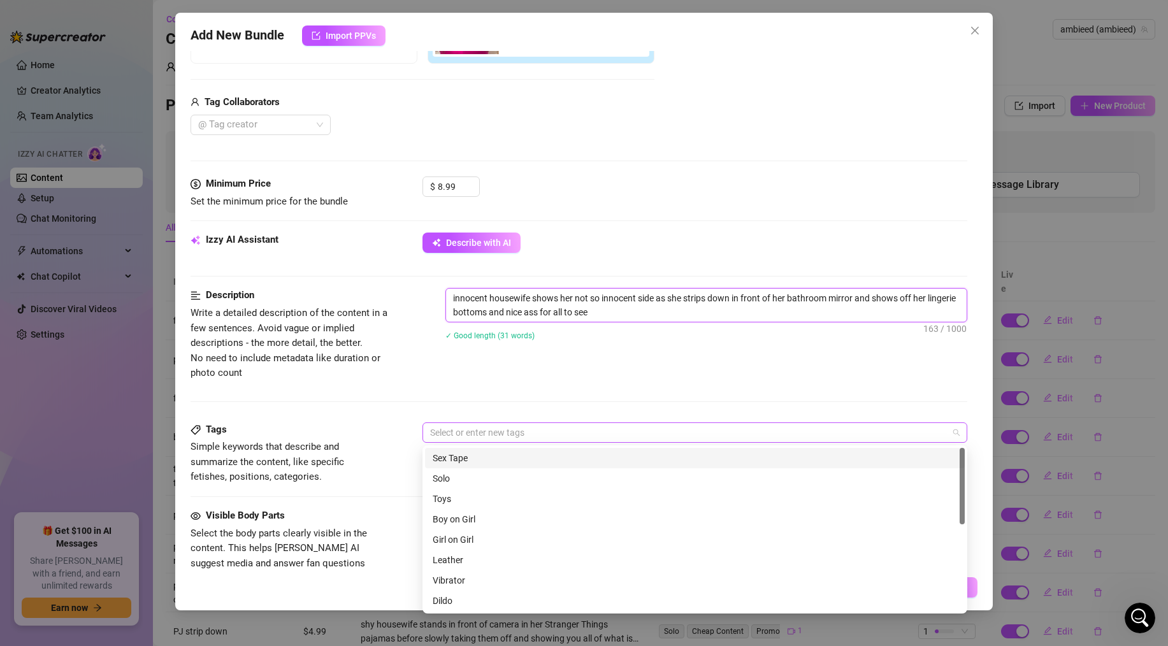
click at [513, 433] on div at bounding box center [688, 433] width 526 height 18
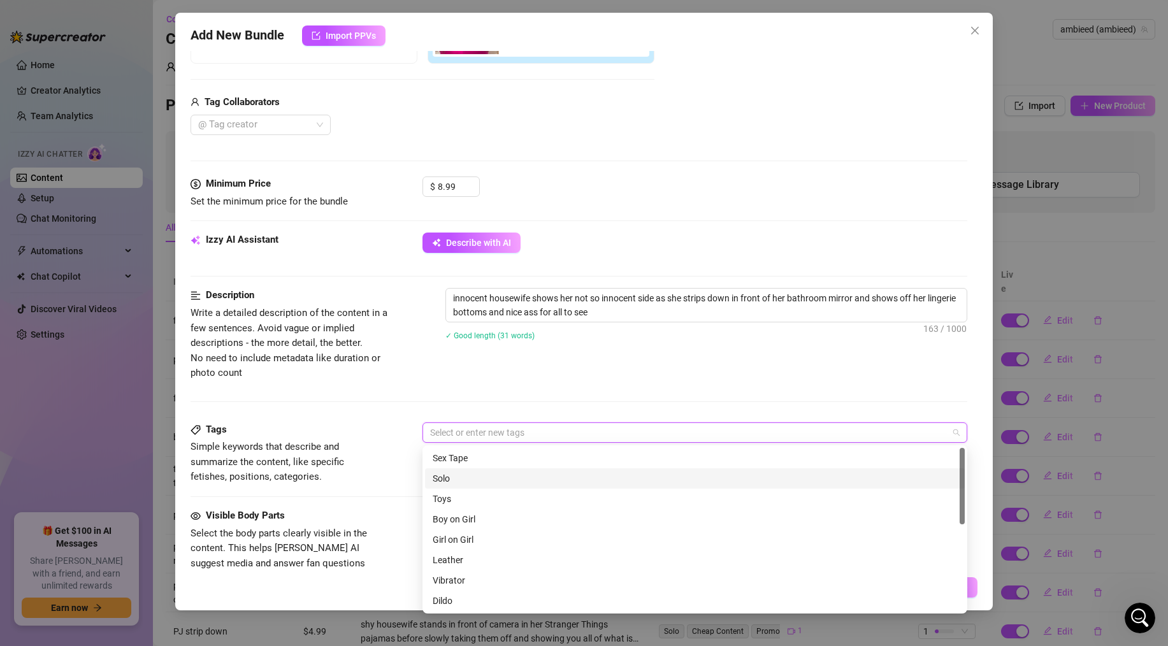
click at [453, 474] on div "Solo" at bounding box center [694, 478] width 524 height 14
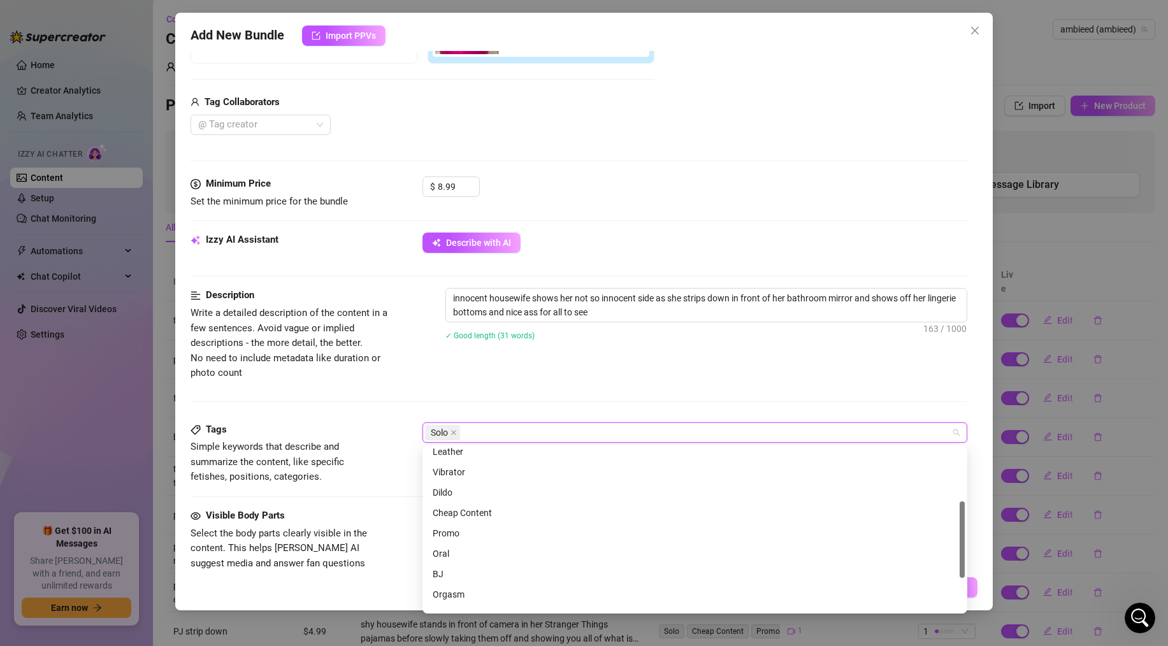
scroll to position [133, 0]
click at [450, 487] on div "Cheap Content" at bounding box center [694, 488] width 524 height 14
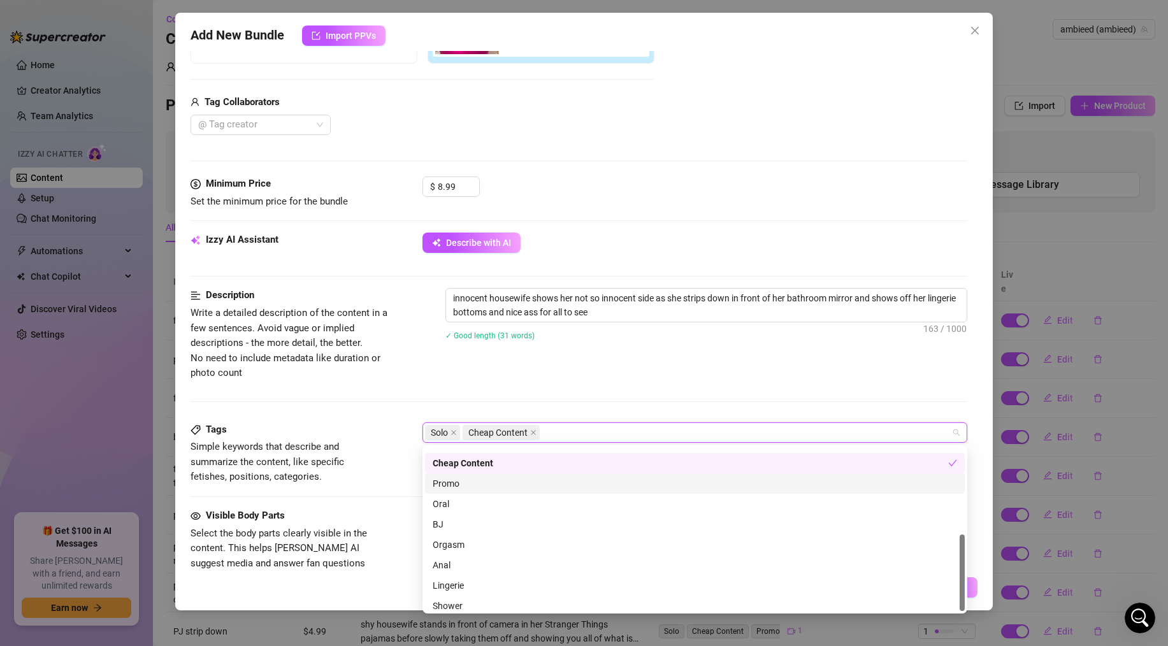
scroll to position [183, 0]
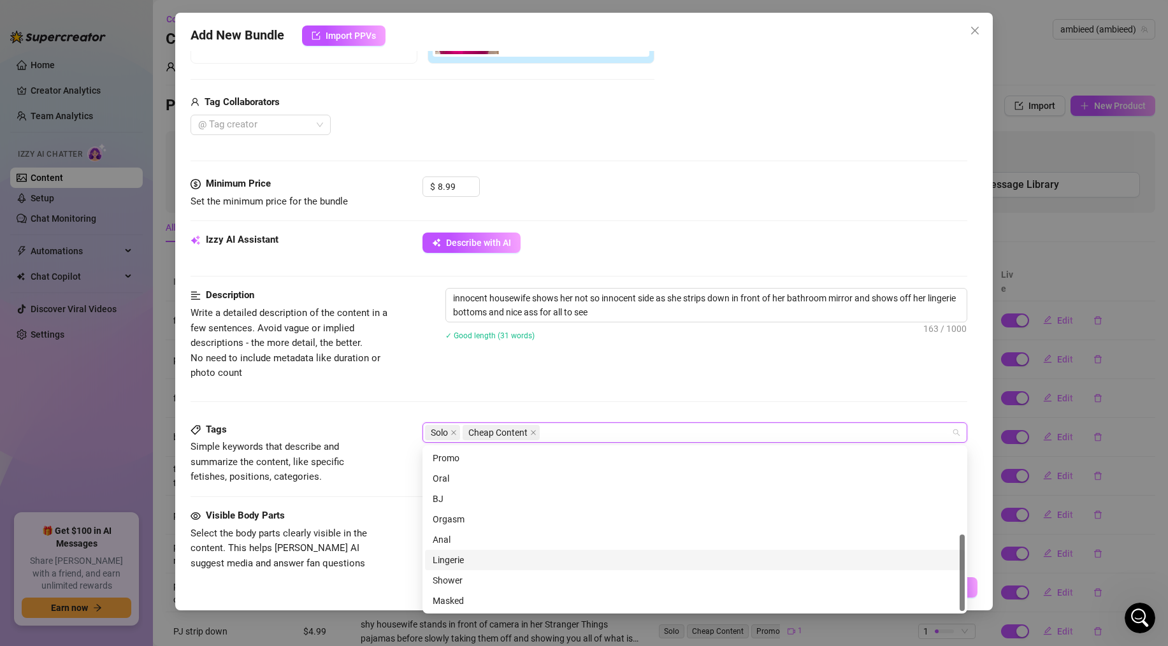
click at [440, 561] on div "Lingerie" at bounding box center [694, 560] width 524 height 14
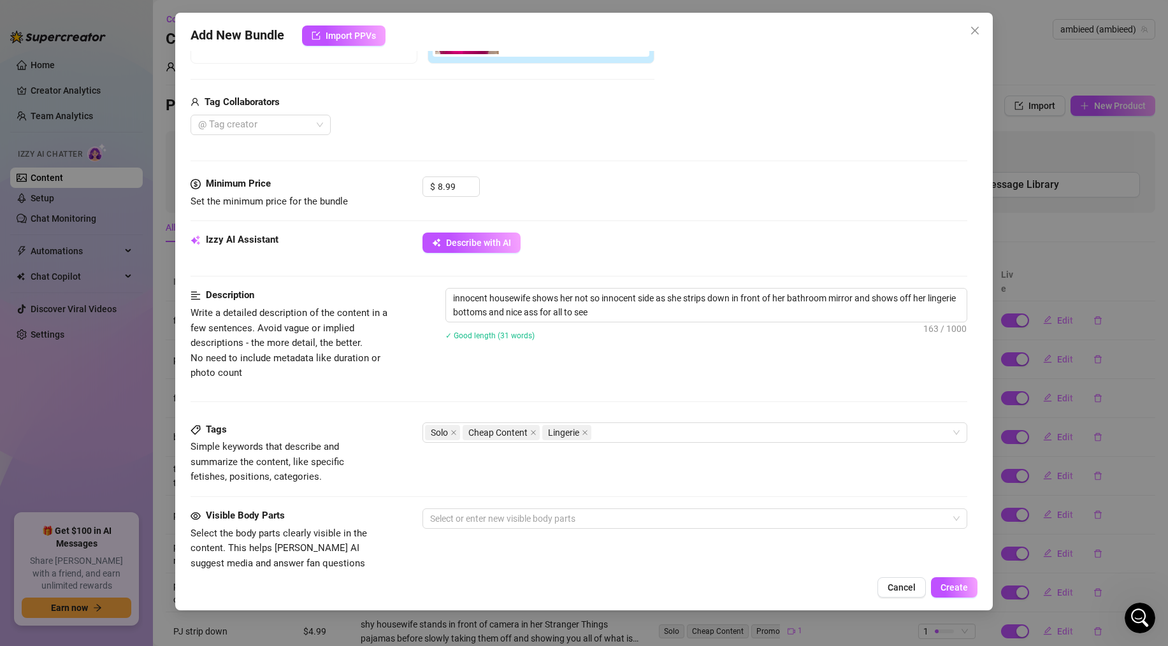
click at [390, 495] on div "Tags Simple keywords that describe and summarize the content, like specific fet…" at bounding box center [578, 465] width 776 height 86
click at [455, 520] on div at bounding box center [688, 519] width 526 height 18
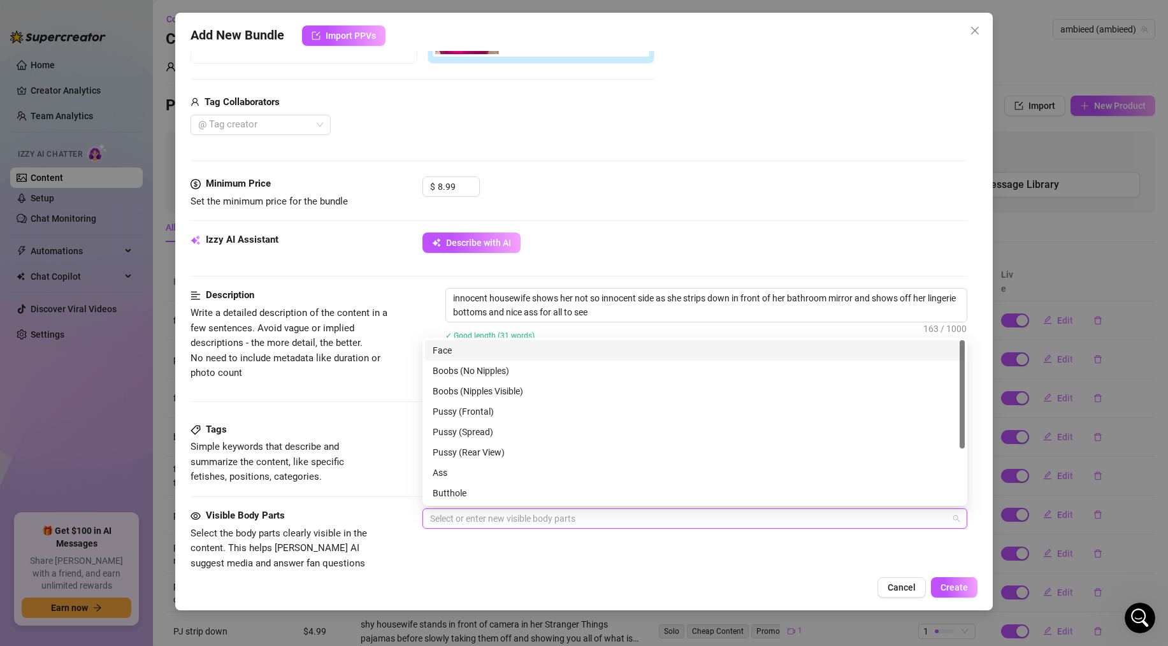
click at [463, 346] on div "Face" at bounding box center [694, 350] width 524 height 14
click at [479, 388] on div "Boobs (Nipples Visible)" at bounding box center [694, 391] width 524 height 14
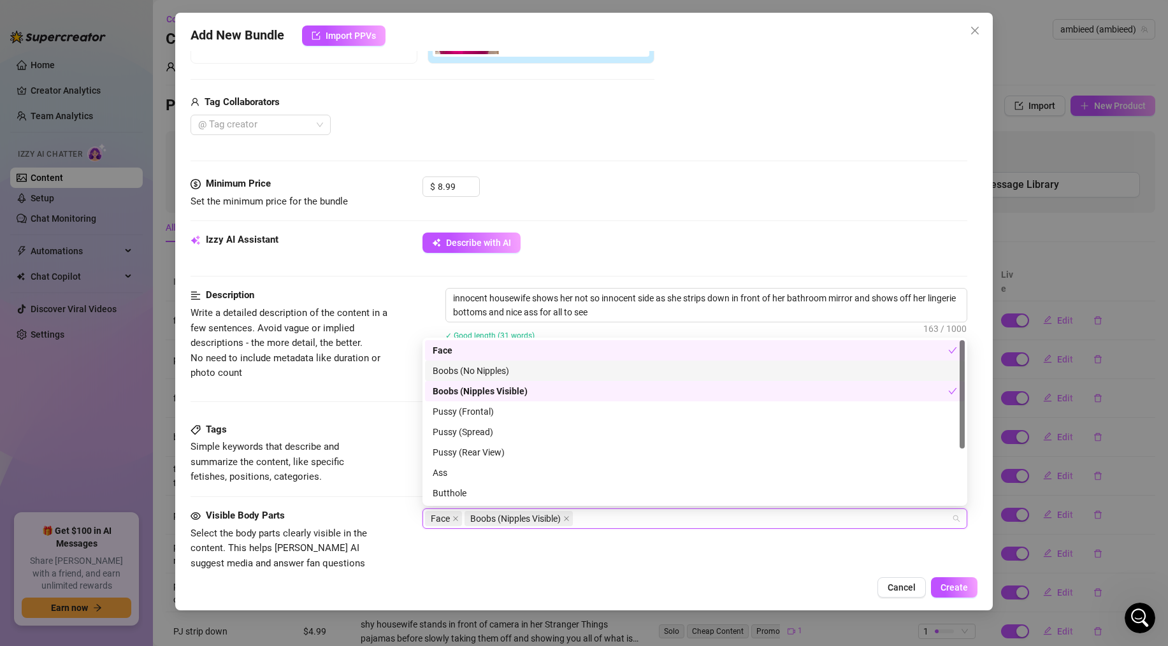
click at [480, 368] on div "Boobs (No Nipples)" at bounding box center [694, 371] width 524 height 14
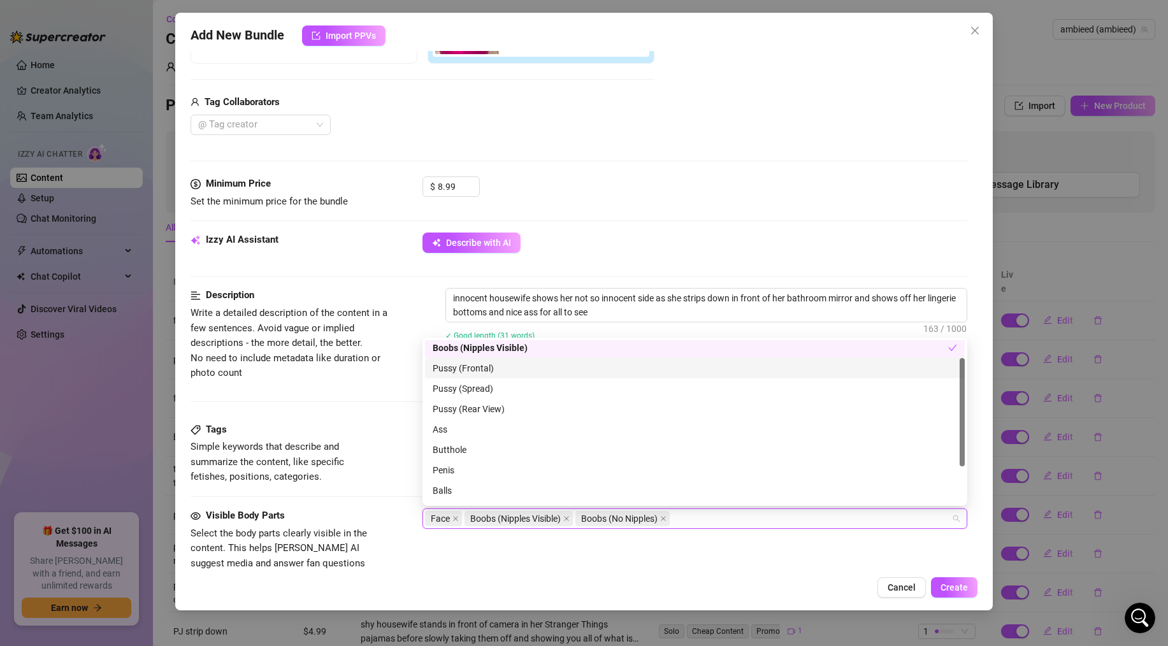
scroll to position [45, 0]
click at [444, 424] on div "Ass" at bounding box center [694, 428] width 524 height 14
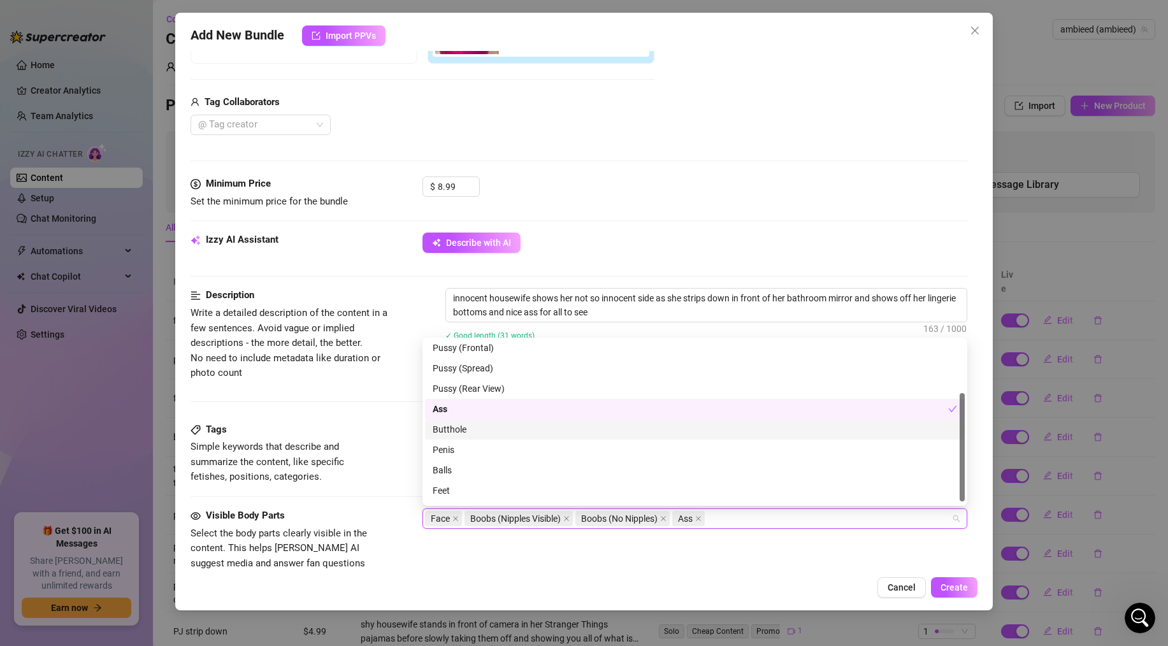
scroll to position [82, 0]
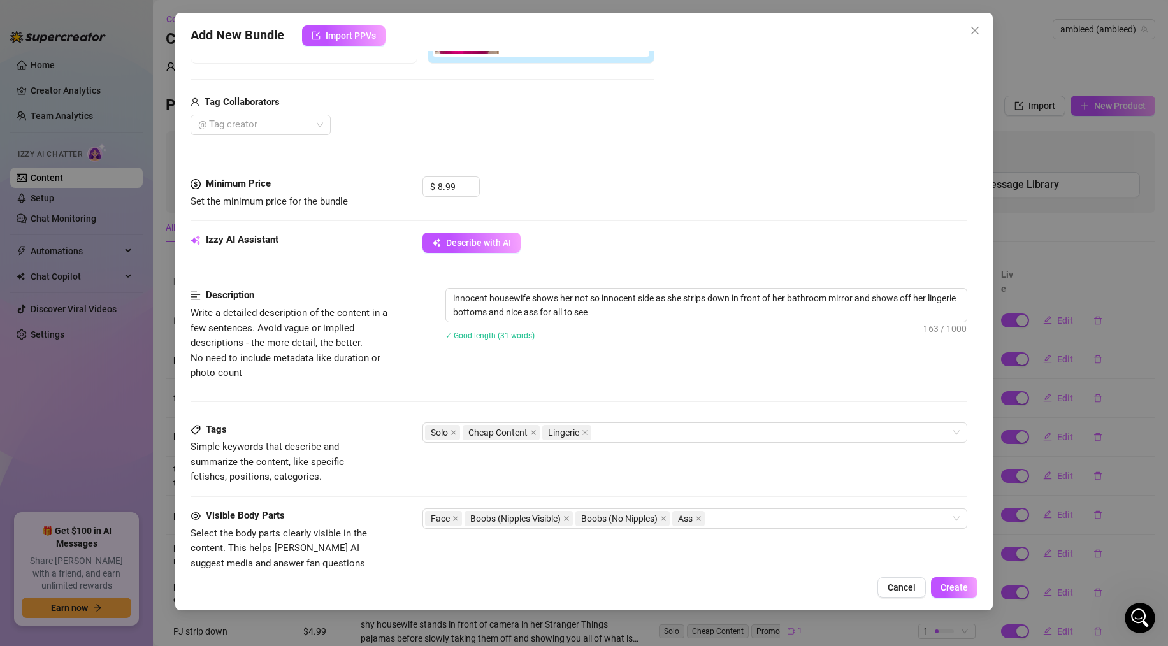
click at [369, 490] on div "Tags Simple keywords that describe and summarize the content, like specific fet…" at bounding box center [578, 465] width 776 height 86
click at [749, 511] on div "Face Boobs (Nipples Visible) Boobs (No Nipples) Ass" at bounding box center [688, 519] width 526 height 18
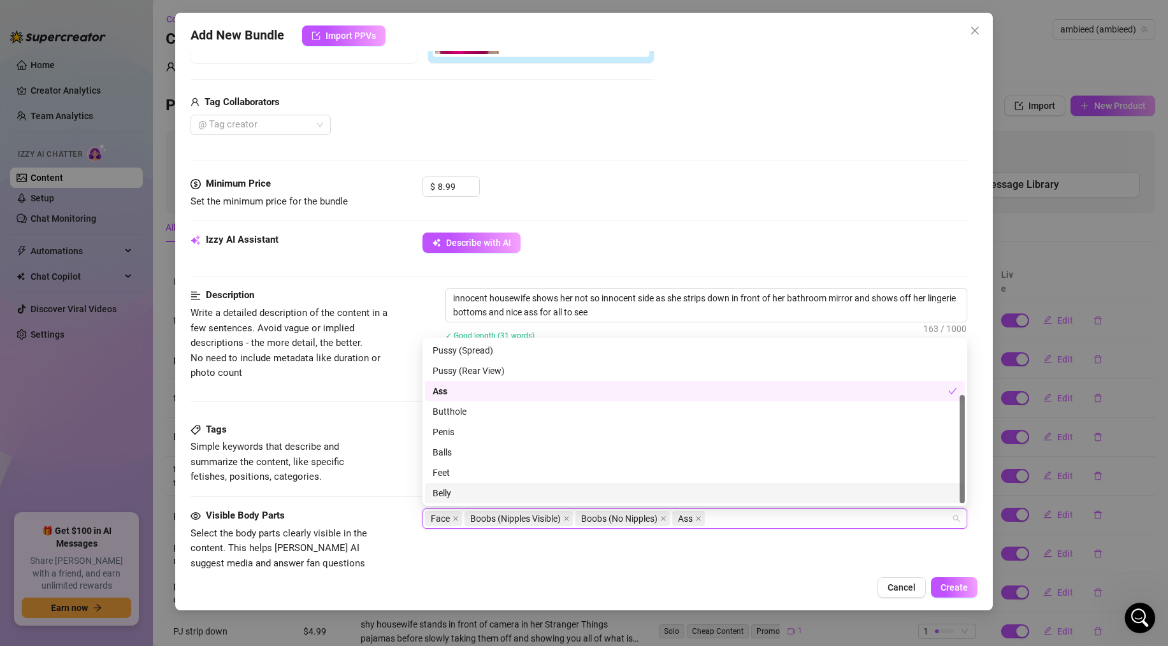
click at [489, 486] on div "Belly" at bounding box center [694, 493] width 524 height 14
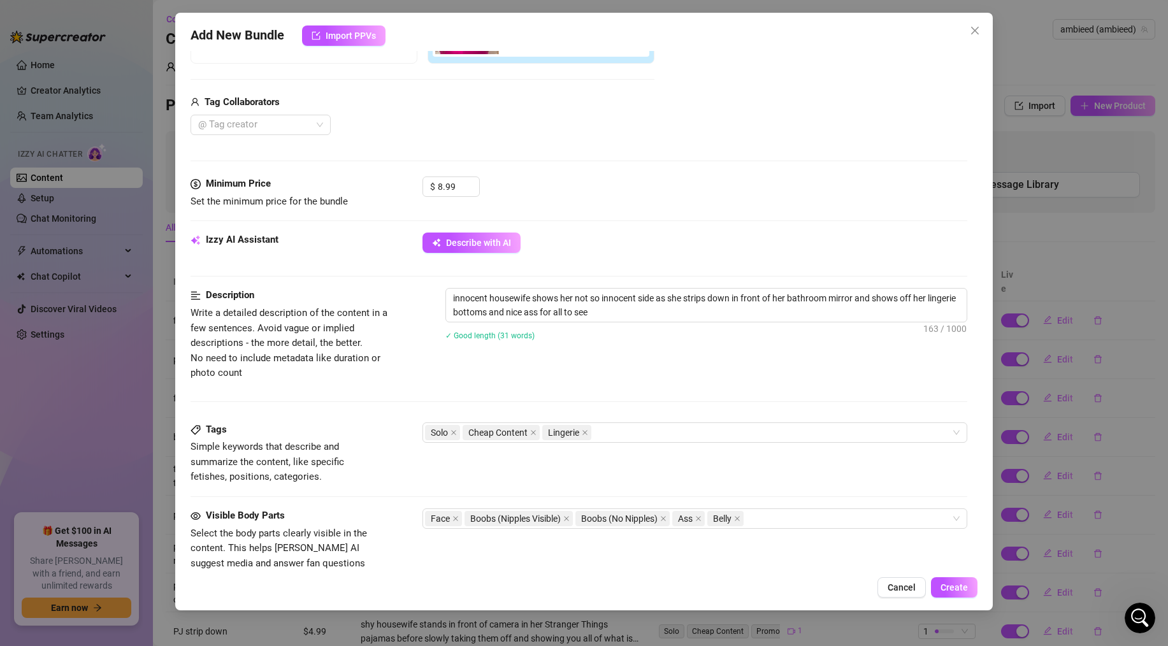
click at [406, 549] on div "Visible Body Parts Select the body parts clearly visible in the content. This h…" at bounding box center [578, 547] width 776 height 78
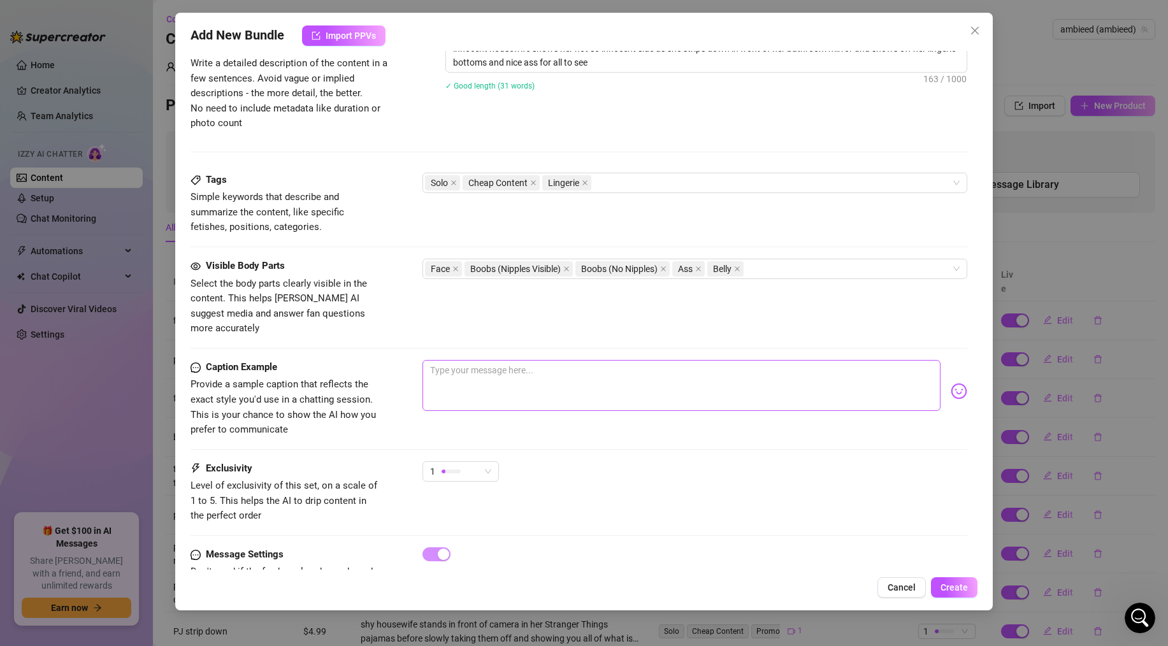
scroll to position [569, 0]
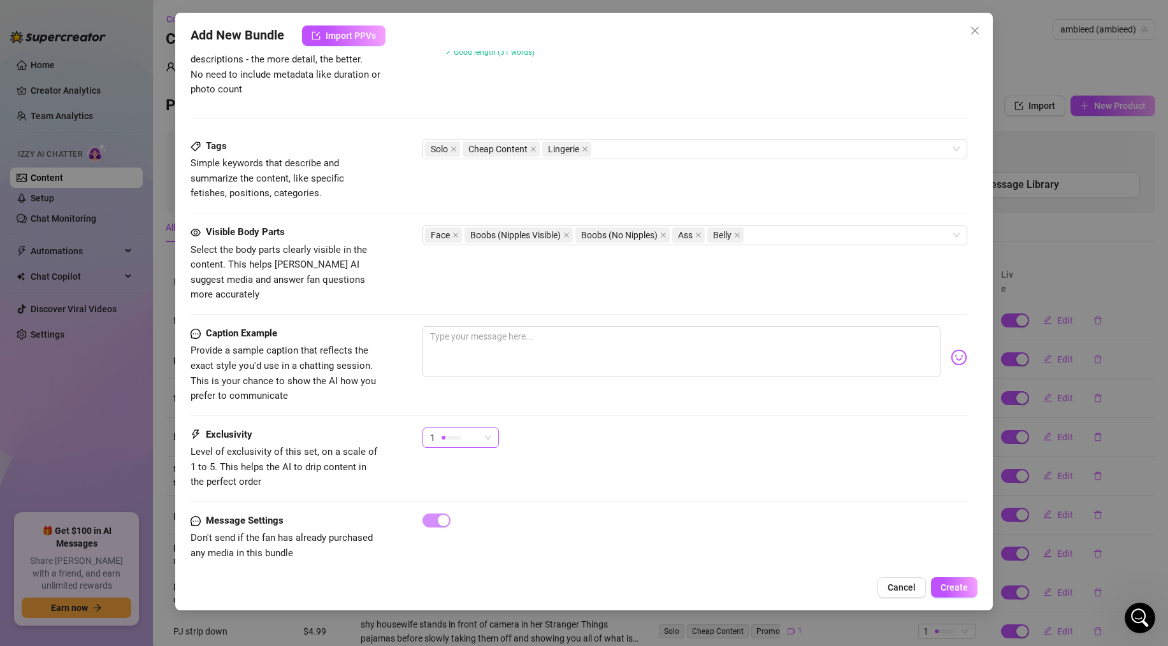
click at [464, 428] on div "1" at bounding box center [455, 437] width 50 height 19
click at [459, 463] on span "2" at bounding box center [473, 468] width 83 height 14
click at [468, 428] on div "2" at bounding box center [455, 437] width 50 height 19
click at [458, 465] on span "2" at bounding box center [473, 468] width 83 height 14
drag, startPoint x: 463, startPoint y: 405, endPoint x: 463, endPoint y: 414, distance: 8.9
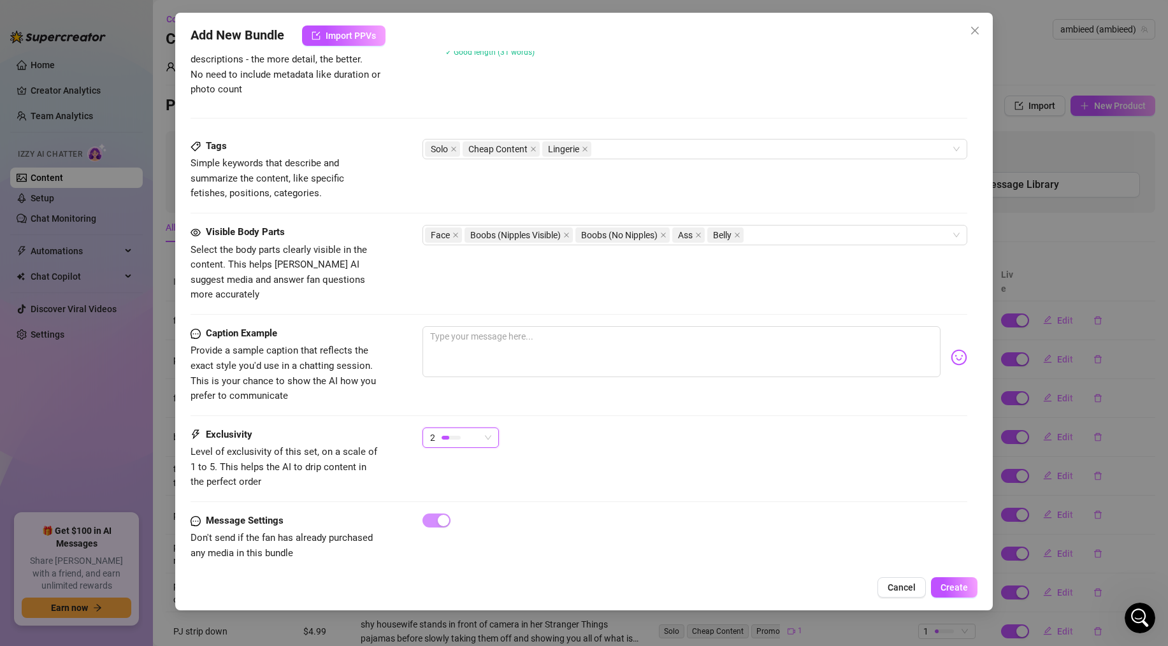
click at [463, 405] on div "Caption Example Provide a sample caption that reflects the exact style you'd us…" at bounding box center [578, 376] width 776 height 101
click at [463, 428] on div "2" at bounding box center [455, 437] width 50 height 19
click at [455, 464] on span "2" at bounding box center [473, 468] width 83 height 14
click at [459, 431] on div at bounding box center [450, 437] width 19 height 12
click at [452, 463] on span "2" at bounding box center [473, 468] width 83 height 14
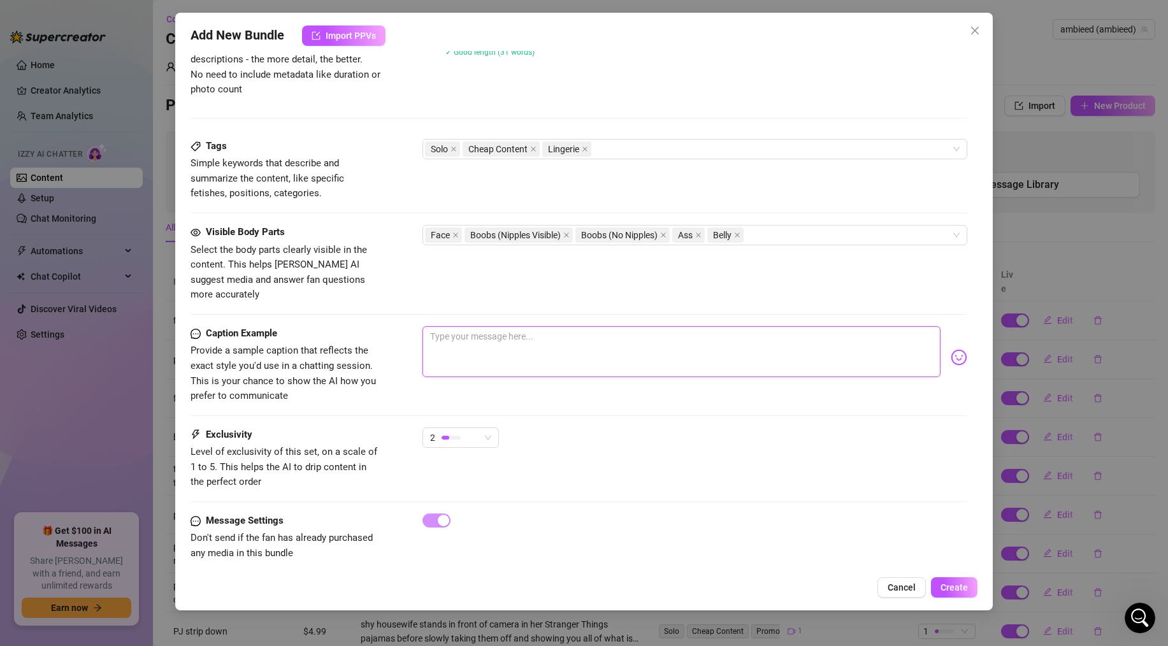
click at [467, 326] on textarea at bounding box center [681, 351] width 518 height 51
click at [462, 379] on div "Caption Example Provide a sample caption that reflects the exact style you'd us…" at bounding box center [578, 365] width 776 height 78
click at [462, 326] on textarea at bounding box center [681, 351] width 518 height 51
click at [454, 371] on div at bounding box center [694, 357] width 545 height 62
click at [454, 326] on textarea at bounding box center [681, 351] width 518 height 51
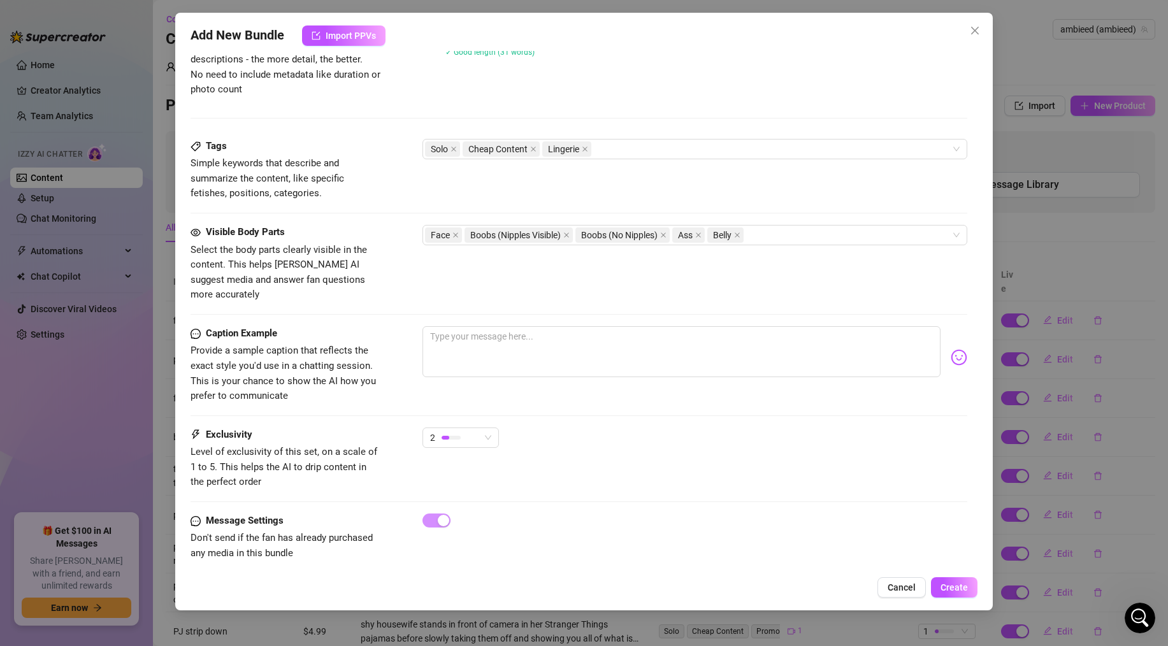
click at [452, 383] on div "Caption Example Provide a sample caption that reflects the exact style you'd us…" at bounding box center [578, 365] width 776 height 78
click at [452, 326] on textarea at bounding box center [681, 351] width 518 height 51
click at [452, 373] on div at bounding box center [694, 357] width 545 height 62
click at [455, 328] on textarea at bounding box center [681, 351] width 518 height 51
click at [949, 337] on div "hope you like the way my ass looks in the mirror" at bounding box center [694, 357] width 545 height 62
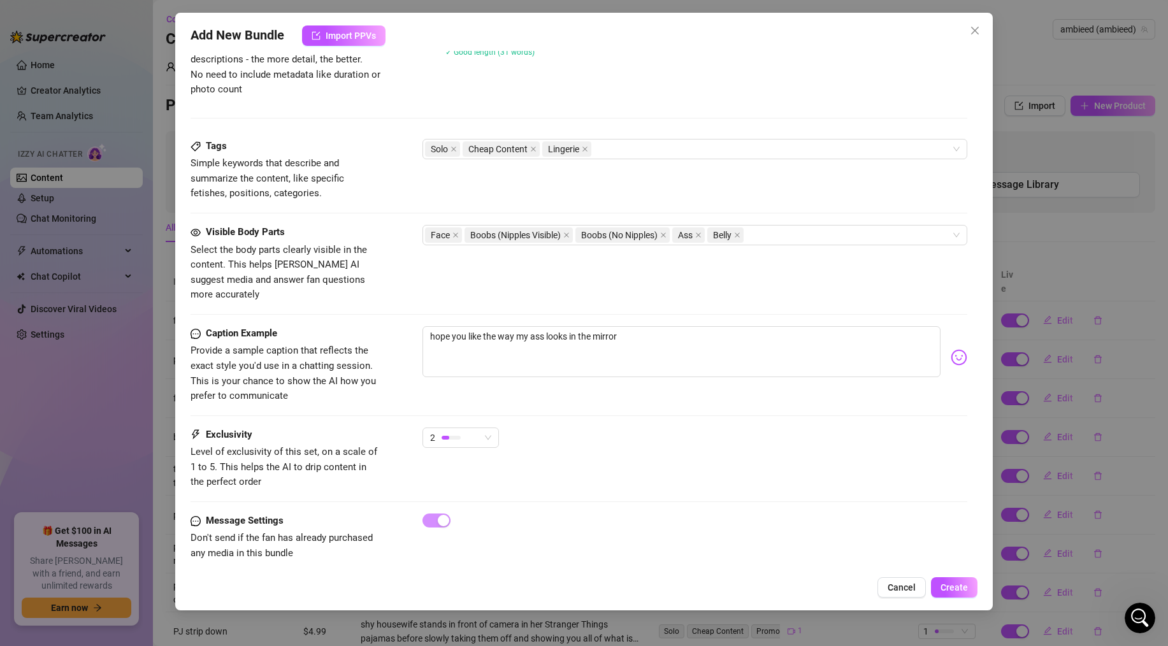
click at [955, 349] on img at bounding box center [958, 357] width 17 height 17
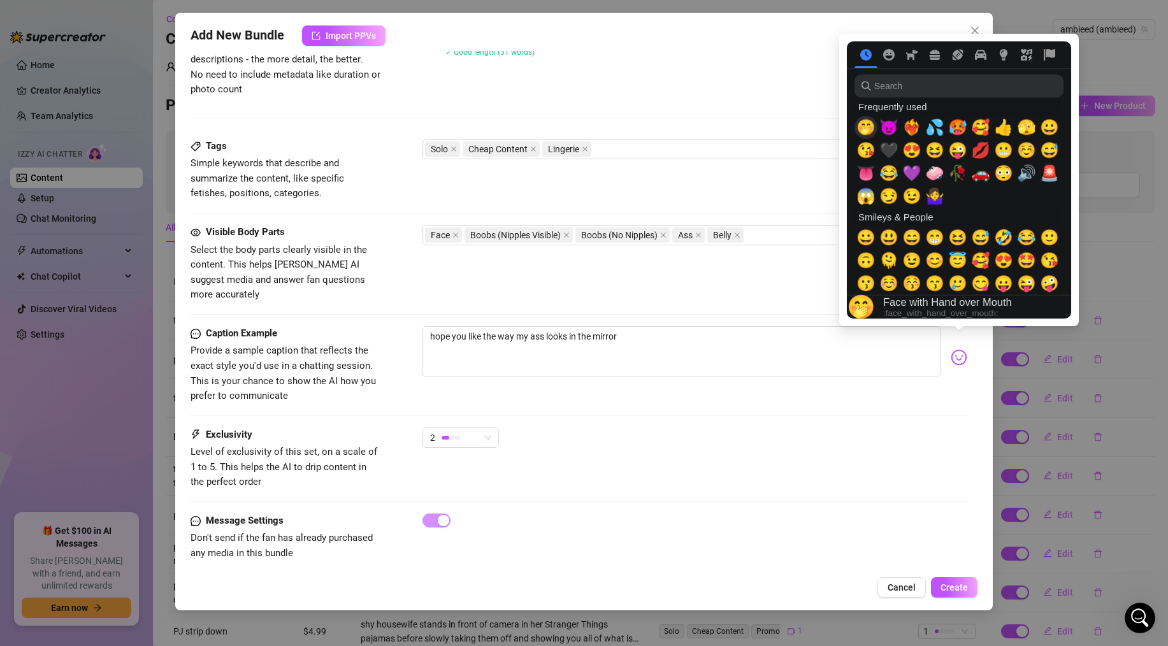
click at [872, 125] on span "🤭" at bounding box center [865, 127] width 19 height 18
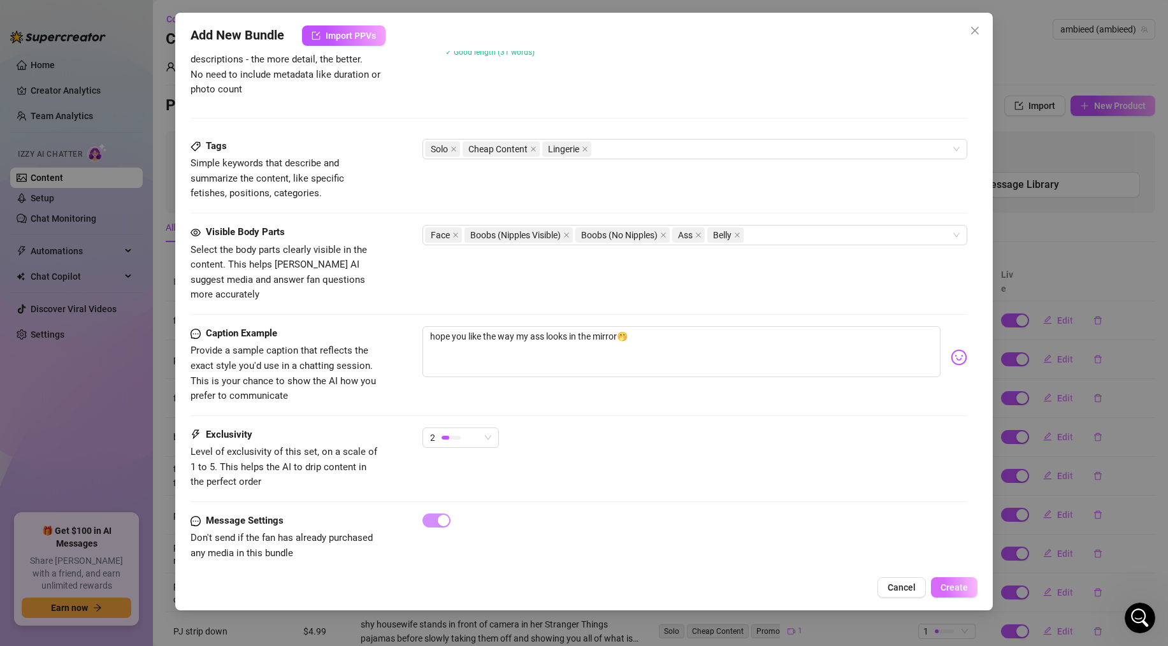
click at [964, 589] on span "Create" at bounding box center [953, 587] width 27 height 10
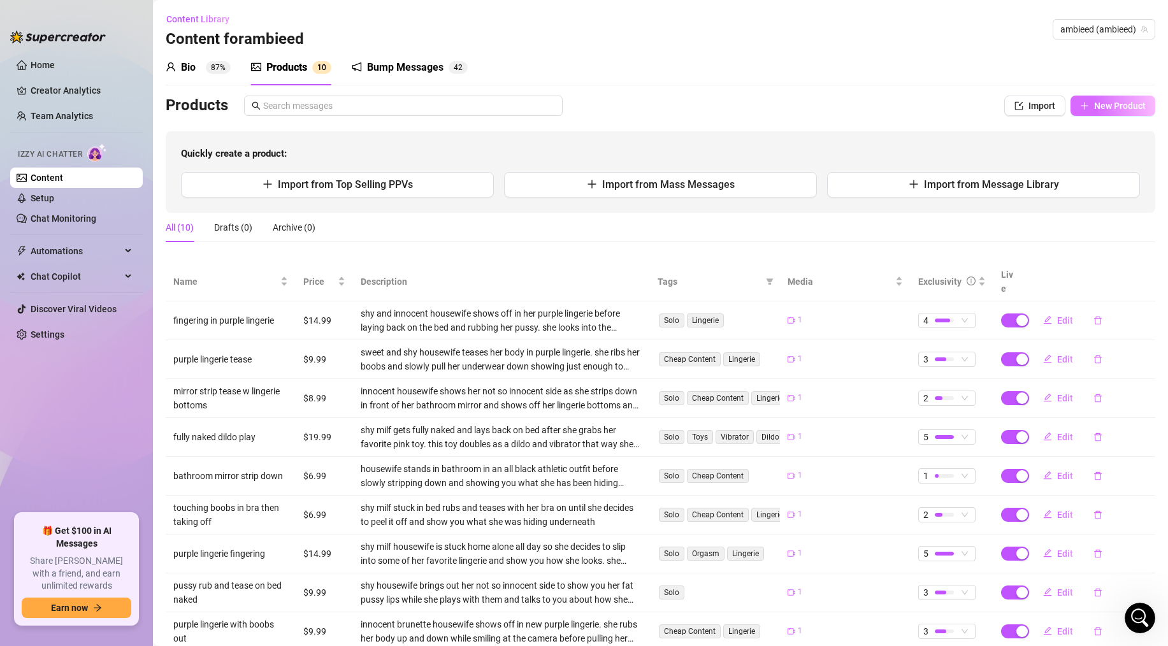
click at [1108, 102] on span "New Product" at bounding box center [1120, 106] width 52 height 10
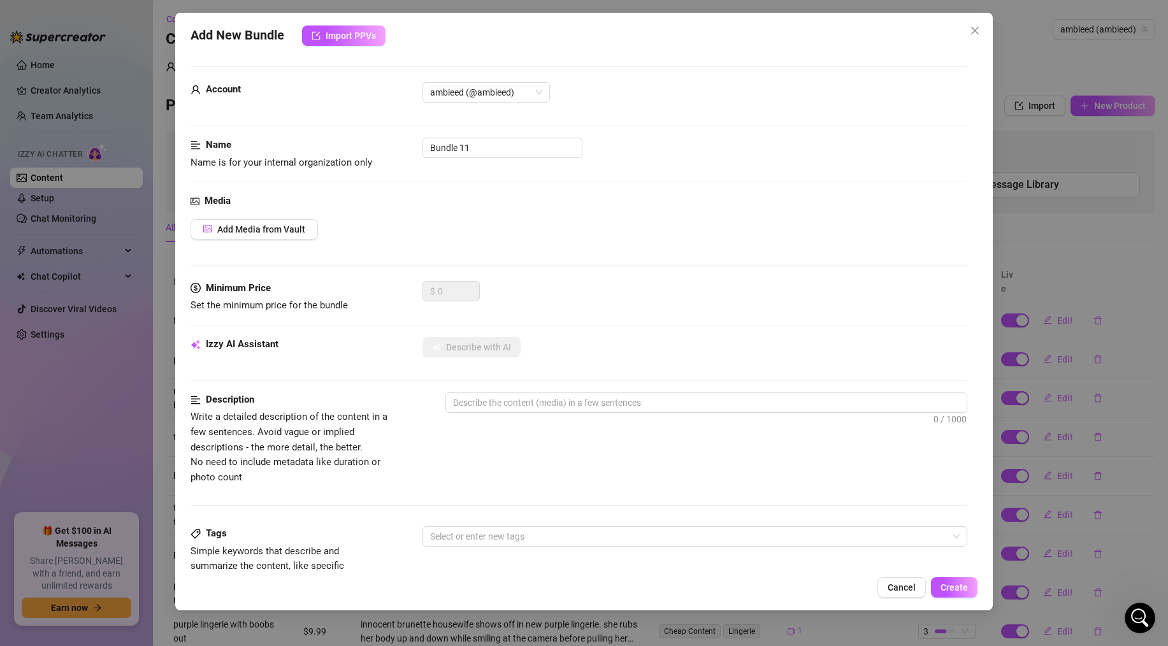
click at [263, 239] on div "Media Add Media from Vault" at bounding box center [578, 237] width 776 height 87
click at [266, 234] on span "Add Media from Vault" at bounding box center [261, 229] width 88 height 10
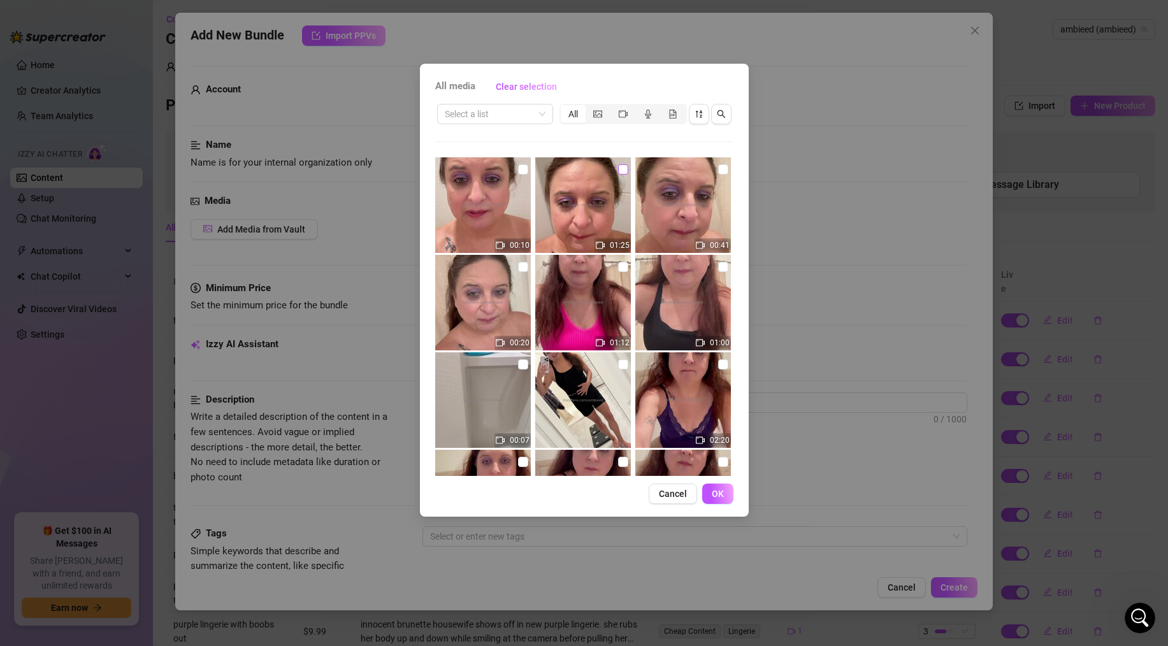
click at [626, 168] on input "checkbox" at bounding box center [623, 169] width 10 height 10
click at [717, 495] on span "OK" at bounding box center [717, 494] width 12 height 10
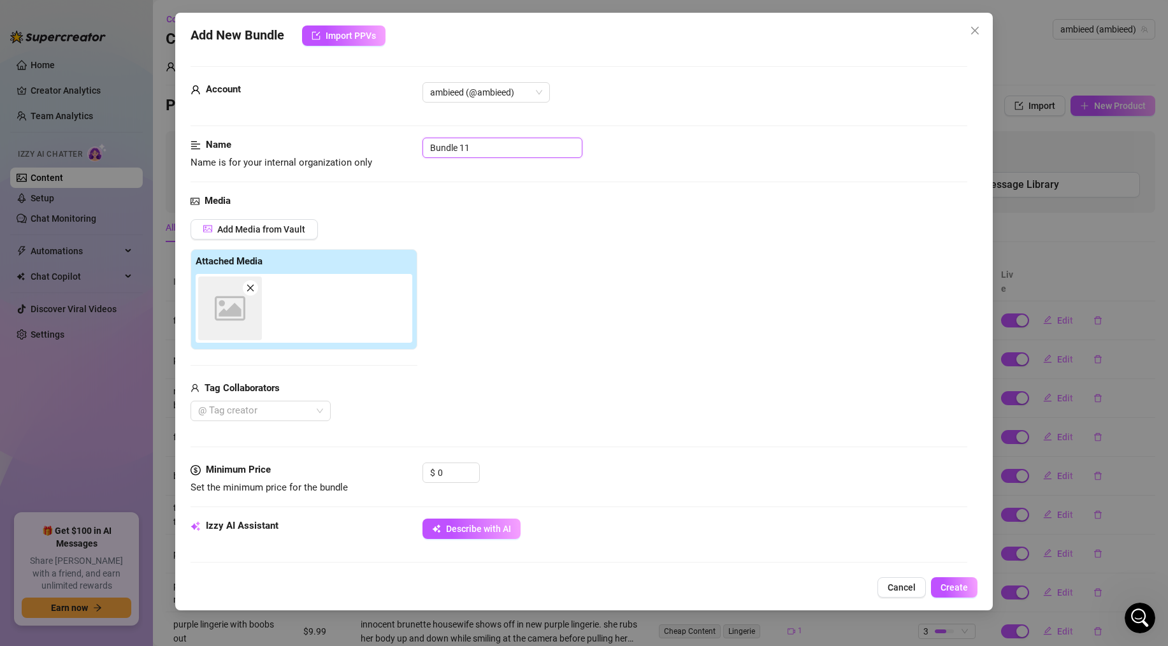
click at [480, 143] on input "Bundle 11" at bounding box center [502, 148] width 160 height 20
click at [444, 466] on input "0" at bounding box center [458, 472] width 41 height 19
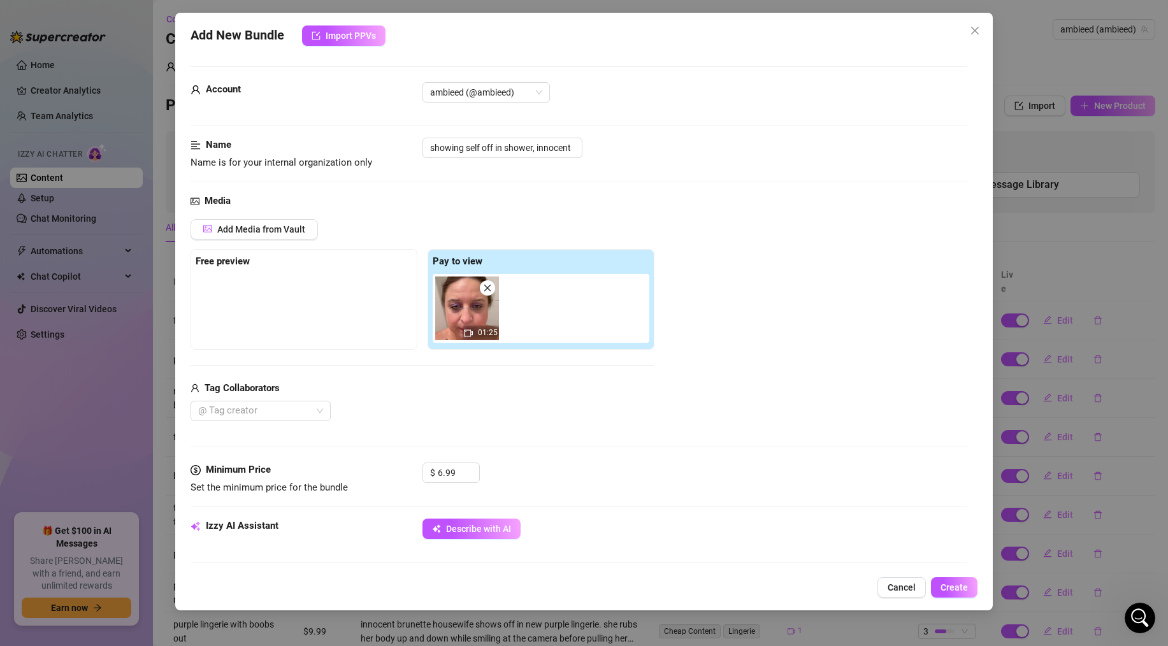
click at [593, 443] on div "Media Add Media from Vault Free preview Pay to view 01:25 Tag Collaborators @ T…" at bounding box center [578, 328] width 776 height 269
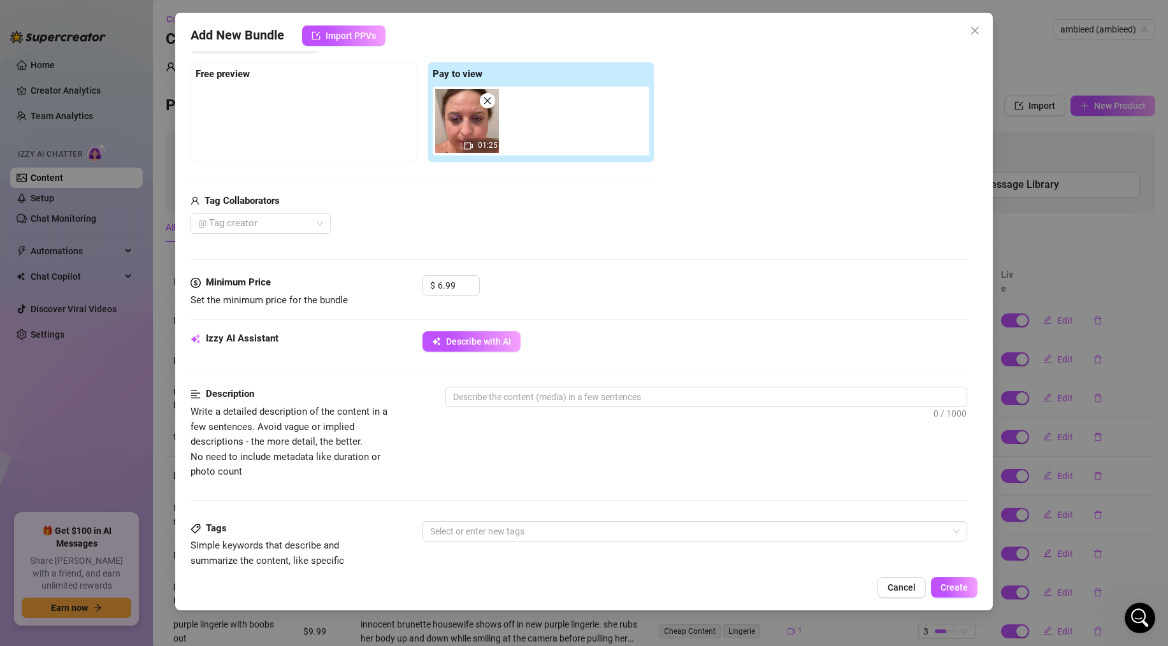
scroll to position [269, 0]
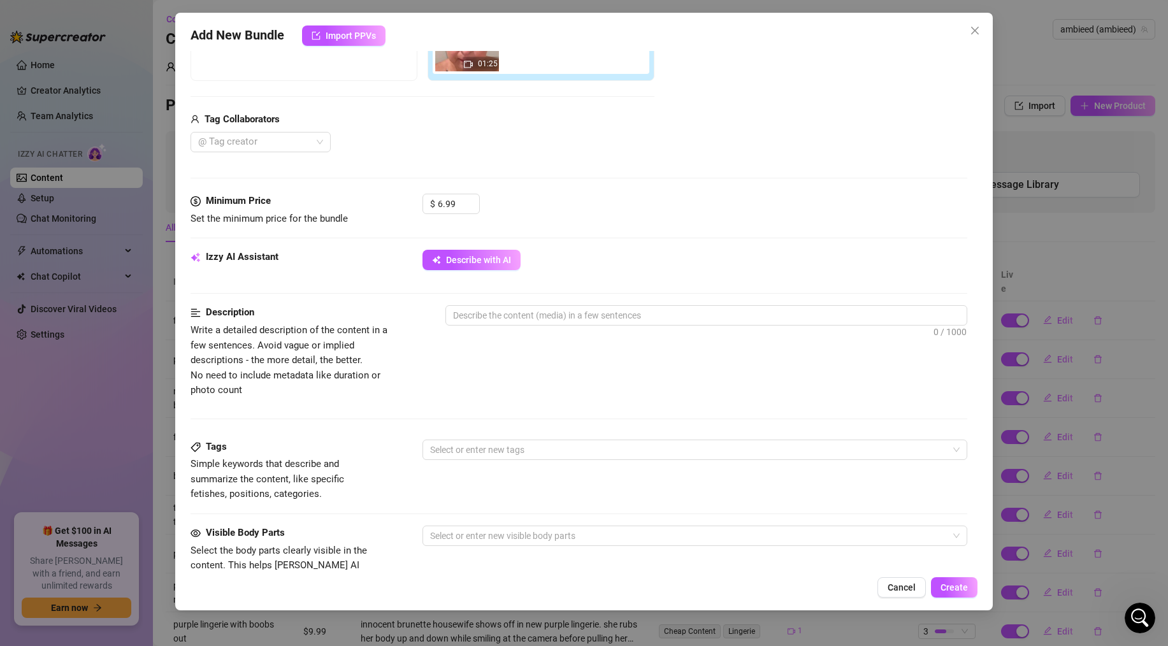
click at [550, 343] on div at bounding box center [706, 338] width 522 height 20
click at [545, 325] on div "0 / 1000" at bounding box center [706, 332] width 522 height 55
click at [543, 323] on textarea at bounding box center [706, 315] width 520 height 19
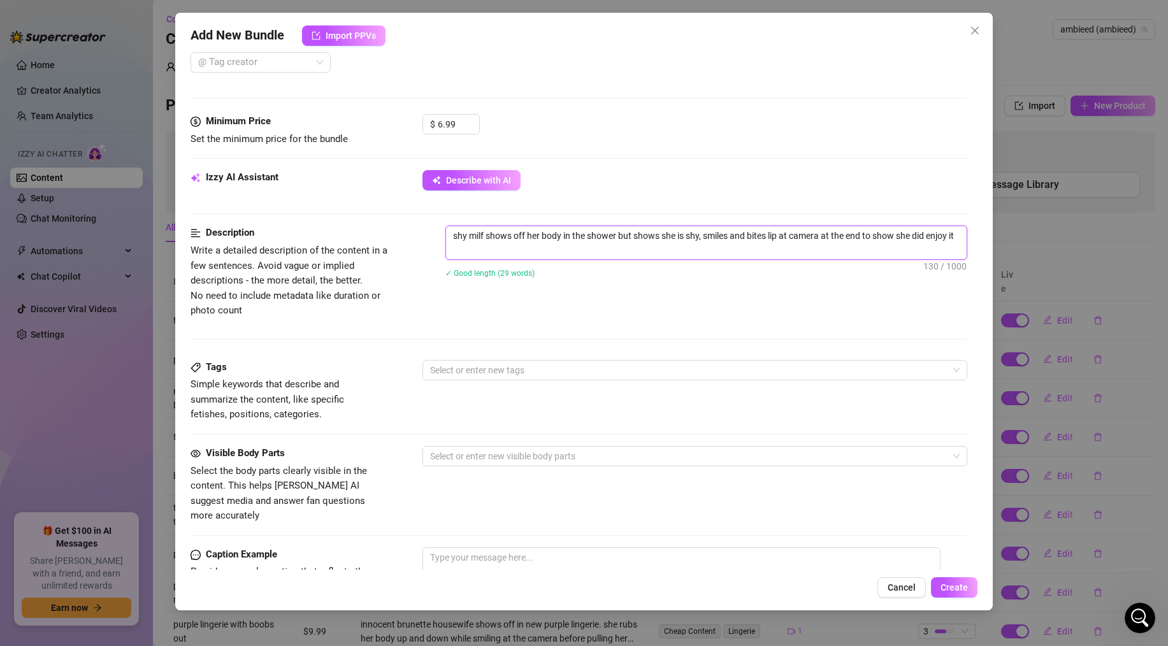
scroll to position [353, 0]
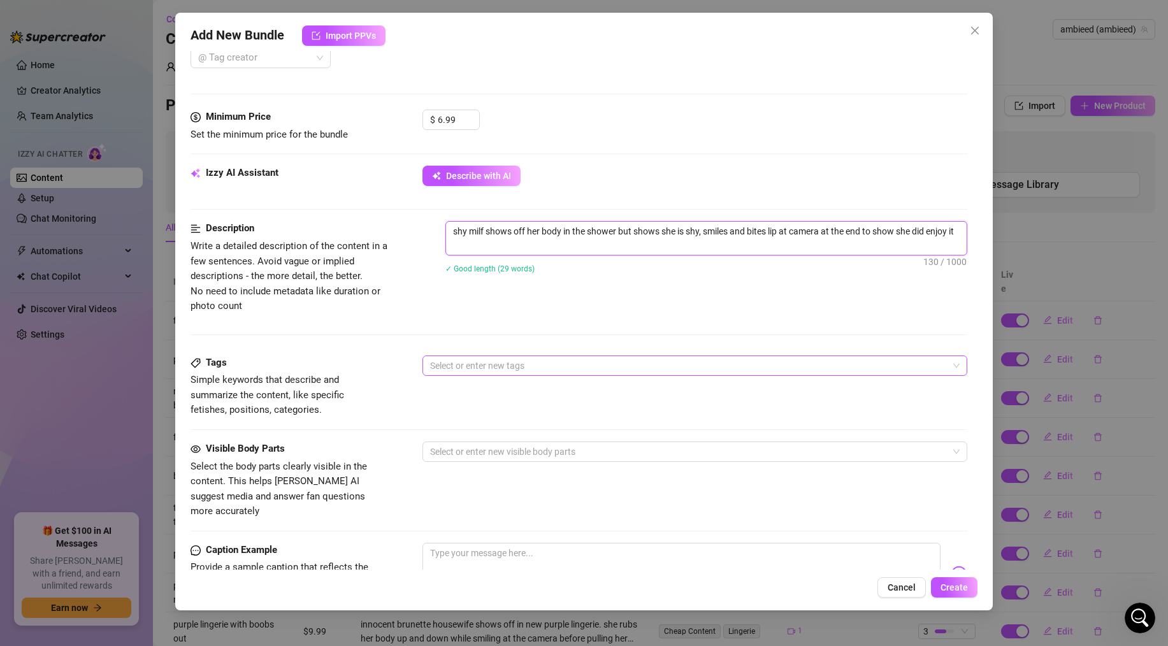
click at [513, 359] on div at bounding box center [688, 366] width 526 height 18
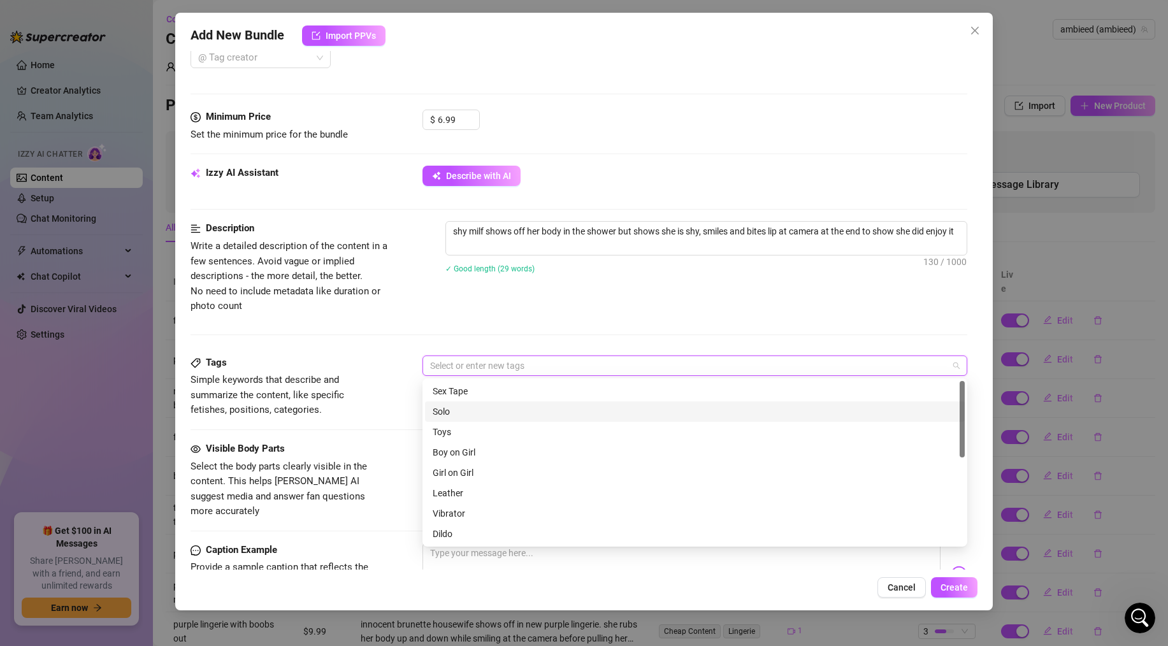
click at [452, 411] on div "Solo" at bounding box center [694, 411] width 524 height 14
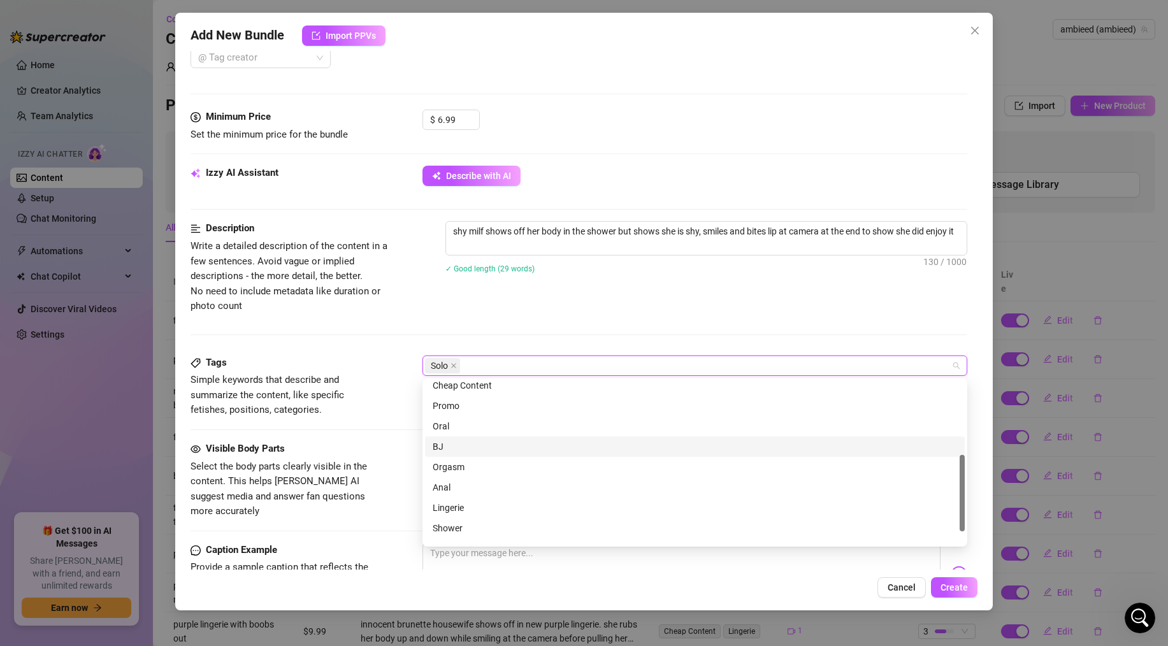
scroll to position [155, 0]
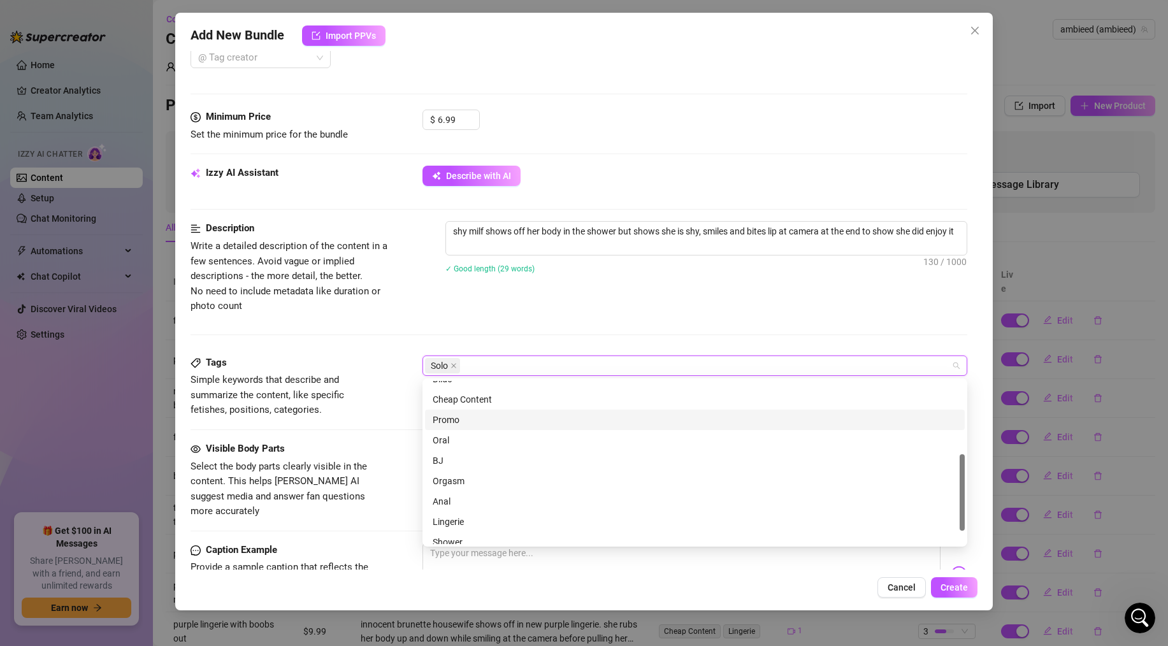
click at [464, 417] on div "Promo" at bounding box center [694, 420] width 524 height 14
click at [462, 420] on div "Promo" at bounding box center [689, 420] width 515 height 14
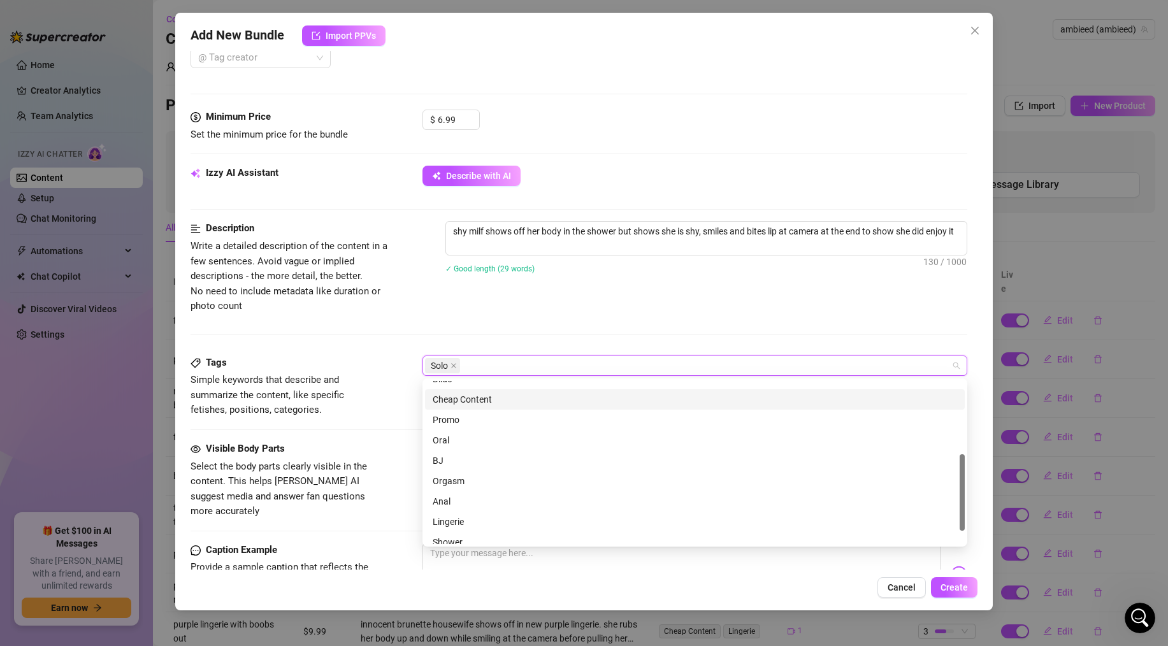
click at [464, 406] on div "Cheap Content" at bounding box center [694, 399] width 539 height 20
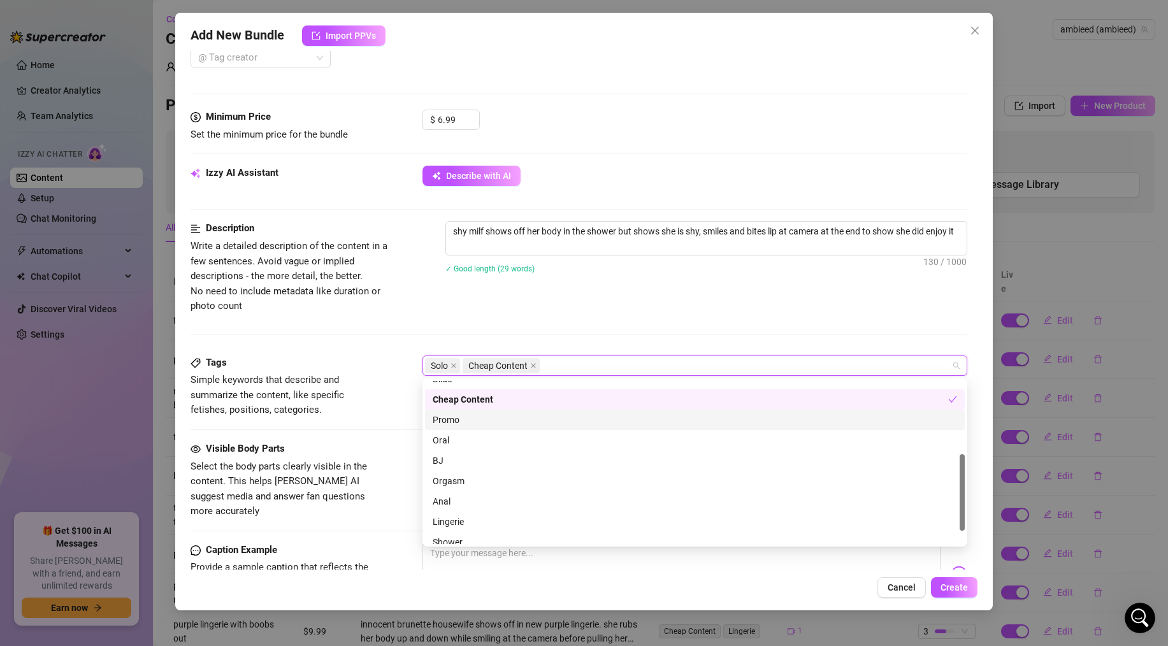
click at [462, 419] on div "Promo" at bounding box center [694, 420] width 524 height 14
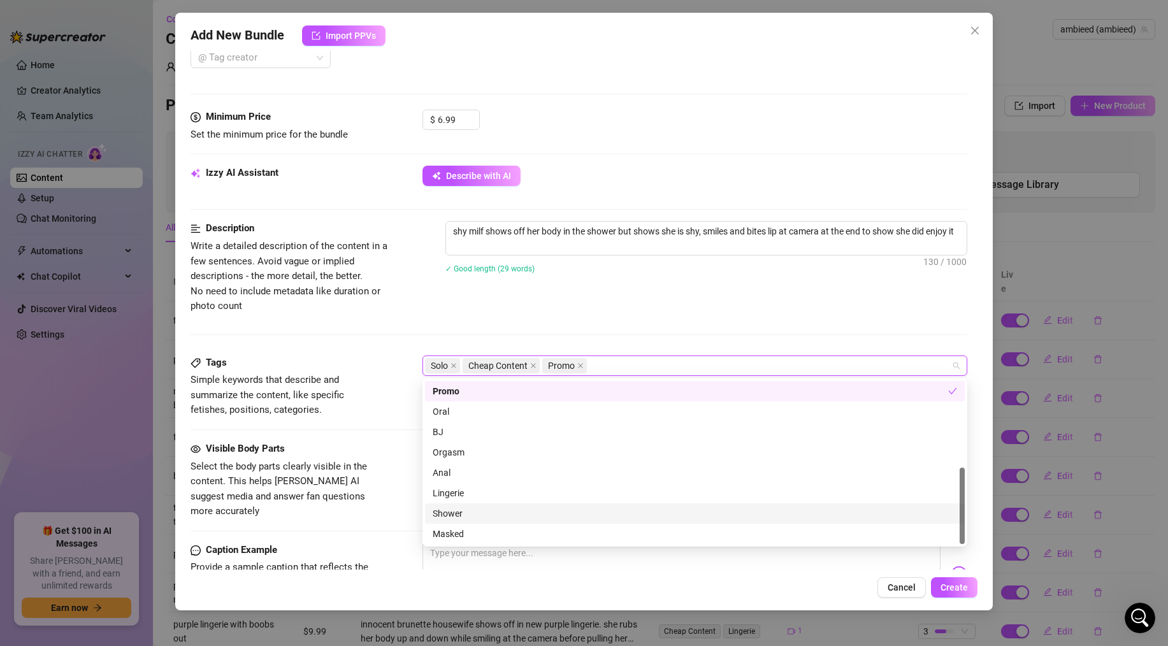
click at [448, 511] on div "Shower" at bounding box center [694, 513] width 524 height 14
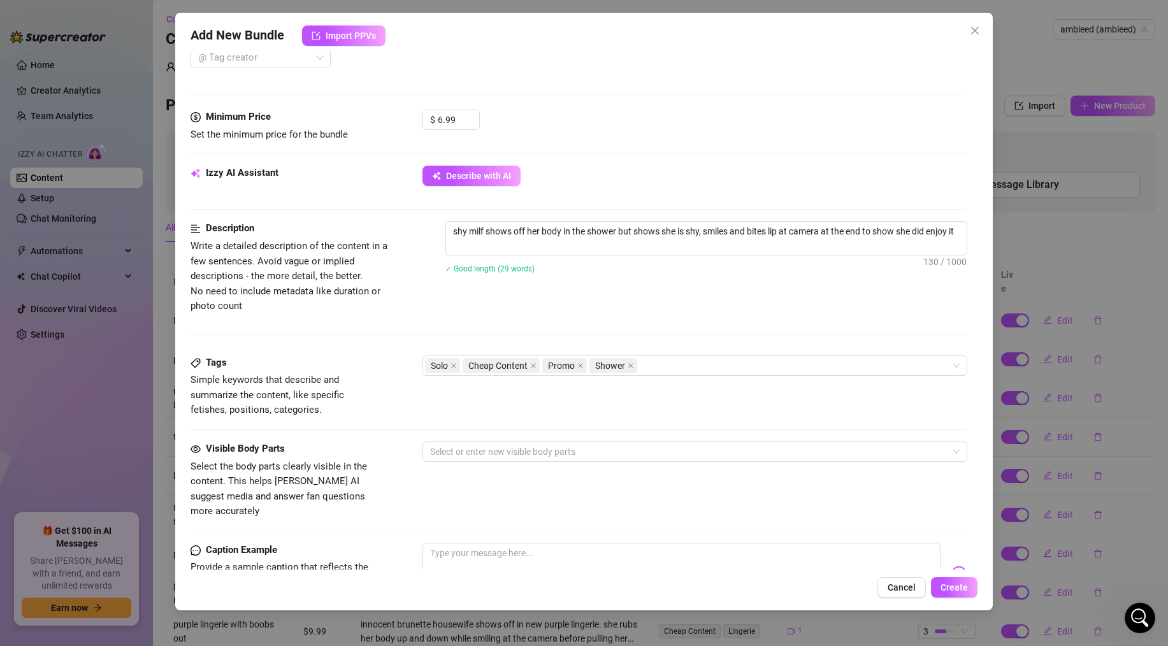
click at [369, 431] on div "Tags Simple keywords that describe and summarize the content, like specific fet…" at bounding box center [578, 398] width 776 height 86
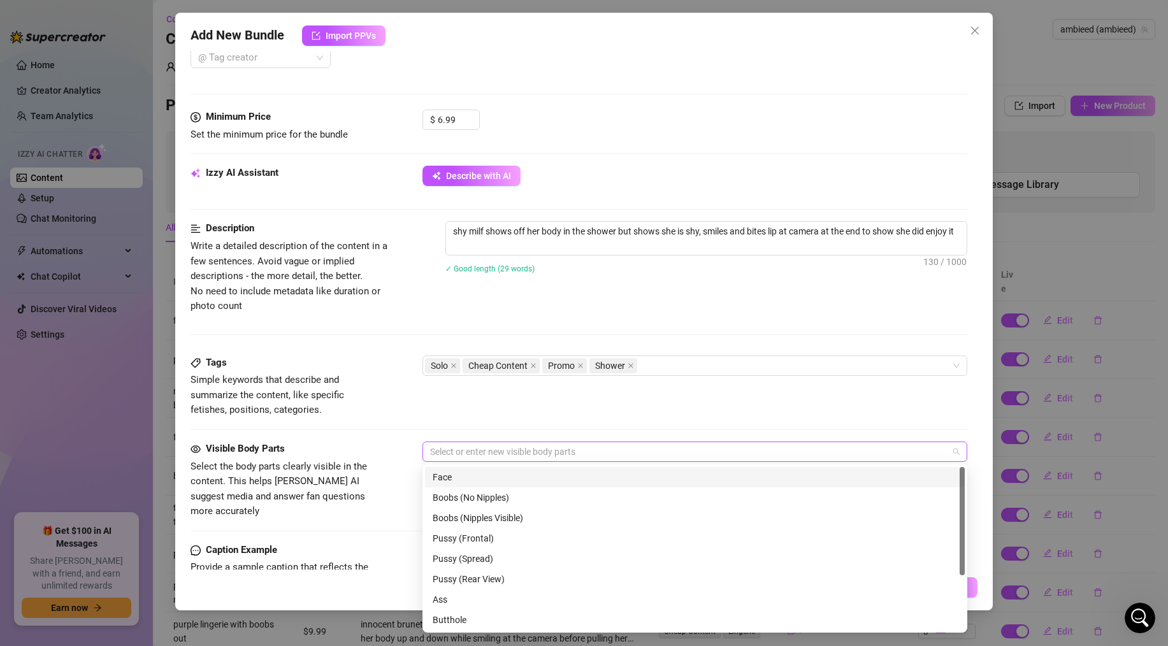
click at [452, 455] on div at bounding box center [688, 452] width 526 height 18
click at [454, 478] on div "Face" at bounding box center [694, 477] width 524 height 14
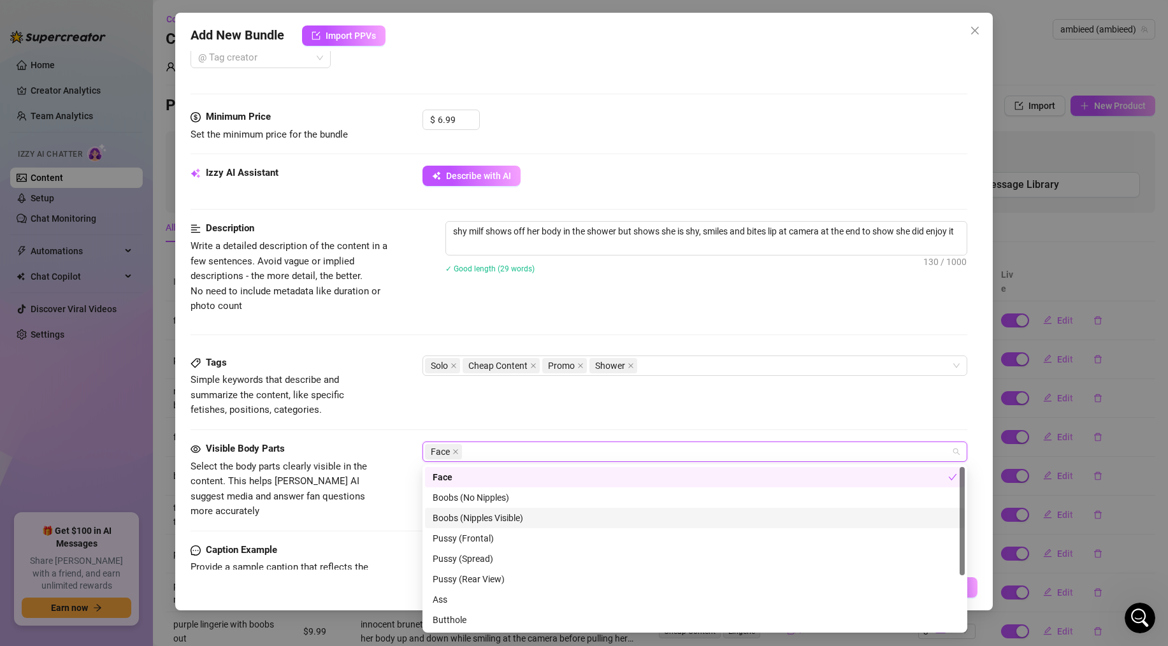
click at [464, 513] on div "Boobs (Nipples Visible)" at bounding box center [694, 518] width 524 height 14
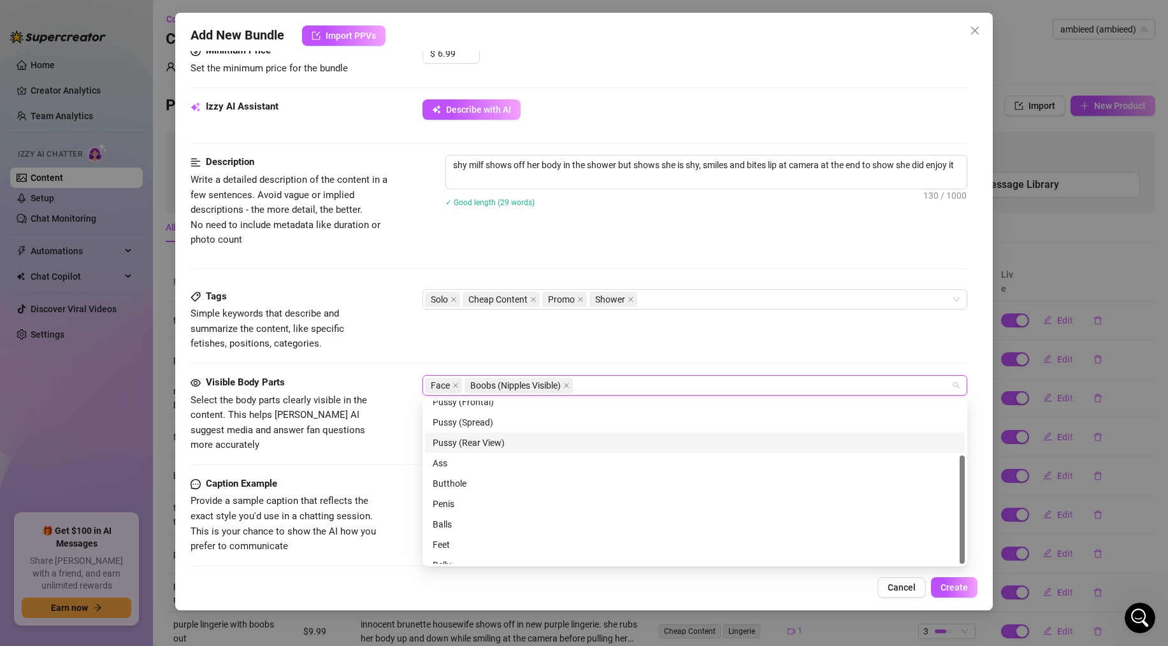
scroll to position [82, 0]
click at [452, 459] on div "Ass" at bounding box center [694, 451] width 539 height 20
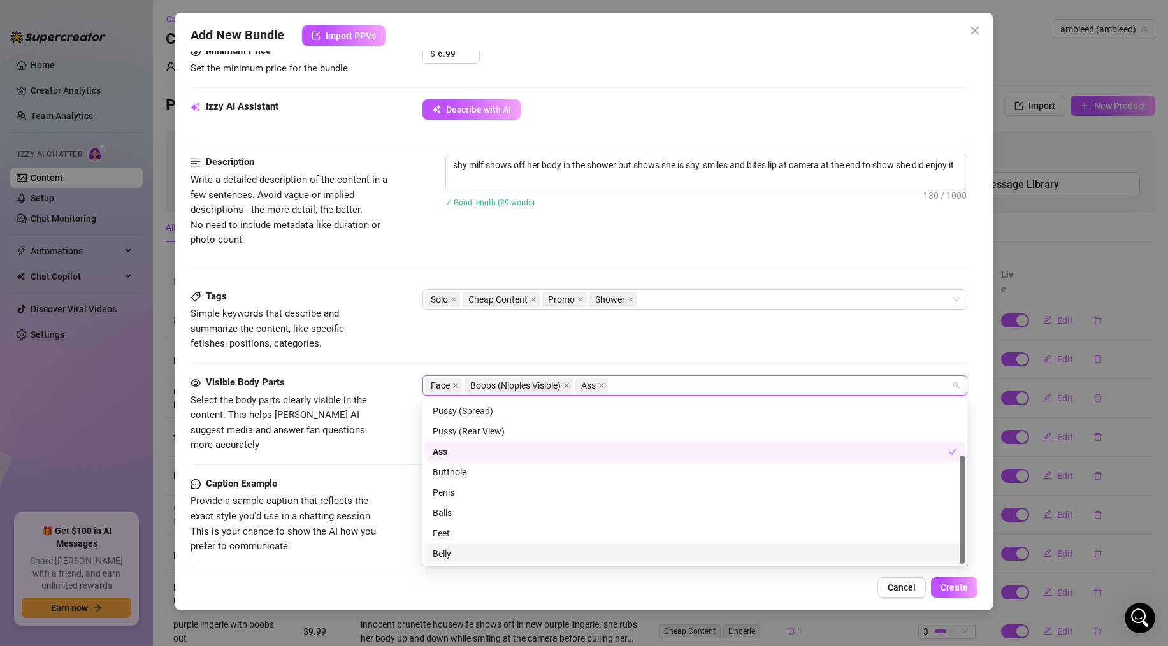
click at [450, 554] on div "Belly" at bounding box center [694, 553] width 524 height 14
click at [431, 510] on div "Balls" at bounding box center [694, 513] width 539 height 20
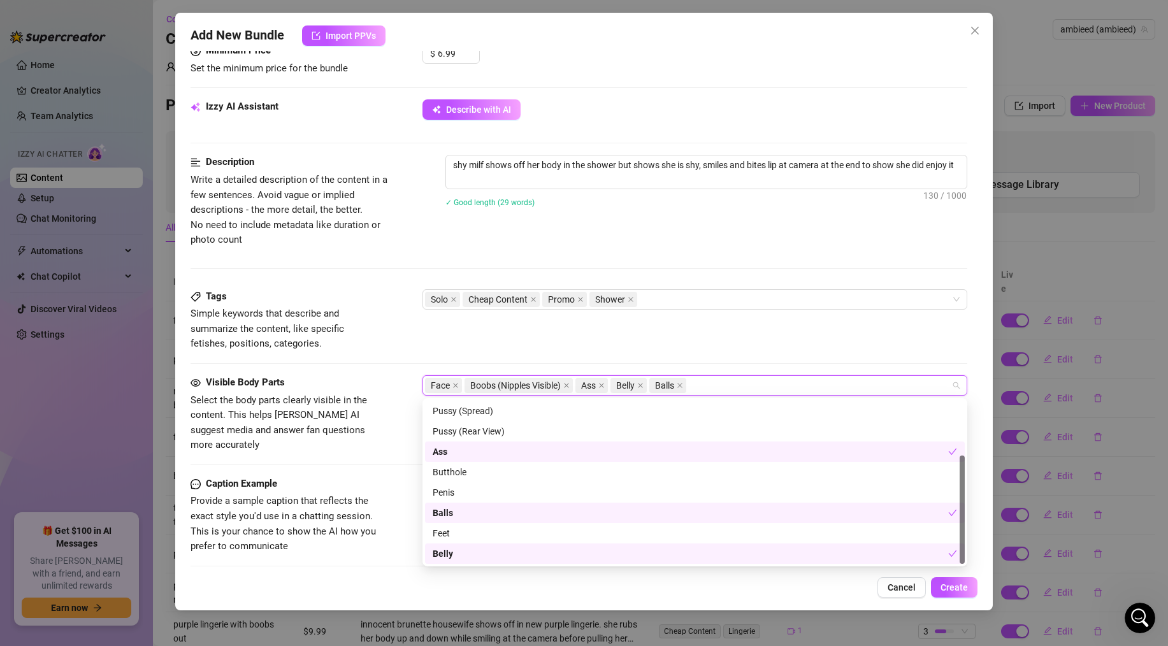
click at [436, 511] on div "Balls" at bounding box center [689, 513] width 515 height 14
click at [396, 476] on div "Caption Example Provide a sample caption that reflects the exact style you'd us…" at bounding box center [578, 515] width 776 height 78
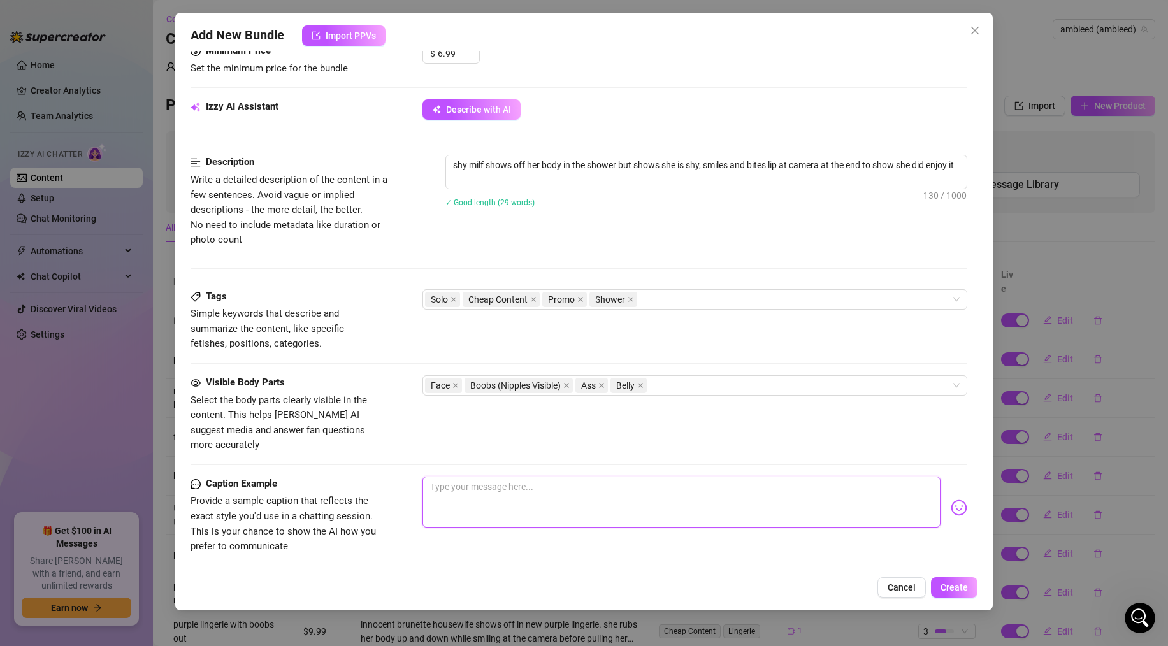
click at [462, 491] on textarea at bounding box center [681, 501] width 518 height 51
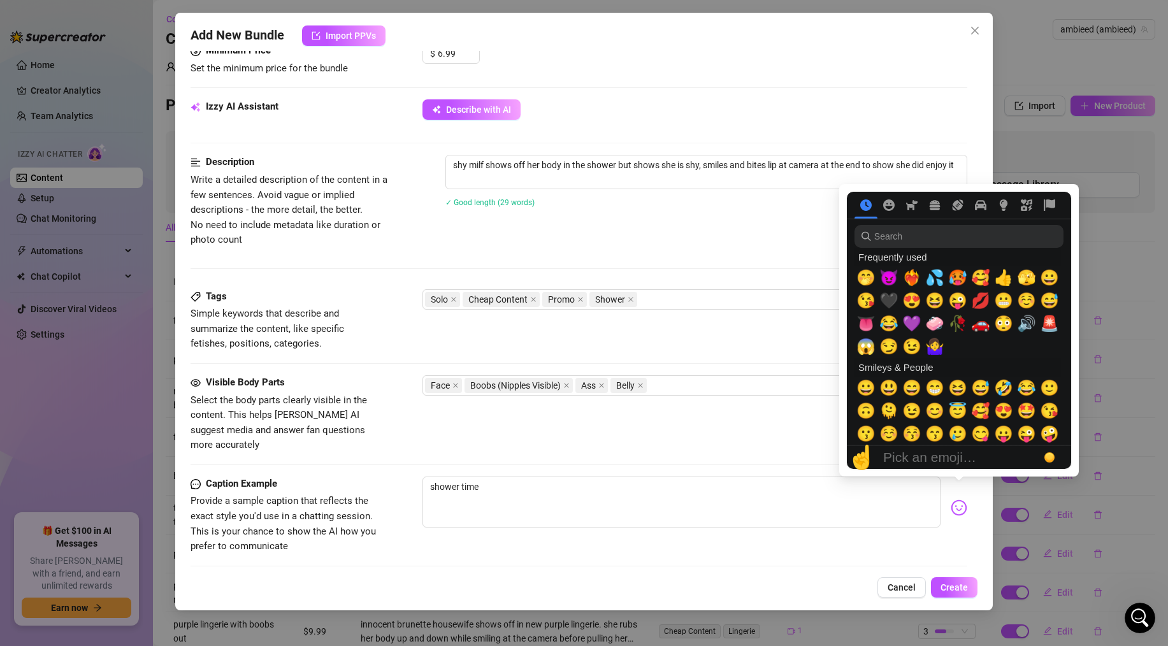
click at [955, 499] on img at bounding box center [958, 507] width 17 height 17
click at [1012, 301] on div "😬" at bounding box center [1003, 300] width 23 height 23
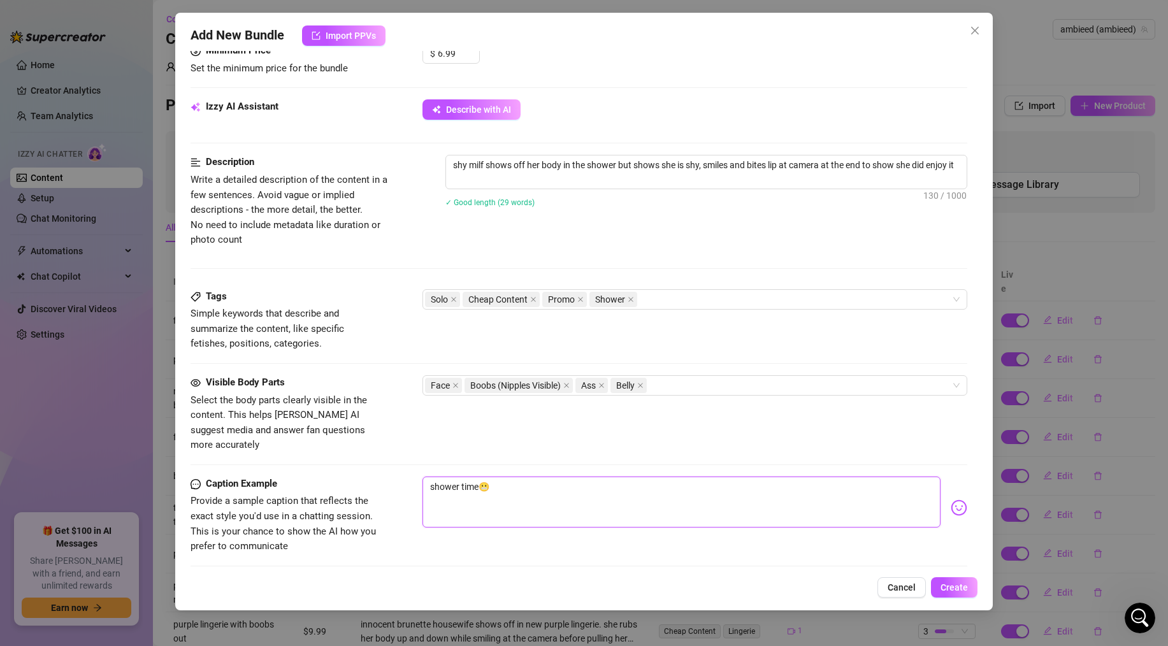
scroll to position [569, 0]
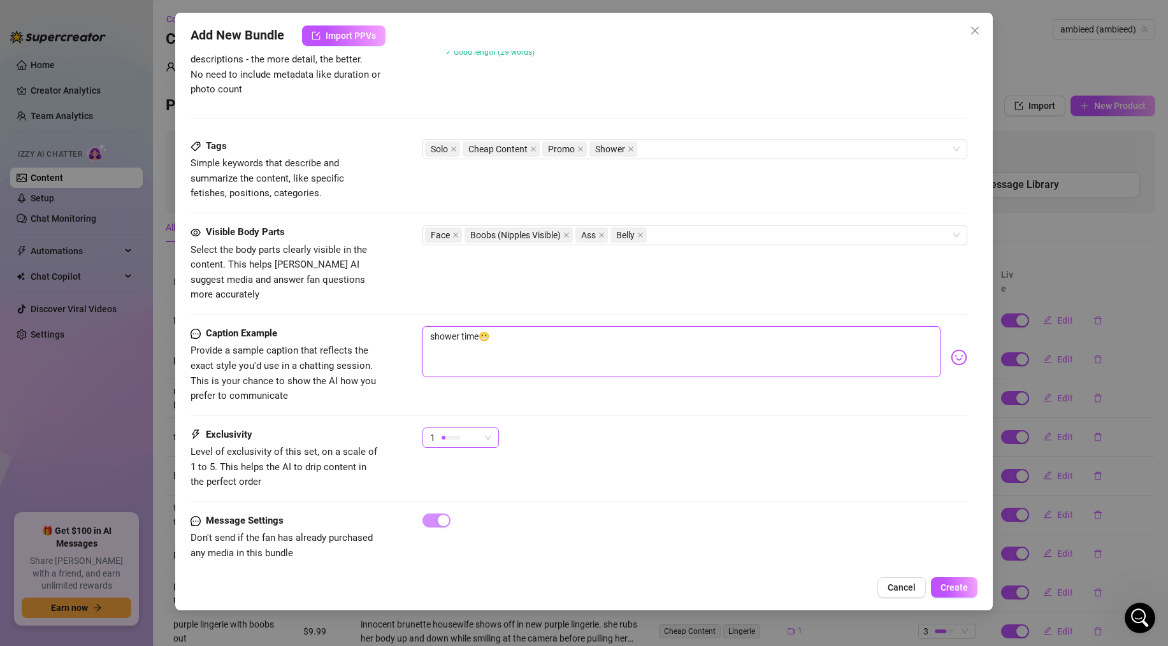
click at [482, 428] on span "1" at bounding box center [460, 437] width 61 height 19
click at [468, 466] on span "2" at bounding box center [473, 468] width 83 height 14
click at [964, 588] on span "Create" at bounding box center [953, 587] width 27 height 10
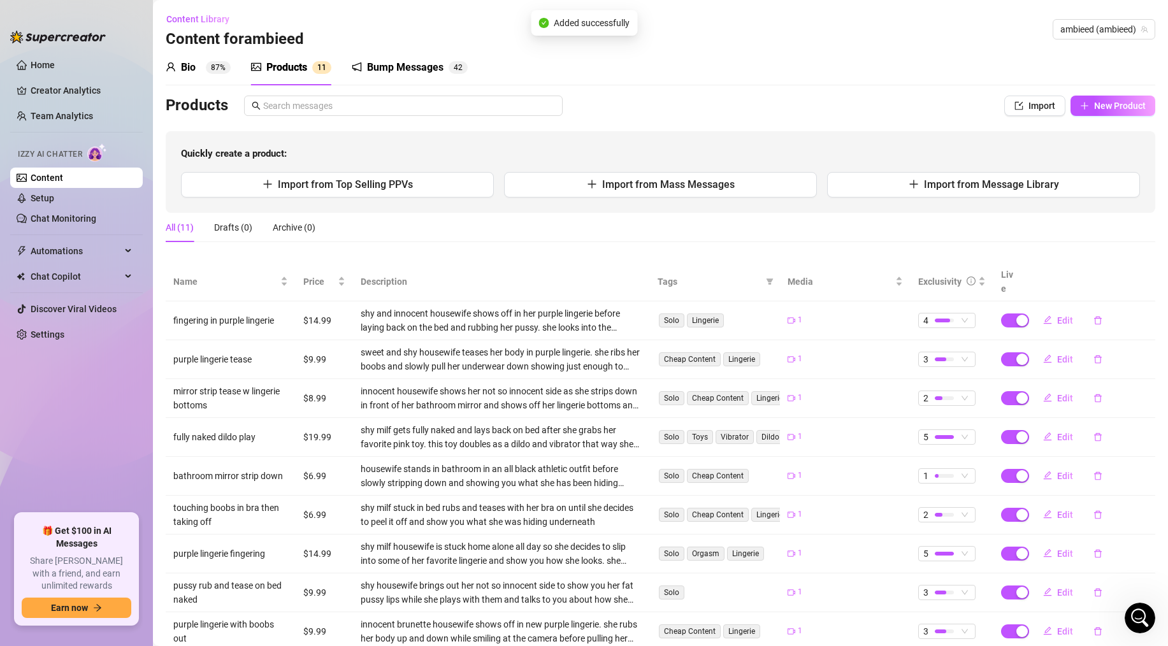
click at [1096, 108] on span "New Product" at bounding box center [1120, 106] width 52 height 10
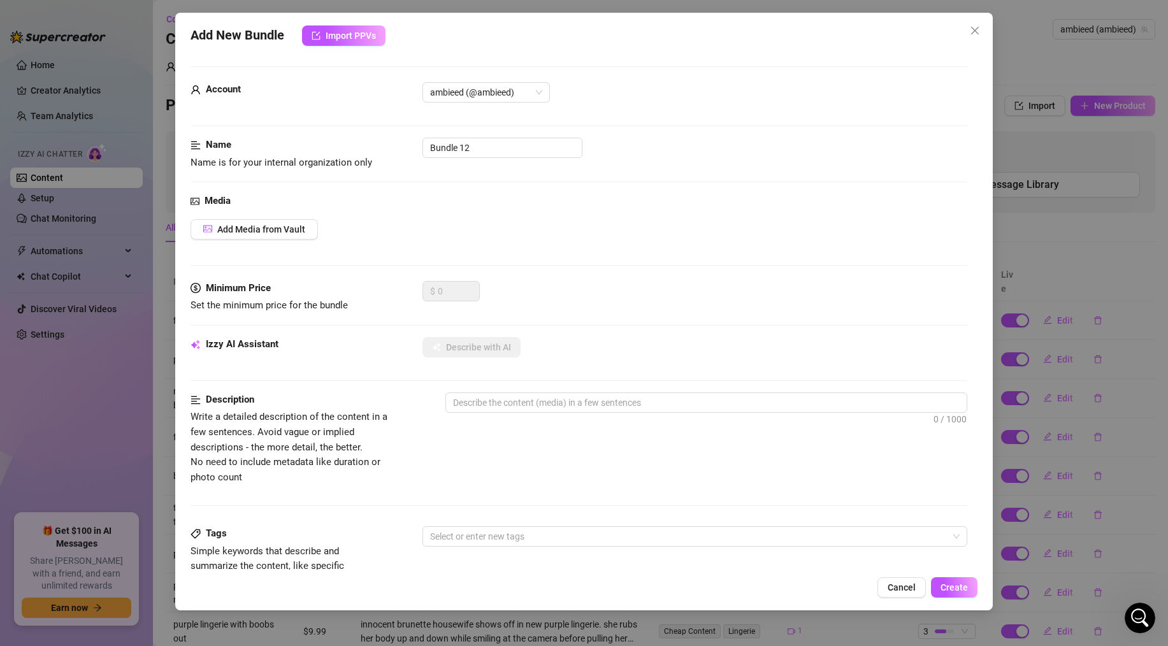
click at [469, 160] on div "Name Name is for your internal organization only Bundle 12" at bounding box center [578, 154] width 776 height 32
click at [469, 145] on input "Bundle 12" at bounding box center [502, 148] width 160 height 20
click at [285, 239] on div "Media Add Media from Vault" at bounding box center [578, 237] width 776 height 87
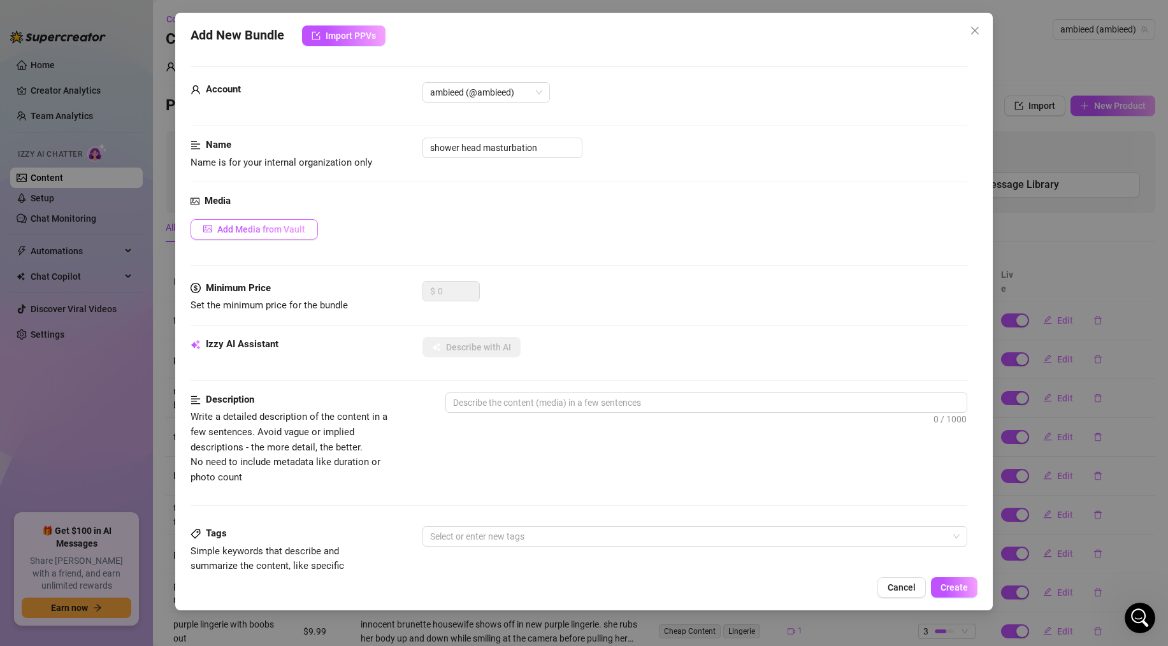
click at [289, 226] on span "Add Media from Vault" at bounding box center [261, 229] width 88 height 10
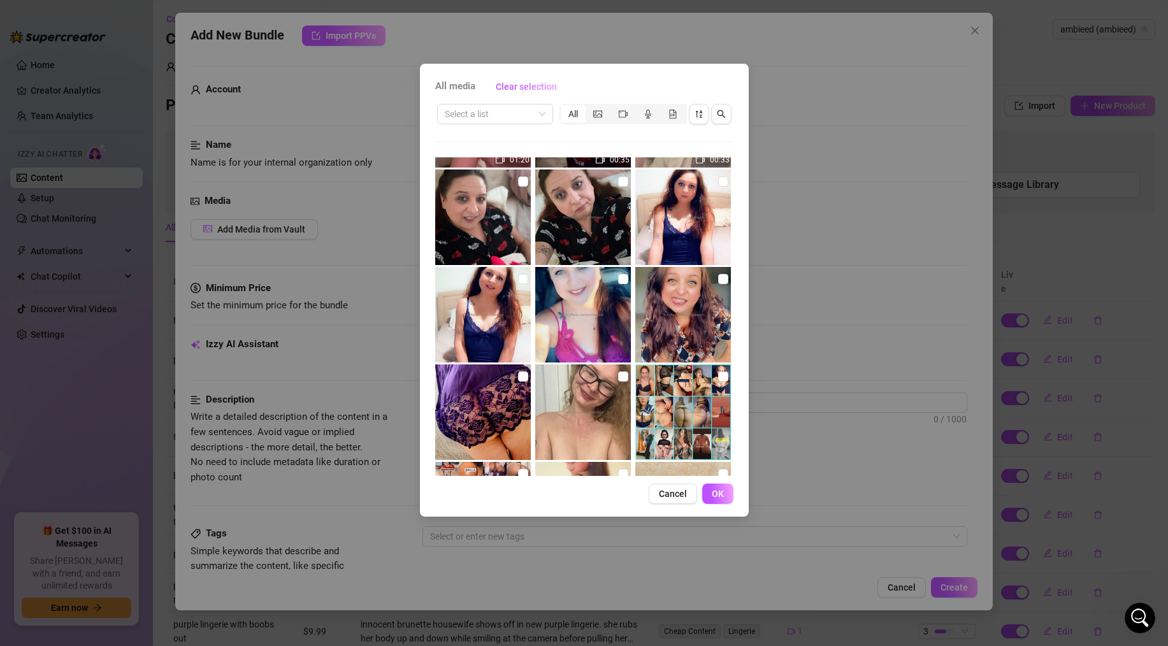
scroll to position [0, 0]
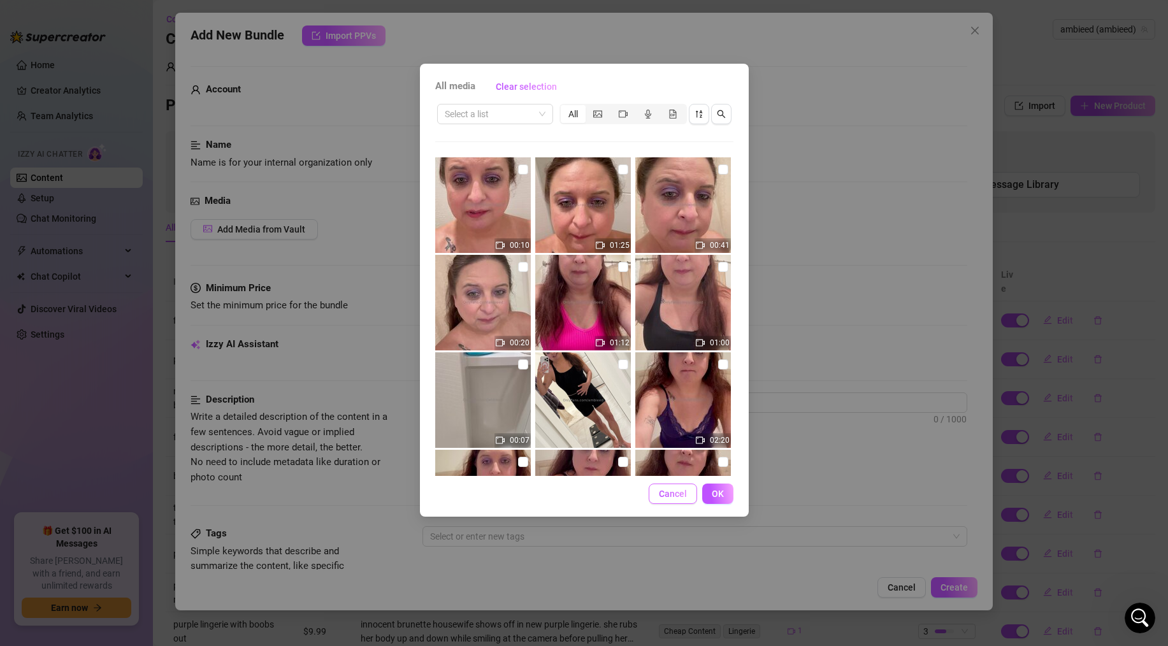
click at [673, 498] on span "Cancel" at bounding box center [673, 494] width 28 height 10
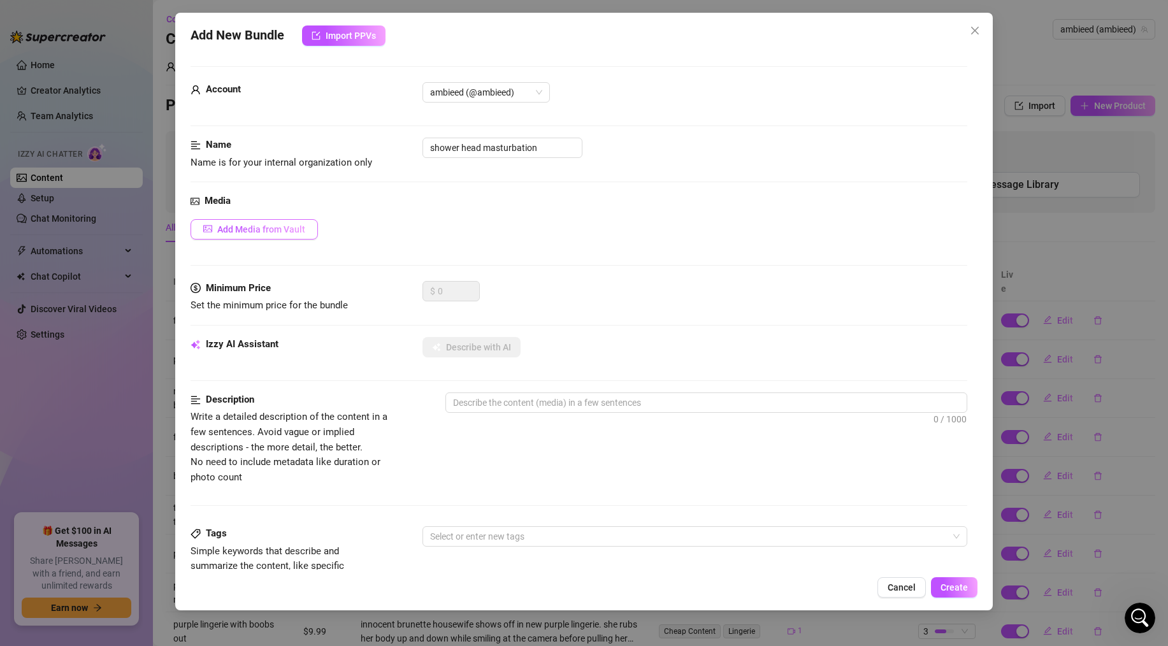
click at [269, 227] on span "Add Media from Vault" at bounding box center [261, 229] width 88 height 10
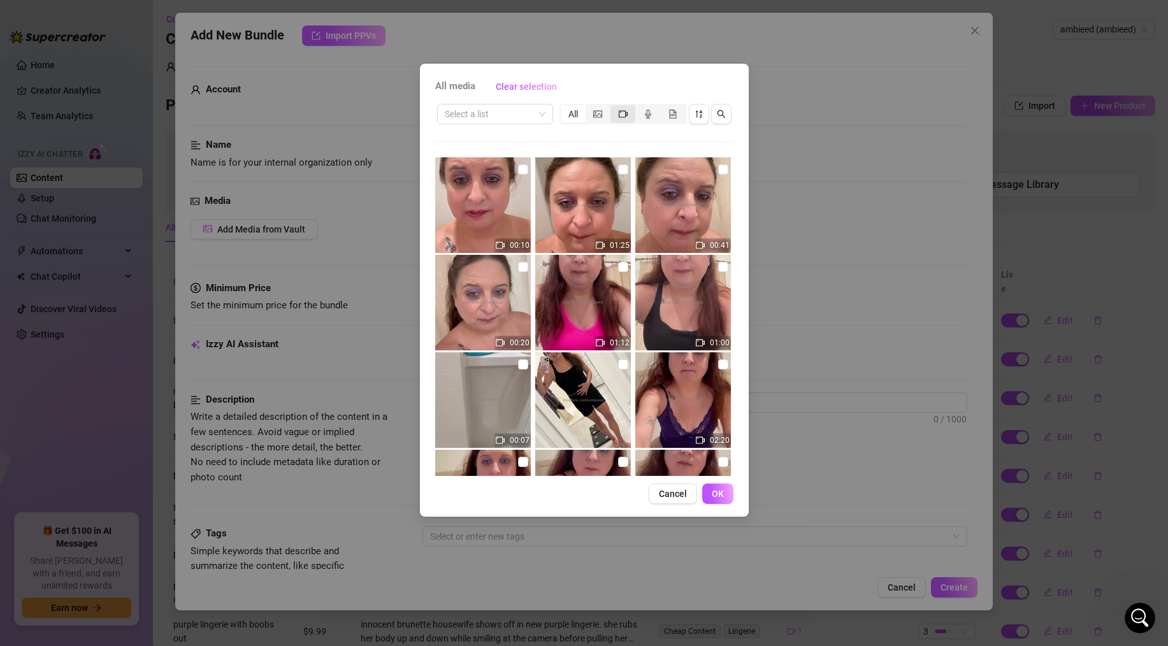
click at [625, 108] on div "segmented control" at bounding box center [622, 114] width 25 height 18
click at [613, 107] on input "segmented control" at bounding box center [613, 107] width 0 height 0
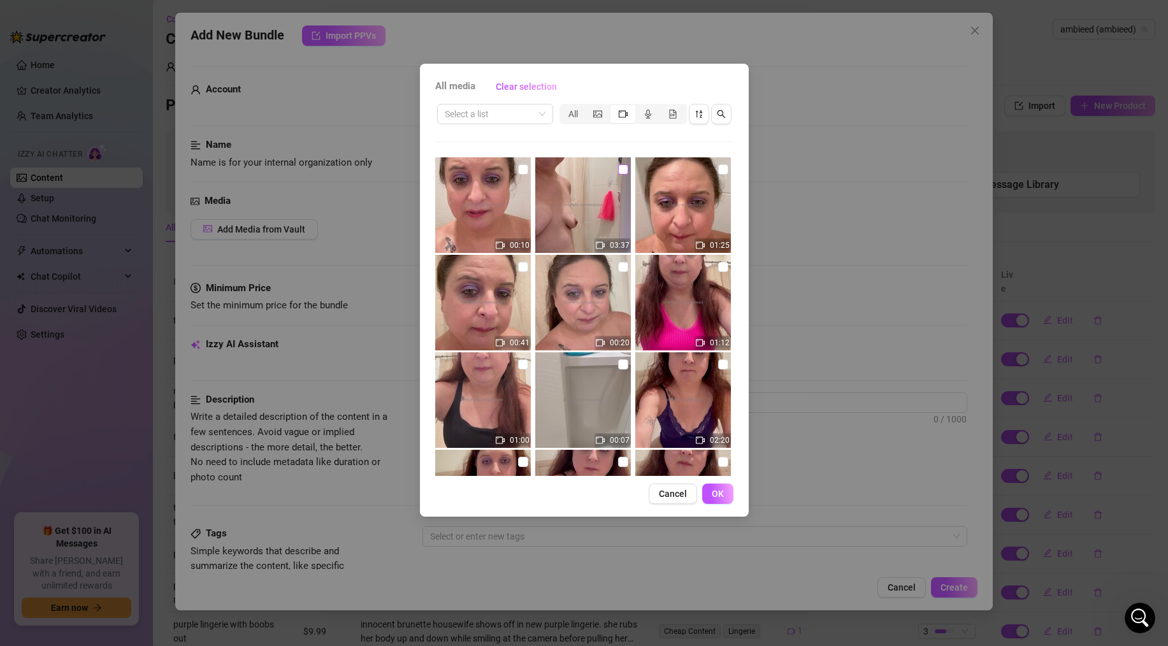
click at [621, 168] on input "checkbox" at bounding box center [623, 169] width 10 height 10
click at [723, 489] on span "OK" at bounding box center [717, 494] width 12 height 10
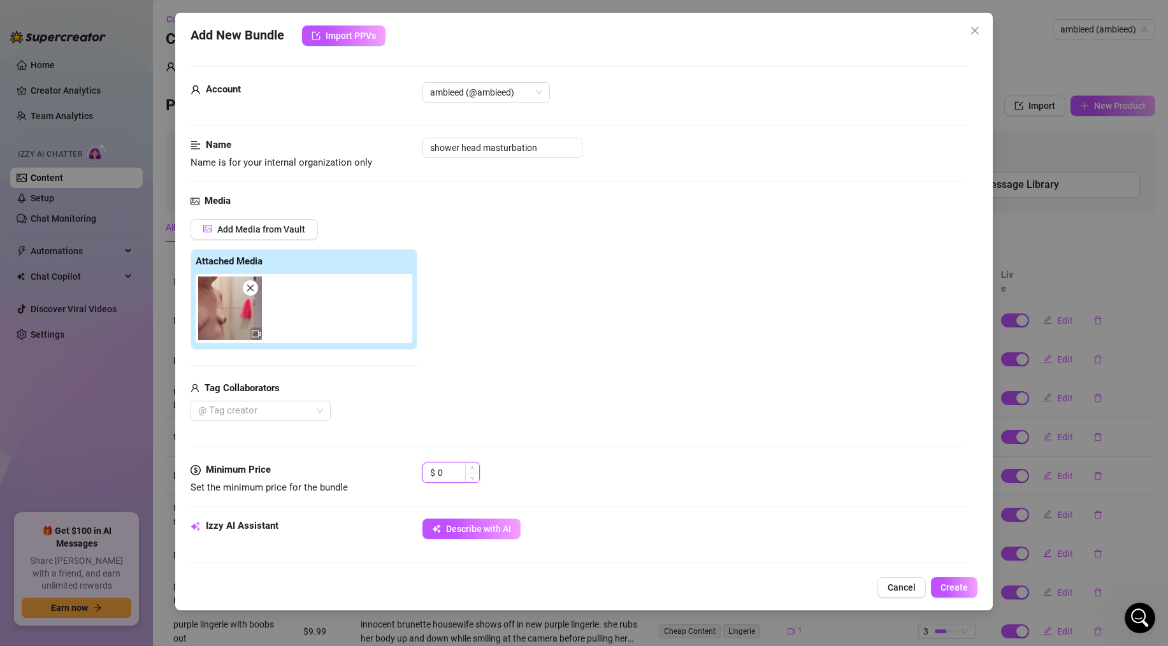
click at [450, 466] on input "0" at bounding box center [458, 472] width 41 height 19
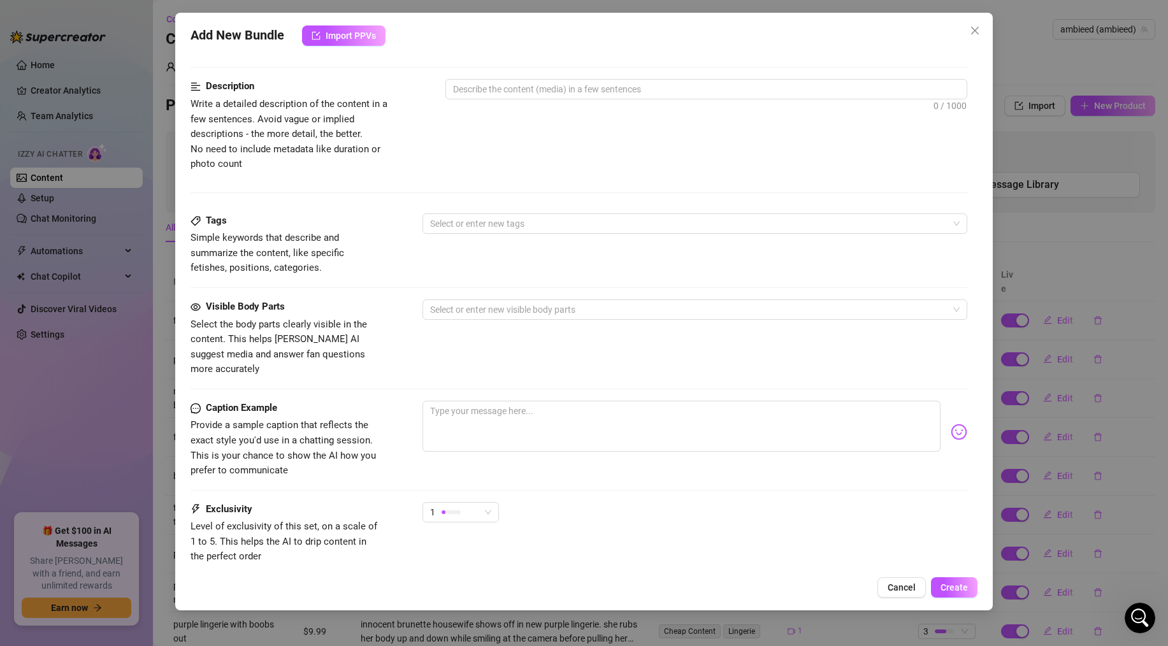
scroll to position [569, 0]
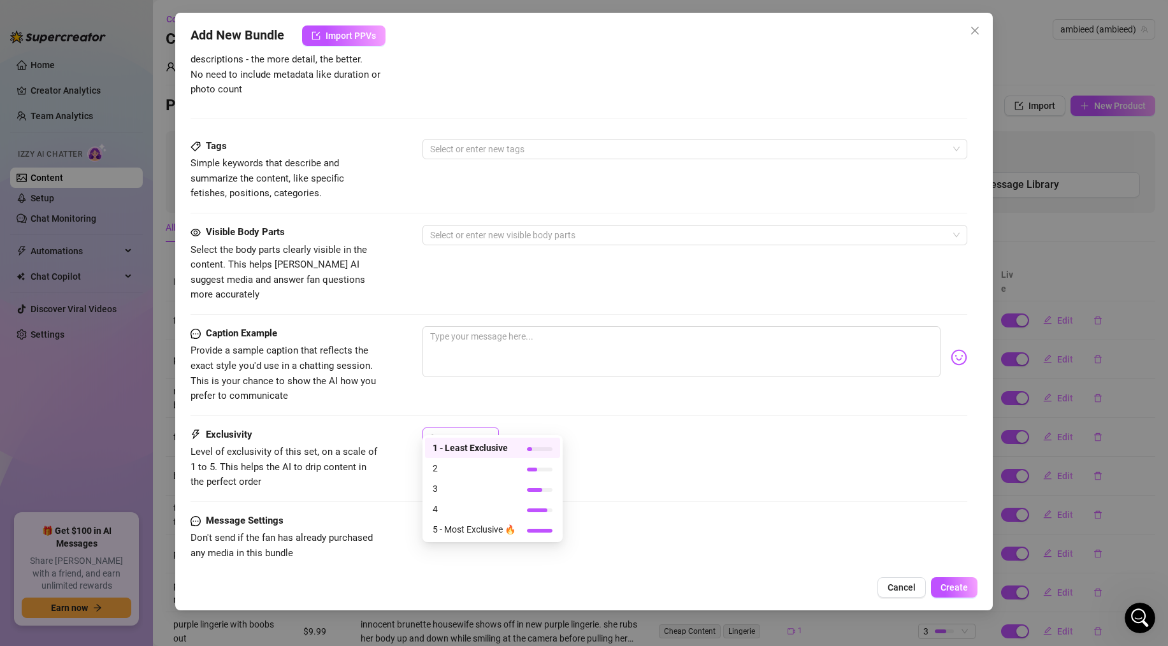
click at [461, 428] on div "1" at bounding box center [455, 437] width 50 height 19
click at [467, 532] on span "5 - Most Exclusive 🔥" at bounding box center [473, 529] width 83 height 14
click at [513, 328] on textarea at bounding box center [681, 351] width 518 height 51
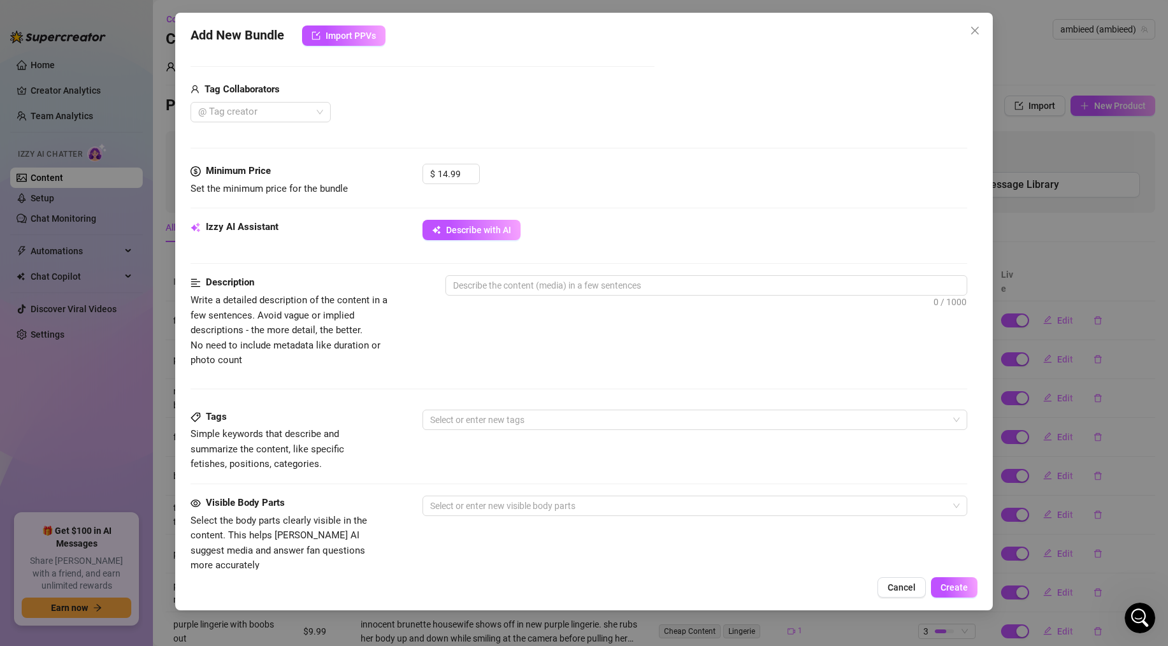
scroll to position [205, 0]
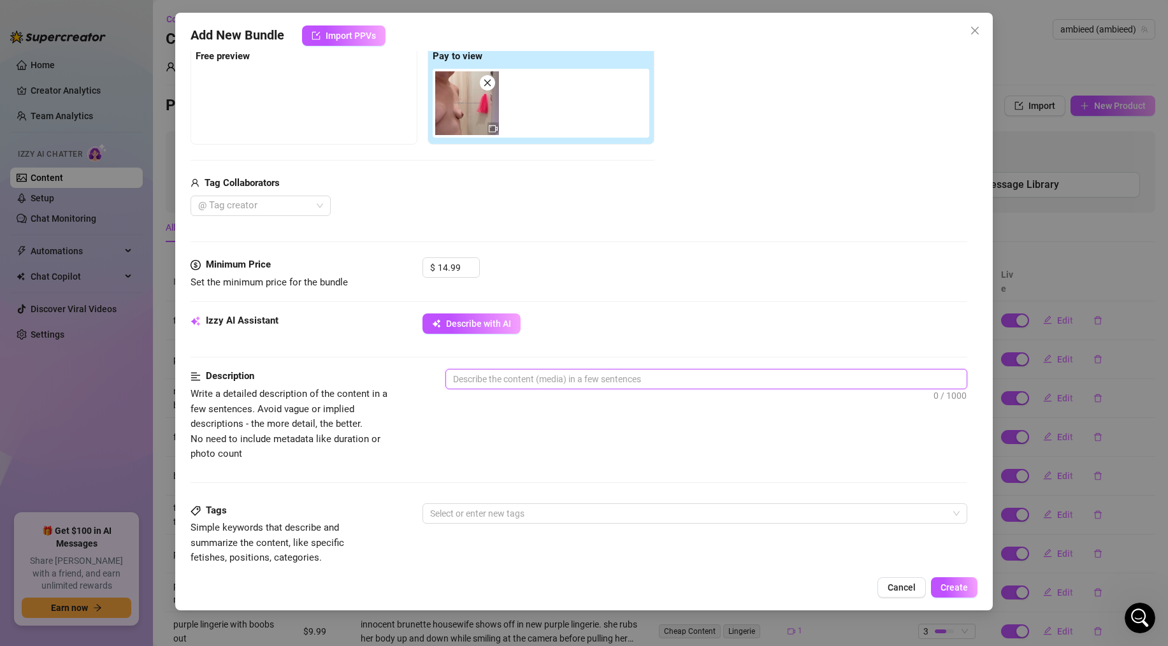
click at [484, 378] on textarea at bounding box center [706, 378] width 520 height 19
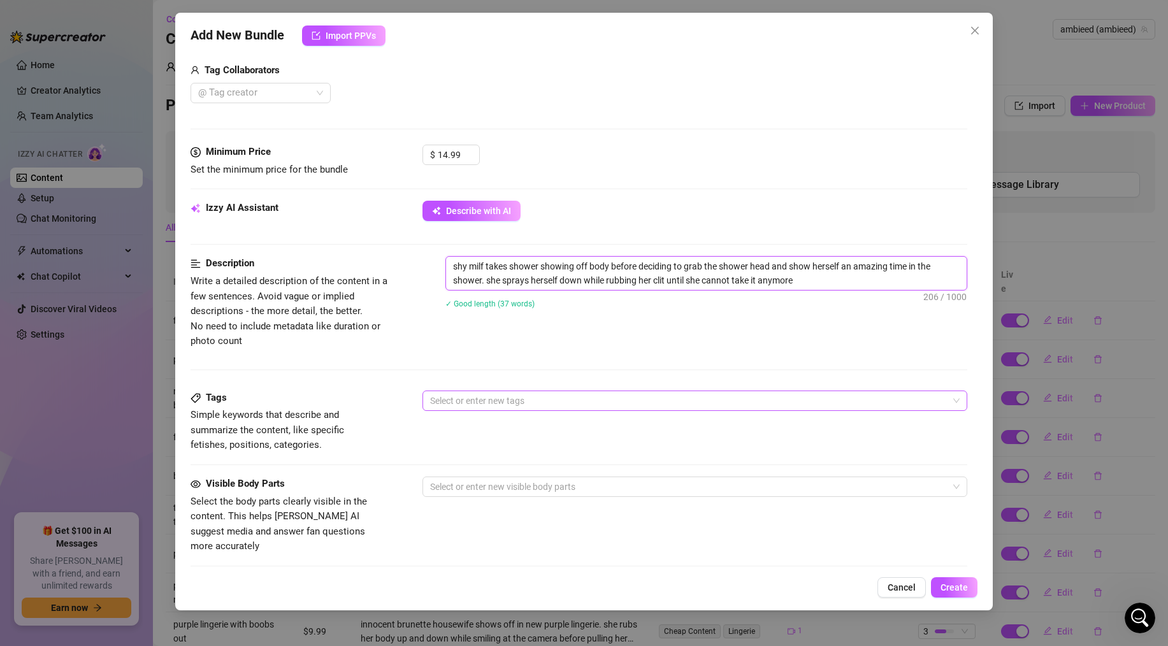
scroll to position [343, 0]
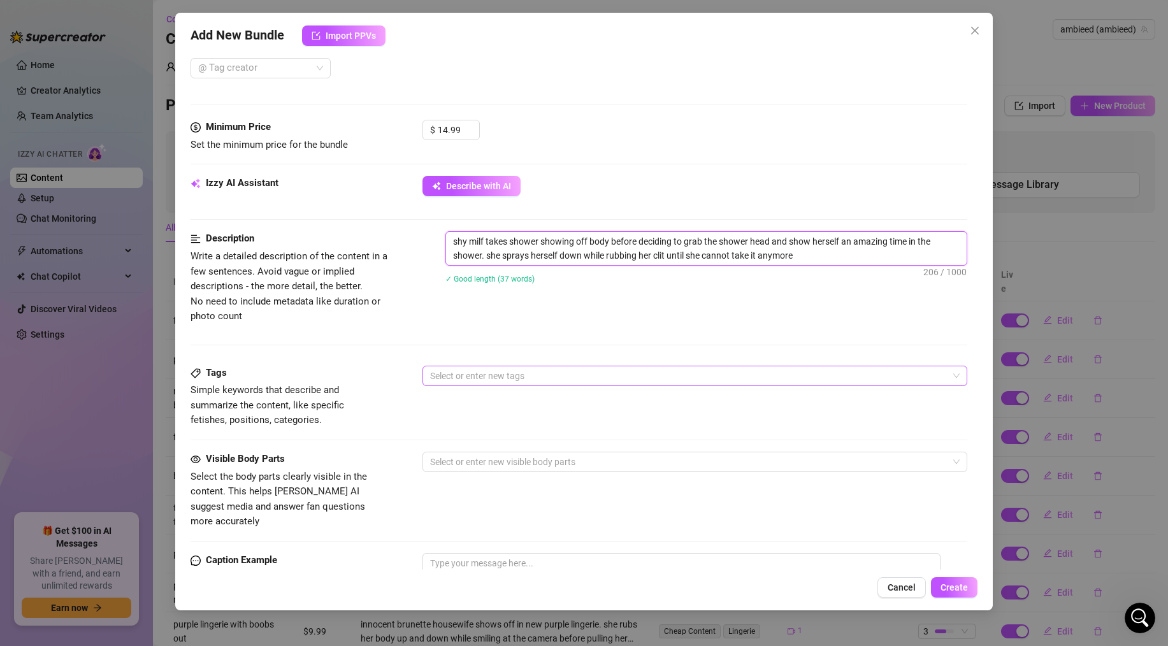
click at [478, 380] on div at bounding box center [688, 376] width 526 height 18
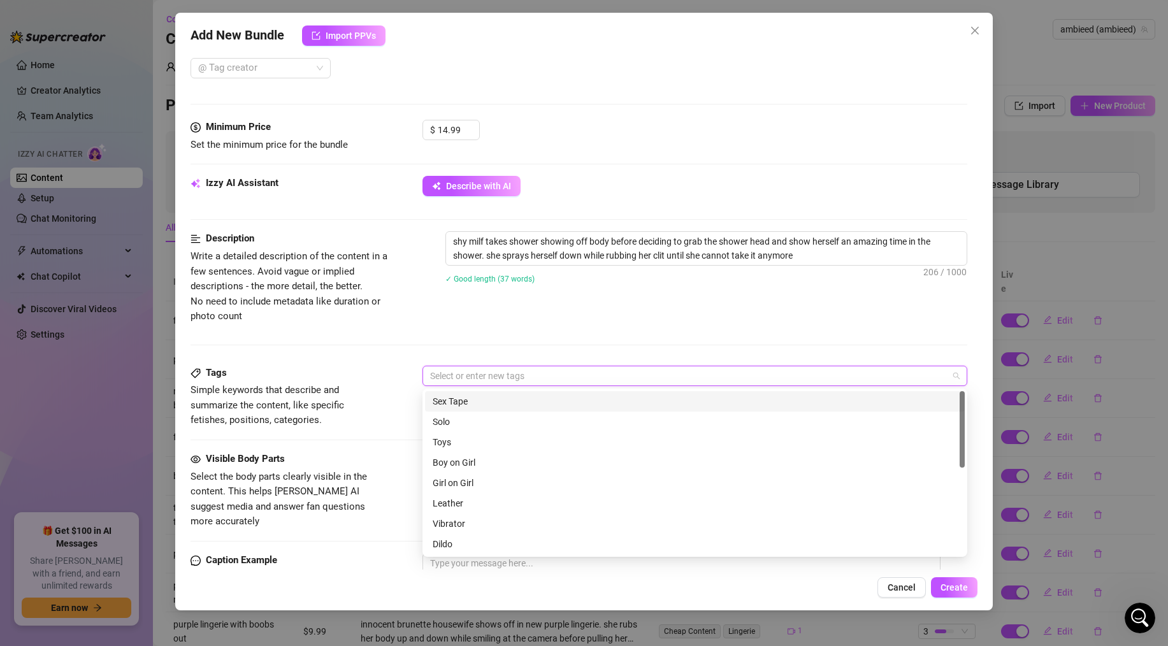
click at [465, 399] on div "Sex Tape" at bounding box center [694, 401] width 524 height 14
click at [465, 399] on div "Sex Tape" at bounding box center [689, 401] width 515 height 14
click at [457, 420] on div "Solo" at bounding box center [694, 422] width 524 height 14
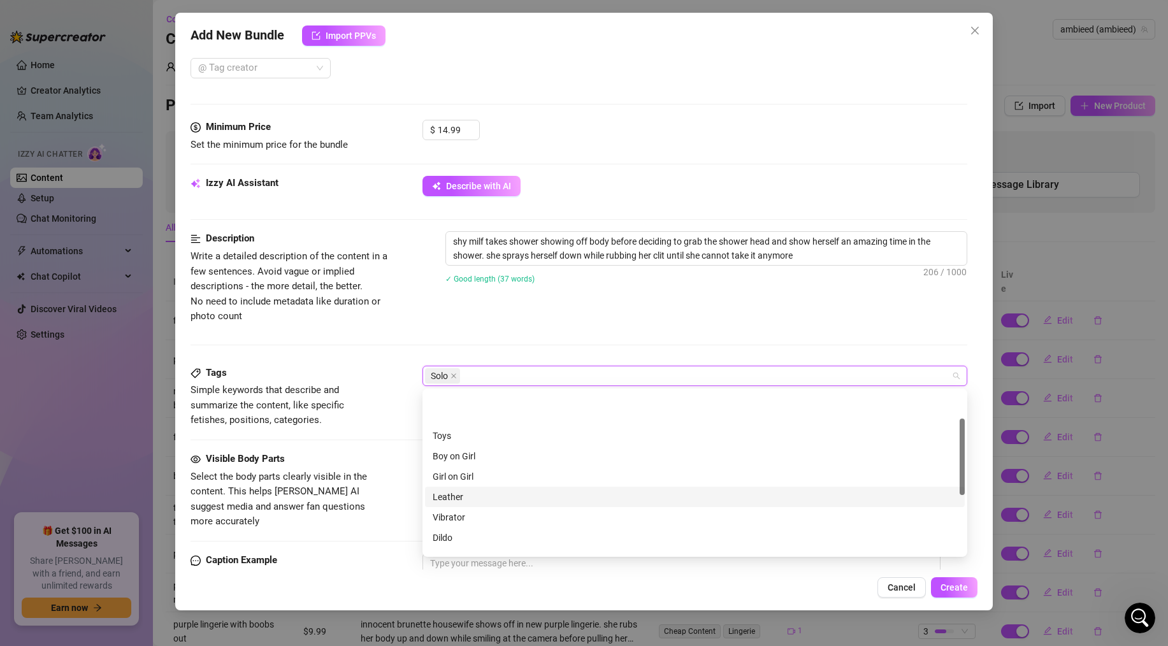
scroll to position [0, 0]
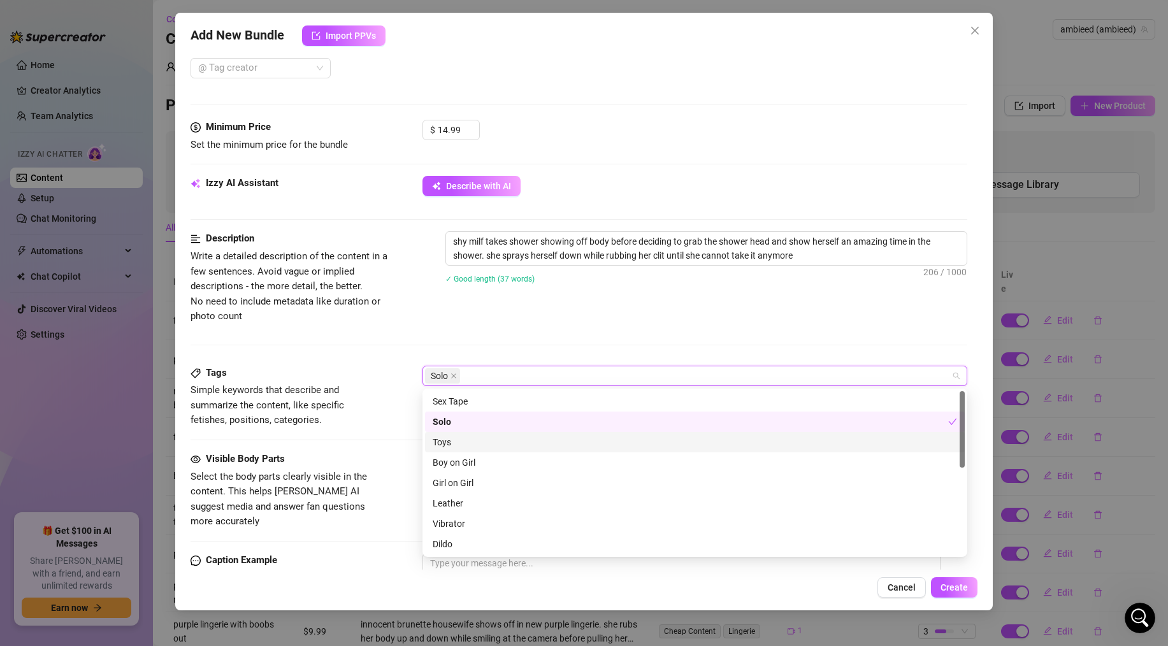
click at [454, 444] on div "Toys" at bounding box center [694, 442] width 524 height 14
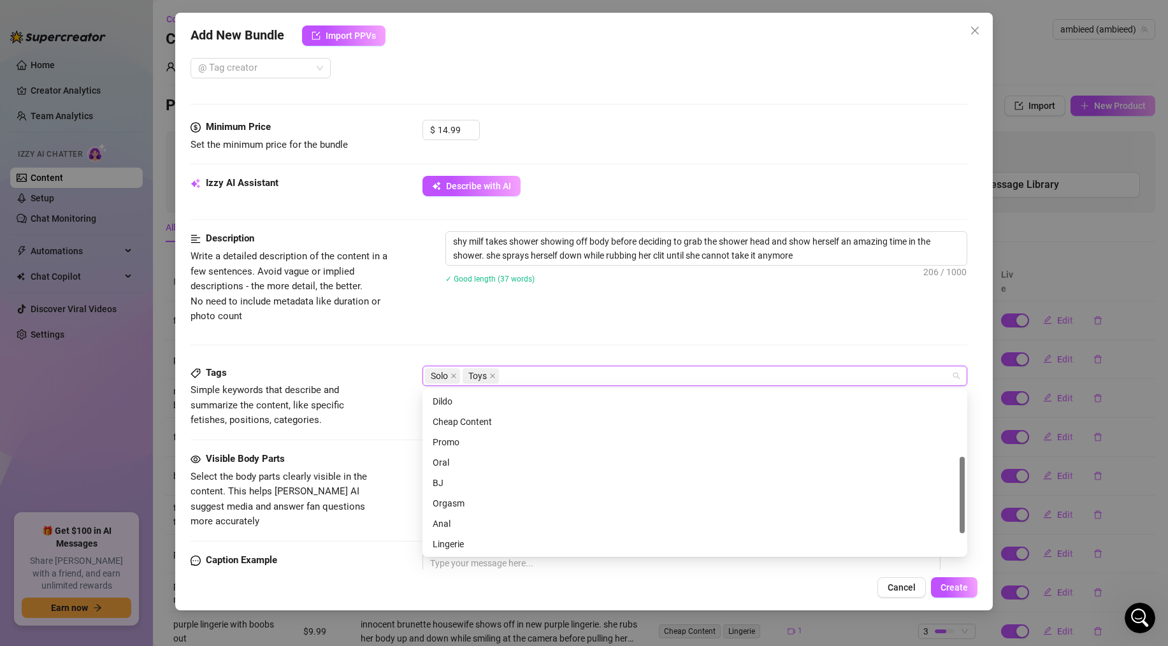
scroll to position [163, 0]
click at [448, 485] on div "Orgasm" at bounding box center [694, 483] width 524 height 14
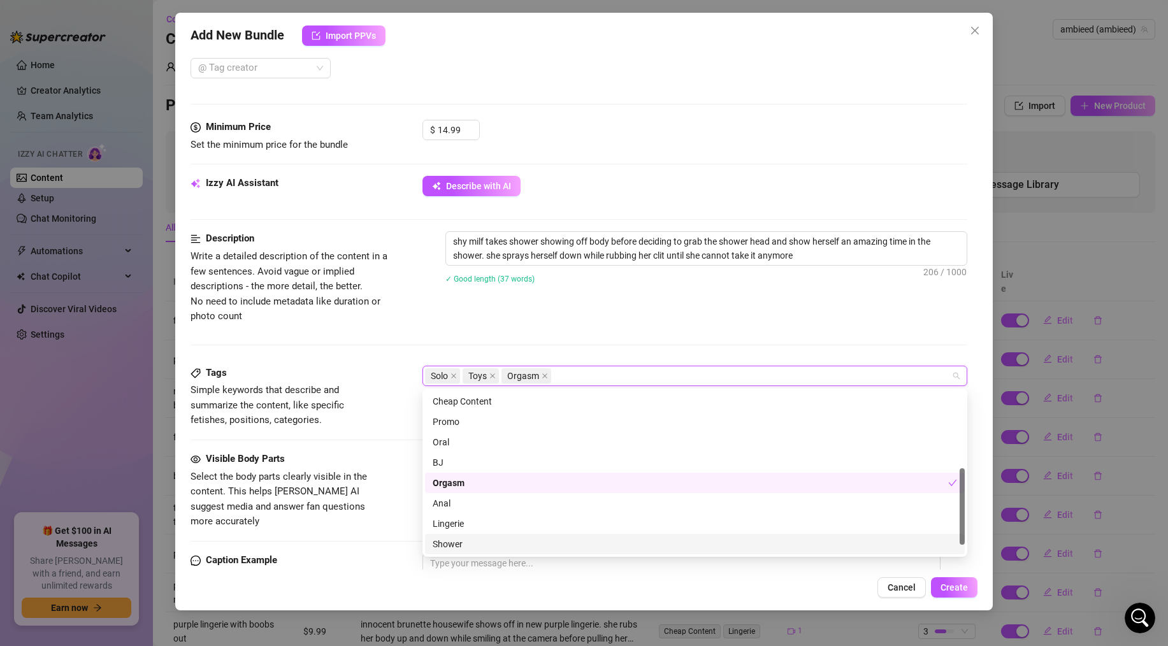
click at [448, 538] on div "Shower" at bounding box center [694, 544] width 524 height 14
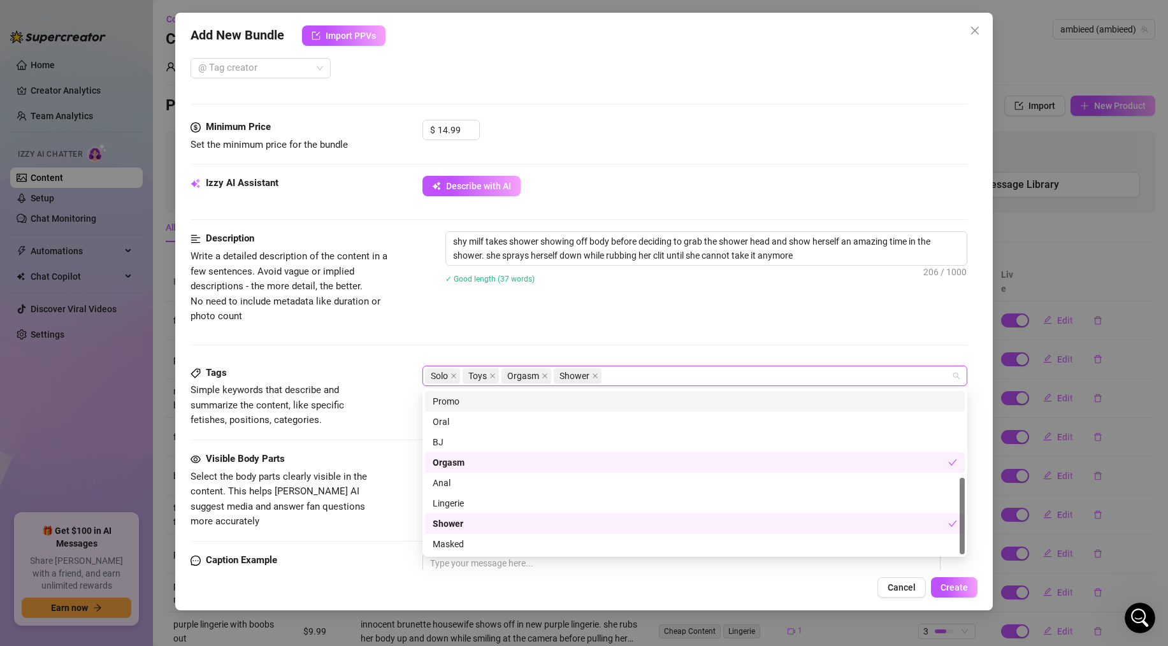
click at [623, 318] on div "Description Write a detailed description of the content in a few sentences. Avo…" at bounding box center [578, 277] width 776 height 92
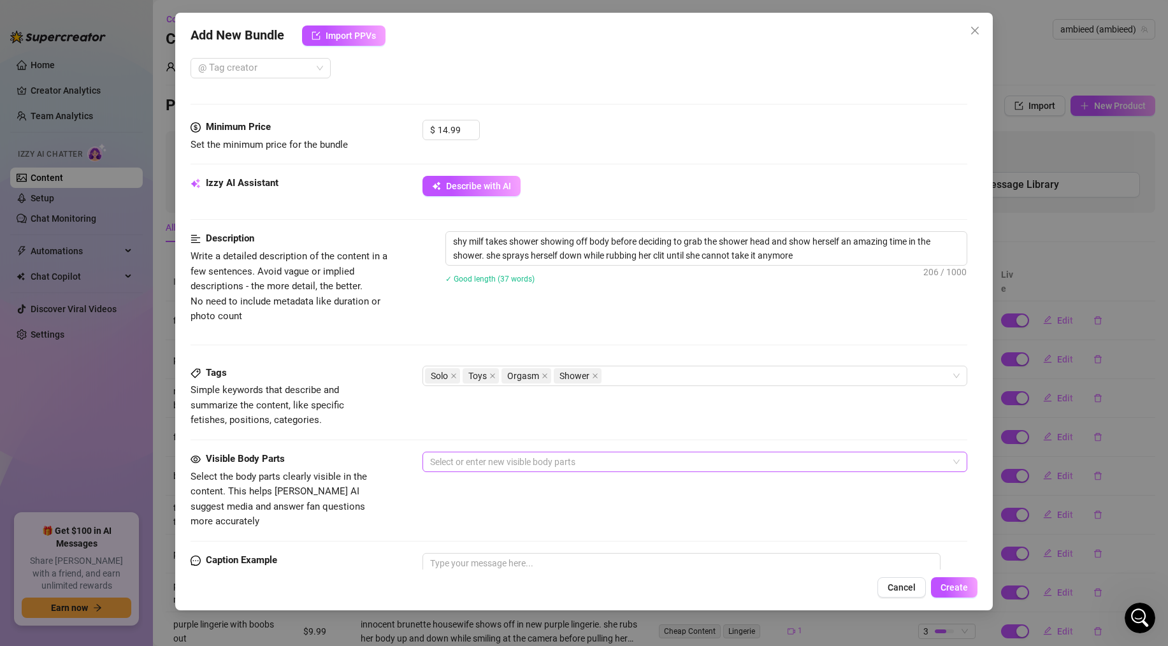
click at [511, 459] on div at bounding box center [688, 462] width 526 height 18
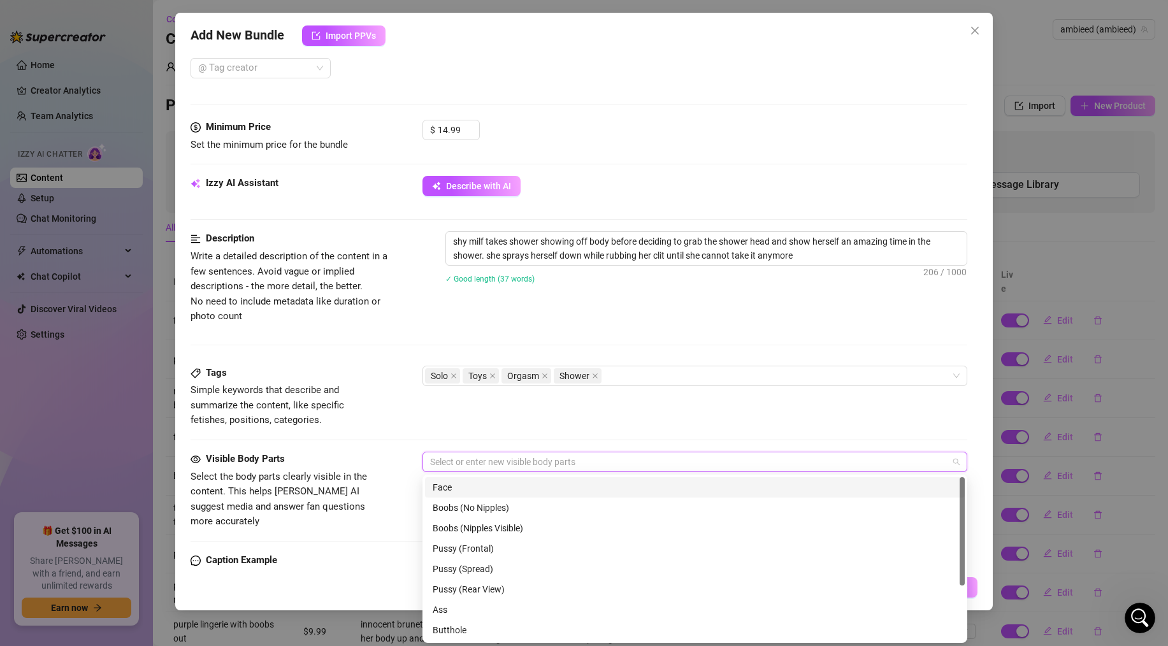
click at [476, 487] on div "Face" at bounding box center [694, 487] width 524 height 14
click at [464, 524] on div "Boobs (Nipples Visible)" at bounding box center [694, 528] width 524 height 14
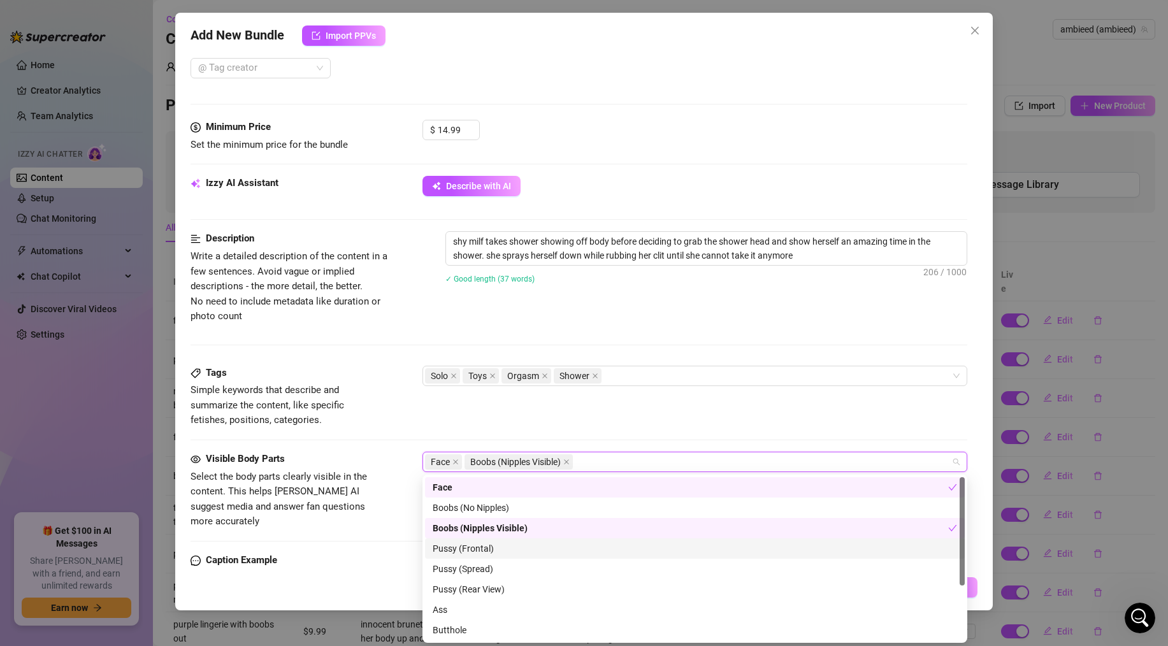
click at [460, 545] on div "Pussy (Frontal)" at bounding box center [694, 548] width 524 height 14
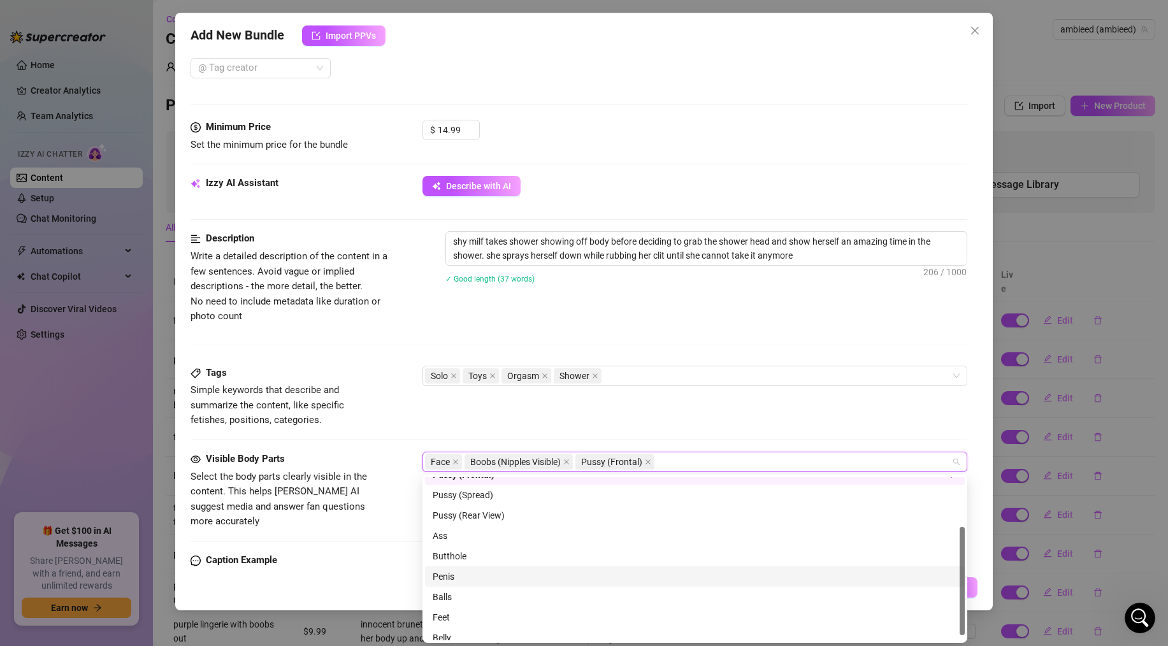
scroll to position [82, 0]
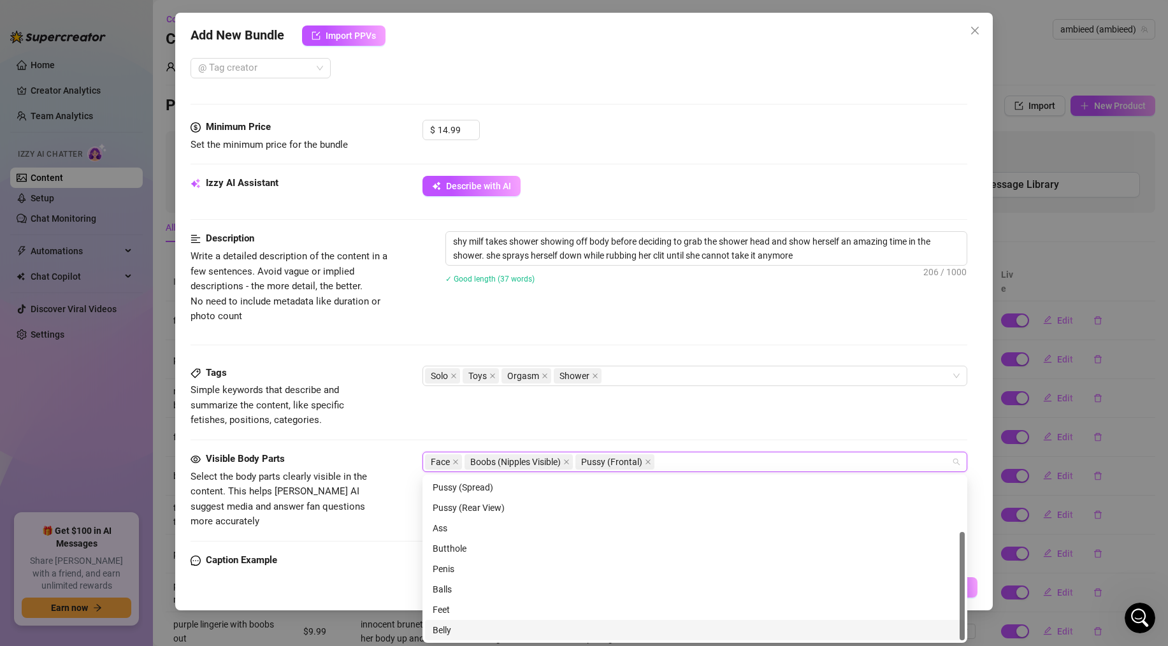
click at [437, 627] on div "Belly" at bounding box center [694, 630] width 524 height 14
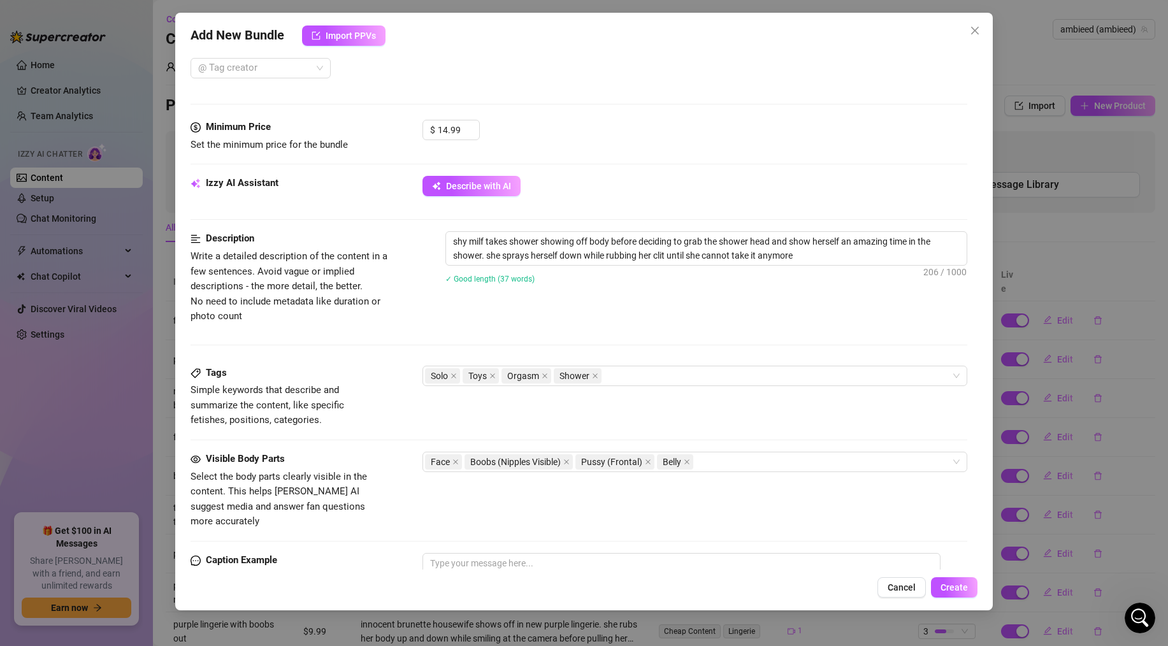
click at [389, 506] on div "Visible Body Parts Select the body parts clearly visible in the content. This h…" at bounding box center [578, 491] width 776 height 78
click at [485, 553] on textarea at bounding box center [681, 578] width 518 height 51
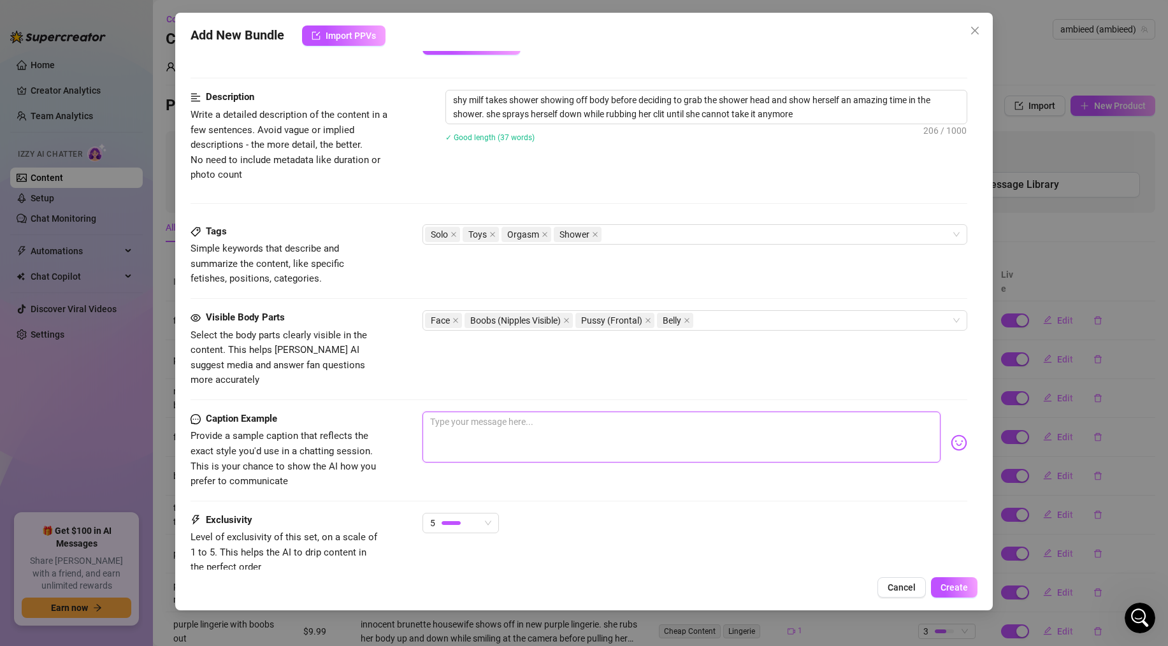
scroll to position [485, 0]
click at [457, 411] on textarea "someitmes when i am in the shower i just cant resist using the shower head for …" at bounding box center [681, 436] width 518 height 51
click at [883, 411] on textarea "sometimes when i am in the shower i just cant resist using the shower head for …" at bounding box center [681, 436] width 518 height 51
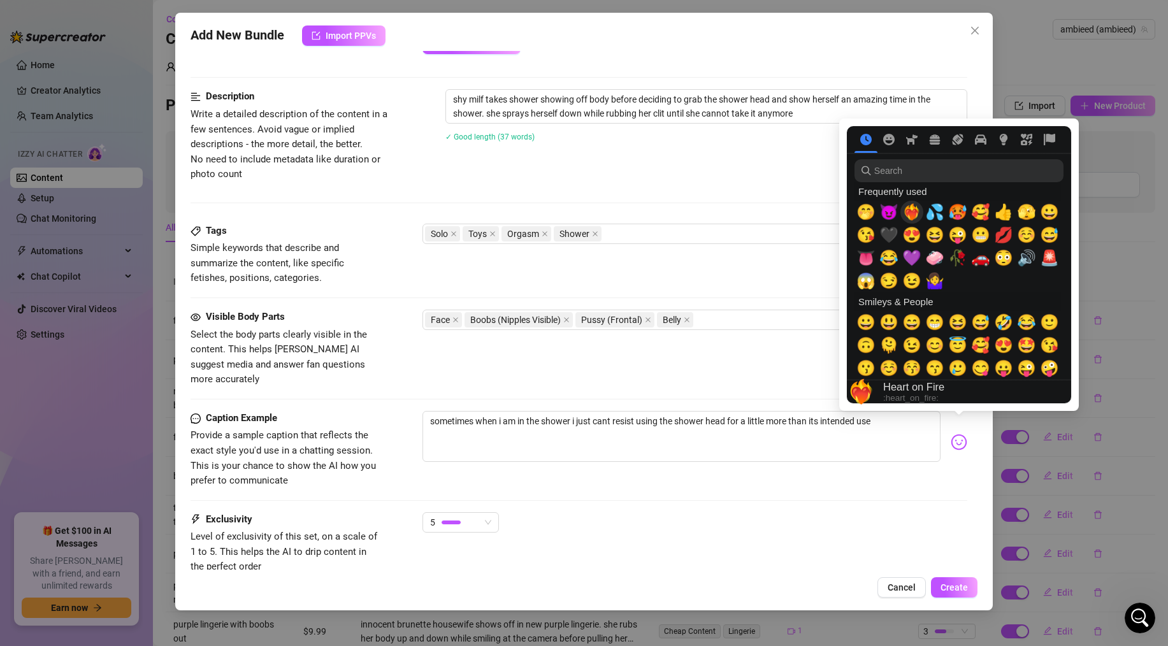
click at [919, 220] on div "❤️‍🔥" at bounding box center [911, 212] width 23 height 23
click at [935, 217] on span "💦" at bounding box center [934, 212] width 19 height 18
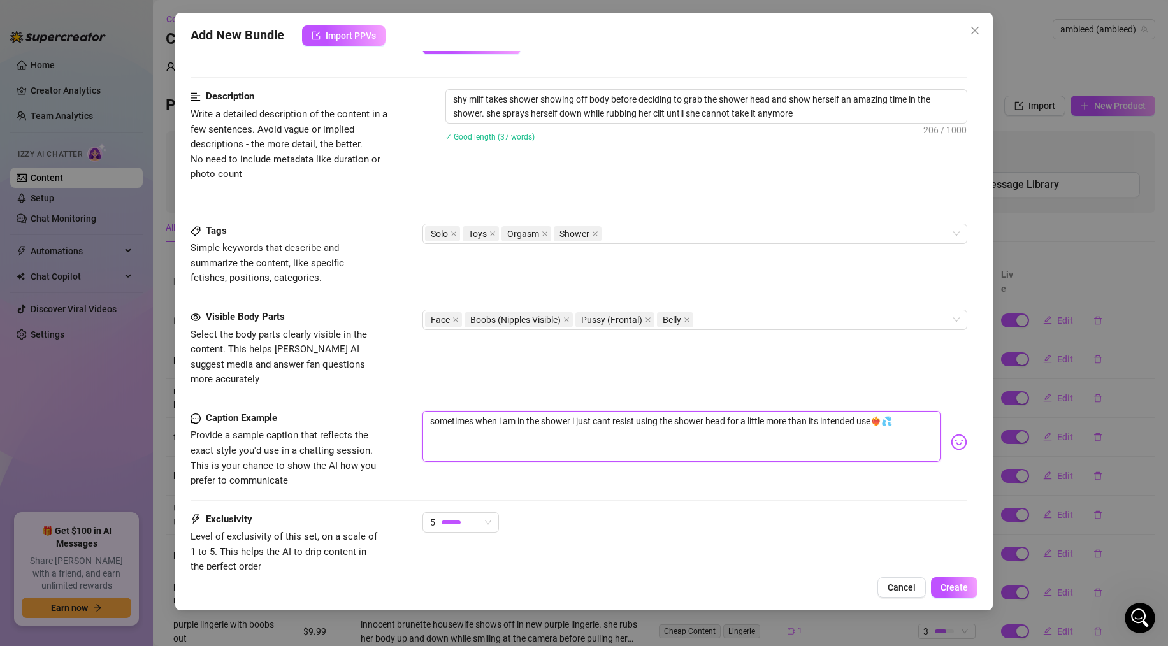
scroll to position [569, 0]
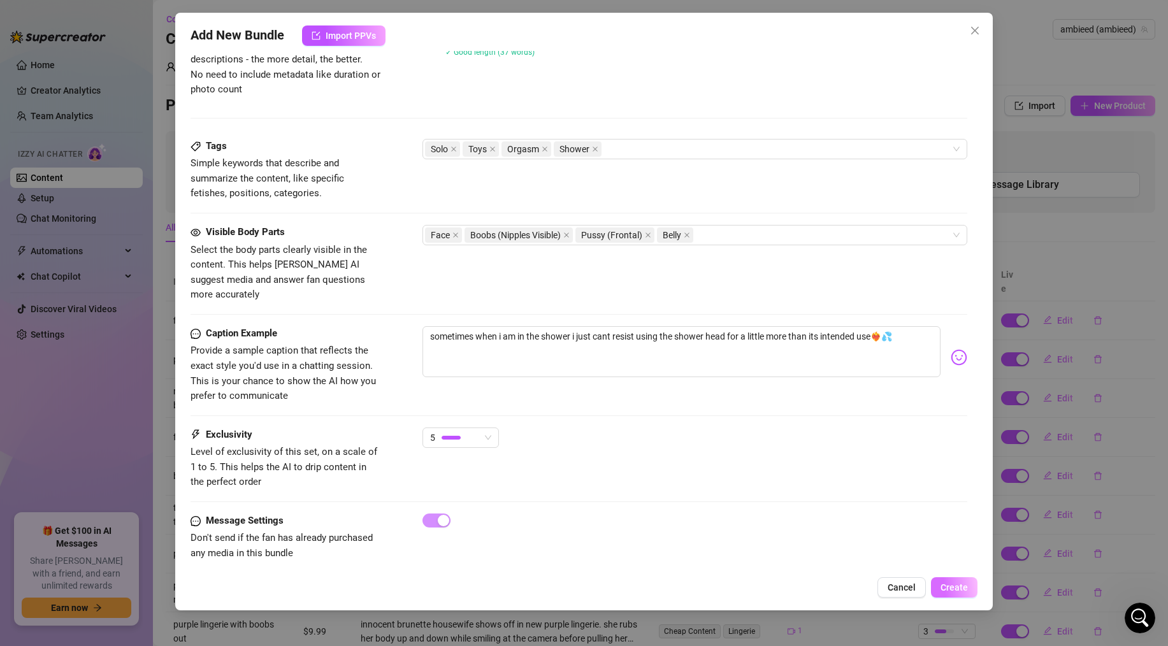
click at [959, 590] on span "Create" at bounding box center [953, 587] width 27 height 10
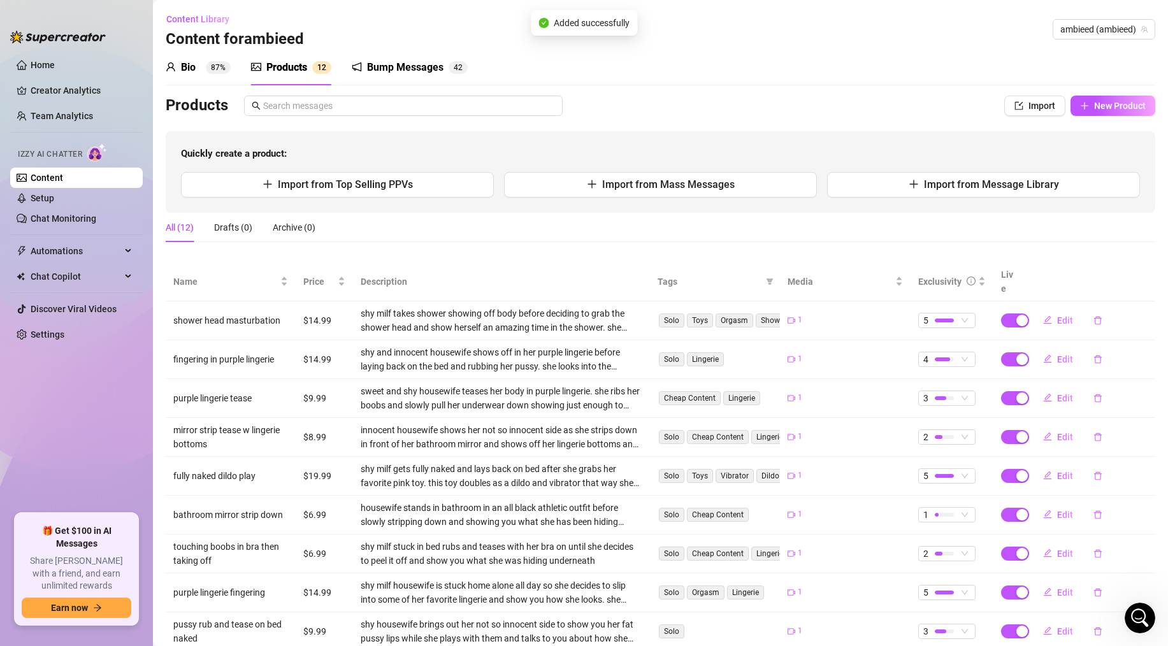
click at [63, 180] on link "Content" at bounding box center [47, 178] width 32 height 10
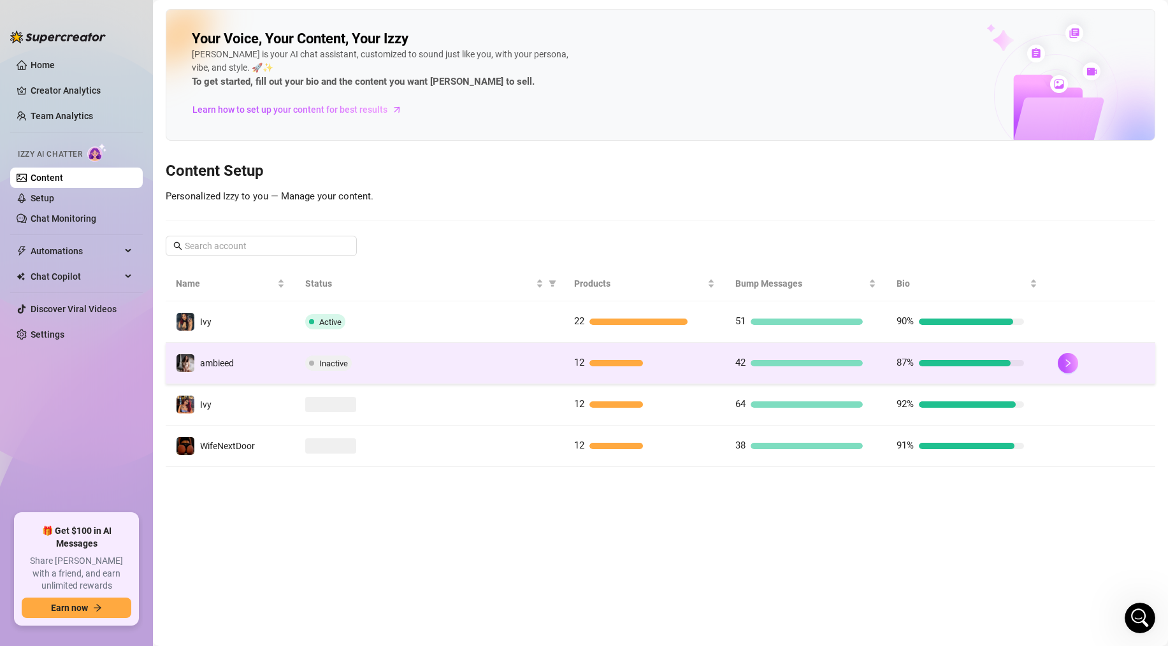
click at [485, 357] on div "Inactive" at bounding box center [429, 362] width 248 height 15
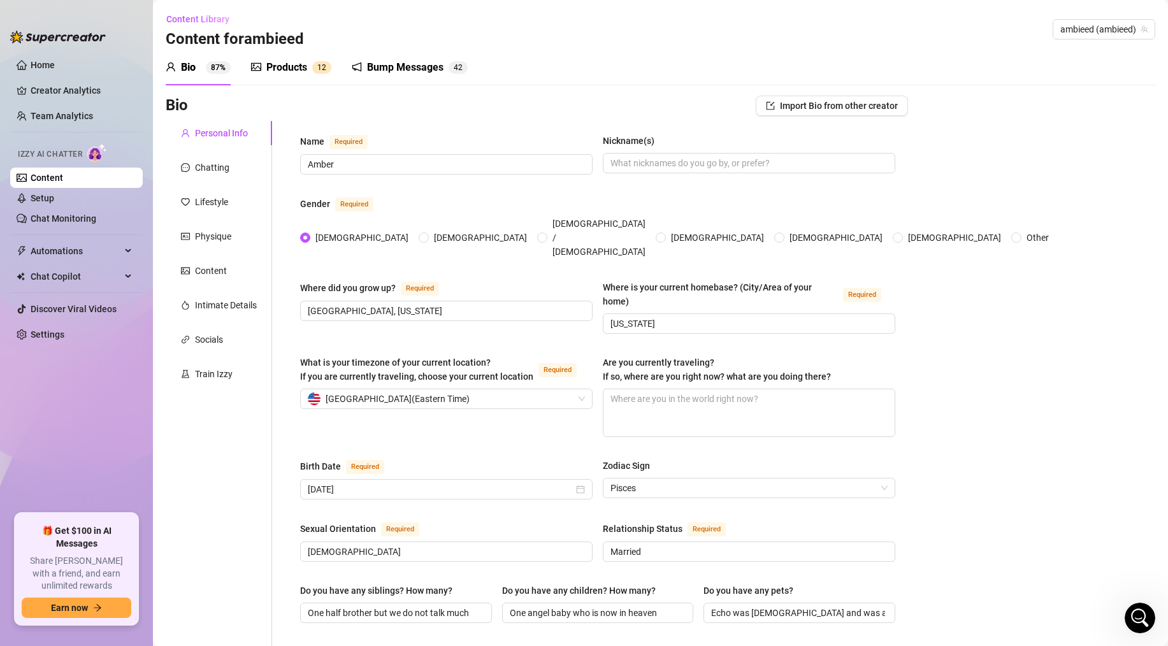
click at [55, 183] on link "Content" at bounding box center [47, 178] width 32 height 10
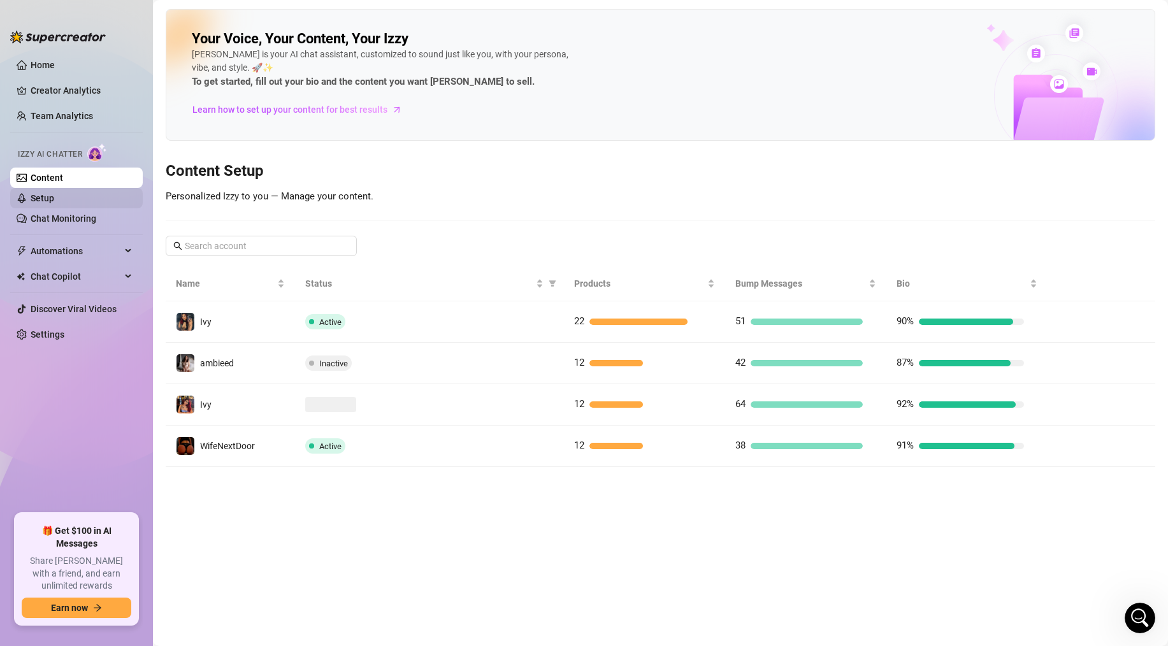
click at [54, 197] on link "Setup" at bounding box center [43, 198] width 24 height 10
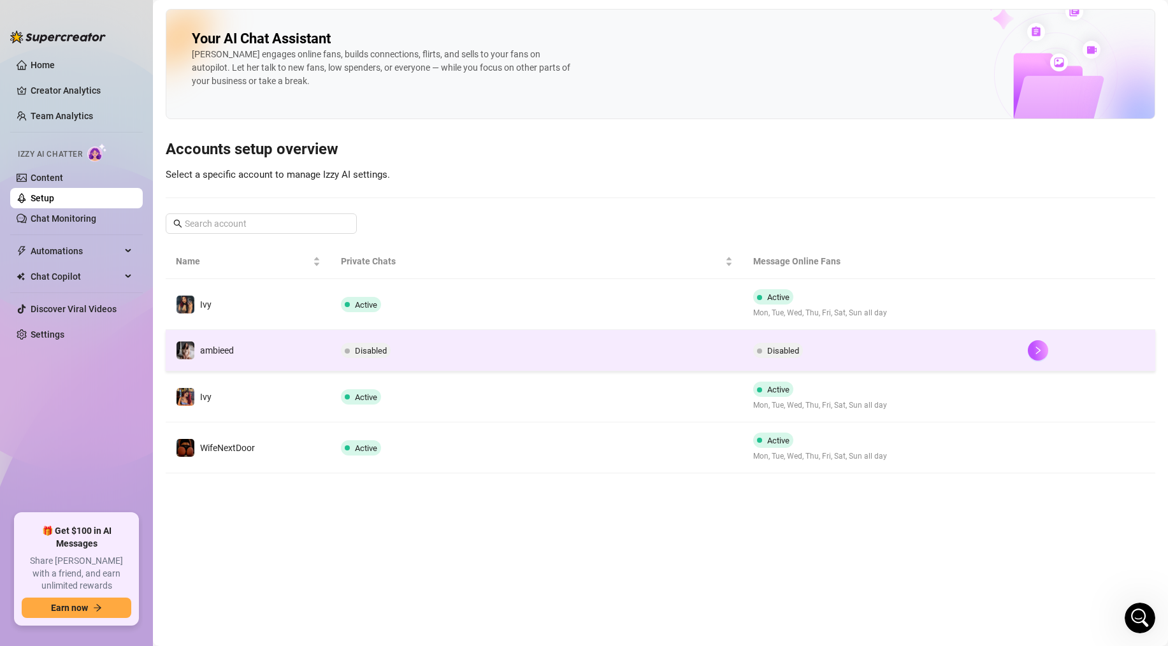
click at [466, 348] on td "Disabled" at bounding box center [537, 350] width 412 height 41
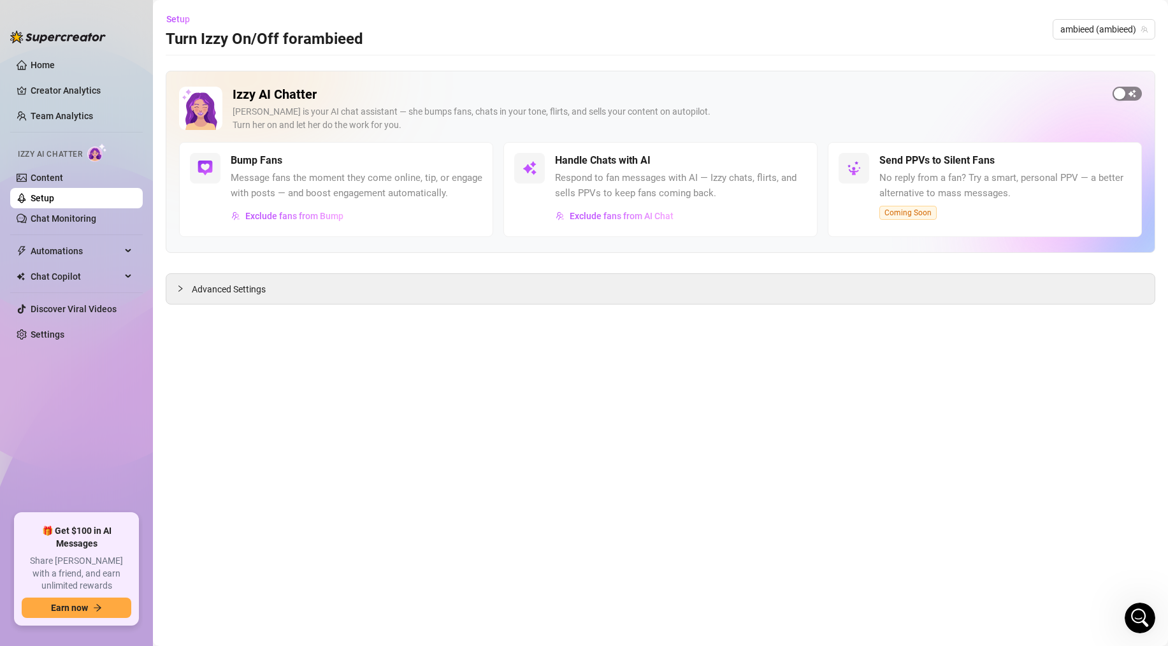
click at [1120, 95] on div "button" at bounding box center [1118, 93] width 11 height 11
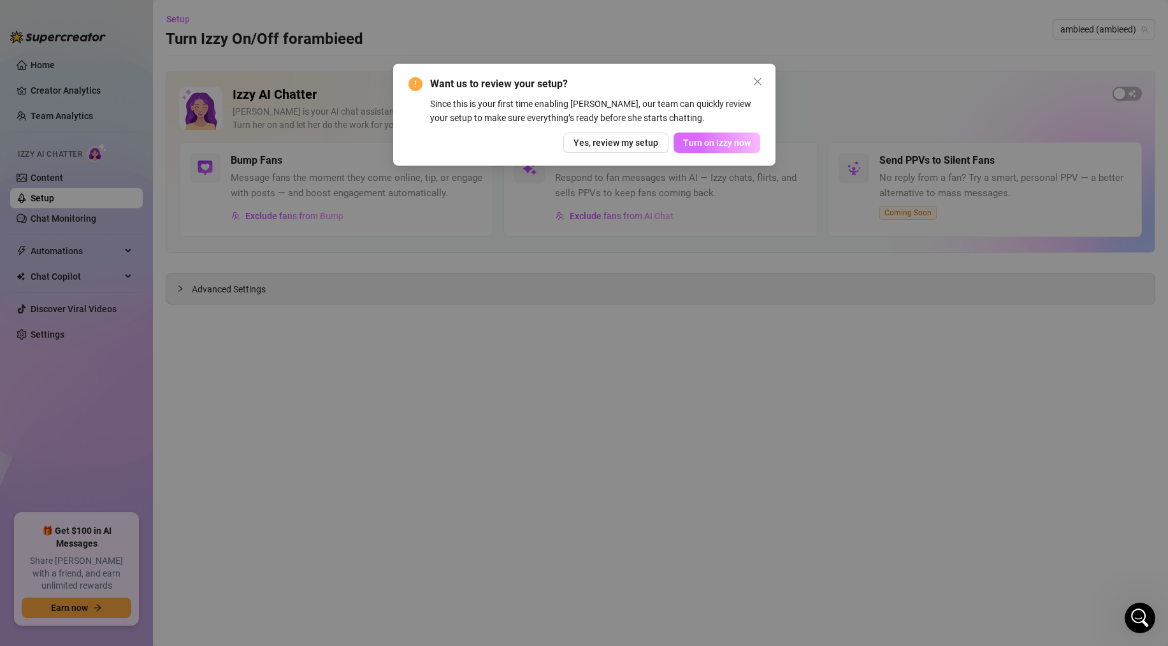
click at [709, 141] on span "Turn on Izzy now" at bounding box center [717, 143] width 68 height 10
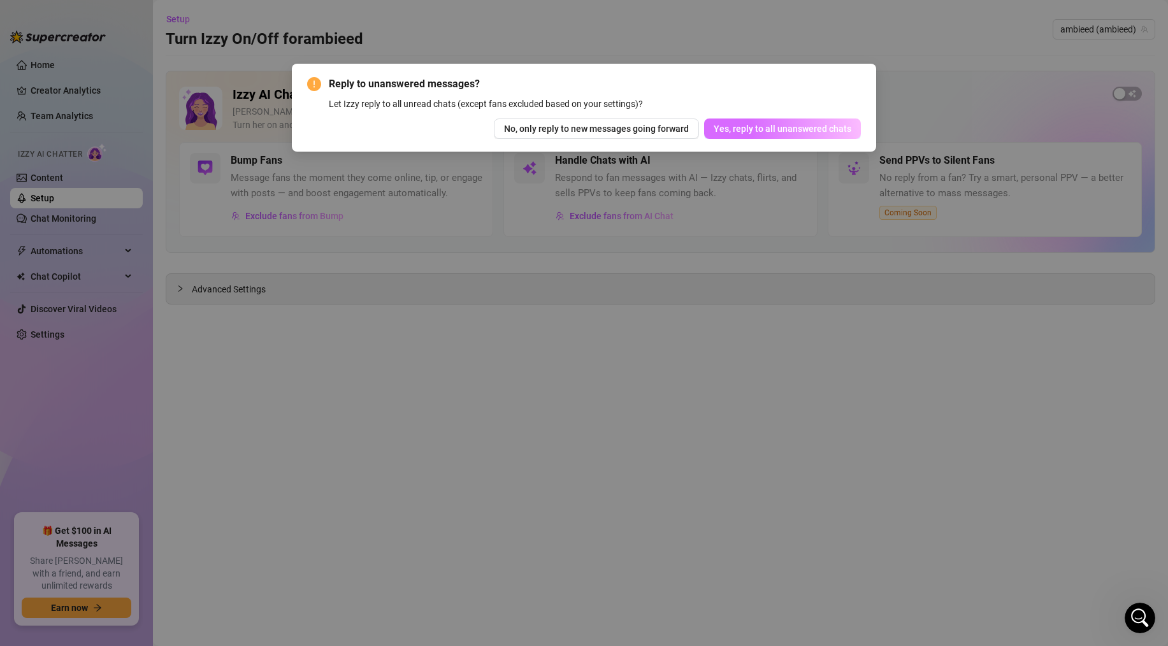
click at [748, 130] on span "Yes, reply to all unanswered chats" at bounding box center [782, 129] width 138 height 10
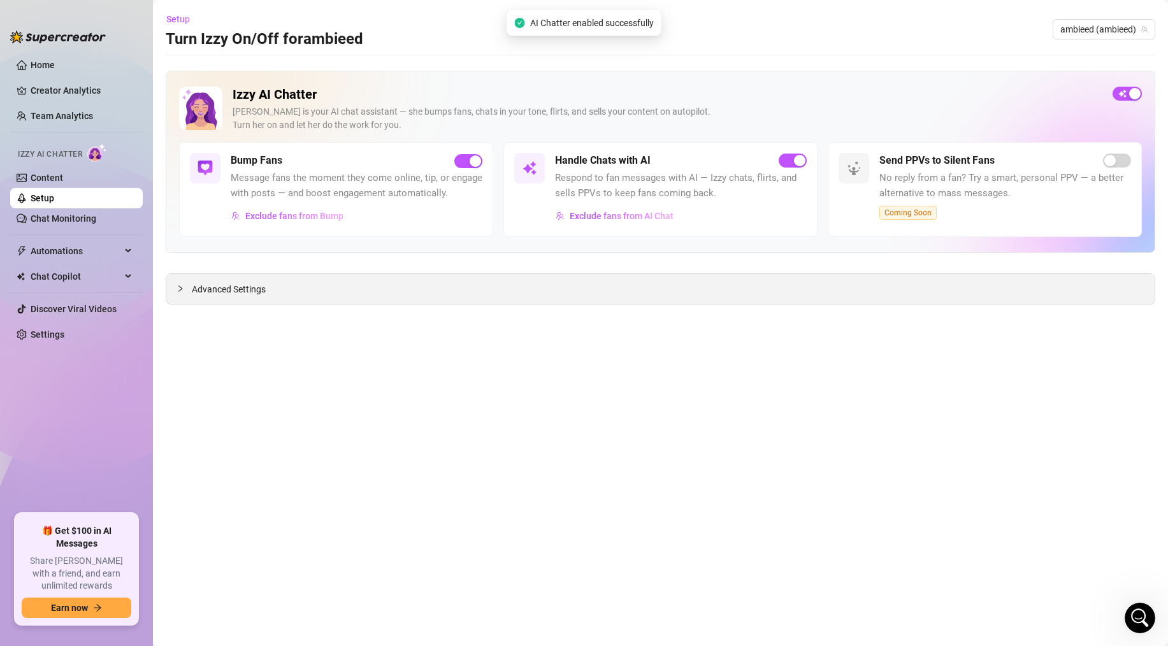
click at [234, 287] on span "Advanced Settings" at bounding box center [229, 289] width 74 height 14
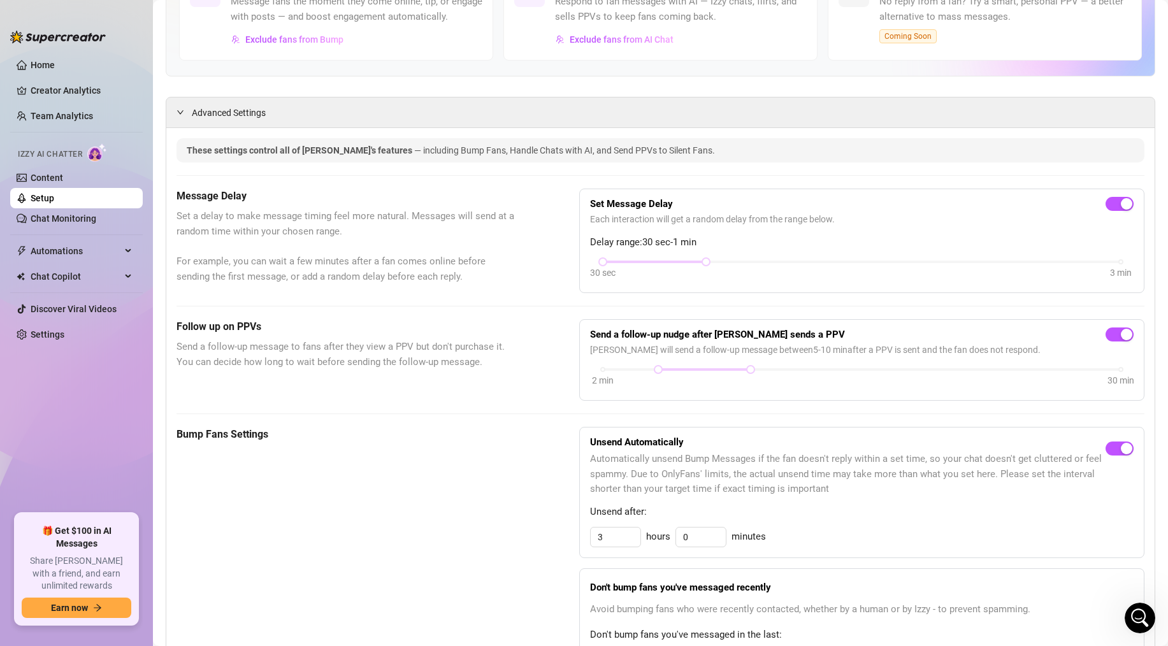
scroll to position [209, 0]
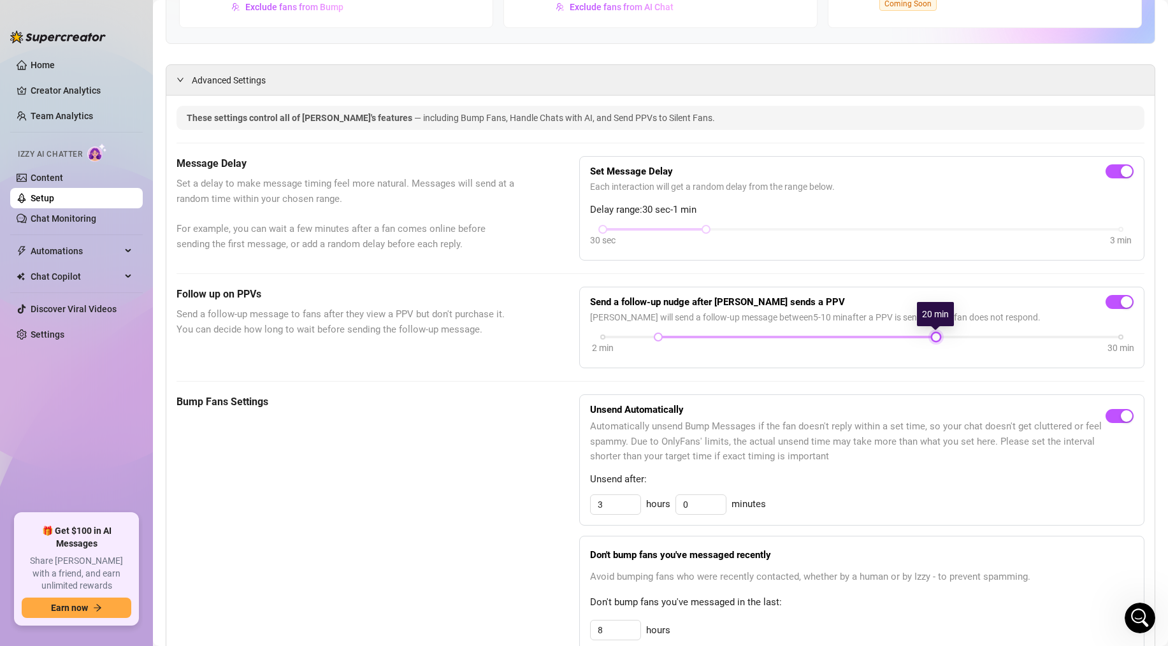
drag, startPoint x: 747, startPoint y: 334, endPoint x: 923, endPoint y: 334, distance: 175.8
click at [923, 334] on div "2 min 30 min" at bounding box center [862, 335] width 518 height 5
drag, startPoint x: 659, startPoint y: 334, endPoint x: 836, endPoint y: 334, distance: 176.4
click at [836, 334] on div "2 min 30 min" at bounding box center [862, 335] width 518 height 5
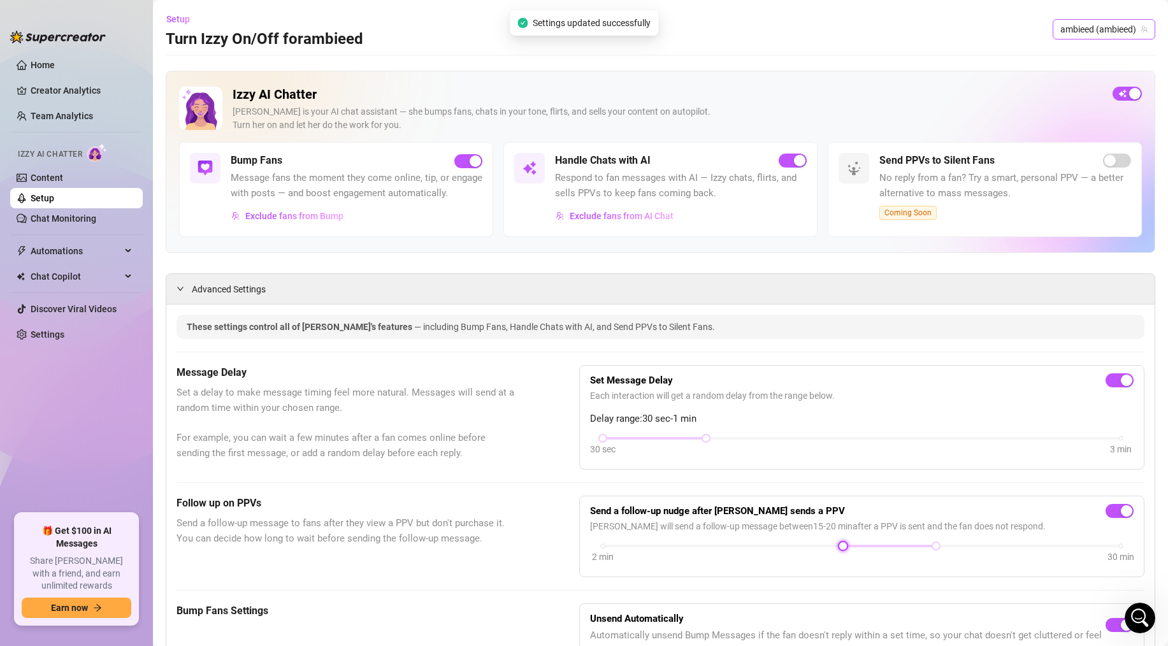
click at [1064, 37] on span "ambieed (ambieed)" at bounding box center [1103, 29] width 87 height 19
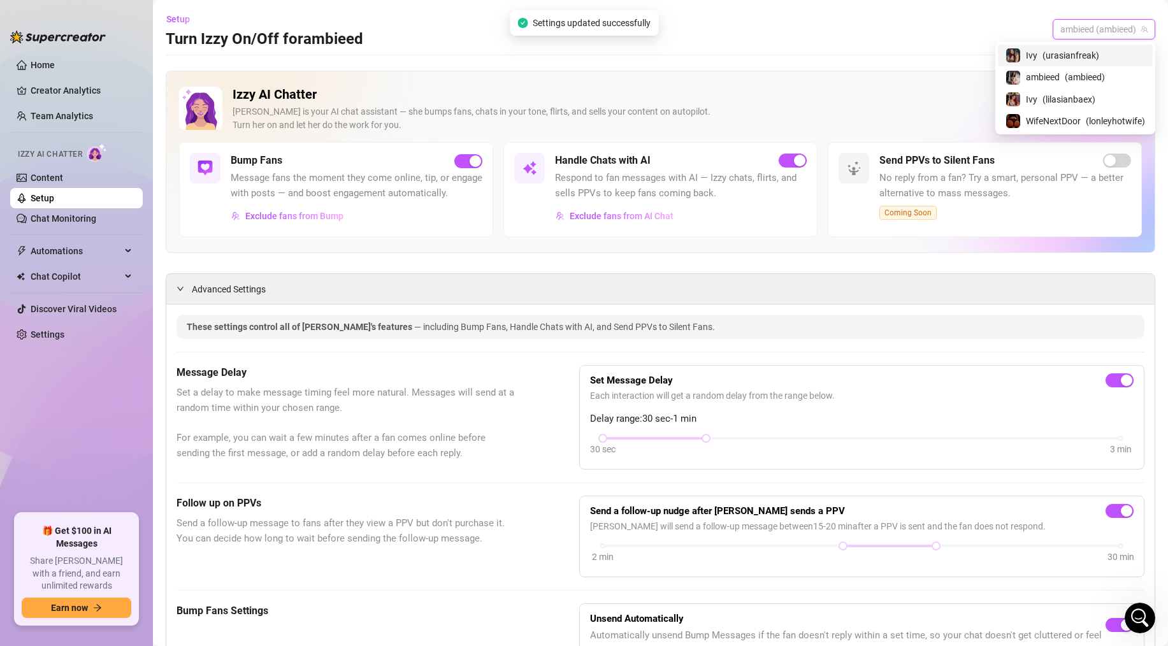
click at [1050, 57] on span "( urasianfreak )" at bounding box center [1070, 55] width 57 height 14
click at [1071, 35] on span "Ivy (urasianfreak)" at bounding box center [1107, 29] width 82 height 19
click at [1051, 78] on span "ambieed" at bounding box center [1042, 77] width 34 height 14
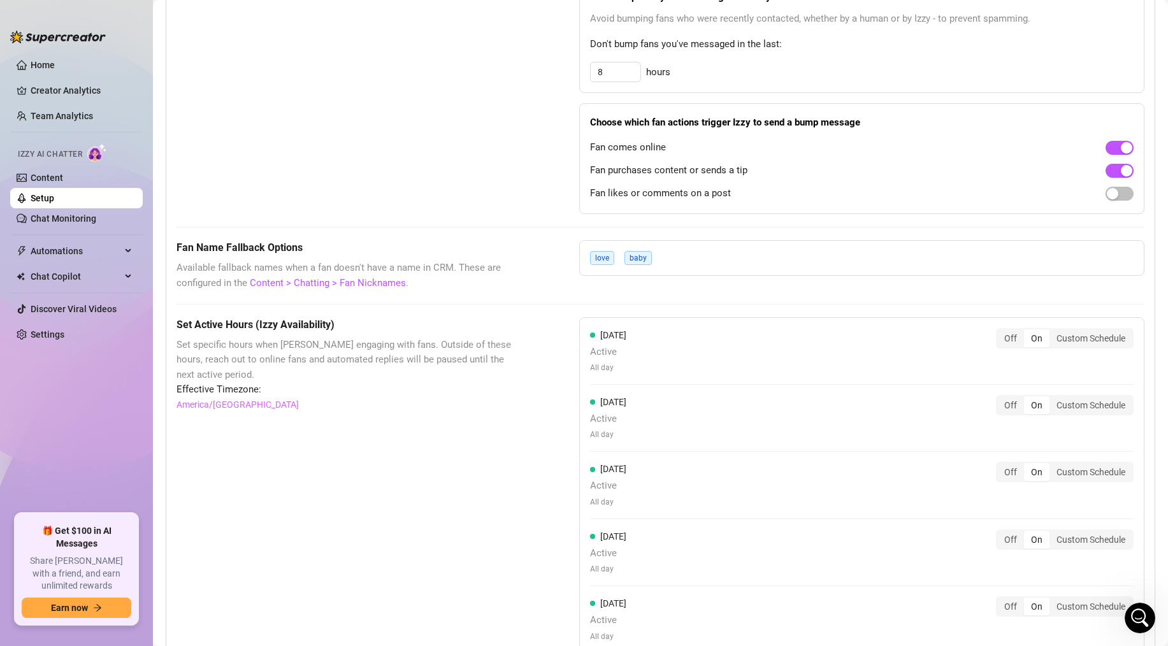
scroll to position [776, 0]
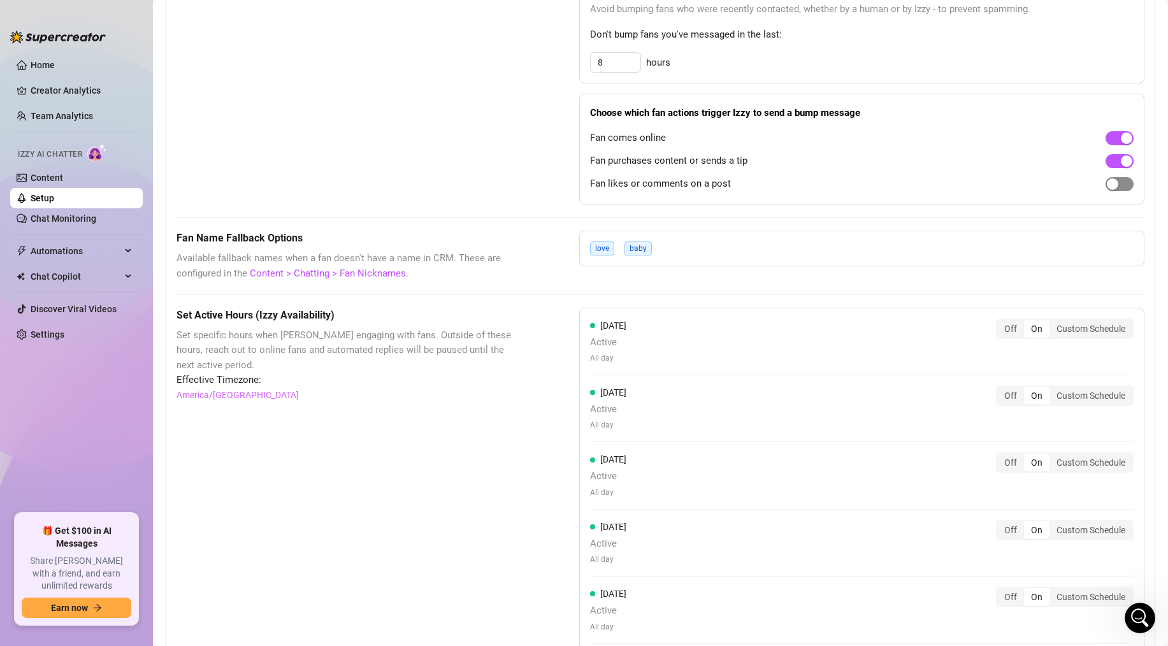
click at [1115, 180] on div "button" at bounding box center [1111, 183] width 11 height 11
click at [1115, 181] on span "button" at bounding box center [1119, 184] width 28 height 14
click at [1115, 181] on div "button" at bounding box center [1111, 183] width 11 height 11
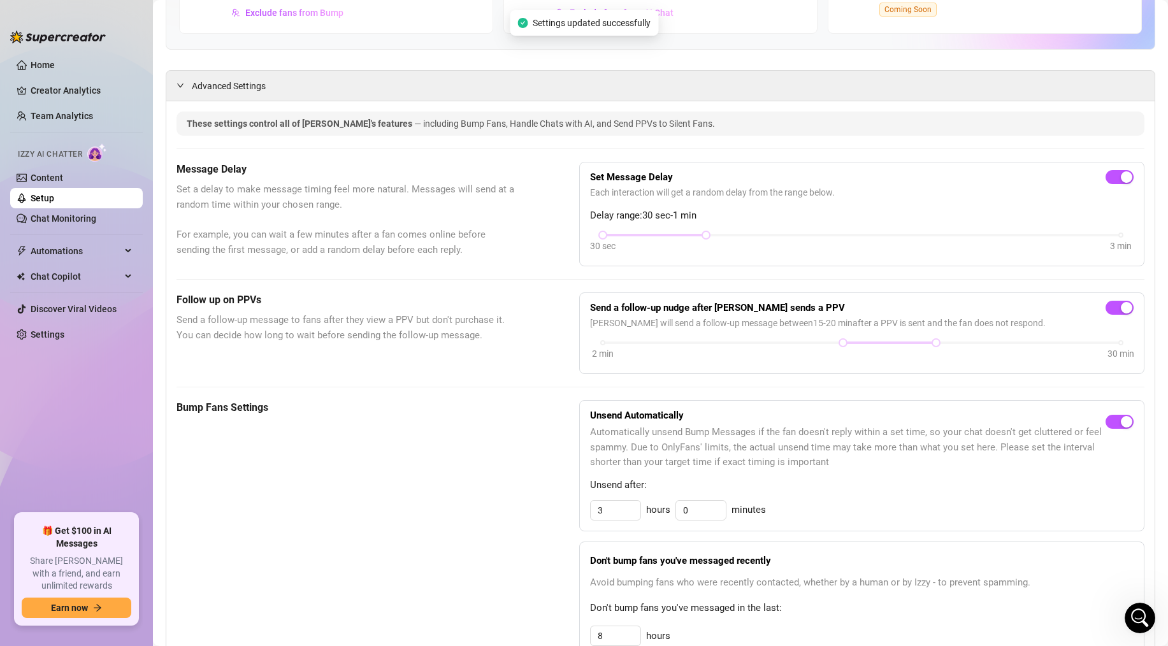
scroll to position [0, 0]
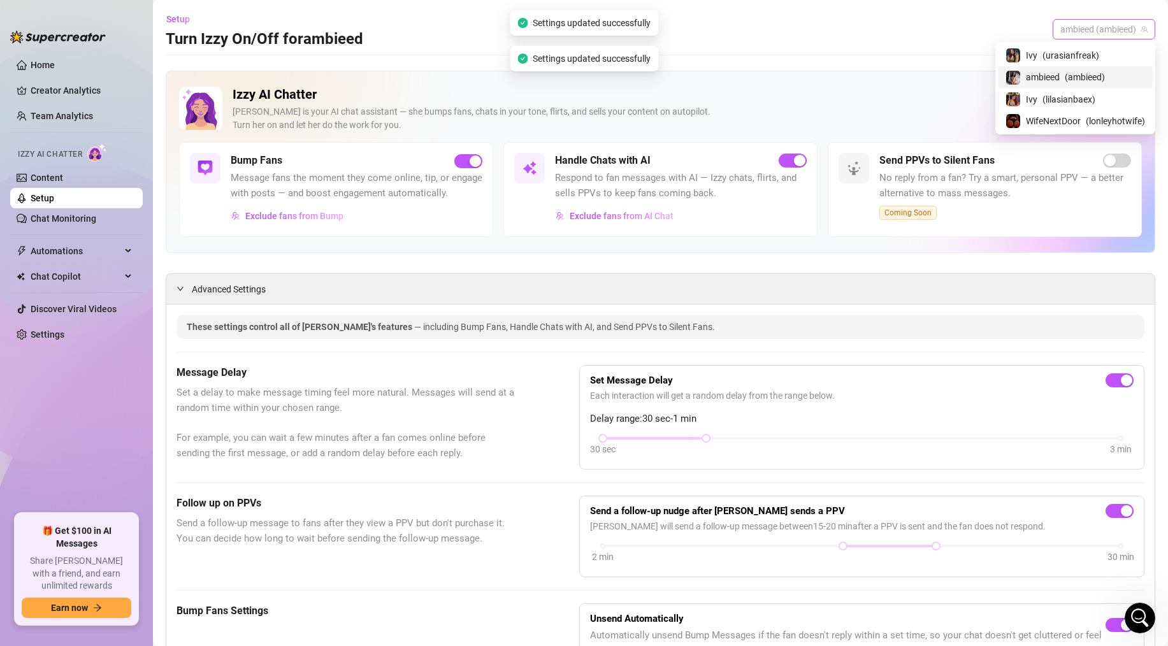
click at [1113, 20] on span "ambieed (ambieed)" at bounding box center [1103, 29] width 87 height 19
click at [1096, 57] on span "( urasianfreak )" at bounding box center [1070, 55] width 57 height 14
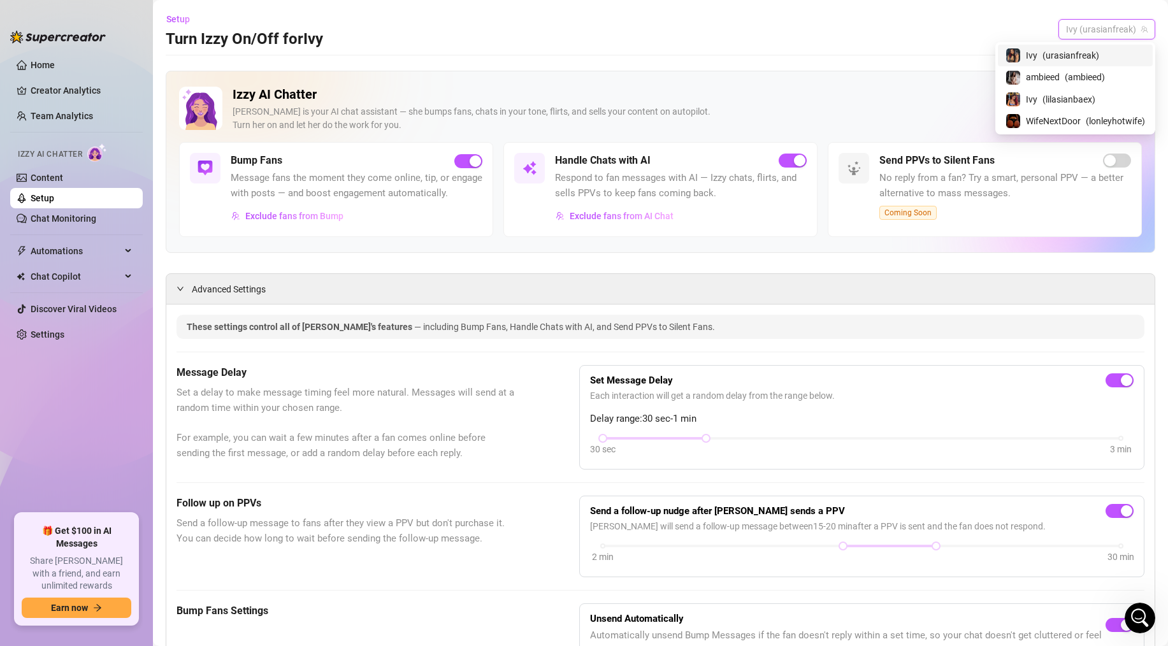
click at [1101, 30] on span "Ivy (urasianfreak)" at bounding box center [1107, 29] width 82 height 19
click at [1079, 93] on span "( lilasianbaex )" at bounding box center [1068, 99] width 53 height 14
click at [1100, 24] on span "Ivy (lilasianbaex)" at bounding box center [1108, 29] width 78 height 19
click at [1078, 121] on span "WifeNextDoor" at bounding box center [1052, 121] width 55 height 14
click at [1101, 20] on span "WifeNextDoor (lonleyhotwife)" at bounding box center [1083, 29] width 127 height 19
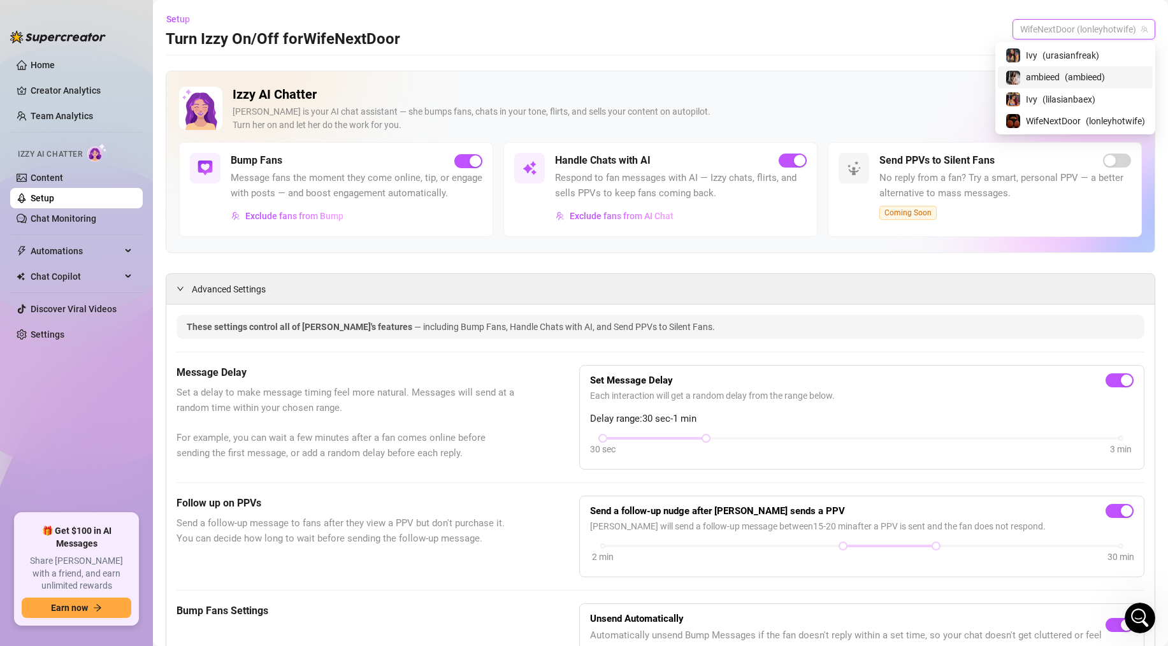
click at [1079, 74] on span "( ambieed )" at bounding box center [1084, 77] width 40 height 14
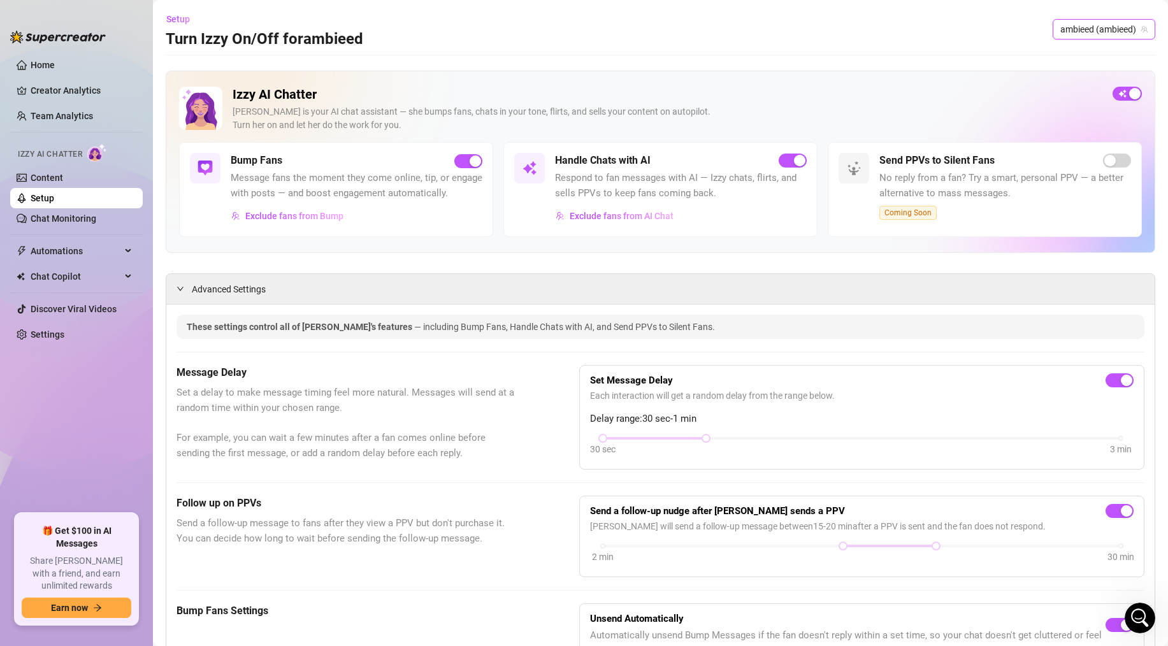
click at [54, 193] on link "Setup" at bounding box center [43, 198] width 24 height 10
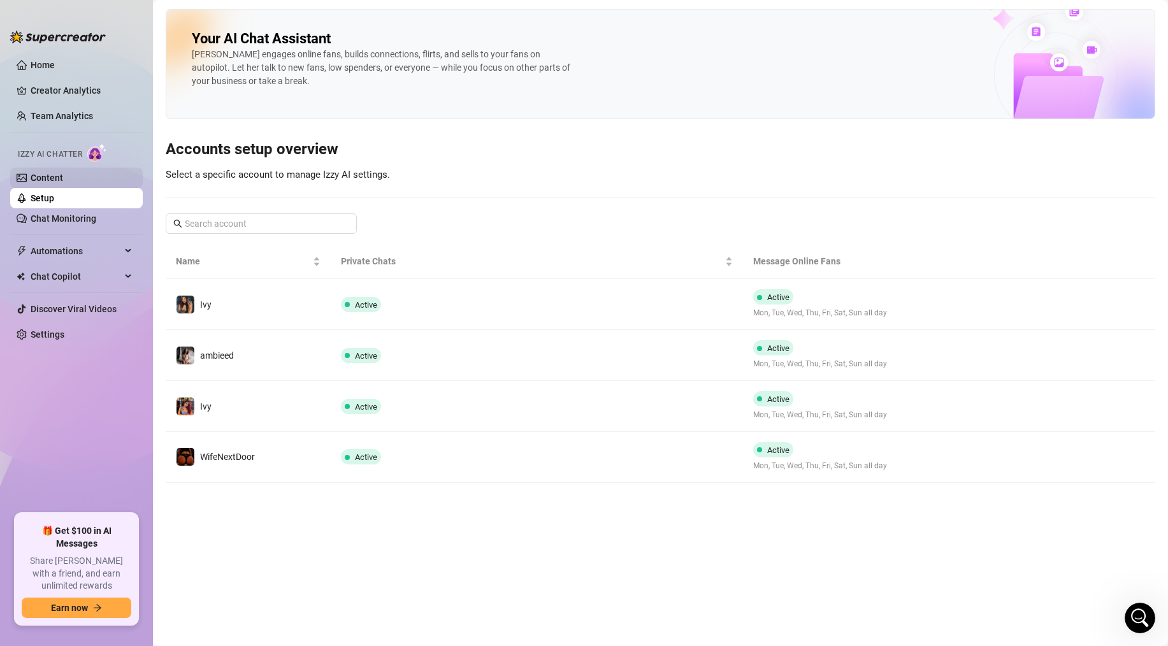
click at [39, 176] on link "Content" at bounding box center [47, 178] width 32 height 10
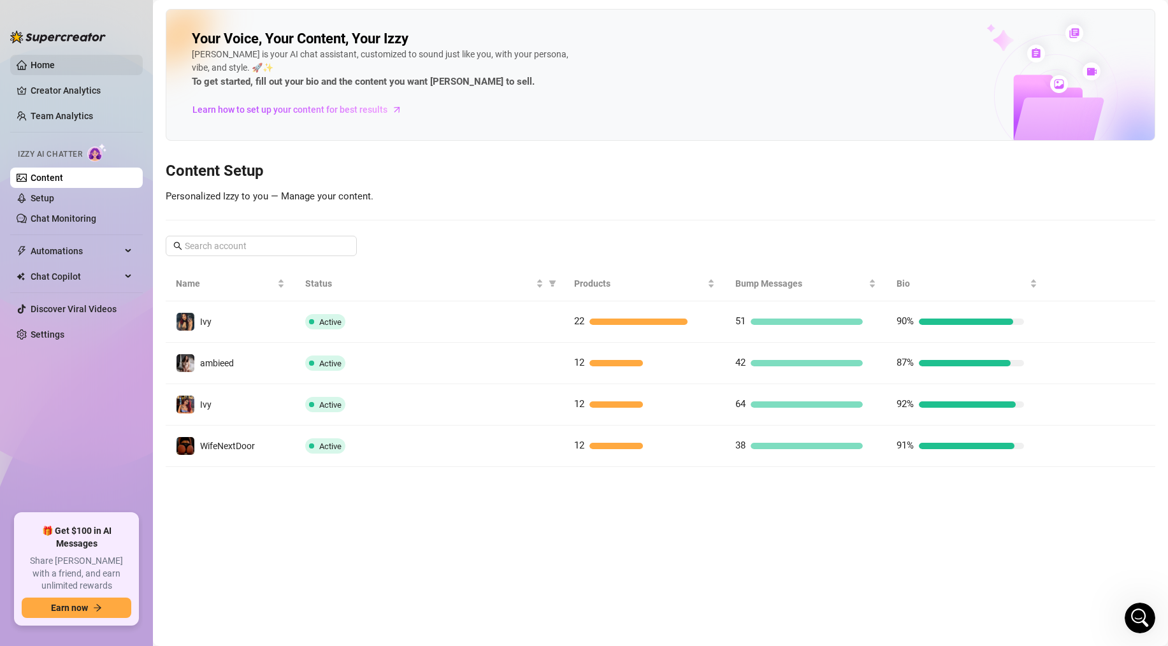
click at [55, 70] on link "Home" at bounding box center [43, 65] width 24 height 10
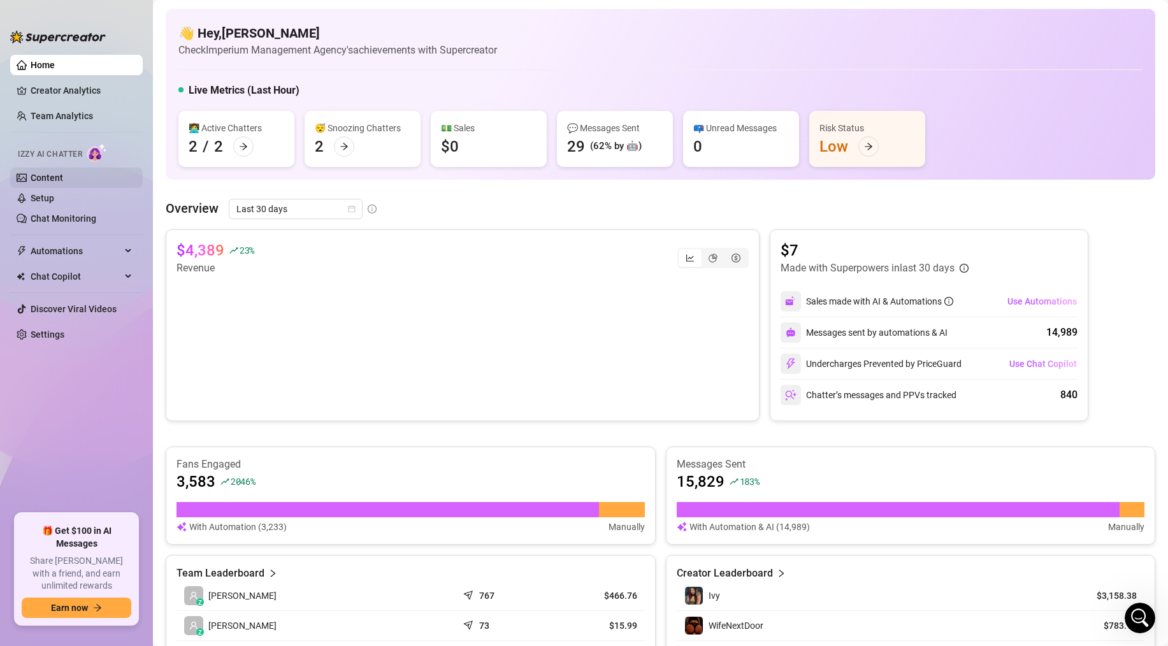
click at [44, 178] on link "Content" at bounding box center [47, 178] width 32 height 10
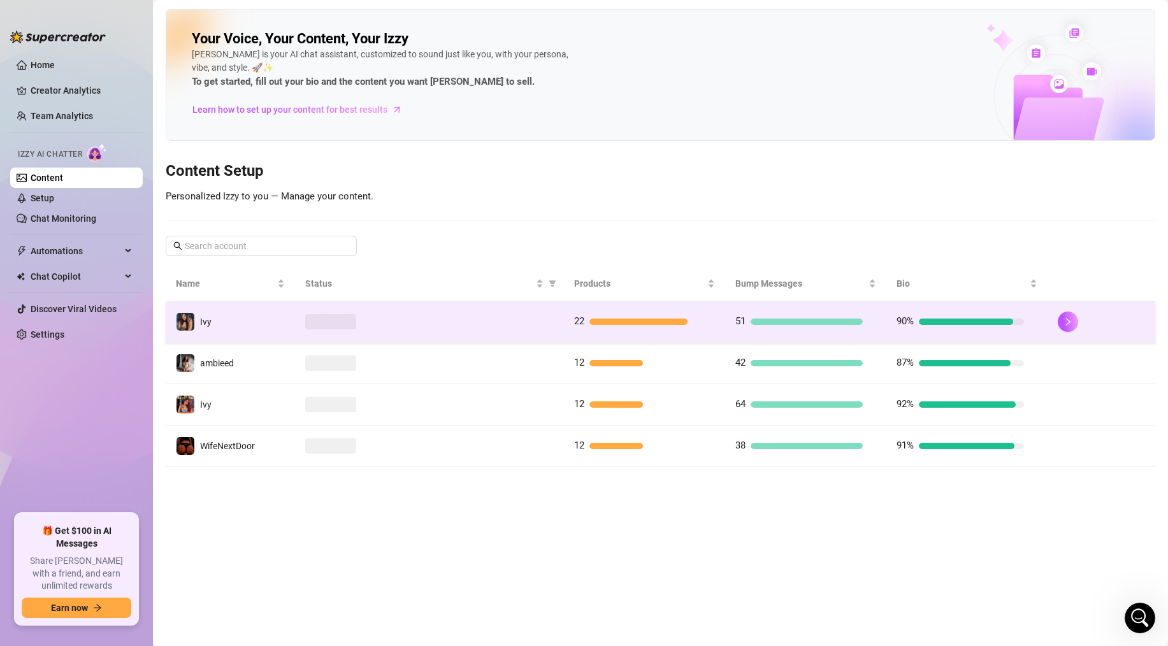
click at [626, 332] on td "22" at bounding box center [644, 321] width 161 height 41
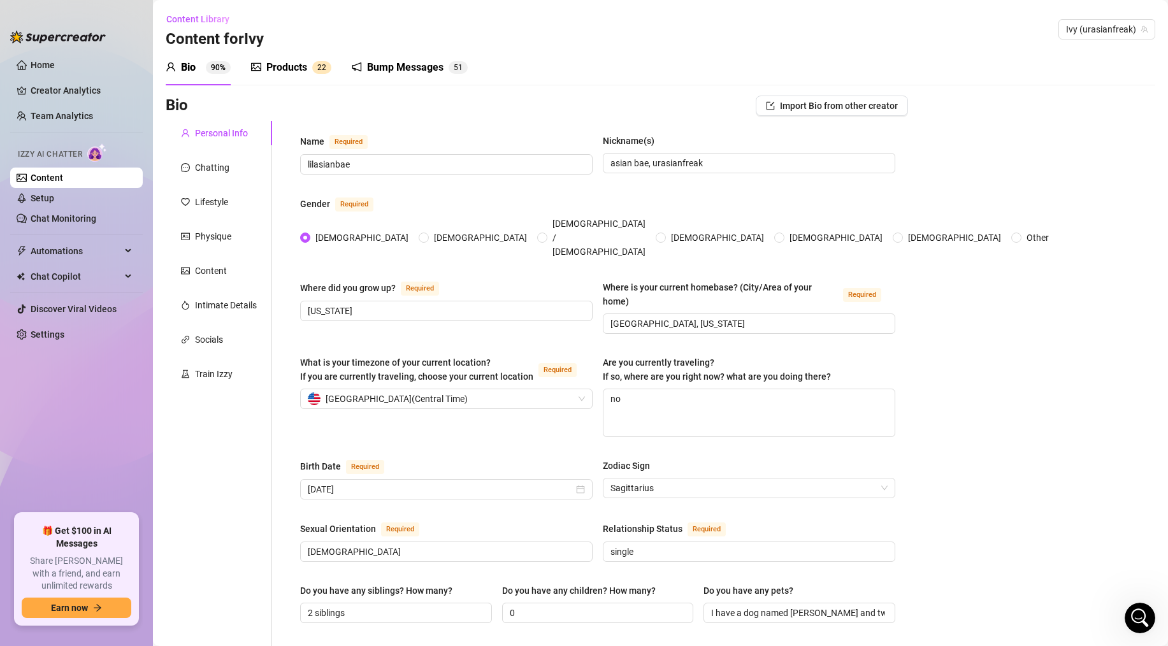
click at [63, 175] on link "Content" at bounding box center [47, 178] width 32 height 10
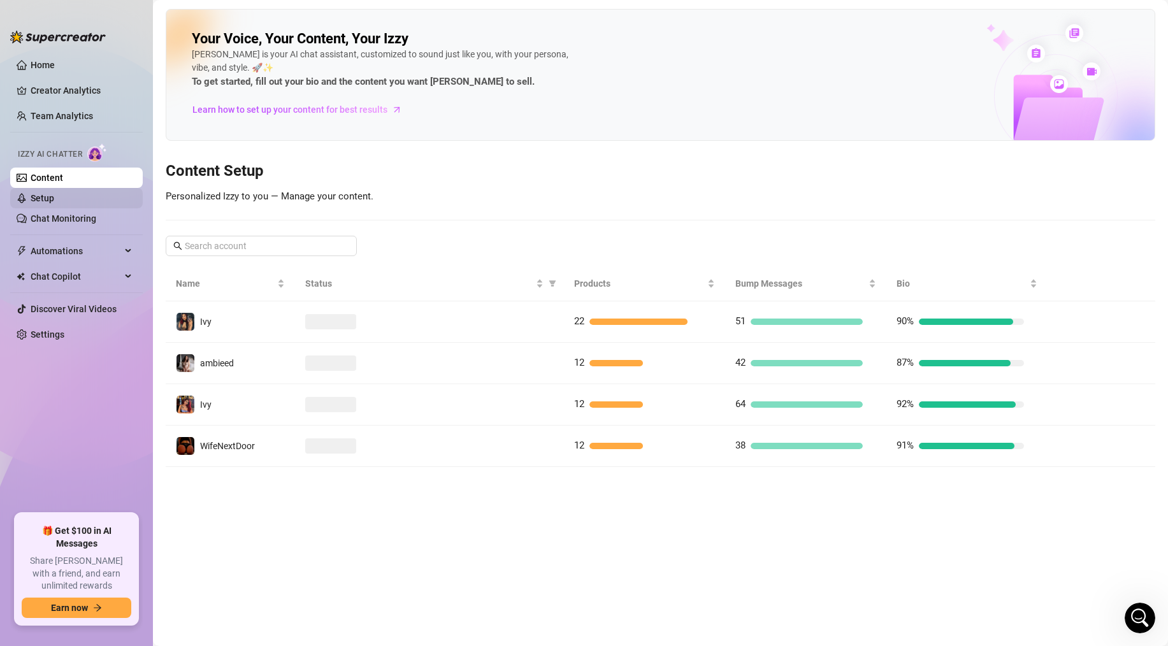
click at [46, 194] on link "Setup" at bounding box center [43, 198] width 24 height 10
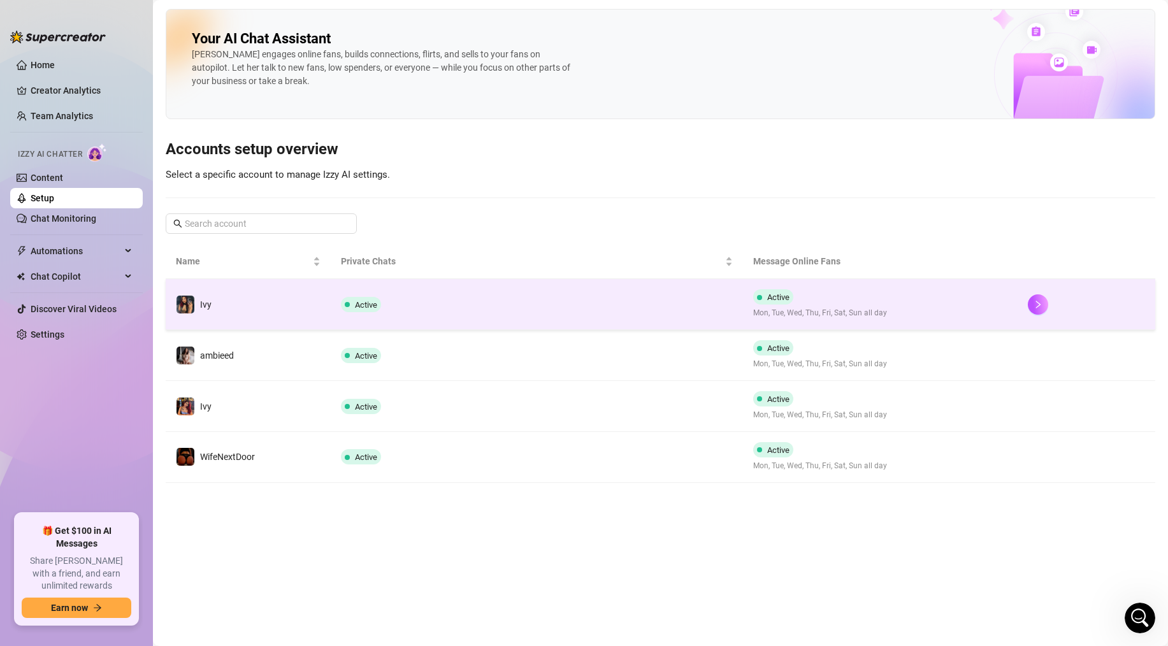
click at [381, 311] on div "Active" at bounding box center [363, 304] width 45 height 15
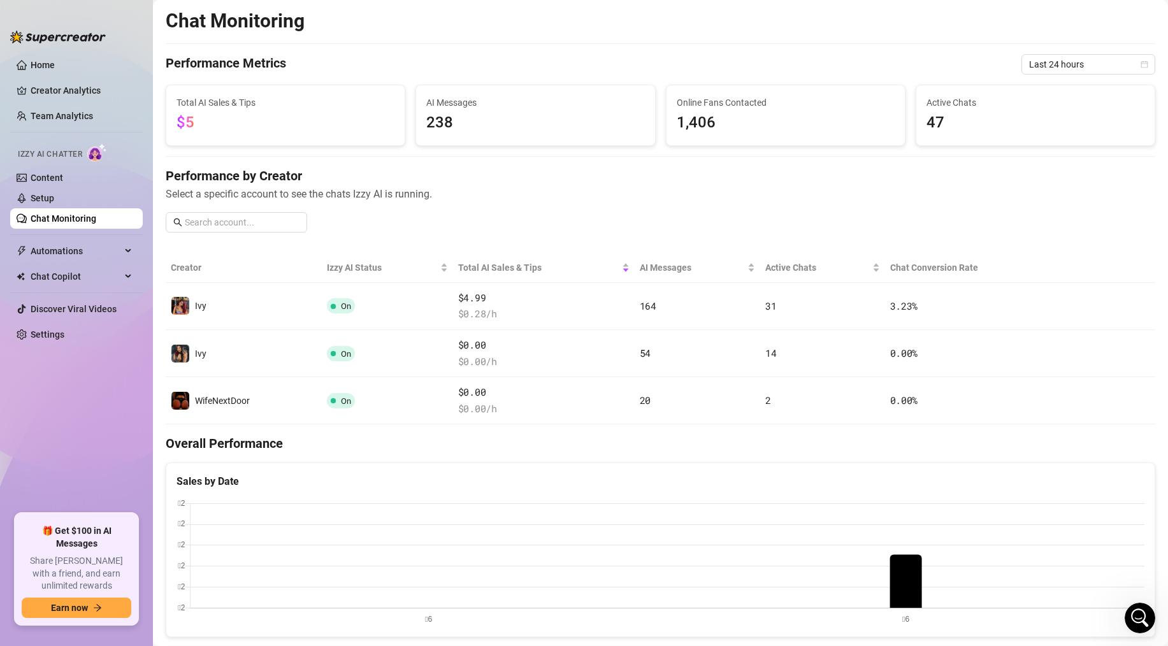
click at [63, 173] on link "Content" at bounding box center [47, 178] width 32 height 10
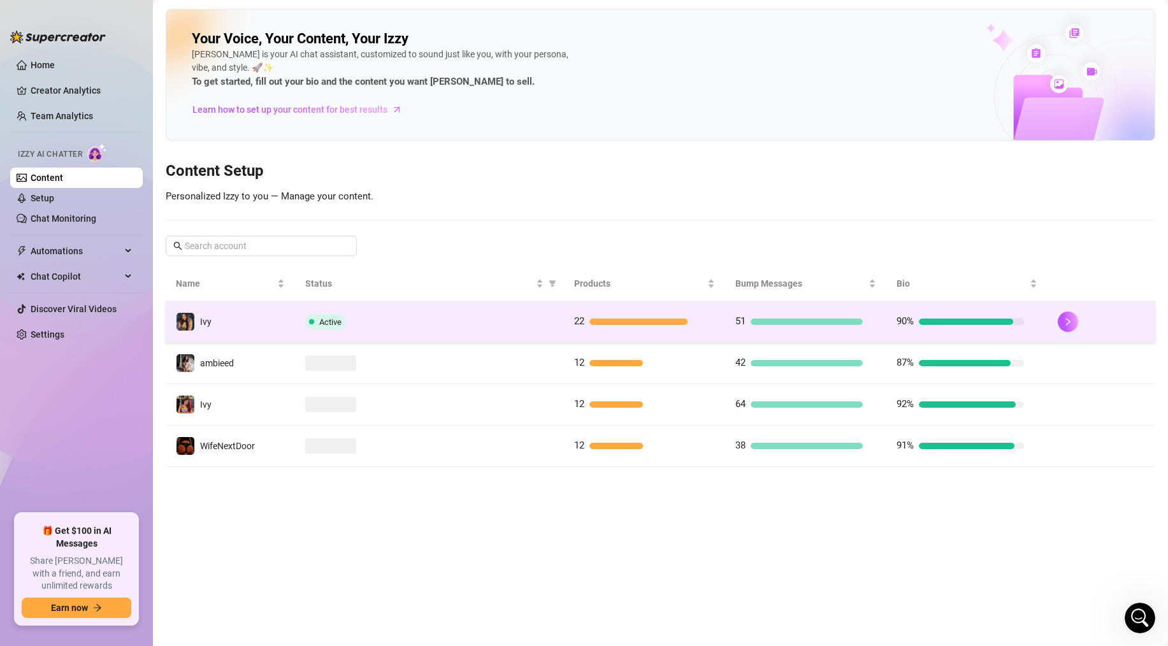
click at [485, 322] on div "Active" at bounding box center [429, 321] width 248 height 15
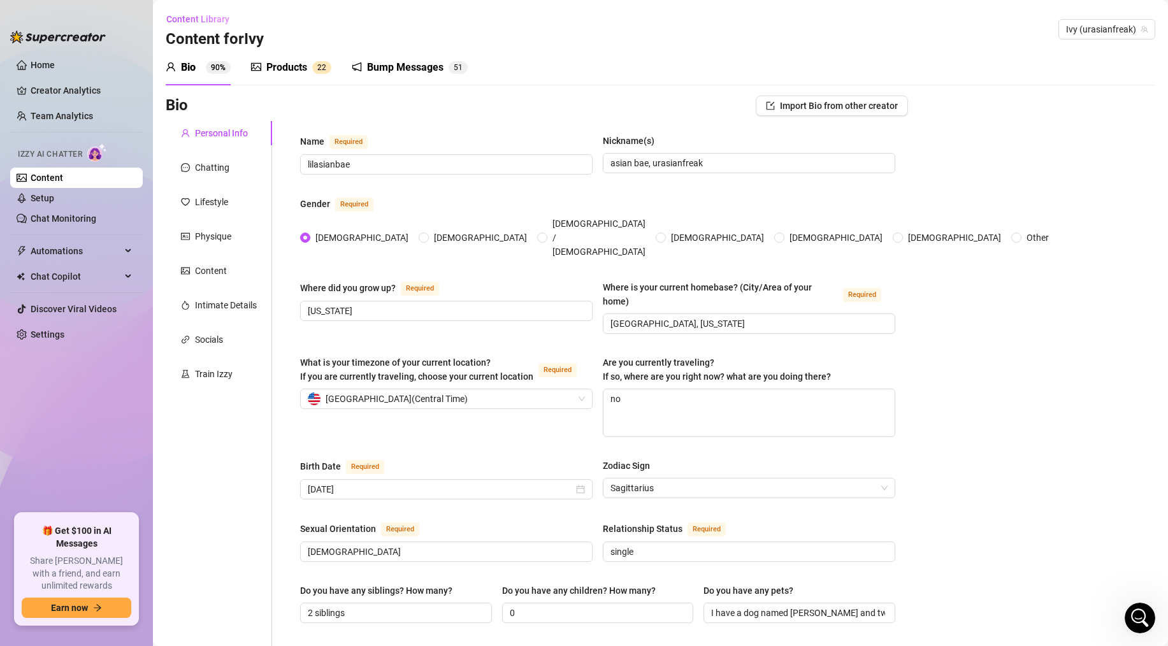
click at [306, 70] on div "Products" at bounding box center [286, 67] width 41 height 15
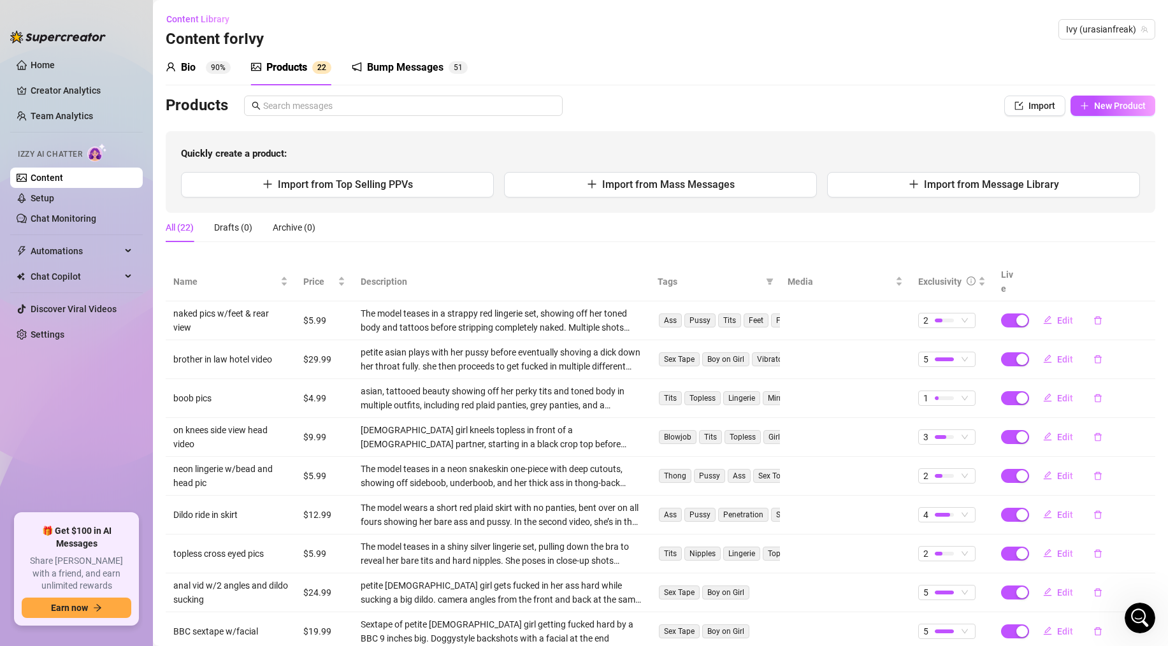
click at [297, 66] on div "Products" at bounding box center [286, 67] width 41 height 15
click at [960, 276] on div "Exclusivity" at bounding box center [939, 282] width 43 height 14
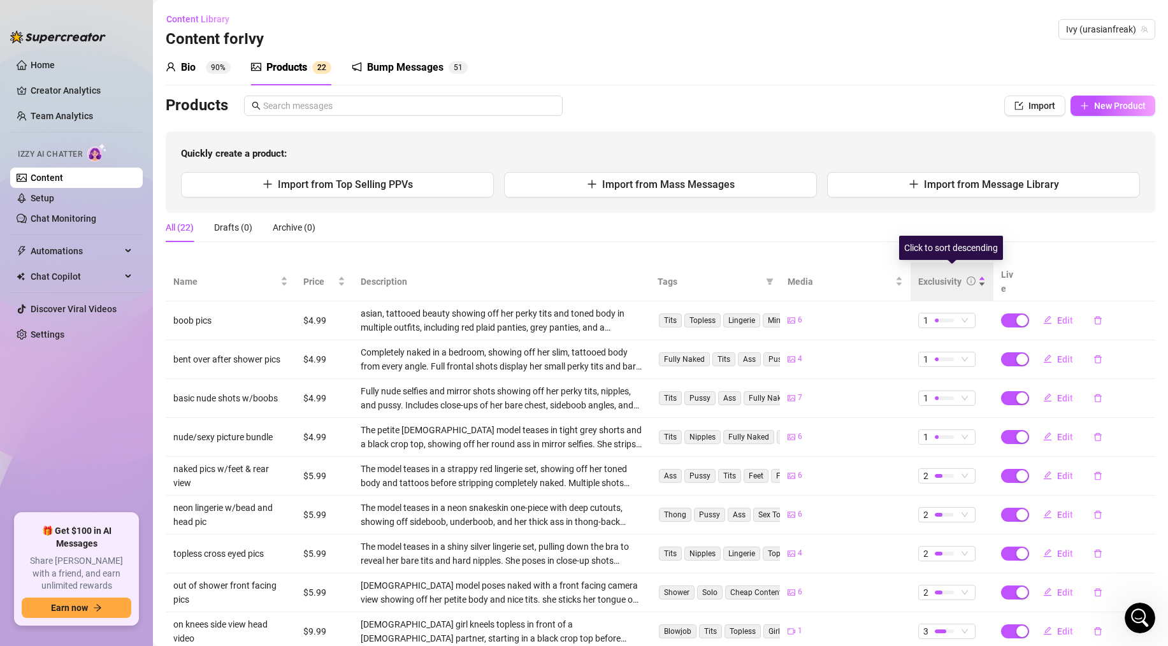
click at [939, 275] on div "Exclusivity" at bounding box center [939, 282] width 43 height 14
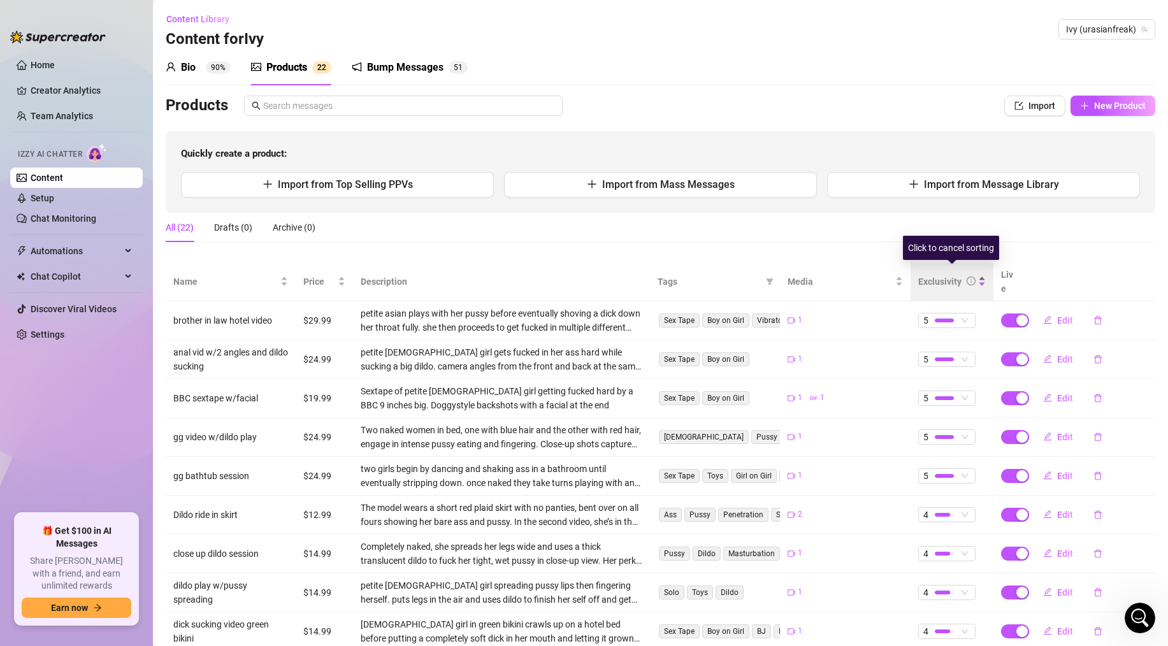
click at [936, 275] on div "Exclusivity" at bounding box center [939, 282] width 43 height 14
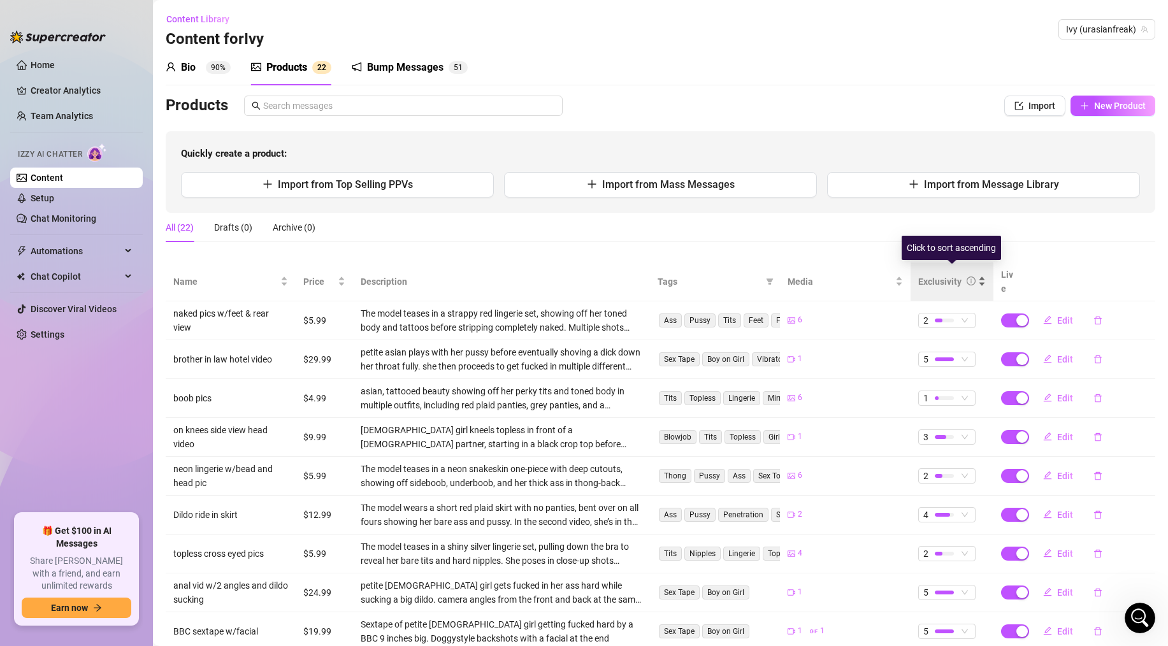
click at [937, 275] on div "Exclusivity" at bounding box center [939, 282] width 43 height 14
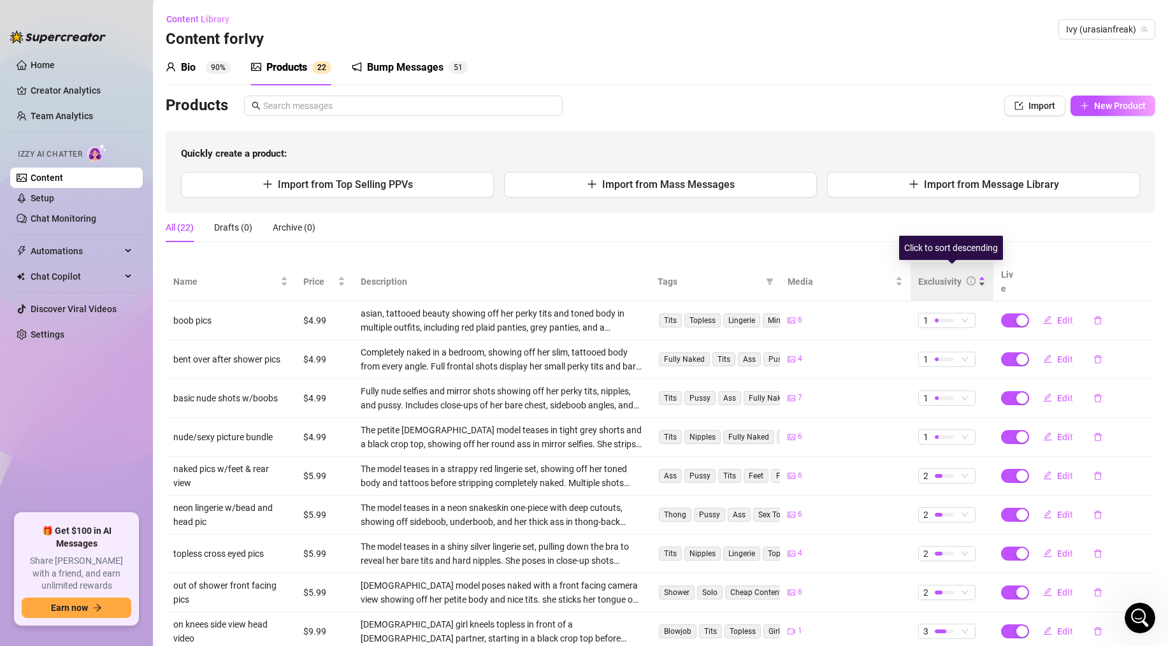
click at [938, 276] on div "Exclusivity" at bounding box center [939, 282] width 43 height 14
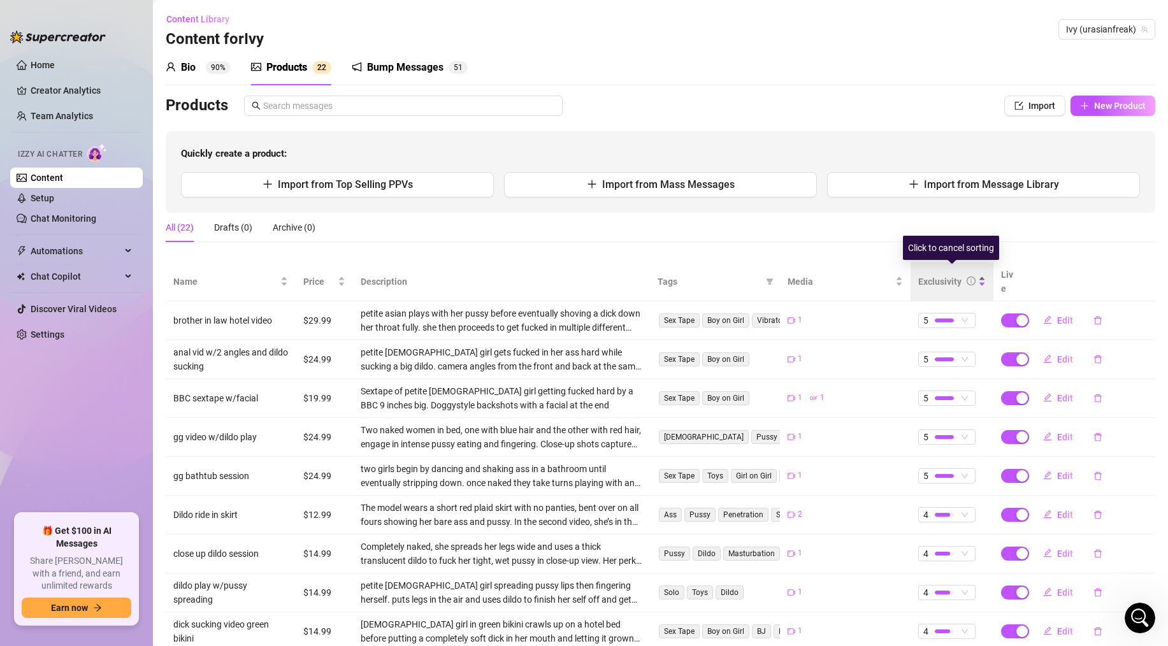
click at [938, 276] on div "Exclusivity" at bounding box center [939, 282] width 43 height 14
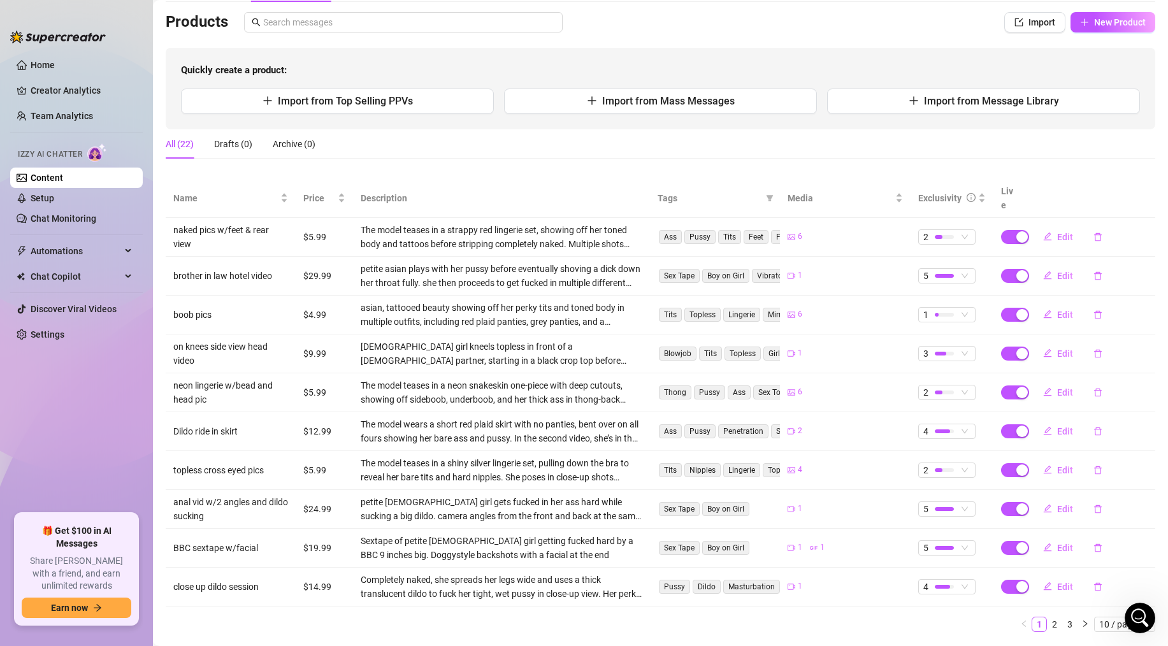
scroll to position [104, 0]
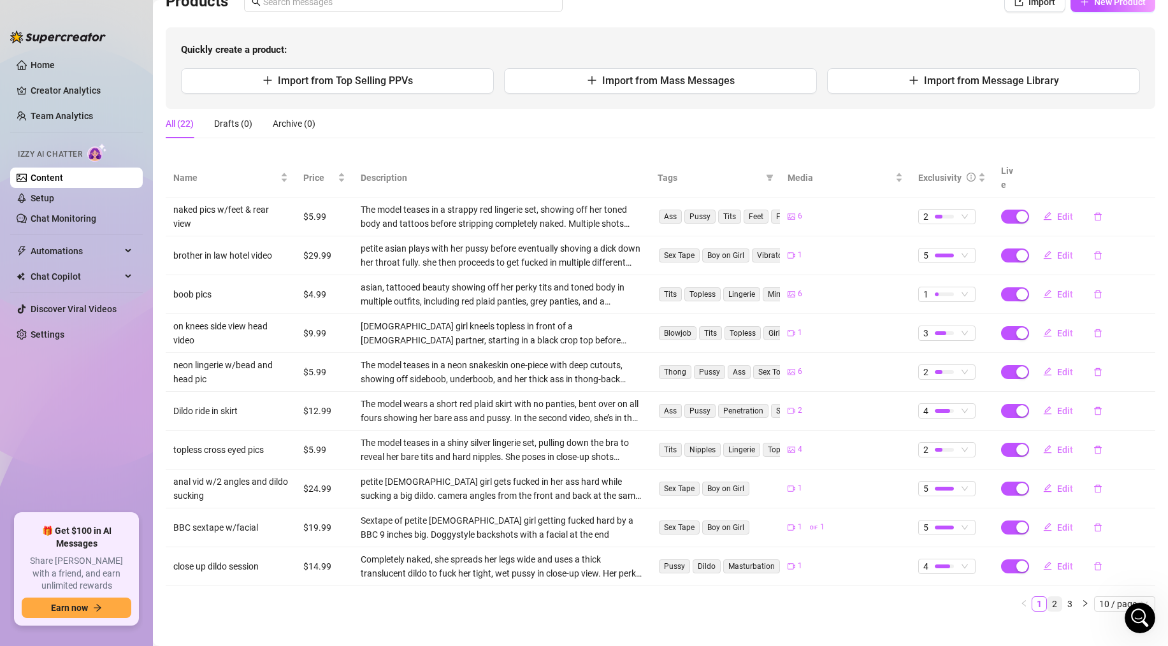
click at [1057, 597] on link "2" at bounding box center [1054, 604] width 14 height 14
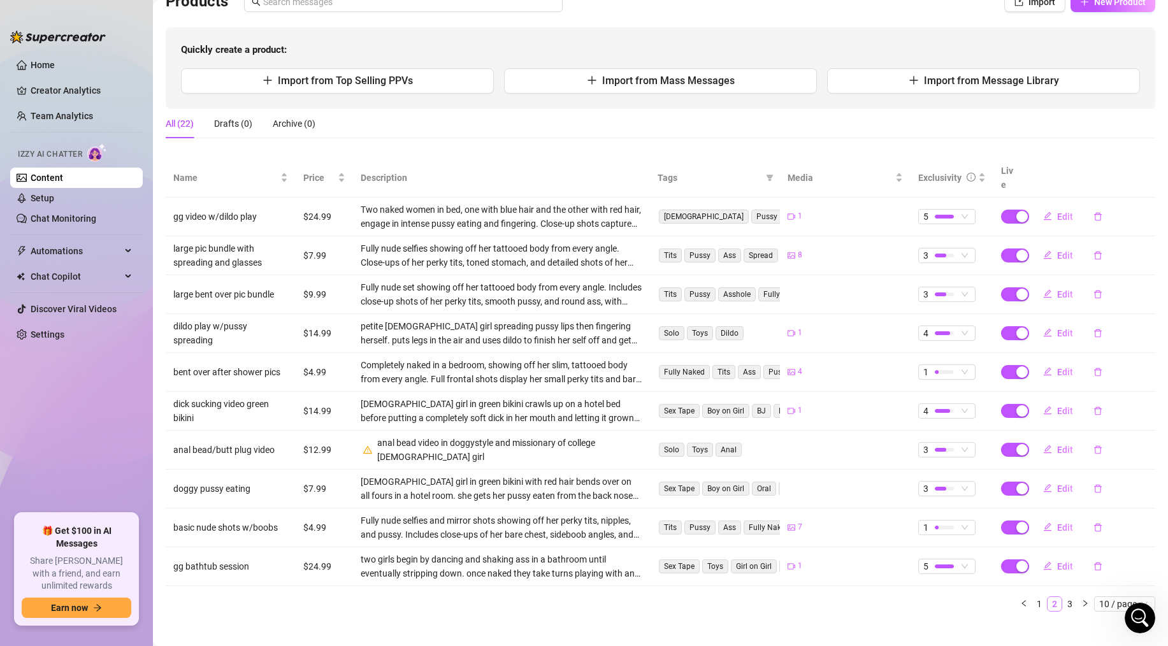
scroll to position [96, 0]
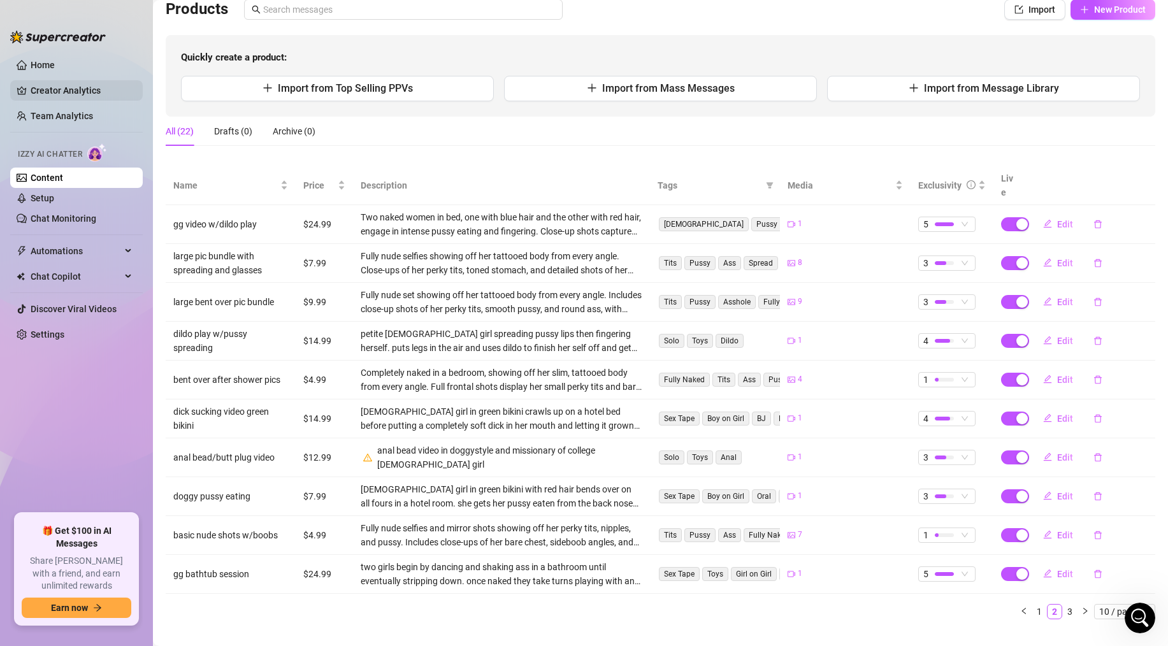
click at [87, 90] on link "Creator Analytics" at bounding box center [82, 90] width 102 height 20
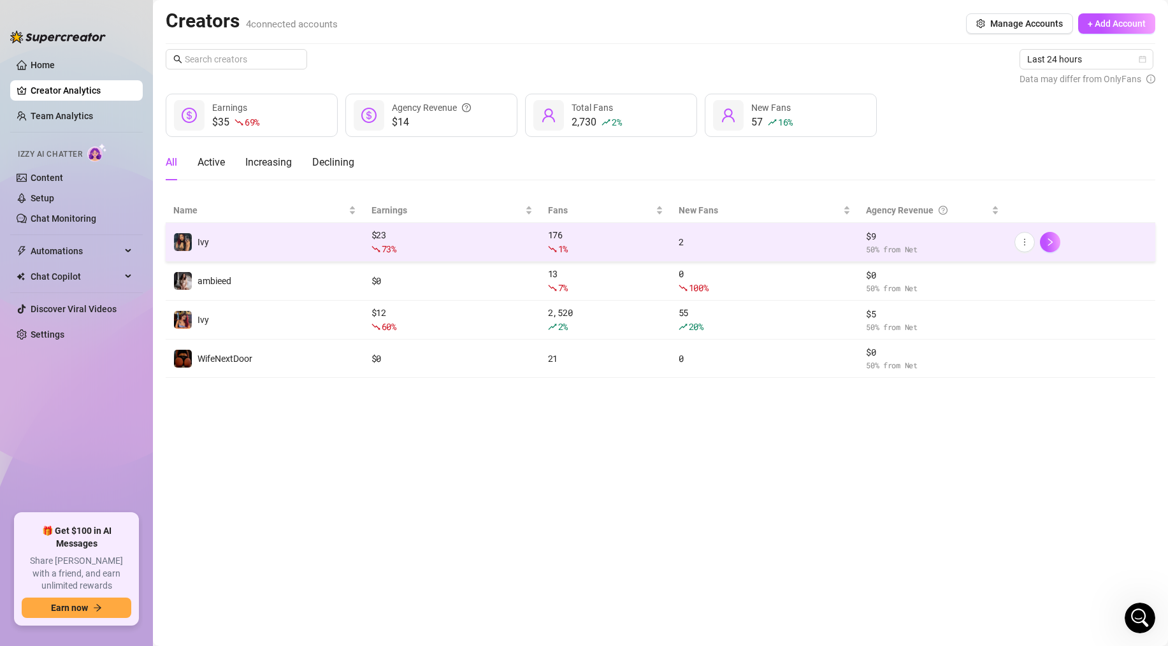
click at [463, 246] on div "73 %" at bounding box center [451, 249] width 161 height 14
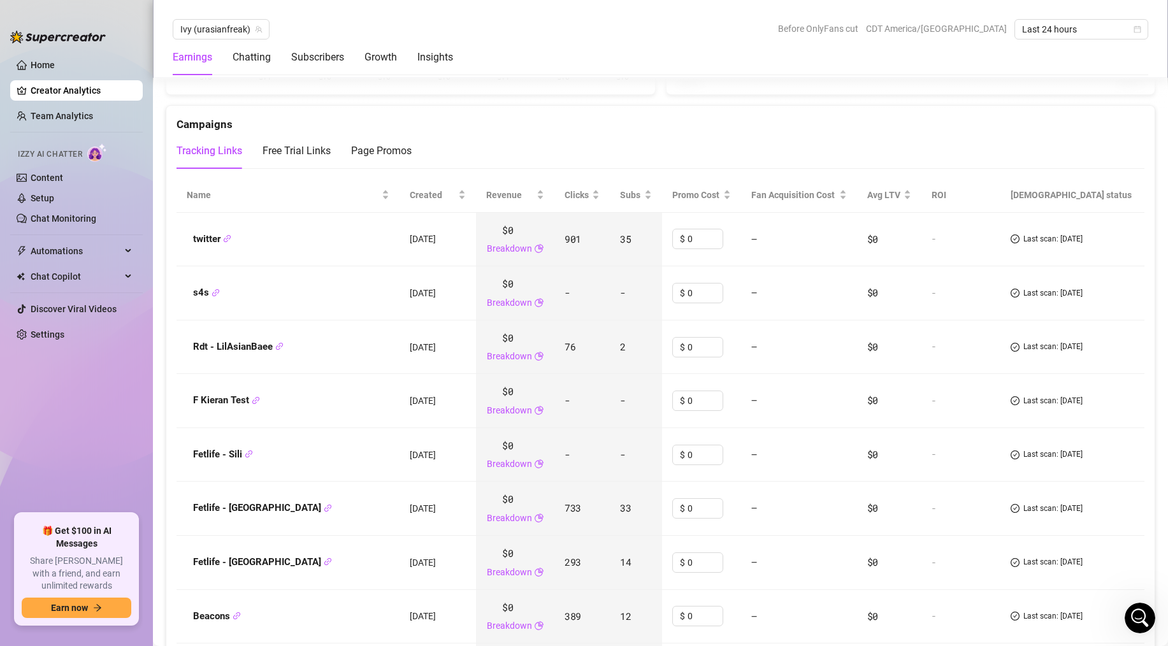
scroll to position [1478, 0]
click at [281, 345] on icon "link" at bounding box center [279, 348] width 8 height 8
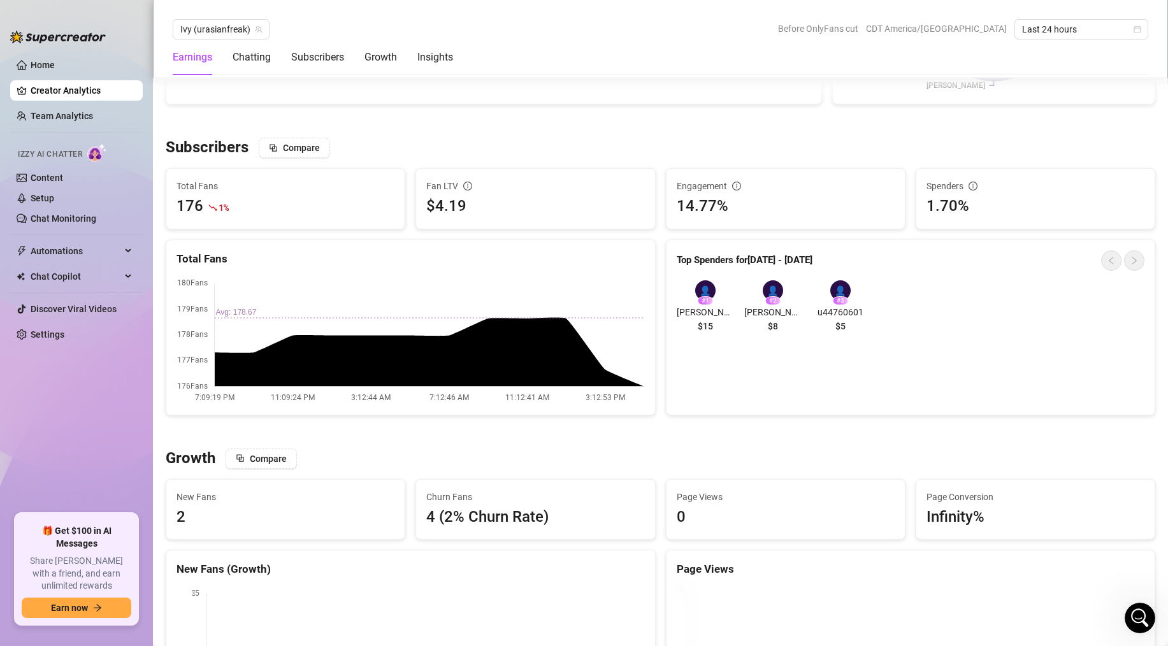
scroll to position [721, 0]
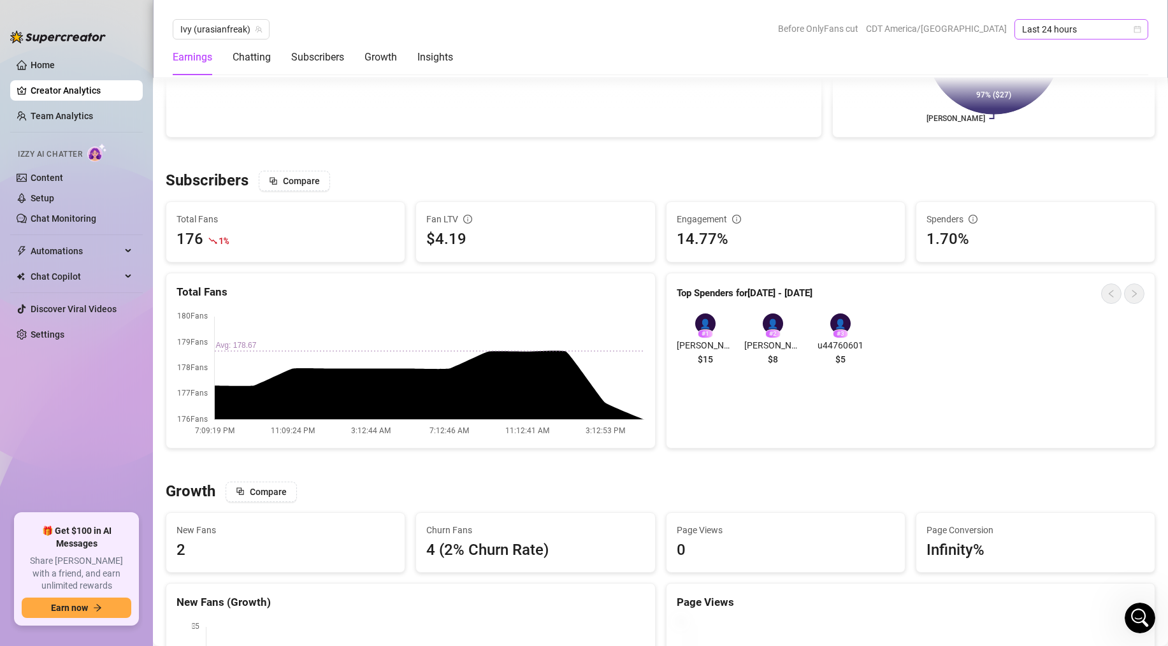
click at [1052, 31] on span "Last 24 hours" at bounding box center [1081, 29] width 118 height 19
click at [1048, 71] on div "Last 7 days" at bounding box center [1080, 75] width 113 height 14
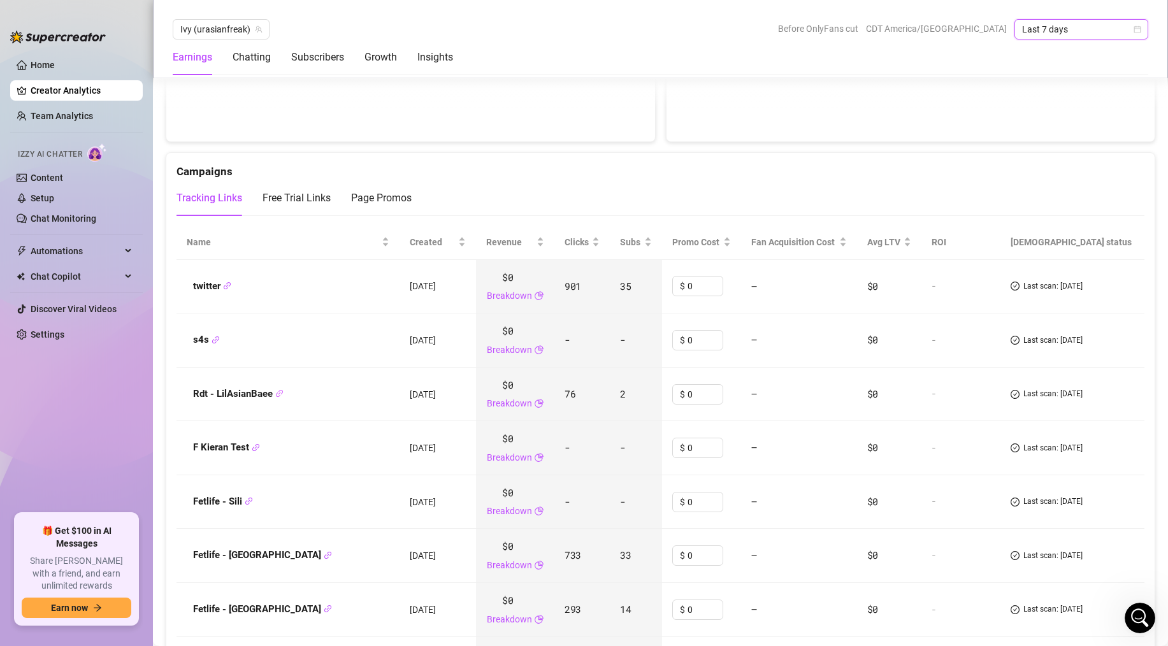
scroll to position [1415, 0]
click at [313, 206] on div "Free Trial Links" at bounding box center [296, 199] width 68 height 15
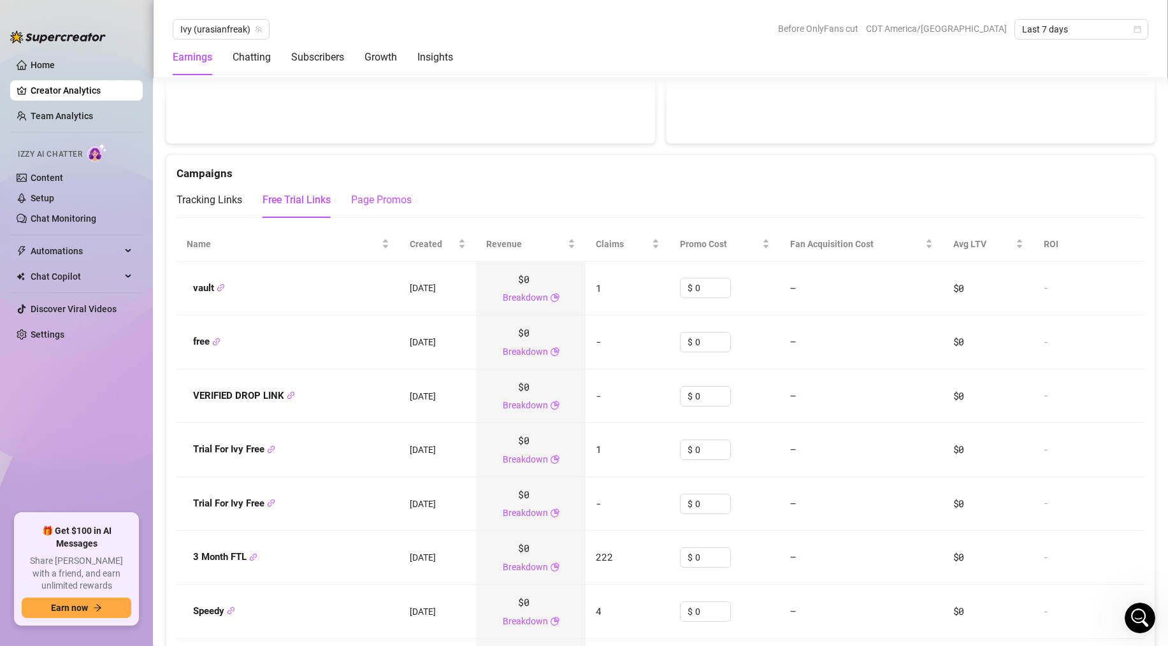
click at [360, 199] on div "Page Promos" at bounding box center [381, 199] width 61 height 15
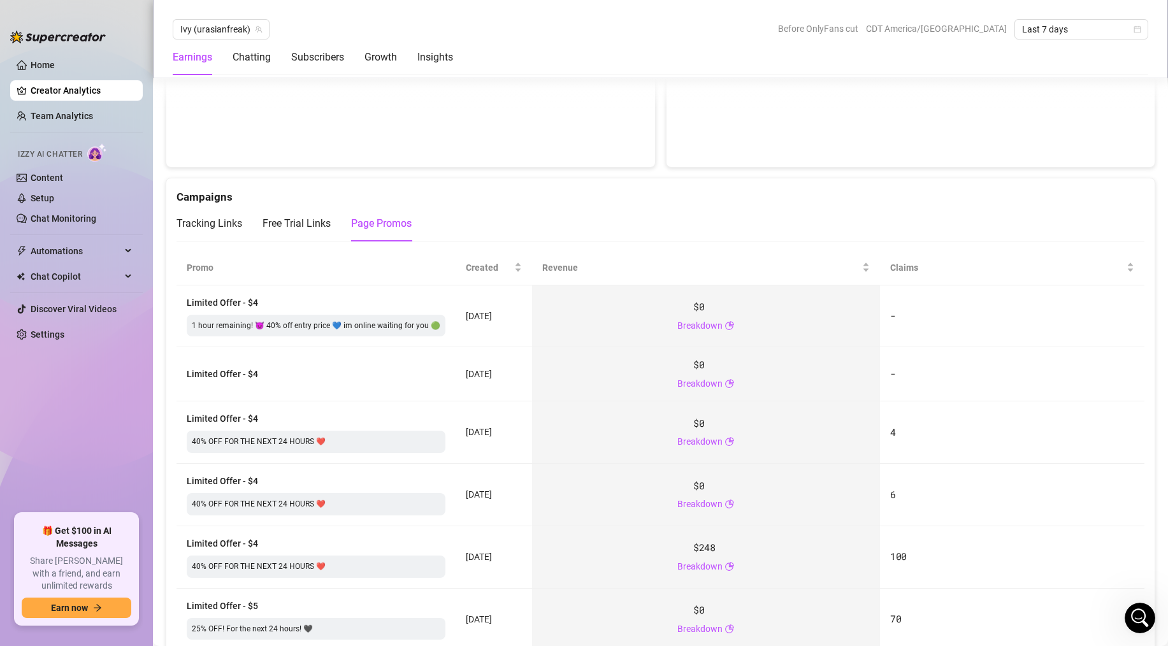
scroll to position [1383, 0]
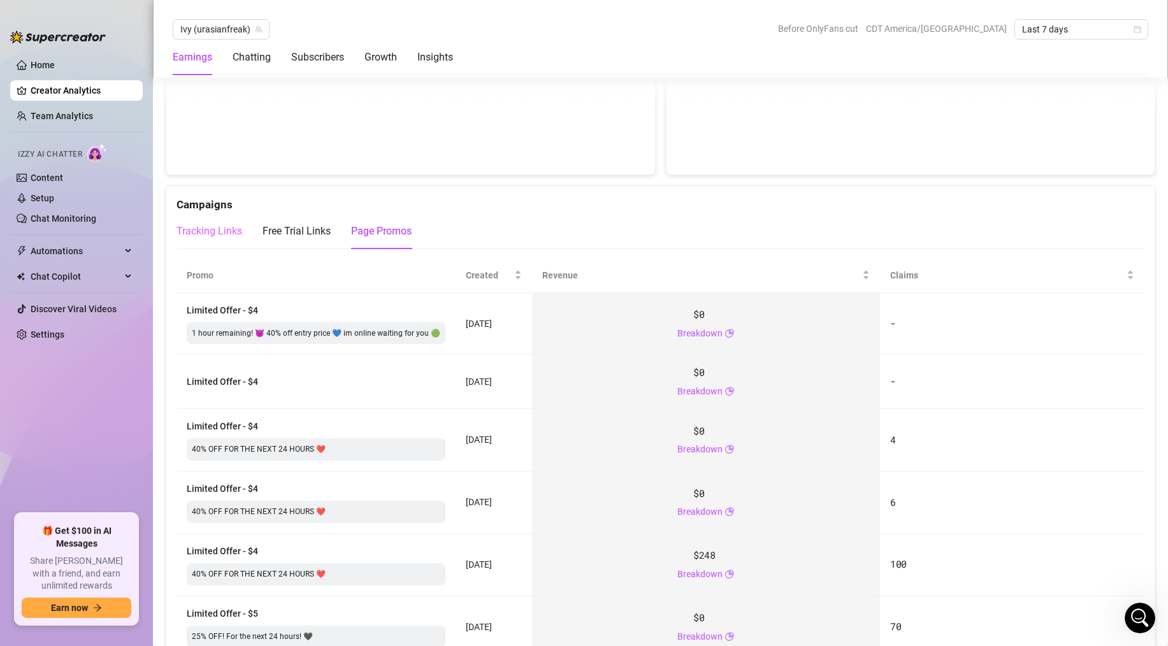
click at [222, 217] on div "Tracking Links" at bounding box center [209, 231] width 66 height 36
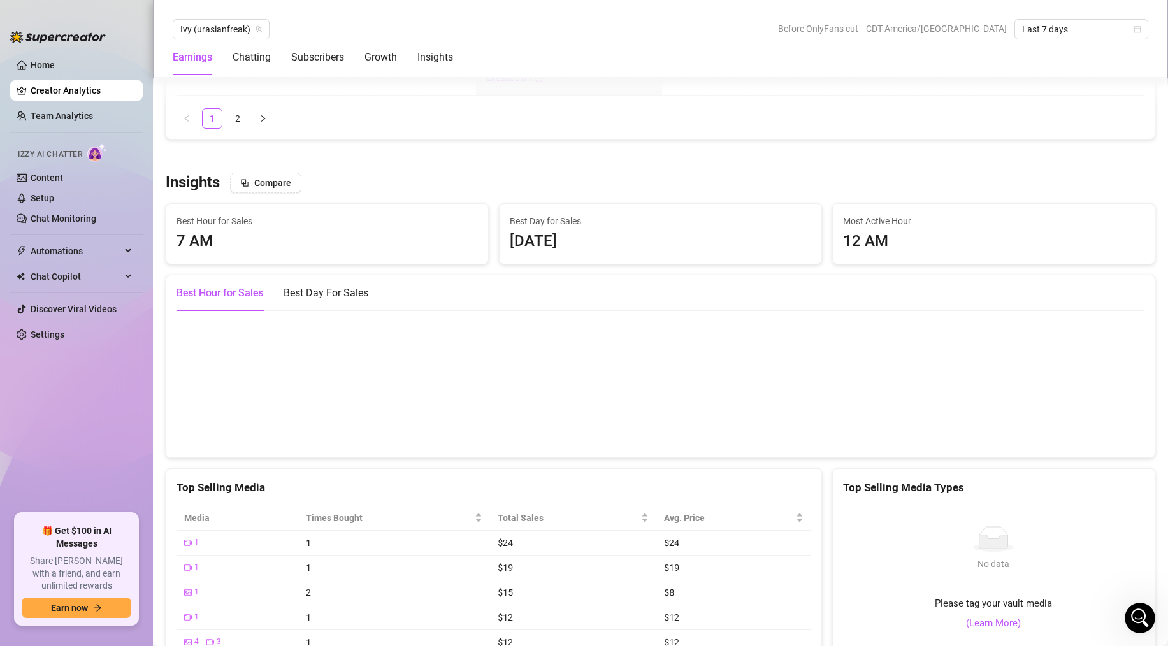
scroll to position [2159, 0]
